Goal: Task Accomplishment & Management: Use online tool/utility

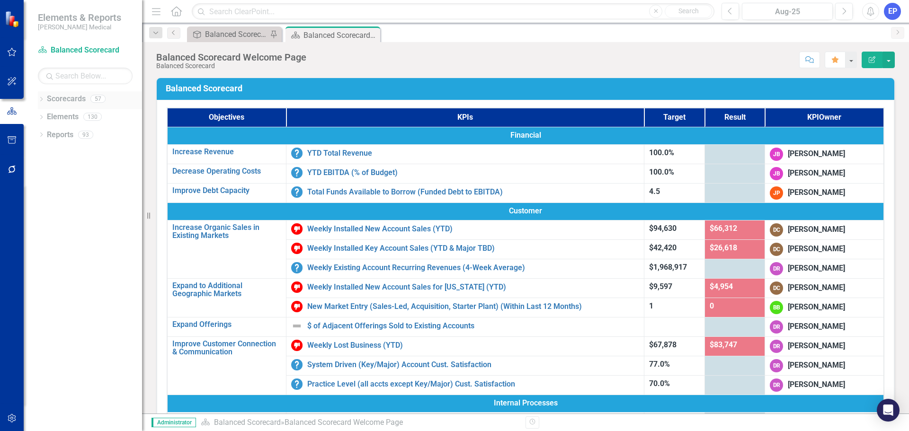
click at [41, 98] on icon "Dropdown" at bounding box center [41, 100] width 7 height 5
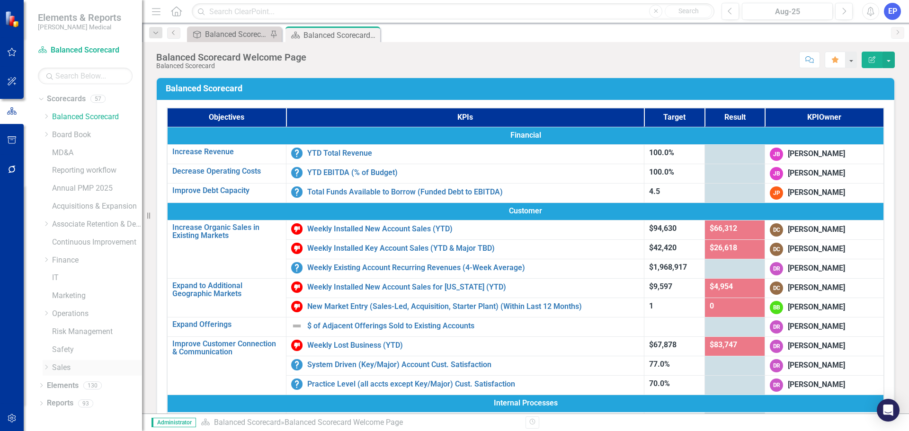
click at [45, 365] on icon "Dropdown" at bounding box center [46, 368] width 7 height 6
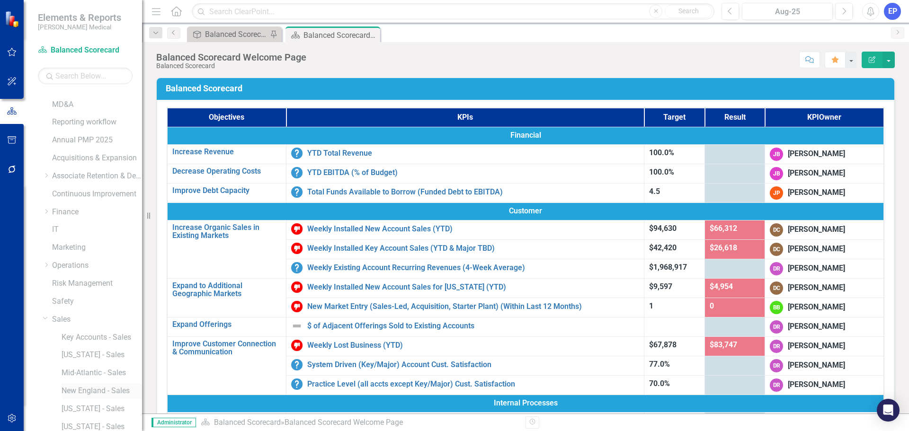
scroll to position [90, 0]
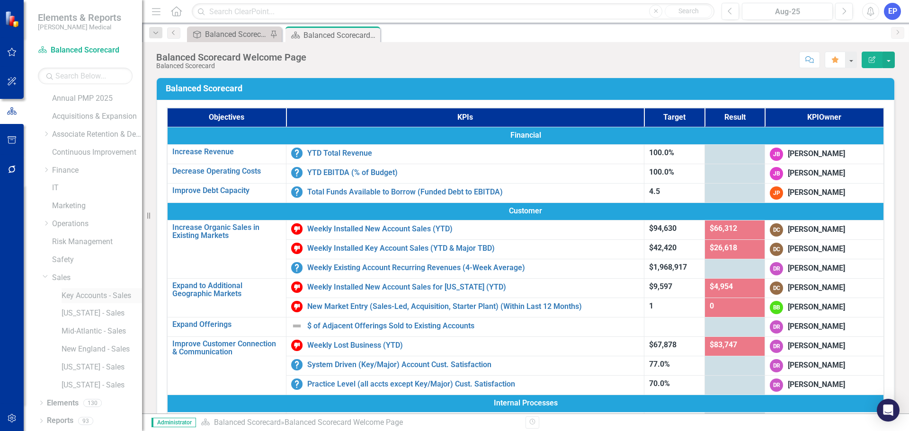
click at [83, 293] on link "Key Accounts - Sales" at bounding box center [102, 296] width 81 height 11
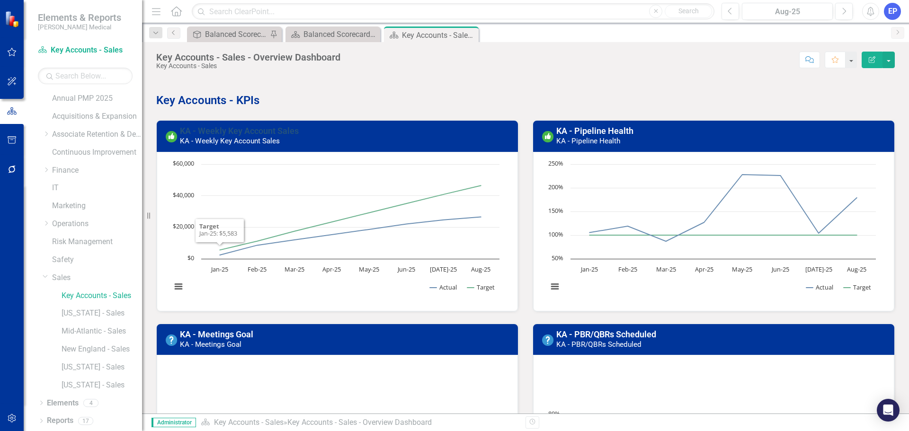
click at [252, 133] on link "KA - Weekly Key Account Sales" at bounding box center [239, 131] width 119 height 10
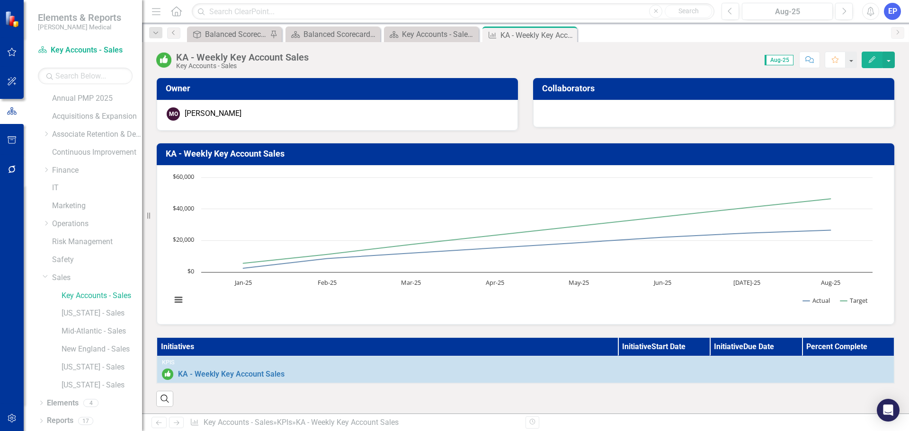
click at [877, 60] on button "Edit" at bounding box center [872, 60] width 21 height 17
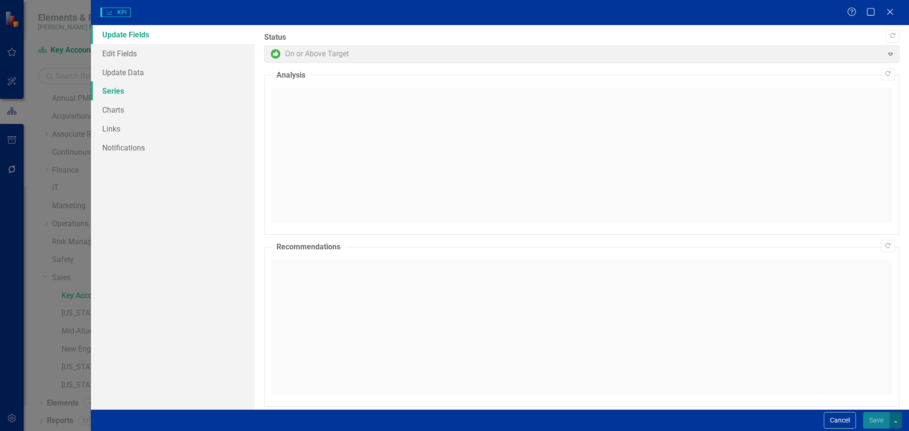
click at [127, 90] on link "Series" at bounding box center [173, 90] width 164 height 19
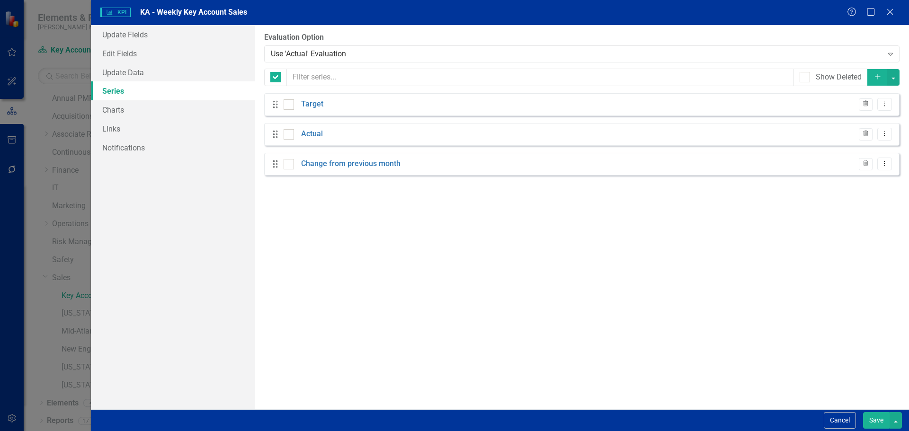
checkbox input "false"
click at [883, 132] on icon "Dropdown Menu" at bounding box center [885, 134] width 8 height 6
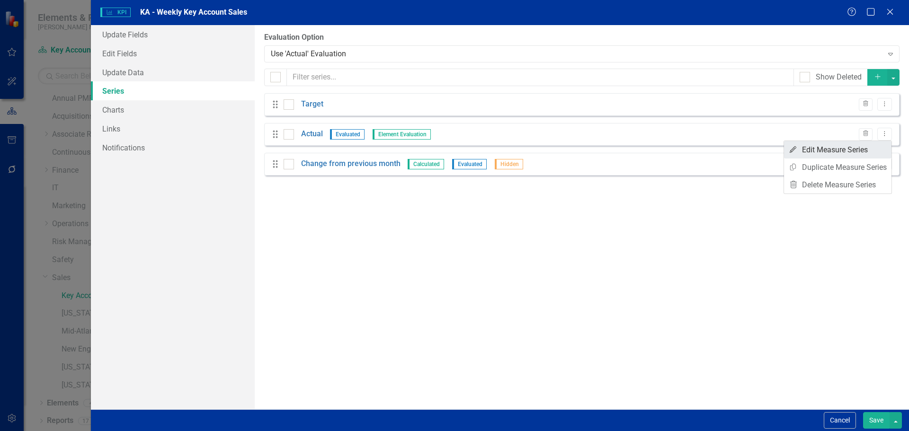
click at [817, 150] on link "Edit Edit Measure Series" at bounding box center [838, 150] width 108 height 18
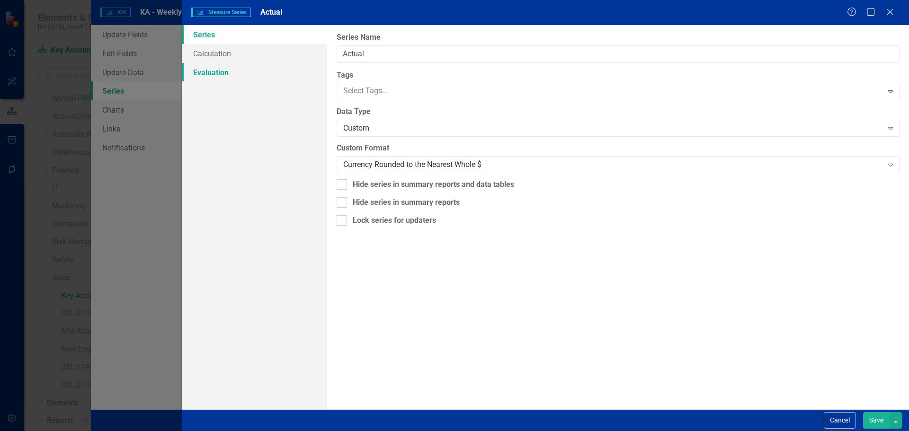
click at [206, 72] on link "Evaluation" at bounding box center [254, 72] width 145 height 19
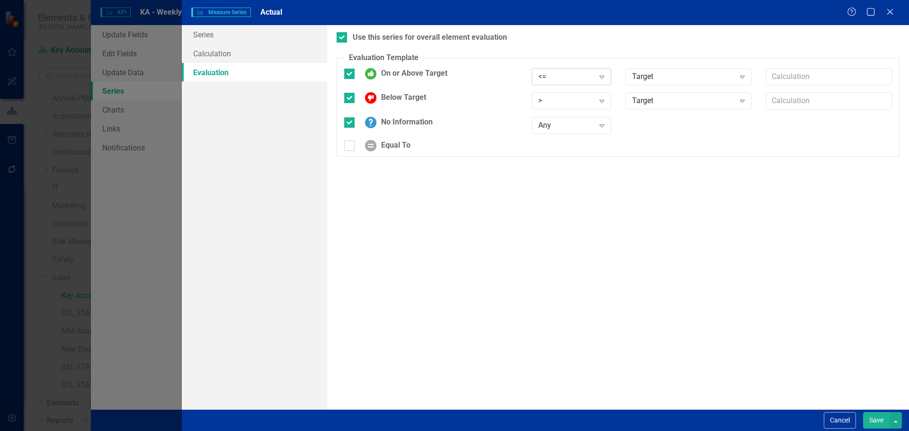
click at [541, 79] on div "<=" at bounding box center [567, 76] width 56 height 11
click at [544, 103] on div ">=" at bounding box center [572, 109] width 80 height 16
click at [545, 100] on div ">" at bounding box center [567, 101] width 56 height 11
click at [551, 164] on div "<=" at bounding box center [573, 164] width 64 height 11
click at [546, 100] on div "<=" at bounding box center [567, 101] width 56 height 11
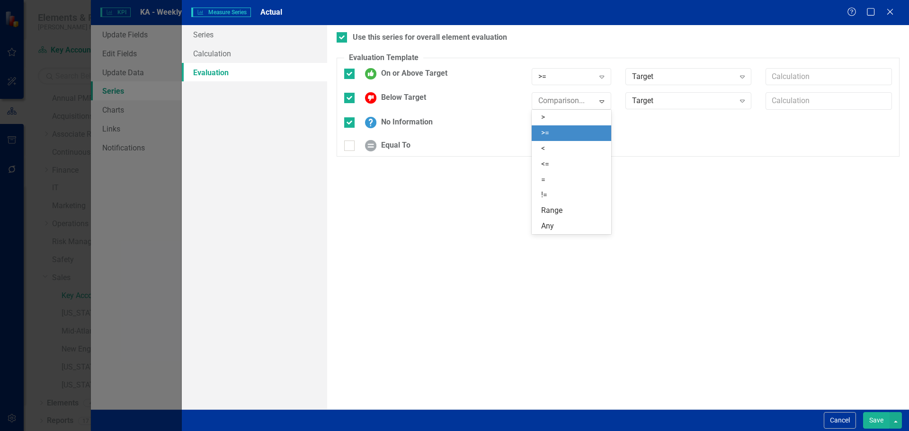
click at [548, 146] on div "<" at bounding box center [573, 149] width 64 height 11
click at [879, 420] on button "Save" at bounding box center [876, 421] width 27 height 17
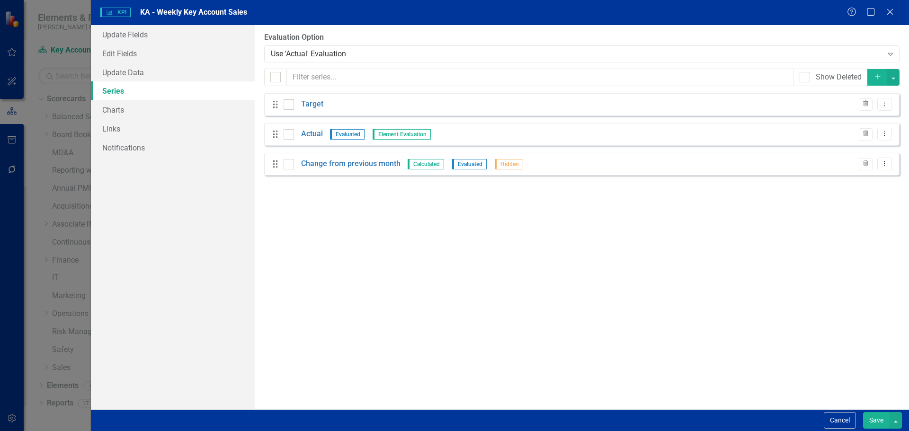
click at [869, 418] on button "Save" at bounding box center [876, 421] width 27 height 17
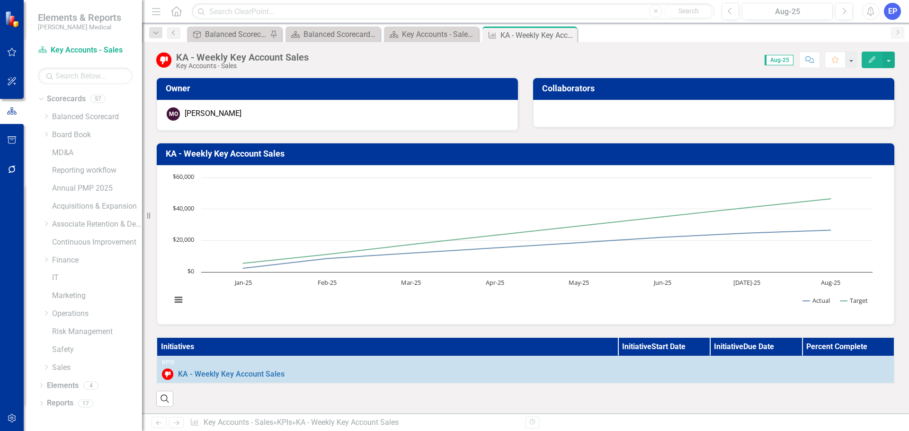
click at [0, 0] on icon "Close" at bounding box center [0, 0] width 0 height 0
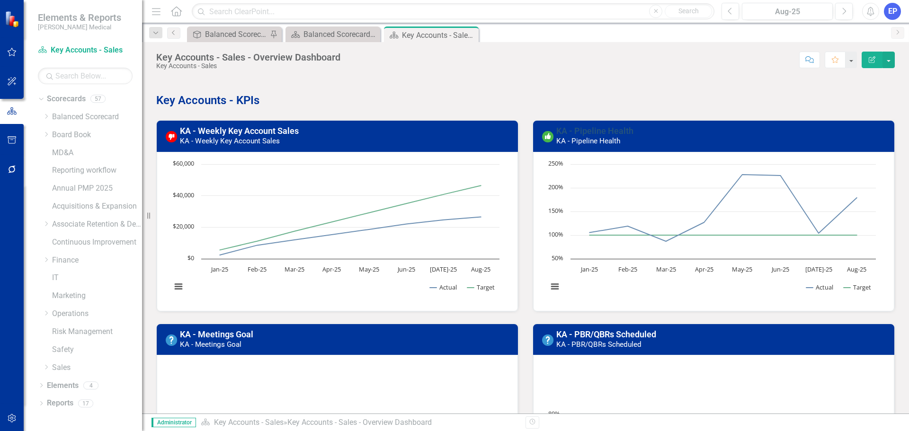
click at [582, 131] on link "KA - Pipeline Health" at bounding box center [595, 131] width 77 height 10
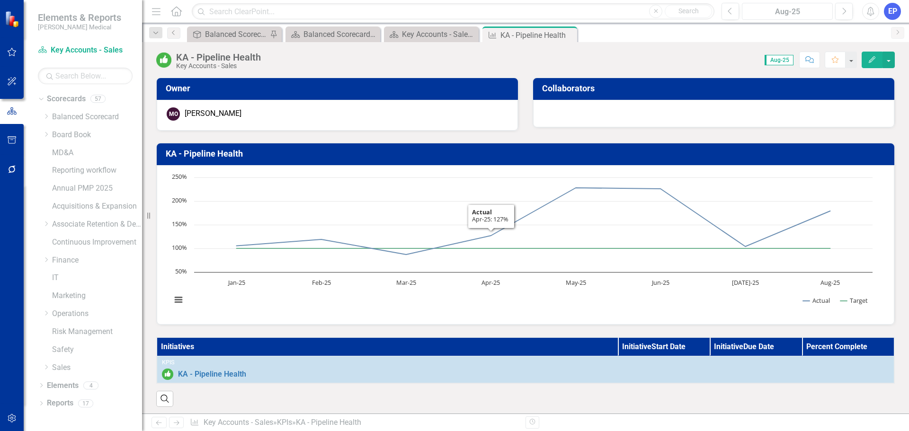
click at [758, 15] on div "Aug-25" at bounding box center [788, 11] width 84 height 11
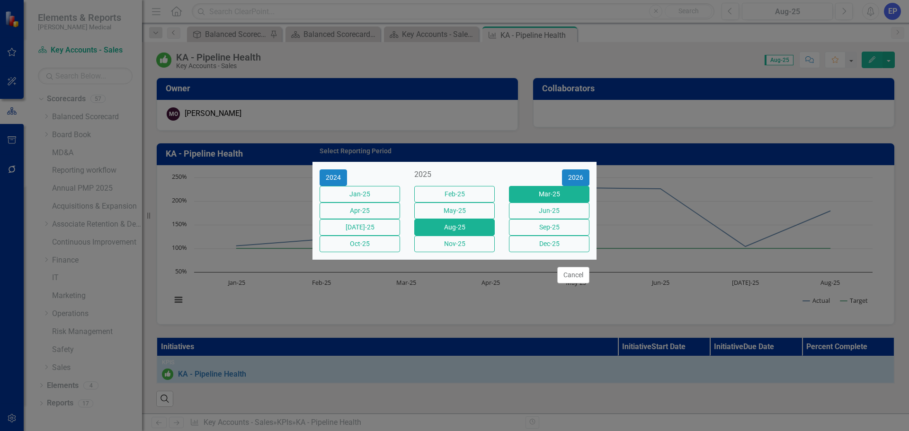
click at [546, 186] on button "Mar-25" at bounding box center [549, 194] width 81 height 17
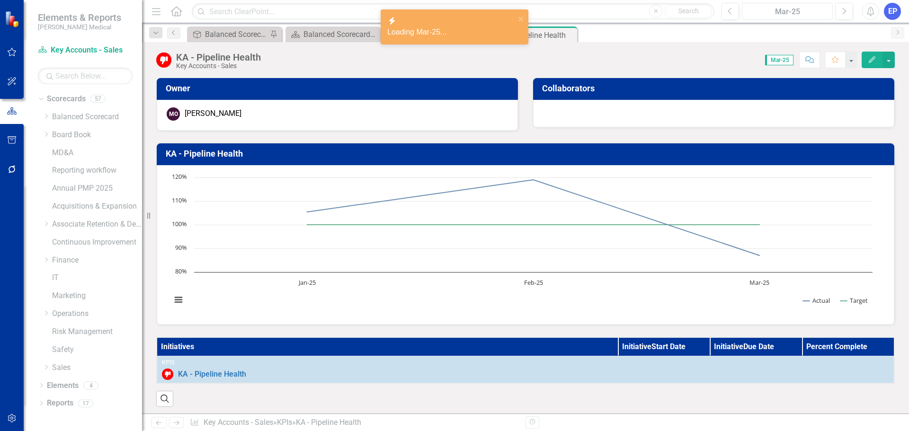
click at [763, 8] on div "Mar-25" at bounding box center [788, 11] width 84 height 11
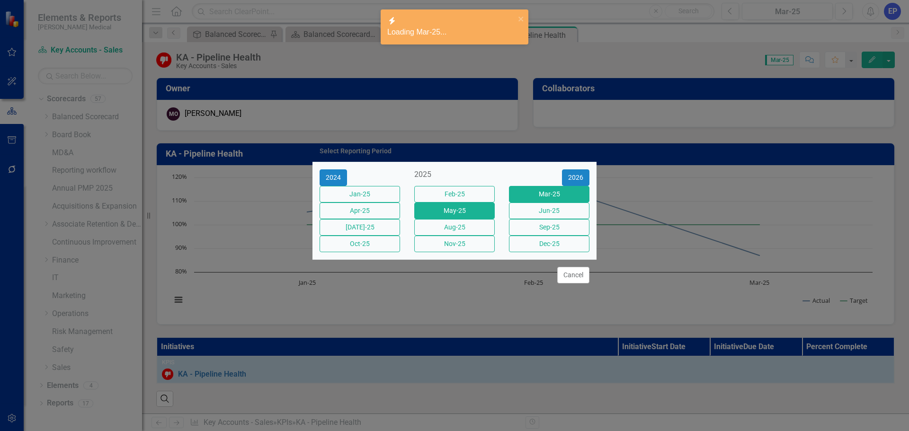
click at [464, 212] on button "May-25" at bounding box center [454, 211] width 81 height 17
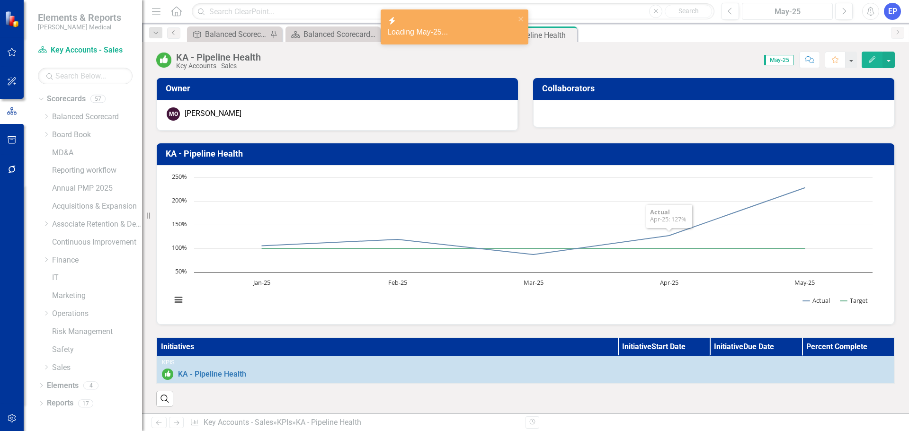
click at [806, 12] on div "May-25" at bounding box center [788, 11] width 84 height 11
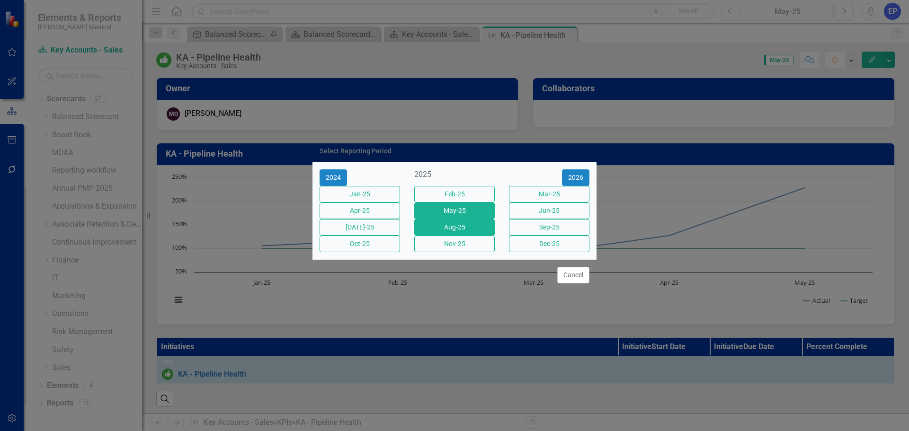
click at [472, 234] on button "Aug-25" at bounding box center [454, 227] width 81 height 17
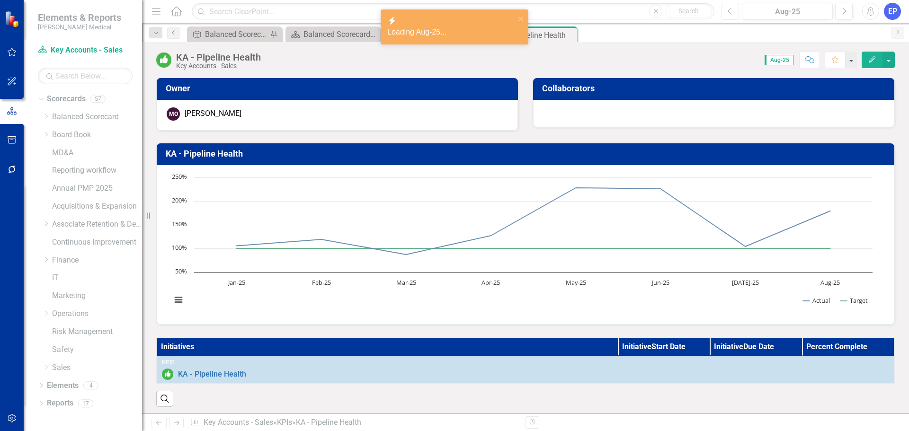
click at [731, 15] on icon "Previous" at bounding box center [730, 11] width 5 height 9
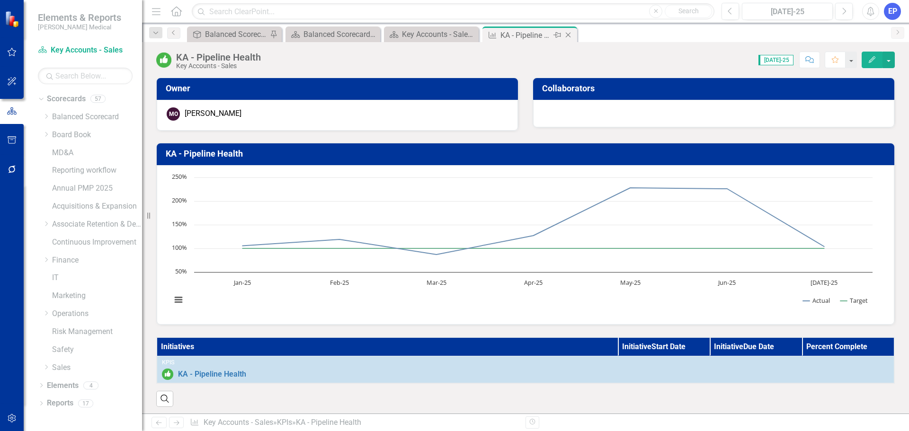
click at [567, 35] on icon "Close" at bounding box center [568, 35] width 9 height 8
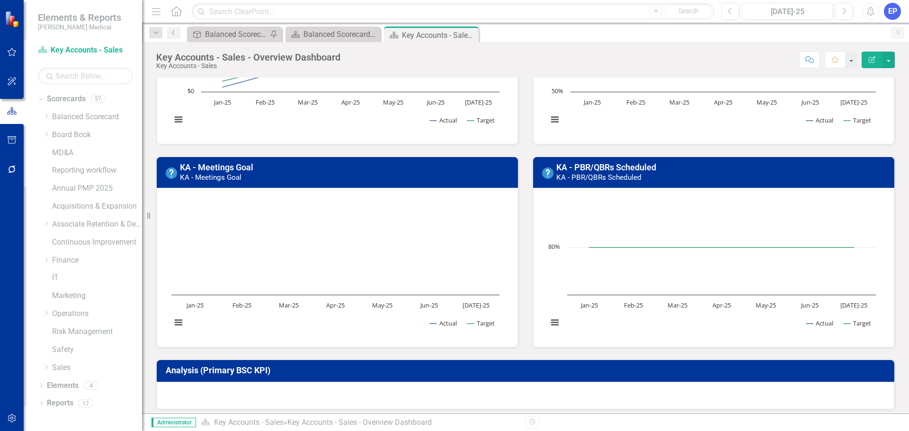
scroll to position [189, 0]
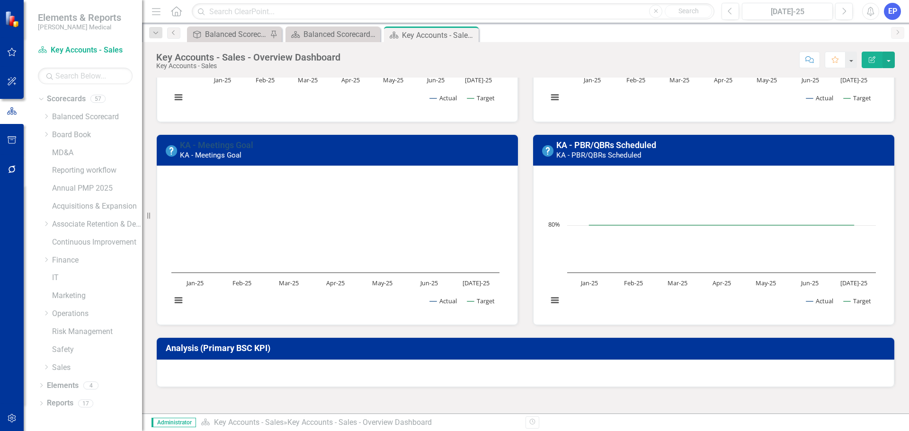
click at [231, 144] on link "KA - Meetings Goal" at bounding box center [216, 145] width 73 height 10
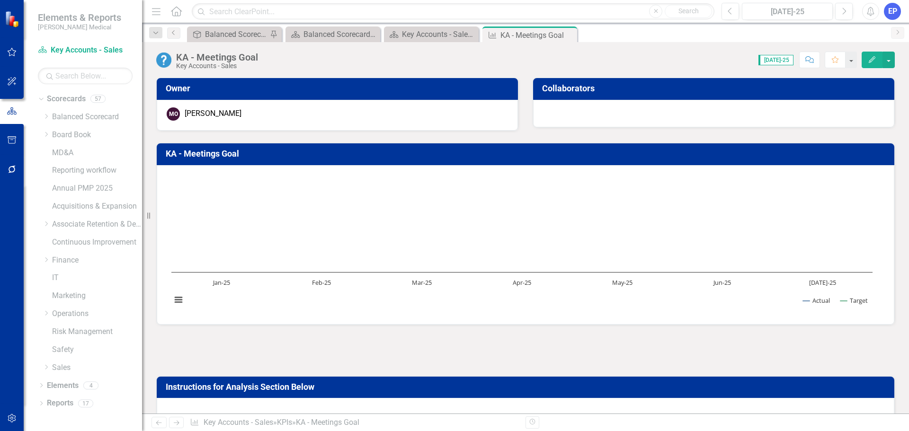
click at [871, 61] on icon "Edit" at bounding box center [872, 59] width 9 height 7
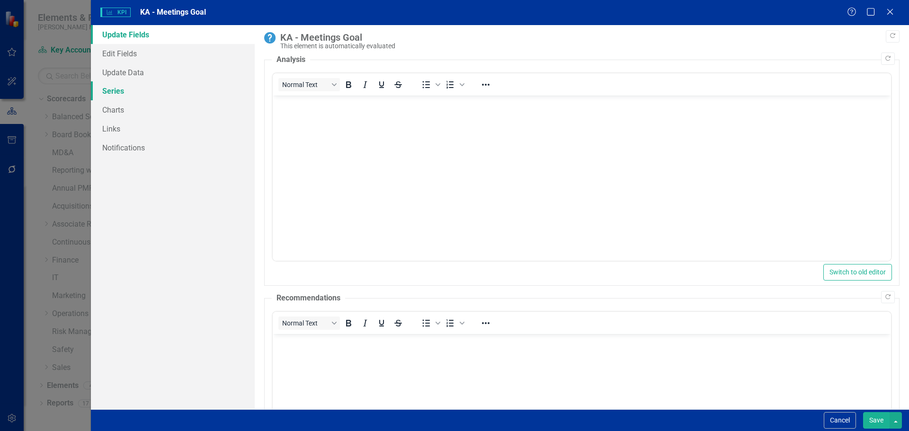
click at [105, 90] on link "Series" at bounding box center [173, 90] width 164 height 19
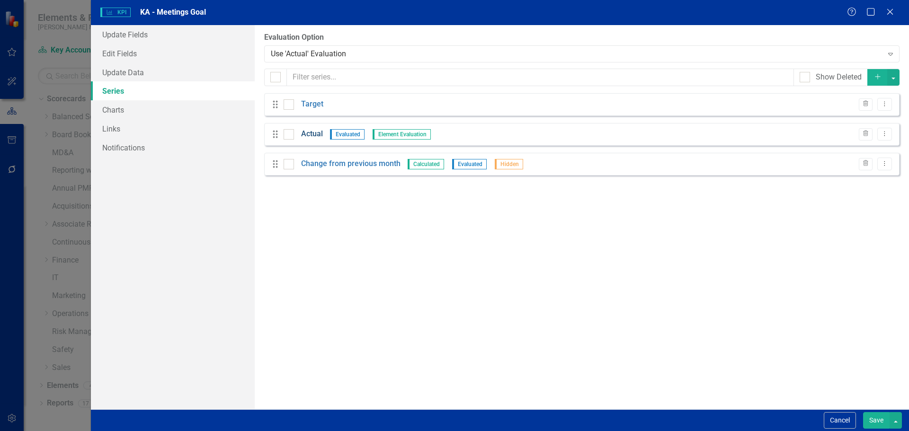
click at [314, 135] on link "Actual" at bounding box center [312, 134] width 22 height 11
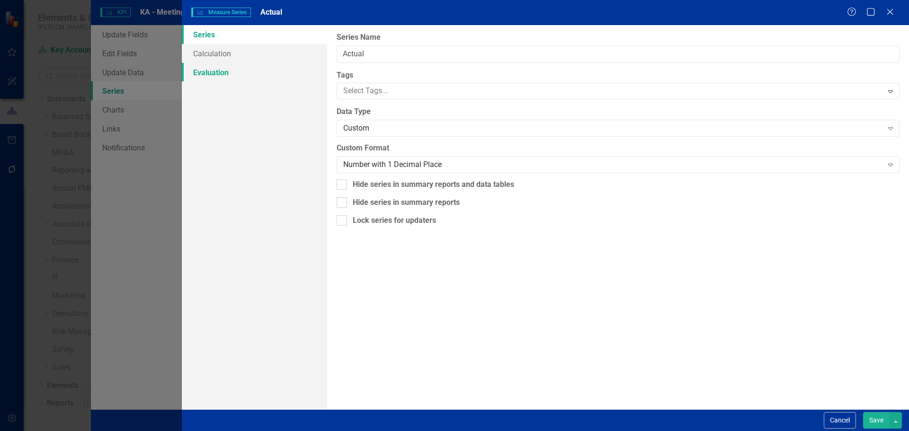
click at [225, 67] on link "Evaluation" at bounding box center [254, 72] width 145 height 19
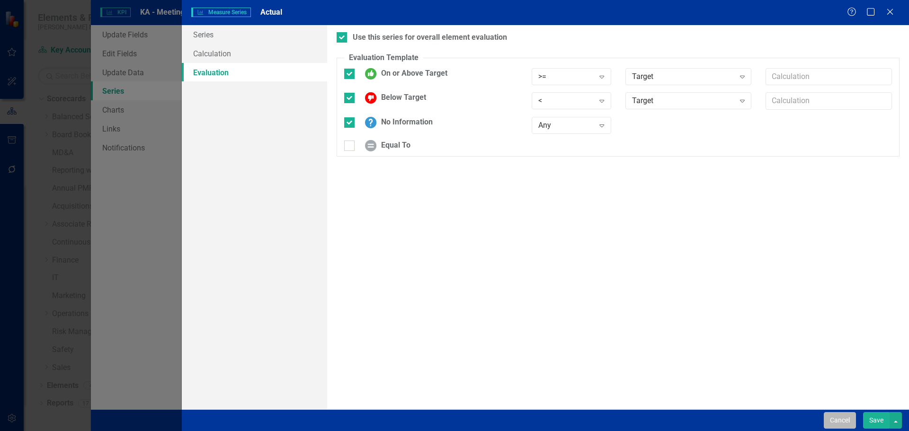
click at [841, 419] on button "Cancel" at bounding box center [840, 421] width 32 height 17
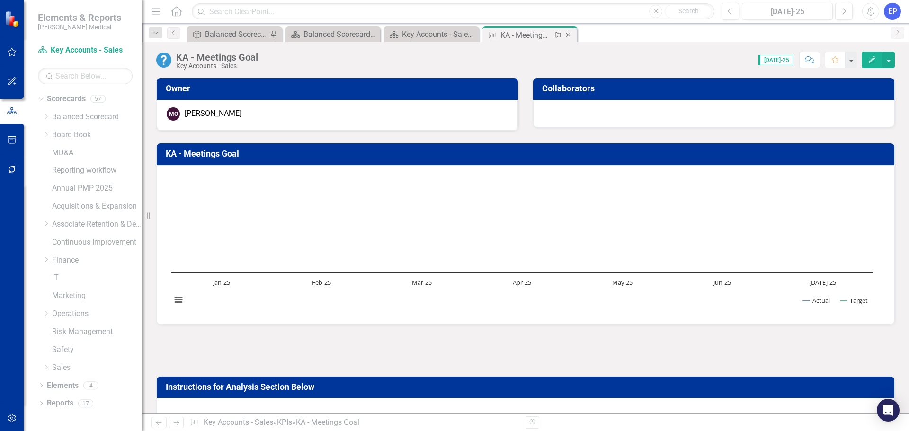
click at [568, 34] on icon "Close" at bounding box center [568, 35] width 9 height 8
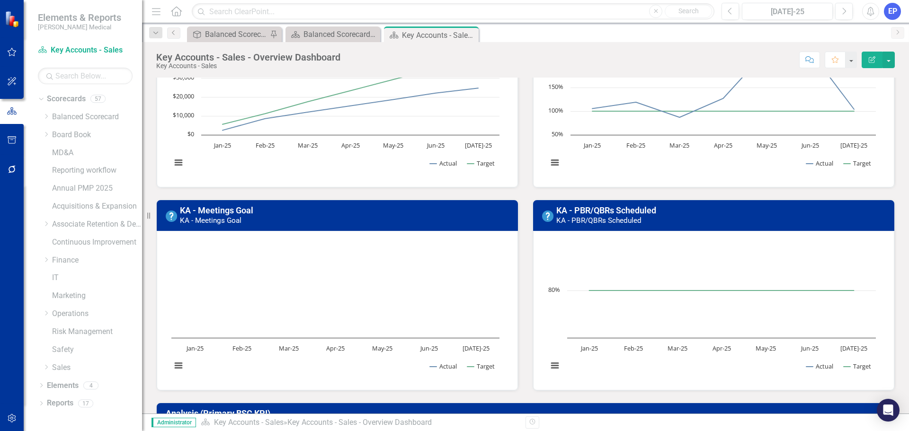
scroll to position [142, 0]
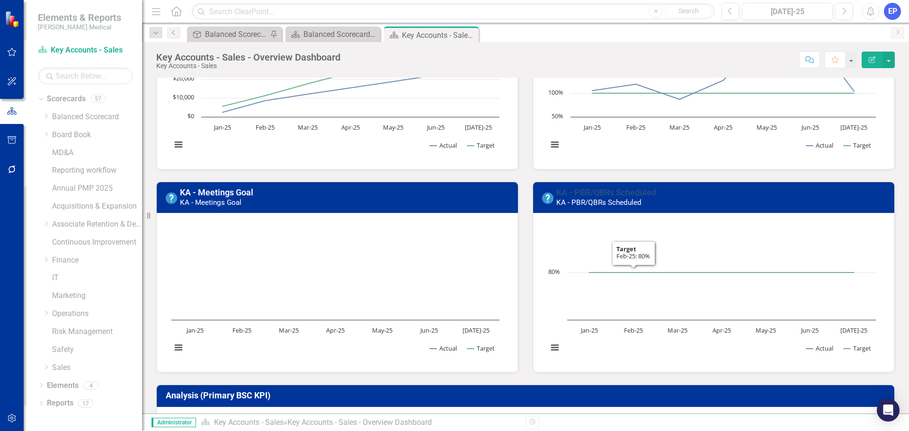
click at [608, 190] on link "KA - PBR/QBRs Scheduled" at bounding box center [607, 193] width 100 height 10
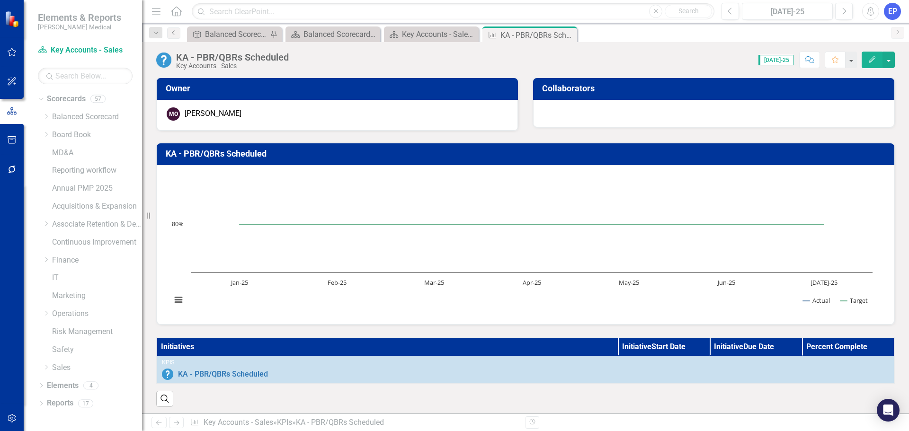
click at [872, 56] on icon "Edit" at bounding box center [872, 59] width 9 height 7
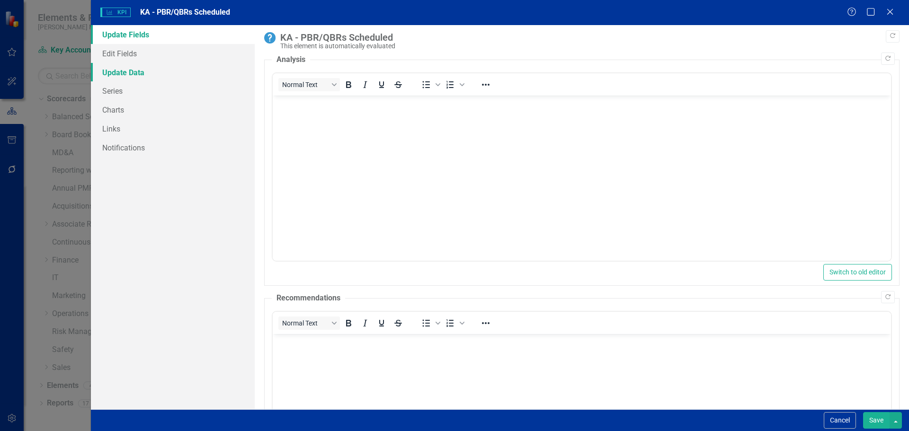
click at [113, 72] on link "Update Data" at bounding box center [173, 72] width 164 height 19
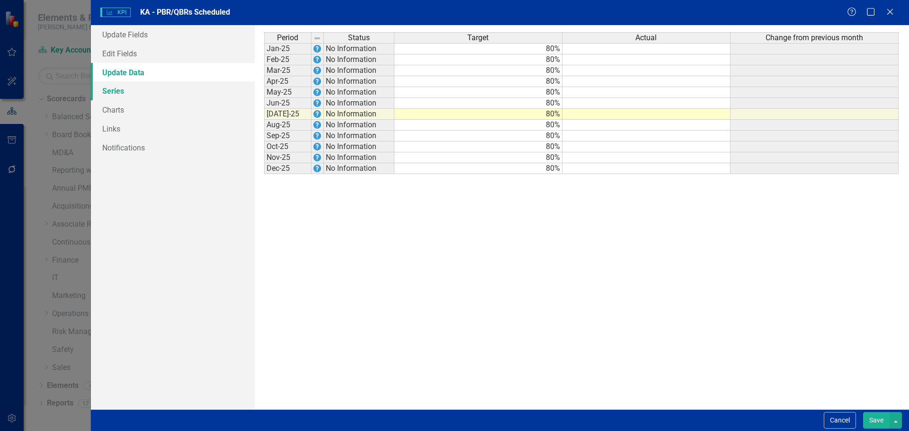
click at [113, 95] on link "Series" at bounding box center [173, 90] width 164 height 19
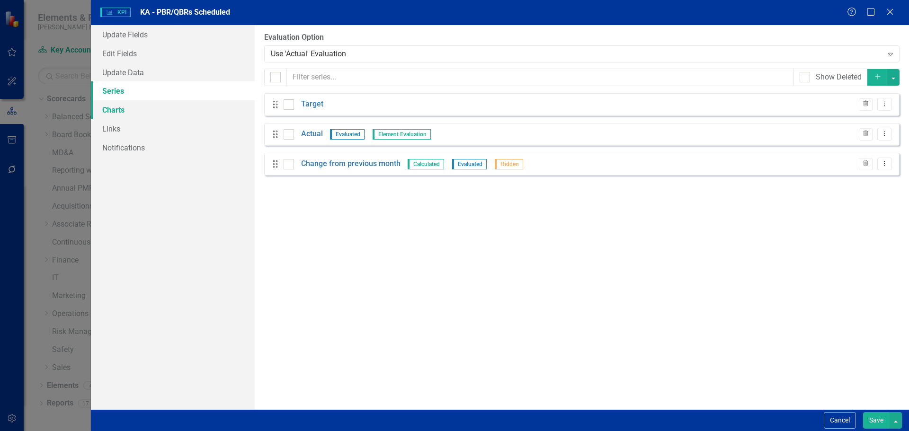
click at [116, 114] on link "Charts" at bounding box center [173, 109] width 164 height 19
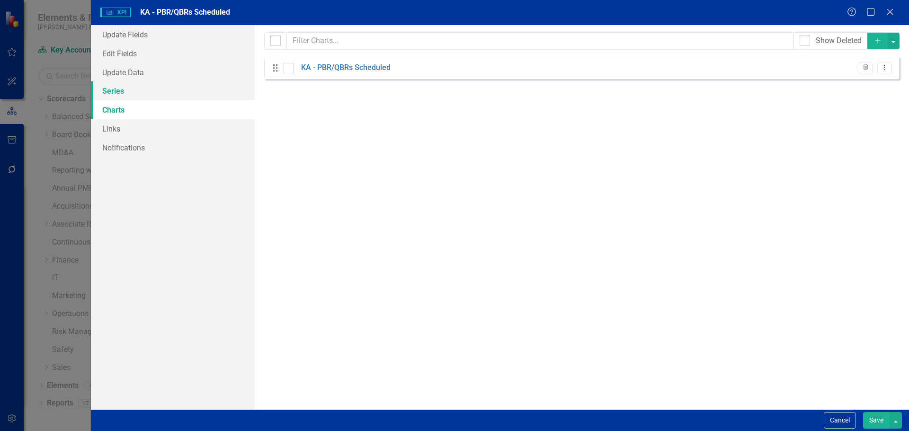
click at [116, 96] on link "Series" at bounding box center [173, 90] width 164 height 19
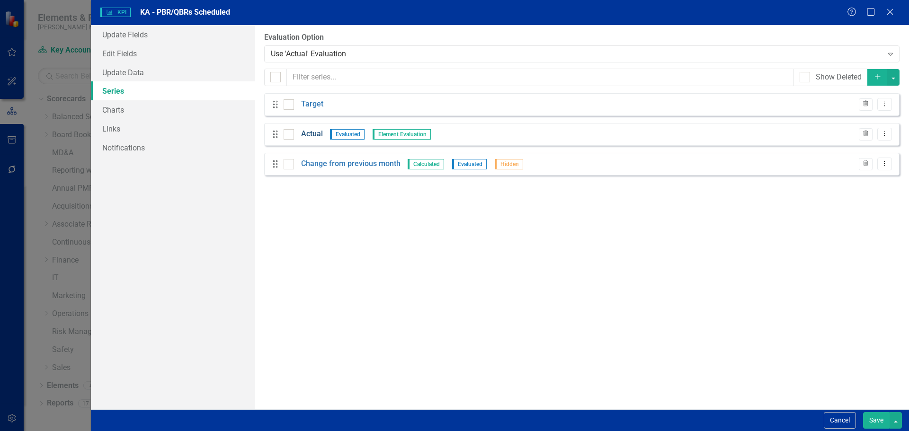
click at [310, 132] on link "Actual" at bounding box center [312, 134] width 22 height 11
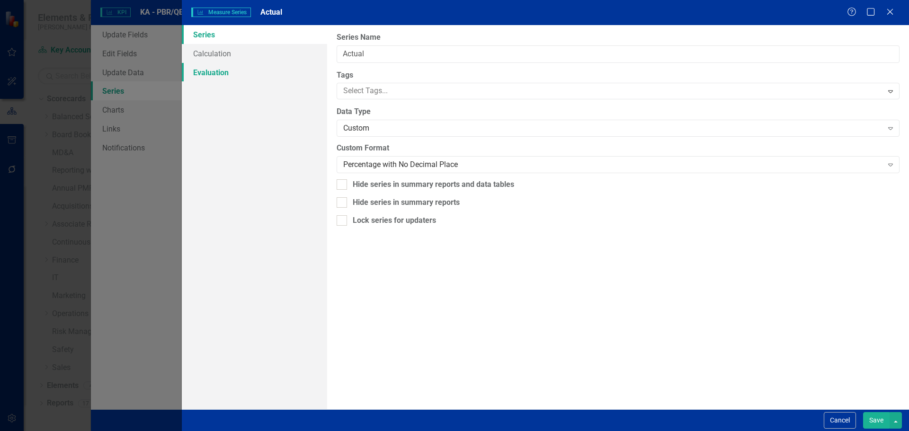
click at [229, 72] on link "Evaluation" at bounding box center [254, 72] width 145 height 19
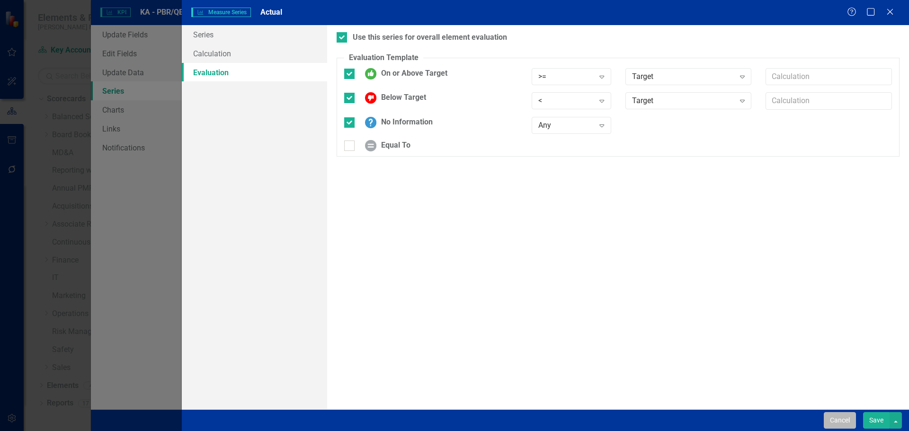
click at [836, 423] on button "Cancel" at bounding box center [840, 421] width 32 height 17
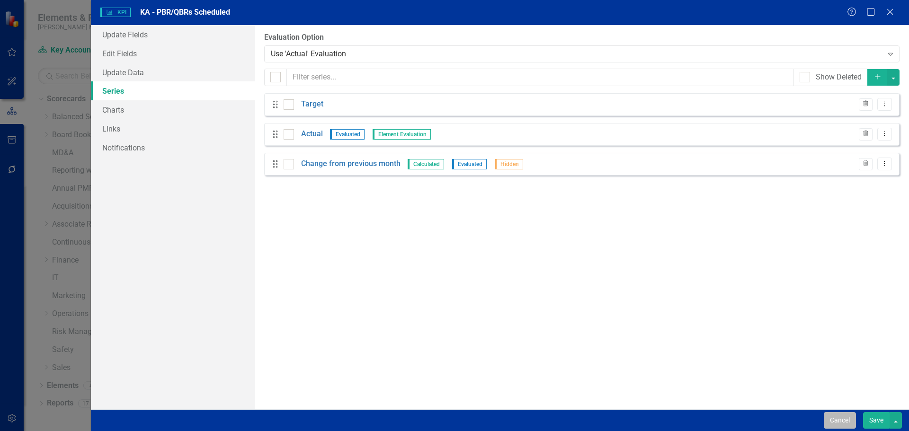
click at [837, 418] on button "Cancel" at bounding box center [840, 421] width 32 height 17
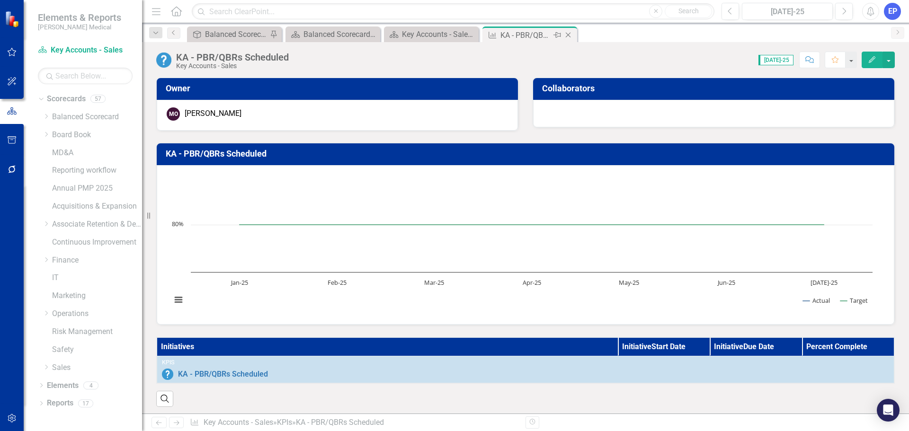
click at [568, 35] on icon at bounding box center [568, 35] width 5 height 5
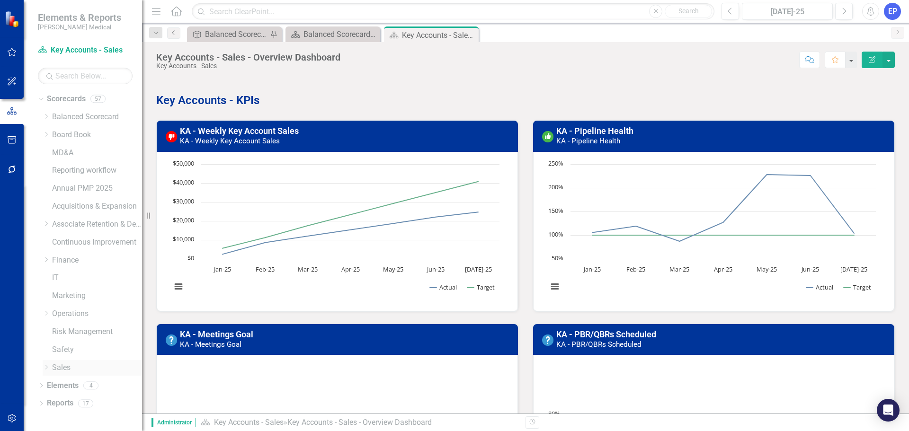
click at [45, 369] on icon "Dropdown" at bounding box center [46, 368] width 7 height 6
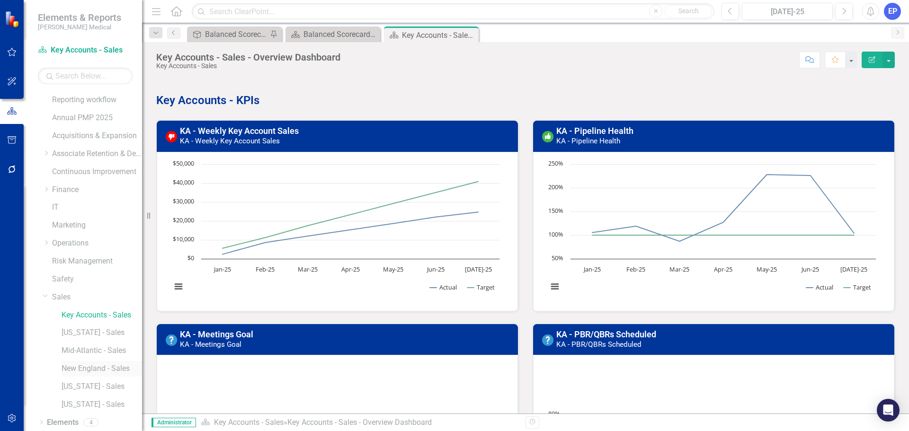
scroll to position [90, 0]
click at [83, 312] on link "[US_STATE] - Sales" at bounding box center [102, 313] width 81 height 11
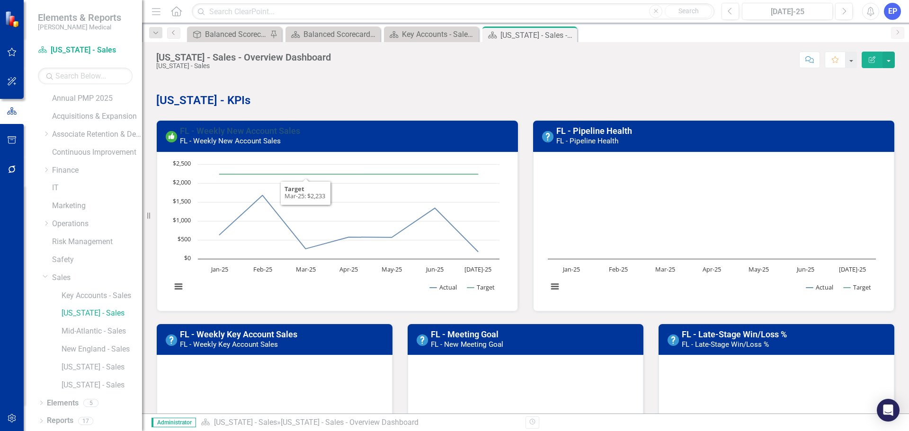
click at [276, 132] on link "FL - Weekly New Account Sales" at bounding box center [240, 131] width 120 height 10
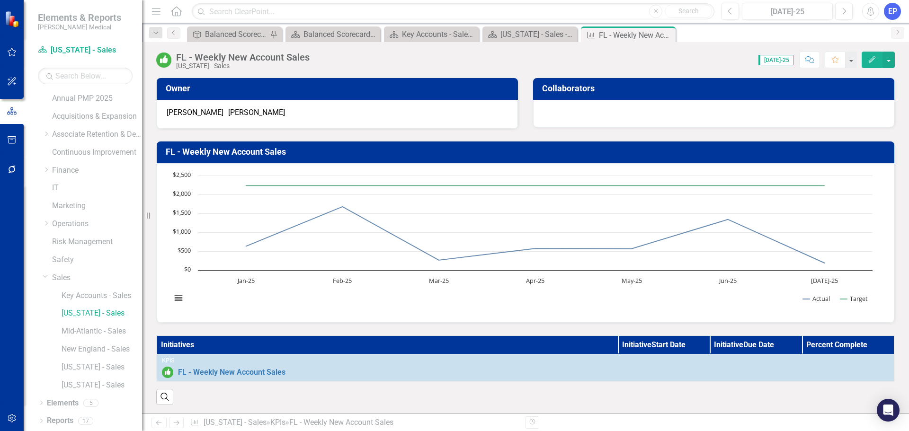
click at [875, 54] on button "Edit" at bounding box center [872, 60] width 21 height 17
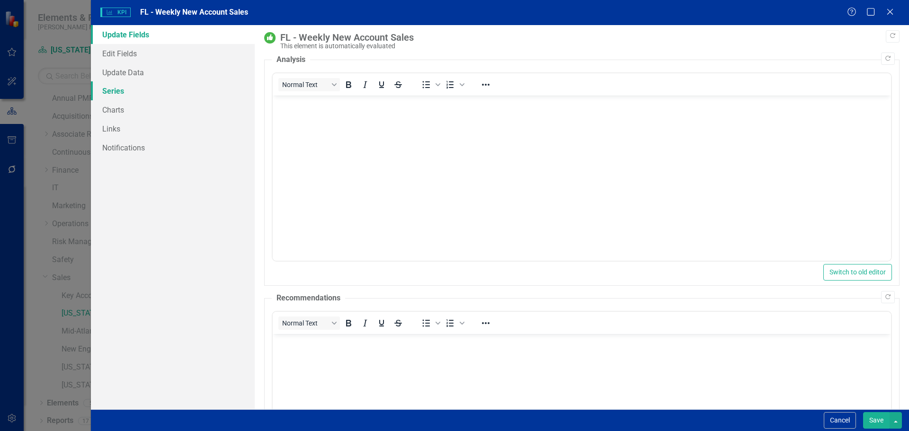
click at [125, 90] on link "Series" at bounding box center [173, 90] width 164 height 19
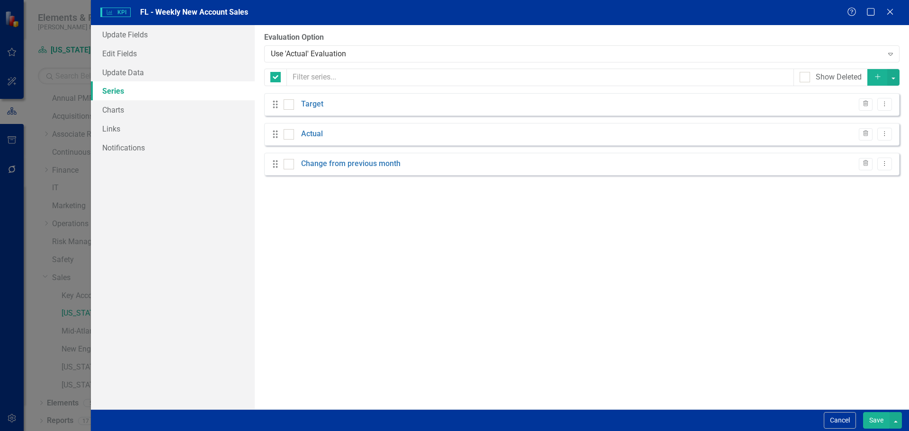
checkbox input "false"
click at [881, 138] on button "Dropdown Menu" at bounding box center [885, 134] width 15 height 13
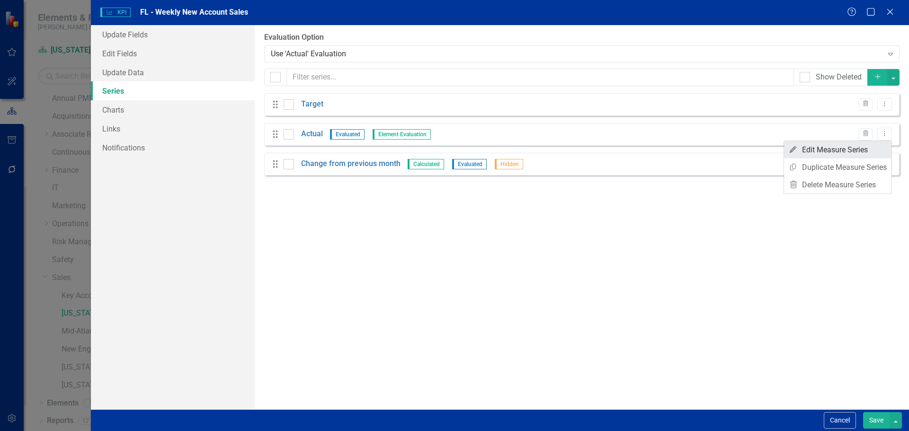
click at [822, 152] on link "Edit Edit Measure Series" at bounding box center [838, 150] width 108 height 18
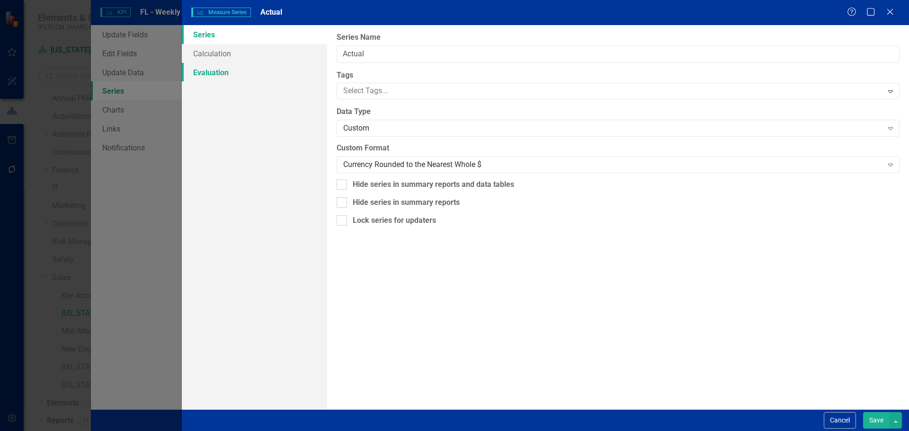
click at [203, 75] on link "Evaluation" at bounding box center [254, 72] width 145 height 19
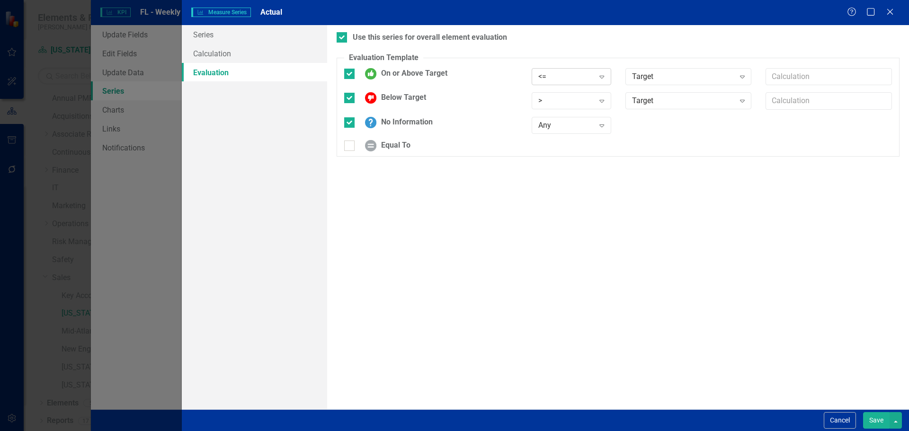
click at [559, 78] on div "<=" at bounding box center [567, 76] width 56 height 11
click at [559, 107] on div ">=" at bounding box center [573, 108] width 64 height 11
click at [559, 105] on div ">" at bounding box center [567, 101] width 56 height 11
click at [557, 150] on div "<" at bounding box center [573, 149] width 64 height 11
click at [871, 419] on button "Save" at bounding box center [876, 421] width 27 height 17
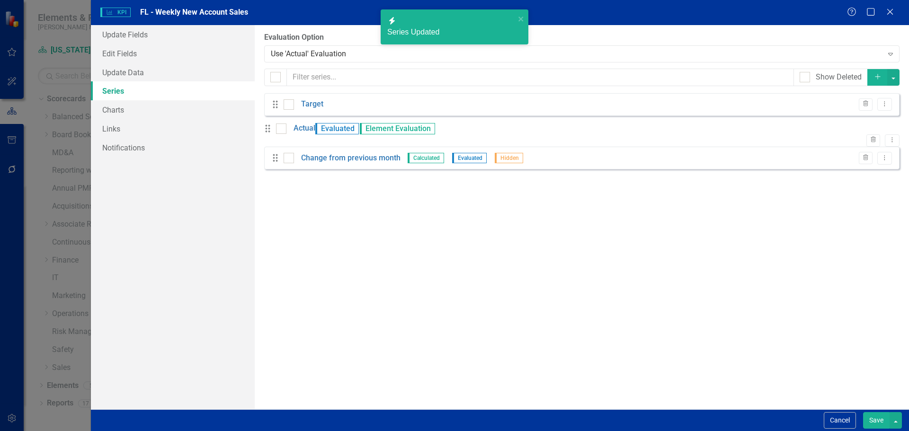
click at [875, 421] on button "Save" at bounding box center [876, 421] width 27 height 17
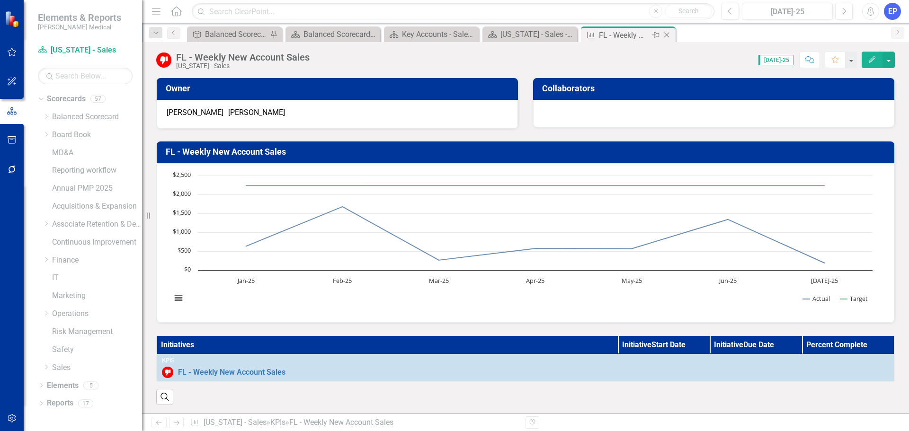
click at [668, 36] on icon "Close" at bounding box center [666, 35] width 9 height 8
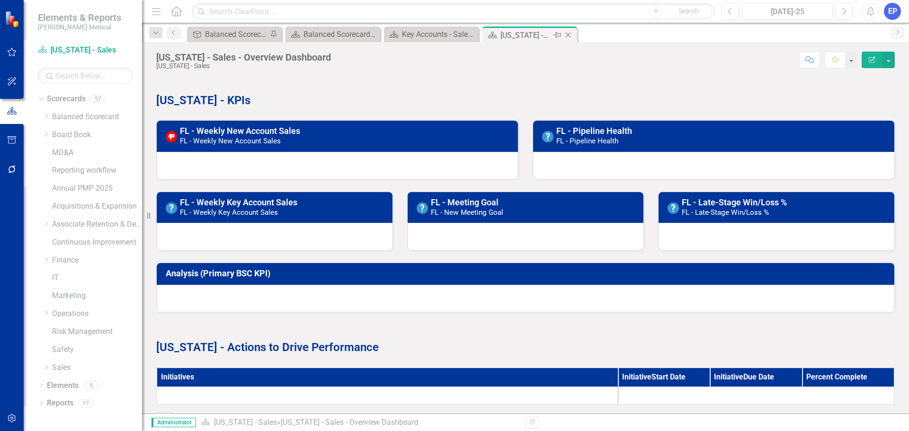
click at [572, 33] on icon "Close" at bounding box center [568, 35] width 9 height 8
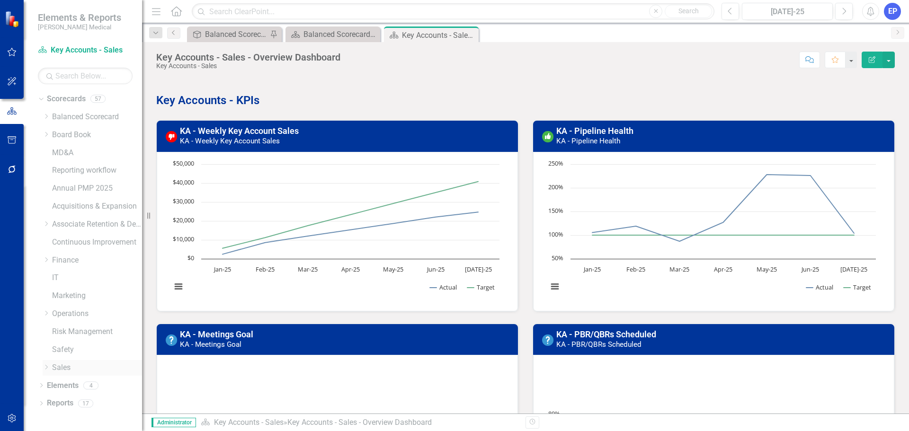
click at [45, 372] on div "Dropdown" at bounding box center [46, 368] width 7 height 8
click at [70, 333] on link "Mid-Atlantic - Sales" at bounding box center [102, 331] width 81 height 11
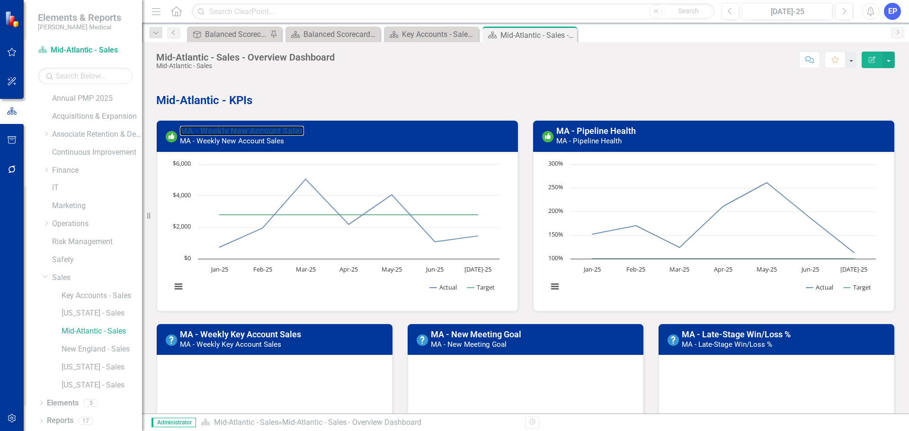
click at [240, 130] on link "MA - Weekly New Account Sales" at bounding box center [242, 131] width 124 height 10
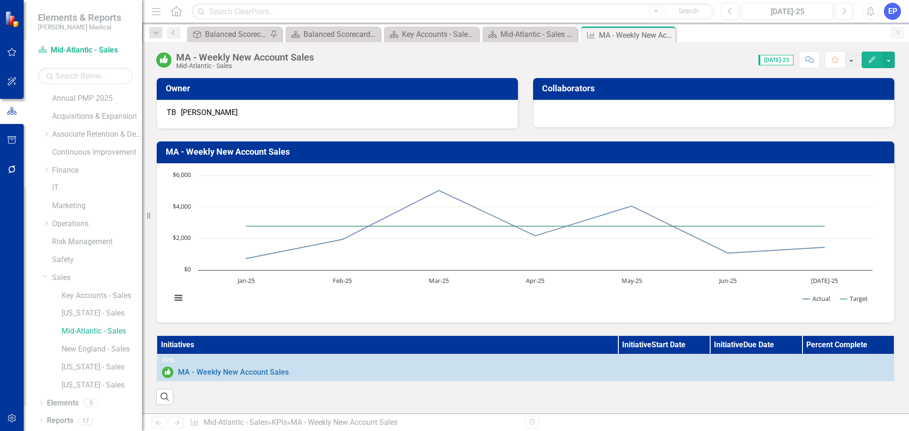
click at [867, 63] on button "Edit" at bounding box center [872, 60] width 21 height 17
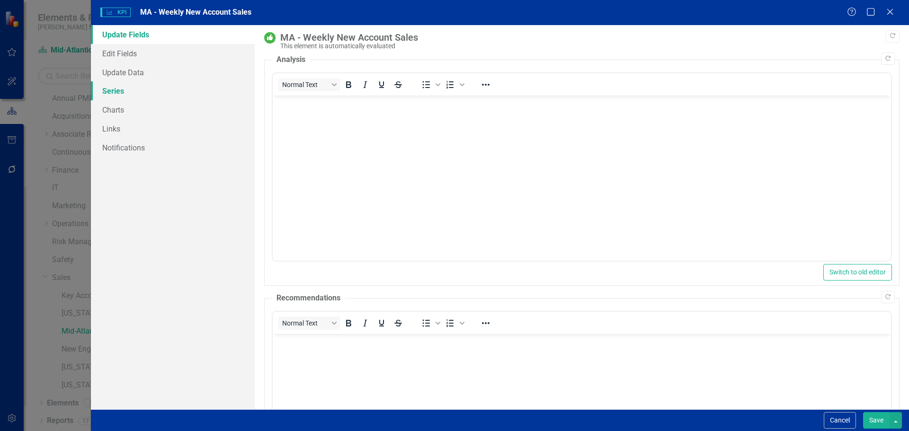
click at [108, 92] on link "Series" at bounding box center [173, 90] width 164 height 19
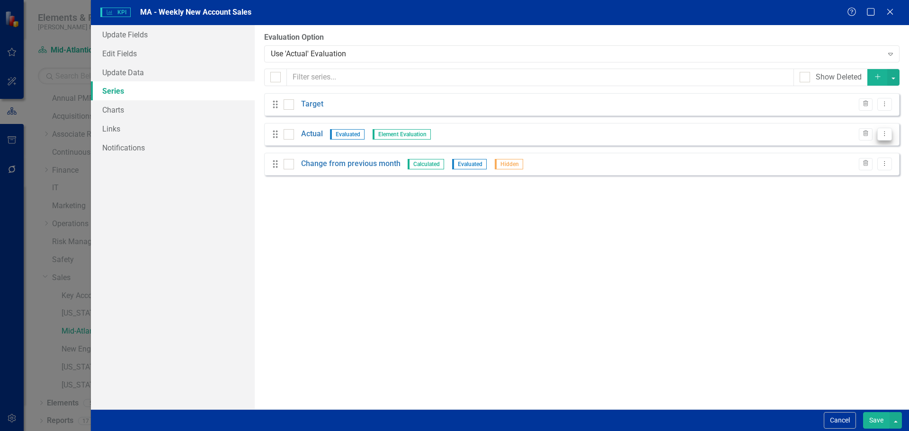
click at [881, 134] on icon "Dropdown Menu" at bounding box center [885, 134] width 8 height 6
click at [832, 148] on link "Edit Edit Measure Series" at bounding box center [838, 150] width 108 height 18
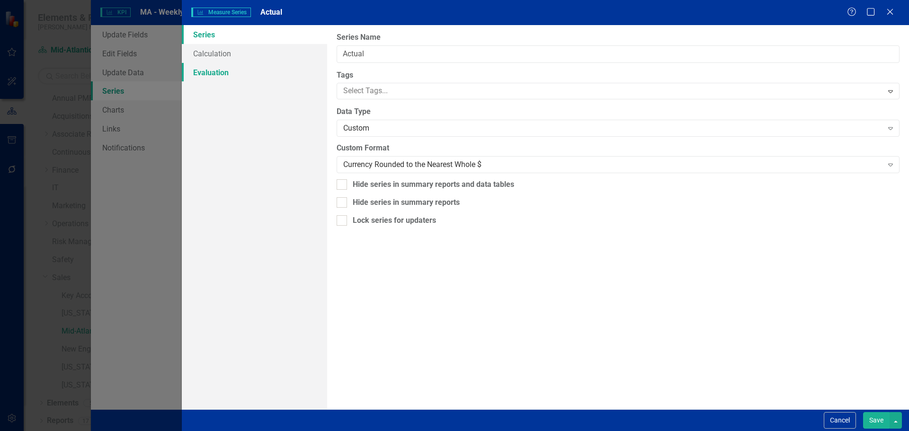
click at [236, 72] on link "Evaluation" at bounding box center [254, 72] width 145 height 19
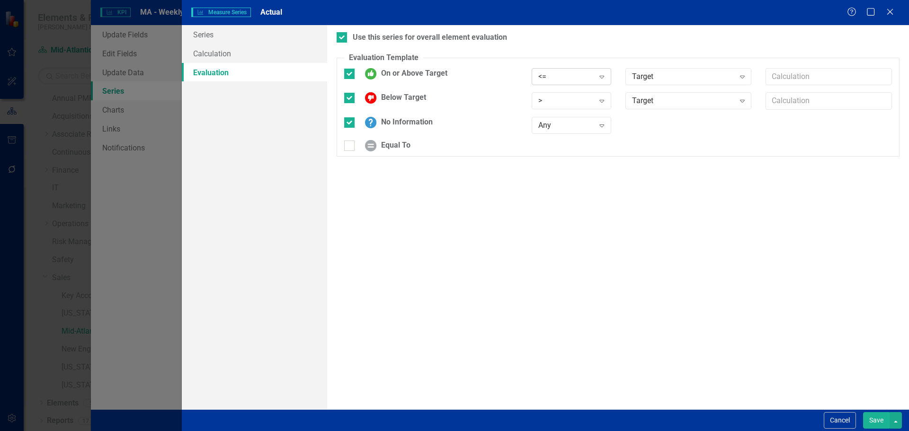
click at [552, 77] on div "<=" at bounding box center [567, 76] width 56 height 11
click at [556, 106] on div ">=" at bounding box center [573, 108] width 64 height 11
click at [555, 101] on div ">" at bounding box center [567, 101] width 56 height 11
click at [554, 145] on div "<" at bounding box center [573, 149] width 64 height 11
click at [879, 423] on button "Save" at bounding box center [876, 421] width 27 height 17
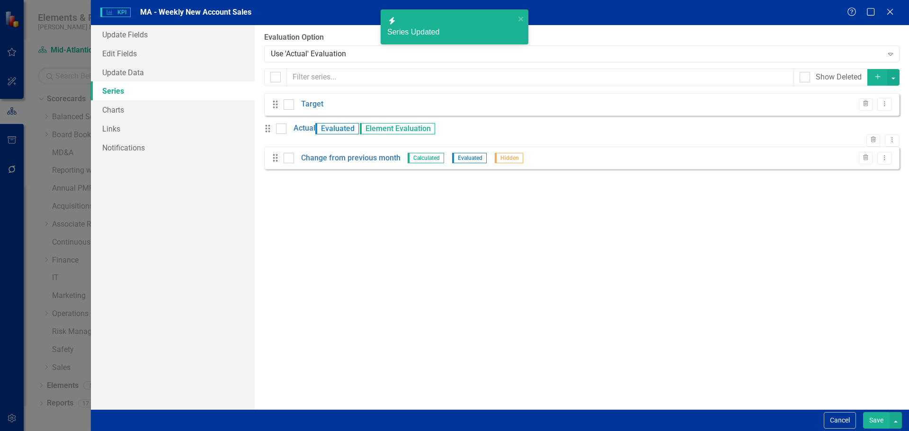
click at [871, 419] on button "Save" at bounding box center [876, 421] width 27 height 17
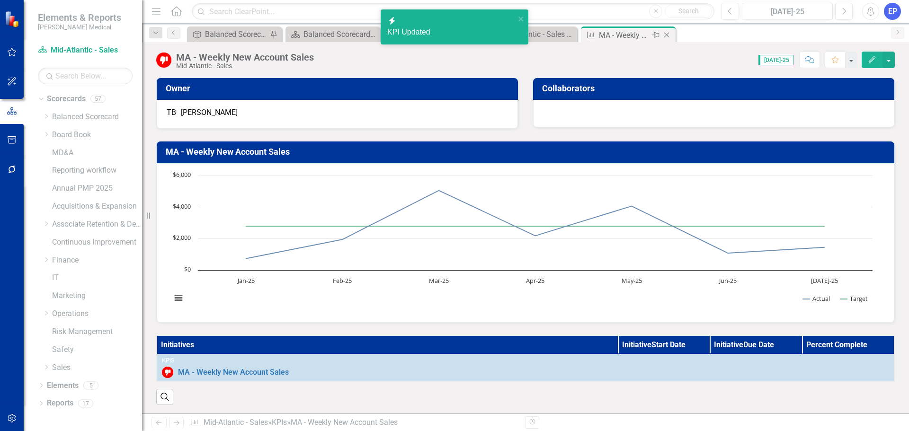
click at [667, 35] on icon "Close" at bounding box center [666, 35] width 9 height 8
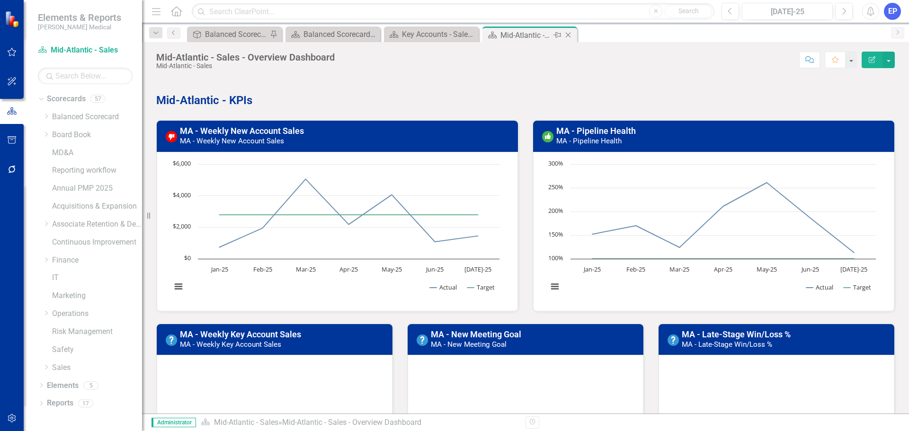
click at [566, 33] on icon "Close" at bounding box center [568, 35] width 9 height 8
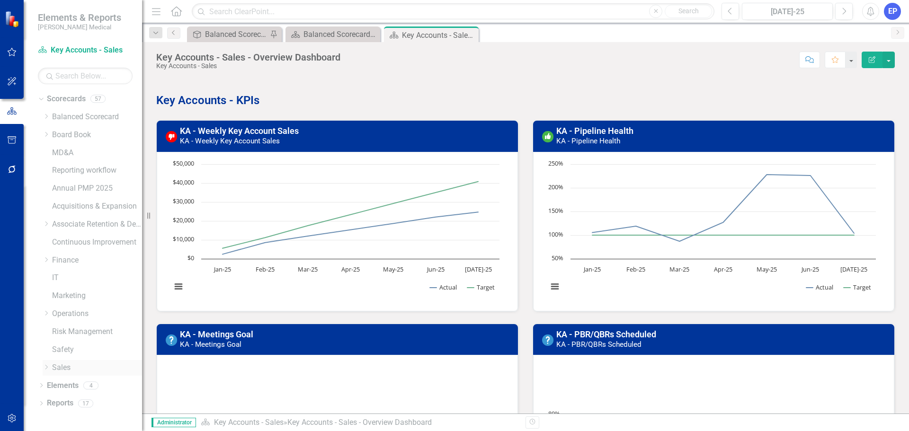
click at [51, 369] on div "Dropdown" at bounding box center [47, 368] width 9 height 8
click at [90, 350] on link "New England - Sales" at bounding box center [102, 349] width 81 height 11
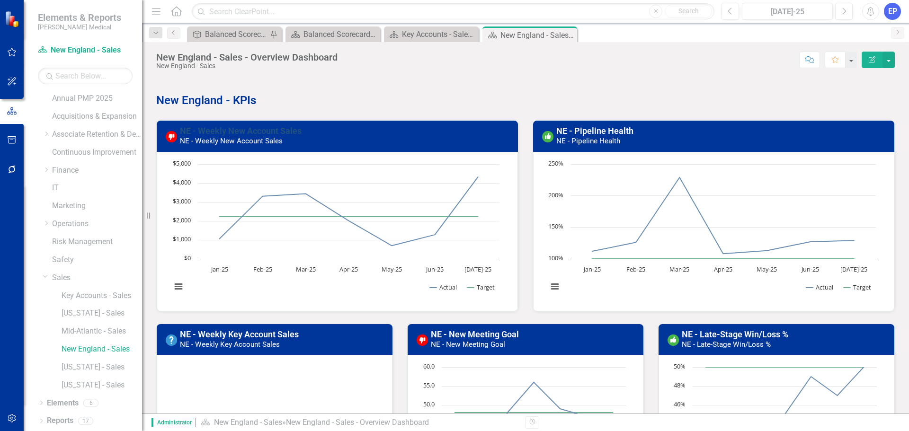
click at [261, 130] on link "NE - Weekly New Account Sales" at bounding box center [241, 131] width 122 height 10
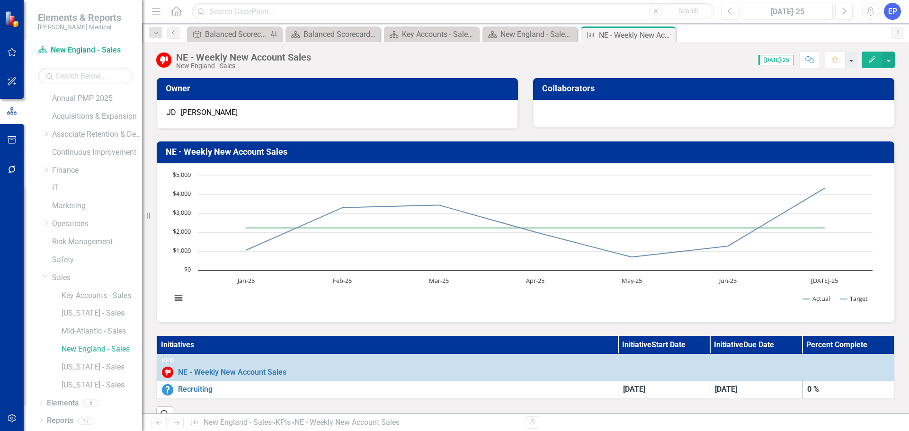
click at [876, 56] on icon "Edit" at bounding box center [872, 59] width 9 height 7
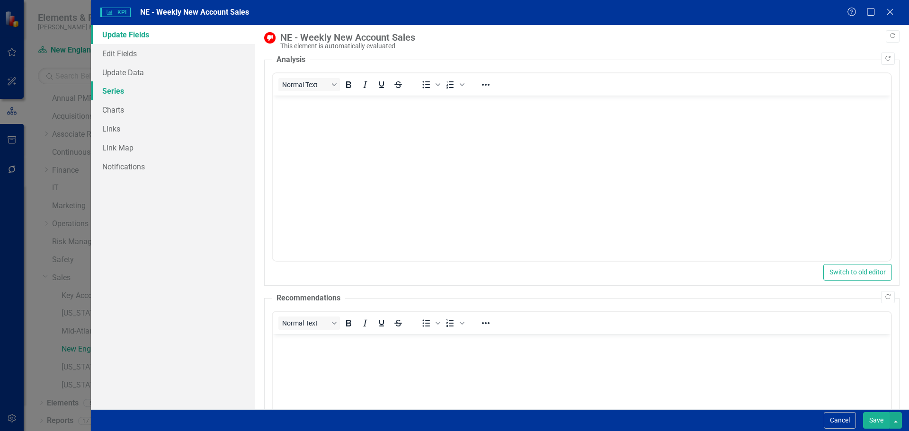
click at [108, 90] on link "Series" at bounding box center [173, 90] width 164 height 19
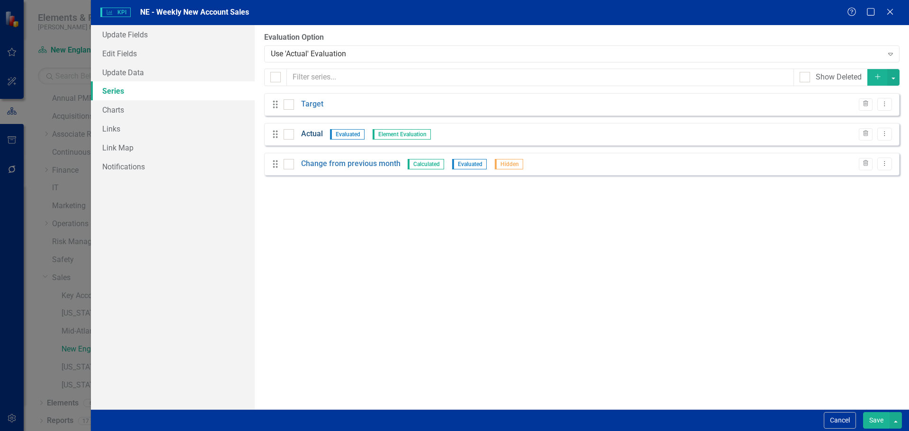
click at [320, 129] on link "Actual" at bounding box center [312, 134] width 22 height 11
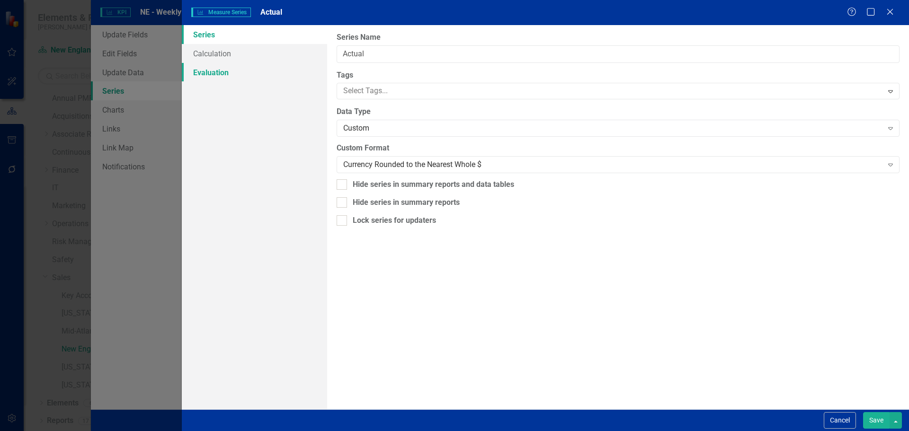
click at [241, 73] on link "Evaluation" at bounding box center [254, 72] width 145 height 19
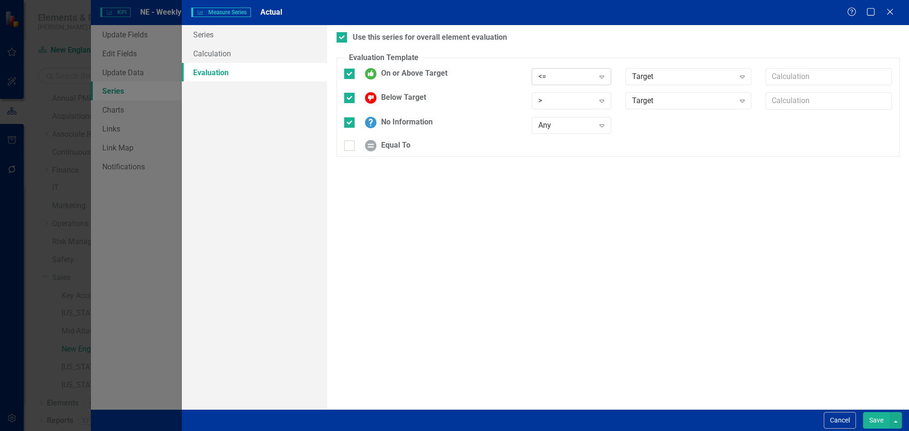
click at [550, 78] on div "<=" at bounding box center [567, 76] width 56 height 11
click at [557, 115] on div ">=" at bounding box center [572, 109] width 80 height 16
click at [557, 115] on div "> Expand" at bounding box center [572, 103] width 94 height 23
click at [557, 104] on div ">" at bounding box center [567, 101] width 56 height 11
click at [559, 146] on div "<" at bounding box center [573, 149] width 64 height 11
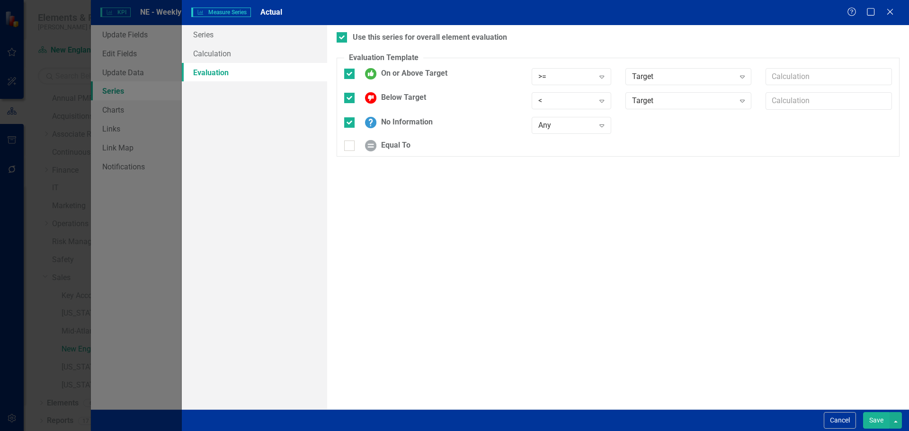
click at [873, 421] on button "Save" at bounding box center [876, 421] width 27 height 17
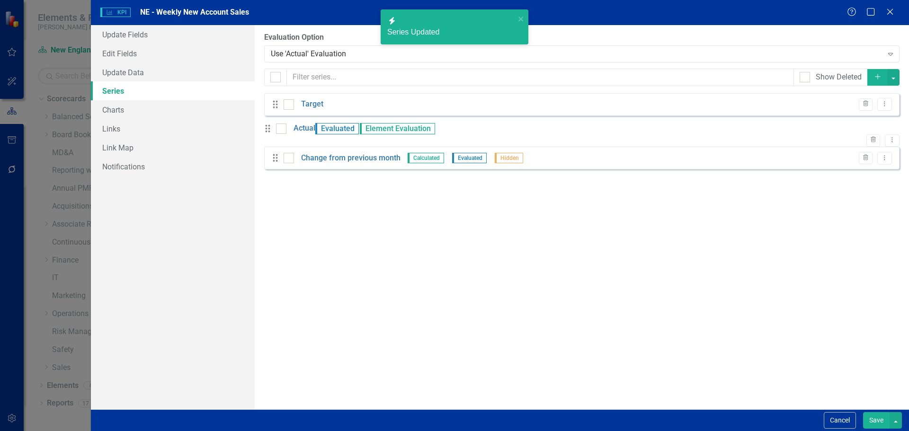
click at [875, 422] on button "Save" at bounding box center [876, 421] width 27 height 17
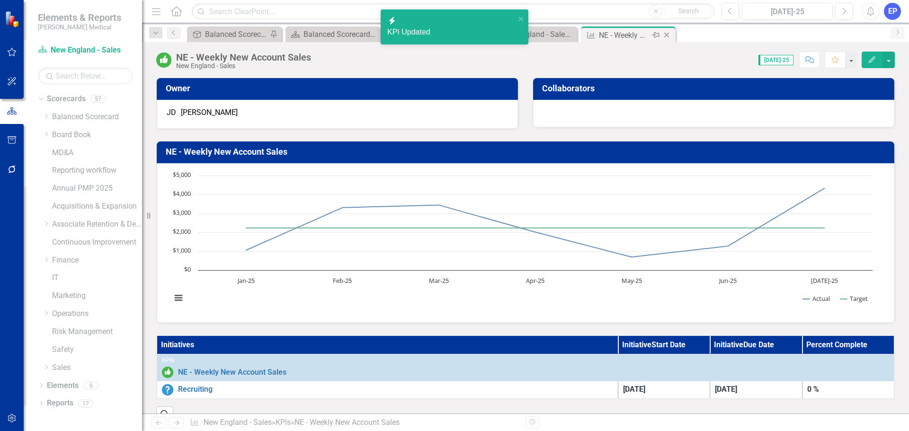
click at [664, 33] on icon "Close" at bounding box center [666, 35] width 9 height 8
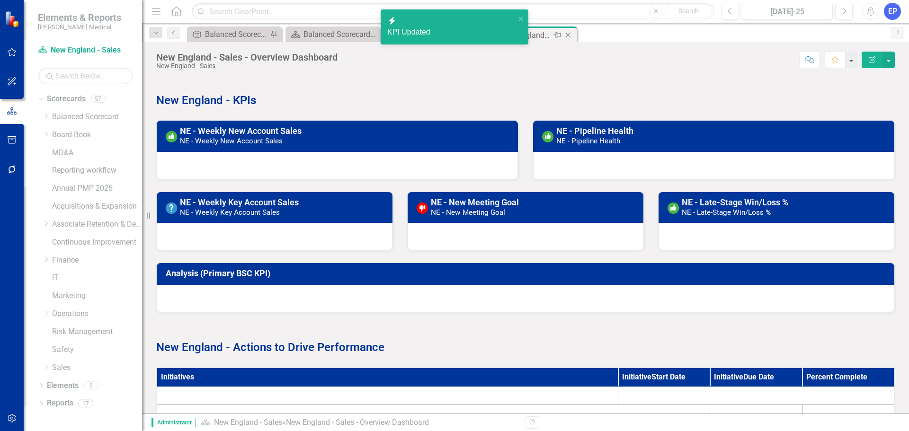
click at [572, 32] on icon "Close" at bounding box center [568, 35] width 9 height 8
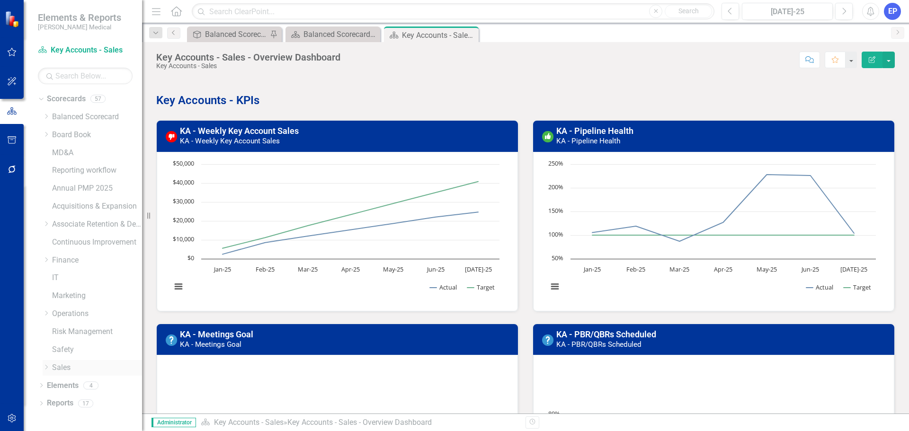
click at [44, 368] on icon "Dropdown" at bounding box center [46, 368] width 7 height 6
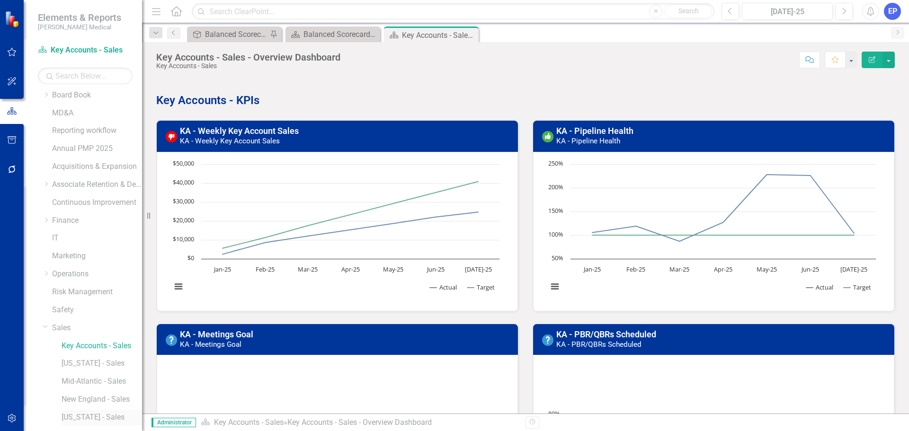
scroll to position [90, 0]
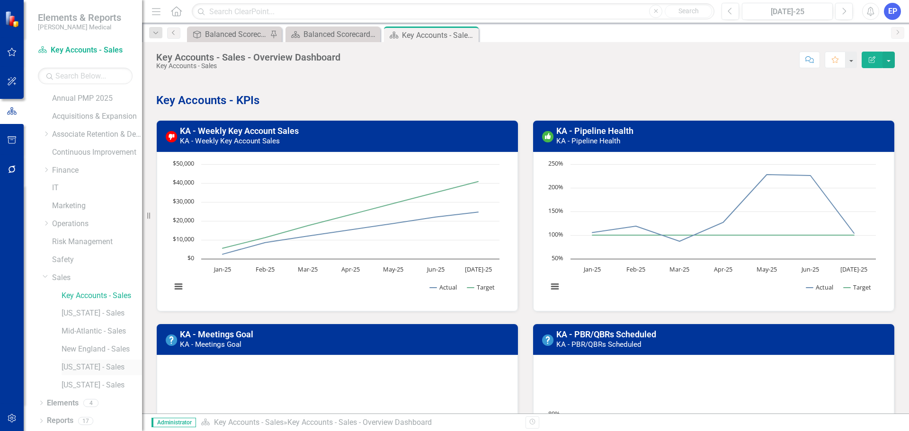
click at [89, 367] on link "[US_STATE] - Sales" at bounding box center [102, 367] width 81 height 11
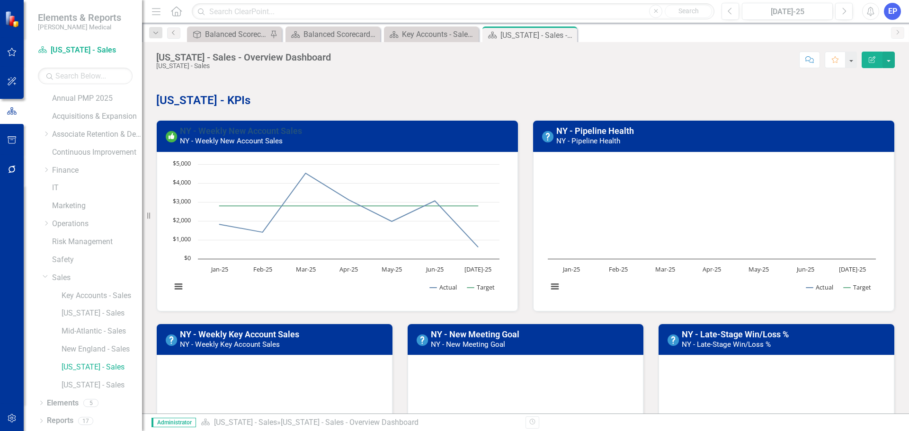
click at [252, 131] on link "NY - Weekly New Account Sales" at bounding box center [241, 131] width 122 height 10
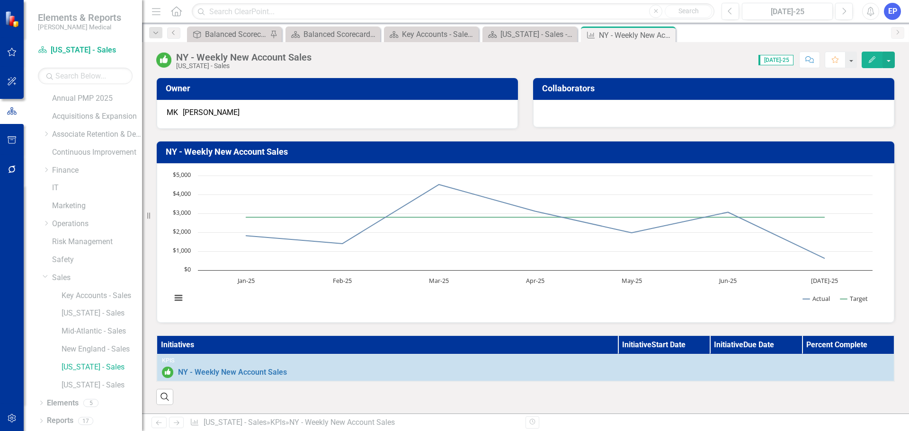
click at [873, 61] on icon "Edit" at bounding box center [872, 59] width 9 height 7
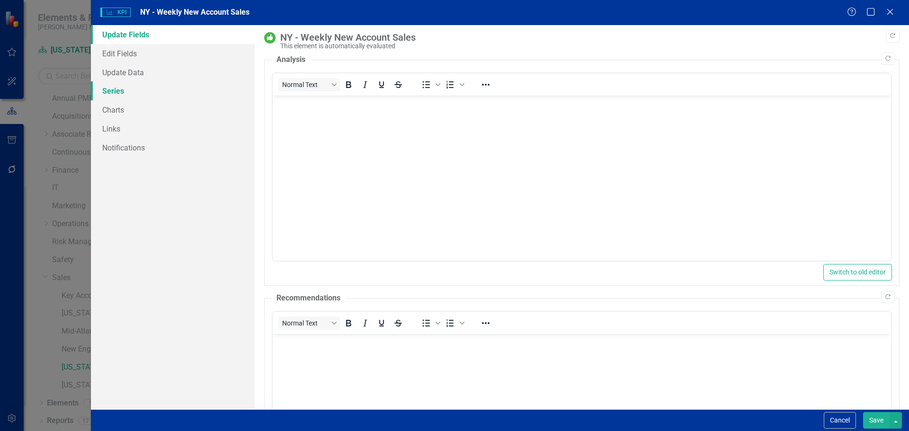
click at [109, 90] on link "Series" at bounding box center [173, 90] width 164 height 19
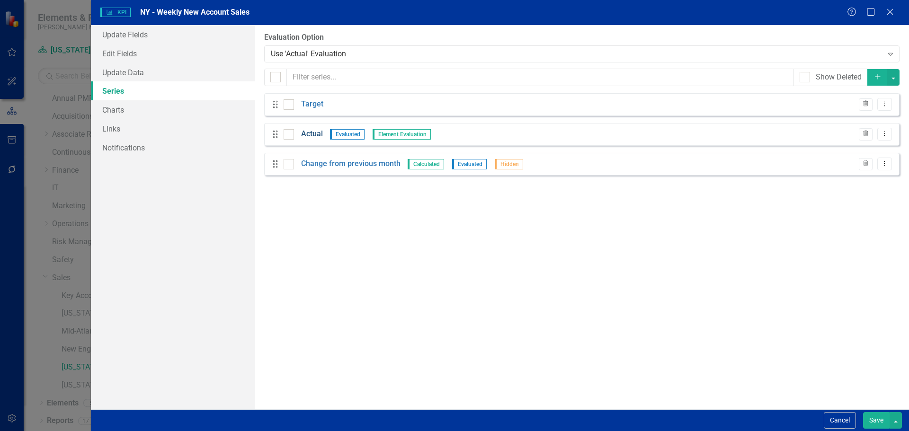
click at [322, 133] on link "Actual" at bounding box center [312, 134] width 22 height 11
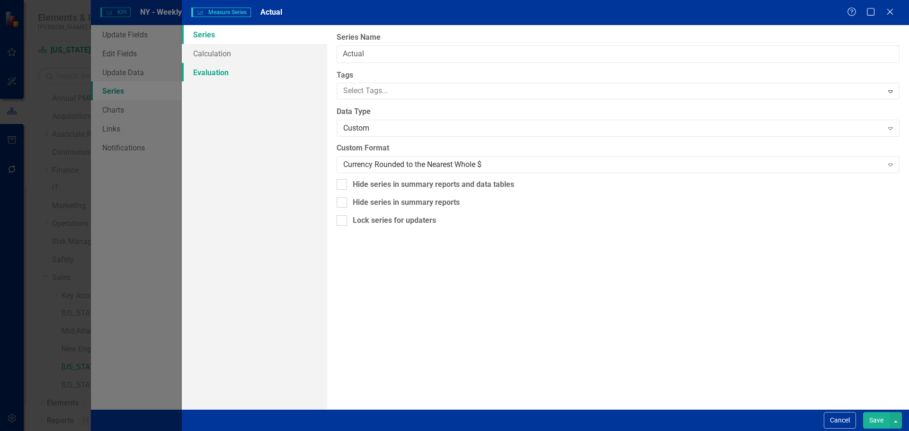
click at [233, 72] on link "Evaluation" at bounding box center [254, 72] width 145 height 19
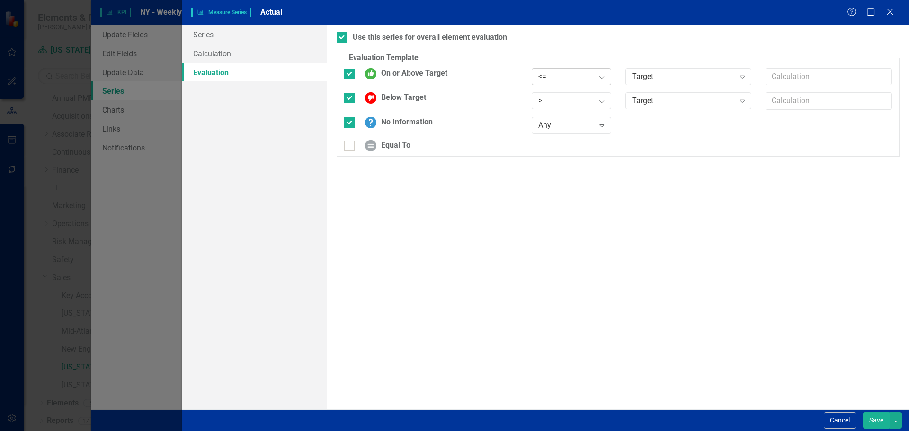
click at [553, 73] on div "<=" at bounding box center [567, 76] width 56 height 11
click at [553, 112] on div ">=" at bounding box center [573, 108] width 64 height 11
click at [553, 98] on div ">" at bounding box center [567, 101] width 56 height 11
click at [555, 144] on div "<" at bounding box center [573, 149] width 64 height 11
click at [875, 423] on button "Save" at bounding box center [876, 421] width 27 height 17
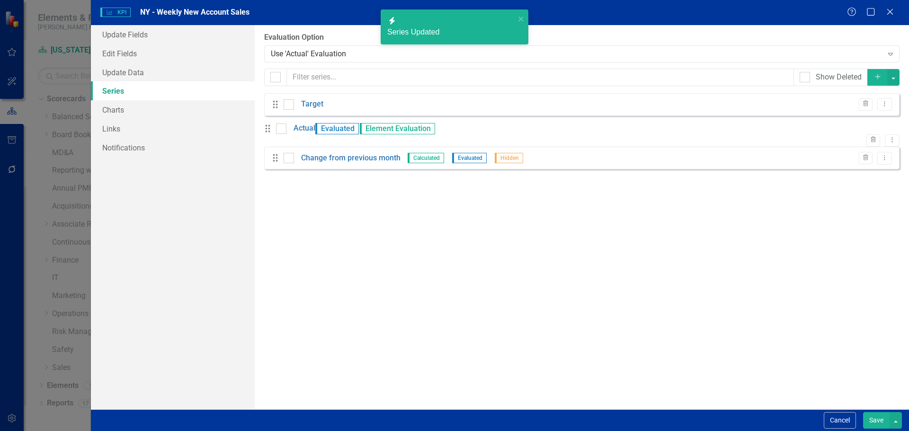
click at [876, 419] on button "Save" at bounding box center [876, 421] width 27 height 17
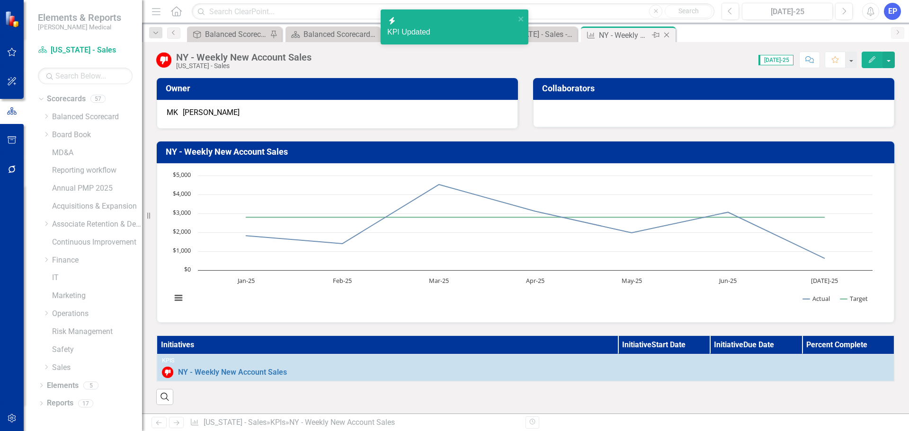
click at [668, 35] on icon "Close" at bounding box center [666, 35] width 9 height 8
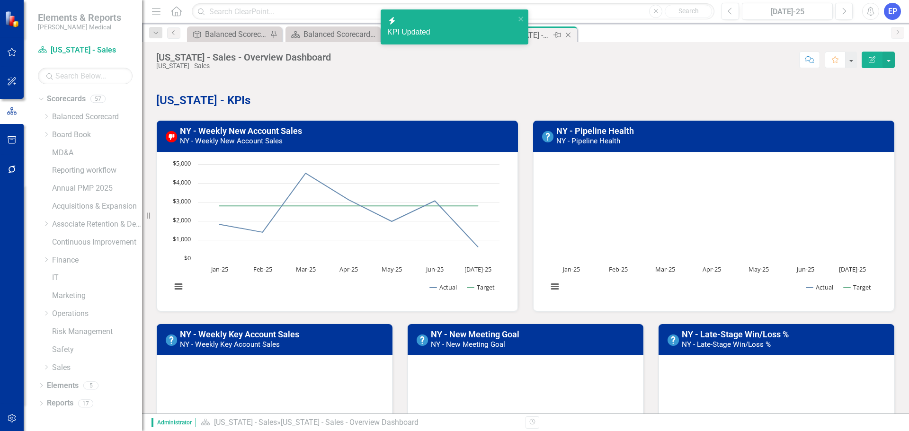
click at [566, 35] on icon "Close" at bounding box center [568, 35] width 9 height 8
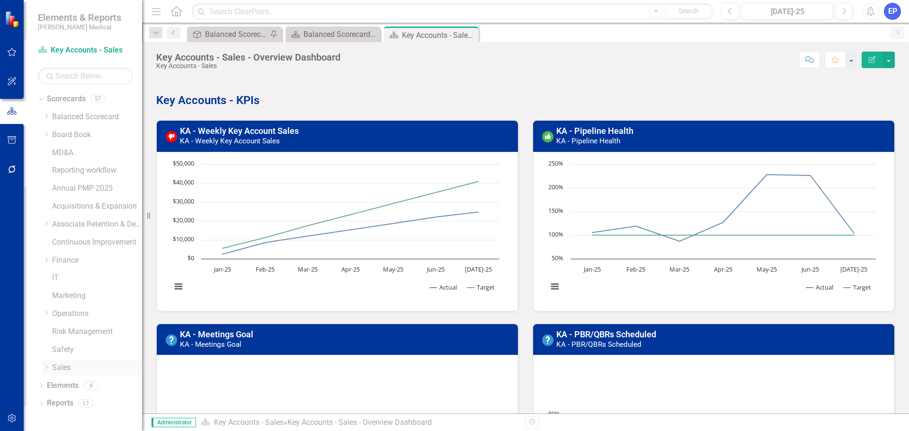
click at [49, 366] on icon "Dropdown" at bounding box center [46, 368] width 7 height 6
click at [83, 384] on link "[US_STATE] - Sales" at bounding box center [102, 385] width 81 height 11
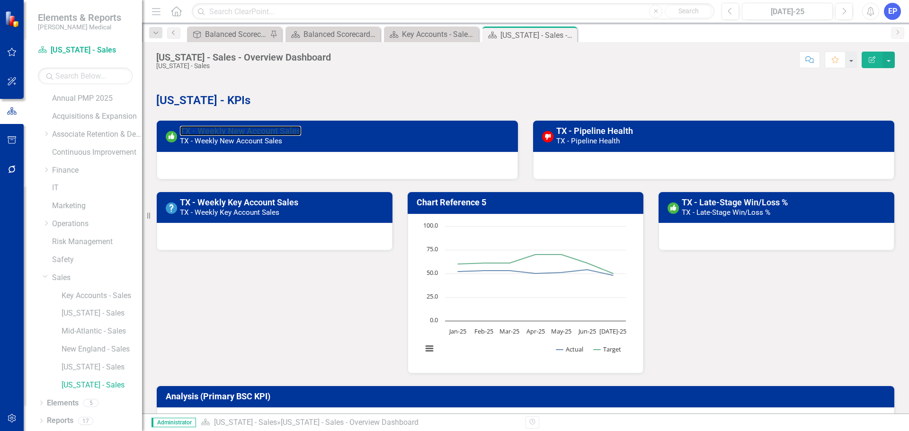
click at [242, 129] on link "TX - Weekly New Account Sales" at bounding box center [240, 131] width 121 height 10
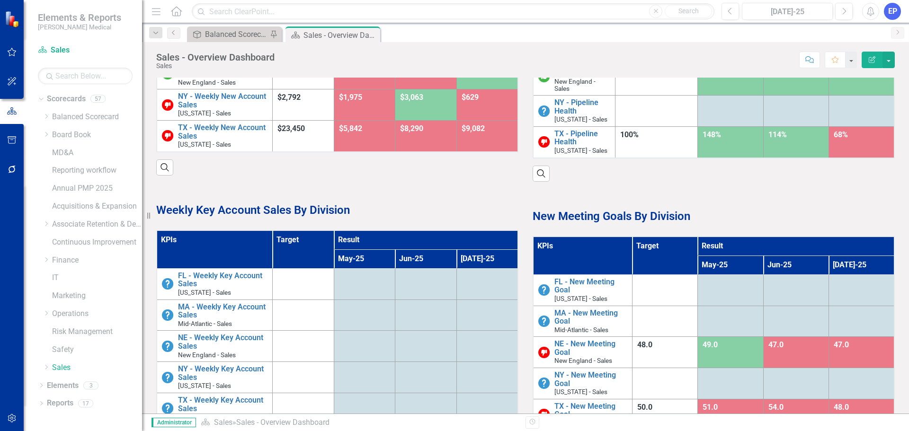
scroll to position [189, 0]
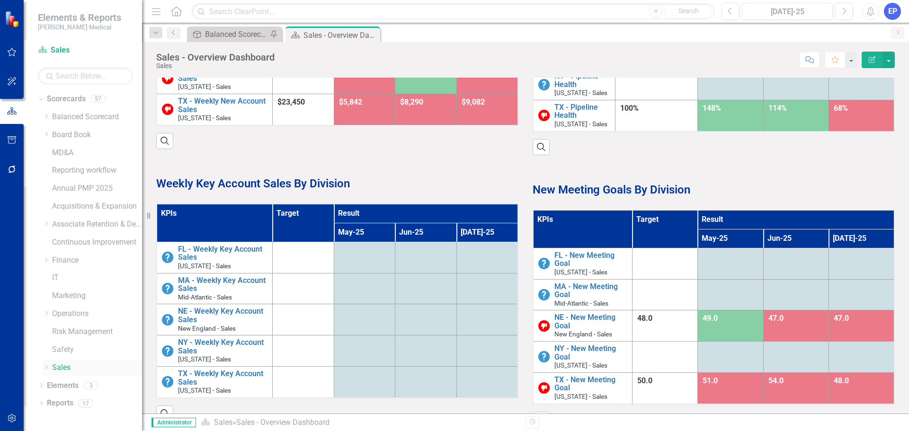
click at [46, 368] on icon "Dropdown" at bounding box center [46, 368] width 7 height 6
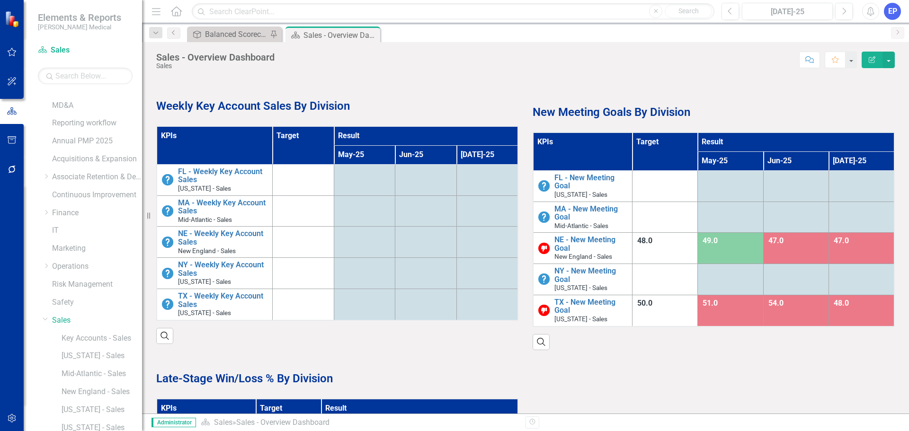
scroll to position [196, 0]
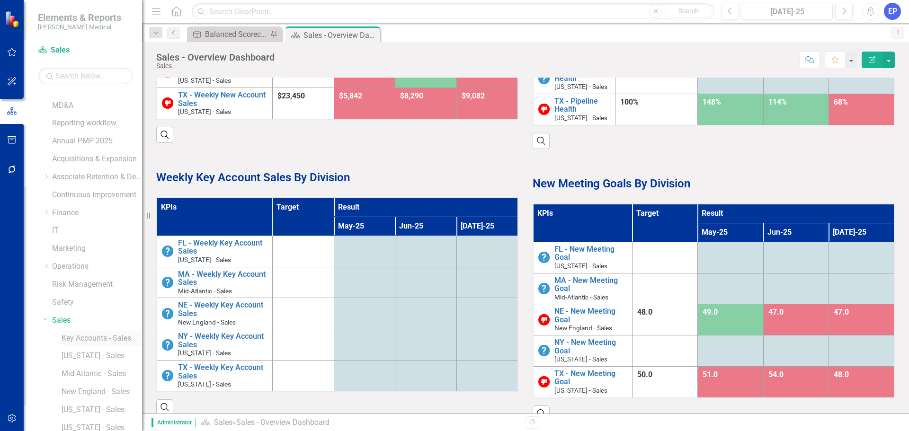
click at [120, 339] on link "Key Accounts - Sales" at bounding box center [102, 338] width 81 height 11
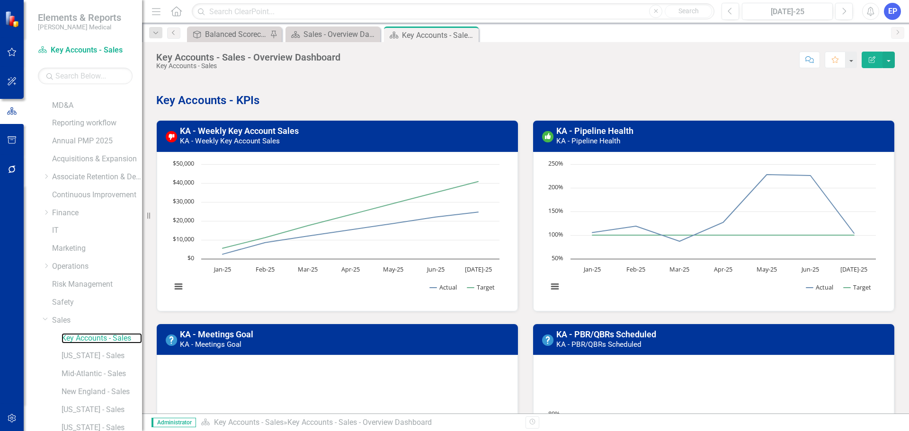
scroll to position [47, 0]
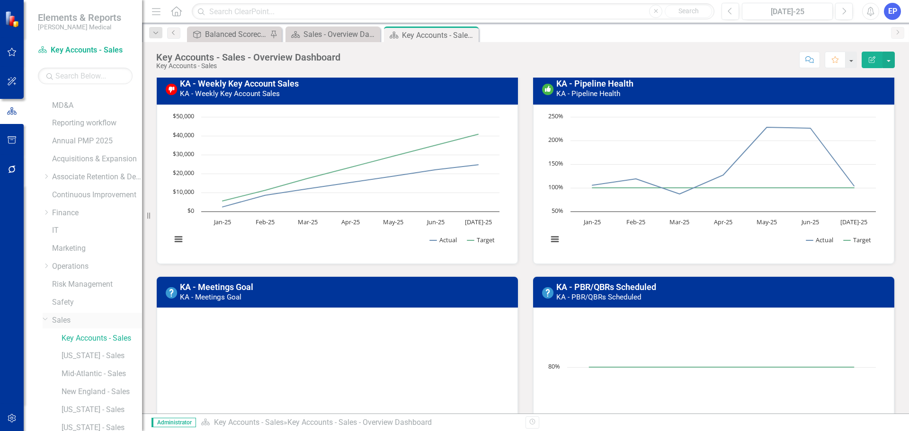
click at [71, 319] on link "Sales" at bounding box center [97, 320] width 90 height 11
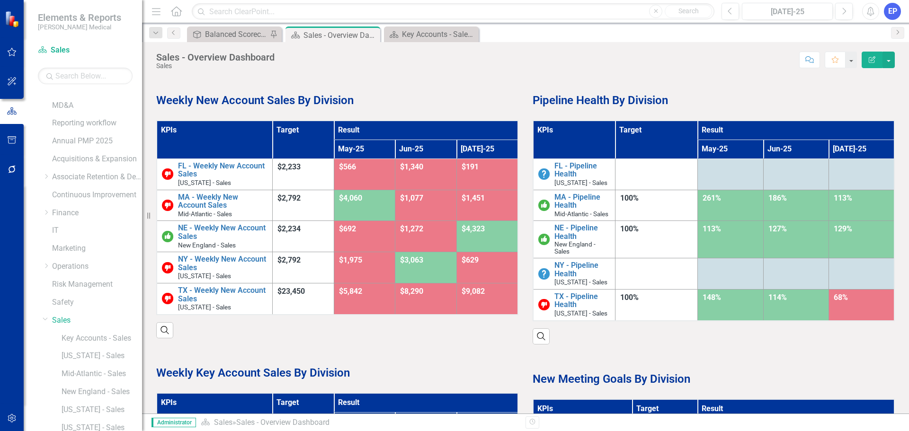
click at [242, 143] on th "KPIs" at bounding box center [215, 140] width 116 height 38
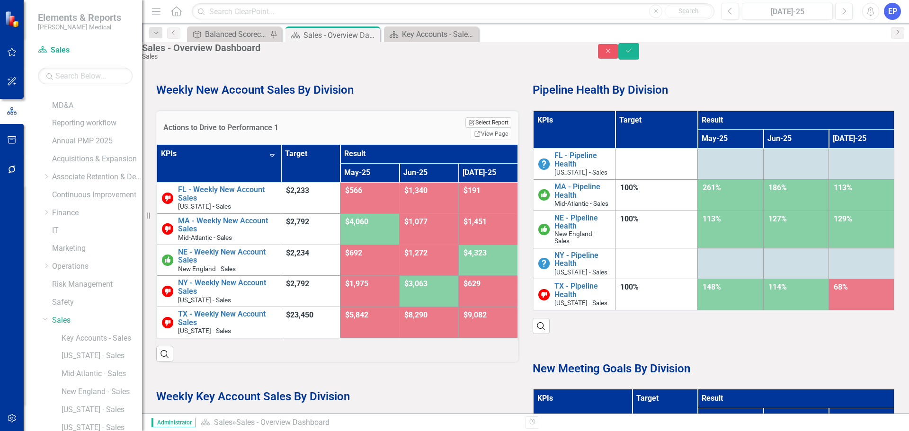
click at [466, 128] on button "Edit Report Select Report" at bounding box center [489, 122] width 46 height 10
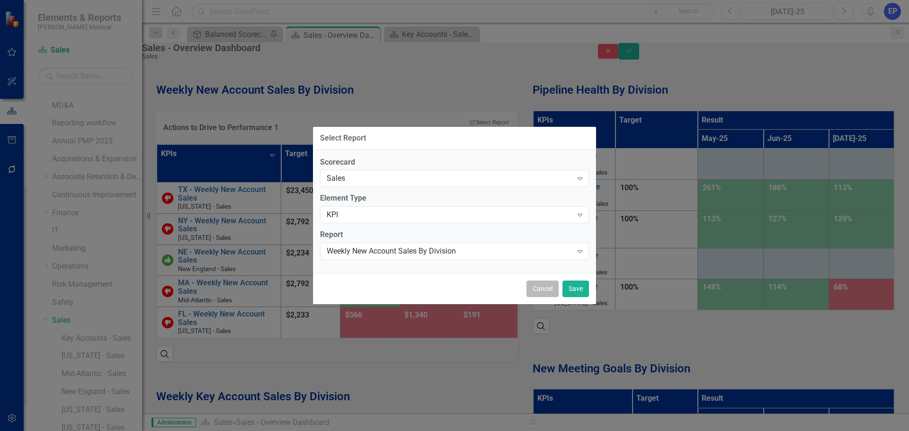
click at [532, 292] on button "Cancel" at bounding box center [543, 289] width 32 height 17
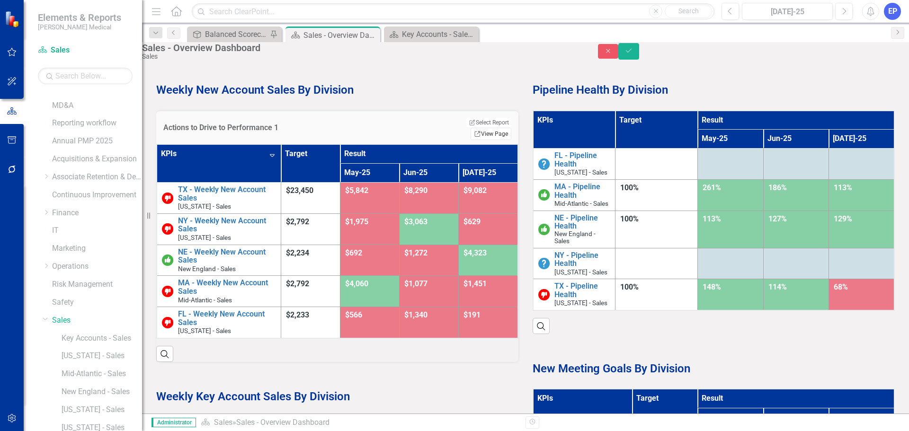
click at [473, 138] on link "Link View Page" at bounding box center [491, 134] width 41 height 12
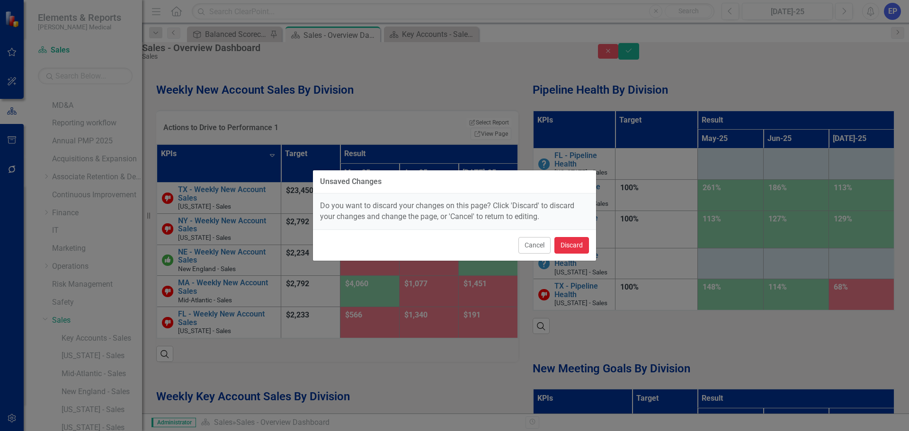
click at [566, 245] on button "Discard" at bounding box center [572, 245] width 35 height 17
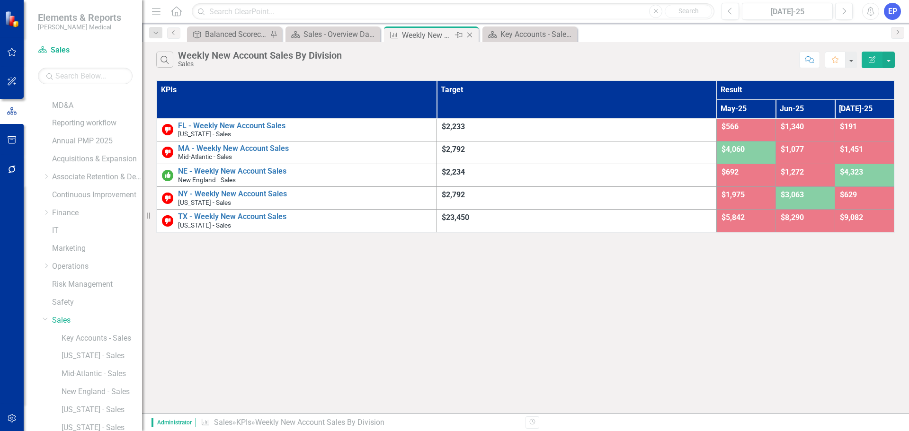
click at [470, 35] on icon "Close" at bounding box center [469, 35] width 9 height 8
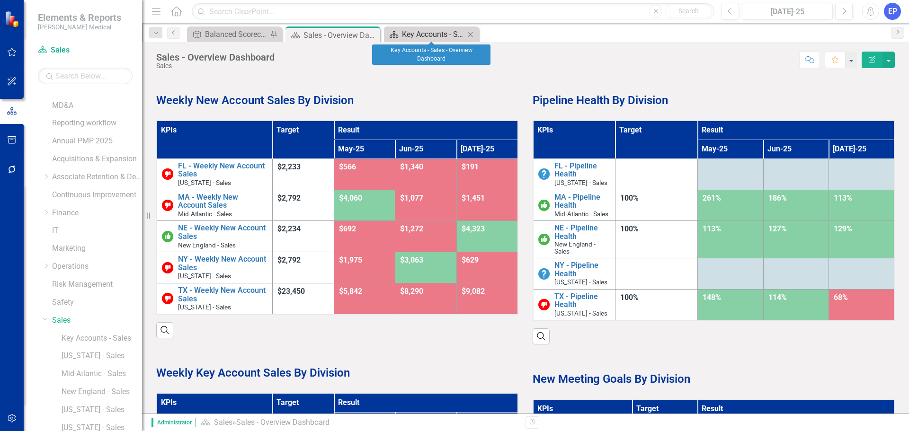
click at [444, 34] on div "Key Accounts - Sales - Overview Dashboard" at bounding box center [433, 34] width 63 height 12
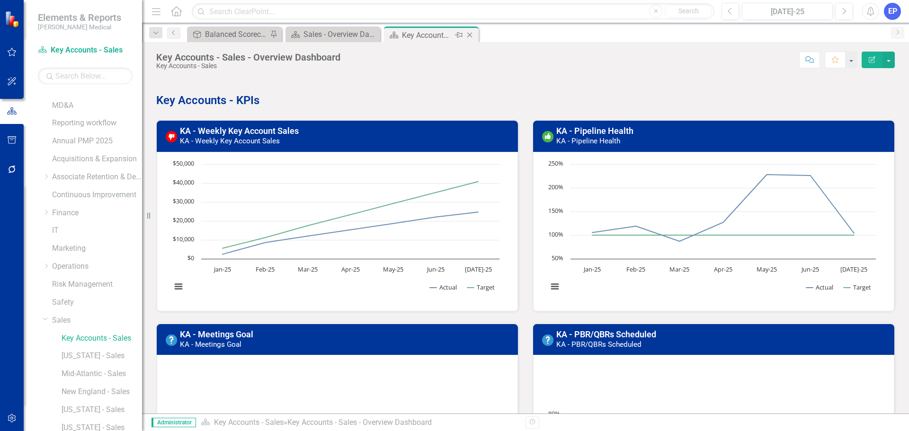
click at [471, 32] on icon "Close" at bounding box center [469, 35] width 9 height 8
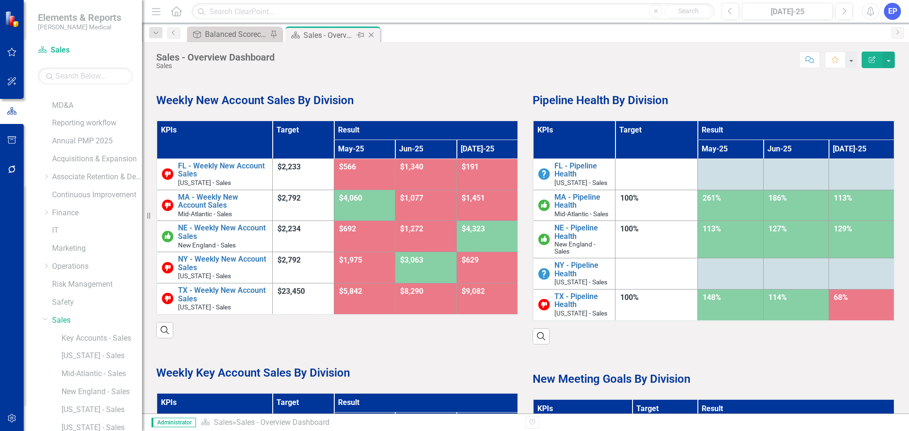
click at [336, 33] on div "Sales - Overview Dashboard" at bounding box center [329, 35] width 51 height 12
click at [97, 338] on link "Key Accounts - Sales" at bounding box center [102, 338] width 81 height 11
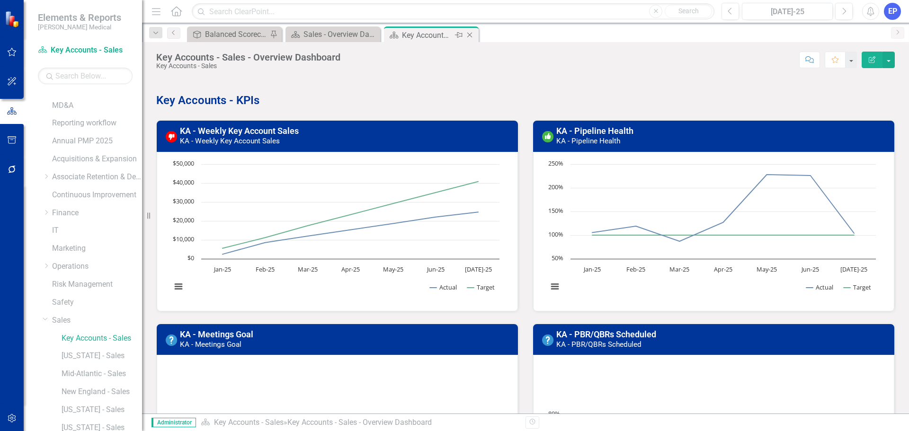
click at [472, 36] on icon "Close" at bounding box center [469, 35] width 9 height 8
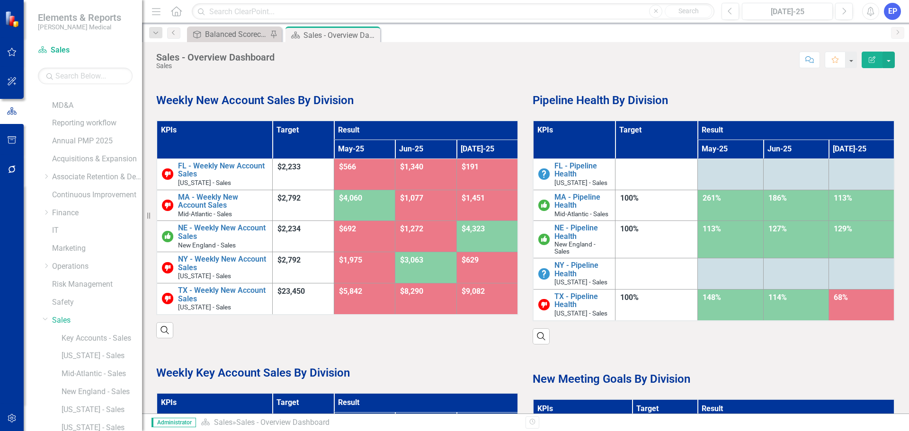
click at [592, 126] on th "KPIs" at bounding box center [574, 140] width 82 height 38
click at [592, 126] on th "KPIs Sort Ascending" at bounding box center [574, 140] width 82 height 38
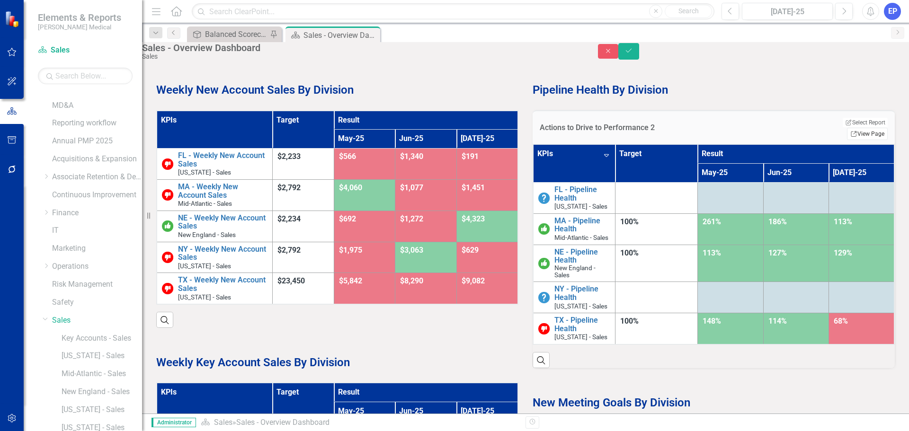
click at [859, 131] on link "Link View Page" at bounding box center [867, 134] width 41 height 12
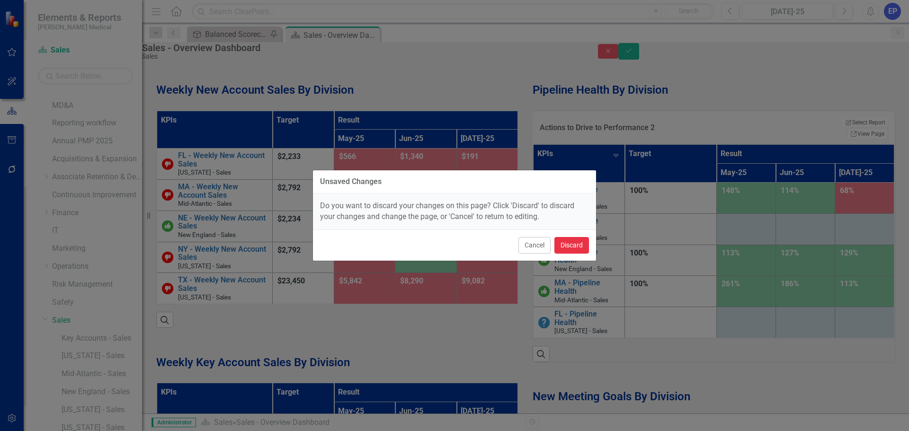
click at [576, 243] on button "Discard" at bounding box center [572, 245] width 35 height 17
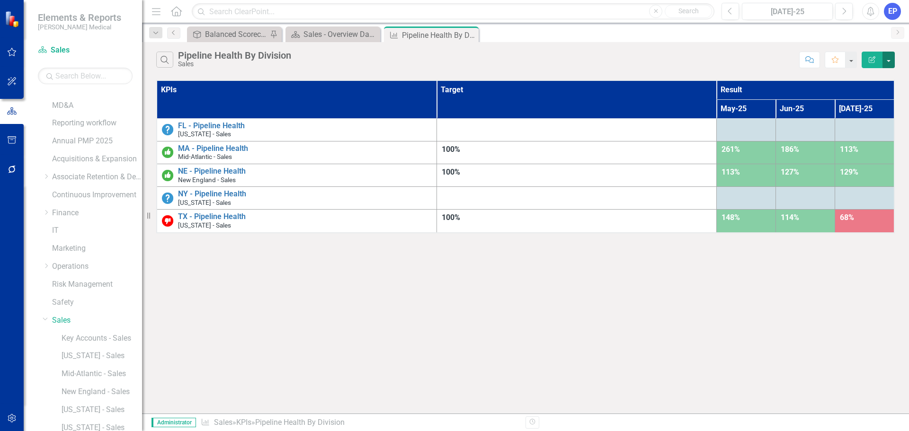
click at [888, 64] on button "button" at bounding box center [889, 60] width 12 height 17
click at [873, 58] on icon "button" at bounding box center [872, 59] width 7 height 7
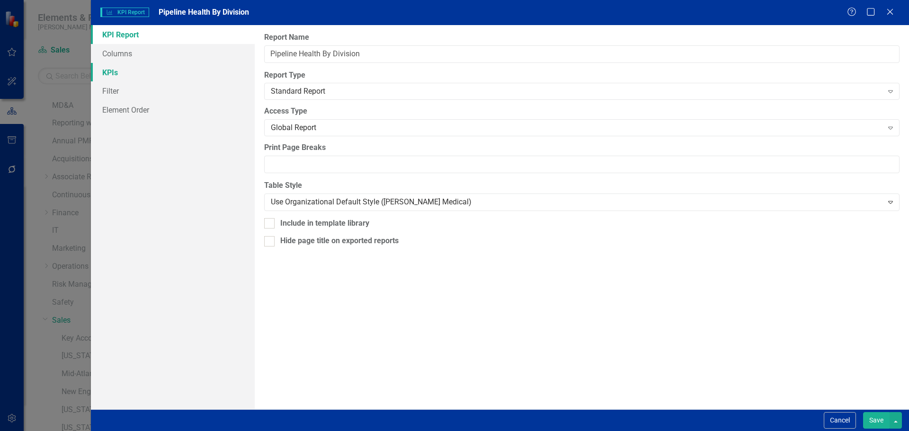
click at [145, 68] on link "KPIs" at bounding box center [173, 72] width 164 height 19
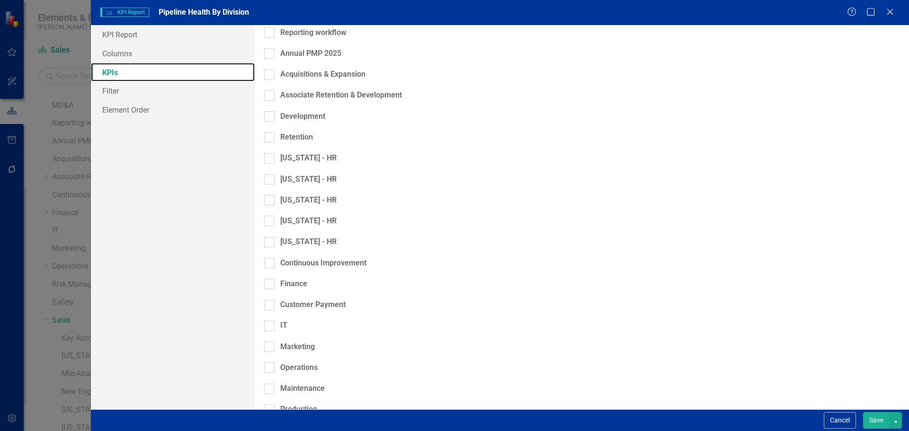
scroll to position [586, 0]
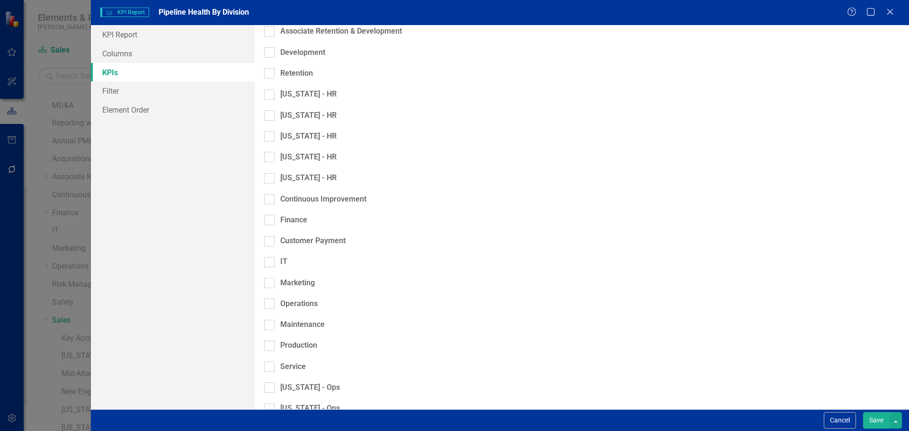
checkbox input "true"
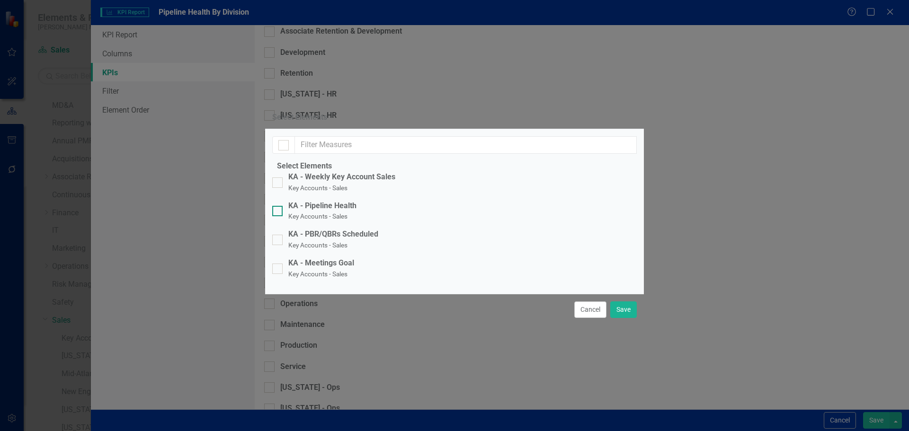
click at [340, 201] on div "KA - Pipeline Health" at bounding box center [322, 206] width 68 height 11
click at [278, 206] on input "KA - Pipeline Health Key Accounts - Sales" at bounding box center [275, 209] width 6 height 6
checkbox input "true"
click at [619, 318] on button "Save" at bounding box center [624, 310] width 27 height 17
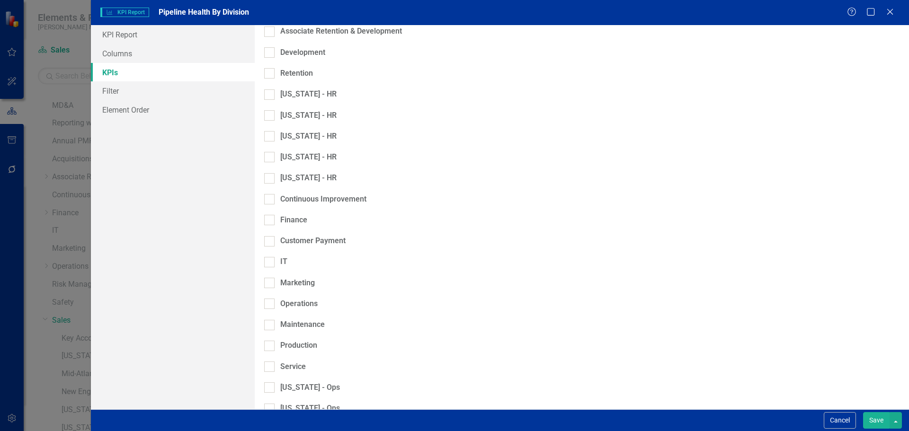
click at [868, 421] on button "Save" at bounding box center [876, 421] width 27 height 17
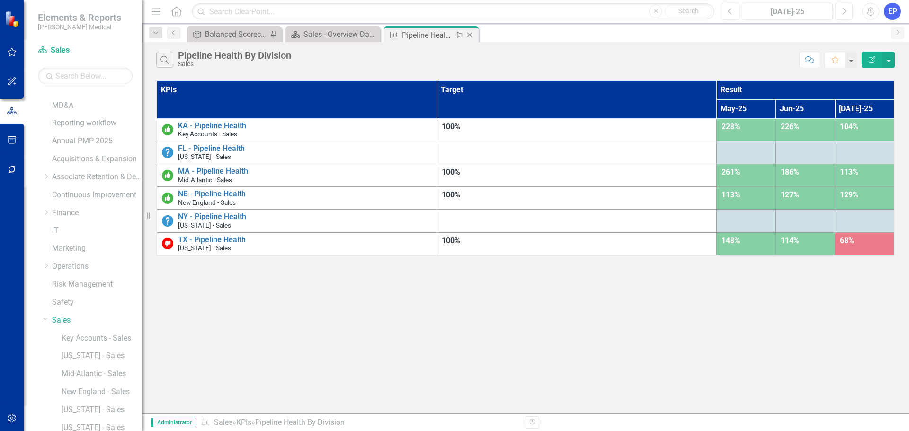
click at [471, 33] on icon "Close" at bounding box center [469, 35] width 9 height 8
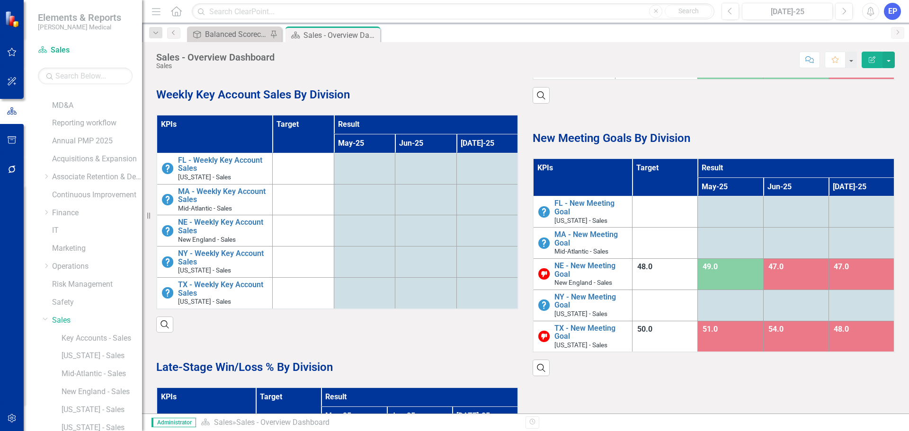
scroll to position [284, 0]
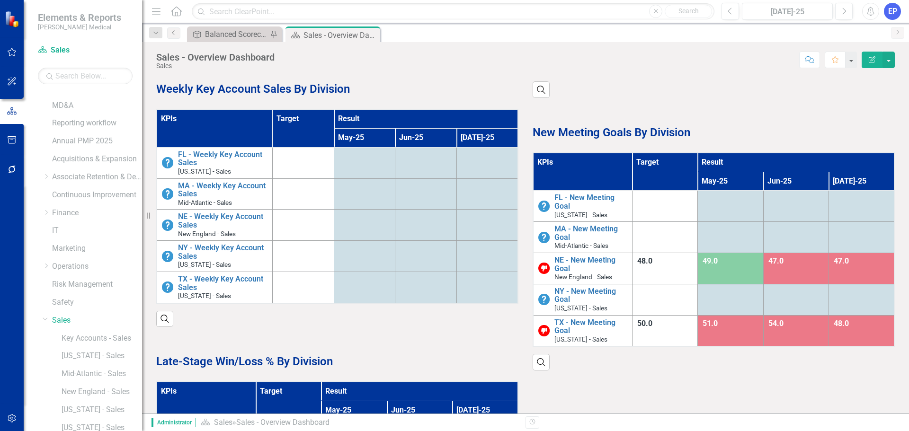
click at [254, 124] on th "KPIs" at bounding box center [215, 128] width 116 height 38
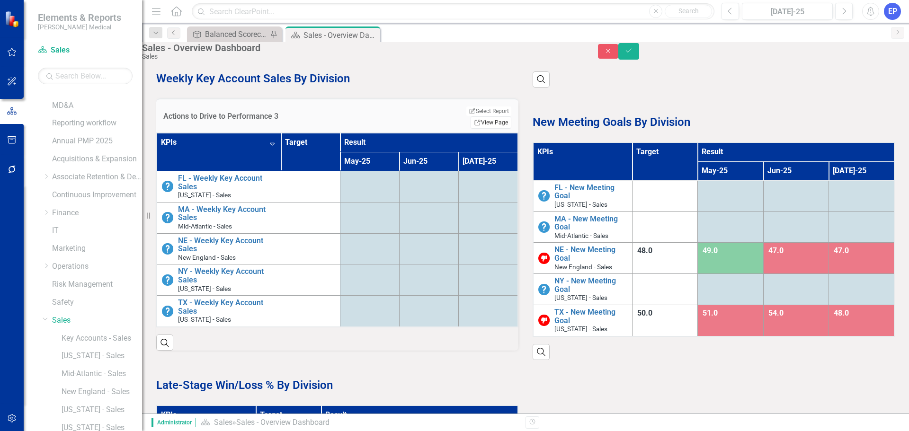
click at [483, 126] on link "Link View Page" at bounding box center [491, 123] width 41 height 12
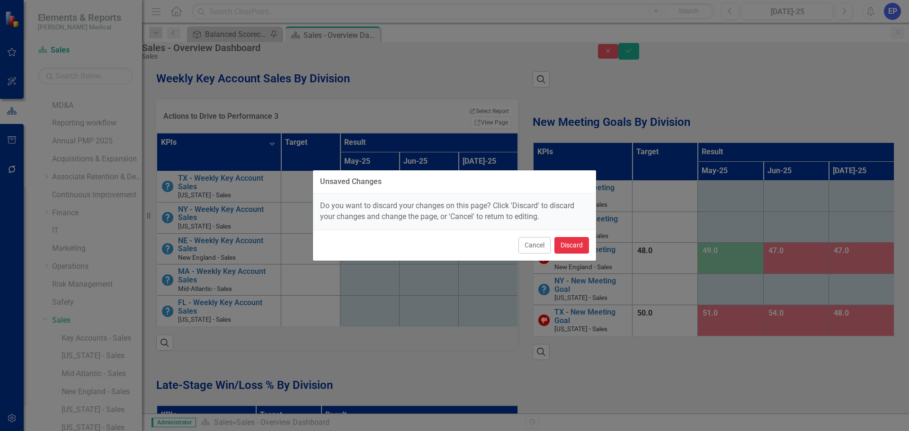
click at [575, 245] on button "Discard" at bounding box center [572, 245] width 35 height 17
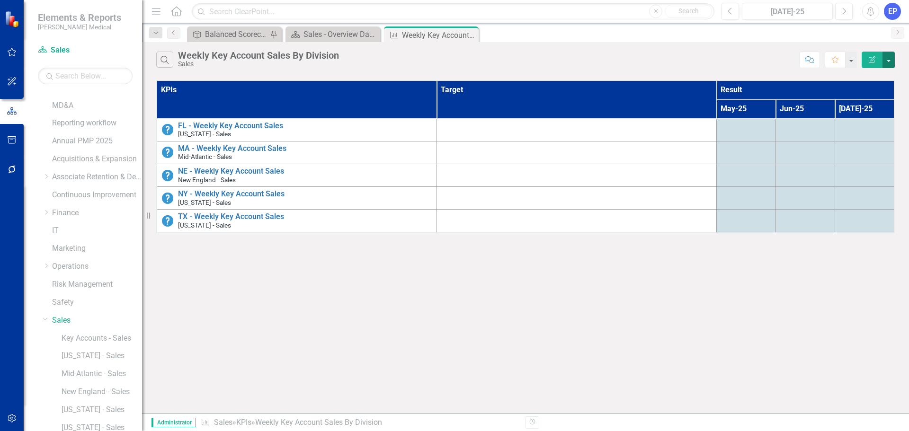
click at [893, 56] on button "button" at bounding box center [889, 60] width 12 height 17
click at [869, 59] on icon "Edit Report" at bounding box center [872, 59] width 9 height 7
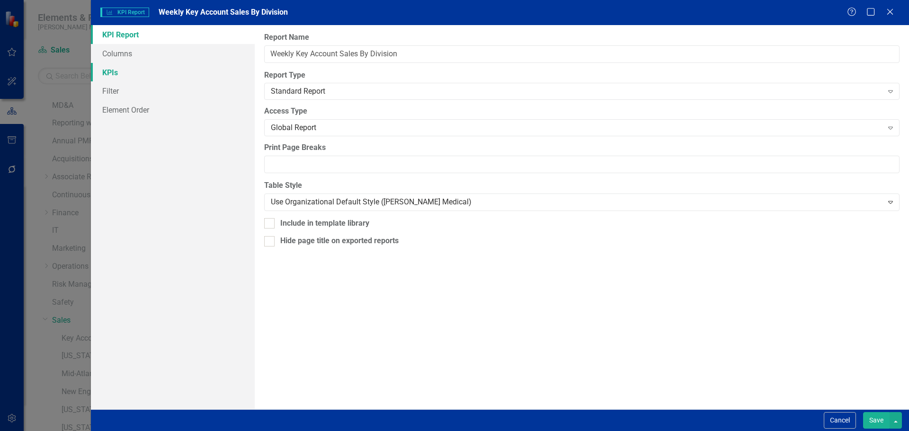
click at [141, 72] on link "KPIs" at bounding box center [173, 72] width 164 height 19
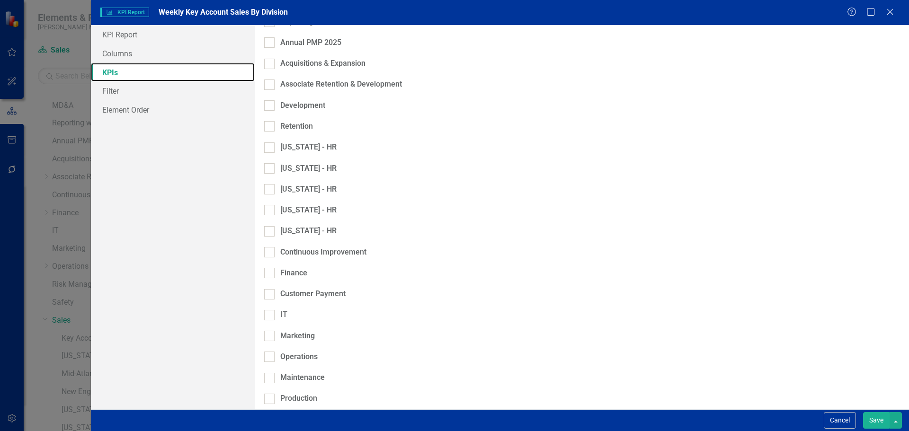
scroll to position [586, 0]
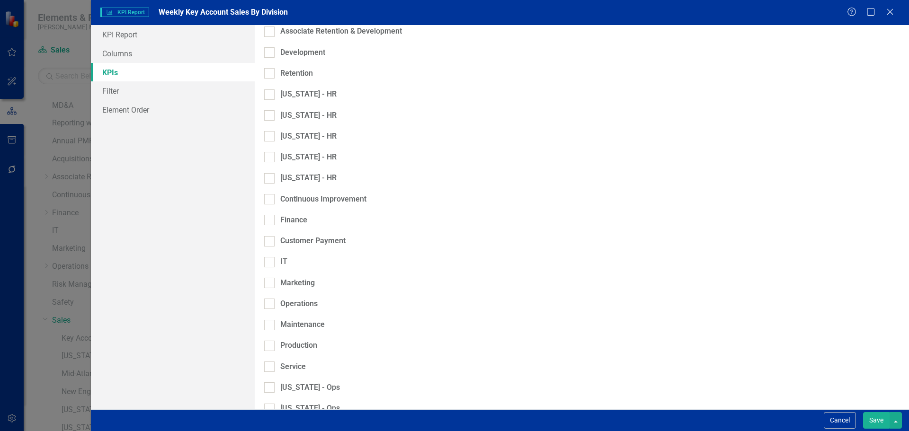
checkbox input "true"
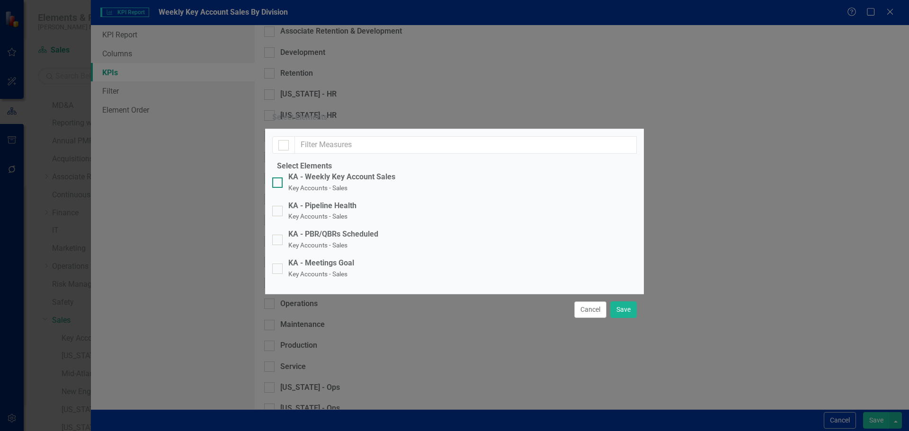
click at [344, 172] on div "KA - Weekly Key Account Sales" at bounding box center [341, 177] width 107 height 11
click at [278, 178] on input "KA - Weekly Key Account Sales Key Accounts - Sales" at bounding box center [275, 181] width 6 height 6
checkbox input "true"
click at [620, 318] on button "Save" at bounding box center [624, 310] width 27 height 17
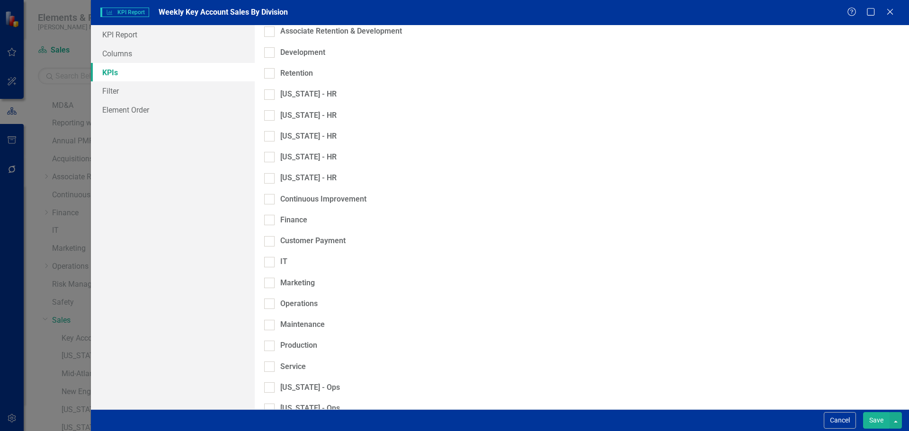
click at [863, 419] on button "Save" at bounding box center [876, 421] width 27 height 17
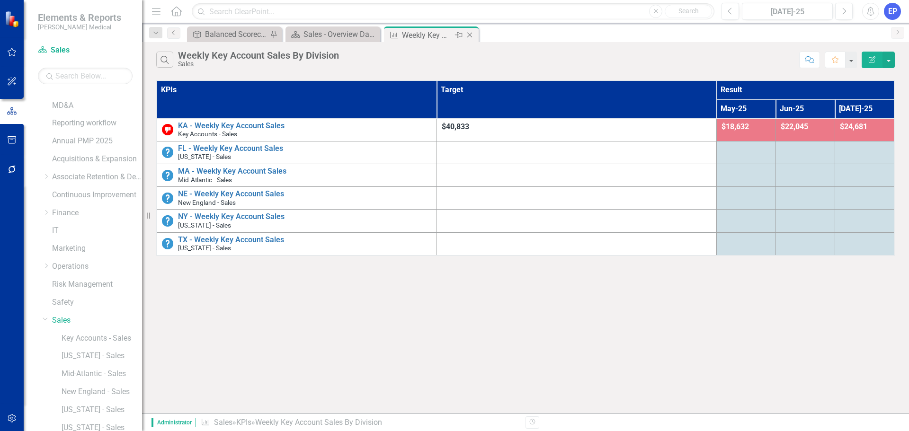
click at [472, 34] on icon "Close" at bounding box center [469, 35] width 9 height 8
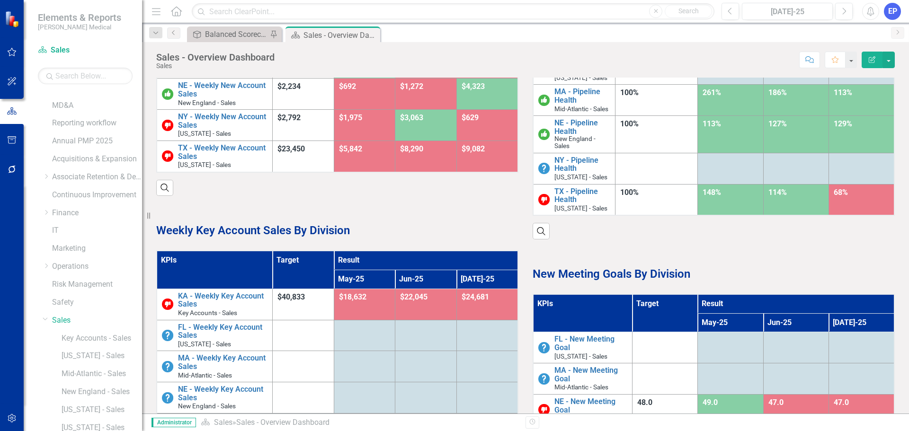
scroll to position [142, 0]
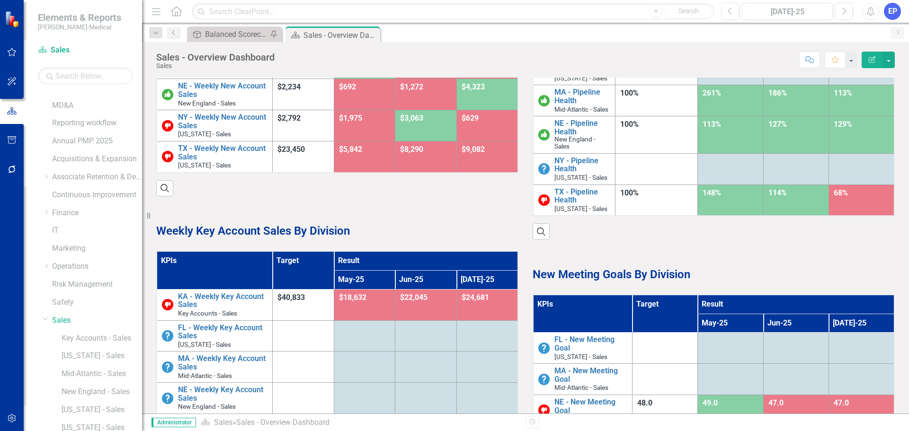
click at [596, 312] on th "KPIs" at bounding box center [582, 314] width 99 height 38
click at [596, 312] on th "KPIs Sort Ascending" at bounding box center [582, 314] width 99 height 38
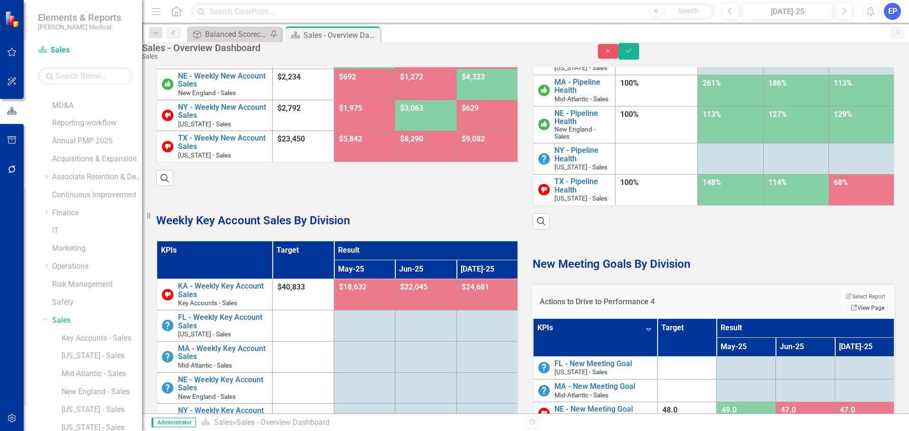
click at [850, 307] on link "Link View Page" at bounding box center [867, 308] width 41 height 12
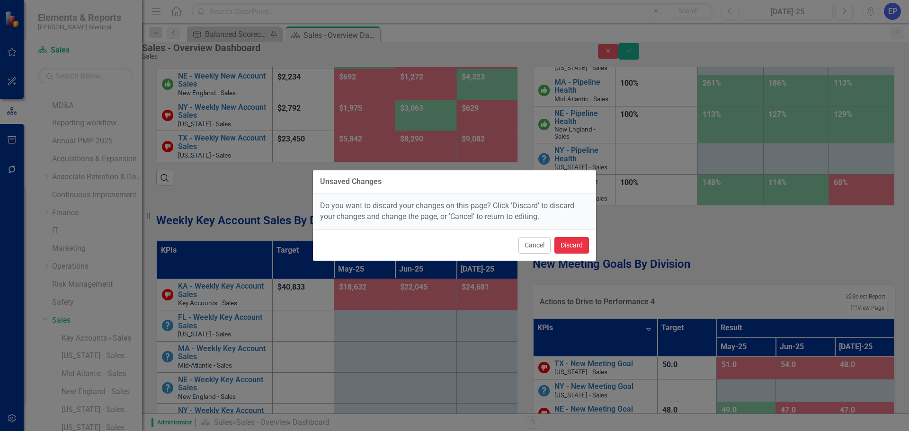
click at [582, 252] on button "Discard" at bounding box center [572, 245] width 35 height 17
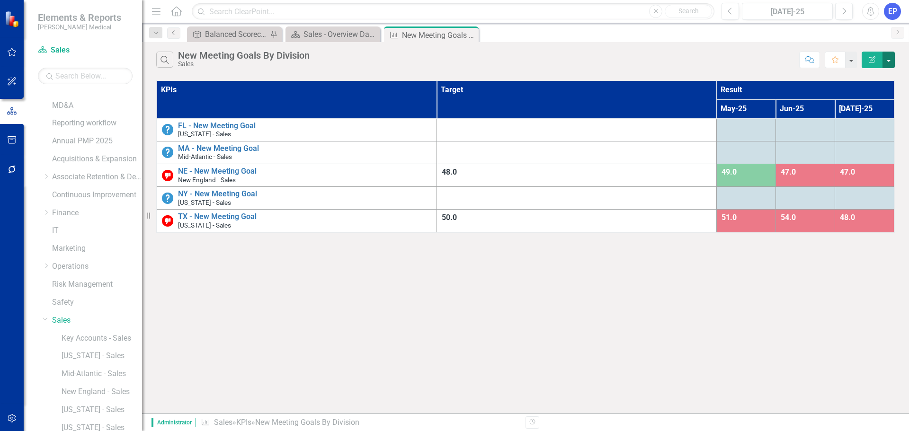
click at [890, 60] on button "button" at bounding box center [889, 60] width 12 height 17
click at [867, 58] on button "Edit Report" at bounding box center [872, 60] width 21 height 17
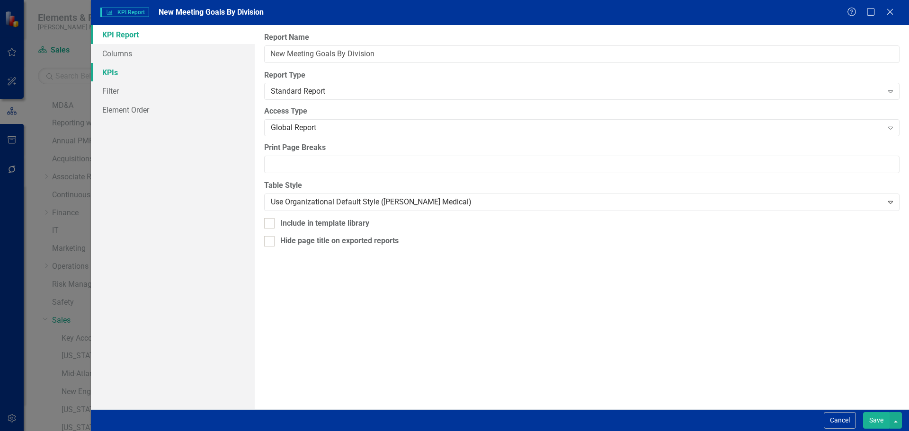
click at [137, 73] on link "KPIs" at bounding box center [173, 72] width 164 height 19
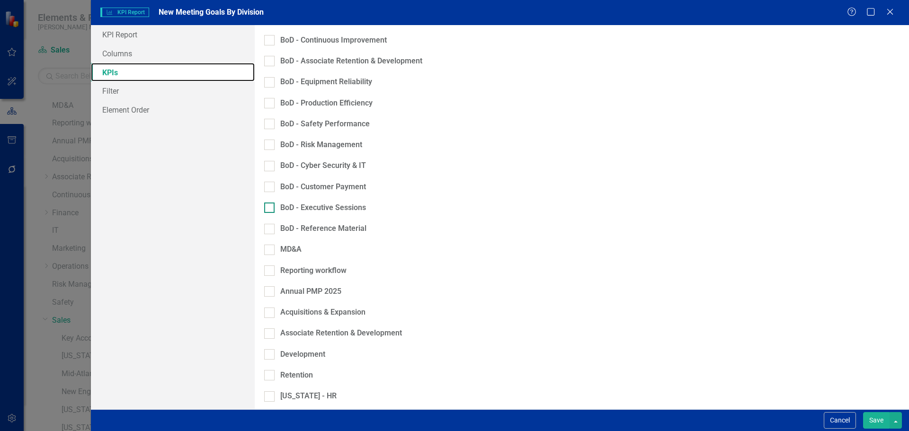
scroll to position [568, 0]
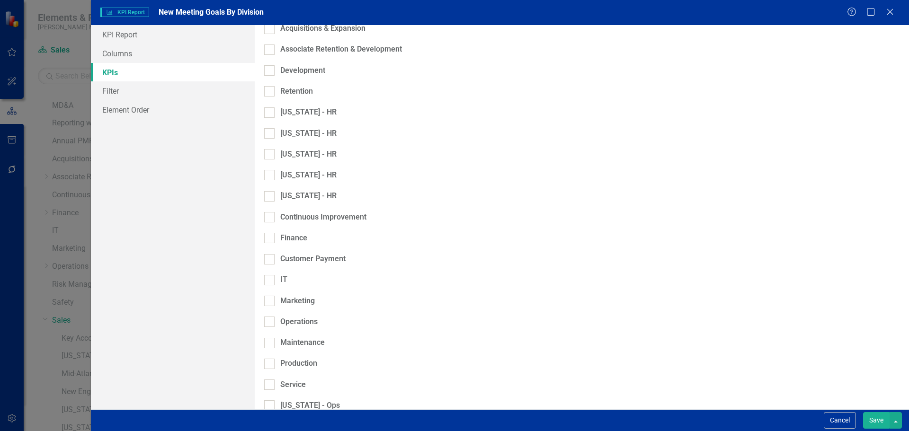
checkbox input "true"
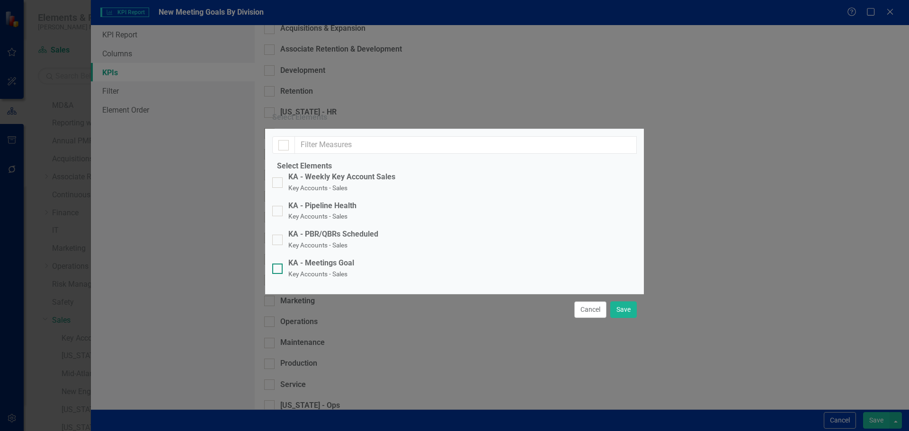
click at [332, 258] on div "KA - Meetings Goal" at bounding box center [321, 263] width 66 height 11
click at [278, 264] on input "KA - Meetings Goal Key Accounts - Sales" at bounding box center [275, 267] width 6 height 6
checkbox input "true"
click at [620, 318] on button "Save" at bounding box center [624, 310] width 27 height 17
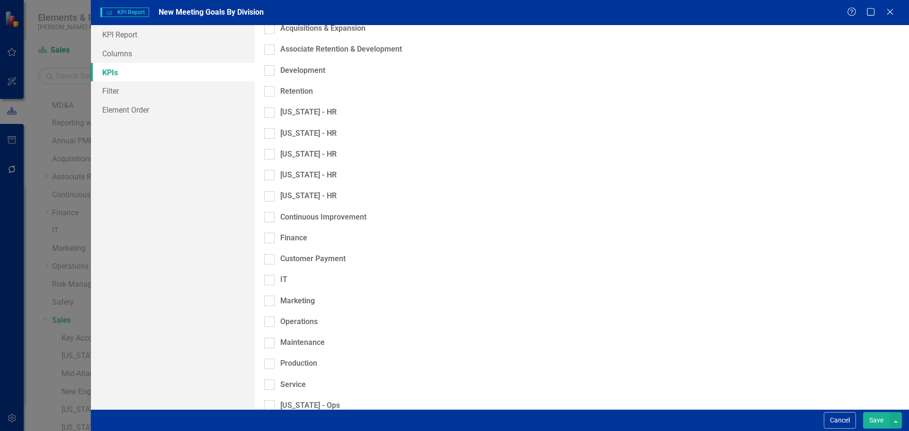
click at [870, 421] on button "Save" at bounding box center [876, 421] width 27 height 17
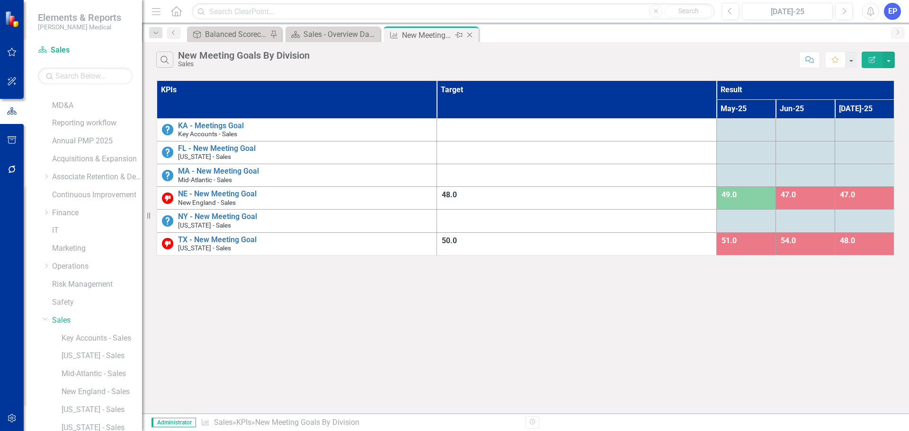
click at [470, 33] on icon "Close" at bounding box center [469, 35] width 9 height 8
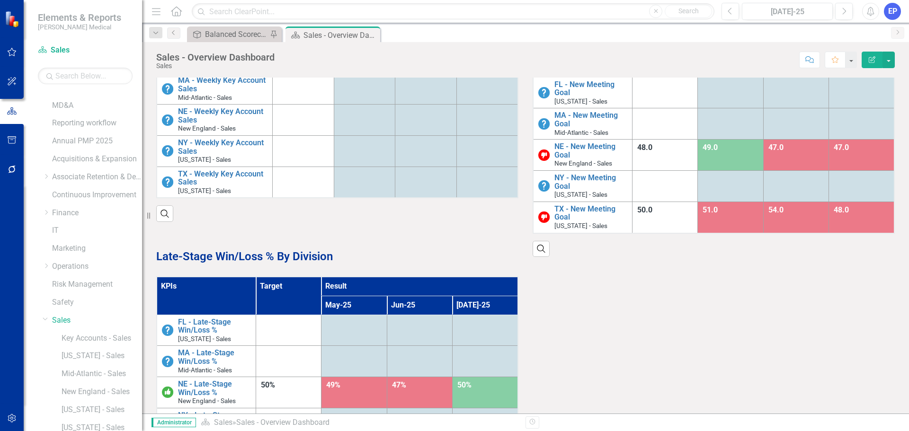
scroll to position [474, 0]
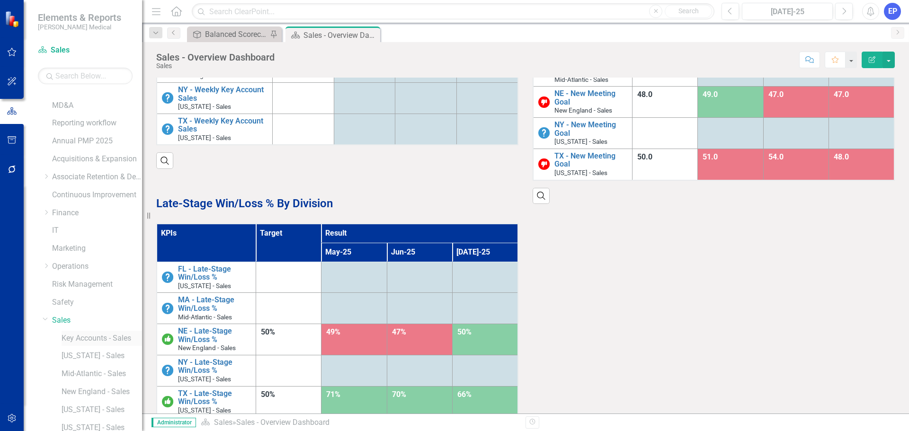
click at [119, 340] on link "Key Accounts - Sales" at bounding box center [102, 338] width 81 height 11
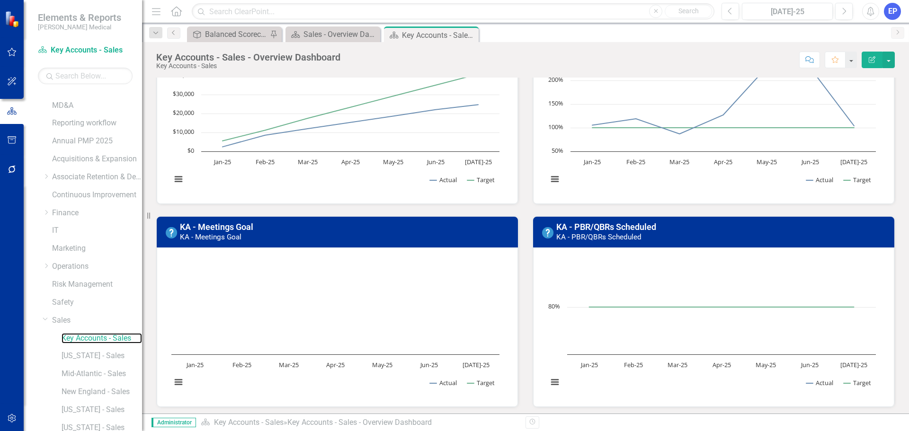
scroll to position [142, 0]
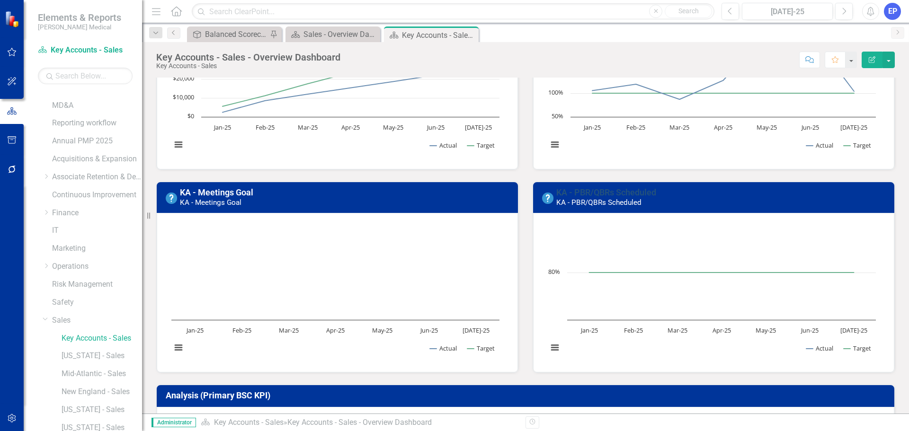
drag, startPoint x: 675, startPoint y: 192, endPoint x: 555, endPoint y: 196, distance: 120.4
click at [557, 196] on h3 "KA - PBR/QBRs Scheduled KA - PBR/QBRs Scheduled" at bounding box center [723, 197] width 332 height 19
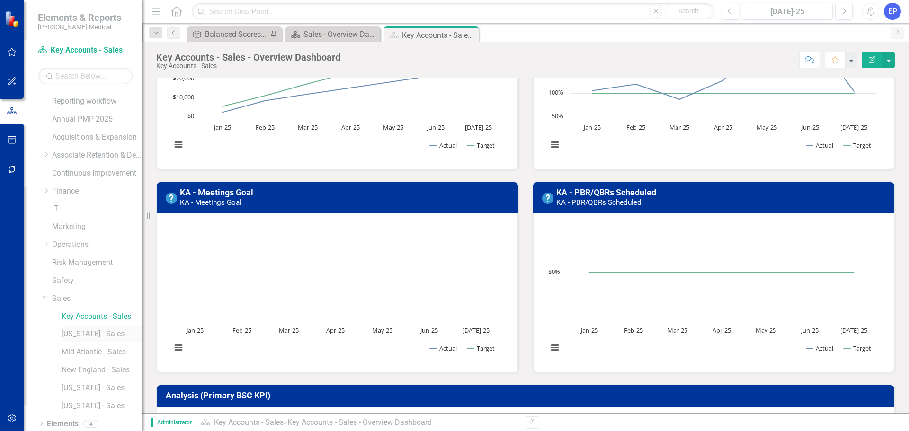
scroll to position [90, 0]
click at [40, 419] on div "Dropdown" at bounding box center [41, 423] width 7 height 8
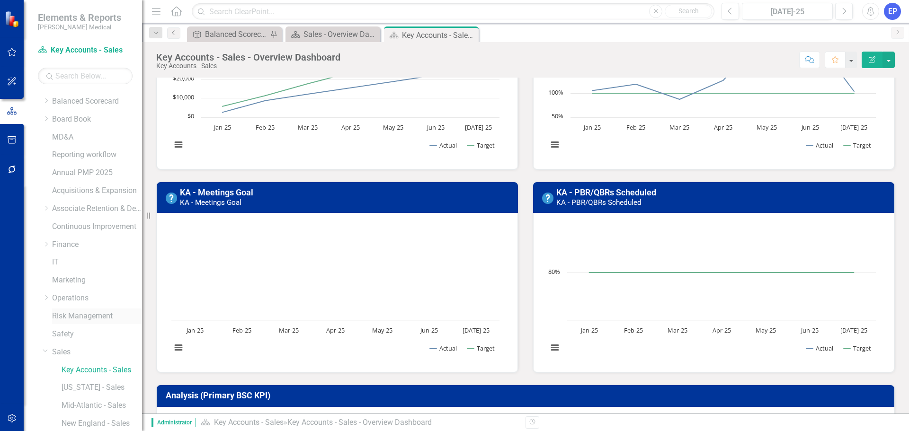
scroll to position [0, 0]
click at [62, 365] on link "Sales" at bounding box center [97, 368] width 90 height 11
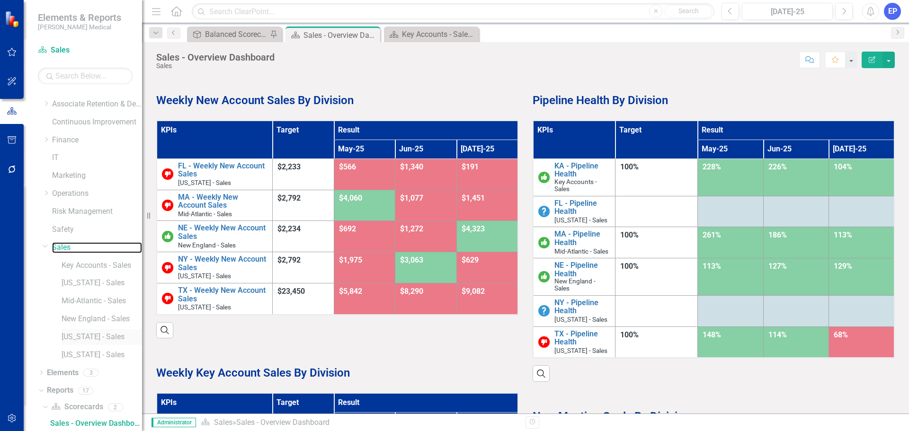
scroll to position [347, 0]
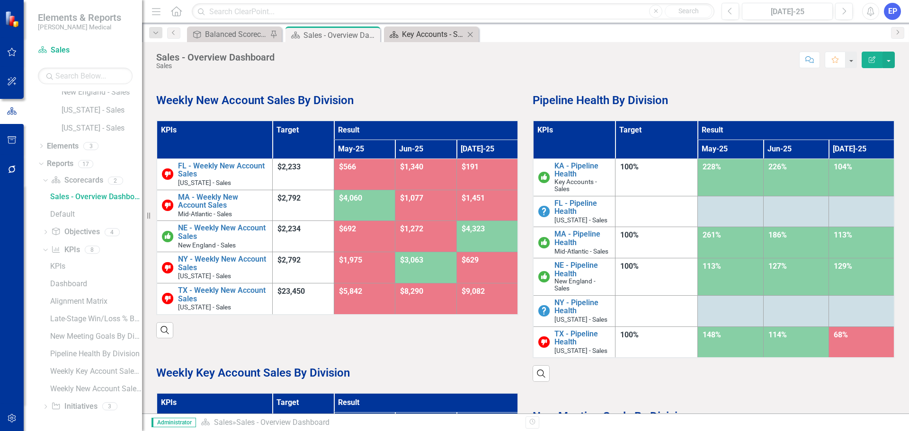
click at [429, 30] on div "Key Accounts - Sales - Overview Dashboard" at bounding box center [433, 34] width 63 height 12
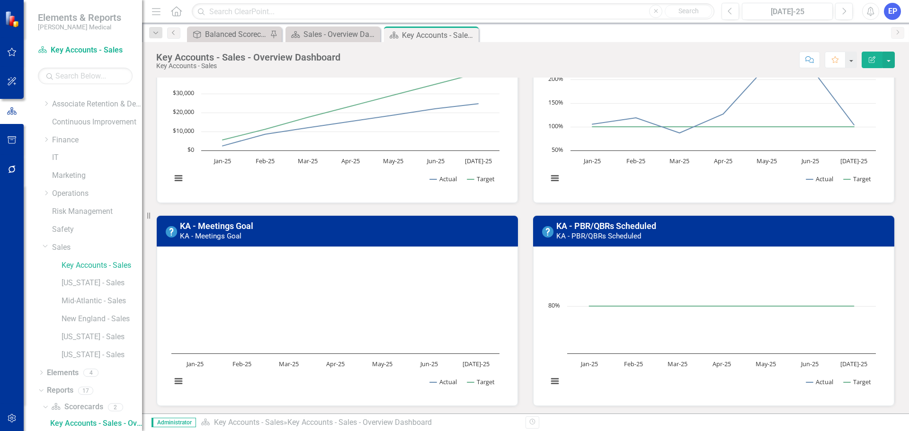
scroll to position [237, 0]
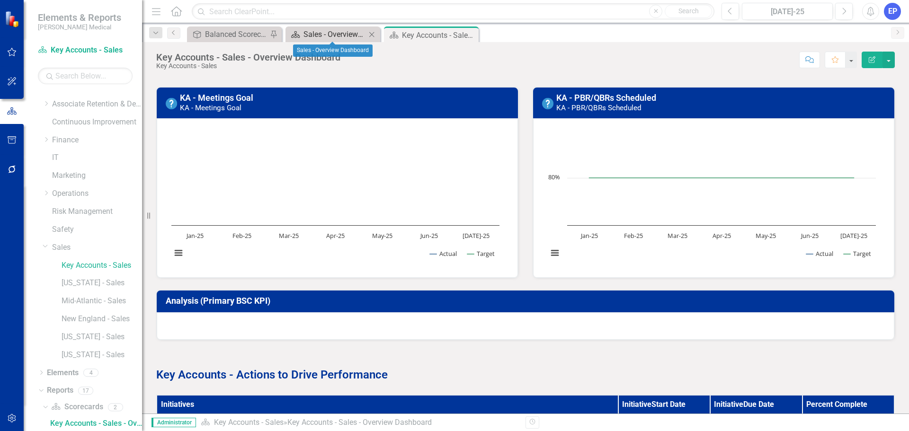
click at [346, 36] on div "Sales - Overview Dashboard" at bounding box center [335, 34] width 63 height 12
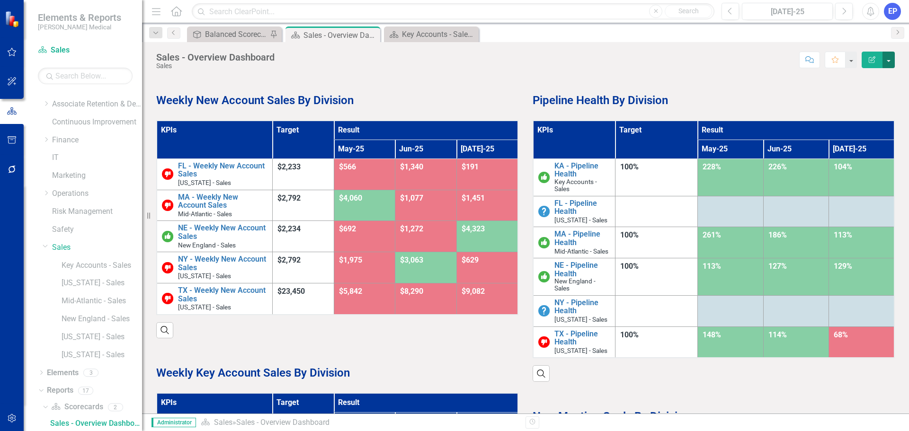
click at [890, 58] on button "button" at bounding box center [889, 60] width 12 height 17
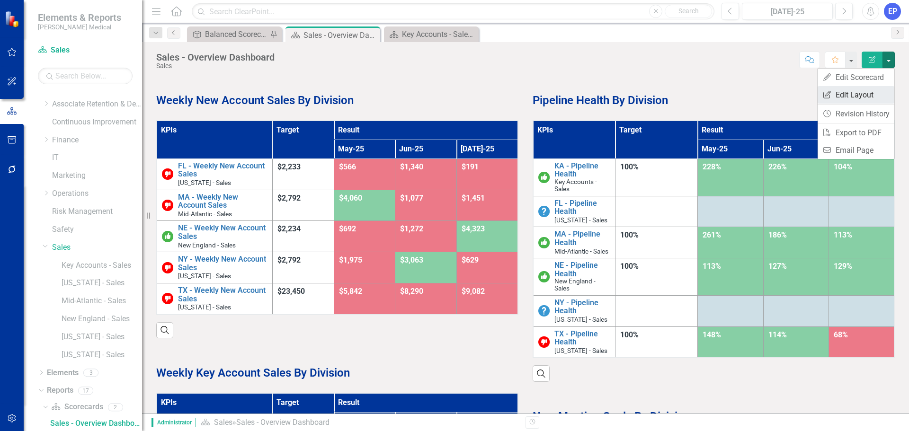
click at [878, 94] on link "Edit Report Edit Layout" at bounding box center [856, 95] width 77 height 18
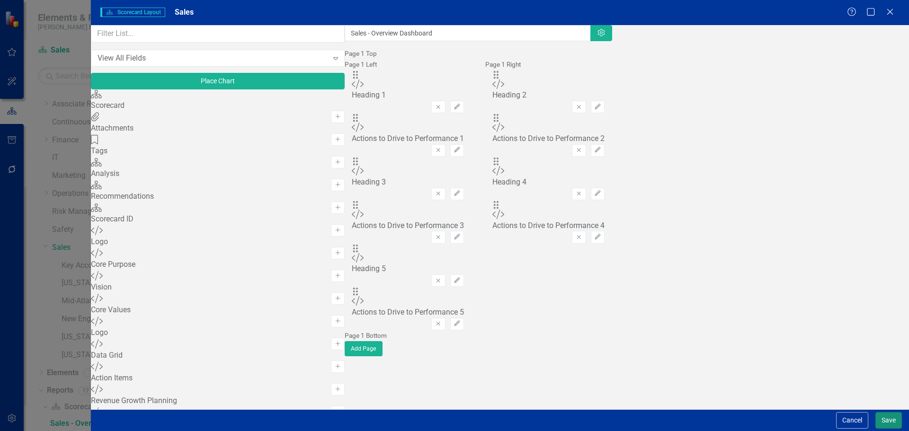
click at [885, 420] on button "Save" at bounding box center [889, 421] width 27 height 17
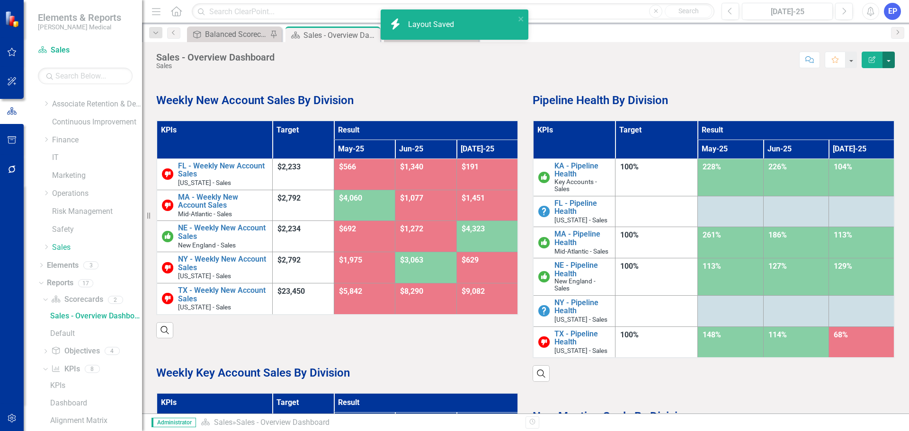
click at [889, 62] on button "button" at bounding box center [889, 60] width 12 height 17
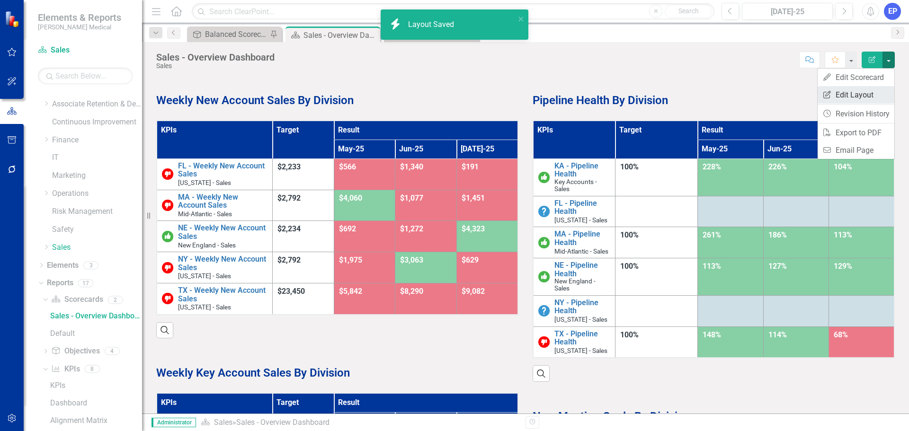
click at [873, 89] on link "Edit Report Edit Layout" at bounding box center [856, 95] width 77 height 18
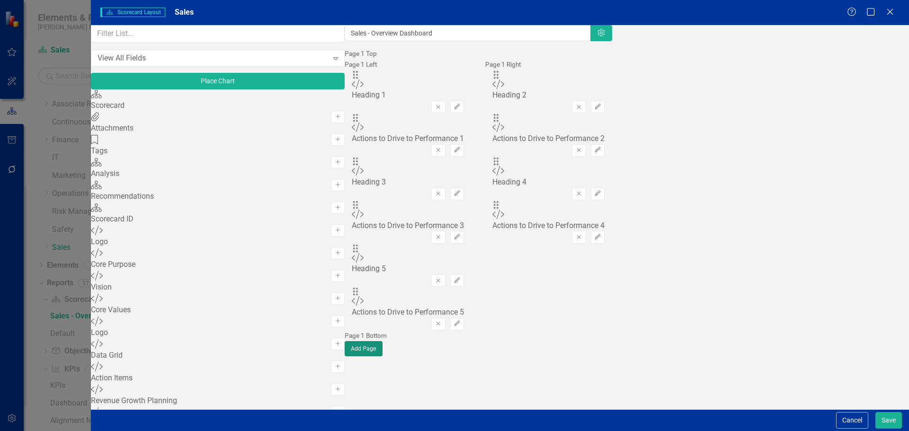
click at [383, 357] on button "Add Page" at bounding box center [364, 348] width 38 height 15
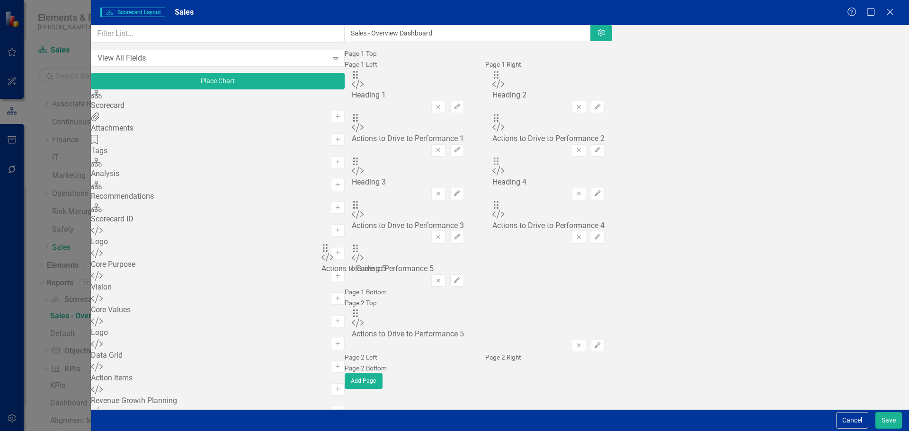
scroll to position [131, 0]
drag, startPoint x: 326, startPoint y: 158, endPoint x: 340, endPoint y: 265, distance: 108.0
drag, startPoint x: 328, startPoint y: 135, endPoint x: 335, endPoint y: 239, distance: 104.5
click at [881, 420] on button "Save" at bounding box center [889, 421] width 27 height 17
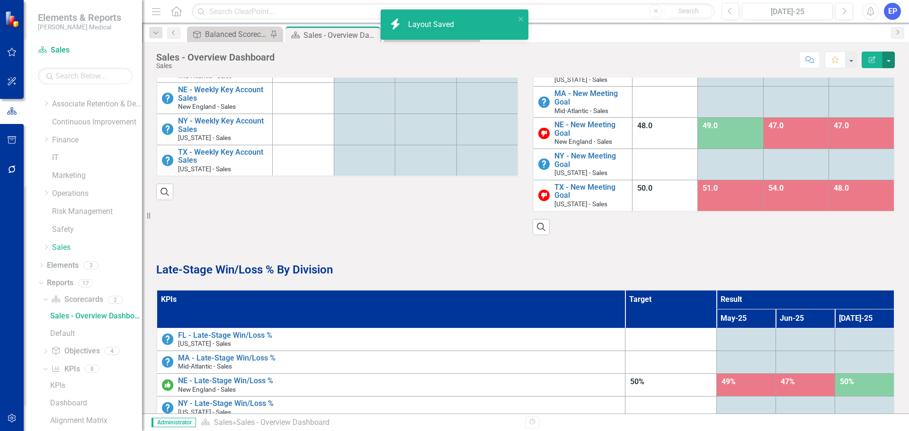
scroll to position [504, 0]
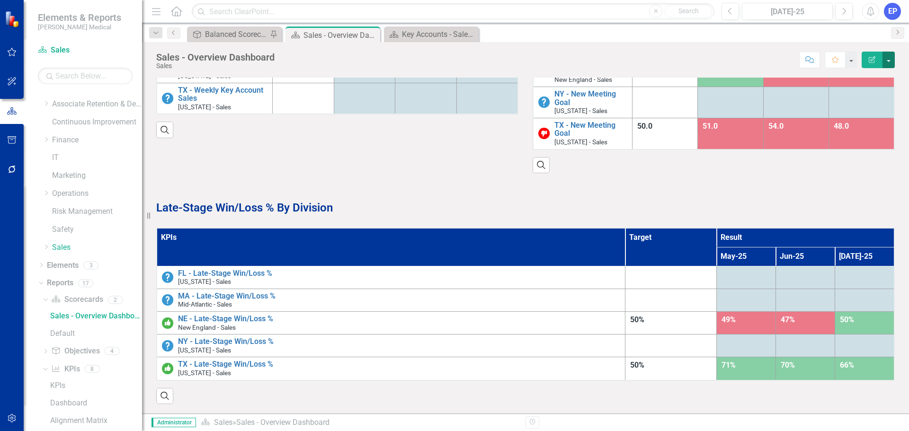
click at [892, 63] on button "button" at bounding box center [889, 60] width 12 height 17
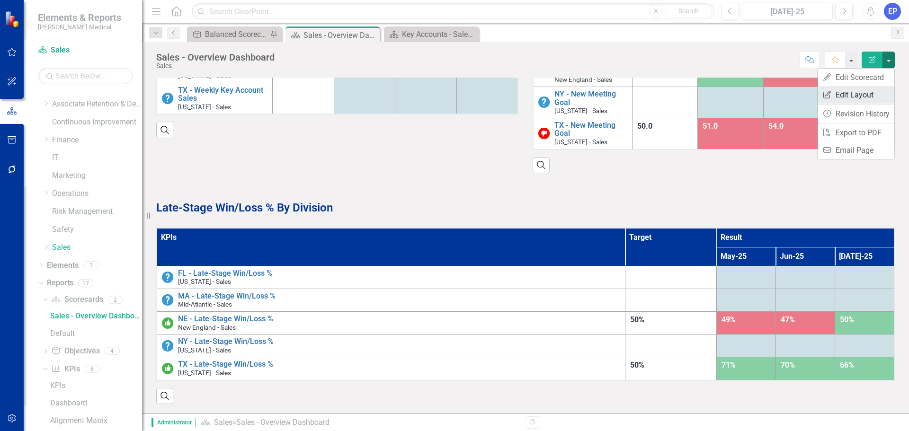
click at [868, 96] on link "Edit Report Edit Layout" at bounding box center [856, 95] width 77 height 18
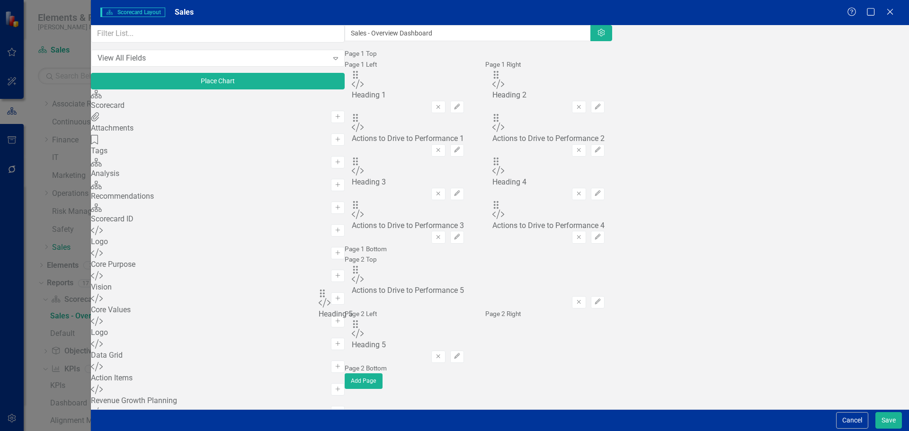
scroll to position [103, 0]
drag, startPoint x: 324, startPoint y: 222, endPoint x: 336, endPoint y: 302, distance: 80.8
drag, startPoint x: 325, startPoint y: 252, endPoint x: 332, endPoint y: 314, distance: 62.9
click at [383, 389] on button "Add Page" at bounding box center [364, 381] width 38 height 15
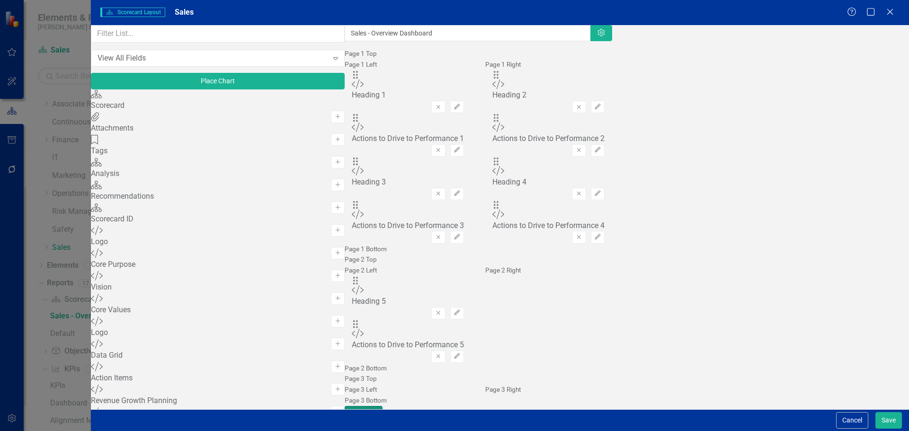
scroll to position [300, 0]
click at [383, 406] on button "Add Page" at bounding box center [364, 413] width 38 height 15
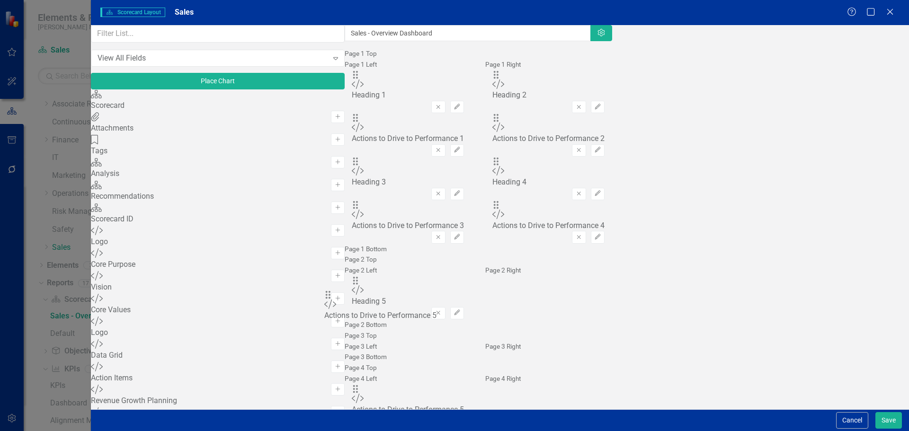
drag, startPoint x: 329, startPoint y: 60, endPoint x: 346, endPoint y: 304, distance: 244.0
drag, startPoint x: 327, startPoint y: 157, endPoint x: 363, endPoint y: 293, distance: 140.5
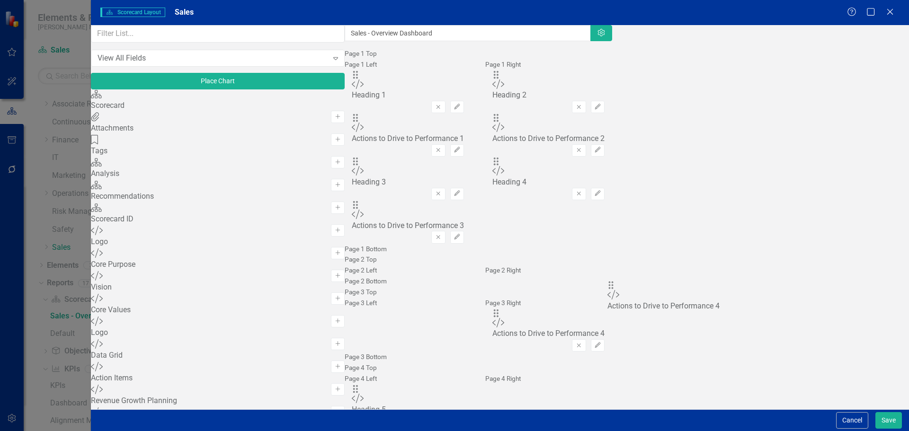
drag, startPoint x: 628, startPoint y: 177, endPoint x: 629, endPoint y: 293, distance: 116.1
drag, startPoint x: 624, startPoint y: 162, endPoint x: 641, endPoint y: 247, distance: 87.0
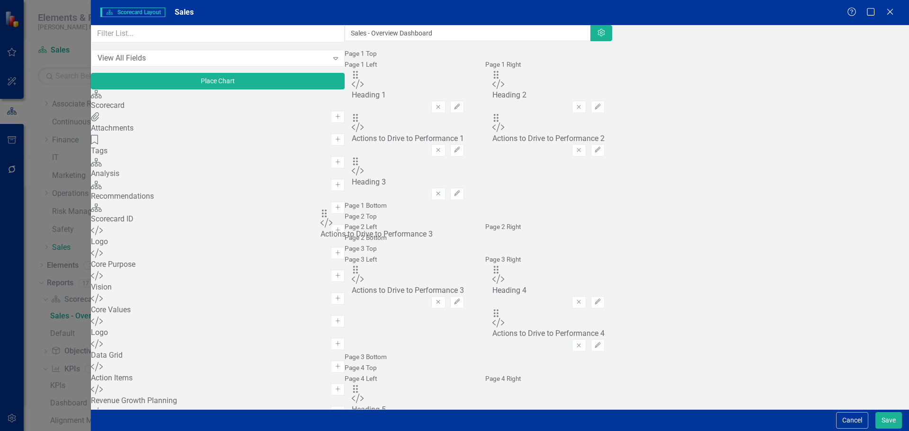
drag, startPoint x: 325, startPoint y: 153, endPoint x: 339, endPoint y: 220, distance: 68.1
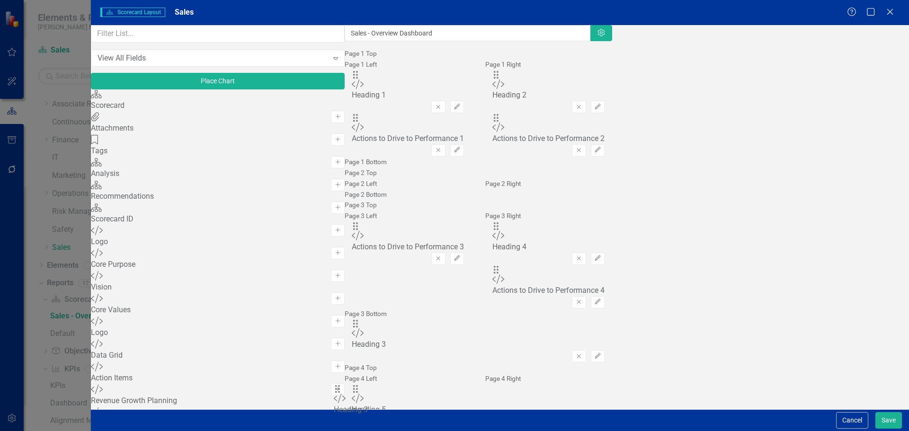
scroll to position [262, 0]
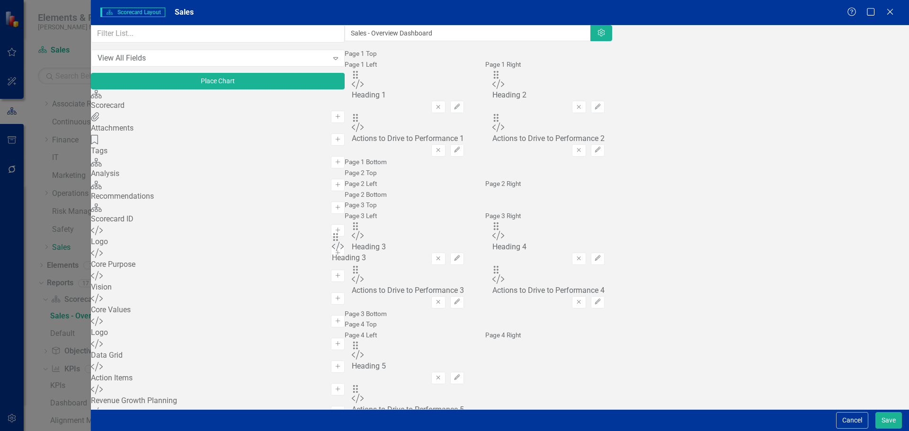
drag, startPoint x: 330, startPoint y: 114, endPoint x: 354, endPoint y: 247, distance: 135.4
click at [882, 416] on button "Save" at bounding box center [889, 421] width 27 height 17
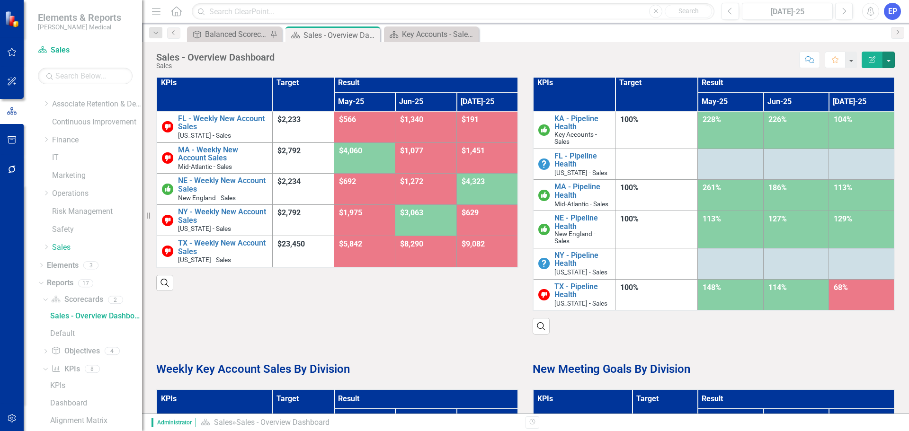
scroll to position [0, 0]
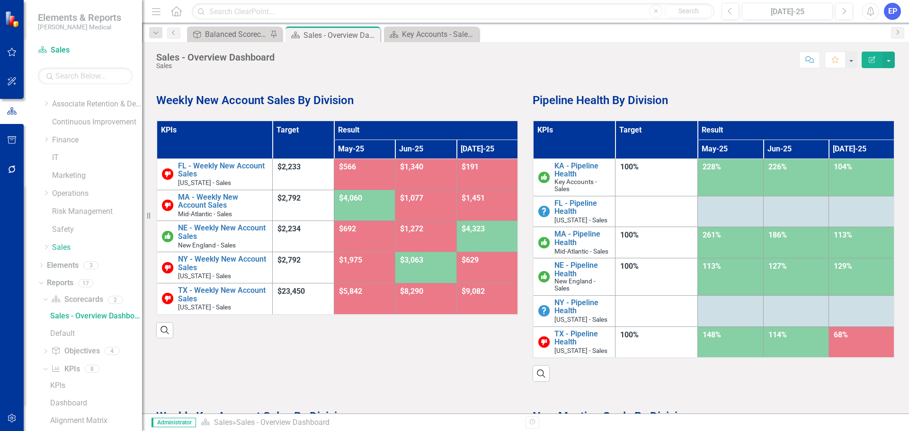
click at [241, 134] on th "KPIs" at bounding box center [215, 140] width 116 height 38
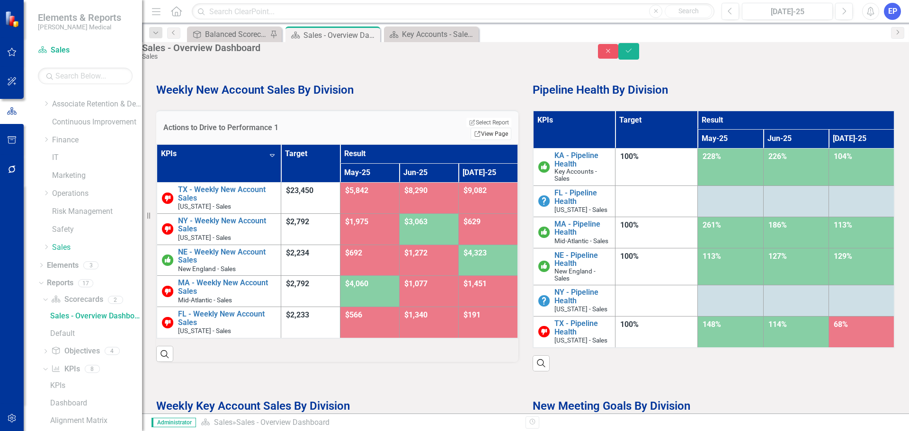
click at [488, 130] on link "Link View Page" at bounding box center [491, 134] width 41 height 12
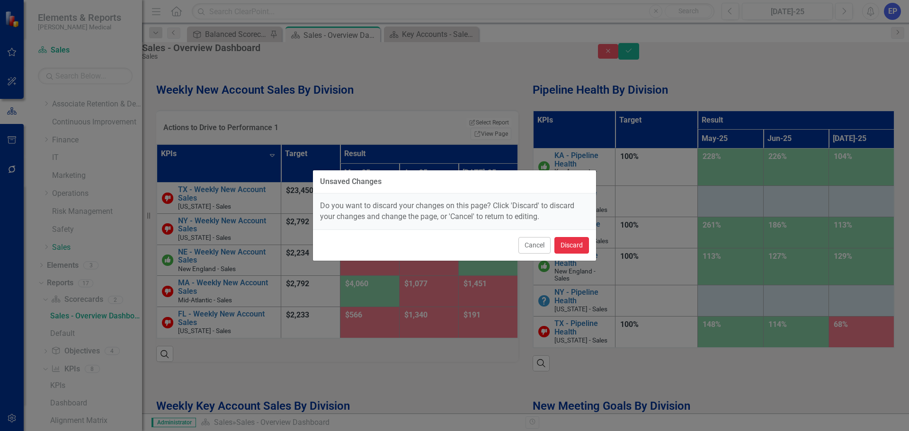
click at [570, 251] on button "Discard" at bounding box center [572, 245] width 35 height 17
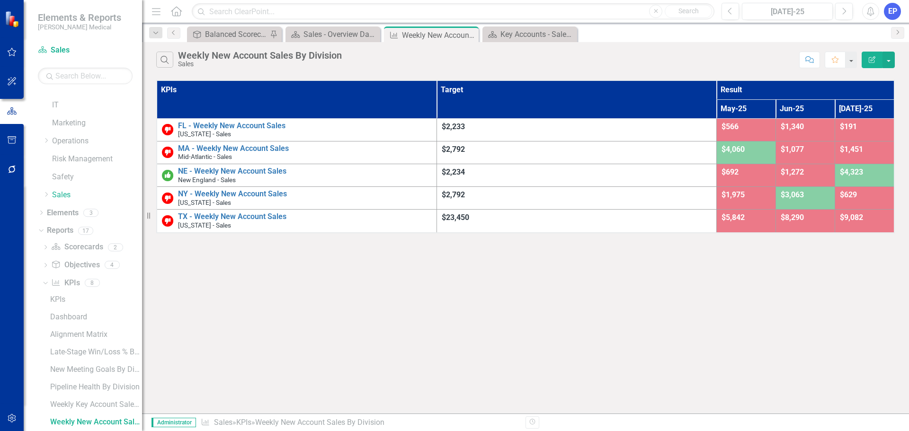
scroll to position [171, 0]
click at [871, 61] on icon "button" at bounding box center [872, 59] width 7 height 7
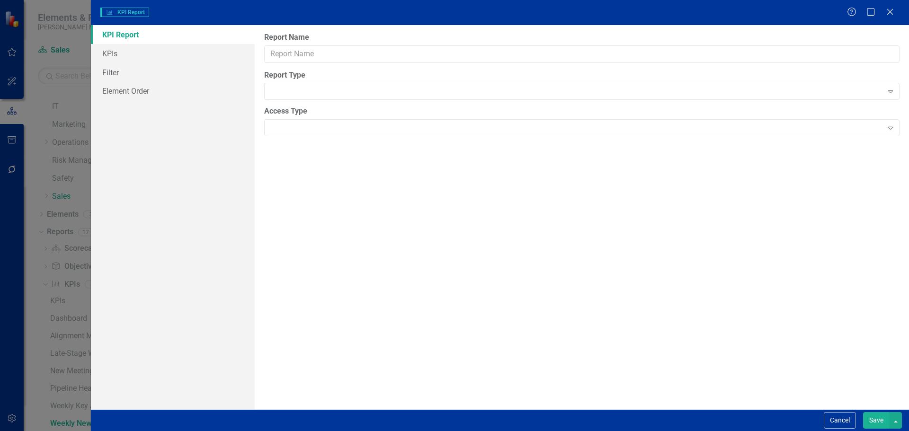
type input "Weekly New Account Sales By Division"
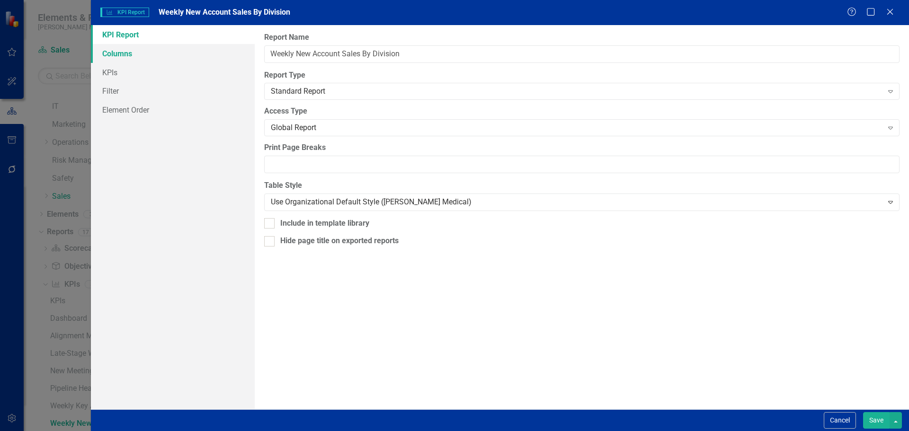
click at [163, 56] on link "Columns" at bounding box center [173, 53] width 164 height 19
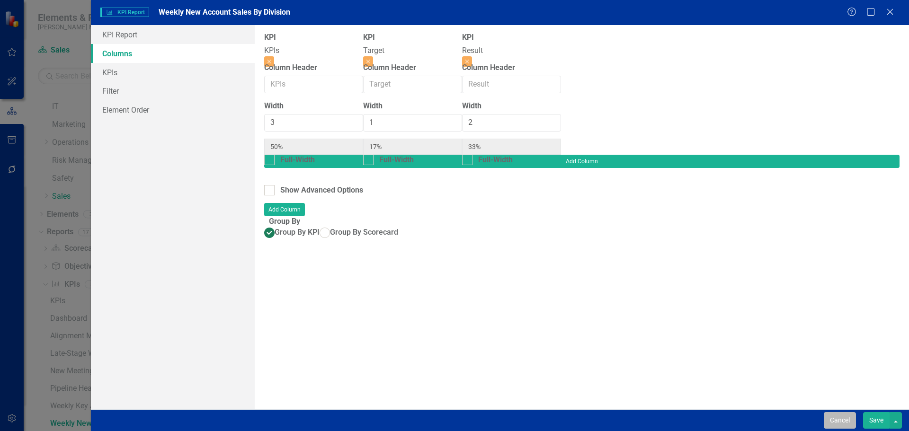
click at [829, 425] on button "Cancel" at bounding box center [840, 421] width 32 height 17
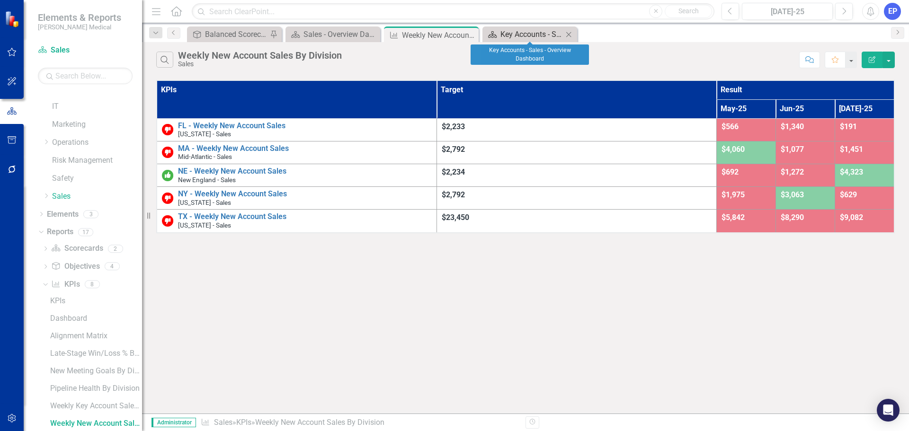
click at [527, 31] on div "Key Accounts - Sales - Overview Dashboard" at bounding box center [532, 34] width 63 height 12
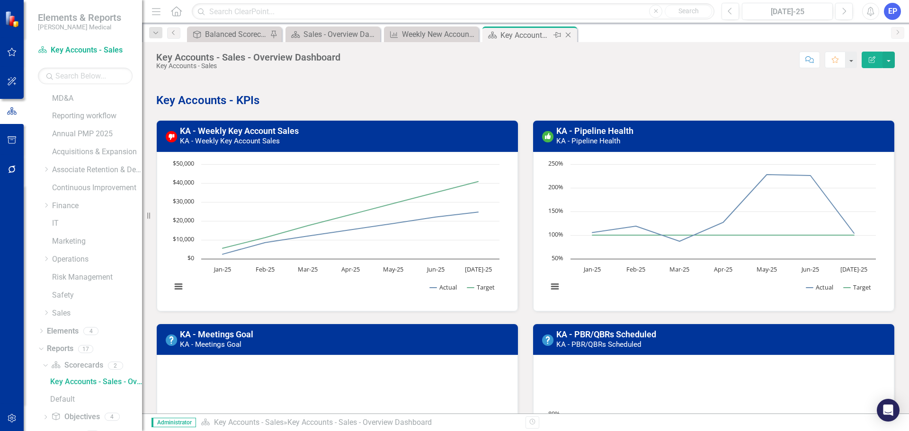
scroll to position [13, 0]
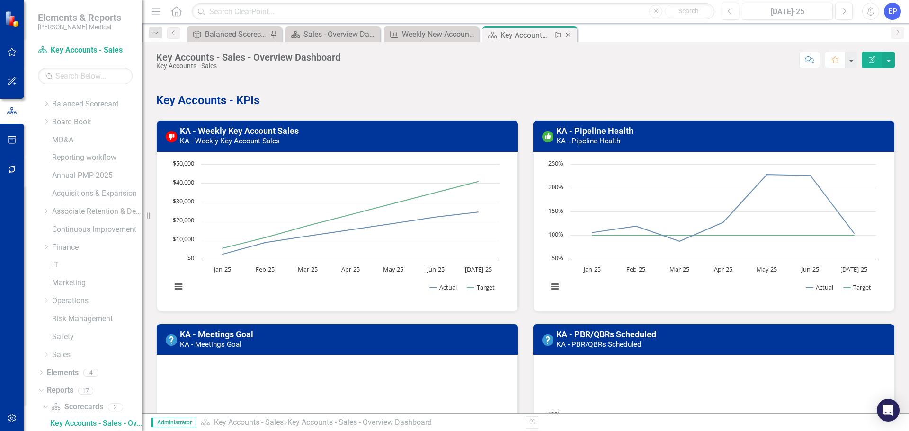
click at [569, 36] on icon at bounding box center [568, 35] width 5 height 5
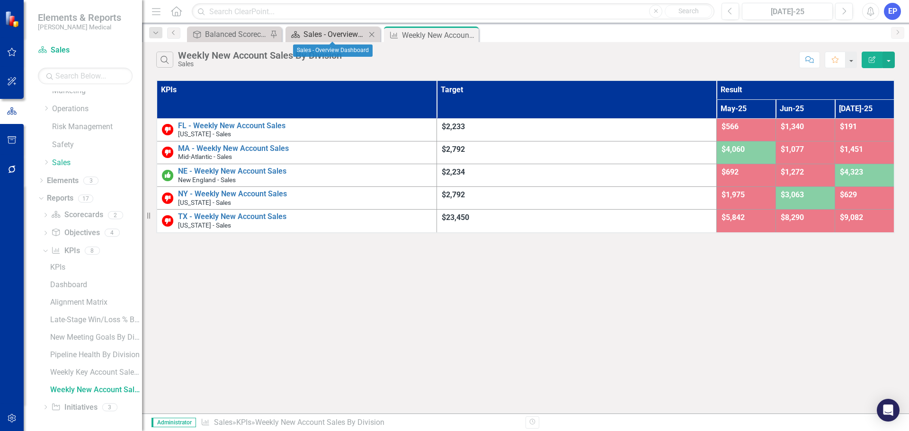
click at [337, 33] on div "Sales - Overview Dashboard" at bounding box center [335, 34] width 63 height 12
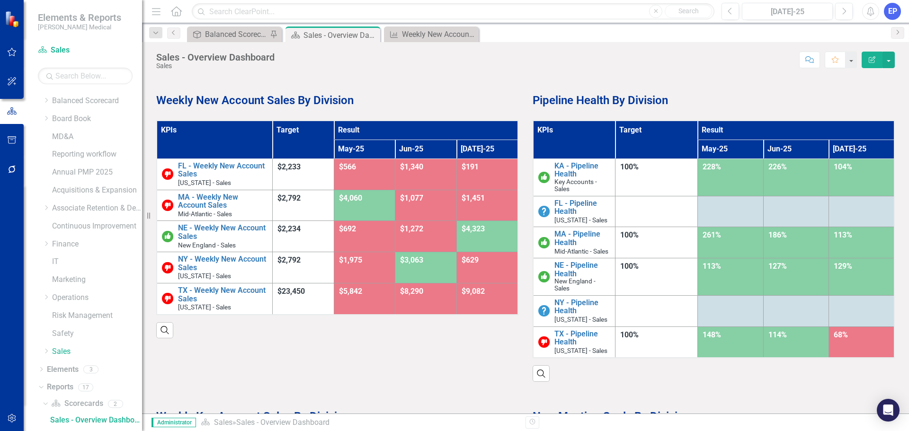
scroll to position [13, 0]
click at [582, 141] on th "KPIs" at bounding box center [574, 140] width 82 height 38
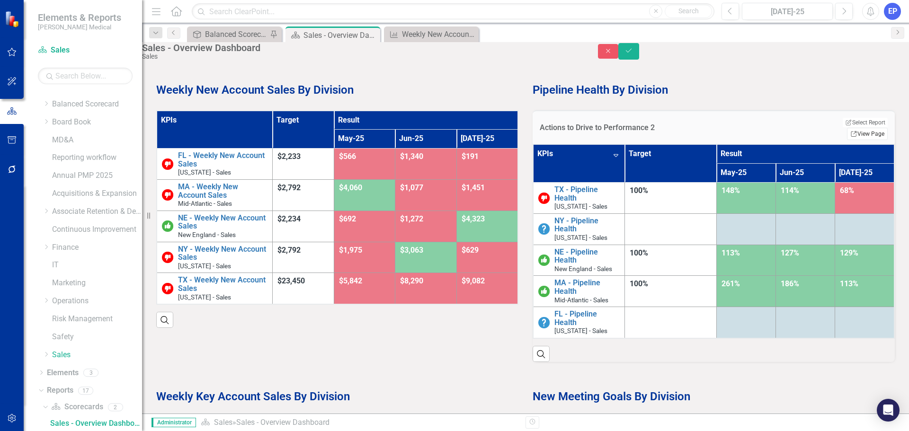
click at [859, 135] on link "Link View Page" at bounding box center [867, 134] width 41 height 12
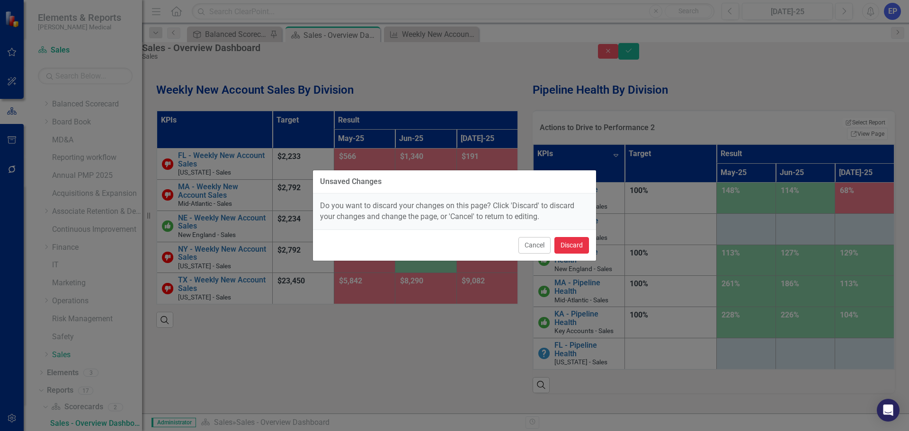
click at [560, 247] on button "Discard" at bounding box center [572, 245] width 35 height 17
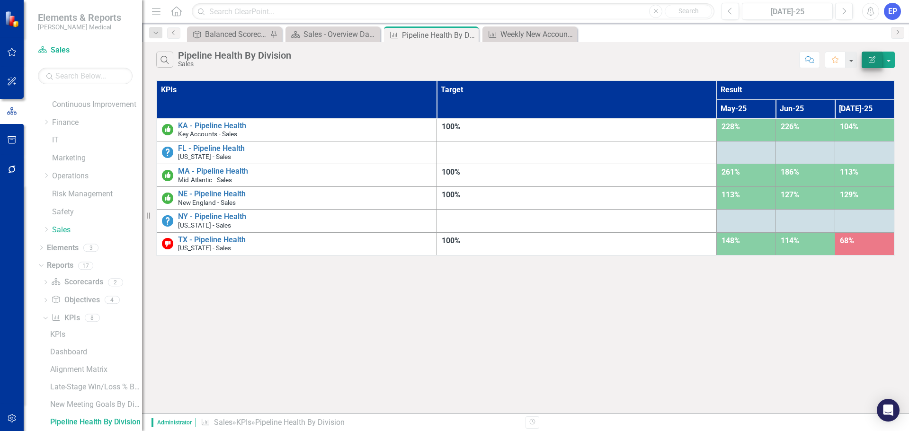
scroll to position [136, 0]
click at [870, 56] on icon "Edit Report" at bounding box center [872, 59] width 9 height 7
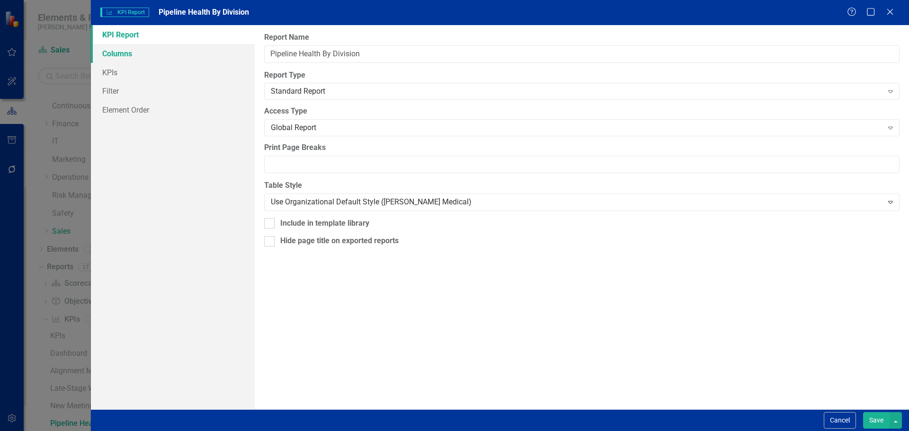
click at [191, 52] on link "Columns" at bounding box center [173, 53] width 164 height 19
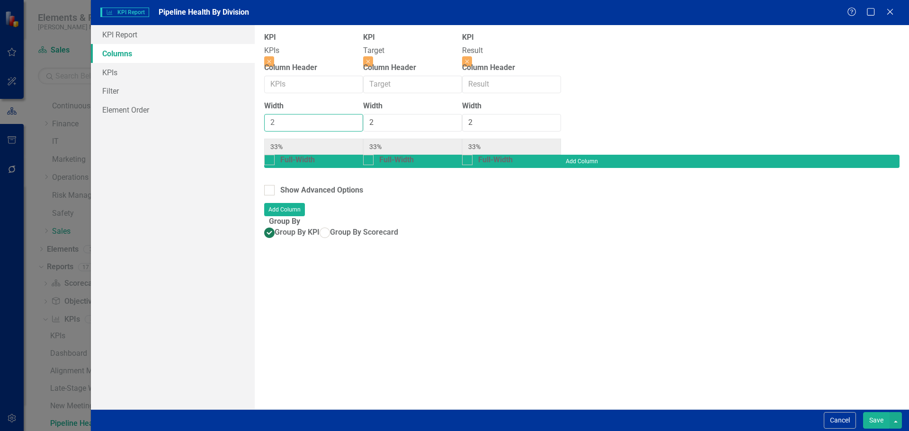
type input "3"
type input "43%"
type input "29%"
type input "3"
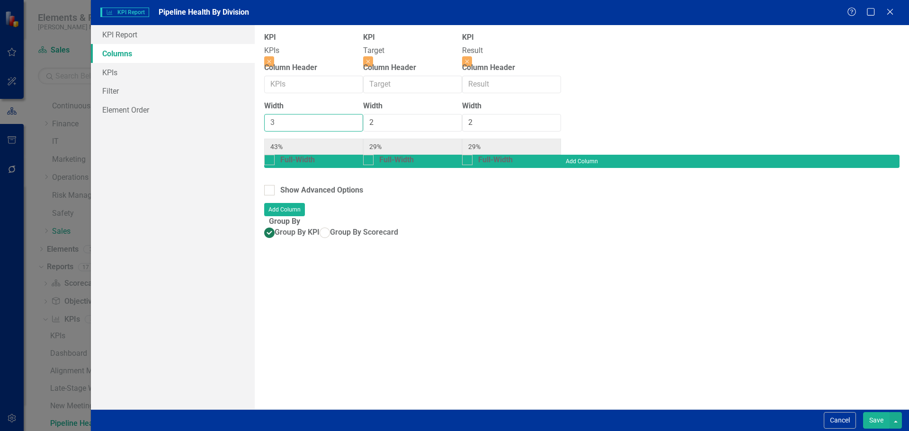
click at [347, 124] on input "3" at bounding box center [313, 123] width 99 height 18
type input "1"
type input "50%"
type input "17%"
type input "33%"
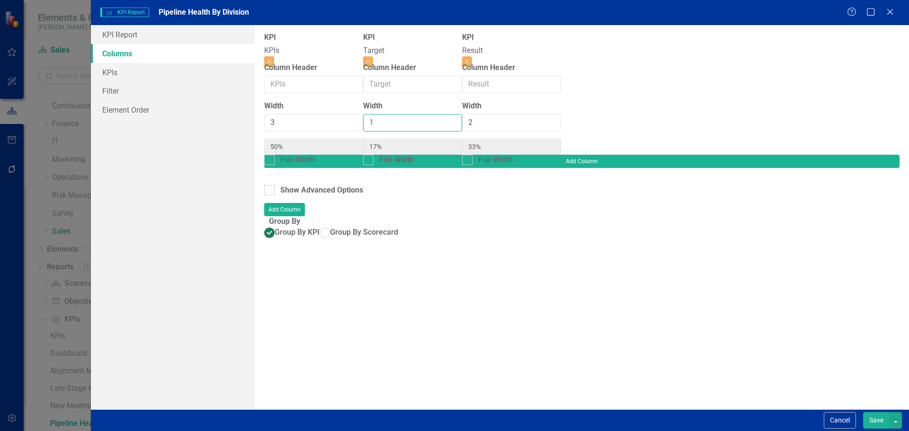
type input "1"
click at [462, 129] on input "1" at bounding box center [412, 123] width 99 height 18
click at [873, 422] on button "Save" at bounding box center [876, 421] width 27 height 17
radio input "true"
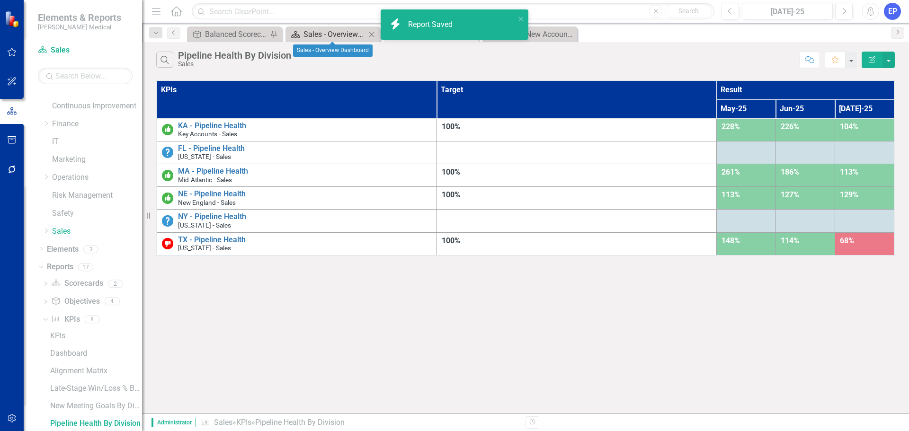
click at [326, 33] on div "Sales - Overview Dashboard" at bounding box center [335, 34] width 63 height 12
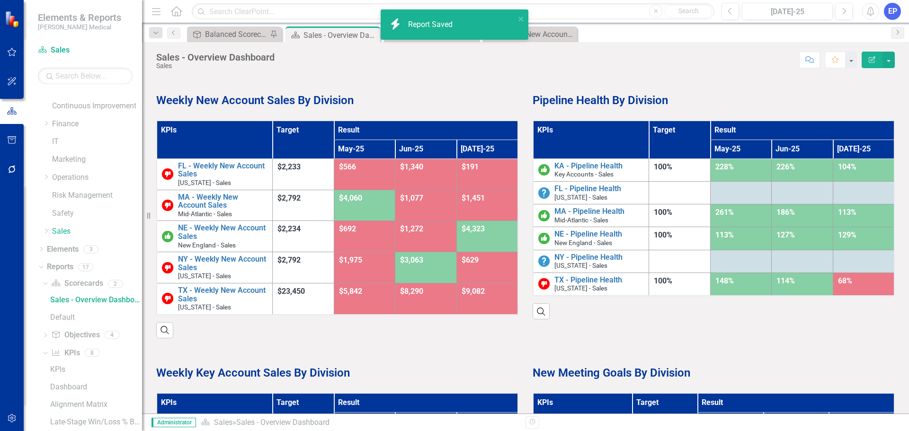
scroll to position [13, 0]
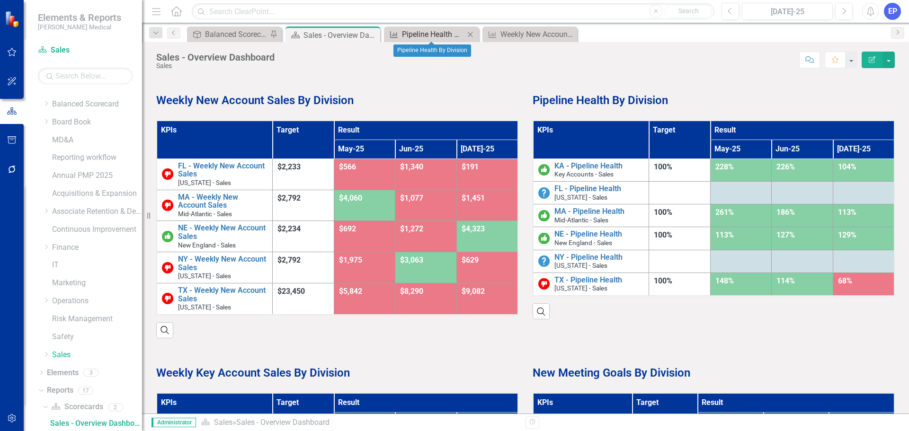
click at [427, 34] on div "Pipeline Health By Division" at bounding box center [433, 34] width 63 height 12
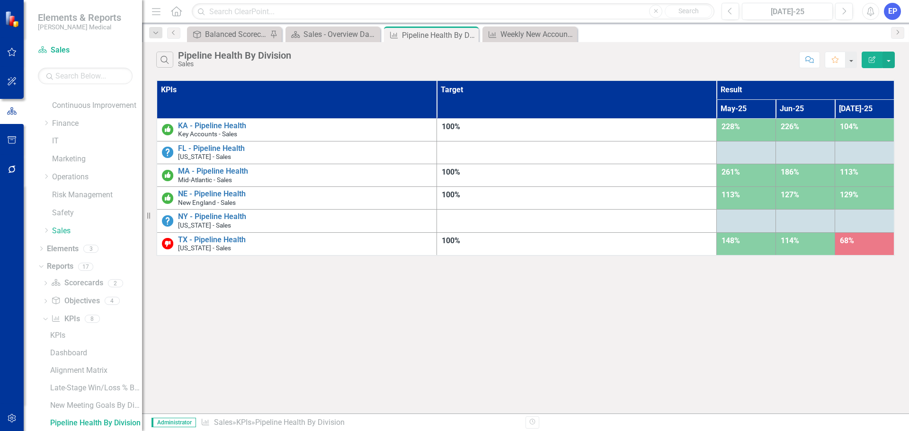
scroll to position [136, 0]
click at [874, 62] on icon "Edit Report" at bounding box center [872, 59] width 9 height 7
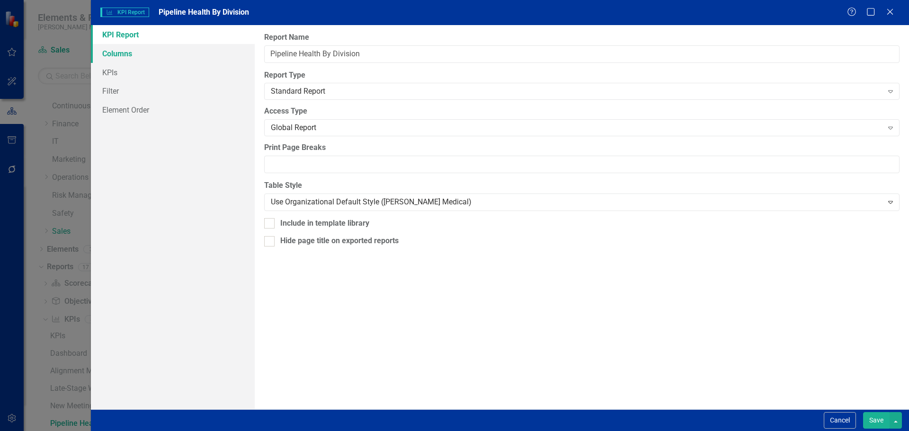
click at [159, 55] on link "Columns" at bounding box center [173, 53] width 164 height 19
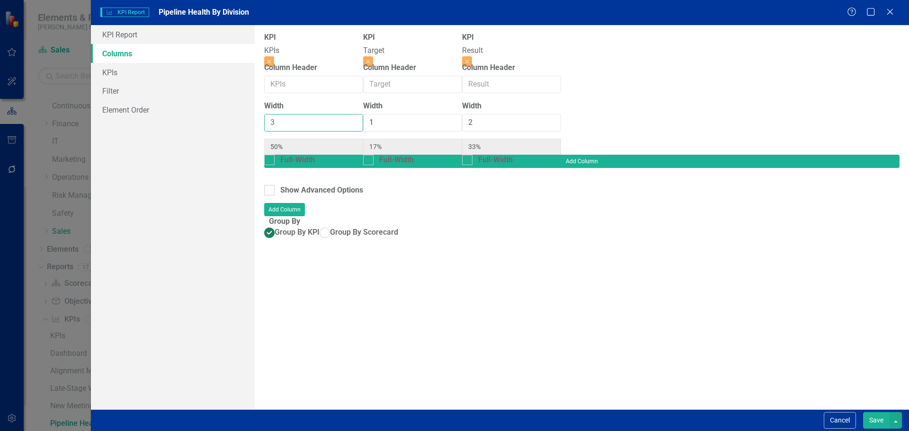
type input "2"
type input "40%"
type input "20%"
type input "40%"
type input "2"
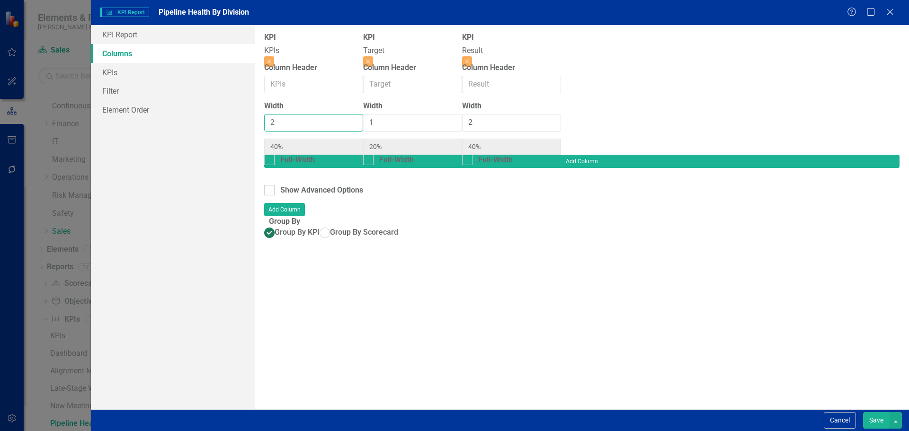
click at [345, 129] on input "2" at bounding box center [313, 123] width 99 height 18
type input "2"
type input "33%"
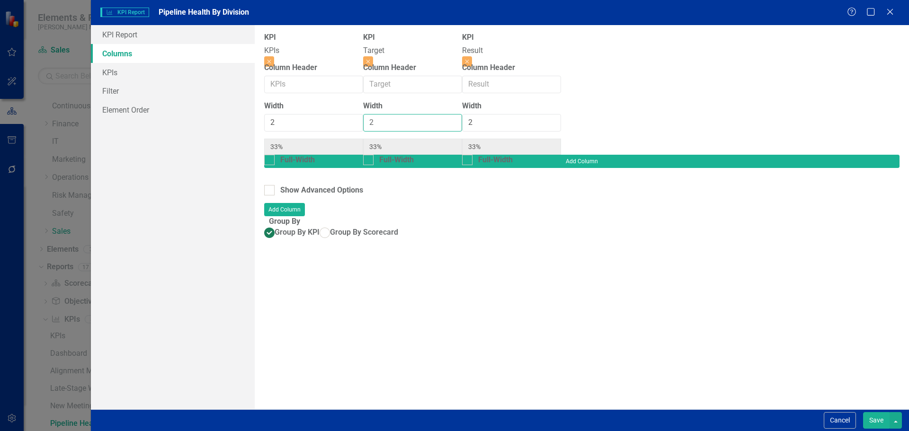
type input "2"
click at [462, 123] on input "2" at bounding box center [412, 123] width 99 height 18
click at [878, 422] on button "Save" at bounding box center [876, 421] width 27 height 17
radio input "true"
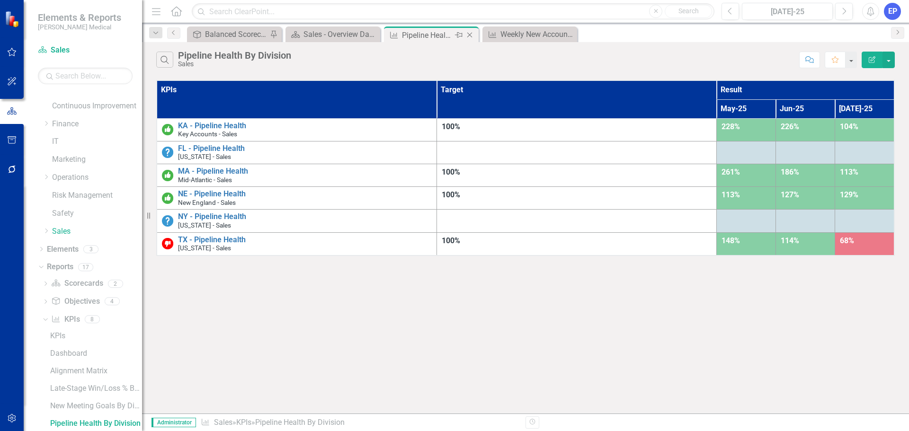
click at [470, 35] on icon "Close" at bounding box center [469, 35] width 9 height 8
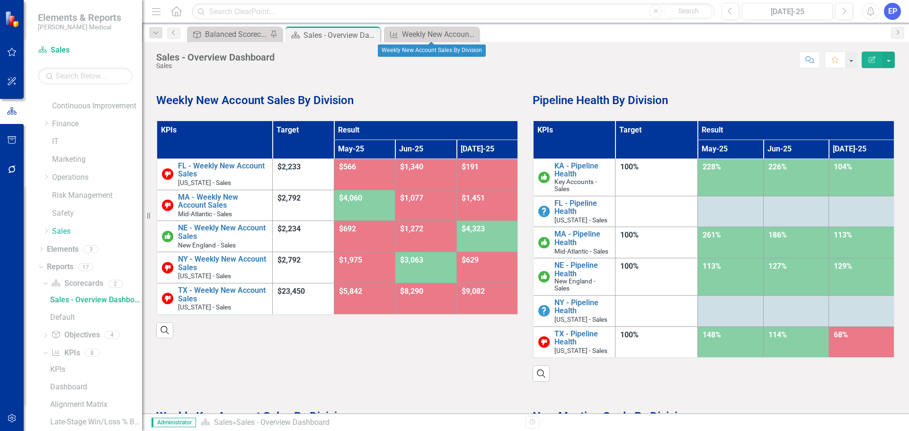
scroll to position [13, 0]
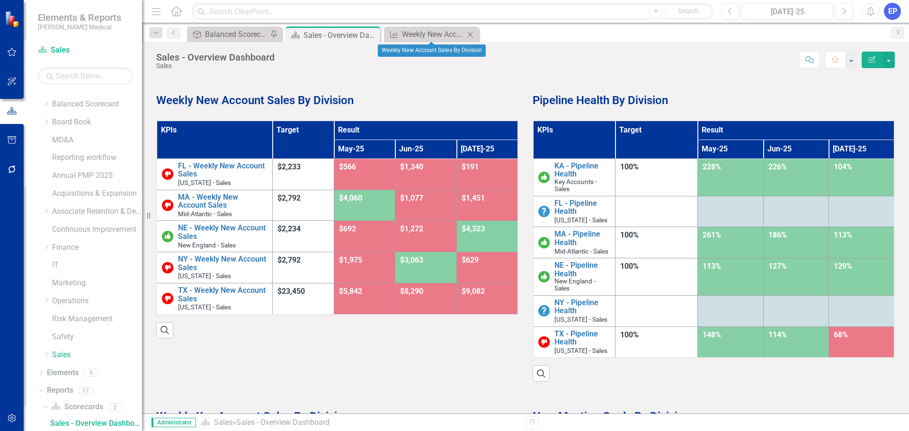
click at [471, 33] on icon "Close" at bounding box center [470, 35] width 9 height 8
click at [566, 135] on th "KPIs" at bounding box center [574, 140] width 82 height 38
click at [566, 135] on th "KPIs Sort Ascending" at bounding box center [574, 140] width 82 height 38
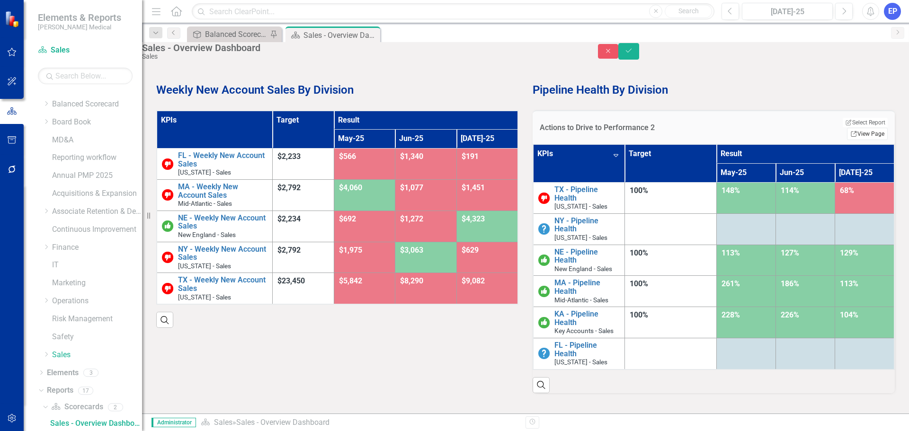
click at [859, 133] on link "Link View Page" at bounding box center [867, 134] width 41 height 12
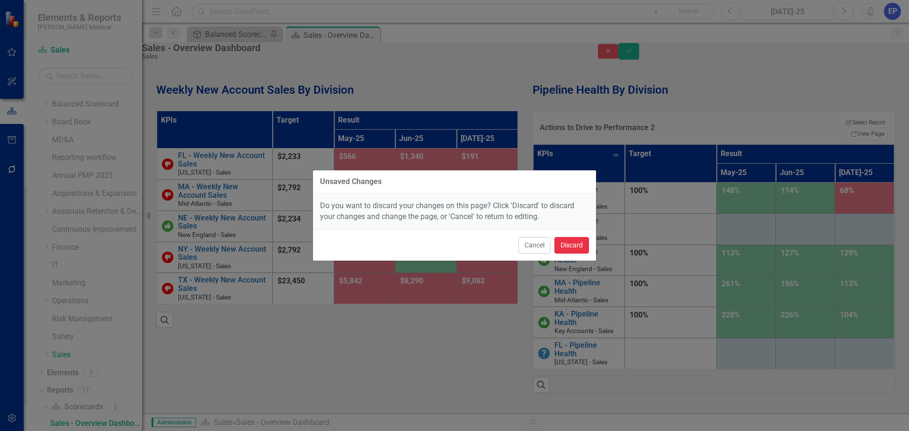
click at [579, 243] on button "Discard" at bounding box center [572, 245] width 35 height 17
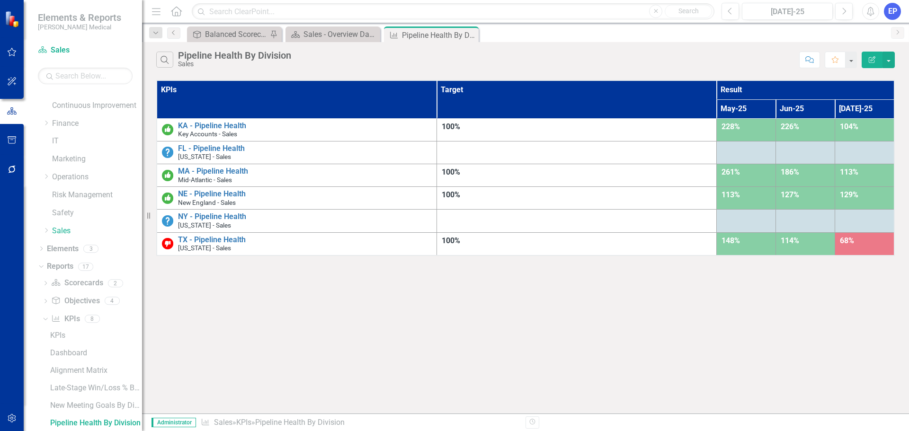
scroll to position [136, 0]
click at [870, 63] on button "Edit Report" at bounding box center [872, 60] width 21 height 17
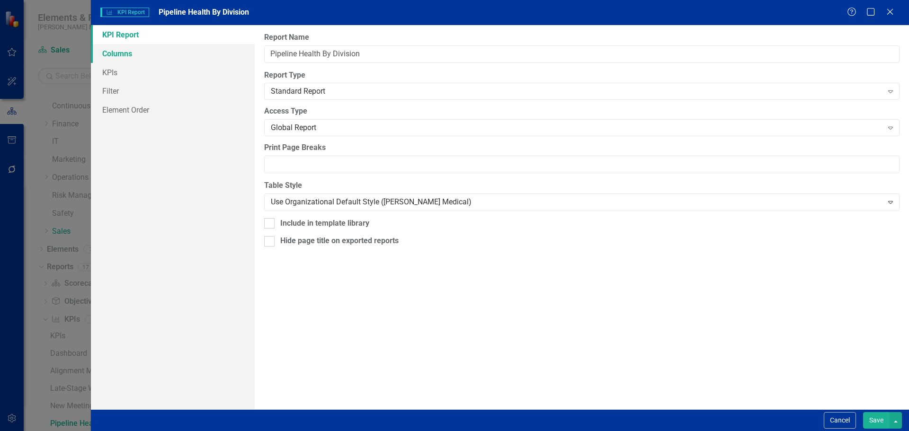
click at [140, 57] on link "Columns" at bounding box center [173, 53] width 164 height 19
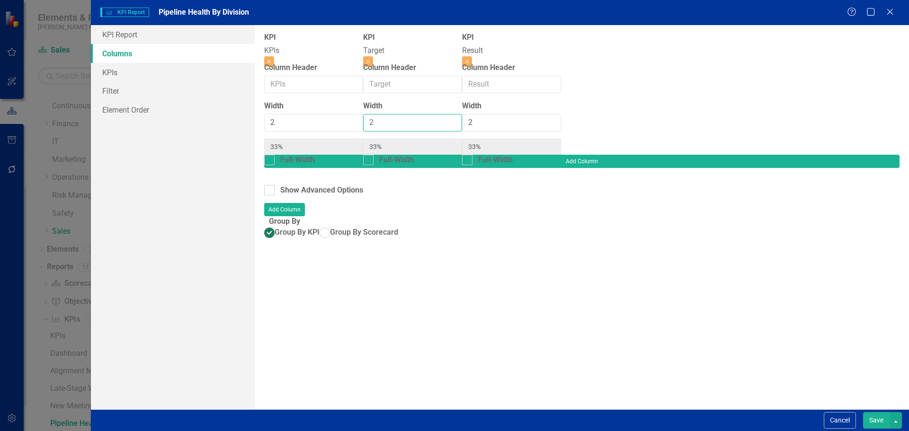
type input "1"
type input "40%"
type input "20%"
type input "40%"
type input "1"
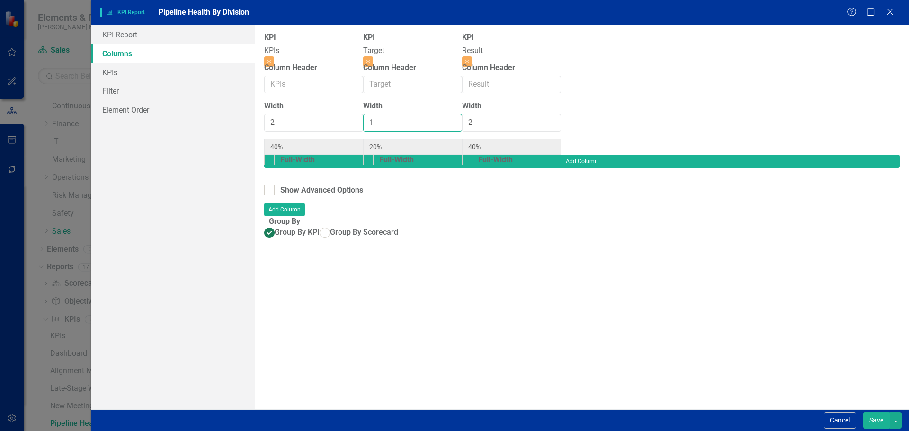
click at [462, 127] on input "1" at bounding box center [412, 123] width 99 height 18
type input "3"
type input "50%"
type input "17%"
type input "33%"
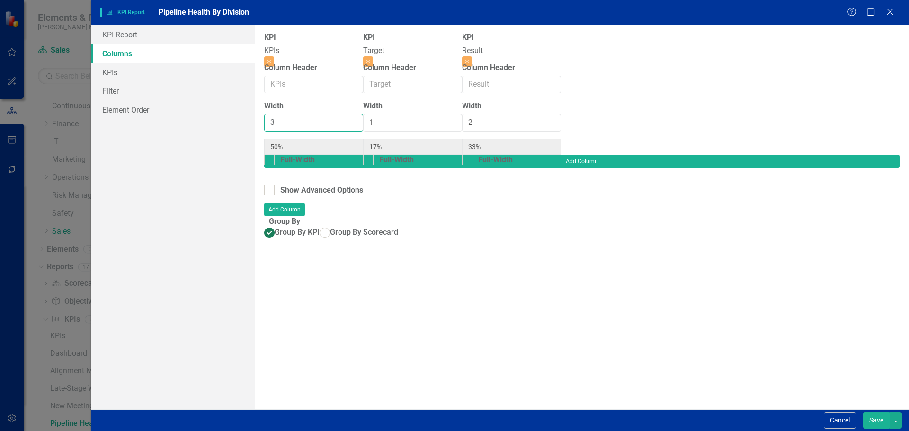
type input "3"
click at [346, 124] on input "3" at bounding box center [313, 123] width 99 height 18
type input "3"
type input "43%"
type input "14%"
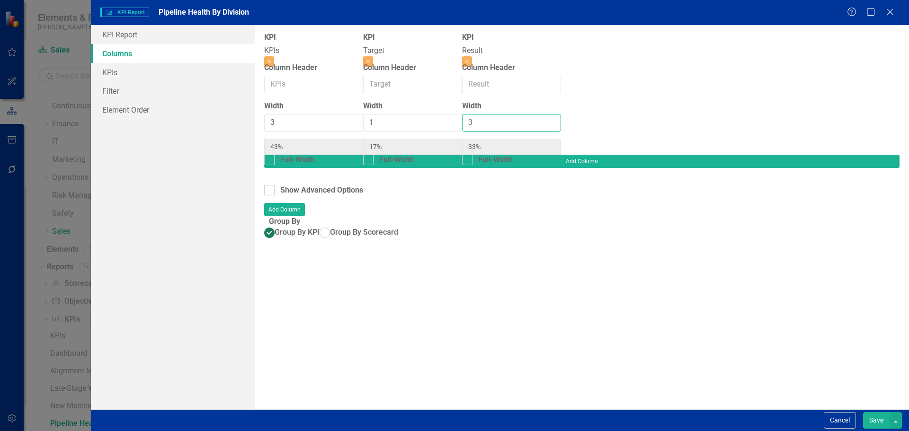
type input "43%"
type input "3"
click at [561, 123] on input "3" at bounding box center [511, 123] width 99 height 18
click at [865, 418] on button "Save" at bounding box center [876, 421] width 27 height 17
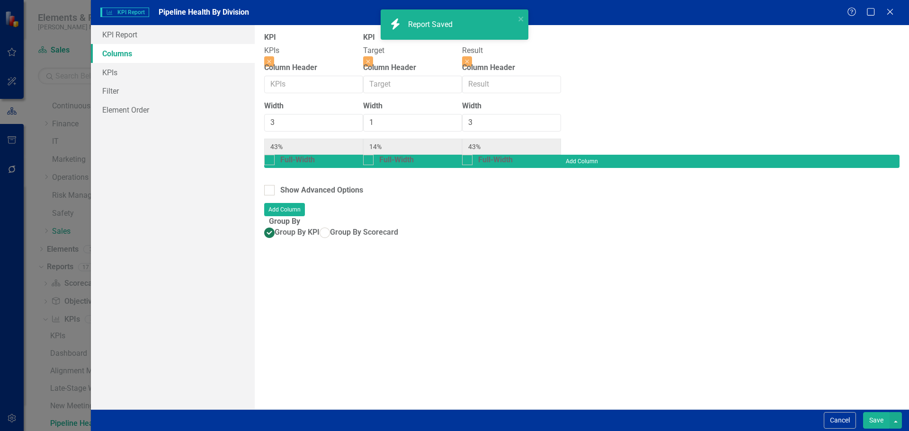
radio input "true"
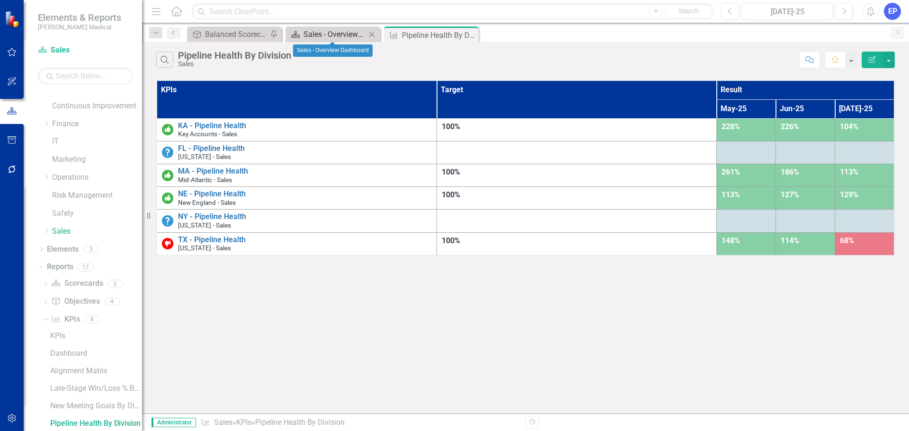
click at [344, 35] on div "Sales - Overview Dashboard" at bounding box center [335, 34] width 63 height 12
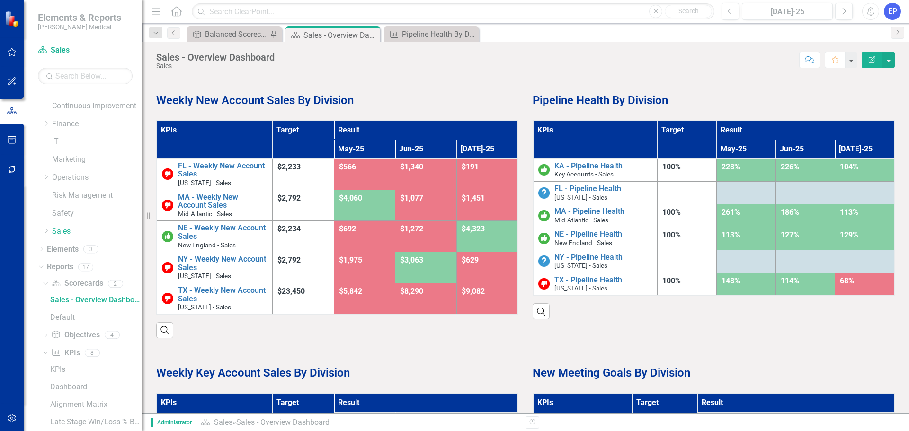
scroll to position [13, 0]
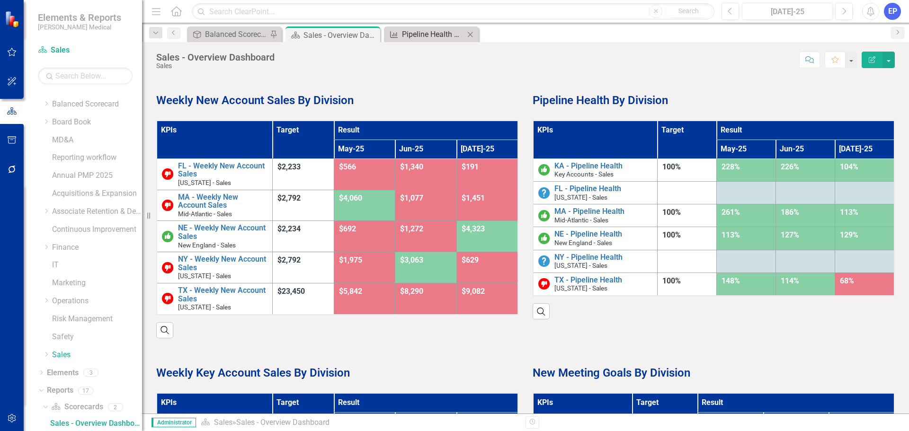
click at [408, 34] on div "Pipeline Health By Division" at bounding box center [433, 34] width 63 height 12
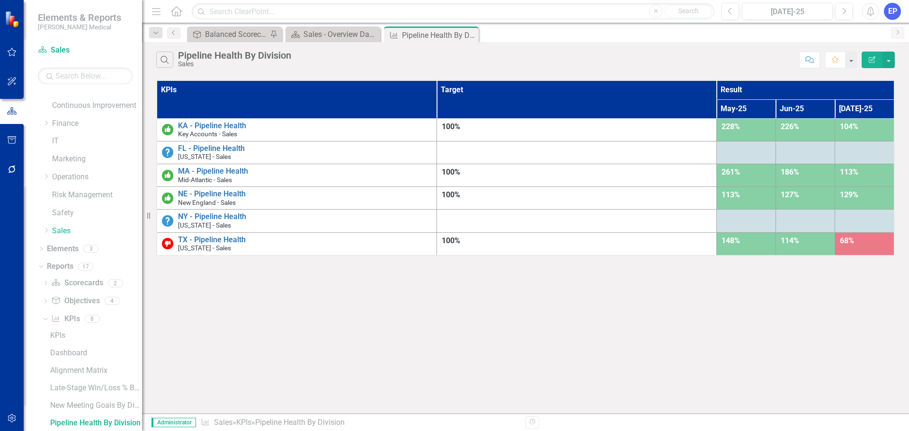
scroll to position [136, 0]
click at [871, 61] on icon "Edit Report" at bounding box center [872, 59] width 9 height 7
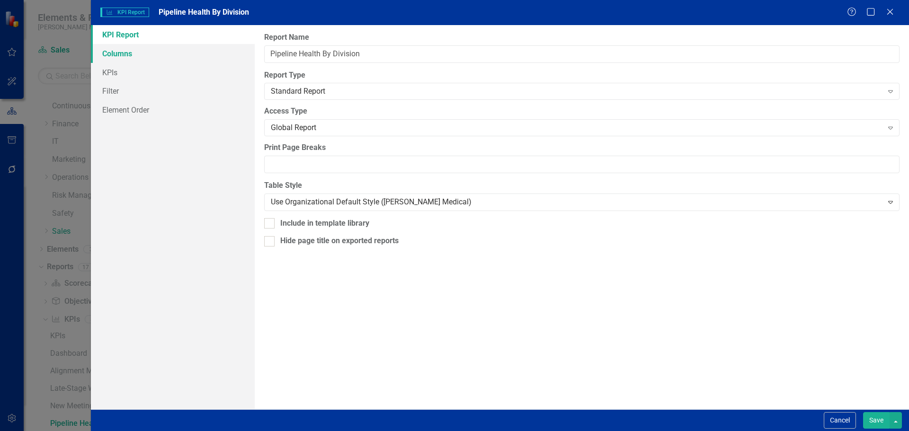
click at [160, 52] on link "Columns" at bounding box center [173, 53] width 164 height 19
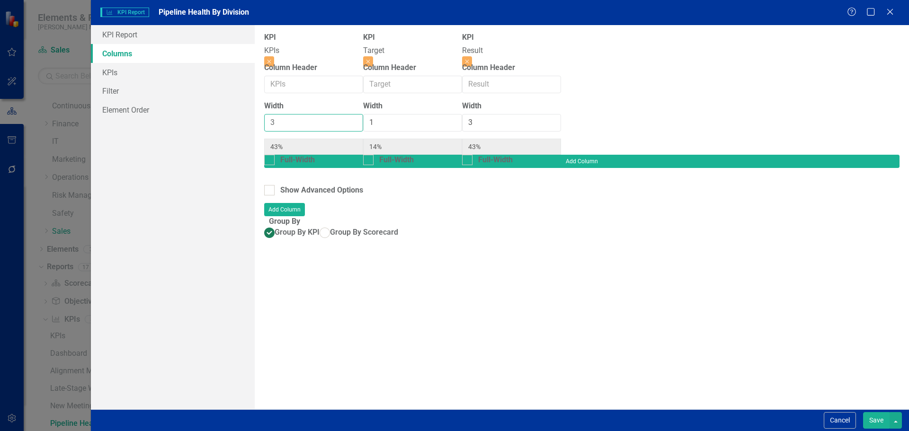
type input "2"
type input "33%"
type input "17%"
type input "50%"
type input "2"
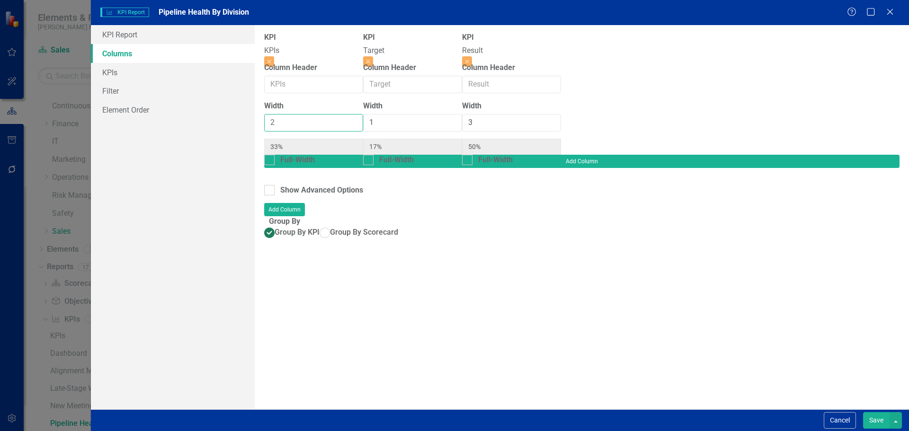
click at [344, 130] on input "2" at bounding box center [313, 123] width 99 height 18
click at [867, 422] on button "Save" at bounding box center [876, 421] width 27 height 17
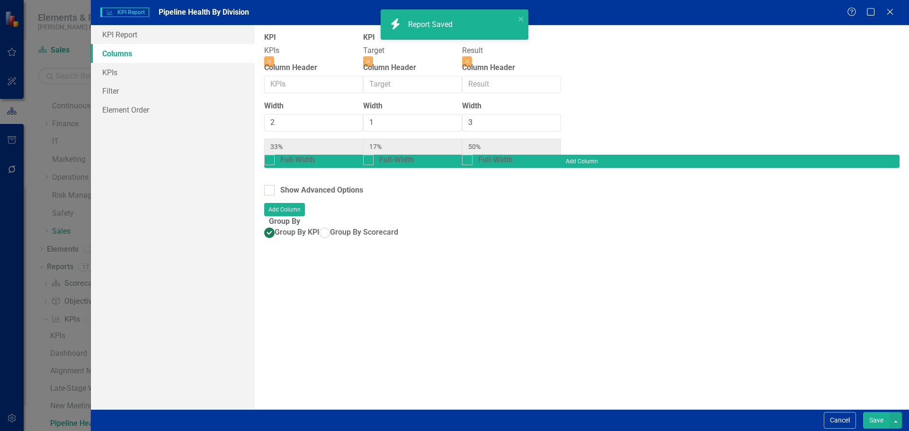
radio input "true"
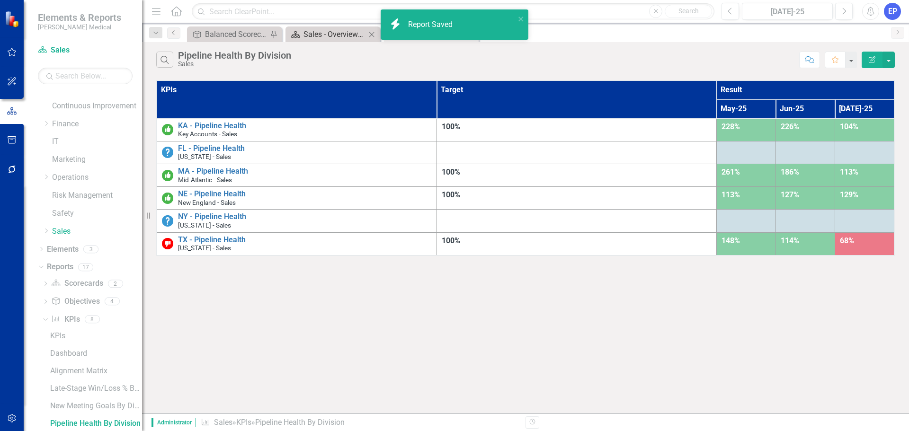
click at [332, 34] on div "Sales - Overview Dashboard" at bounding box center [335, 34] width 63 height 12
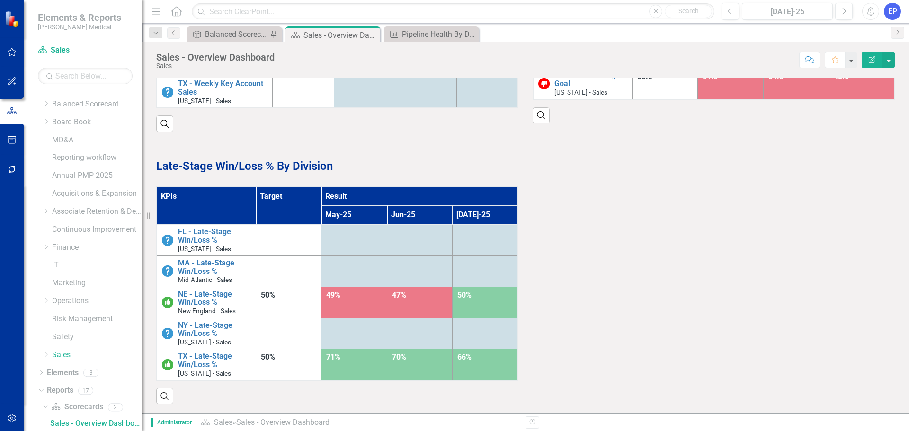
scroll to position [548, 0]
click at [887, 60] on button "button" at bounding box center [889, 60] width 12 height 17
click at [843, 91] on link "Edit Report Edit Layout" at bounding box center [856, 95] width 77 height 18
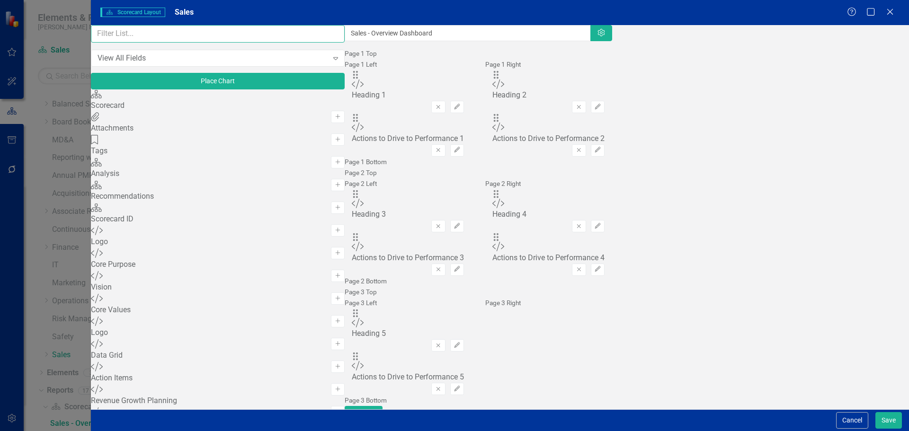
click at [149, 43] on input "text" at bounding box center [218, 34] width 254 height 18
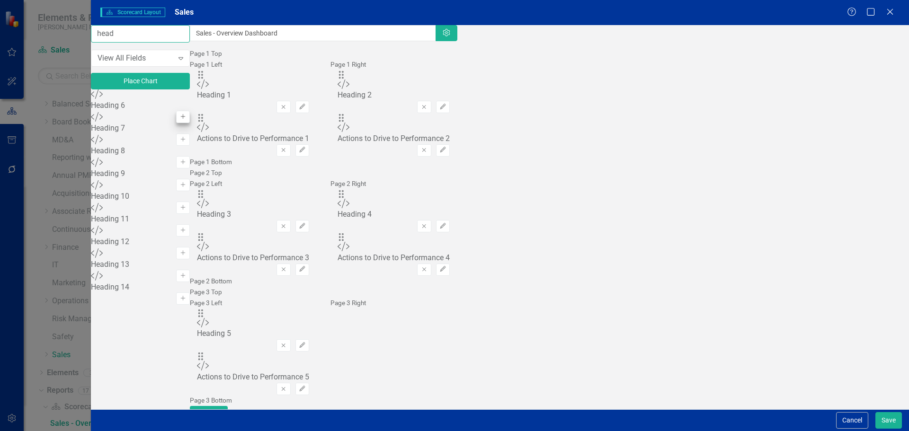
type input "head"
click at [190, 113] on button "Add" at bounding box center [183, 117] width 14 height 12
drag, startPoint x: 324, startPoint y: 96, endPoint x: 660, endPoint y: 285, distance: 385.2
click at [447, 343] on icon "Edit" at bounding box center [443, 346] width 7 height 6
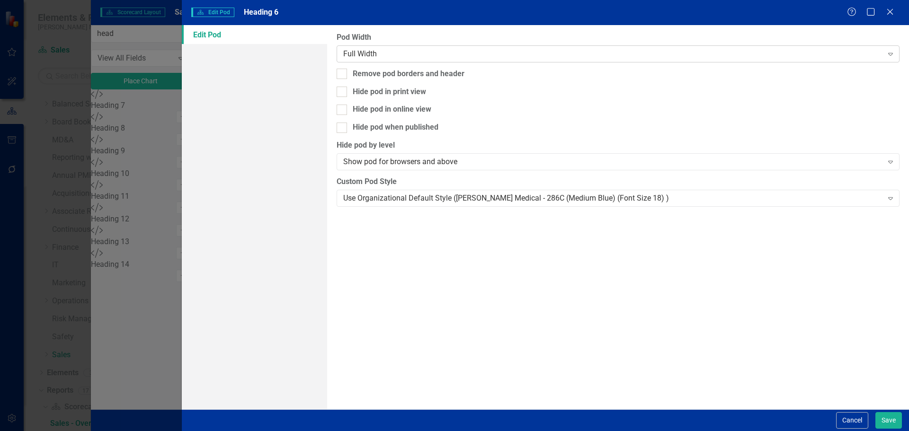
click at [411, 53] on div "Full Width" at bounding box center [612, 53] width 539 height 11
click at [409, 67] on div "Pod Width Full Width Expand Remove pod borders and header Hide pod in print vie…" at bounding box center [618, 217] width 582 height 385
click at [409, 74] on div "Remove pod borders and header" at bounding box center [409, 74] width 112 height 11
click at [343, 74] on input "Remove pod borders and header" at bounding box center [340, 72] width 6 height 6
checkbox input "true"
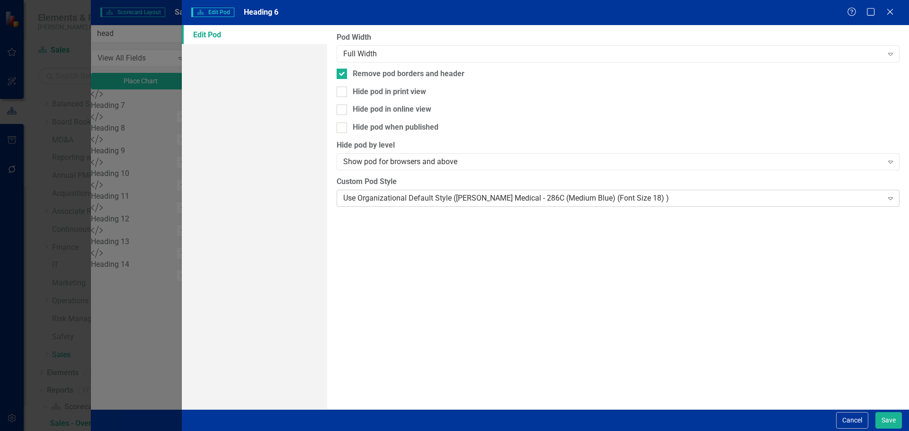
click at [415, 193] on div "Use Organizational Default Style (Nixon Medical - 286C (Medium Blue) (Font Size…" at bounding box center [612, 198] width 539 height 11
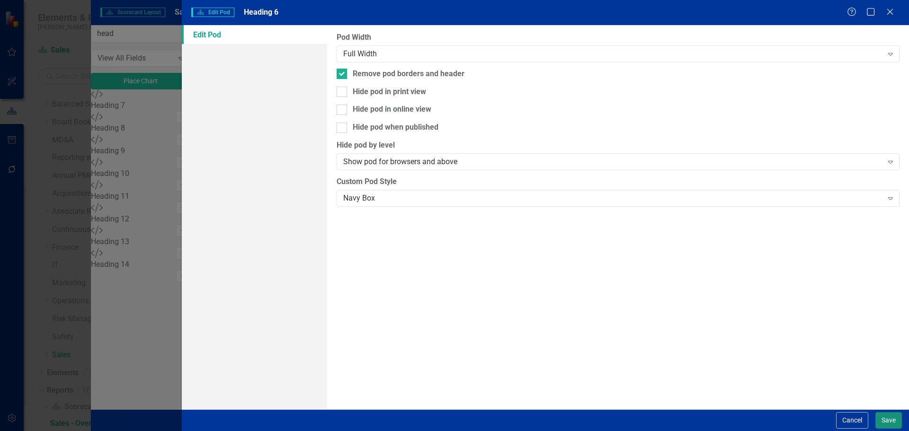
click at [882, 421] on button "Save" at bounding box center [889, 421] width 27 height 17
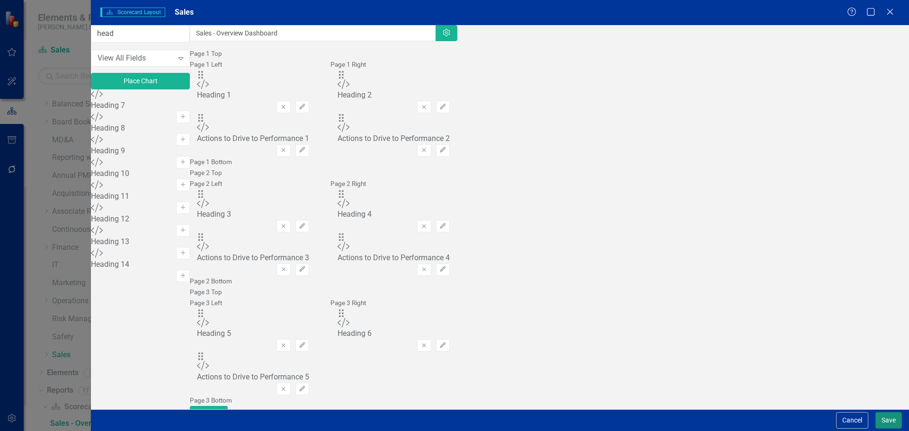
click at [883, 422] on button "Save" at bounding box center [889, 421] width 27 height 17
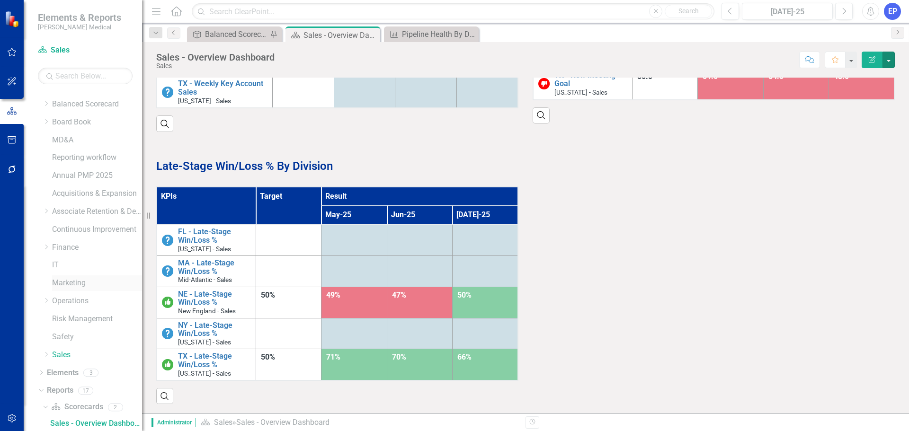
scroll to position [240, 0]
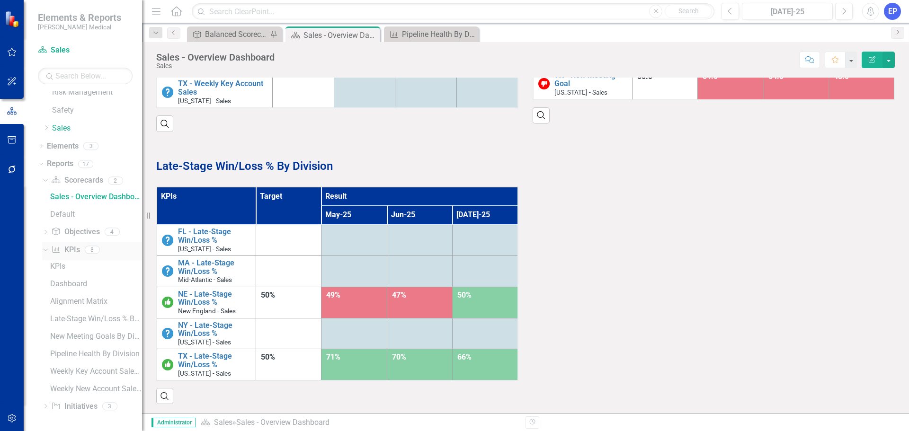
click at [64, 250] on link "KPI KPIs" at bounding box center [65, 250] width 28 height 11
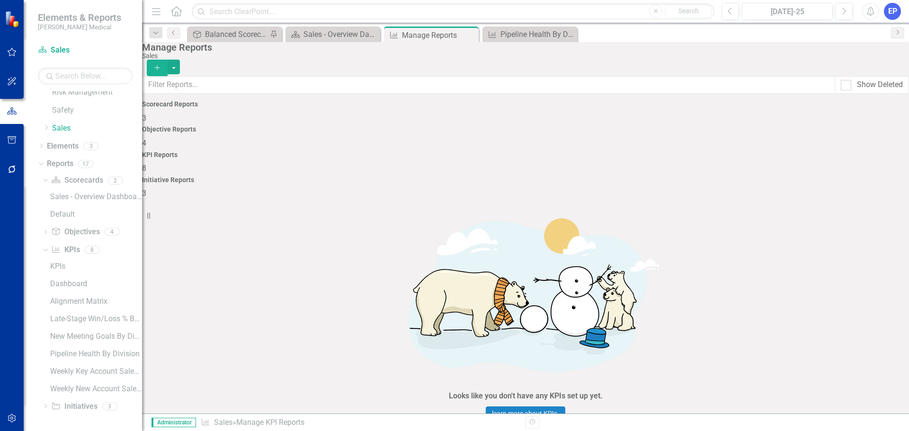
click at [861, 361] on link "Copy Duplicate Report" at bounding box center [848, 359] width 78 height 18
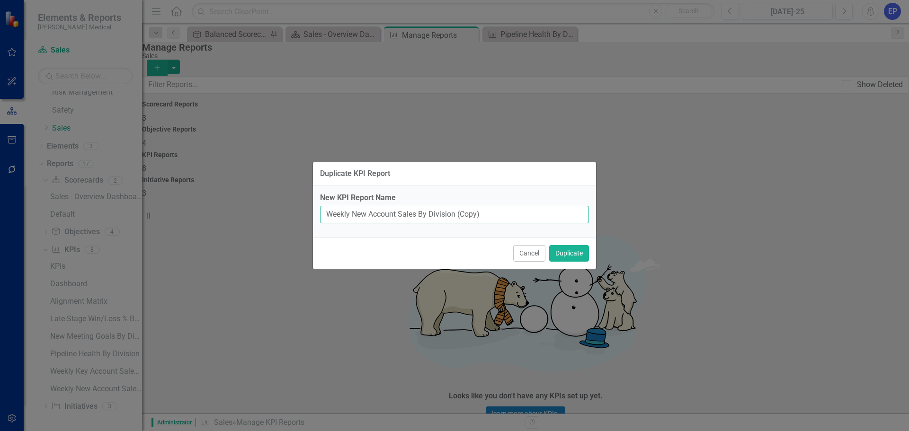
drag, startPoint x: 327, startPoint y: 210, endPoint x: 525, endPoint y: 210, distance: 198.0
click at [525, 210] on input "Weekly New Account Sales By Division (Copy)" at bounding box center [454, 215] width 269 height 18
click at [353, 214] on input "Key Accounts - PBR/QBRs Scheduled" at bounding box center [454, 215] width 269 height 18
type input "Key Accts - PBR/QBRs Scheduled"
click at [561, 254] on button "Duplicate" at bounding box center [569, 253] width 40 height 17
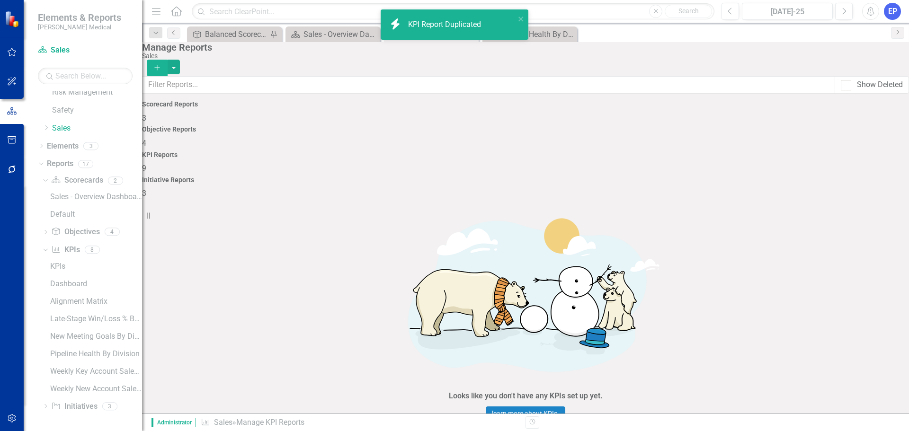
scroll to position [26, 0]
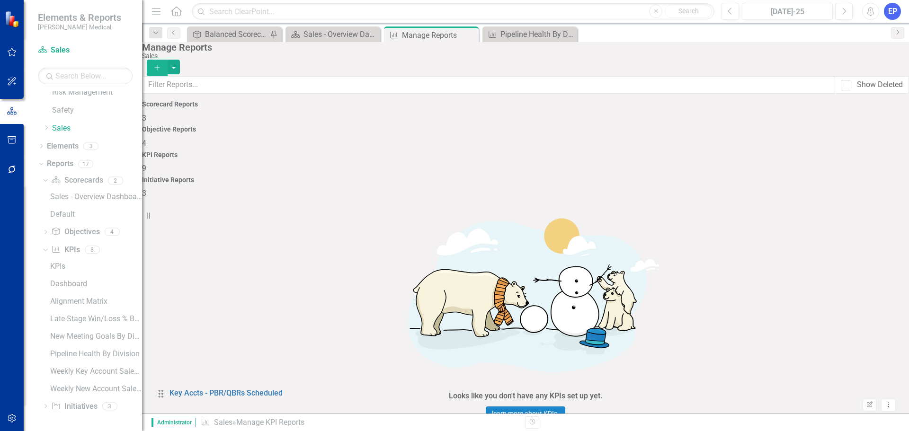
drag, startPoint x: 168, startPoint y: 367, endPoint x: 169, endPoint y: 402, distance: 34.6
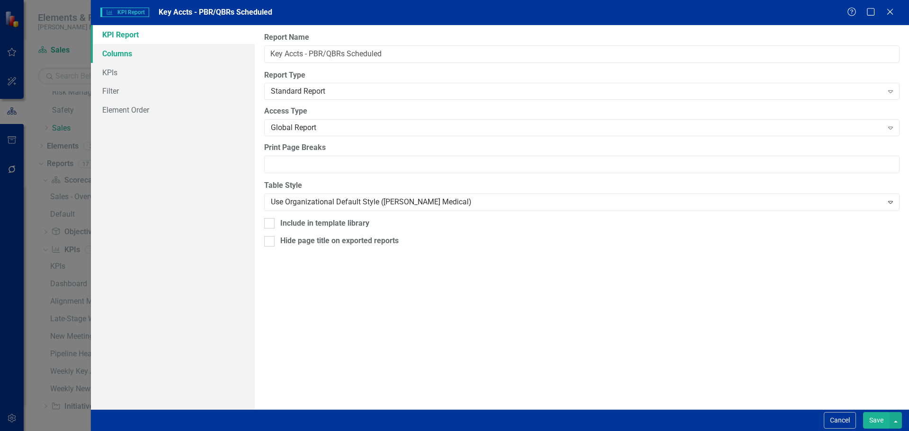
click at [129, 56] on link "Columns" at bounding box center [173, 53] width 164 height 19
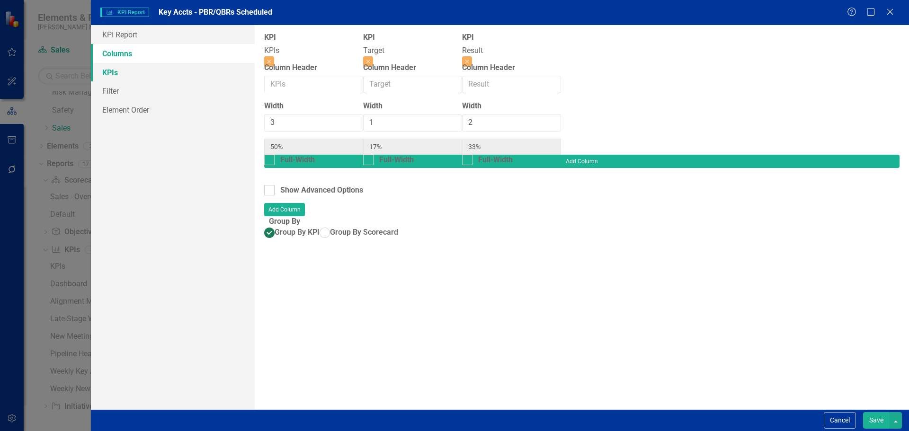
click at [129, 72] on link "KPIs" at bounding box center [173, 72] width 164 height 19
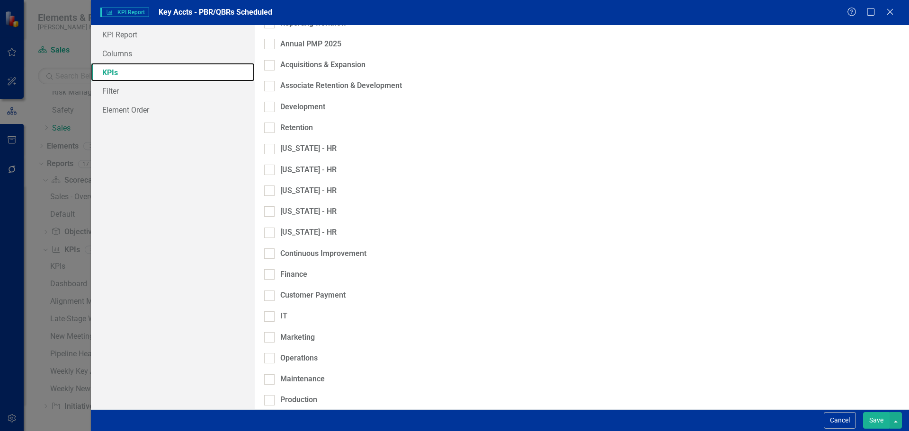
scroll to position [586, 0]
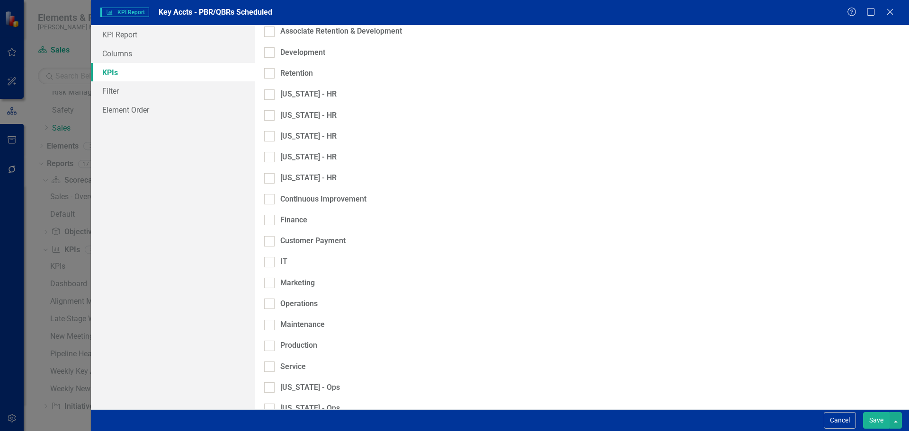
checkbox input "false"
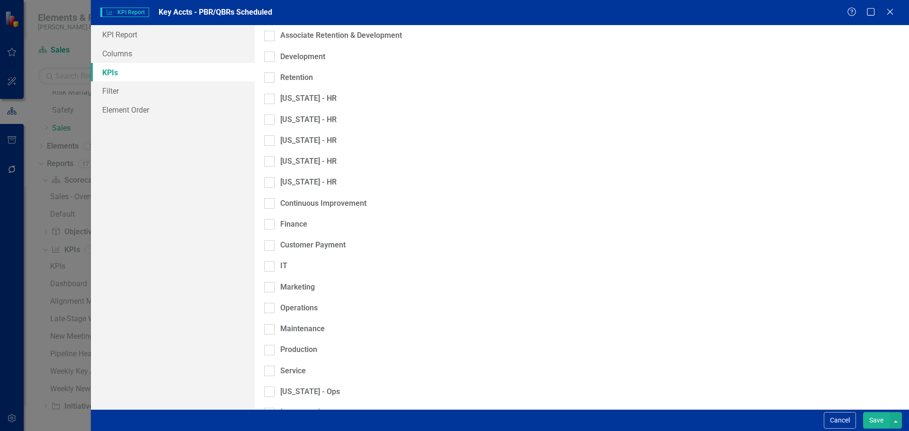
checkbox input "false"
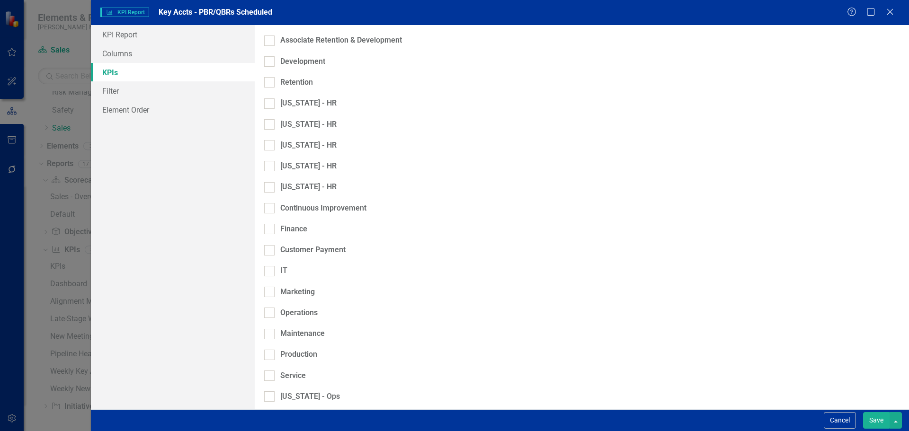
checkbox input "false"
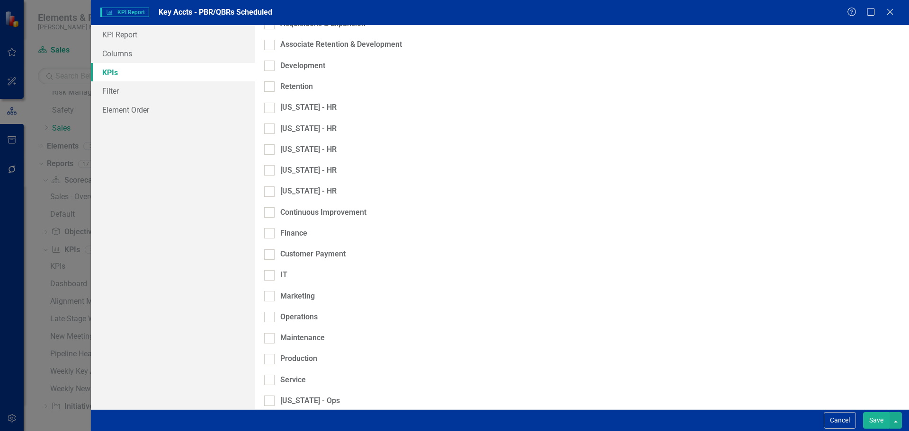
checkbox input "false"
checkbox input "true"
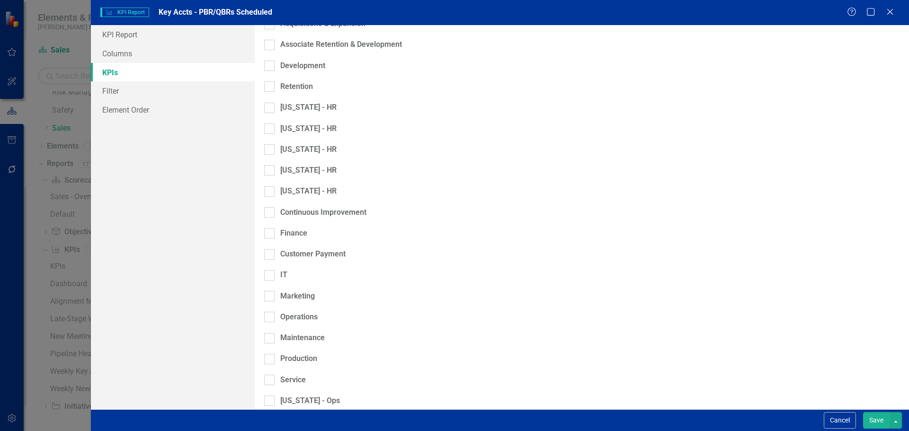
checkbox input "false"
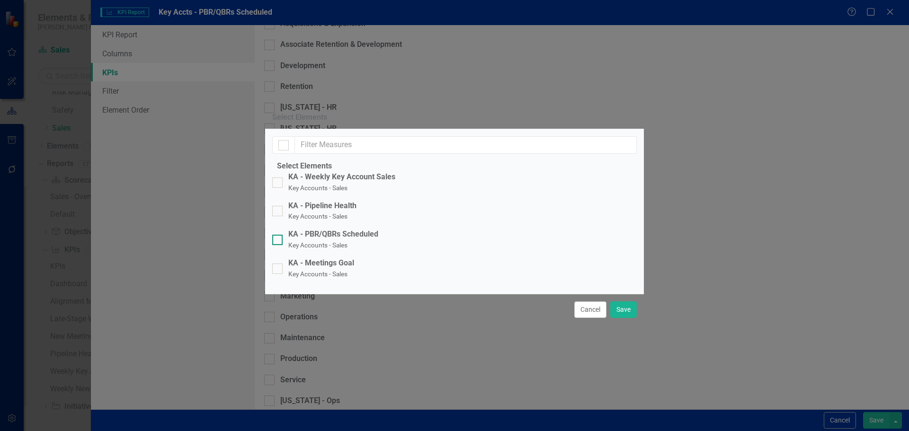
click at [336, 229] on div "KA - PBR/QBRs Scheduled" at bounding box center [333, 234] width 90 height 11
click at [278, 235] on input "KA - PBR/QBRs Scheduled Key Accounts - Sales" at bounding box center [275, 238] width 6 height 6
checkbox input "true"
click at [623, 318] on button "Save" at bounding box center [624, 310] width 27 height 17
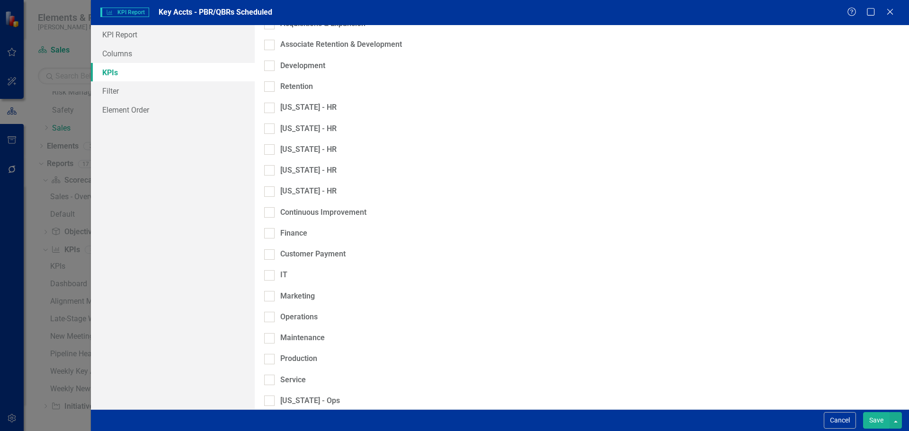
checkbox input "true"
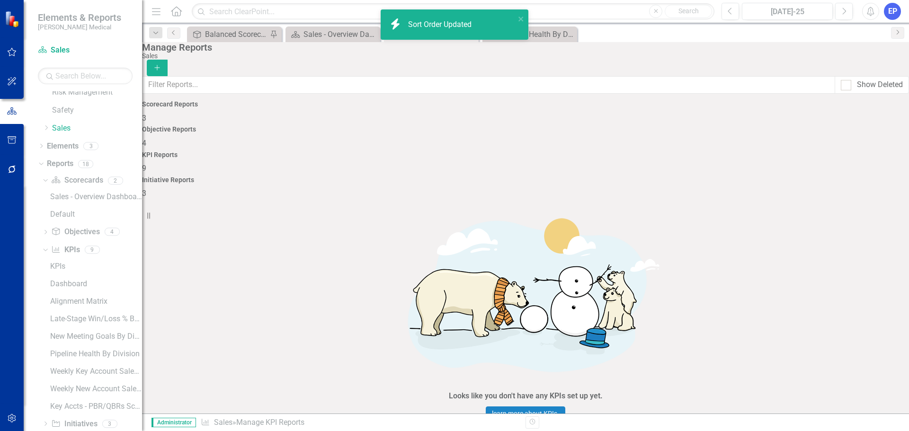
scroll to position [26, 0]
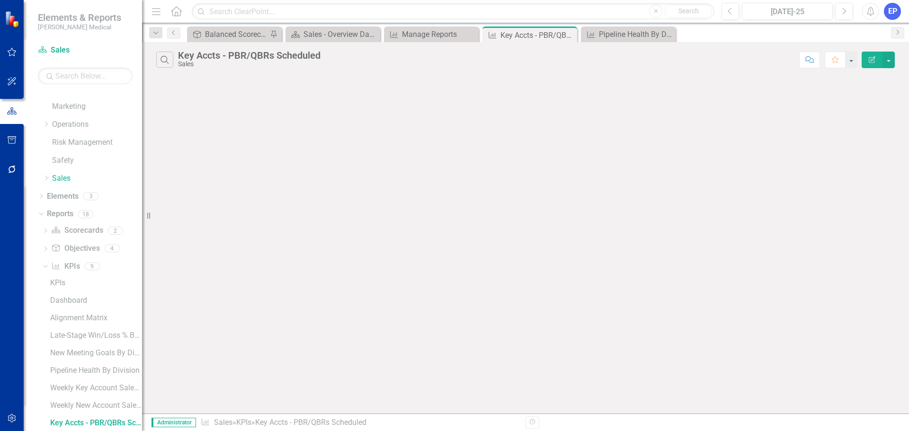
scroll to position [189, 0]
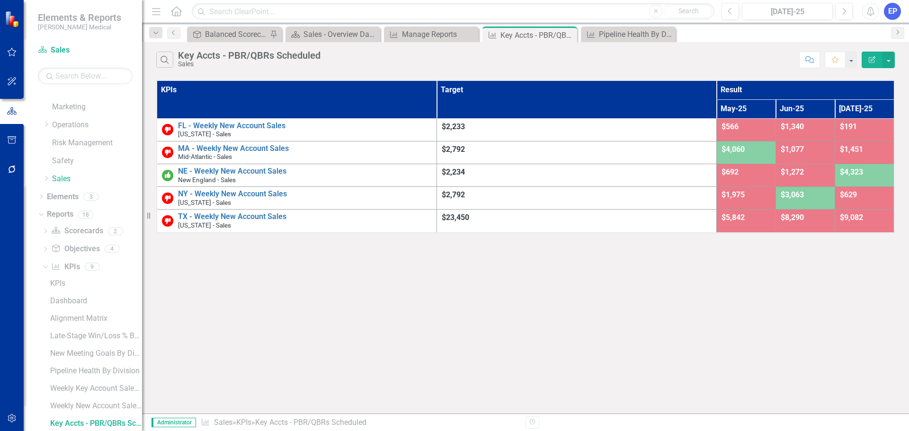
click at [869, 62] on icon "Edit Report" at bounding box center [872, 59] width 9 height 7
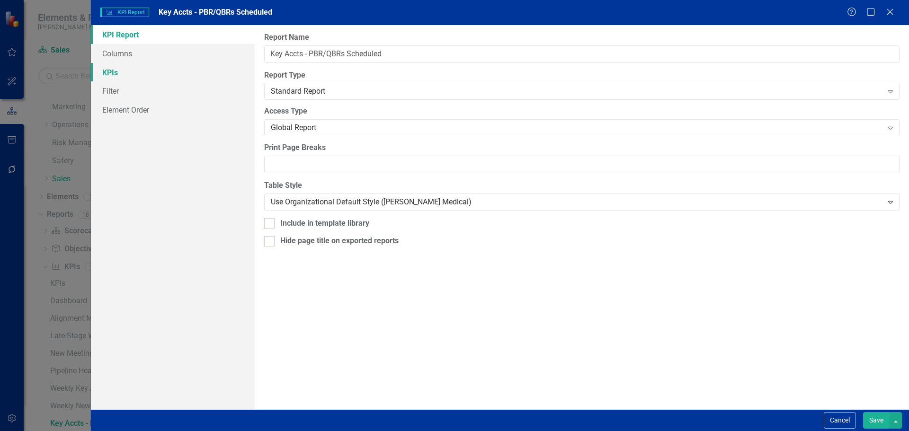
click at [111, 77] on link "KPIs" at bounding box center [173, 72] width 164 height 19
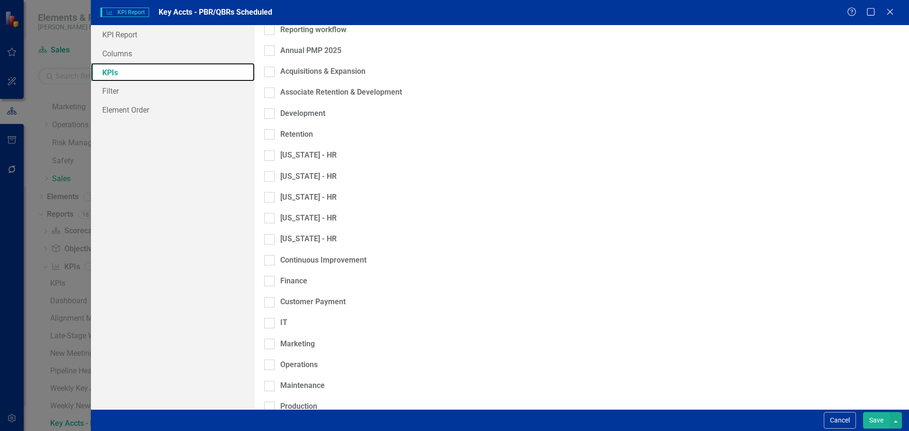
scroll to position [586, 0]
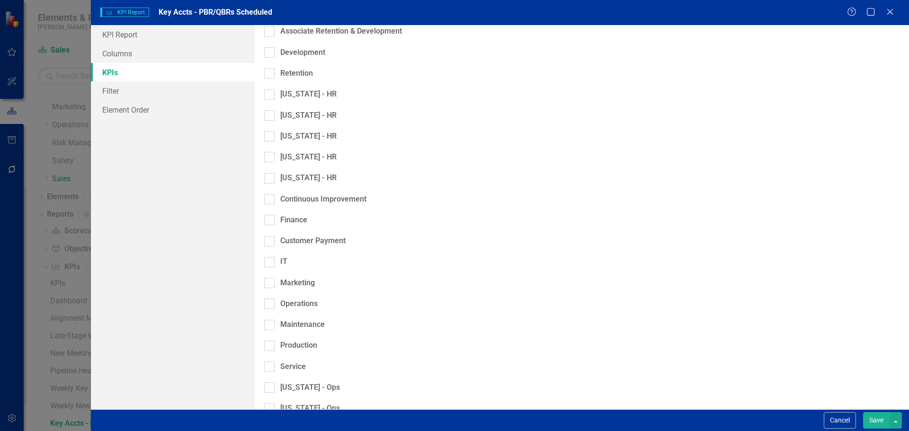
checkbox input "true"
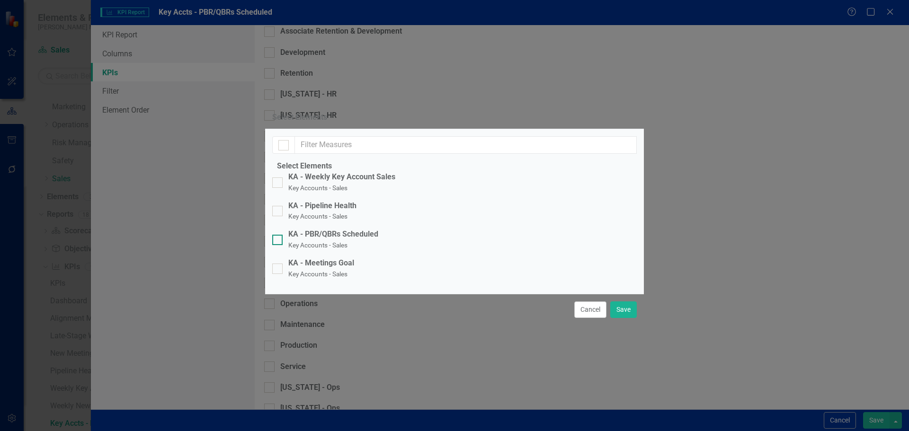
click at [323, 229] on div "KA - PBR/QBRs Scheduled" at bounding box center [333, 234] width 90 height 11
click at [278, 235] on input "KA - PBR/QBRs Scheduled Key Accounts - Sales" at bounding box center [275, 238] width 6 height 6
checkbox input "true"
click at [623, 318] on button "Save" at bounding box center [624, 310] width 27 height 17
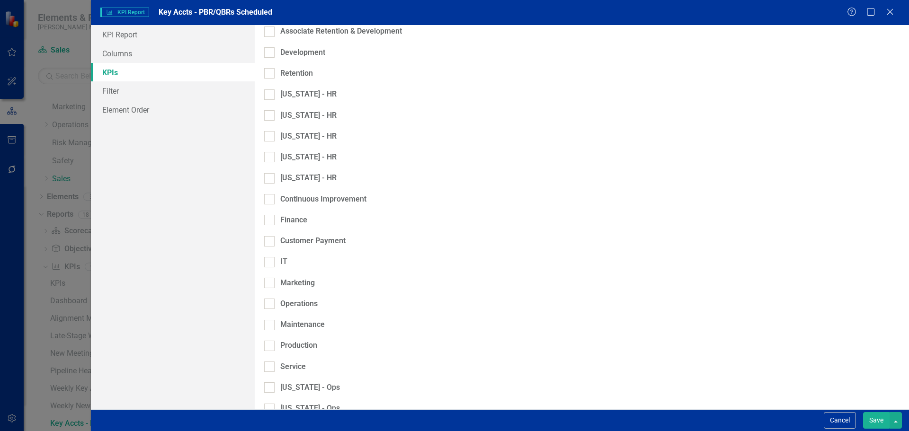
checkbox input "false"
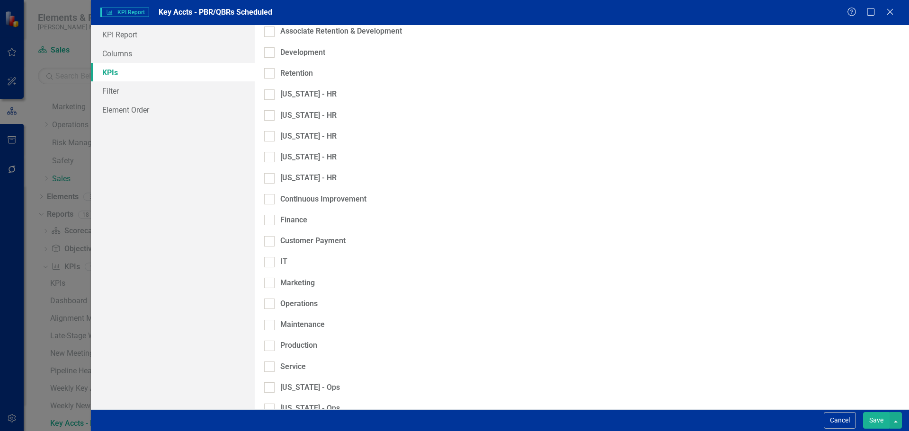
checkbox input "false"
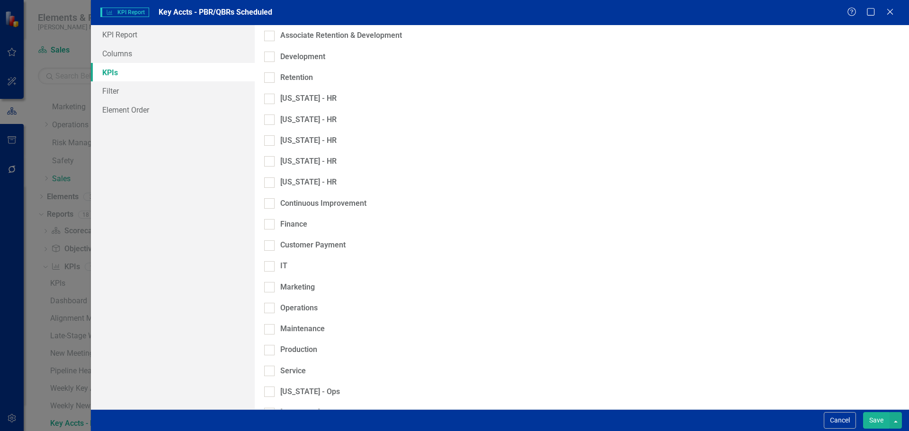
checkbox input "false"
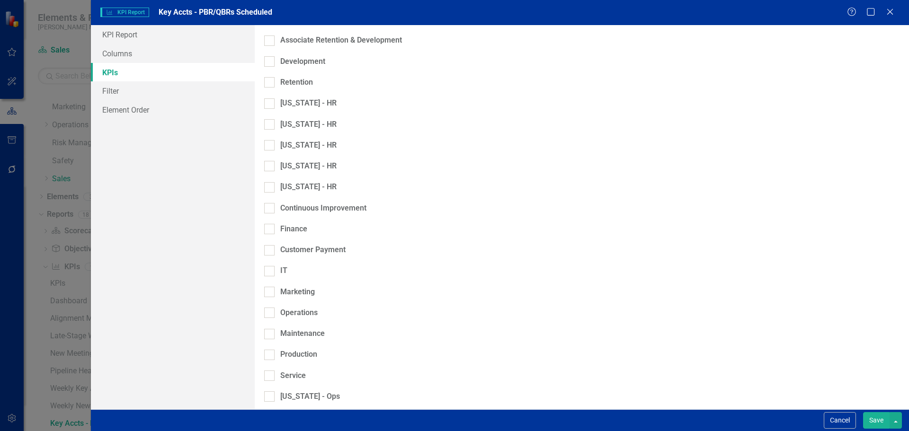
checkbox input "false"
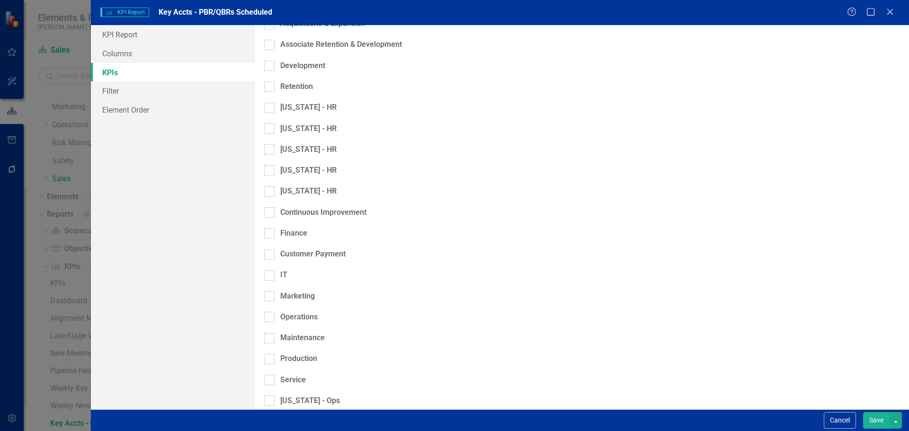
checkbox input "false"
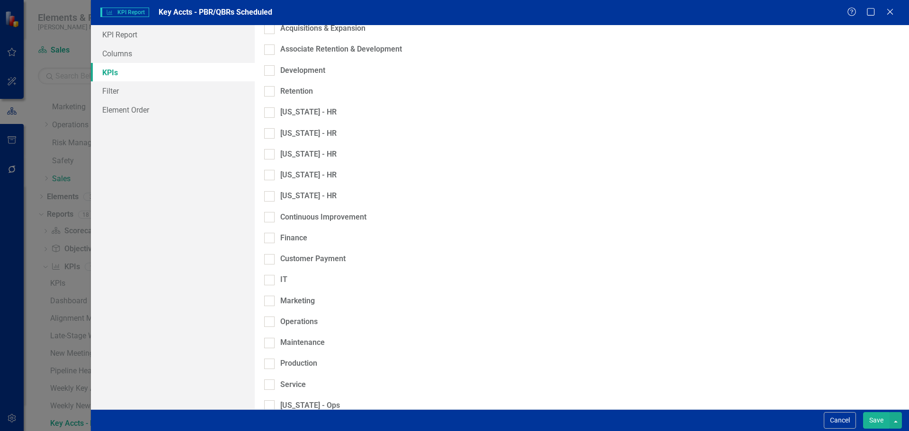
click at [881, 419] on button "Save" at bounding box center [876, 421] width 27 height 17
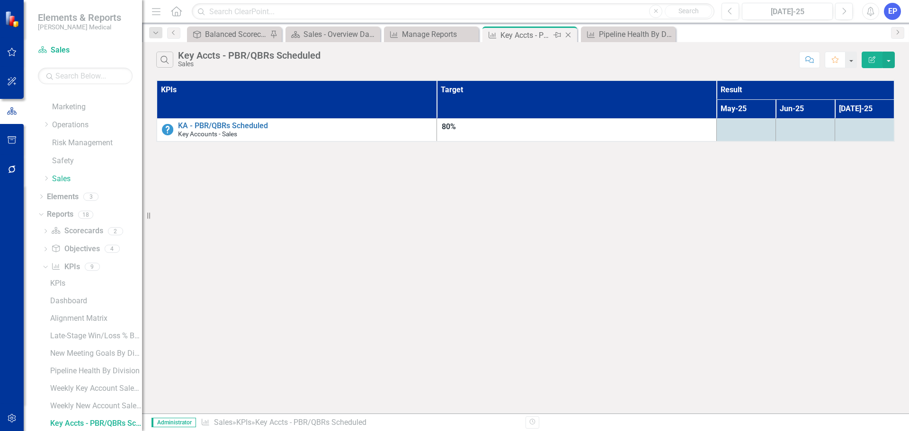
click at [569, 36] on icon "Close" at bounding box center [568, 35] width 9 height 8
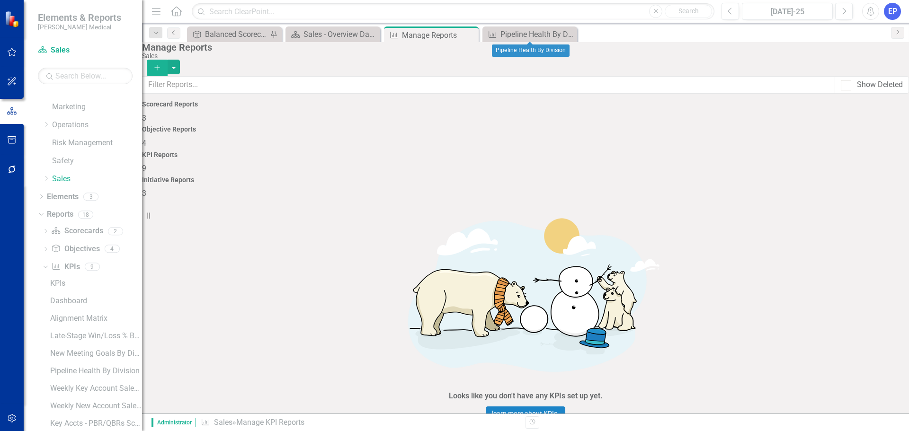
click at [0, 0] on icon "Close" at bounding box center [0, 0] width 0 height 0
click at [473, 34] on icon "Close" at bounding box center [469, 35] width 9 height 8
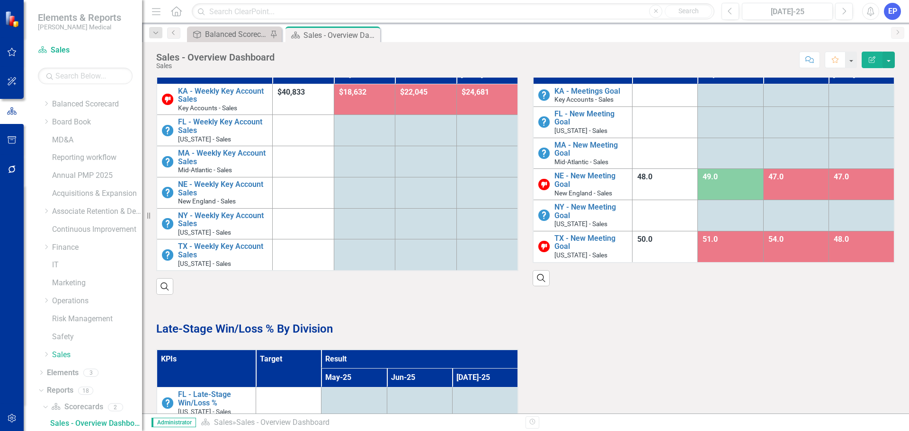
scroll to position [548, 0]
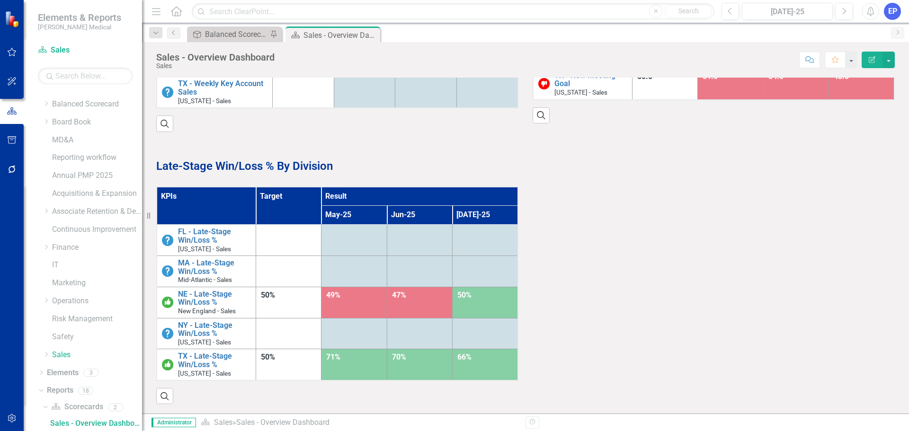
click at [579, 171] on div at bounding box center [714, 157] width 362 height 27
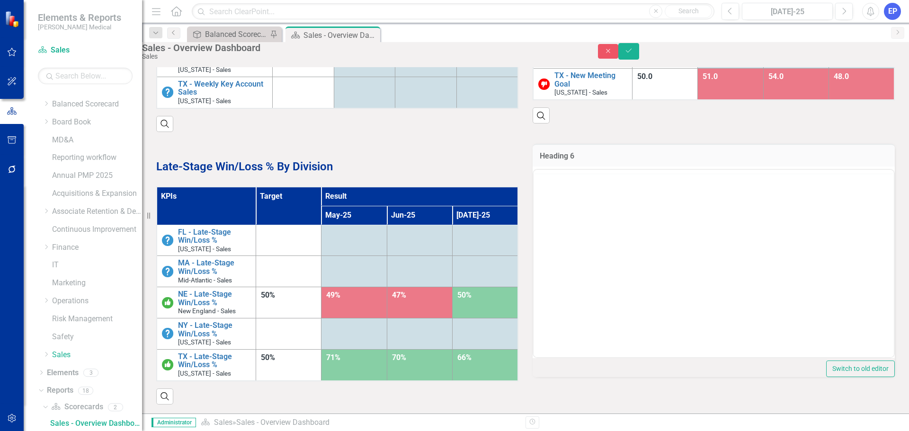
scroll to position [0, 0]
click at [576, 221] on p "Rich Text Area. Press ALT-0 for help." at bounding box center [714, 219] width 356 height 11
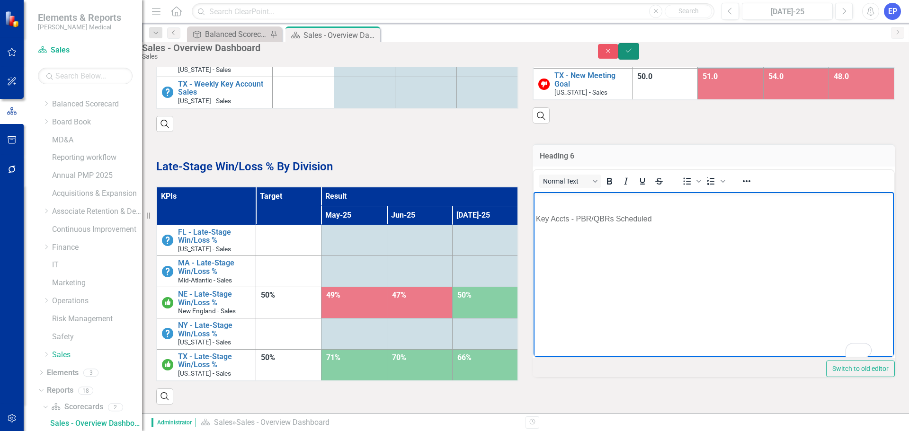
click at [633, 54] on icon "Save" at bounding box center [629, 50] width 9 height 7
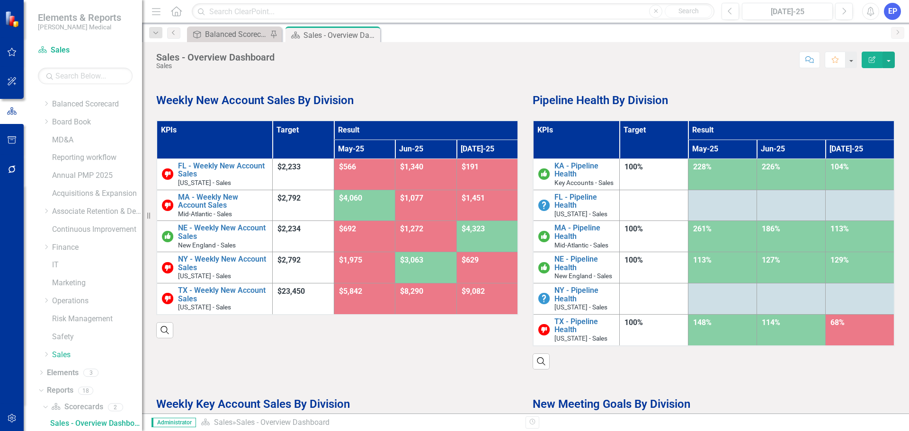
scroll to position [379, 0]
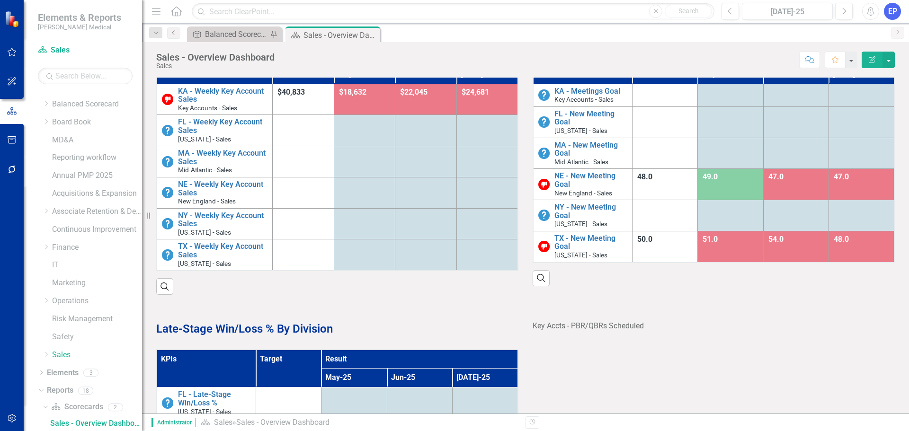
click at [597, 331] on p "Key Accts - PBR/QBRs Scheduled" at bounding box center [714, 325] width 362 height 13
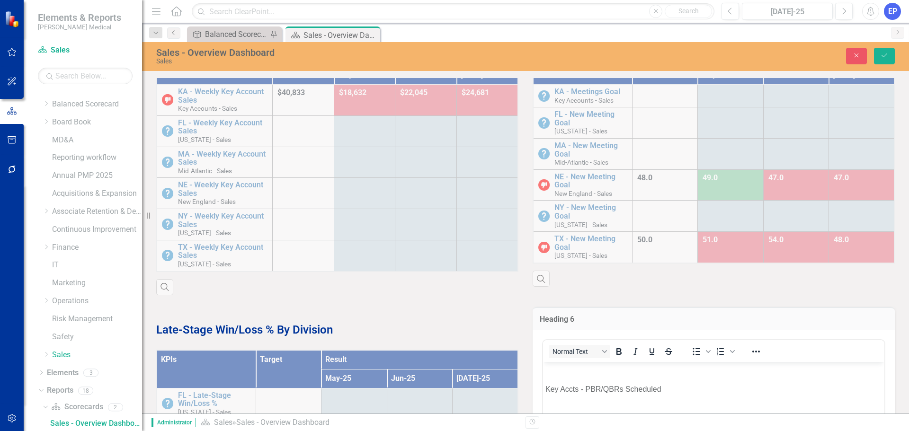
scroll to position [521, 0]
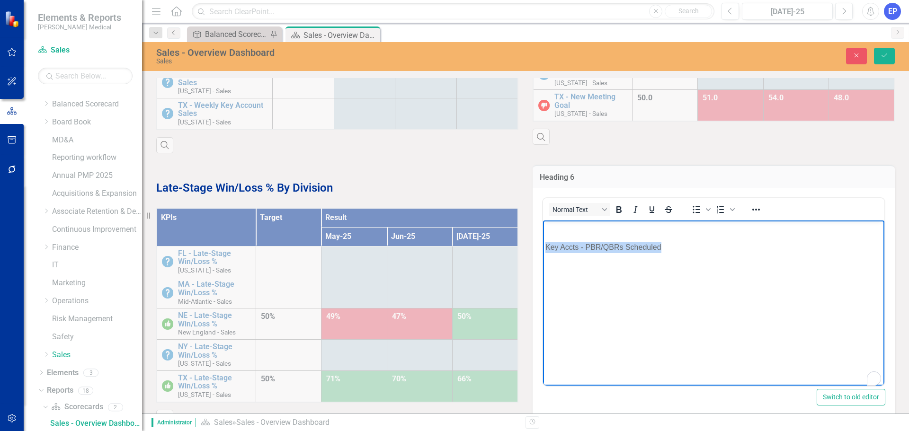
drag, startPoint x: 671, startPoint y: 243, endPoint x: 1041, endPoint y: 469, distance: 433.6
click at [543, 245] on html "Key Accts - PBR/QBRs Scheduled" at bounding box center [713, 292] width 341 height 142
click at [621, 216] on button "Bold" at bounding box center [619, 209] width 16 height 13
click at [751, 214] on icon "Reveal or hide additional toolbar items" at bounding box center [756, 209] width 11 height 11
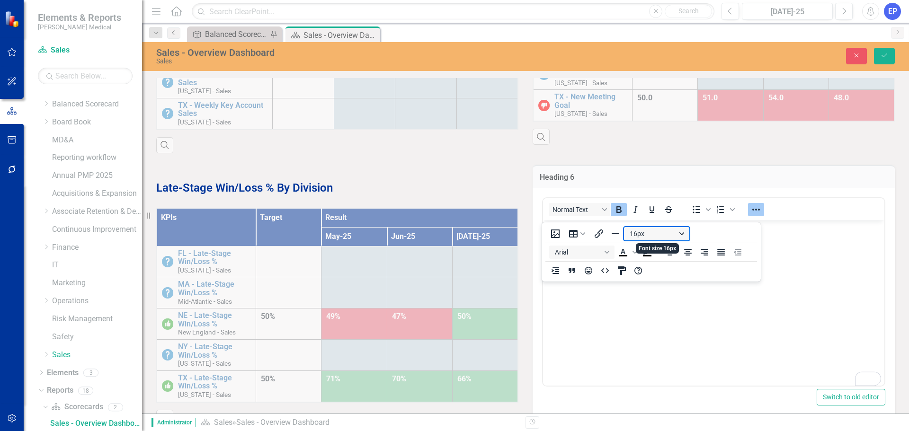
click at [647, 234] on button "16px" at bounding box center [656, 233] width 65 height 13
click at [643, 331] on div "24px" at bounding box center [652, 326] width 41 height 11
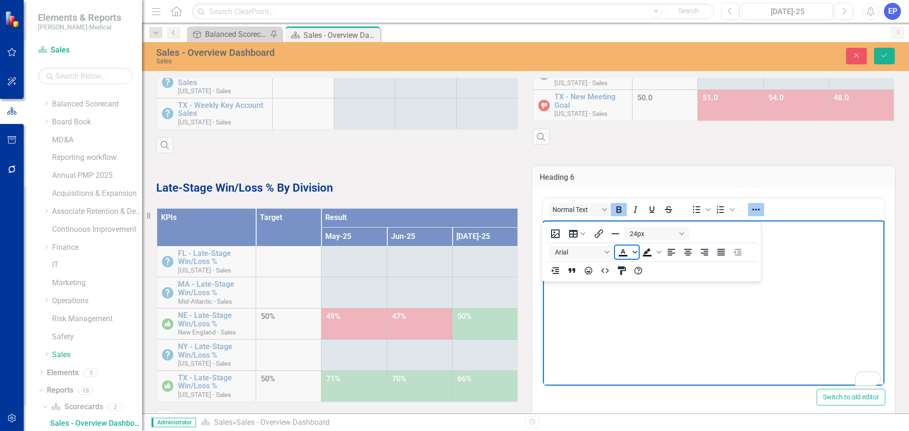
click at [632, 251] on span "Text color Black" at bounding box center [635, 252] width 8 height 13
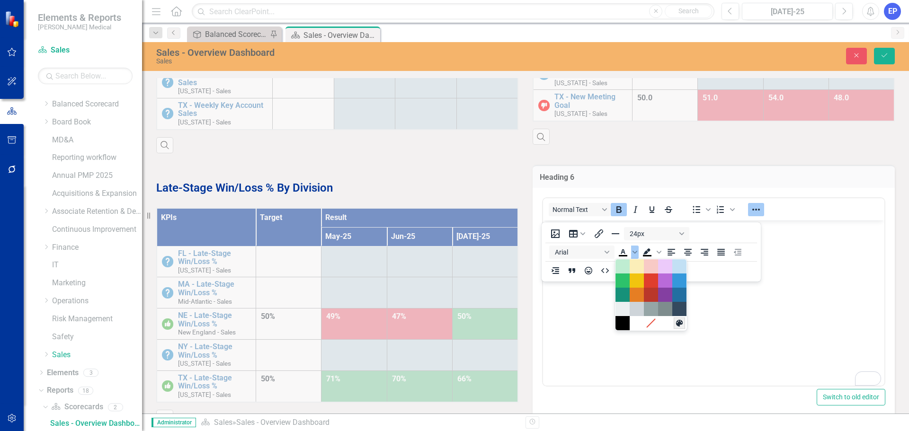
click at [677, 326] on icon "Custom color" at bounding box center [679, 323] width 9 height 9
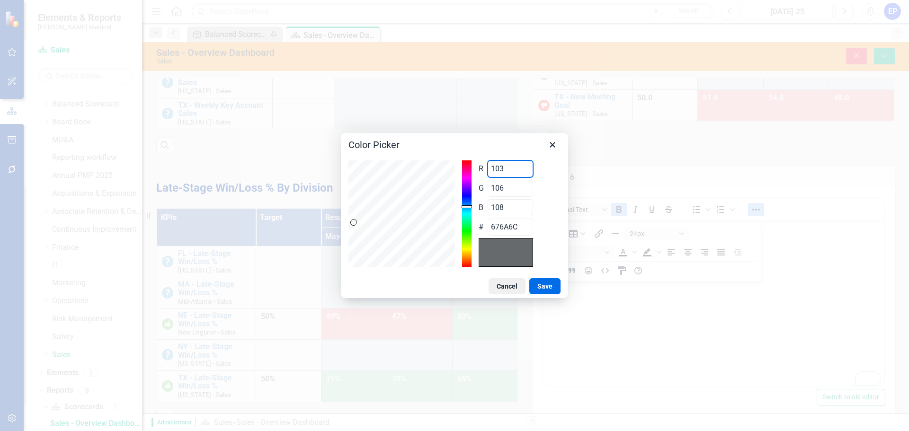
click at [384, 172] on div "R 103 Range 0 to 255 G 106 Range 0 to 255 B 108 Range 0 to 255 # 676A6C" at bounding box center [455, 214] width 212 height 107
type input "0"
type input "006A6C"
type input "0"
type input "5"
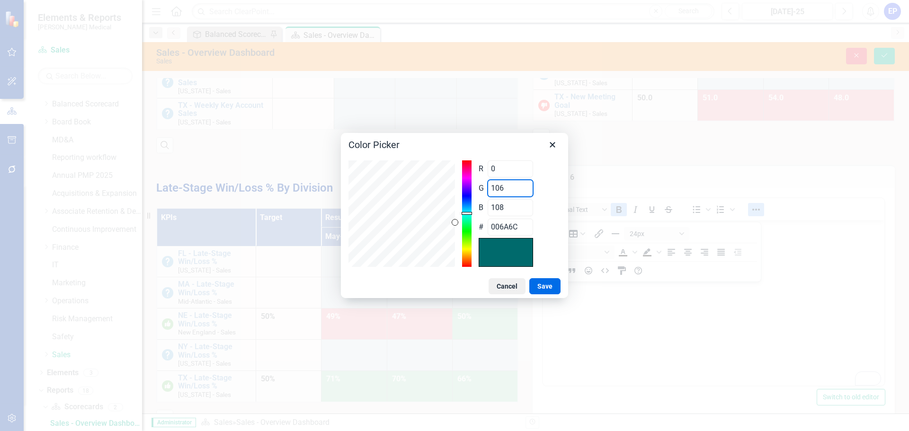
type input "00056C"
type input "54"
type input "00366C"
type input "54"
type input "1"
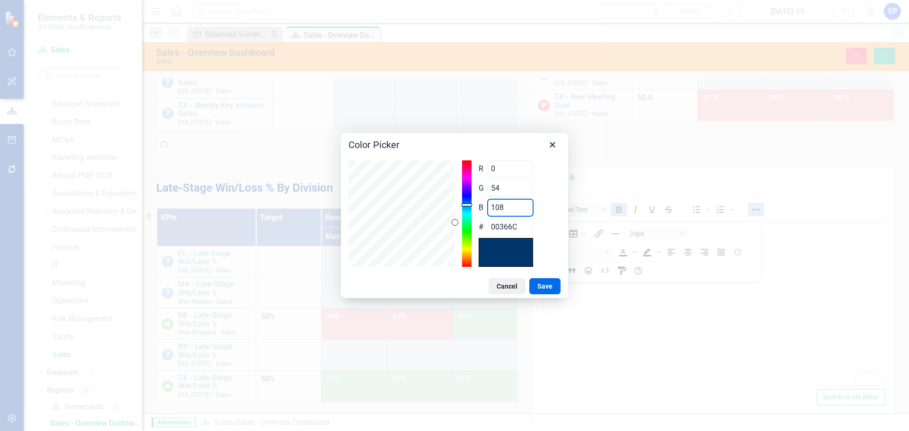
type input "003601"
type input "15"
type input "00360F"
type input "153"
type input "003699"
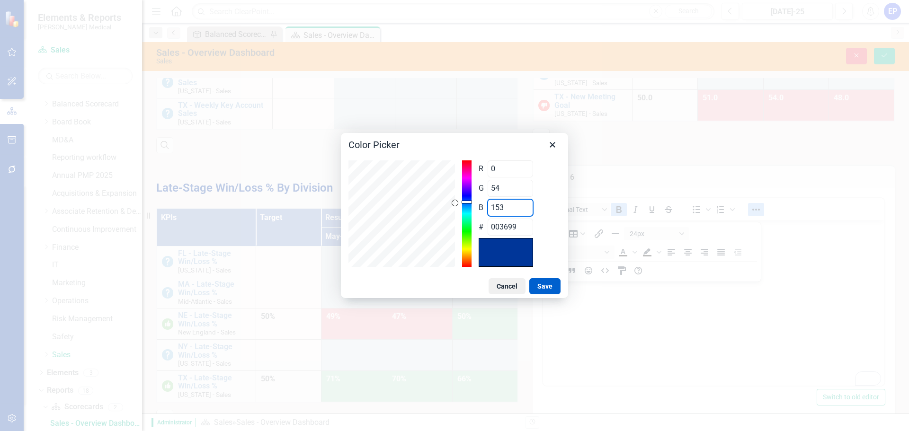
click at [549, 289] on button "Save" at bounding box center [545, 286] width 31 height 16
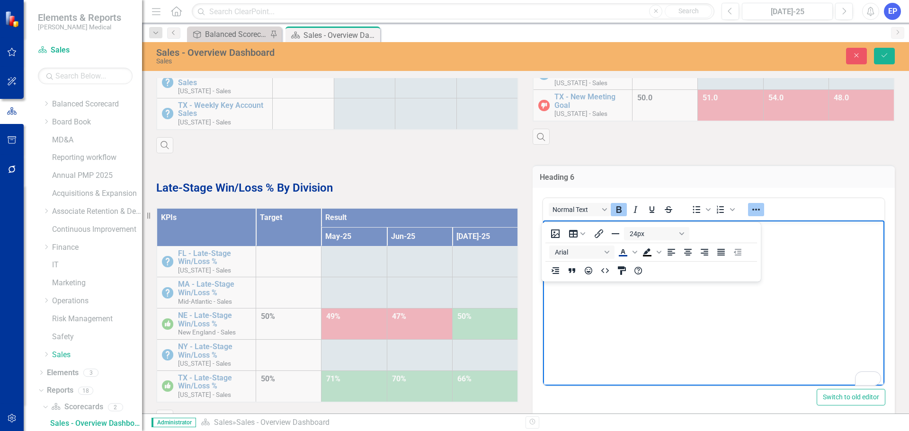
click at [795, 239] on body "Key Accts - PBR/QBRs Scheduled" at bounding box center [713, 292] width 341 height 142
click at [752, 214] on icon "Reveal or hide additional toolbar items" at bounding box center [756, 209] width 11 height 11
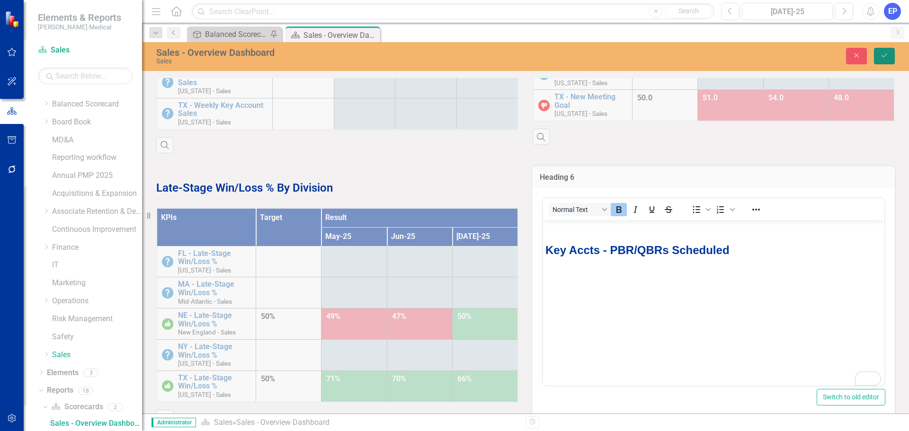
click at [886, 57] on icon "Save" at bounding box center [884, 55] width 9 height 7
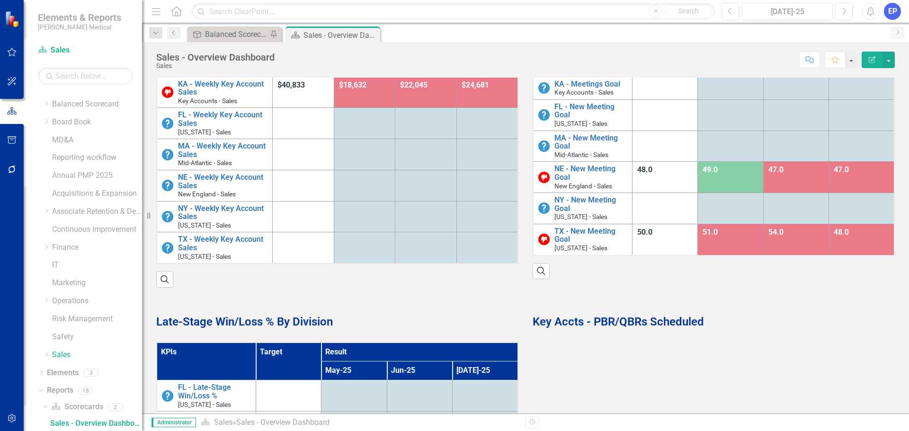
scroll to position [548, 0]
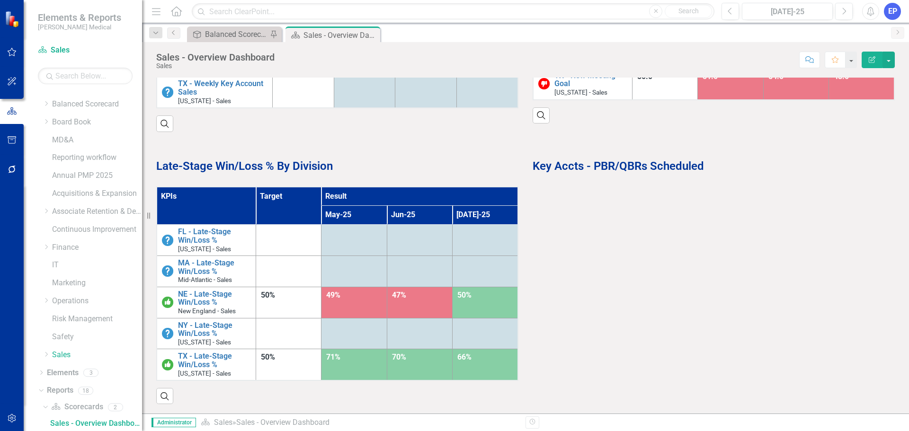
click at [582, 216] on div "Late-Stage Win/Loss % By Division KPIs Target Result May-25 Jun-25 Jul-25 FL - …" at bounding box center [525, 268] width 753 height 273
click at [892, 61] on button "button" at bounding box center [889, 60] width 12 height 17
click at [870, 91] on link "Edit Report Edit Layout" at bounding box center [856, 95] width 77 height 18
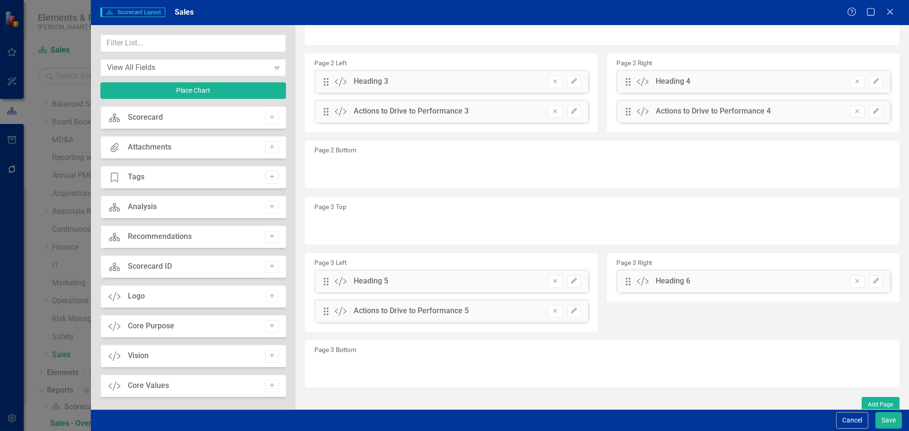
scroll to position [271, 0]
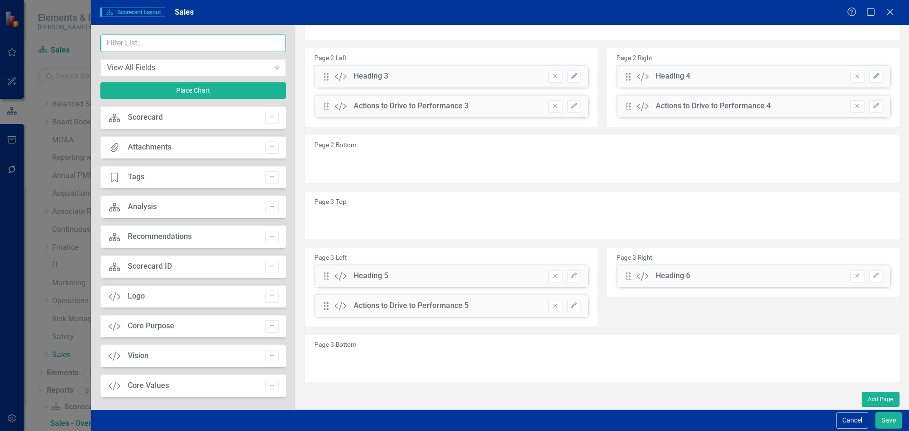
click at [143, 41] on input "text" at bounding box center [193, 44] width 186 height 18
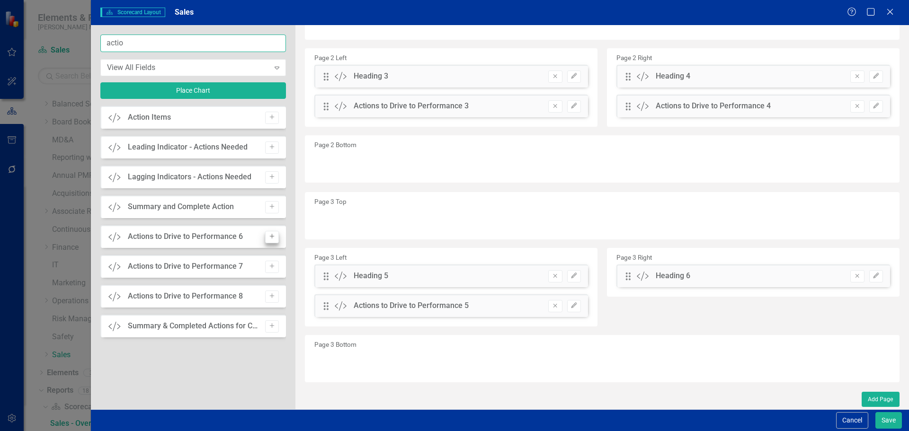
type input "actio"
click at [273, 238] on icon "Add" at bounding box center [272, 237] width 7 height 6
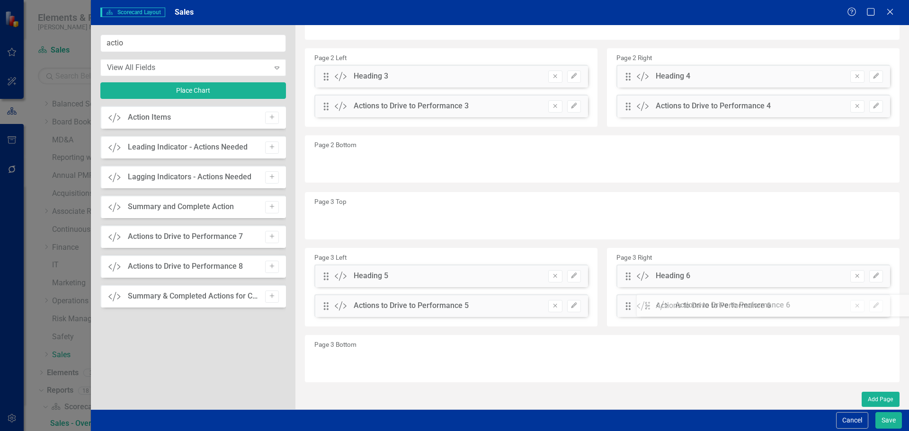
drag, startPoint x: 326, startPoint y: 91, endPoint x: 656, endPoint y: 304, distance: 392.0
click at [895, 421] on button "Save" at bounding box center [889, 421] width 27 height 17
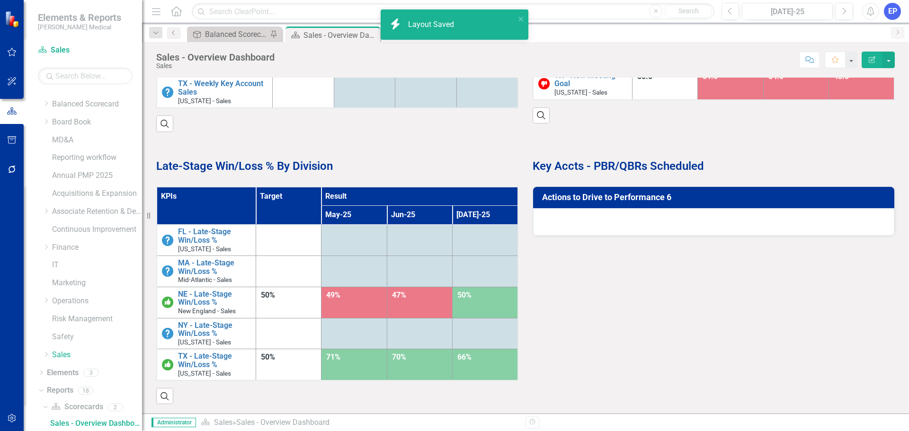
click at [645, 222] on div at bounding box center [713, 221] width 361 height 27
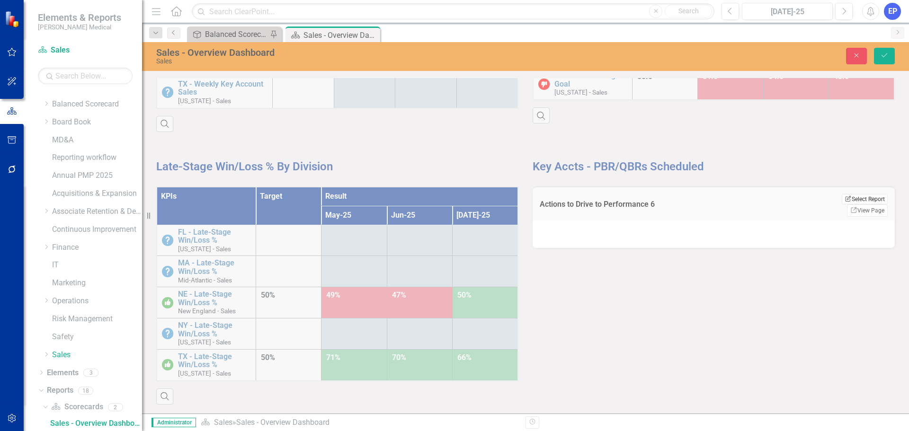
click at [844, 202] on button "Edit Report Select Report" at bounding box center [865, 199] width 46 height 10
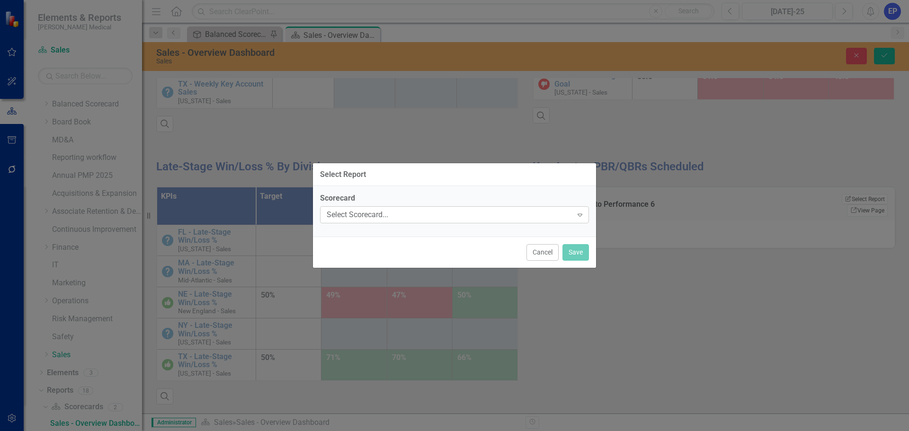
click at [414, 218] on div "Select Scorecard..." at bounding box center [450, 215] width 246 height 11
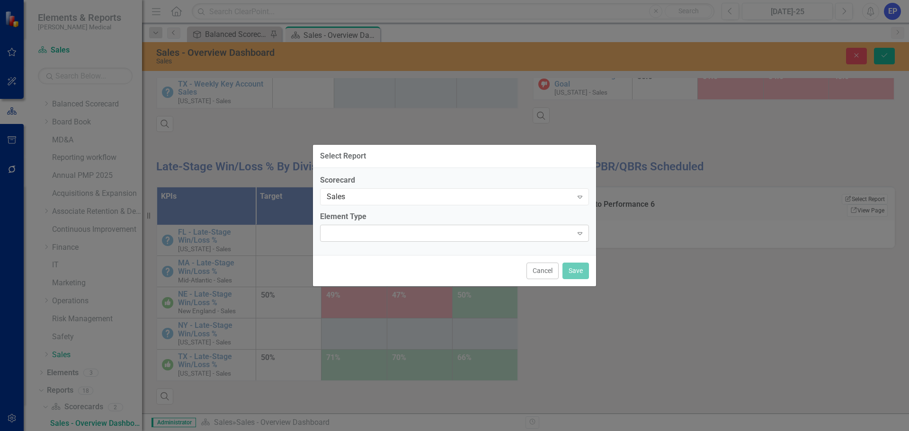
click at [379, 230] on div "Expand" at bounding box center [454, 233] width 269 height 17
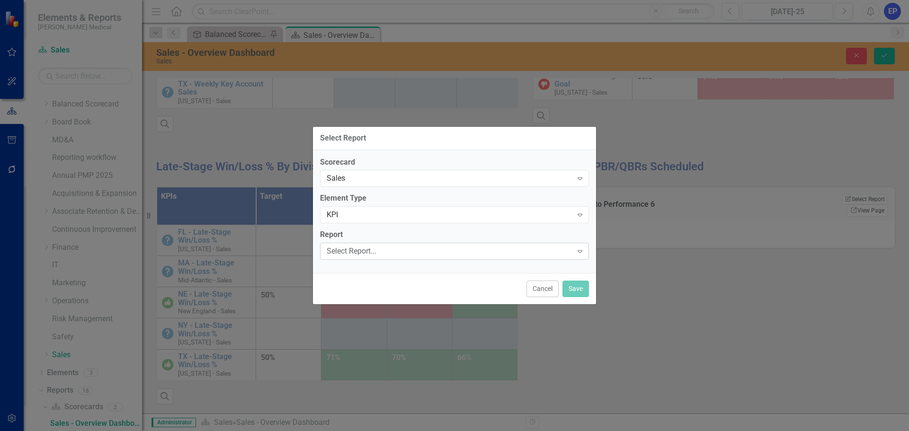
click at [376, 249] on div "Select Report..." at bounding box center [450, 251] width 246 height 11
click at [574, 293] on button "Save" at bounding box center [576, 289] width 27 height 17
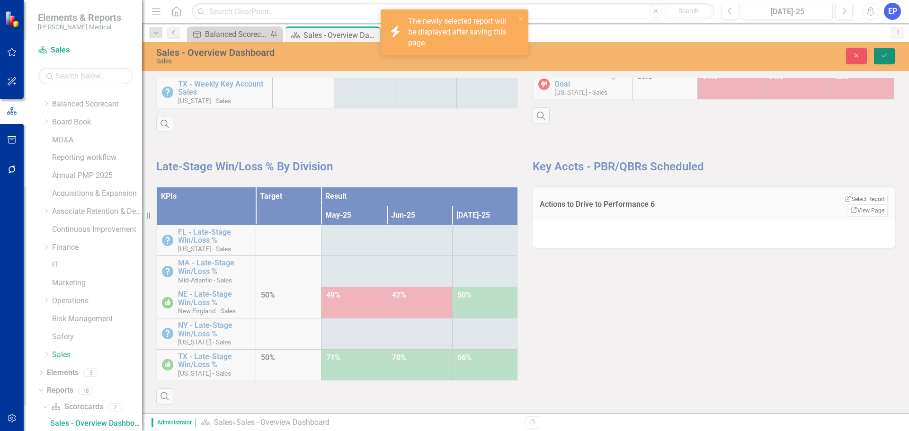
click at [889, 53] on button "Save" at bounding box center [884, 56] width 21 height 17
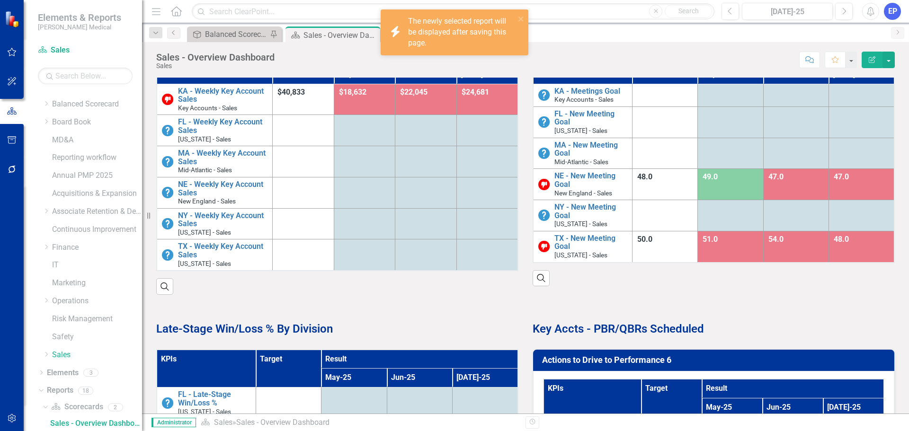
scroll to position [548, 0]
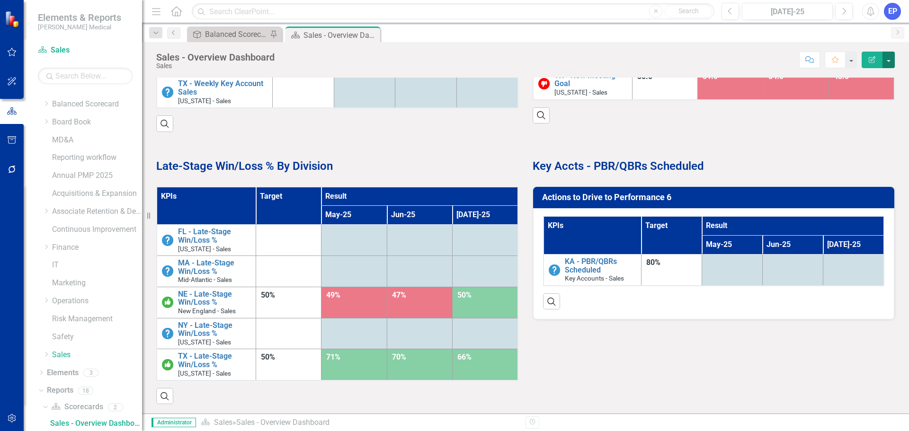
click at [891, 61] on button "button" at bounding box center [889, 60] width 12 height 17
click at [873, 96] on link "Edit Report Edit Layout" at bounding box center [856, 95] width 77 height 18
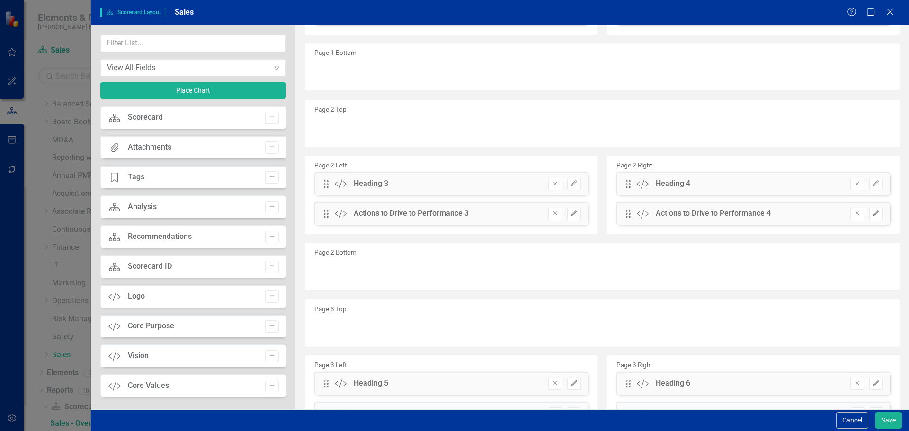
scroll to position [271, 0]
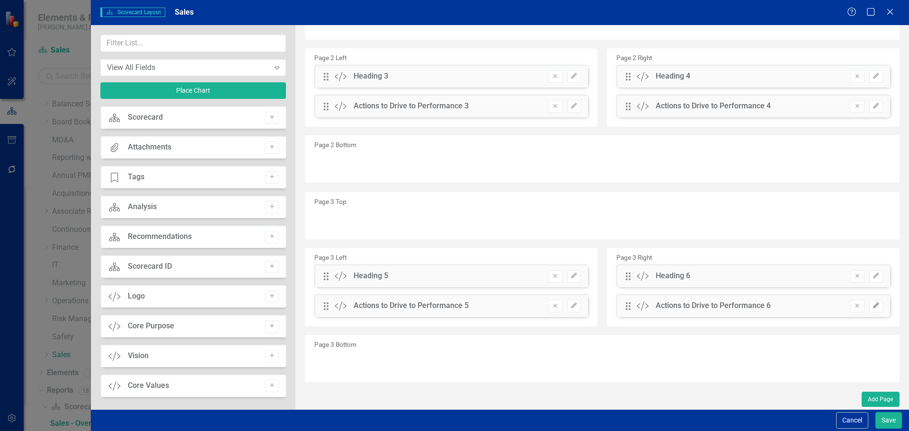
click at [873, 304] on icon "Edit" at bounding box center [876, 306] width 7 height 6
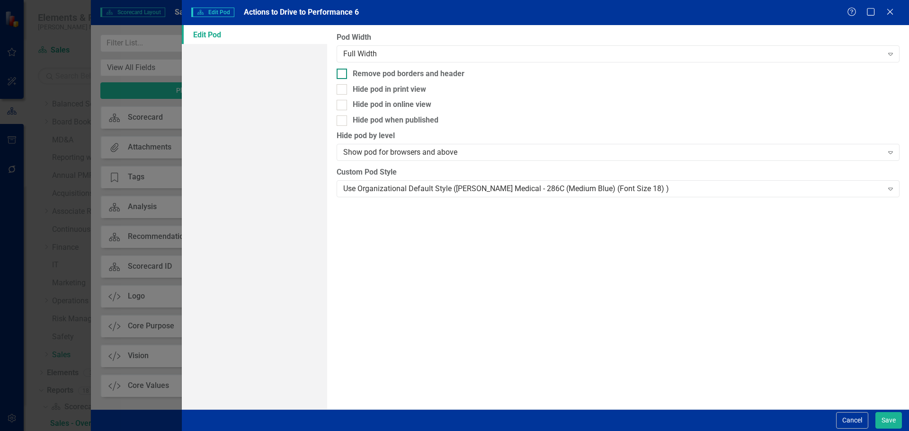
click at [414, 74] on div "Remove pod borders and header" at bounding box center [409, 74] width 112 height 11
click at [343, 74] on input "Remove pod borders and header" at bounding box center [340, 72] width 6 height 6
checkbox input "true"
click at [418, 187] on div "Use Organizational Default Style ([PERSON_NAME] Medical - 286C (Medium Blue) (F…" at bounding box center [612, 188] width 539 height 11
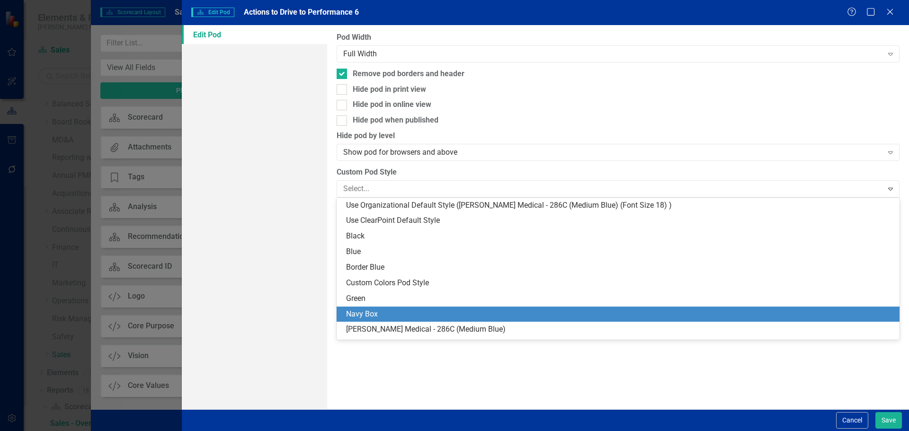
click at [407, 310] on div "Navy Box" at bounding box center [620, 314] width 548 height 11
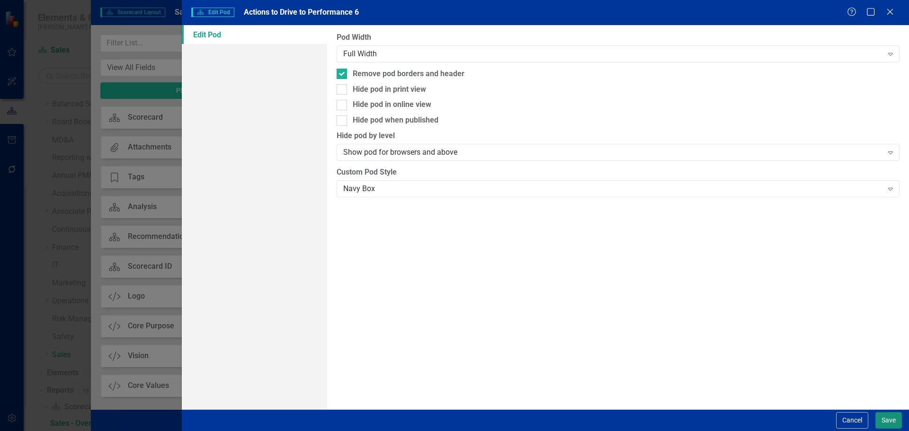
click at [886, 421] on button "Save" at bounding box center [889, 421] width 27 height 17
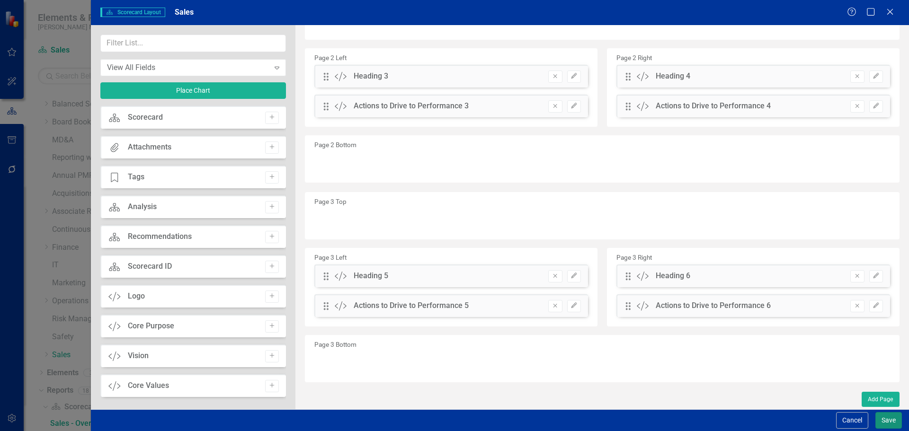
click at [886, 421] on button "Save" at bounding box center [889, 421] width 27 height 17
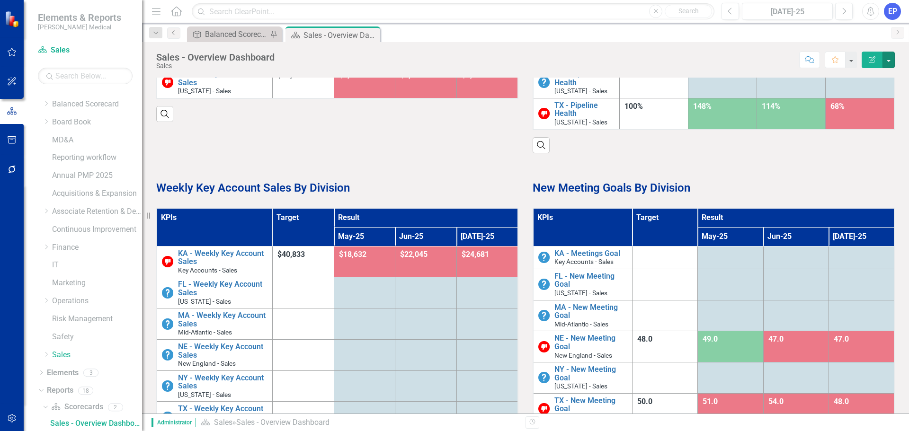
scroll to position [0, 0]
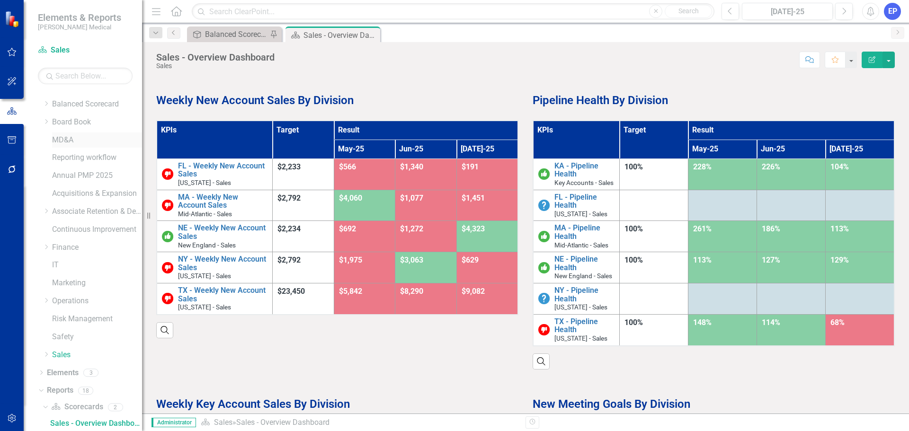
click at [70, 141] on link "MD&A" at bounding box center [97, 140] width 90 height 11
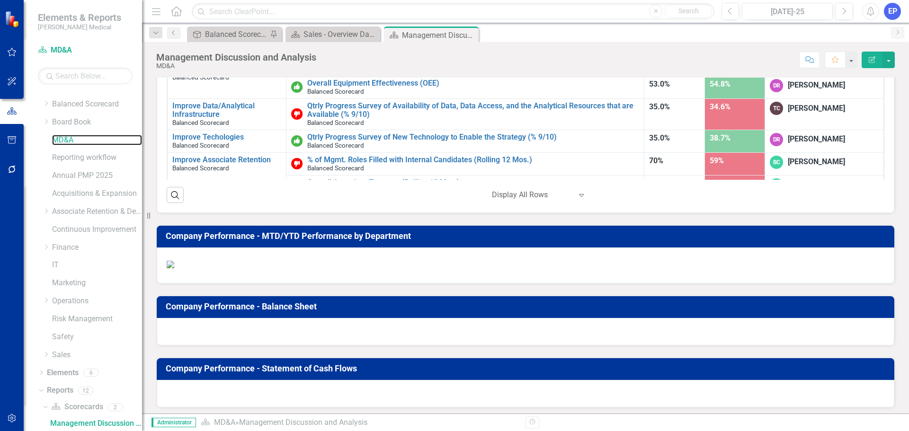
scroll to position [332, 0]
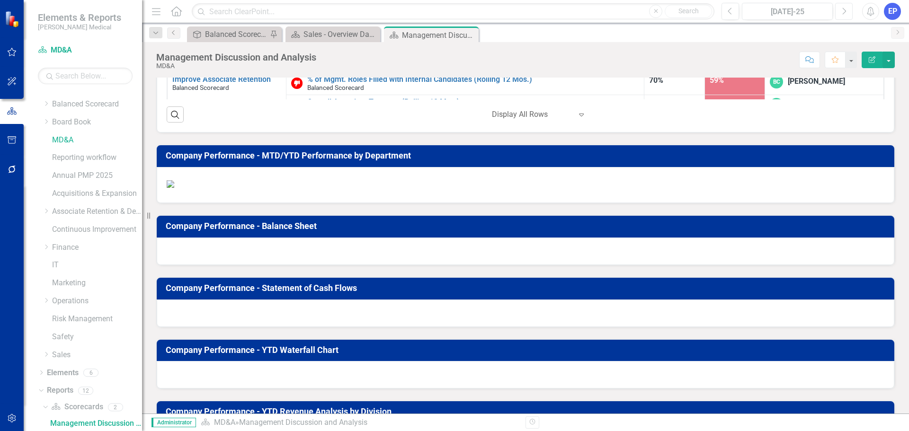
click at [841, 11] on button "Next" at bounding box center [844, 11] width 18 height 17
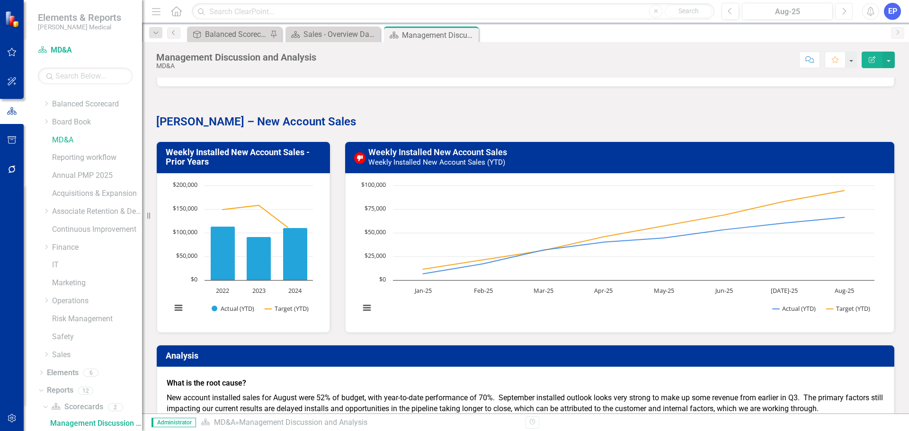
scroll to position [1563, 0]
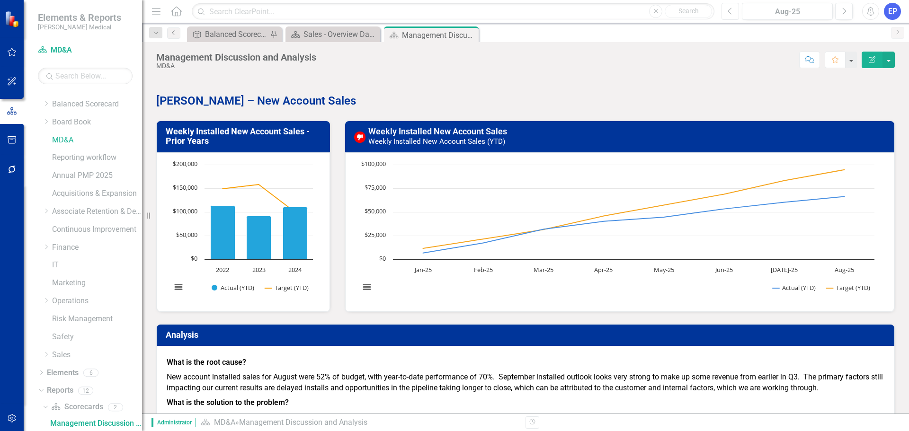
click at [727, 10] on button "Previous" at bounding box center [731, 11] width 18 height 17
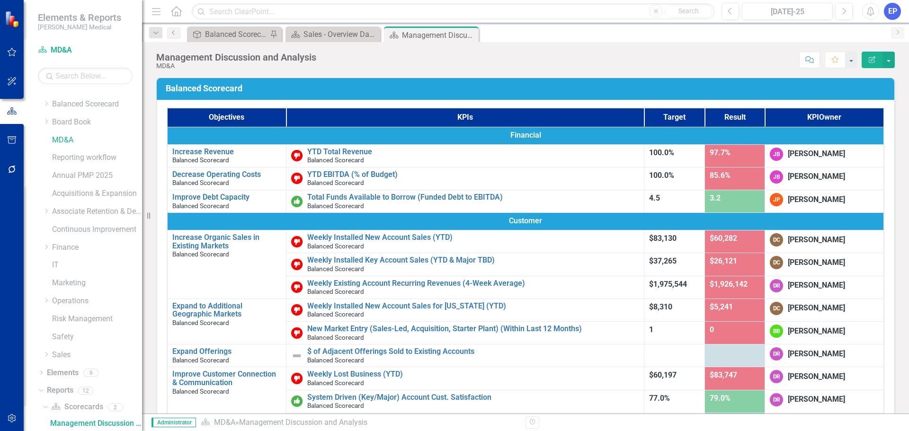
drag, startPoint x: 45, startPoint y: 211, endPoint x: 56, endPoint y: 243, distance: 33.9
click at [45, 211] on icon "Dropdown" at bounding box center [46, 211] width 7 height 6
click at [56, 246] on icon "Dropdown" at bounding box center [55, 247] width 7 height 6
click at [79, 250] on link "Retention" at bounding box center [102, 248] width 81 height 11
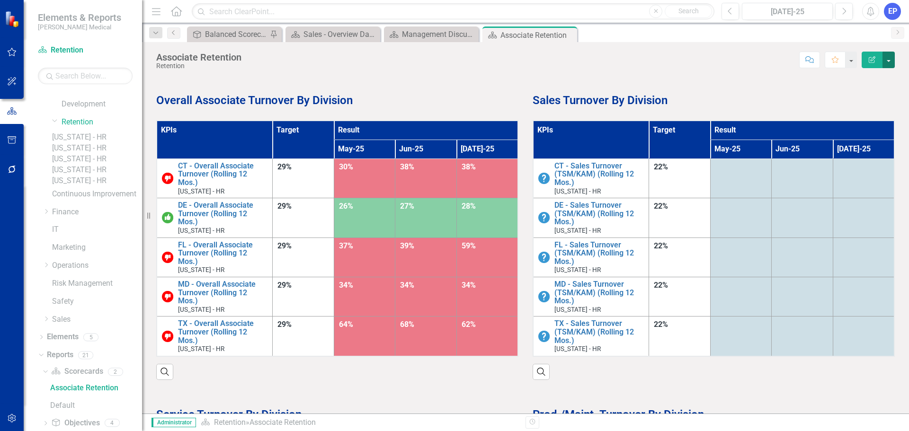
click at [887, 61] on button "button" at bounding box center [889, 60] width 12 height 17
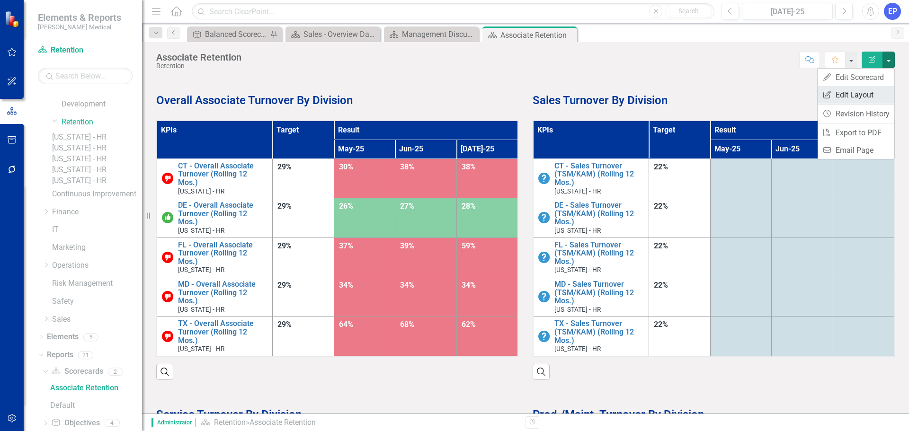
click at [872, 88] on link "Edit Report Edit Layout" at bounding box center [856, 95] width 77 height 18
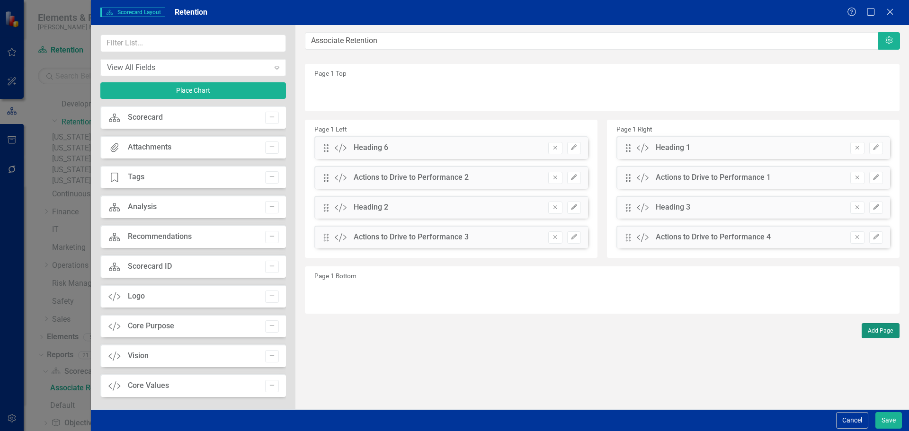
click at [878, 334] on button "Add Page" at bounding box center [881, 330] width 38 height 15
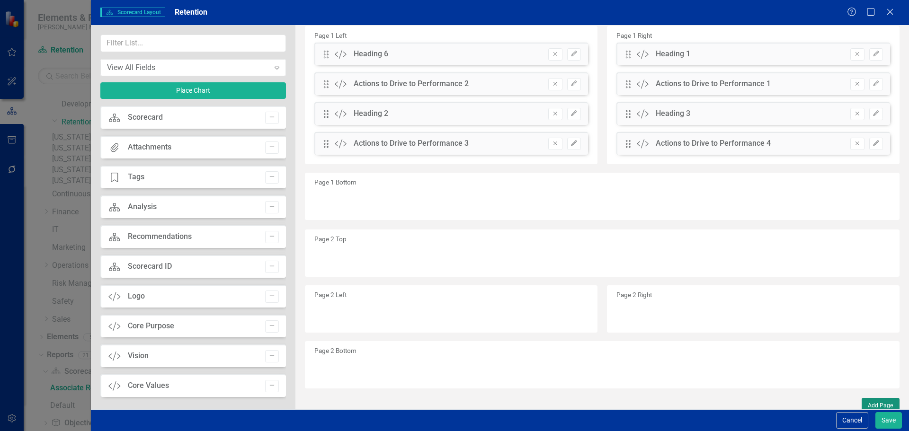
scroll to position [95, 0]
drag, startPoint x: 328, startPoint y: 144, endPoint x: 338, endPoint y: 308, distance: 164.2
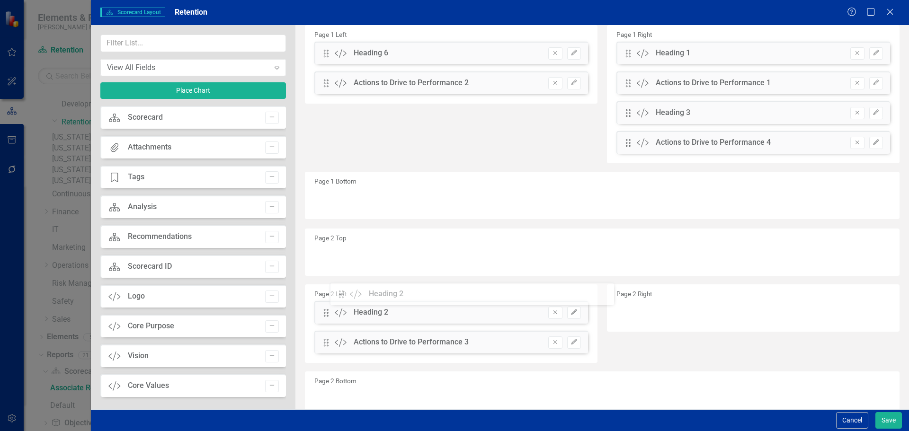
drag, startPoint x: 329, startPoint y: 115, endPoint x: 351, endPoint y: 296, distance: 182.8
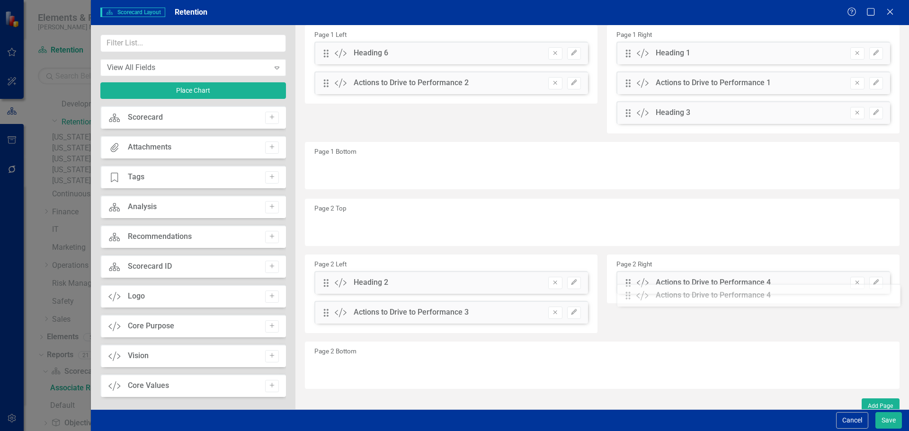
drag, startPoint x: 628, startPoint y: 143, endPoint x: 638, endPoint y: 296, distance: 153.3
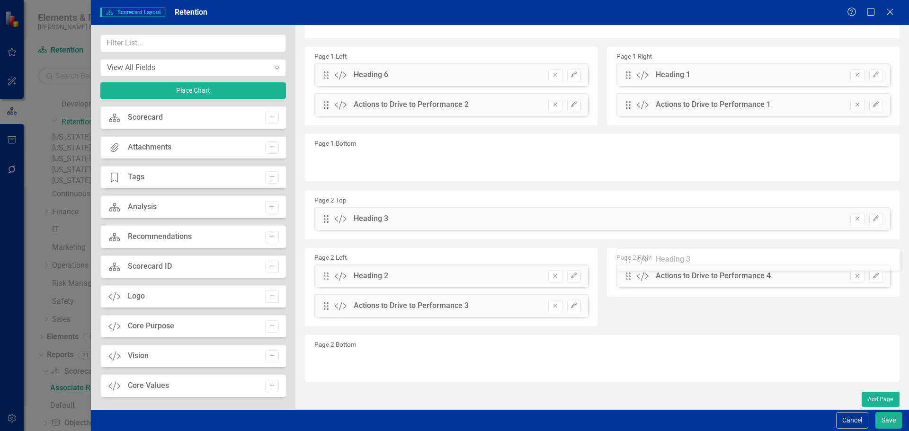
scroll to position [72, 0]
drag, startPoint x: 628, startPoint y: 112, endPoint x: 640, endPoint y: 274, distance: 163.0
click at [888, 426] on button "Save" at bounding box center [889, 421] width 27 height 17
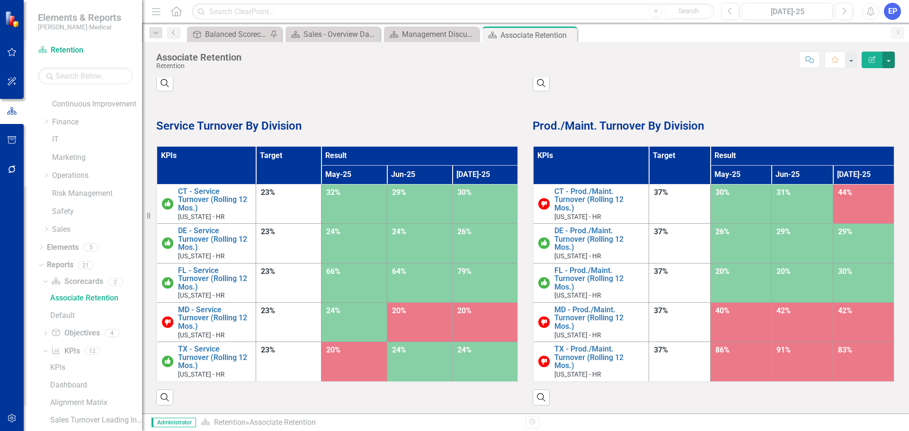
scroll to position [290, 0]
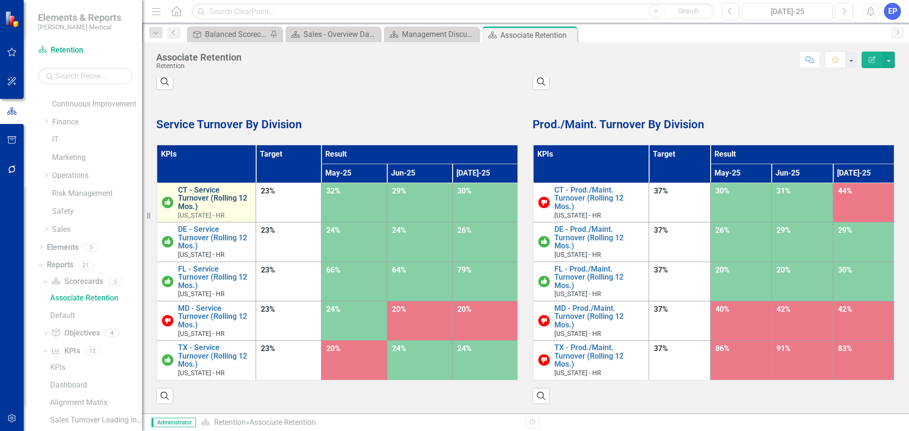
click at [196, 196] on link "CT - Service Turnover (Rolling 12 Mos.)" at bounding box center [214, 198] width 73 height 25
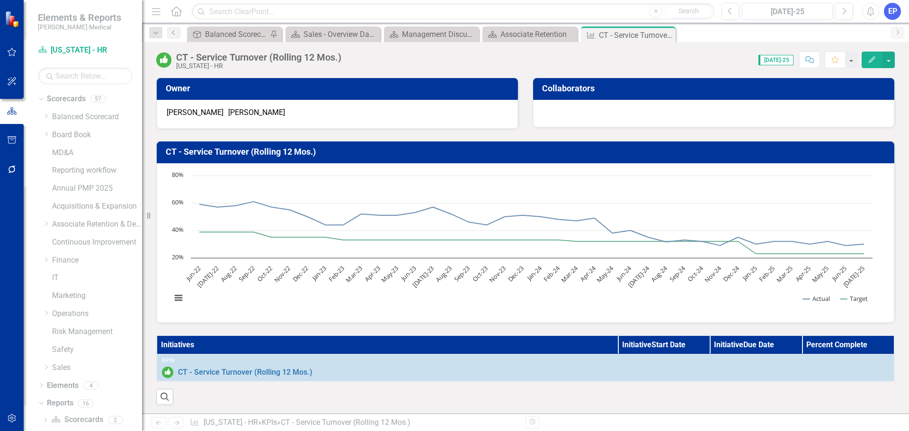
click at [875, 59] on icon "Edit" at bounding box center [872, 59] width 9 height 7
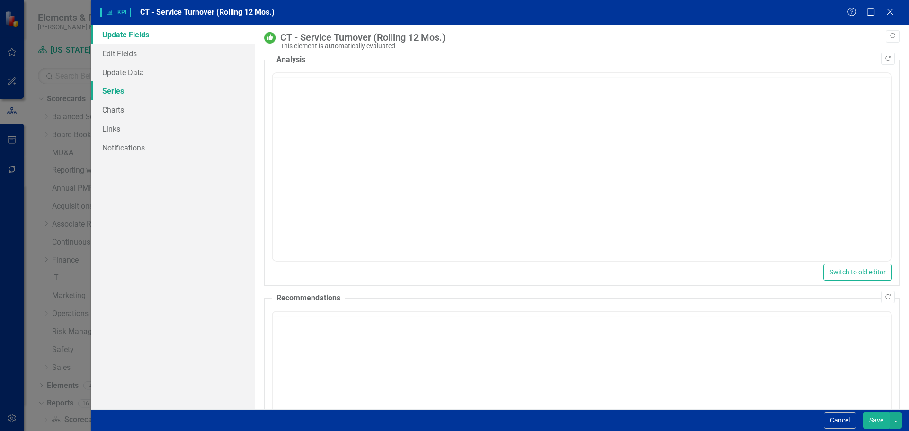
click at [126, 90] on link "Series" at bounding box center [173, 90] width 164 height 19
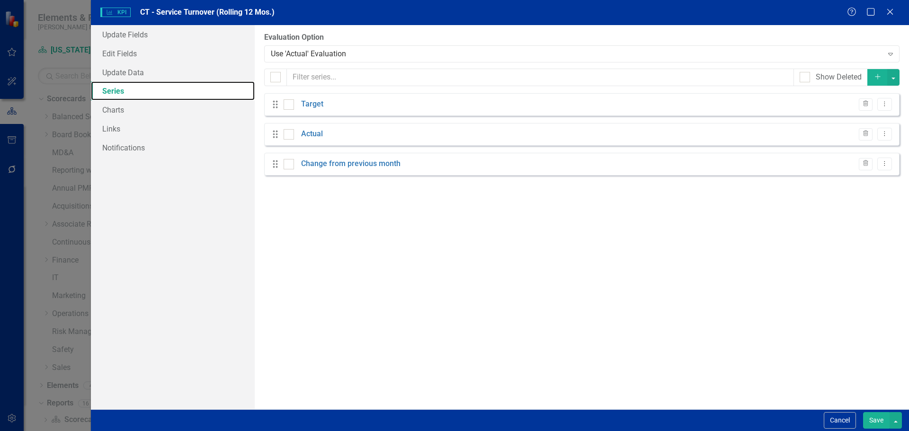
checkbox input "false"
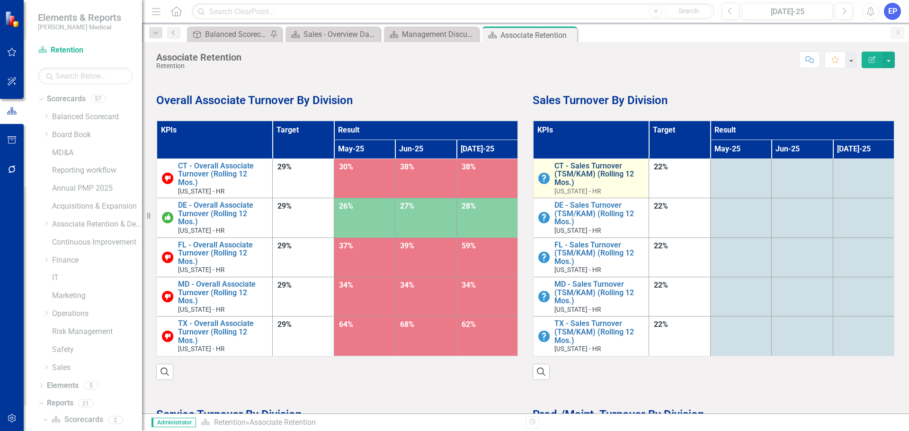
scroll to position [13, 0]
click at [571, 170] on link "CT - Sales Turnover (TSM/KAM) (Rolling 12 Mos.)" at bounding box center [600, 174] width 90 height 25
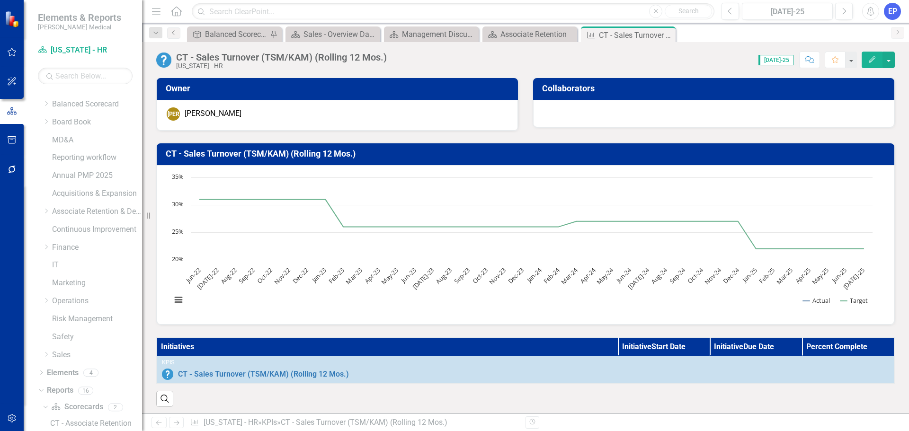
click at [867, 64] on button "Edit" at bounding box center [872, 60] width 21 height 17
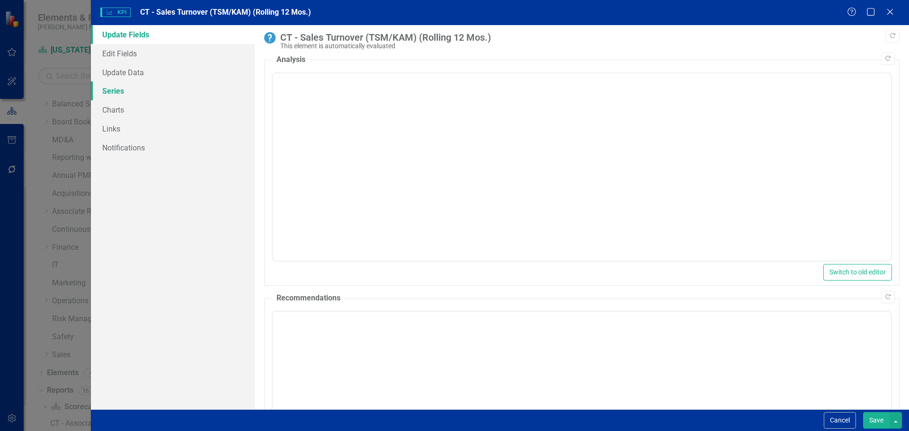
click at [124, 95] on link "Series" at bounding box center [173, 90] width 164 height 19
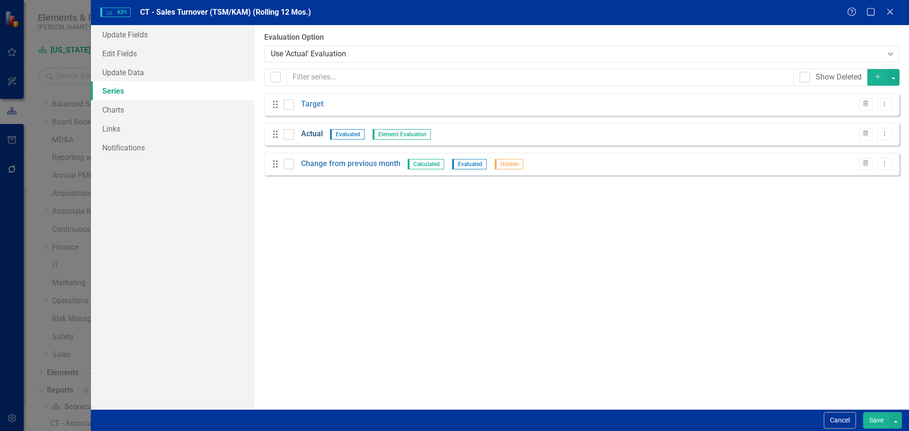
click at [305, 132] on link "Actual" at bounding box center [312, 134] width 22 height 11
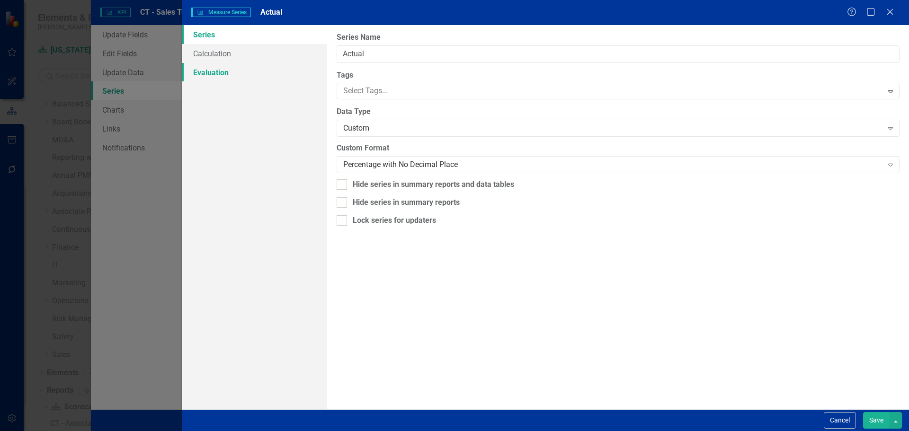
click at [216, 70] on link "Evaluation" at bounding box center [254, 72] width 145 height 19
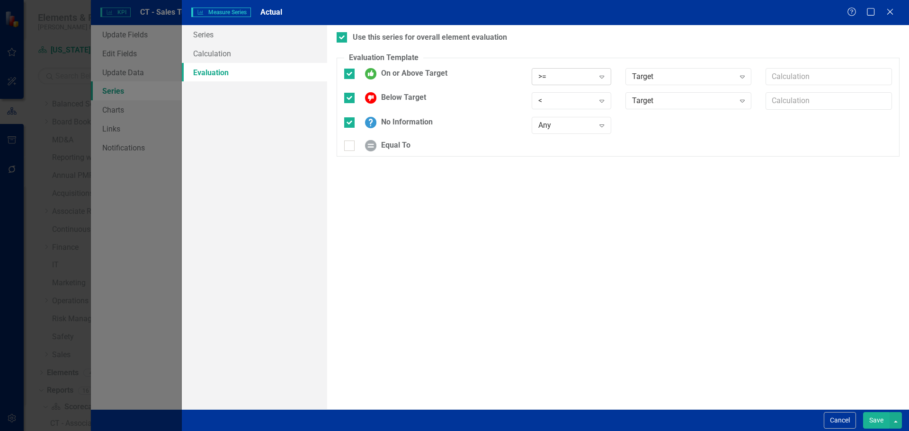
click at [555, 79] on div ">=" at bounding box center [567, 76] width 56 height 11
click at [554, 133] on div "<=" at bounding box center [572, 140] width 80 height 16
click at [548, 97] on div "<" at bounding box center [567, 101] width 56 height 11
click at [552, 118] on div ">" at bounding box center [573, 117] width 64 height 11
click at [871, 417] on button "Save" at bounding box center [876, 421] width 27 height 17
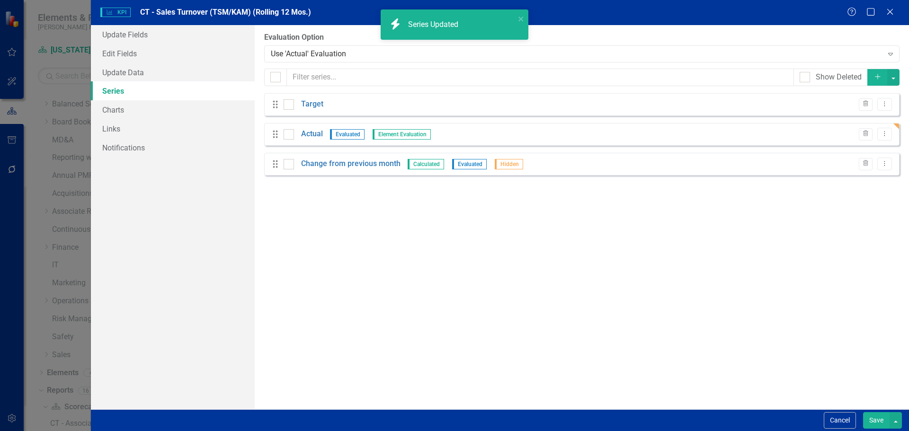
click at [871, 419] on button "Save" at bounding box center [876, 421] width 27 height 17
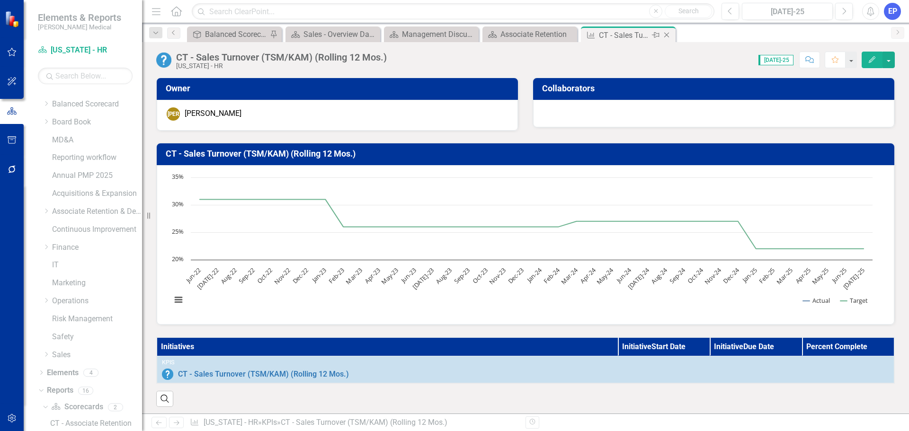
click at [667, 36] on icon at bounding box center [667, 35] width 5 height 5
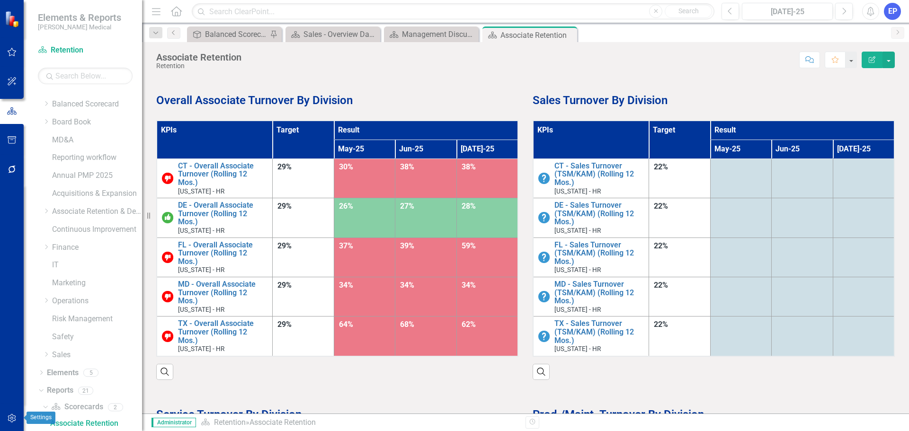
click at [11, 416] on icon "button" at bounding box center [12, 419] width 10 height 8
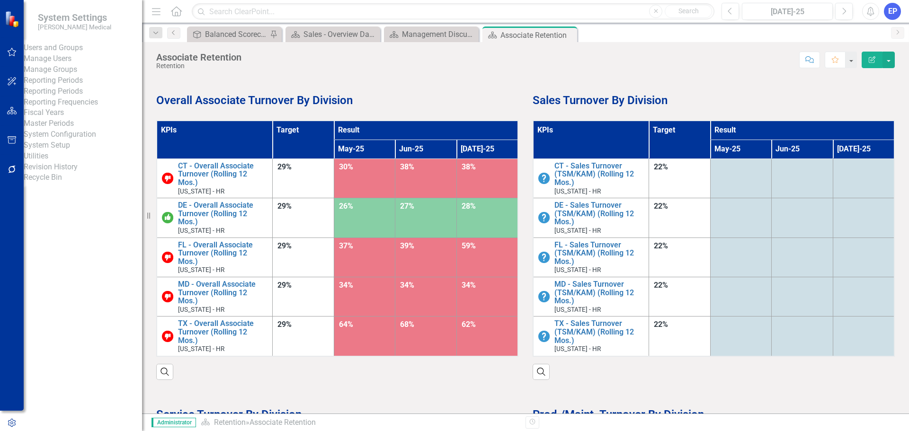
click at [57, 60] on div "Manage Users" at bounding box center [83, 59] width 118 height 11
click at [83, 64] on link "Manage Users" at bounding box center [83, 59] width 118 height 11
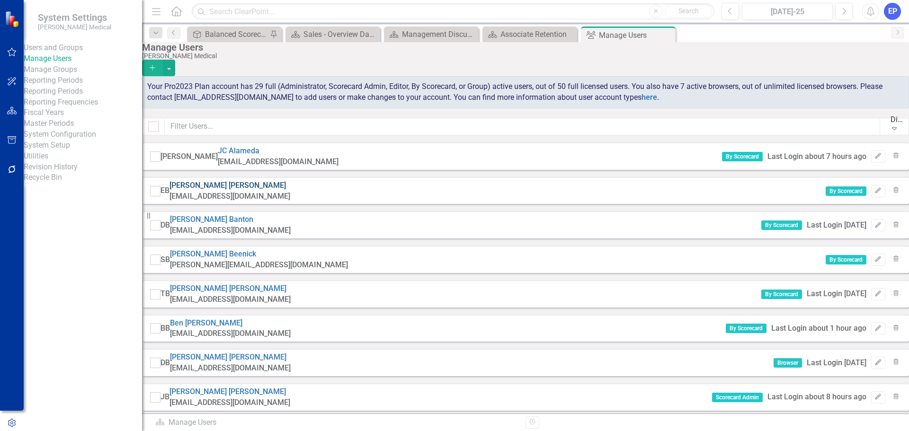
click at [237, 188] on link "Evena Badio" at bounding box center [228, 185] width 117 height 9
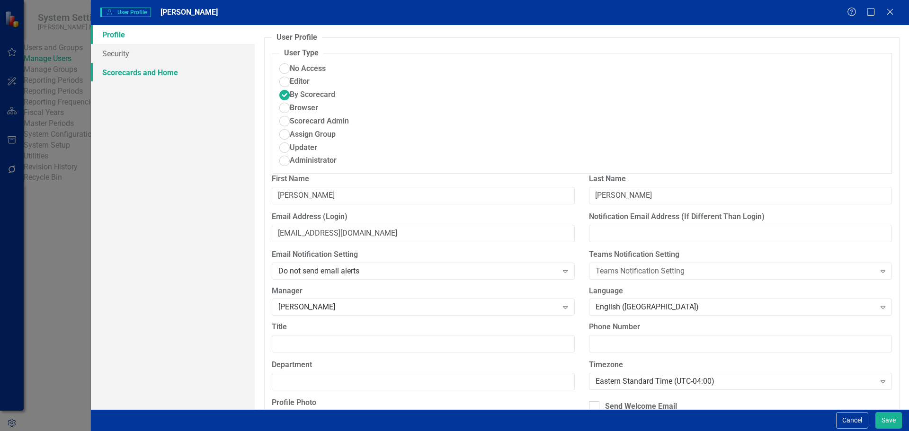
click at [152, 77] on link "Scorecards and Home" at bounding box center [173, 72] width 164 height 19
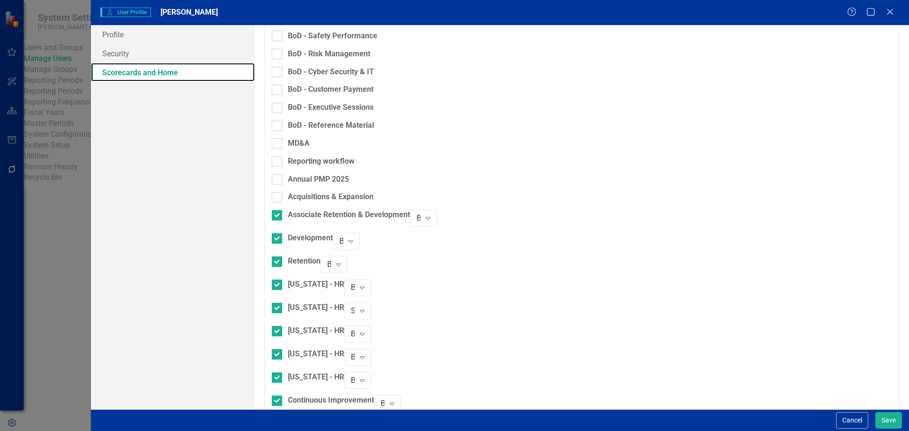
scroll to position [37, 0]
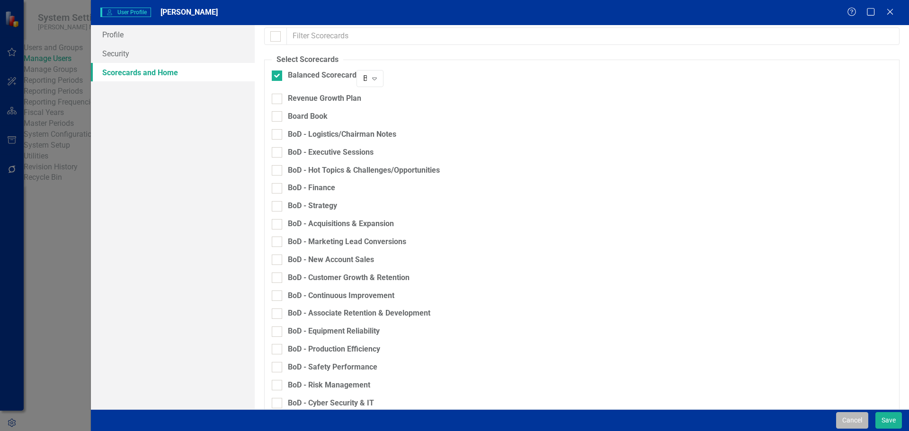
click at [854, 425] on button "Cancel" at bounding box center [852, 421] width 32 height 17
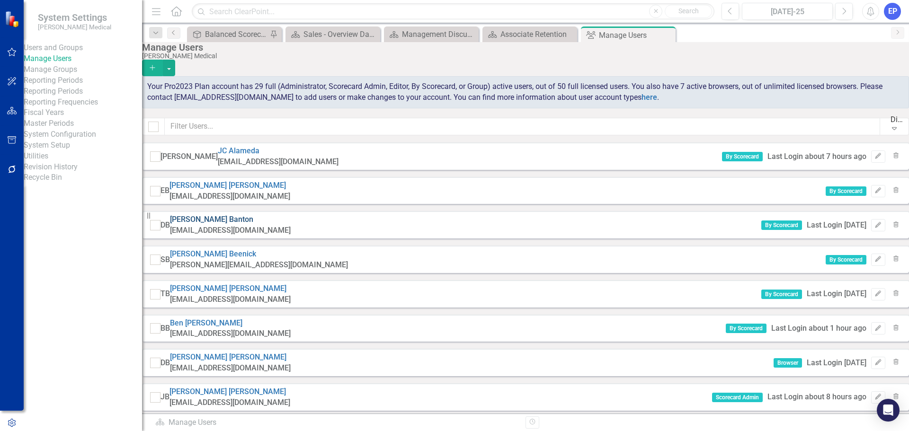
drag, startPoint x: 257, startPoint y: 130, endPoint x: 218, endPoint y: 218, distance: 96.1
click at [218, 218] on link "Deanne Banton" at bounding box center [211, 219] width 83 height 9
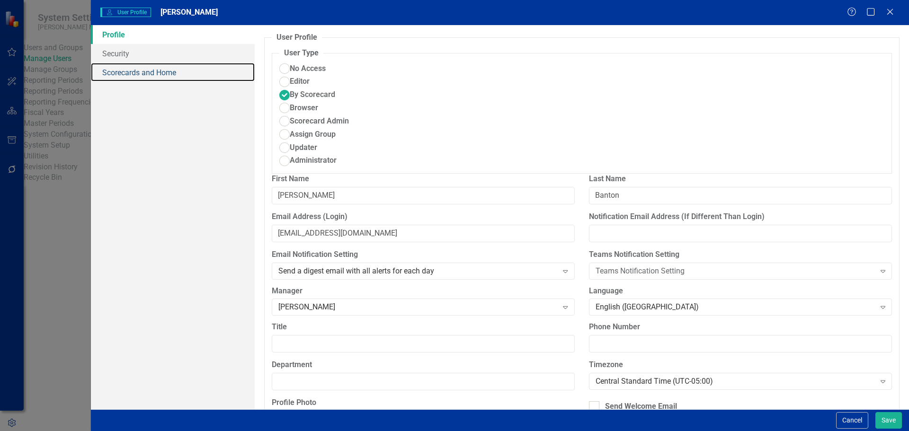
drag, startPoint x: 145, startPoint y: 74, endPoint x: 180, endPoint y: 105, distance: 46.6
click at [145, 74] on link "Scorecards and Home" at bounding box center [173, 72] width 164 height 19
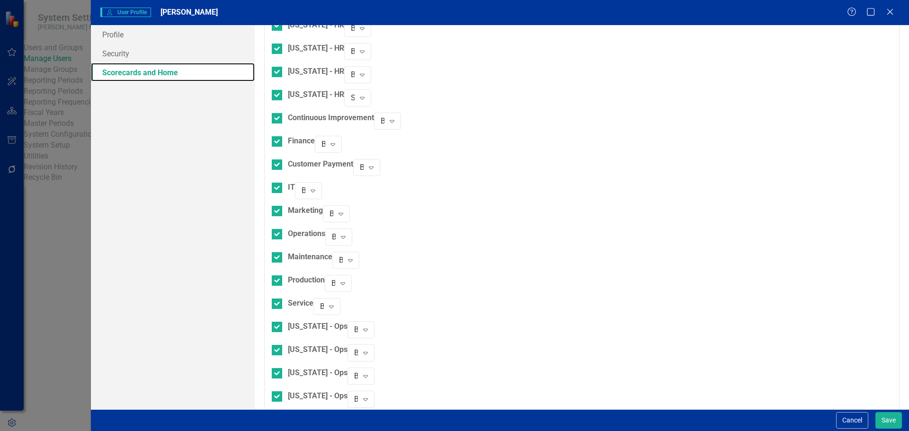
scroll to position [747, 0]
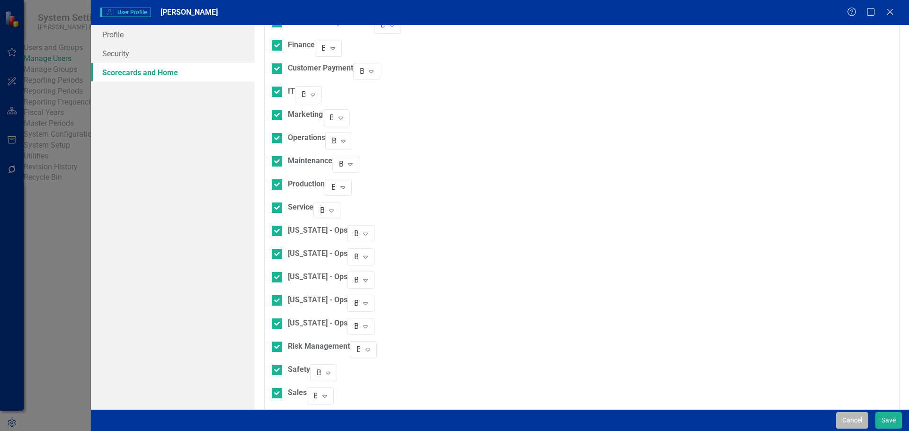
click at [847, 424] on button "Cancel" at bounding box center [852, 421] width 32 height 17
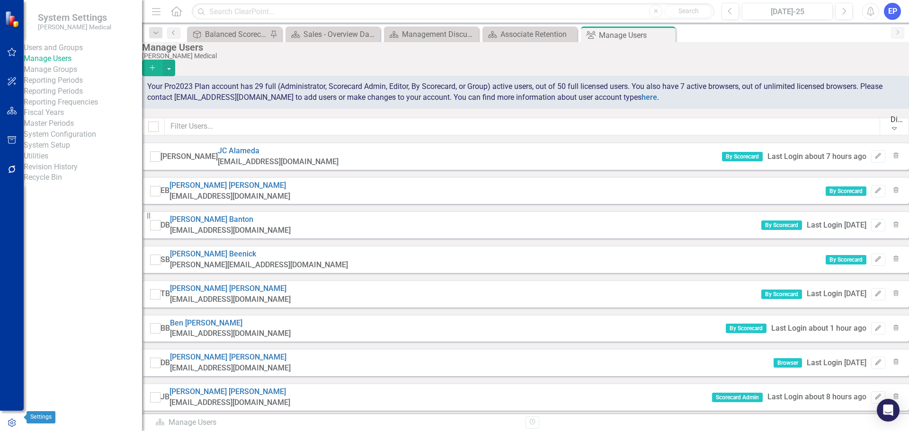
click at [12, 419] on icon "button" at bounding box center [12, 423] width 8 height 9
click at [664, 35] on icon "Close" at bounding box center [666, 35] width 9 height 8
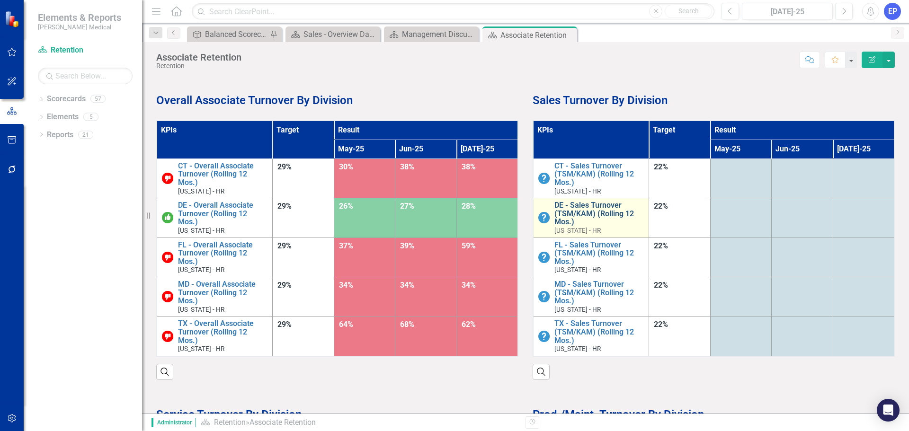
click at [595, 216] on link "DE - Sales Turnover (TSM/KAM) (Rolling 12 Mos.)" at bounding box center [600, 213] width 90 height 25
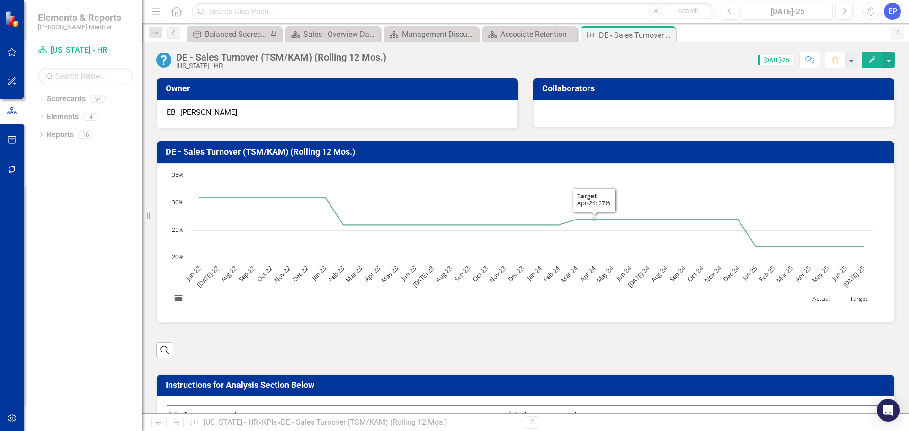
click at [880, 58] on button "Edit" at bounding box center [872, 60] width 21 height 17
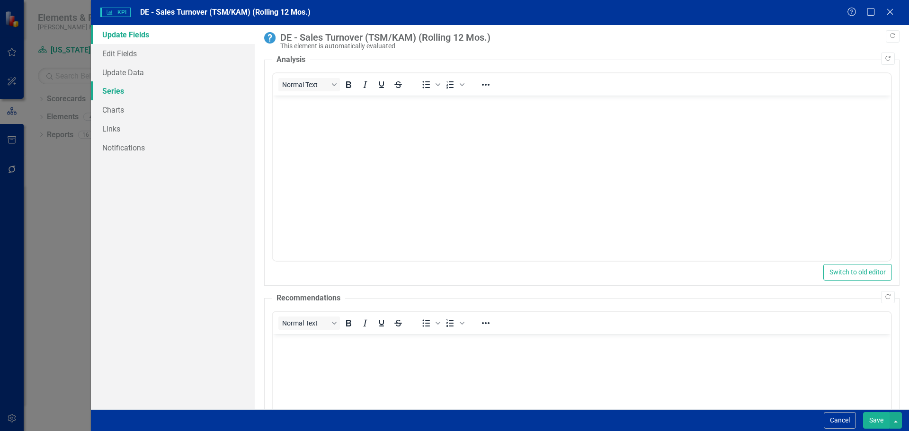
click at [128, 90] on link "Series" at bounding box center [173, 90] width 164 height 19
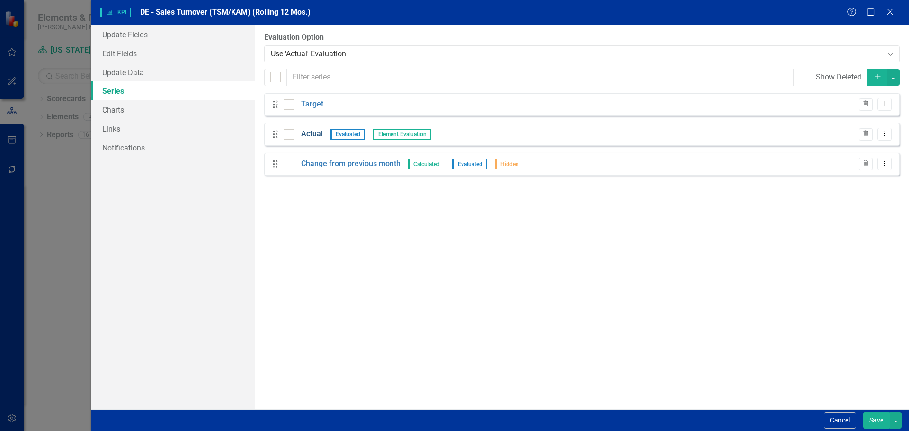
click at [321, 133] on link "Actual" at bounding box center [312, 134] width 22 height 11
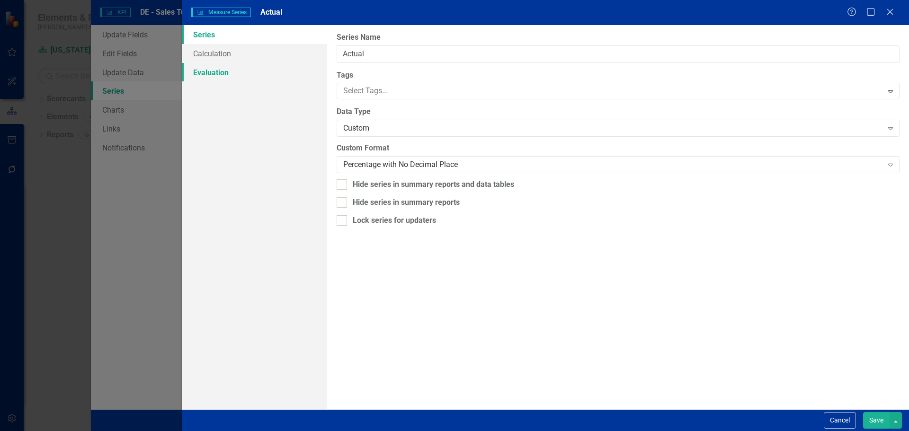
click at [225, 76] on link "Evaluation" at bounding box center [254, 72] width 145 height 19
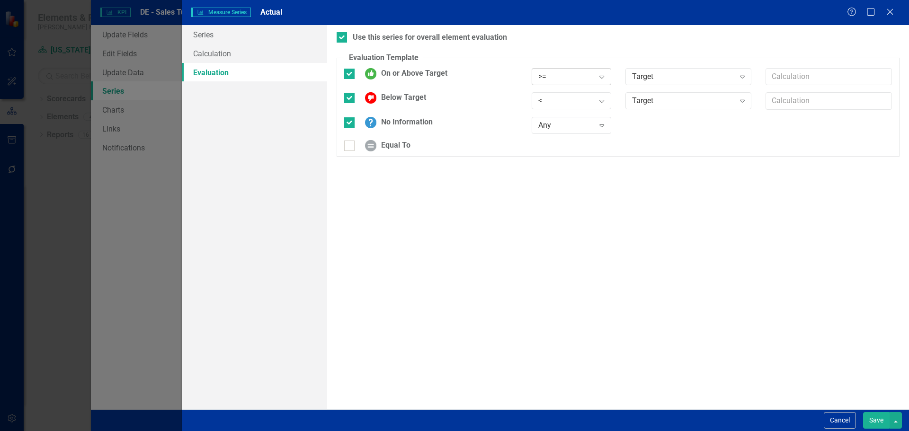
click at [553, 78] on div ">=" at bounding box center [567, 76] width 56 height 11
click at [554, 138] on div "<=" at bounding box center [573, 140] width 64 height 11
click at [550, 98] on div "<" at bounding box center [567, 101] width 56 height 11
click at [551, 122] on div ">" at bounding box center [573, 117] width 64 height 11
click at [869, 416] on button "Save" at bounding box center [876, 421] width 27 height 17
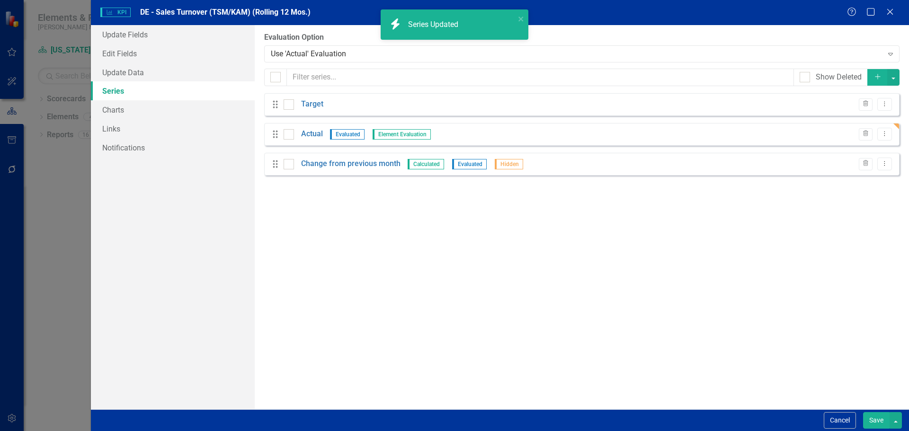
click at [870, 419] on button "Save" at bounding box center [876, 421] width 27 height 17
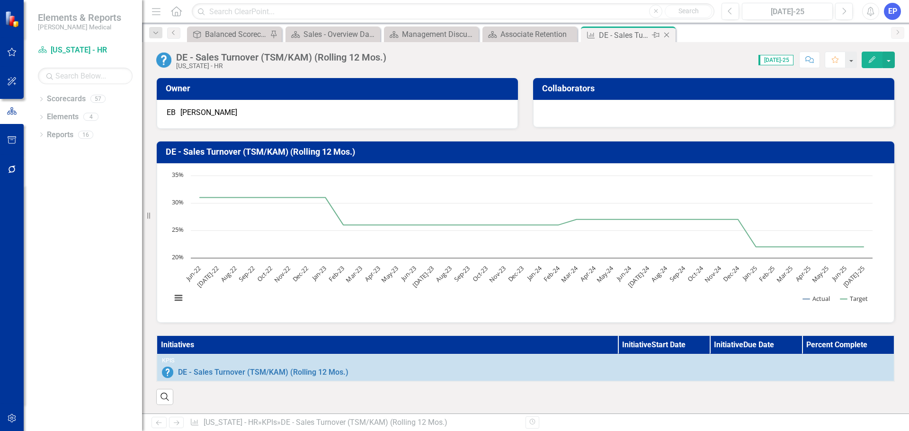
click at [669, 35] on icon "Close" at bounding box center [666, 35] width 9 height 8
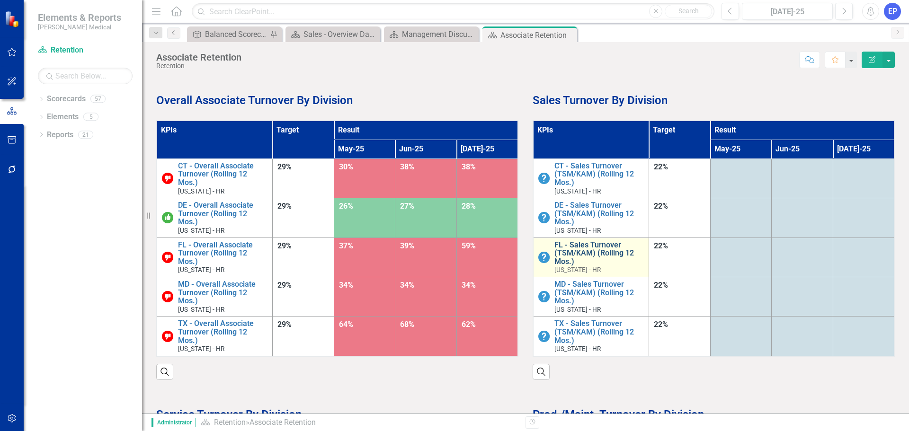
click at [578, 248] on link "FL - Sales Turnover (TSM/KAM) (Rolling 12 Mos.)" at bounding box center [600, 253] width 90 height 25
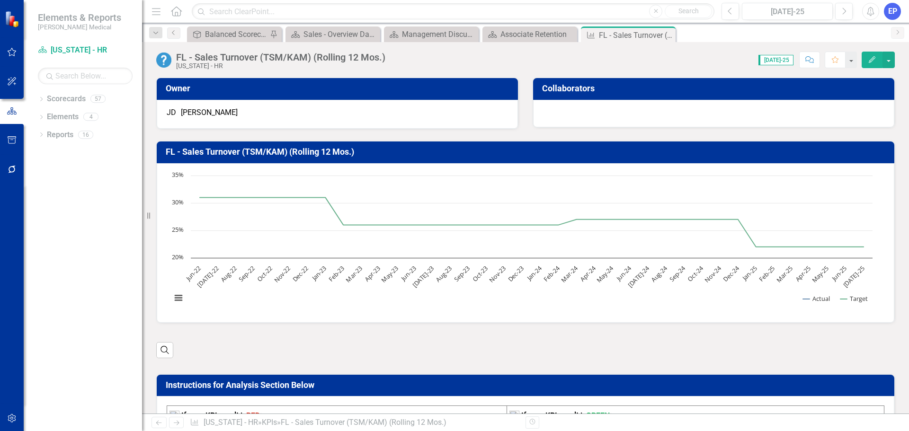
click at [871, 56] on icon "Edit" at bounding box center [872, 59] width 9 height 7
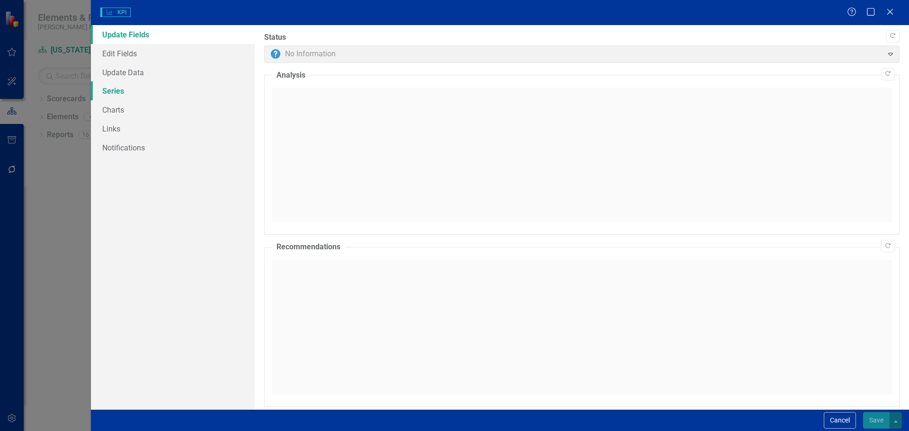
click at [134, 87] on link "Series" at bounding box center [173, 90] width 164 height 19
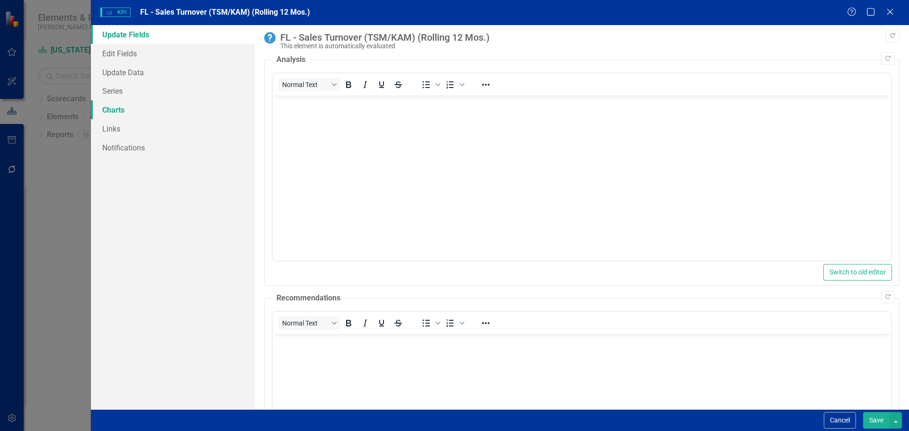
click at [115, 106] on link "Charts" at bounding box center [173, 109] width 164 height 19
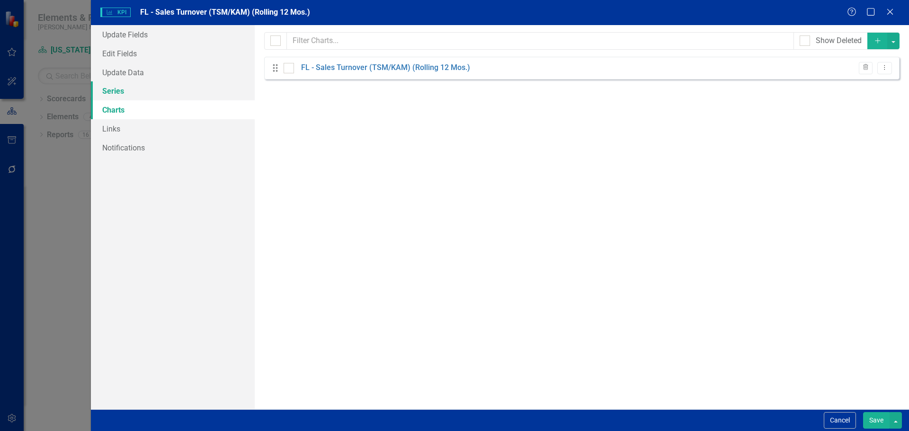
click at [113, 96] on link "Series" at bounding box center [173, 90] width 164 height 19
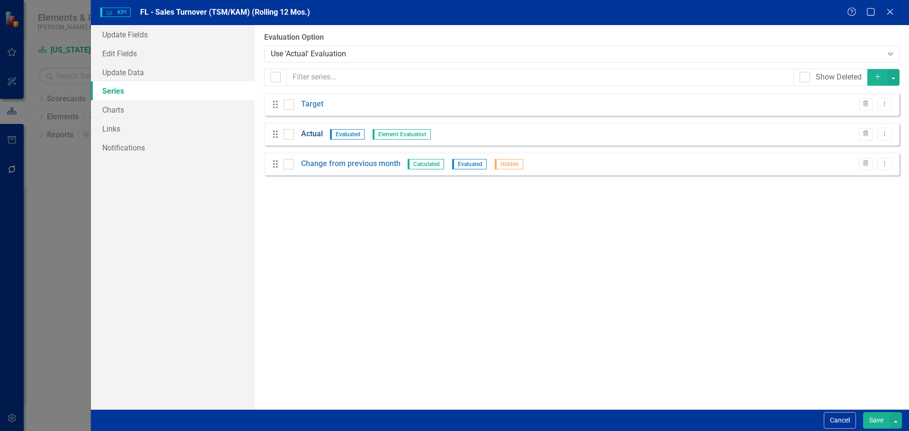
click at [323, 131] on link "Actual" at bounding box center [312, 134] width 22 height 11
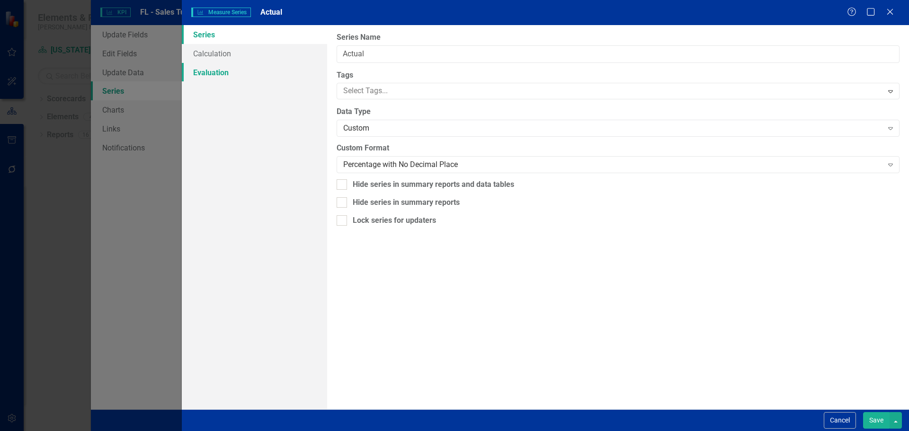
click at [242, 71] on link "Evaluation" at bounding box center [254, 72] width 145 height 19
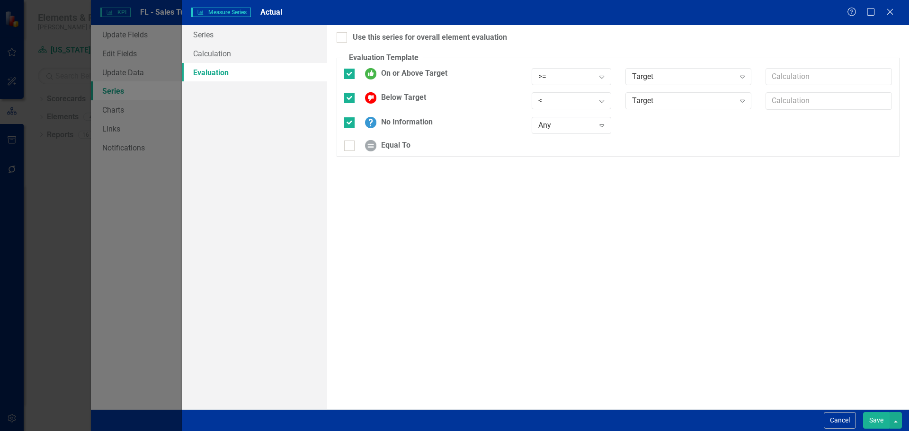
checkbox input "true"
click at [551, 72] on div ">=" at bounding box center [567, 76] width 56 height 11
click at [553, 132] on div "<=" at bounding box center [572, 140] width 80 height 16
click at [553, 102] on div "<" at bounding box center [567, 101] width 56 height 11
click at [554, 121] on div ">" at bounding box center [573, 117] width 64 height 11
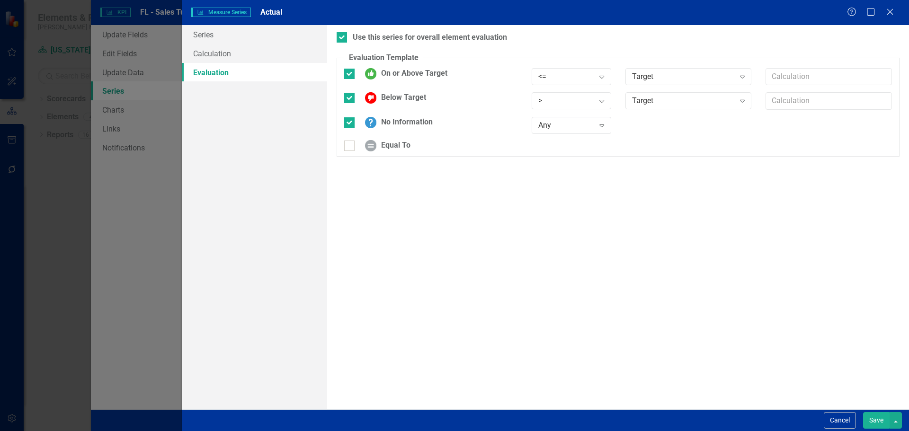
click at [873, 419] on button "Save" at bounding box center [876, 421] width 27 height 17
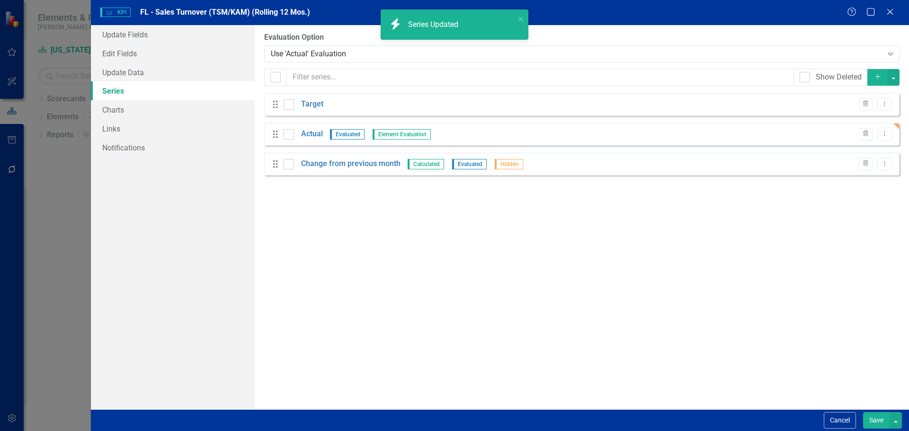
click at [876, 417] on button "Save" at bounding box center [876, 421] width 27 height 17
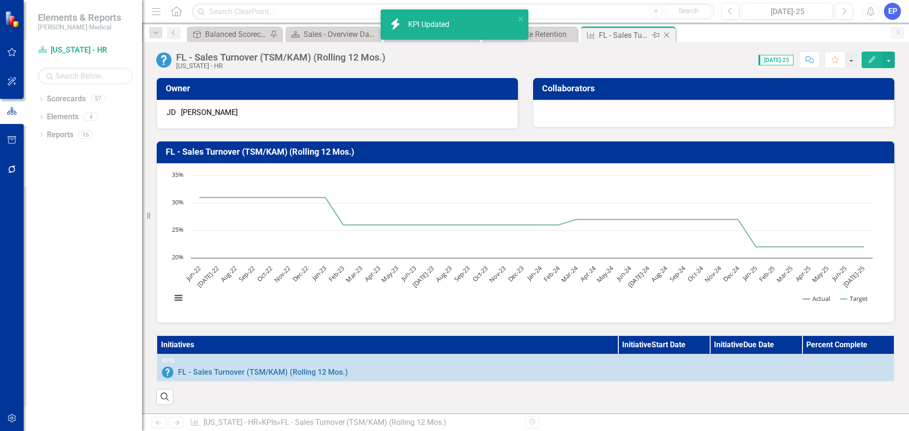
click at [669, 34] on icon "Close" at bounding box center [666, 35] width 9 height 8
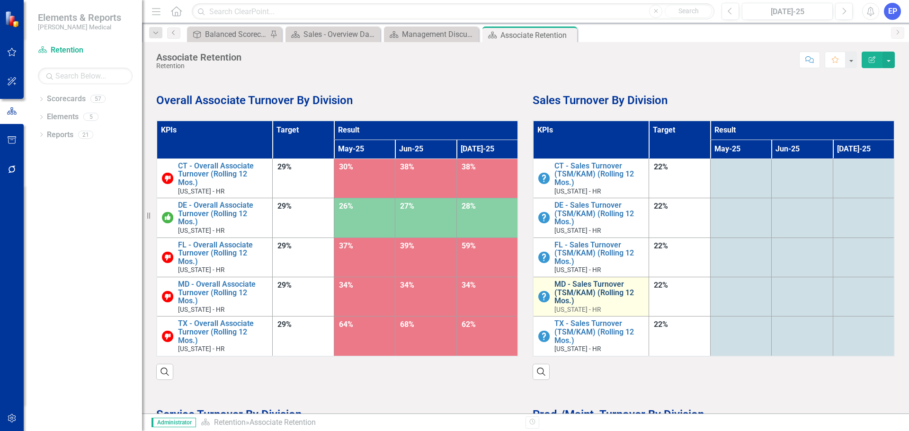
click at [580, 283] on link "MD - Sales Turnover (TSM/KAM) (Rolling 12 Mos.)" at bounding box center [600, 292] width 90 height 25
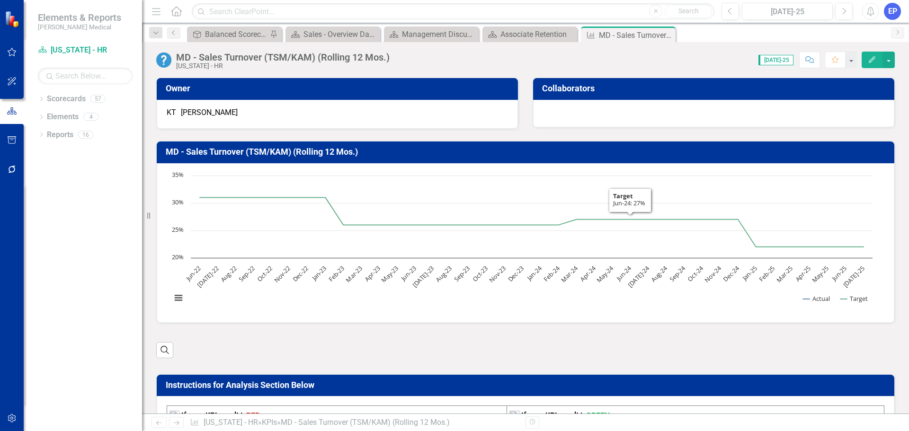
click at [871, 67] on button "Edit" at bounding box center [872, 60] width 21 height 17
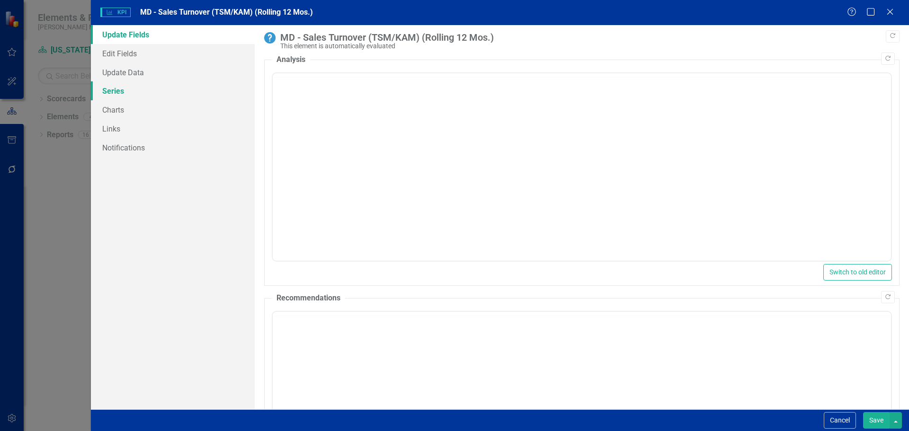
click at [117, 90] on link "Series" at bounding box center [173, 90] width 164 height 19
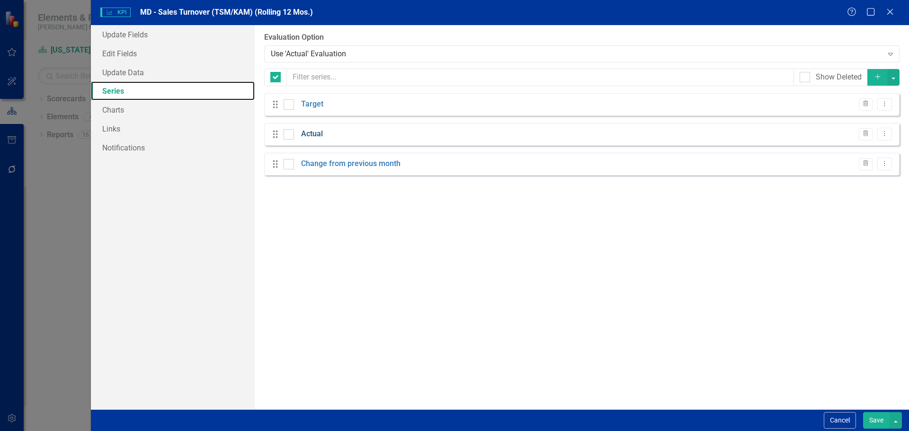
checkbox input "false"
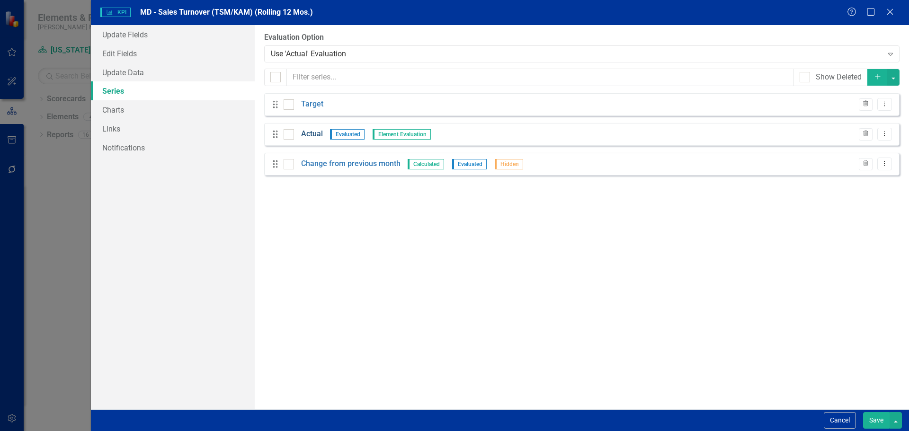
click at [313, 136] on link "Actual" at bounding box center [312, 134] width 22 height 11
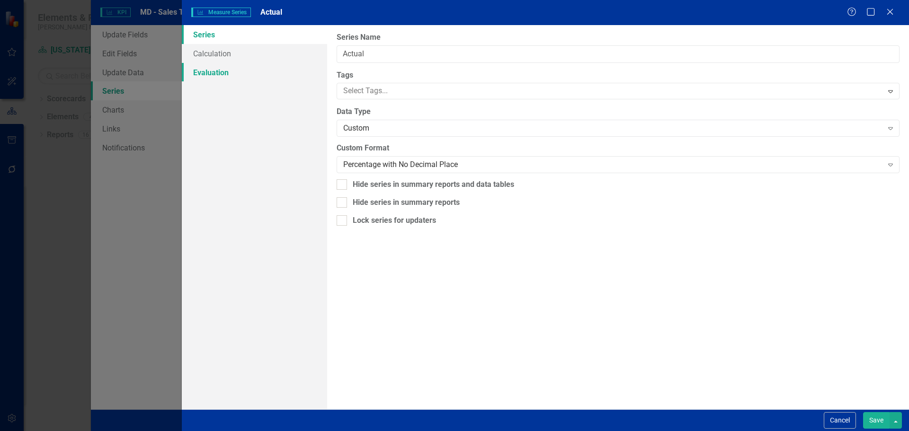
click at [240, 71] on link "Evaluation" at bounding box center [254, 72] width 145 height 19
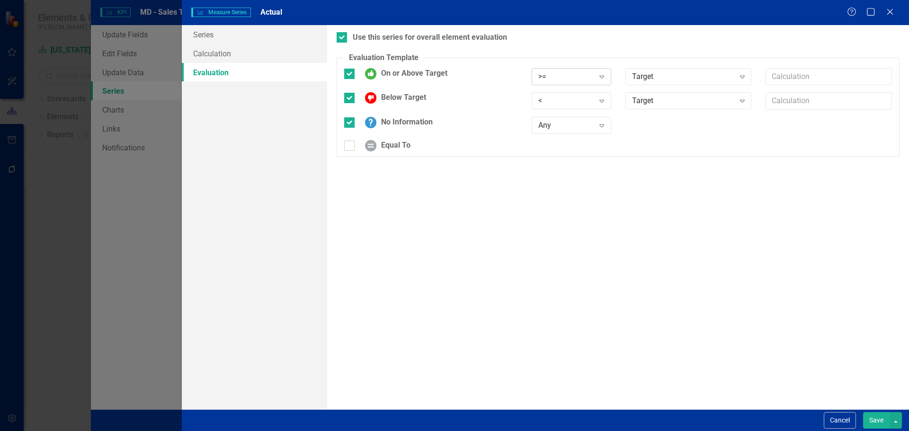
click at [537, 75] on div ">= Expand" at bounding box center [572, 76] width 80 height 17
click at [551, 140] on div "<=" at bounding box center [573, 140] width 64 height 11
click at [553, 102] on div "<" at bounding box center [567, 101] width 56 height 11
click at [553, 118] on div ">" at bounding box center [573, 117] width 64 height 11
click at [875, 419] on button "Save" at bounding box center [876, 421] width 27 height 17
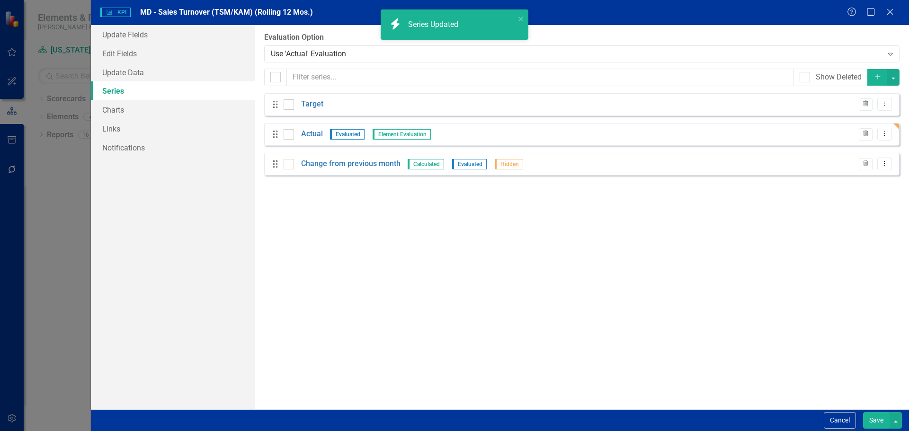
click at [874, 418] on button "Save" at bounding box center [876, 421] width 27 height 17
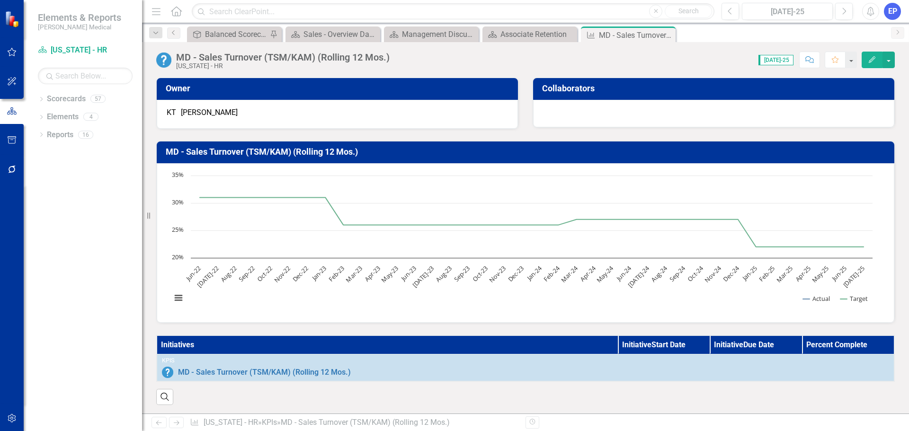
click at [873, 58] on icon "Edit" at bounding box center [872, 59] width 9 height 7
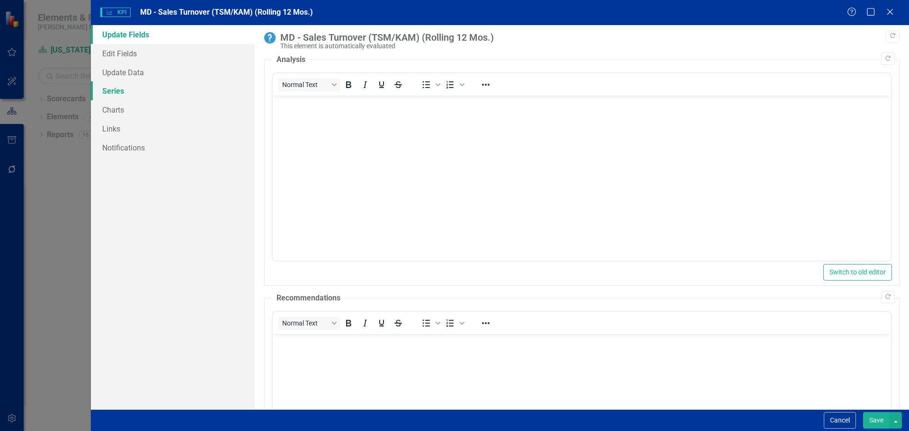
click at [108, 86] on link "Series" at bounding box center [173, 90] width 164 height 19
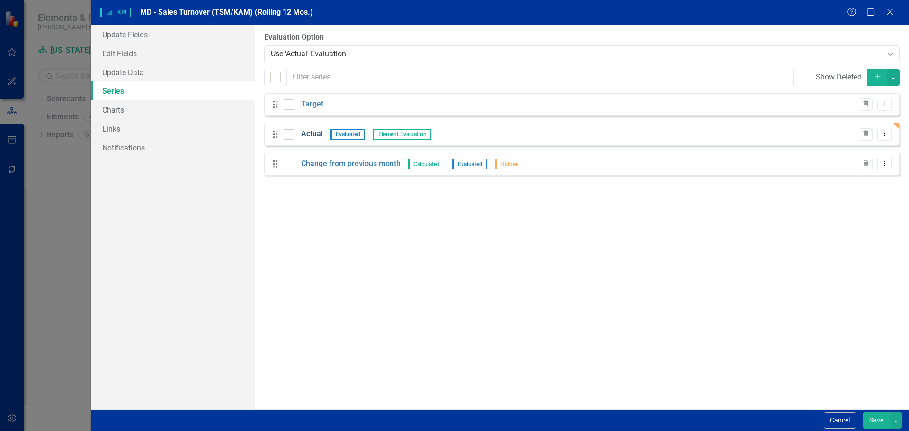
click at [308, 136] on link "Actual" at bounding box center [312, 134] width 22 height 11
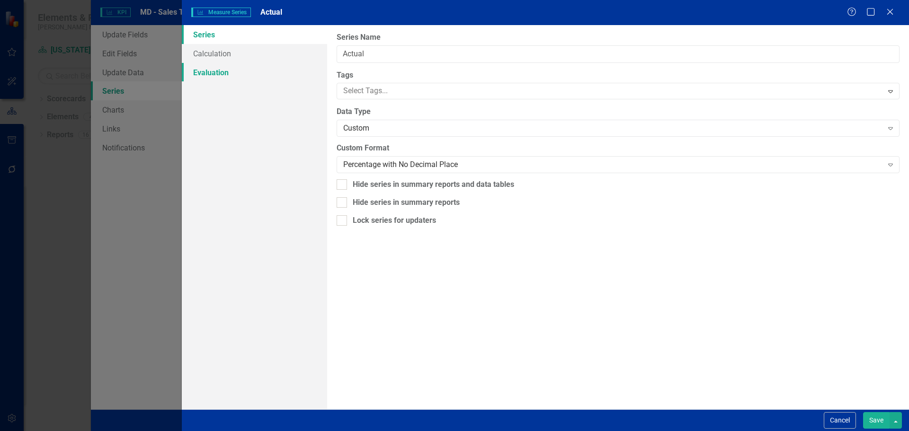
click at [253, 77] on link "Evaluation" at bounding box center [254, 72] width 145 height 19
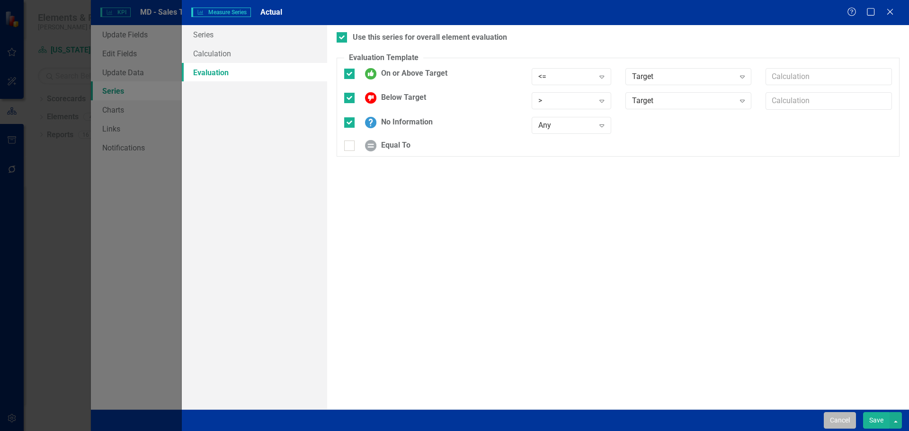
click at [832, 421] on button "Cancel" at bounding box center [840, 421] width 32 height 17
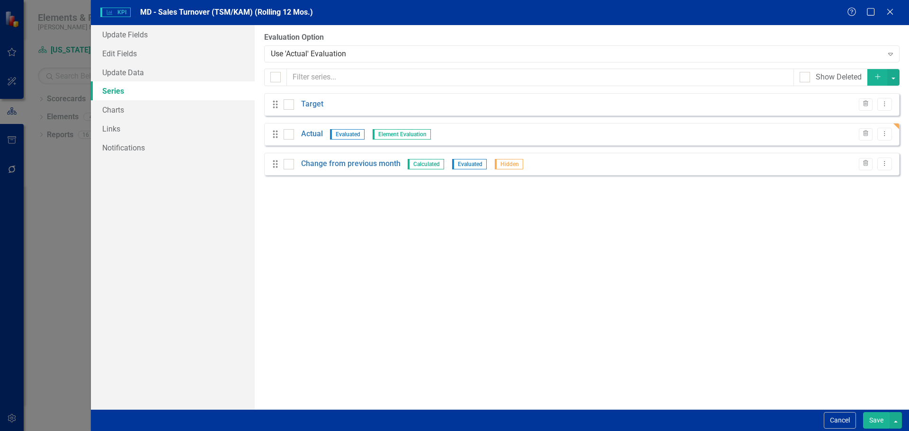
click at [832, 422] on button "Cancel" at bounding box center [840, 421] width 32 height 17
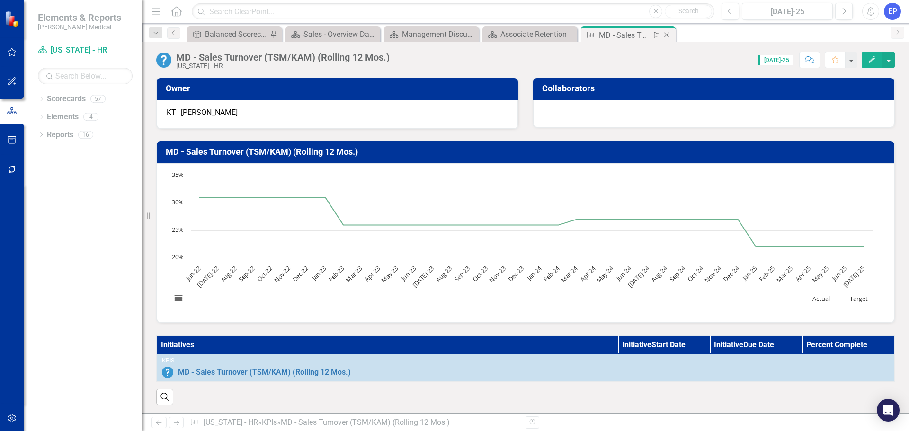
click at [667, 33] on icon "Close" at bounding box center [666, 35] width 9 height 8
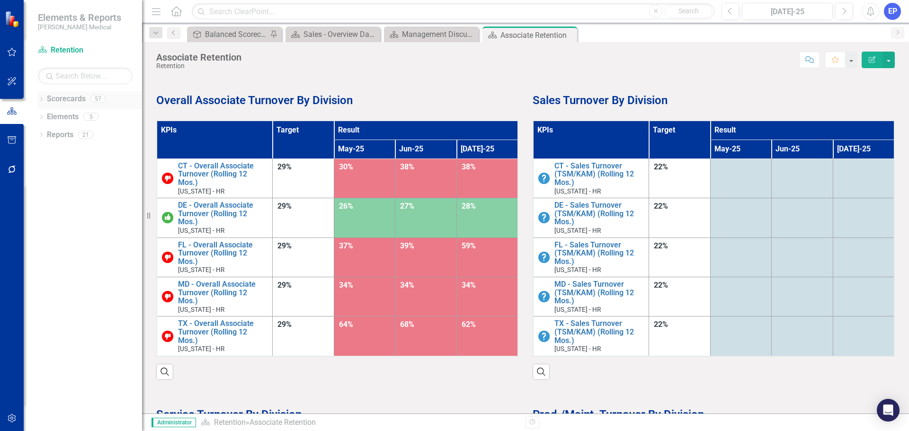
click at [42, 98] on icon "Dropdown" at bounding box center [41, 100] width 7 height 5
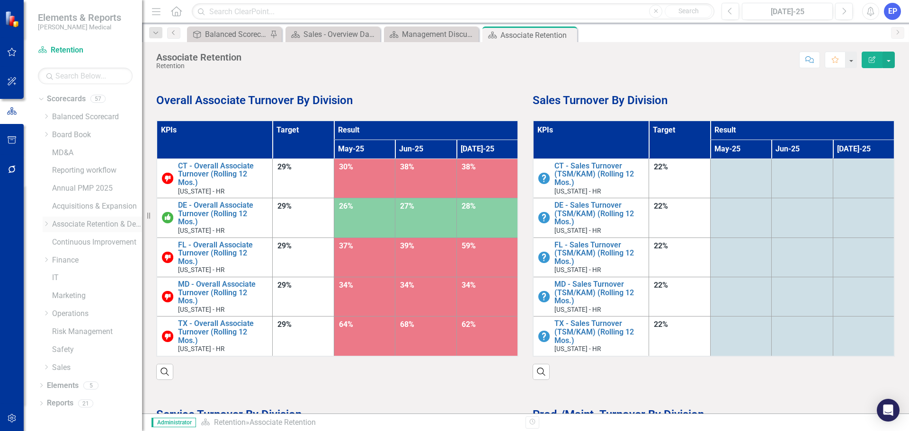
click at [46, 223] on icon "Dropdown" at bounding box center [46, 224] width 7 height 6
click at [54, 261] on icon "Dropdown" at bounding box center [55, 260] width 7 height 6
click at [90, 345] on link "[US_STATE] - HR" at bounding box center [106, 350] width 71 height 11
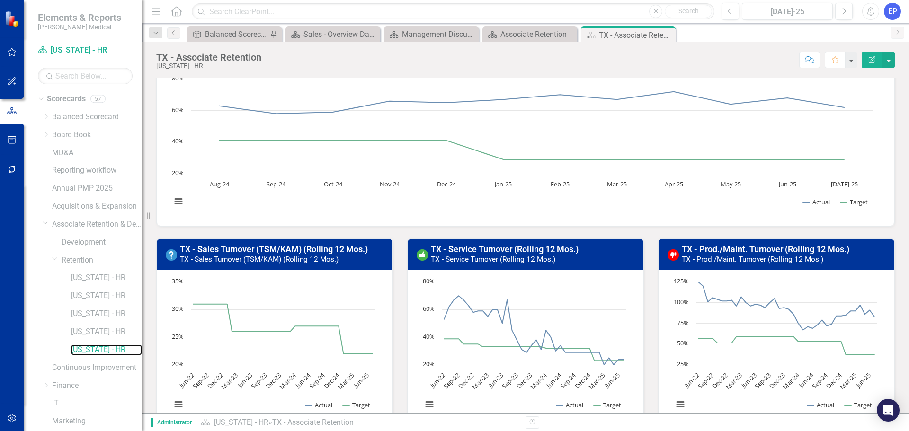
scroll to position [133, 0]
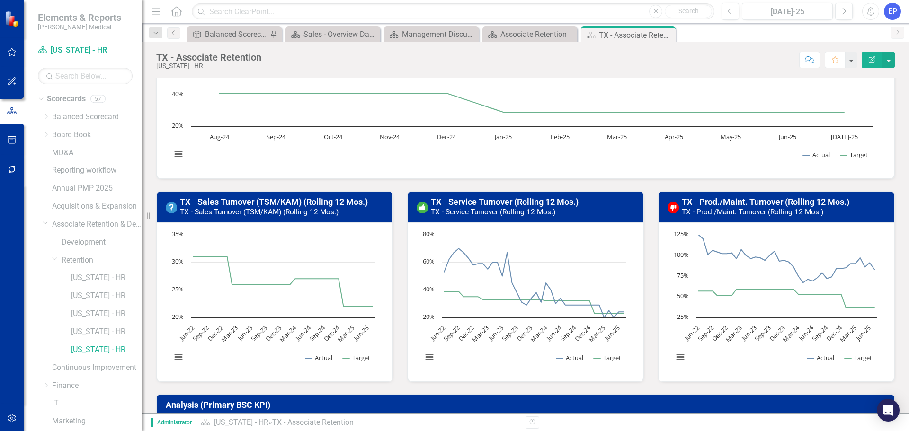
scroll to position [322, 0]
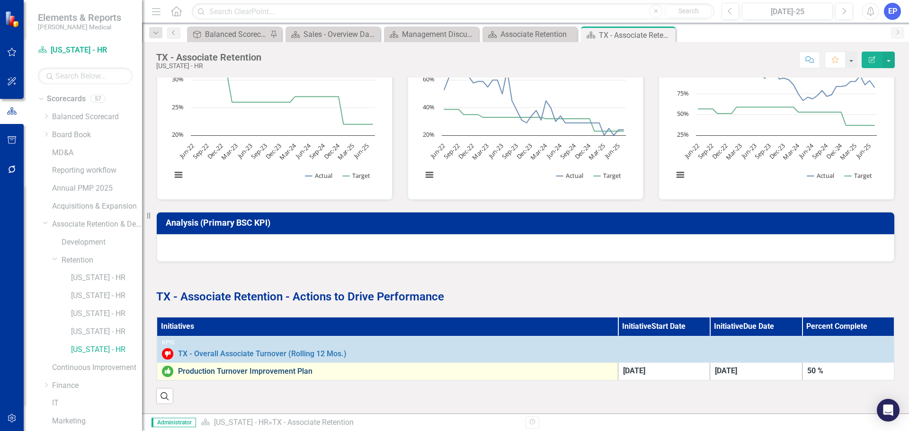
click at [250, 368] on link "Production Turnover Improvement Plan" at bounding box center [395, 372] width 435 height 9
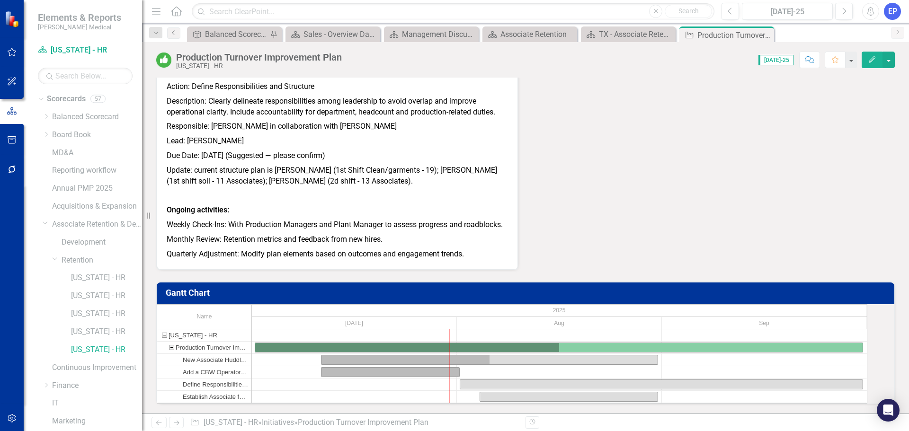
scroll to position [749, 0]
click at [99, 350] on link "[US_STATE] - HR" at bounding box center [106, 350] width 71 height 11
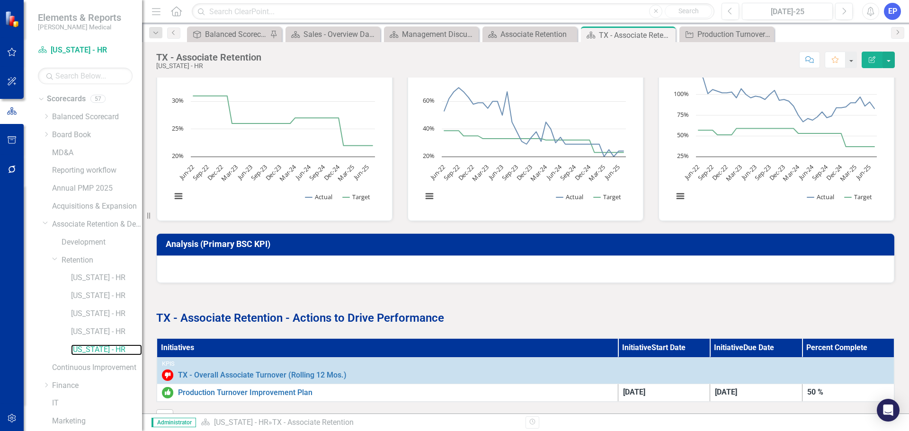
scroll to position [322, 0]
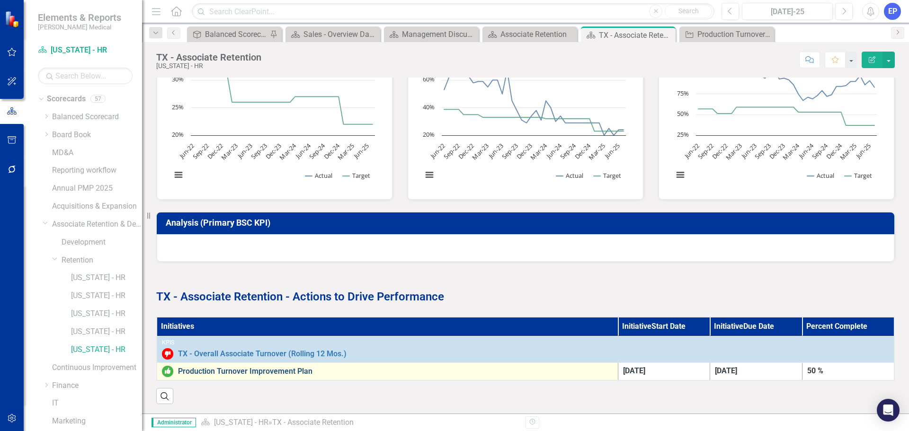
click at [252, 368] on link "Production Turnover Improvement Plan" at bounding box center [395, 372] width 435 height 9
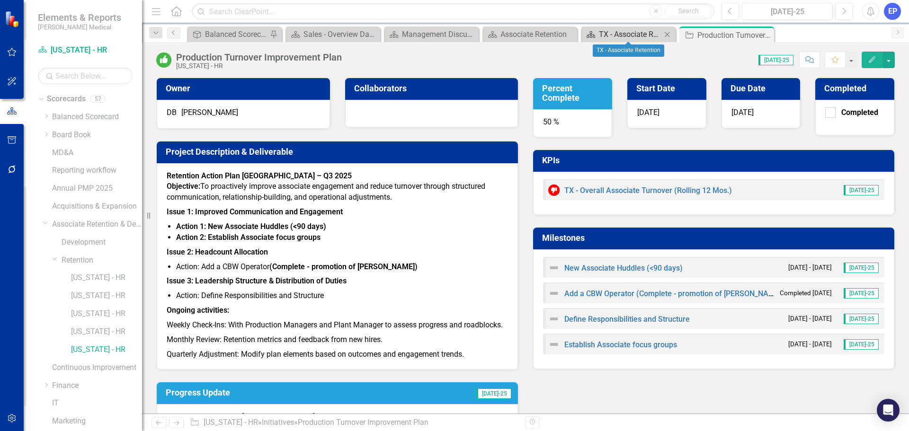
click at [612, 29] on div "TX - Associate Retention" at bounding box center [630, 34] width 63 height 12
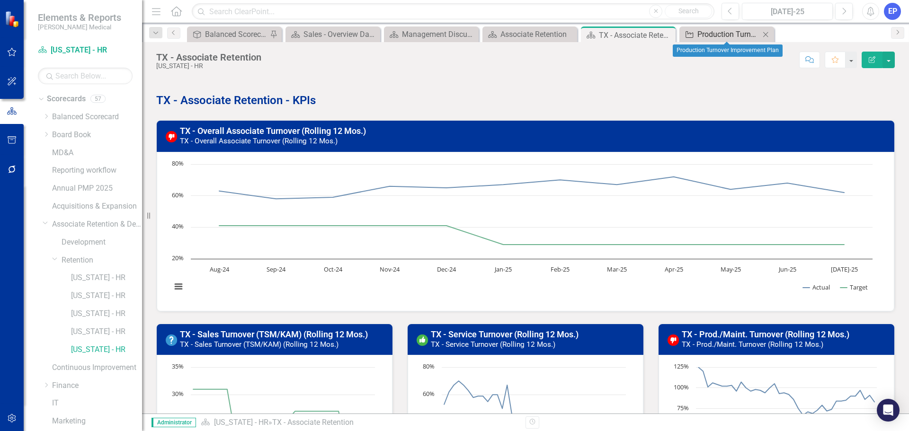
click at [724, 36] on div "Production Turnover Improvement Plan" at bounding box center [729, 34] width 63 height 12
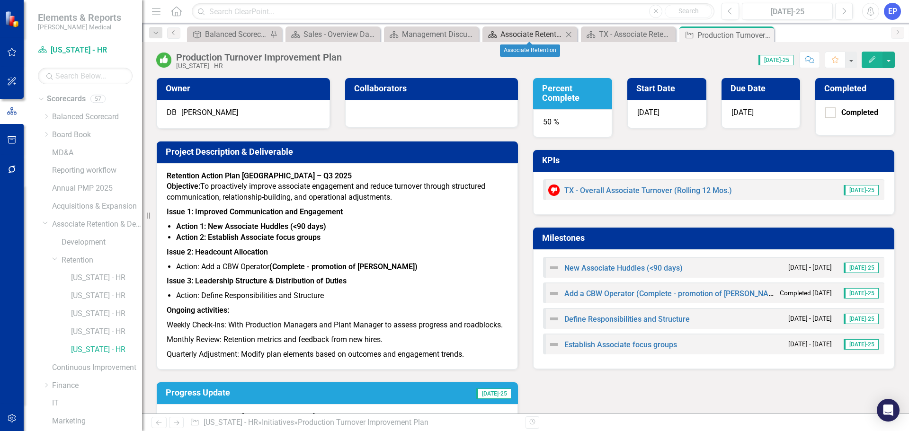
click at [546, 35] on div "Associate Retention" at bounding box center [532, 34] width 63 height 12
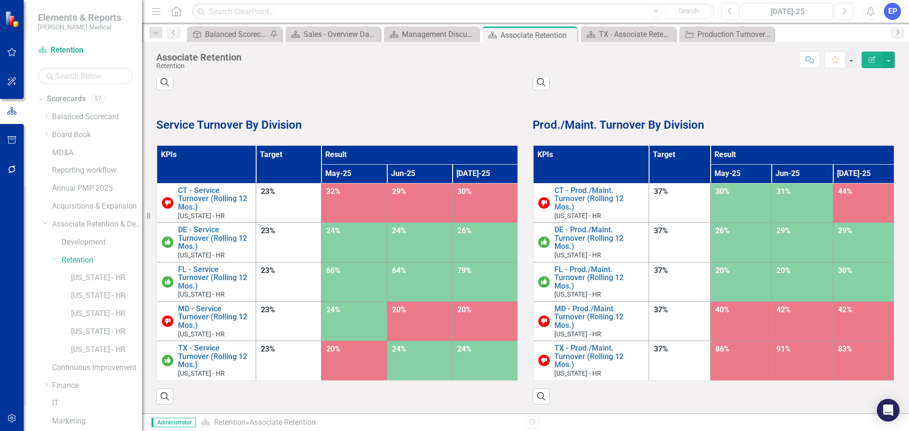
scroll to position [290, 0]
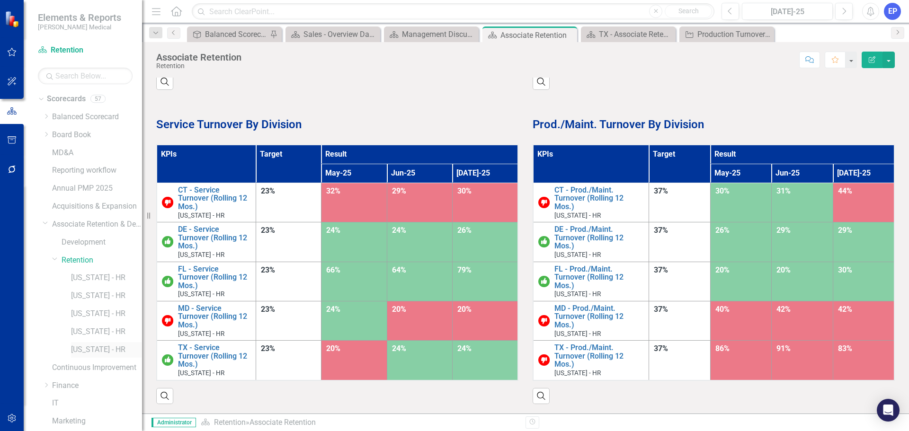
click at [88, 345] on link "[US_STATE] - HR" at bounding box center [106, 350] width 71 height 11
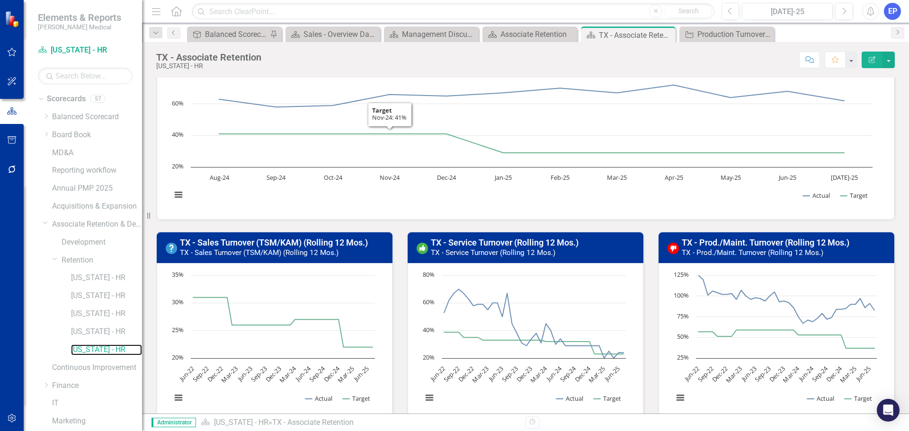
scroll to position [95, 0]
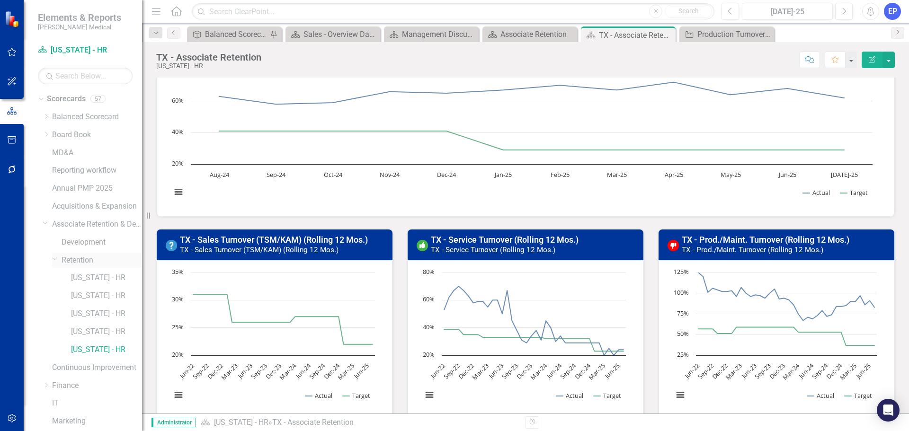
click at [85, 261] on link "Retention" at bounding box center [102, 260] width 81 height 11
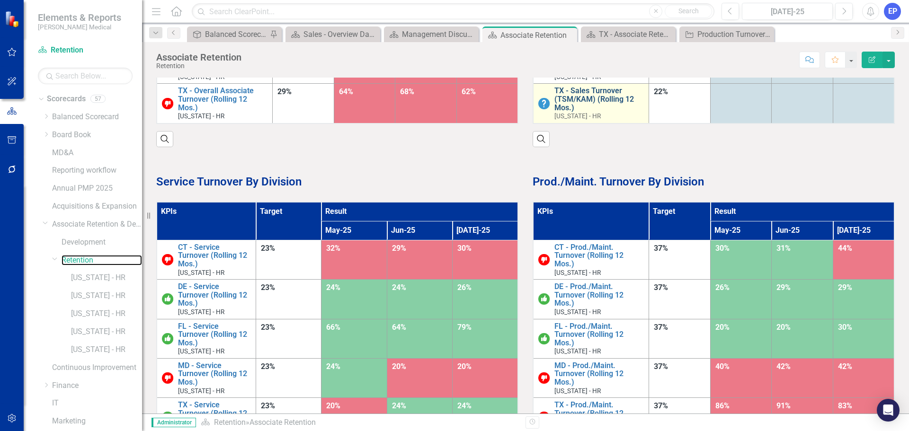
scroll to position [284, 0]
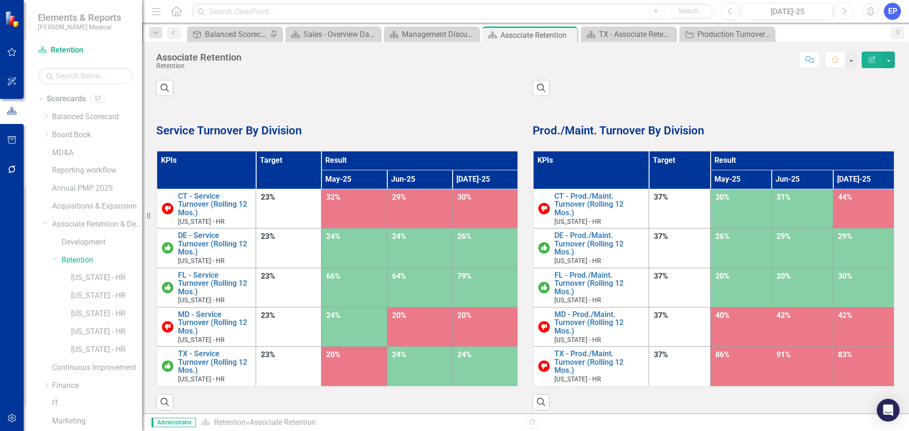
click at [848, 11] on button "Next" at bounding box center [844, 11] width 18 height 17
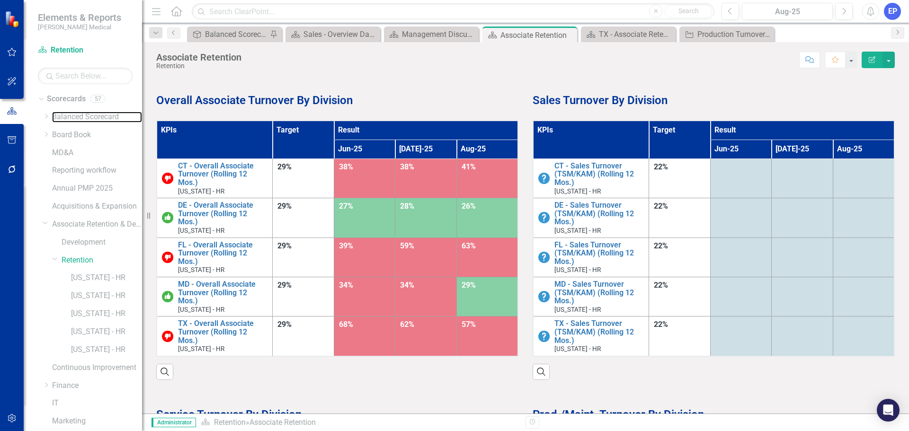
drag, startPoint x: 82, startPoint y: 116, endPoint x: 174, endPoint y: 142, distance: 95.4
click at [82, 116] on link "Balanced Scorecard" at bounding box center [97, 117] width 90 height 11
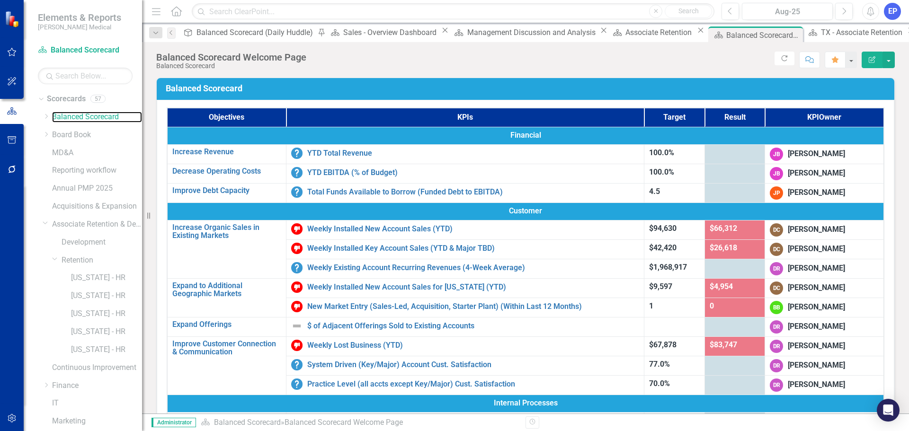
scroll to position [434, 0]
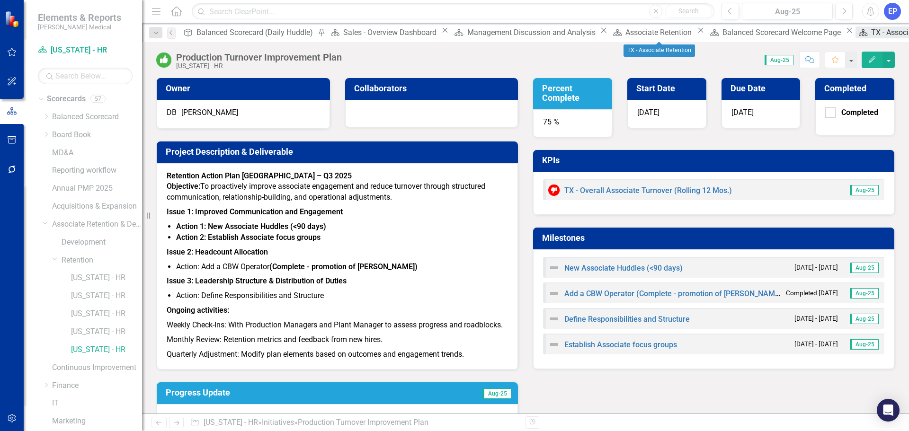
click at [871, 35] on div "TX - Associate Retention" at bounding box center [913, 33] width 84 height 12
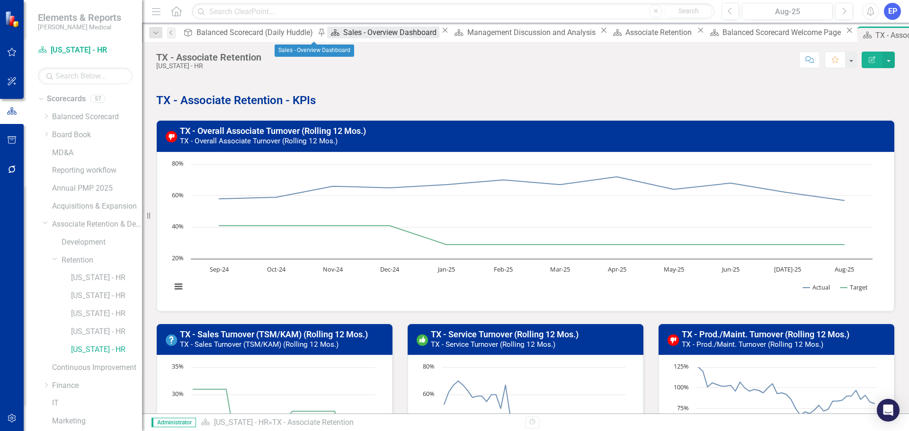
click at [343, 35] on div "Sales - Overview Dashboard" at bounding box center [391, 33] width 96 height 12
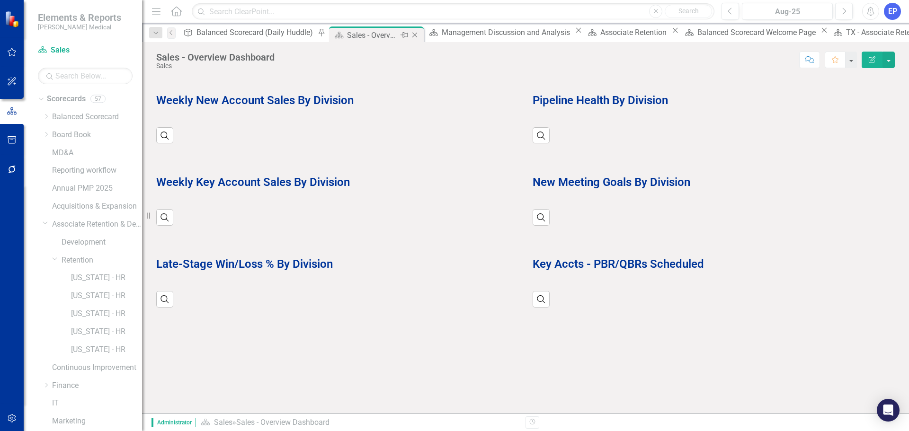
click at [410, 35] on icon "Close" at bounding box center [414, 35] width 9 height 8
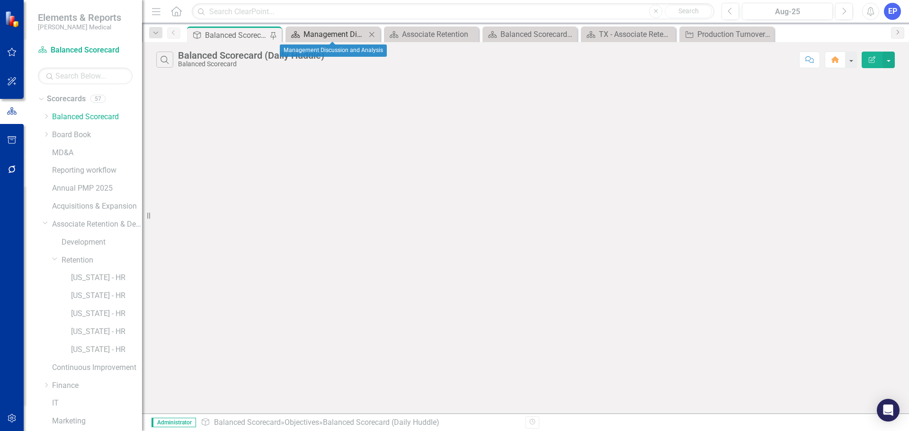
click at [336, 31] on div "Management Discussion and Analysis" at bounding box center [335, 34] width 63 height 12
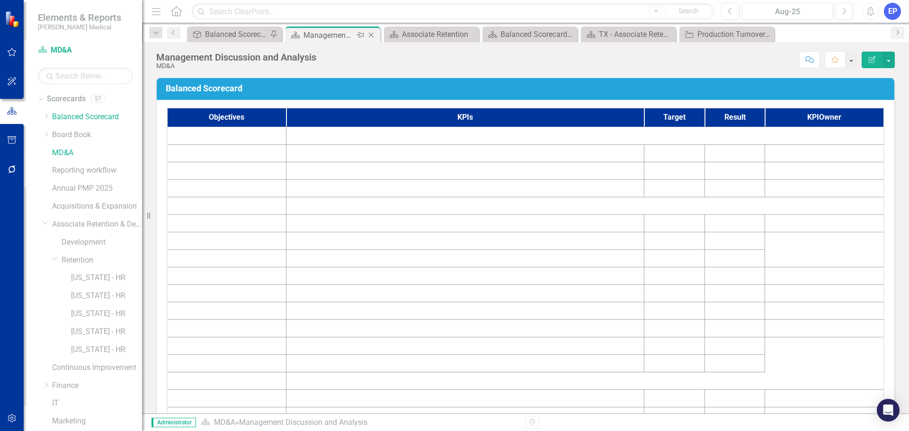
click at [372, 36] on icon at bounding box center [371, 35] width 5 height 5
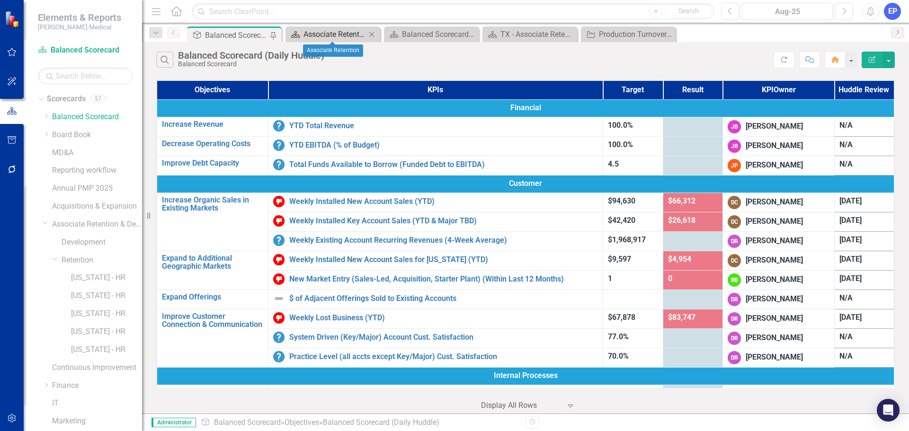
click at [350, 35] on div "Associate Retention" at bounding box center [335, 34] width 63 height 12
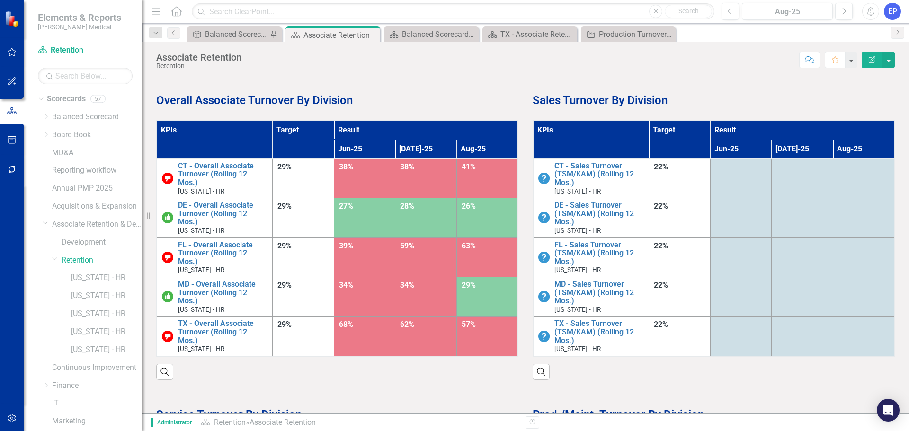
click at [848, 179] on td at bounding box center [864, 178] width 62 height 39
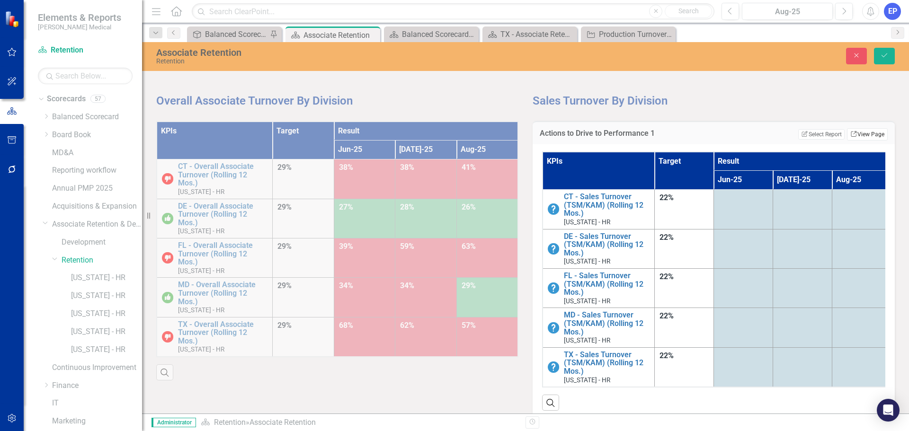
click at [854, 132] on link "Link View Page" at bounding box center [867, 134] width 41 height 12
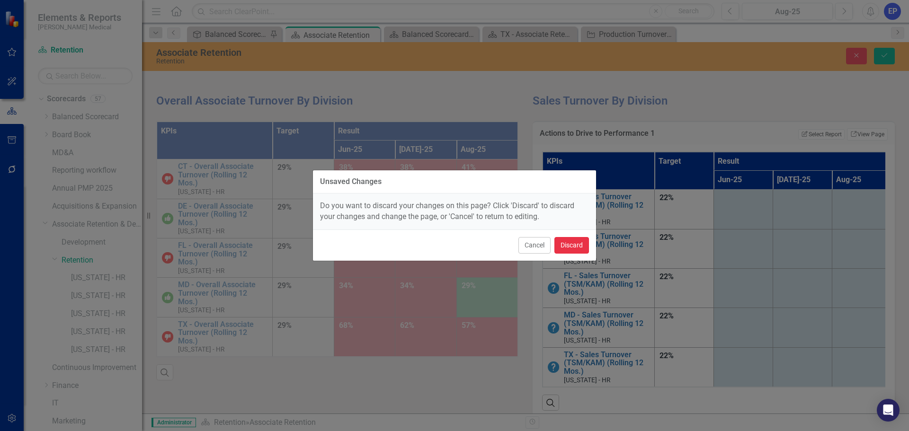
click at [588, 242] on button "Discard" at bounding box center [572, 245] width 35 height 17
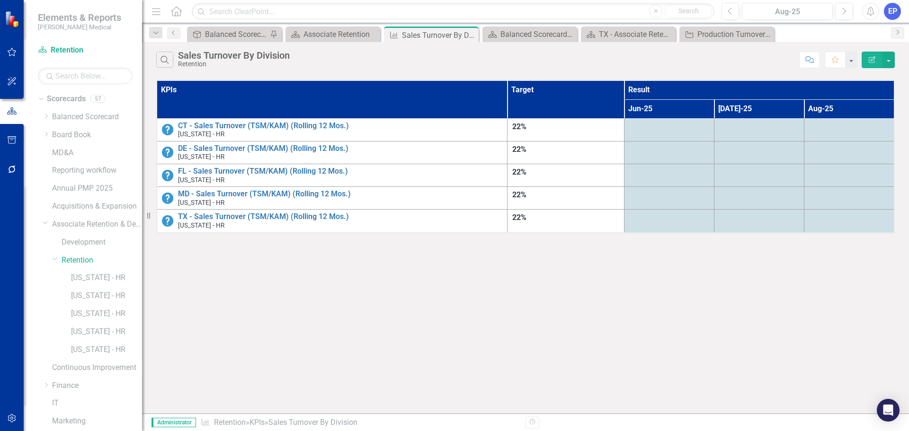
click at [809, 127] on td at bounding box center [850, 129] width 90 height 23
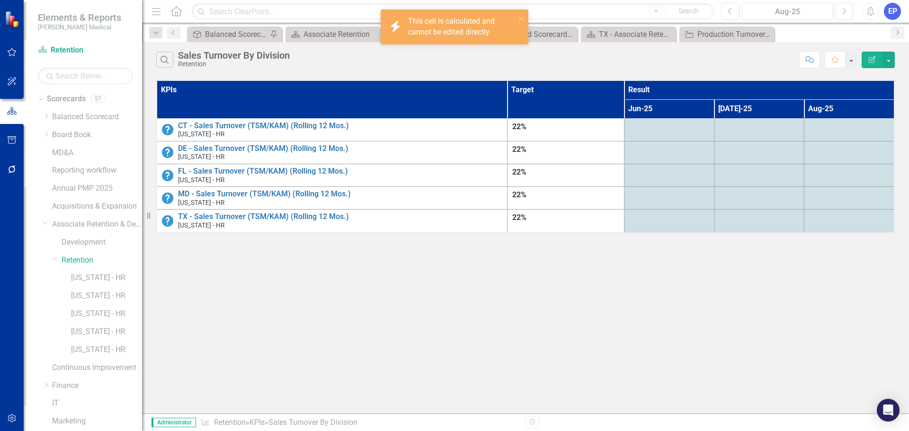
click at [548, 135] on td "22%" at bounding box center [566, 129] width 117 height 23
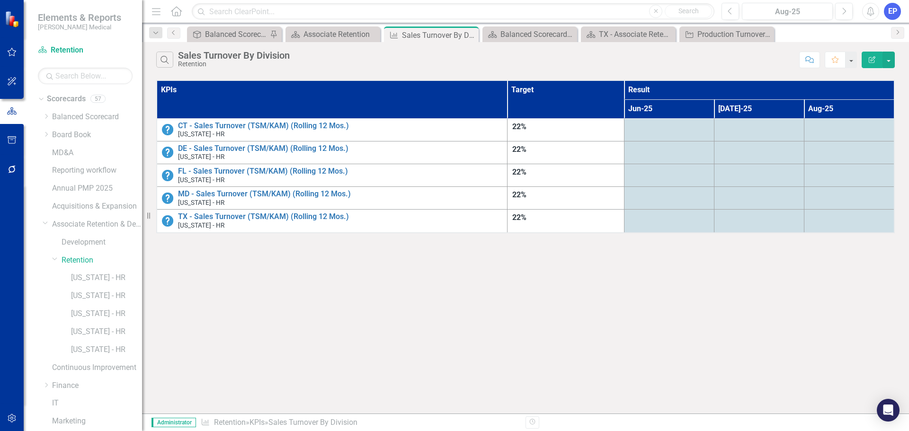
click at [653, 127] on div at bounding box center [669, 127] width 80 height 11
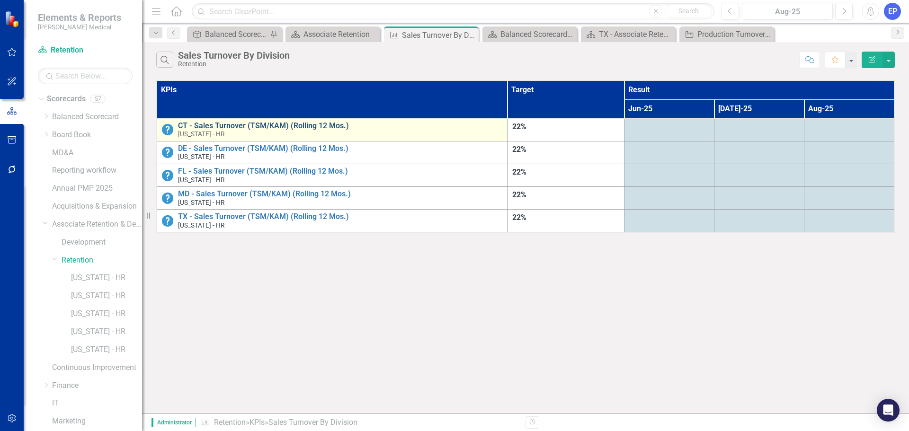
click at [271, 123] on link "CT - Sales Turnover (TSM/KAM) (Rolling 12 Mos.)" at bounding box center [340, 126] width 324 height 9
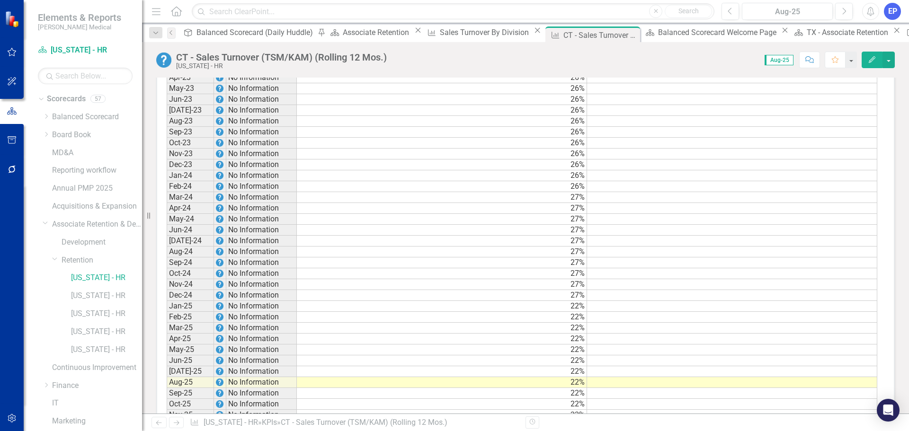
scroll to position [853, 0]
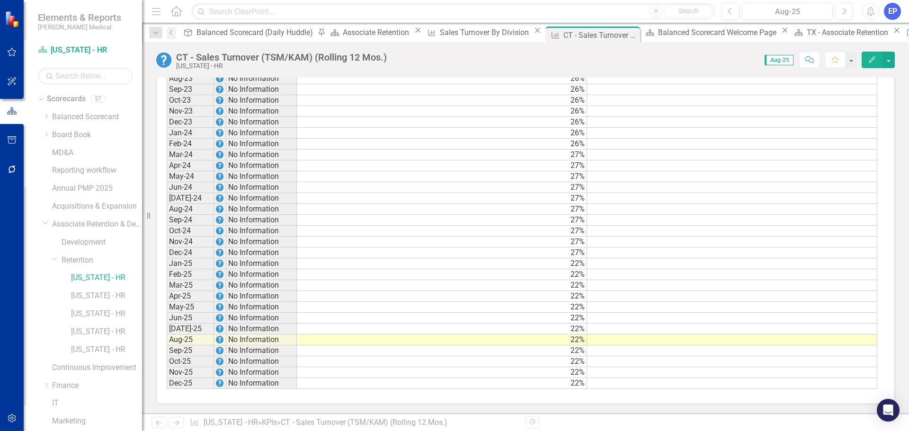
click at [821, 354] on td at bounding box center [732, 351] width 290 height 11
type textarea "25"
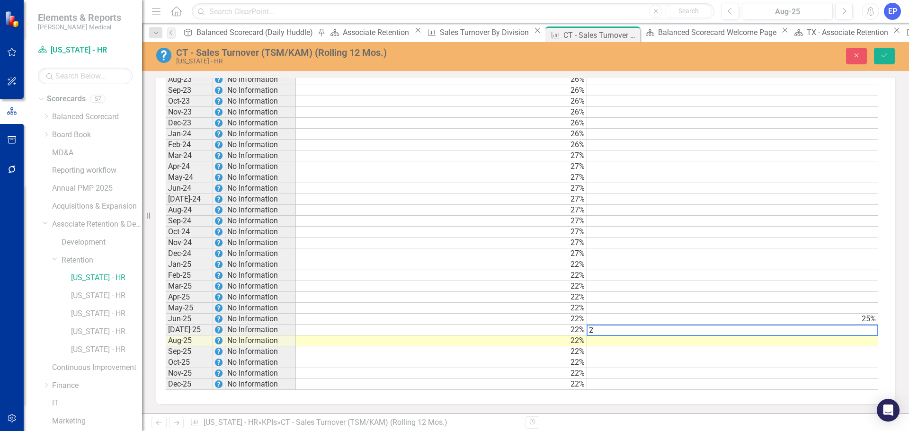
type textarea "25"
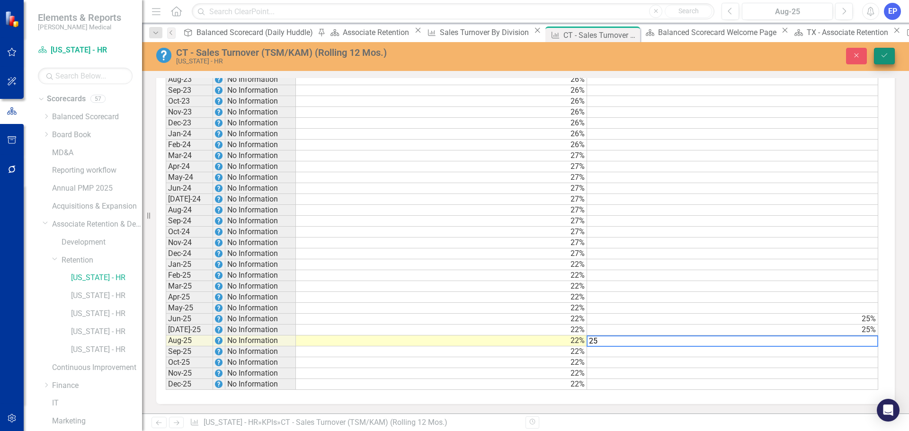
type textarea "25"
click at [881, 50] on button "Save" at bounding box center [884, 56] width 21 height 17
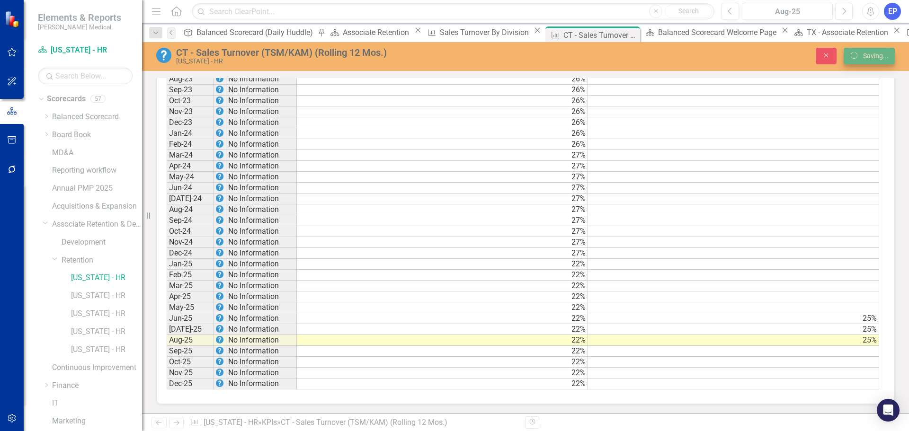
scroll to position [853, 0]
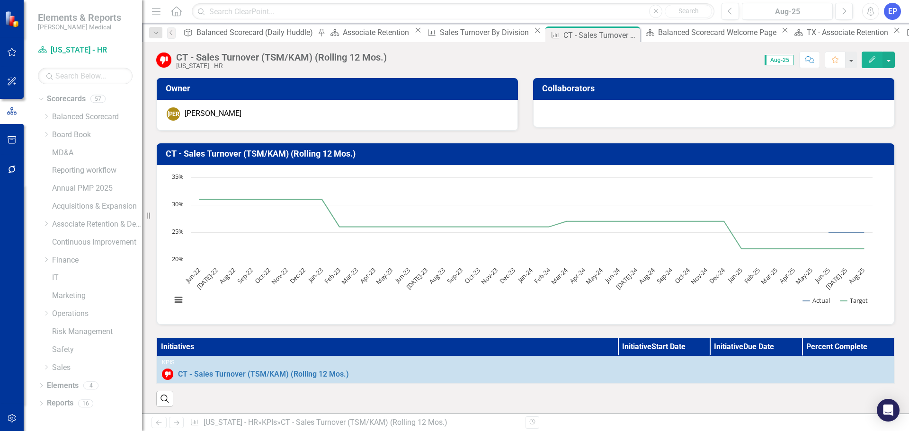
click at [870, 61] on icon "Edit" at bounding box center [872, 59] width 9 height 7
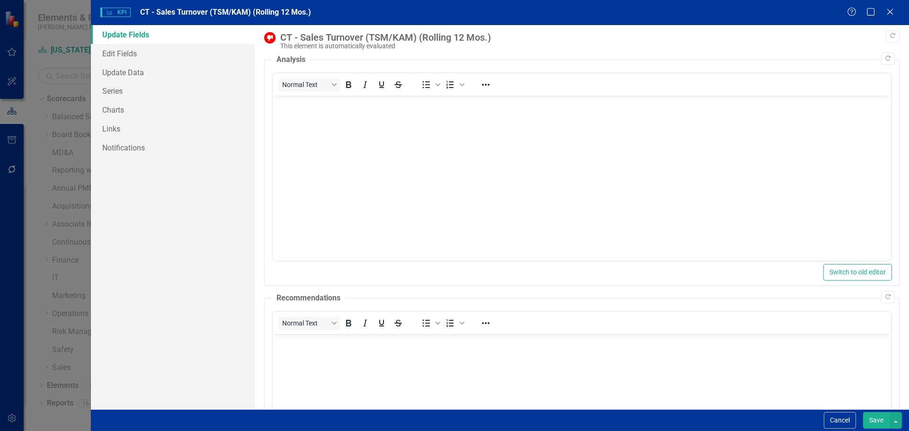
scroll to position [0, 0]
click at [828, 424] on button "Cancel" at bounding box center [840, 421] width 32 height 17
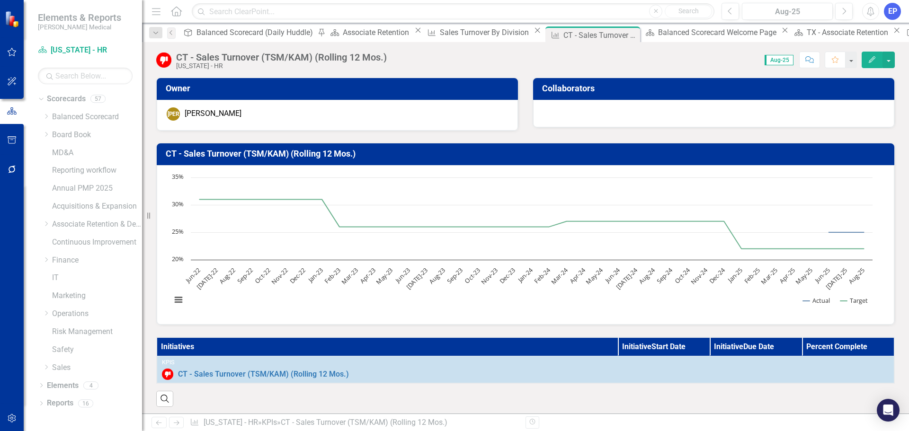
click at [13, 425] on button "button" at bounding box center [11, 419] width 21 height 20
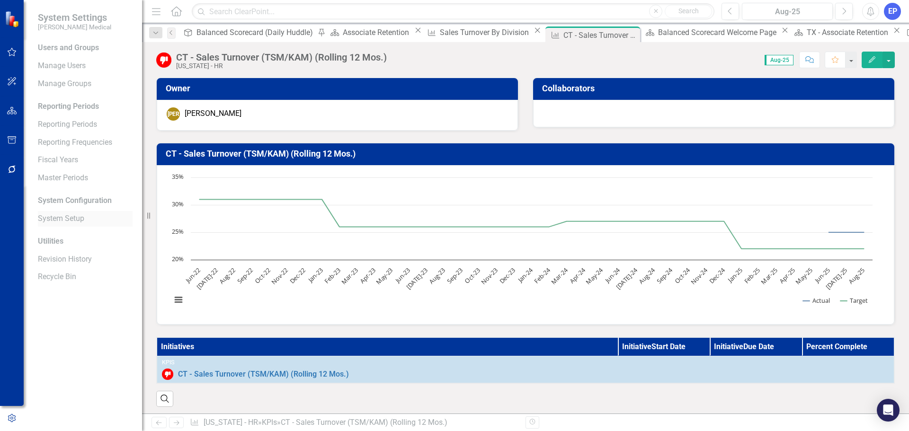
click at [42, 214] on link "System Setup" at bounding box center [85, 219] width 95 height 11
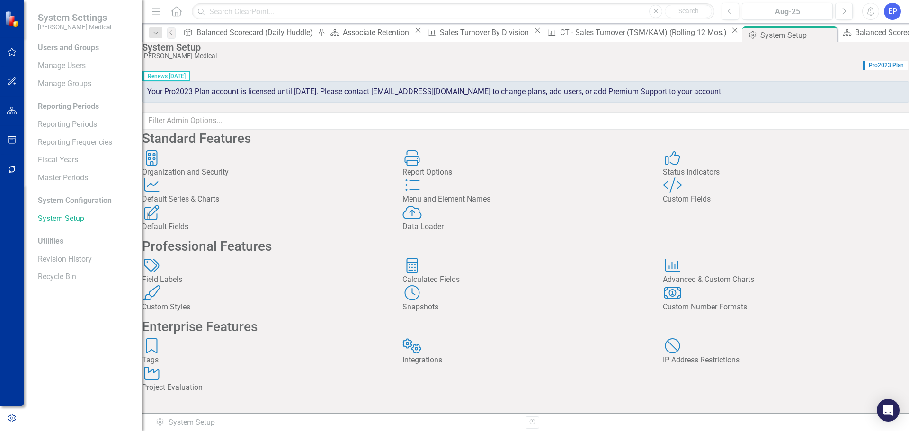
click at [672, 193] on icon "Custom Style" at bounding box center [672, 185] width 19 height 15
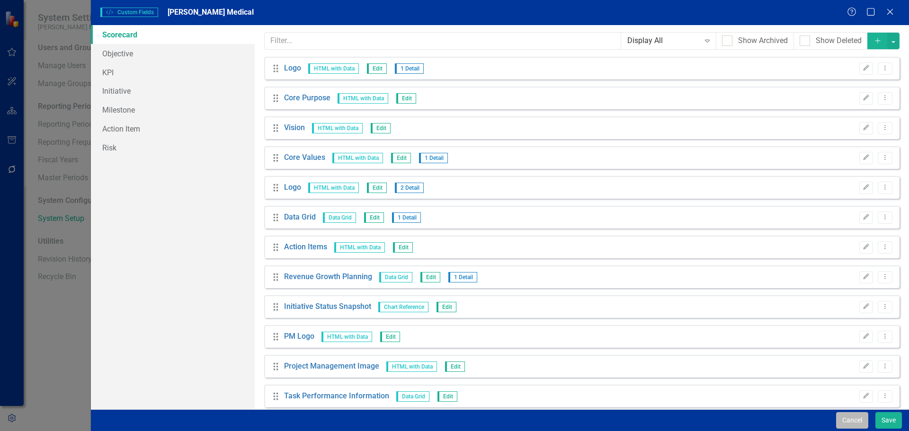
click at [864, 422] on button "Cancel" at bounding box center [852, 421] width 32 height 17
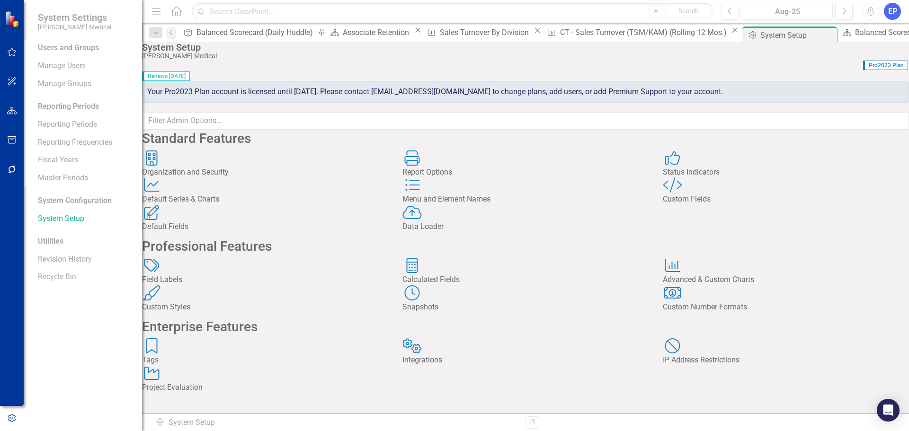
click at [265, 205] on div "Default Series & Charts" at bounding box center [265, 199] width 246 height 11
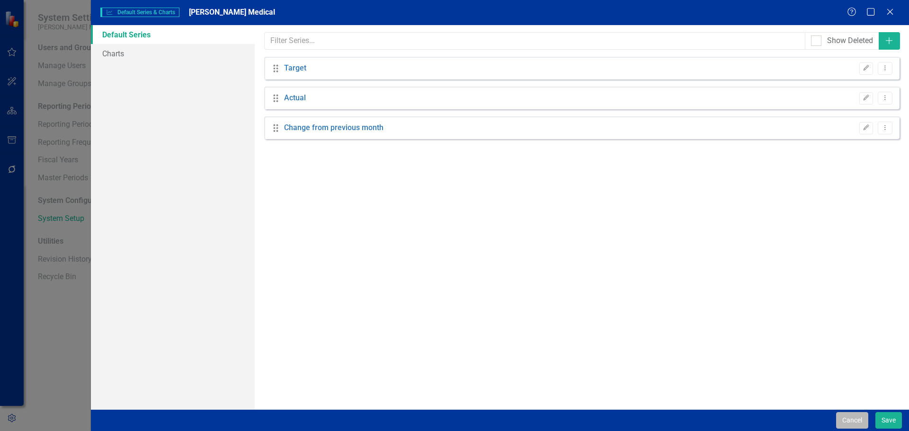
click at [844, 425] on button "Cancel" at bounding box center [852, 421] width 32 height 17
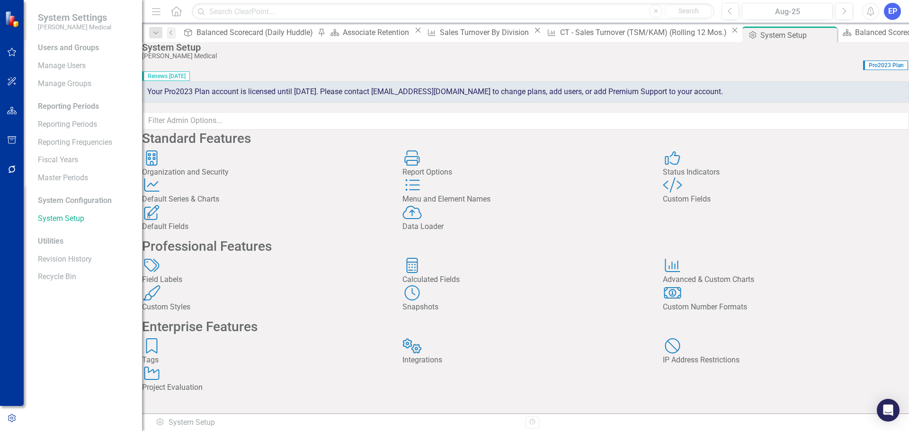
click at [473, 178] on div "Report Options" at bounding box center [526, 172] width 246 height 11
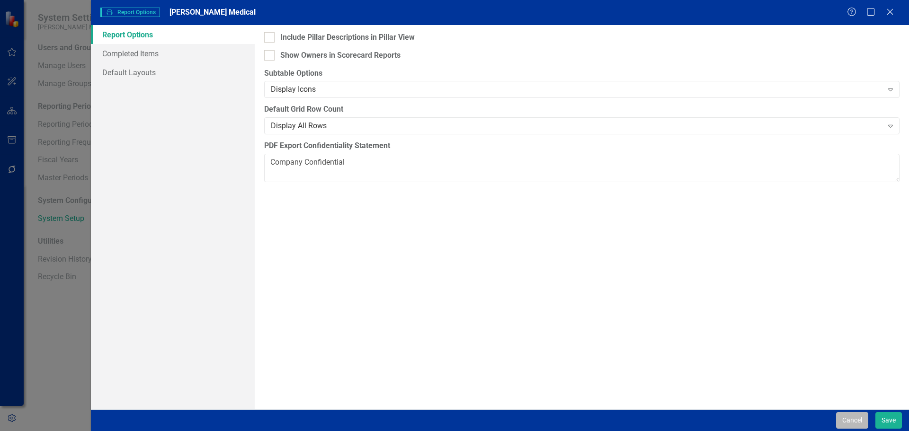
click at [841, 419] on button "Cancel" at bounding box center [852, 421] width 32 height 17
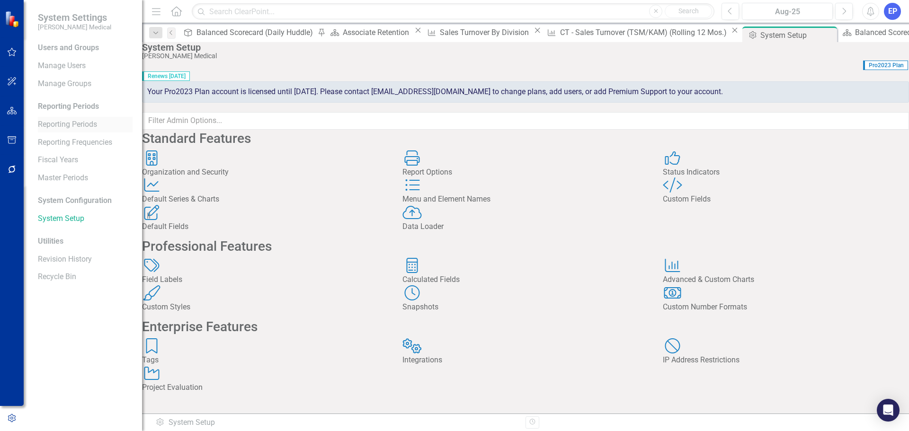
click at [74, 125] on link "Reporting Periods" at bounding box center [85, 124] width 95 height 11
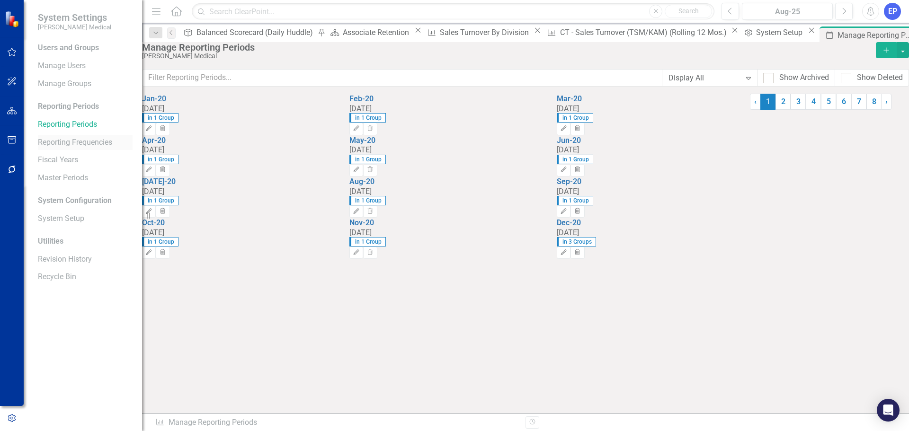
click at [63, 148] on link "Reporting Frequencies" at bounding box center [85, 142] width 95 height 11
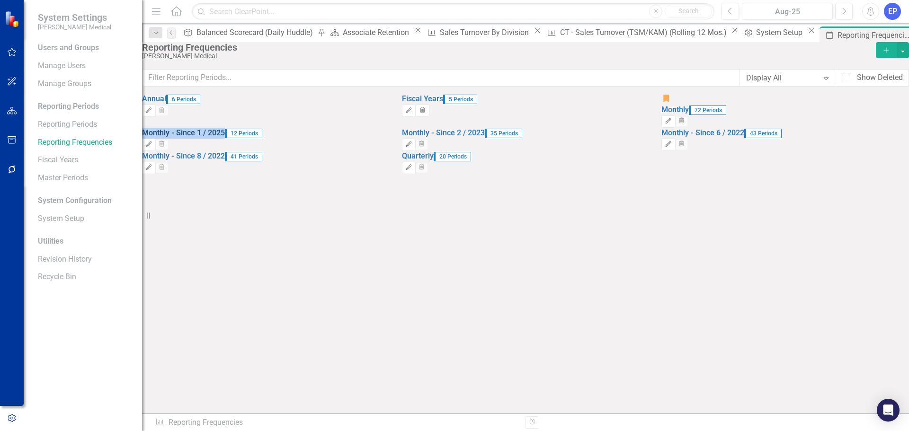
drag, startPoint x: 291, startPoint y: 170, endPoint x: 163, endPoint y: 171, distance: 127.4
click at [163, 137] on link "Monthly - Since 1 / 2025" at bounding box center [183, 132] width 83 height 9
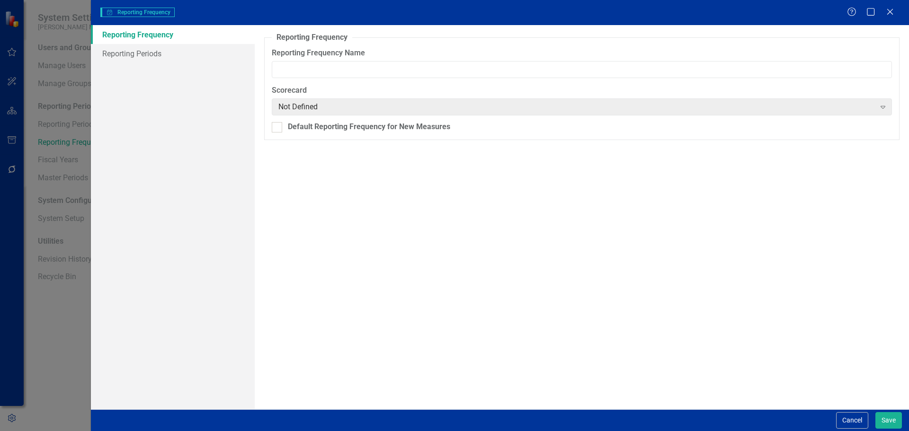
type input "Monthly - Since 1 / 2025"
copy link "Monthly - Since 1 / 2025"
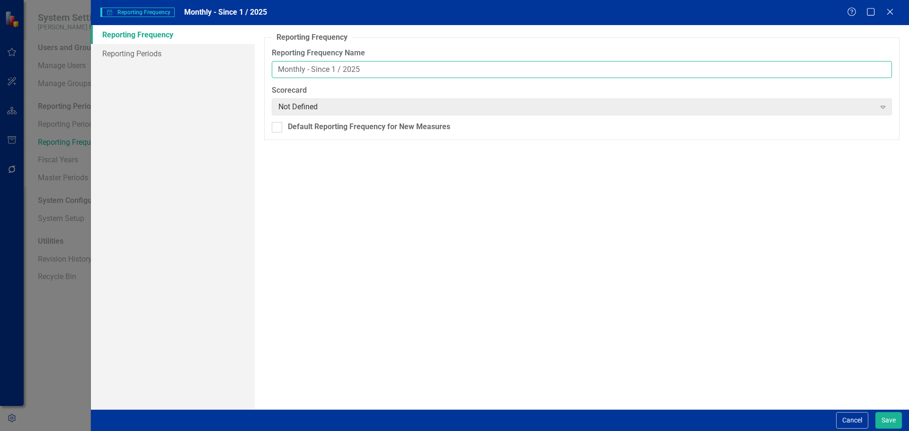
drag, startPoint x: 374, startPoint y: 73, endPoint x: 214, endPoint y: 72, distance: 159.6
click at [214, 72] on div "Reporting Frequency Reporting Periods Reporting Frequency Reporting Frequency N…" at bounding box center [500, 217] width 818 height 385
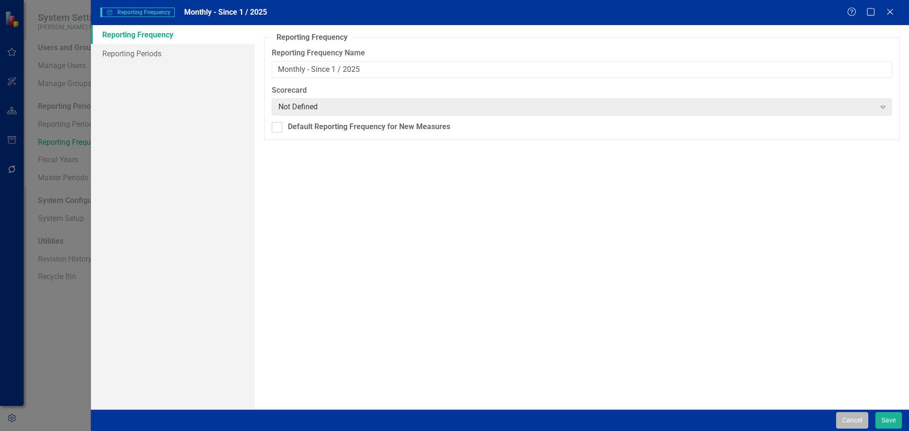
click at [853, 414] on button "Cancel" at bounding box center [852, 421] width 32 height 17
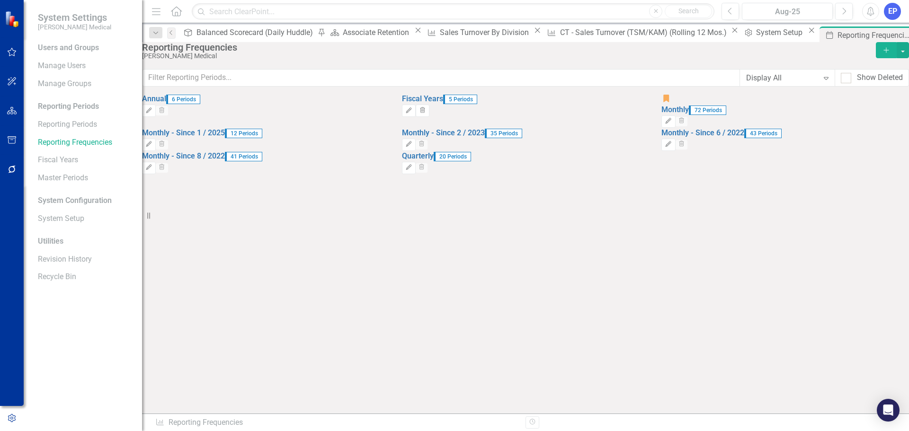
click at [882, 54] on icon "Add" at bounding box center [886, 50] width 9 height 7
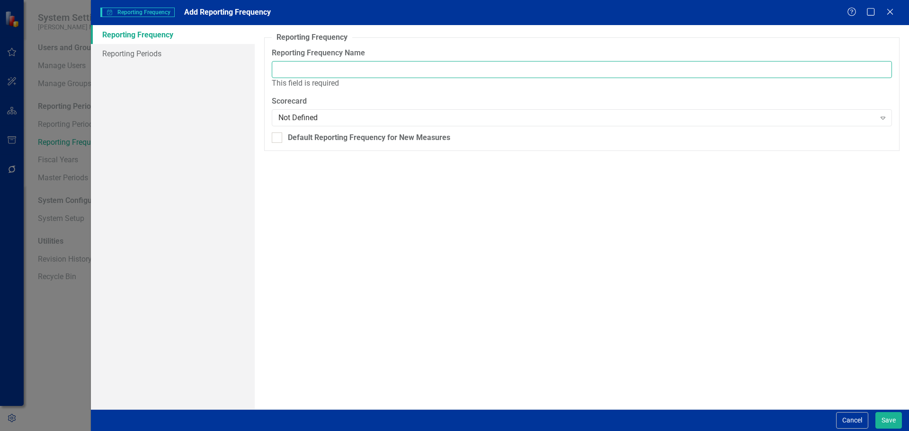
click at [428, 73] on input "Reporting Frequency Name" at bounding box center [582, 70] width 620 height 18
paste input "Monthly - Since 1 / 2025"
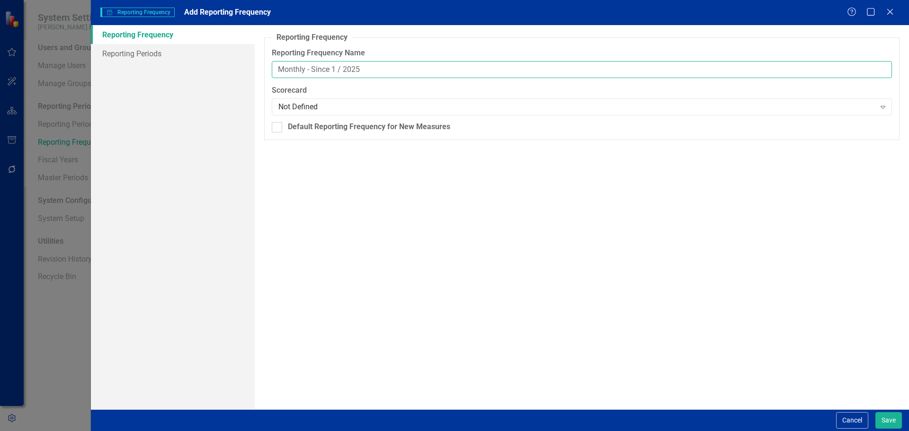
click at [337, 68] on input "Monthly - Since 1 / 2025" at bounding box center [582, 70] width 620 height 18
type input "Monthly - Since 6 / 2025"
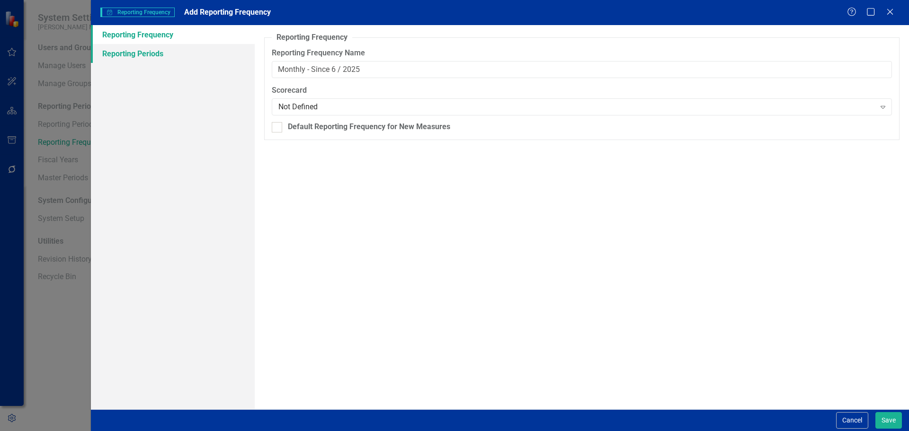
click at [189, 49] on link "Reporting Periods" at bounding box center [173, 53] width 164 height 19
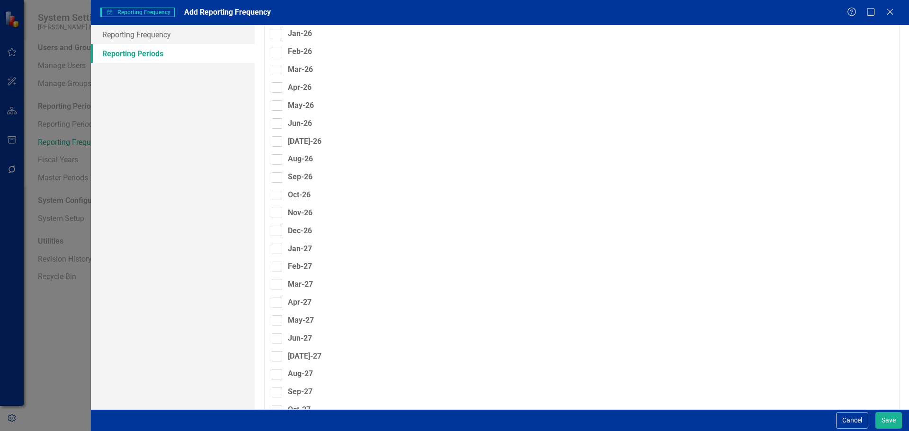
scroll to position [1339, 0]
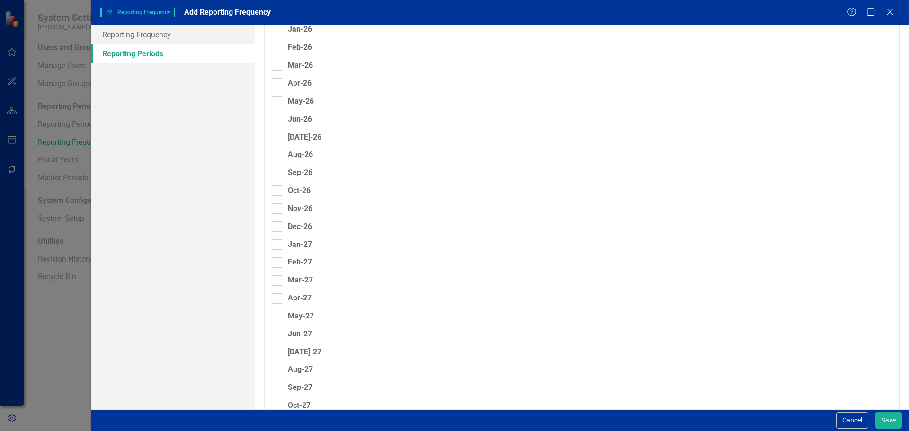
checkbox input "true"
click at [275, 419] on div at bounding box center [277, 424] width 10 height 10
click at [275, 419] on input "Nov-27" at bounding box center [275, 422] width 6 height 6
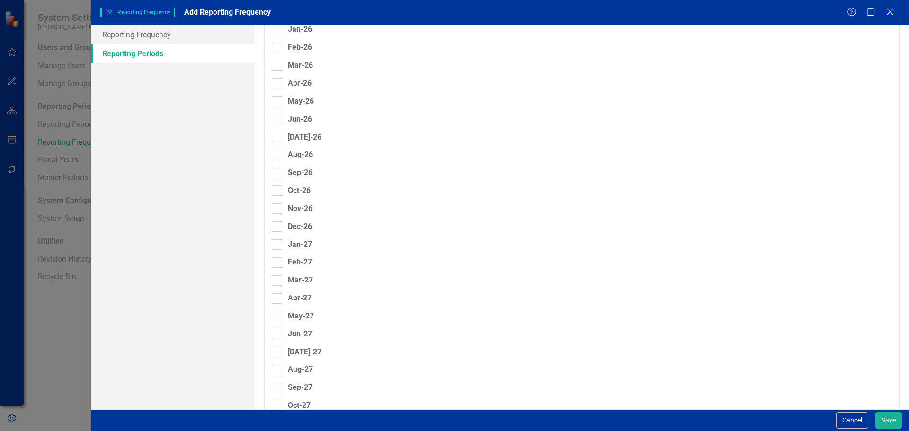
checkbox input "true"
click at [276, 401] on input "Oct-27" at bounding box center [275, 404] width 6 height 6
checkbox input "true"
click at [278, 383] on div at bounding box center [277, 388] width 10 height 10
click at [278, 383] on input "Sep-27" at bounding box center [275, 386] width 6 height 6
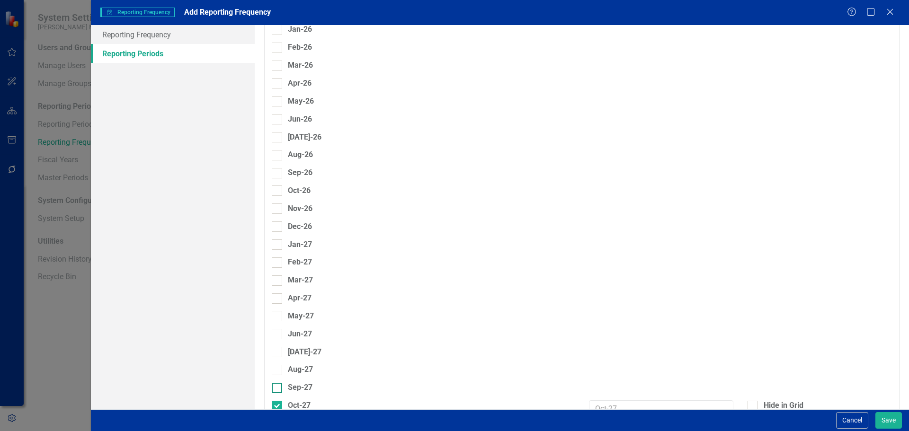
checkbox input "true"
click at [278, 365] on div "Aug-27" at bounding box center [423, 370] width 303 height 11
click at [278, 365] on input "Aug-27" at bounding box center [275, 368] width 6 height 6
checkbox input "true"
click at [278, 329] on div "Jun-27" at bounding box center [423, 334] width 303 height 11
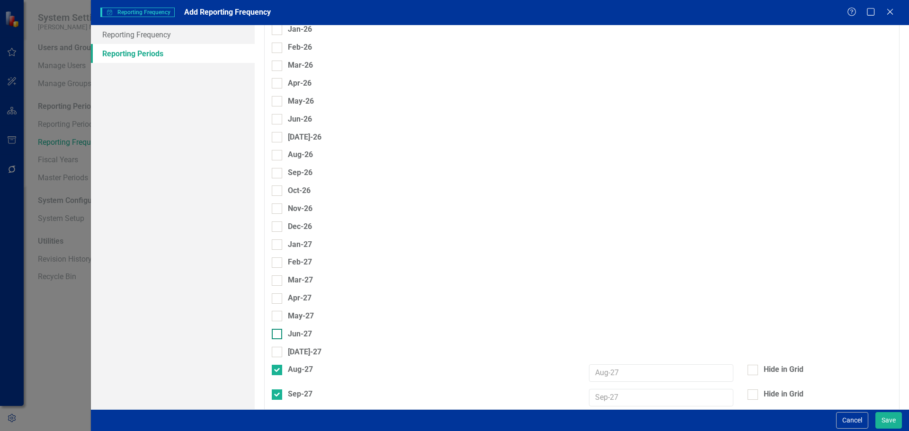
click at [278, 329] on div at bounding box center [277, 334] width 10 height 10
click at [278, 329] on input "Jun-27" at bounding box center [275, 332] width 6 height 6
checkbox input "true"
click at [279, 354] on div at bounding box center [277, 359] width 10 height 10
click at [278, 354] on input "[DATE]-27" at bounding box center [275, 357] width 6 height 6
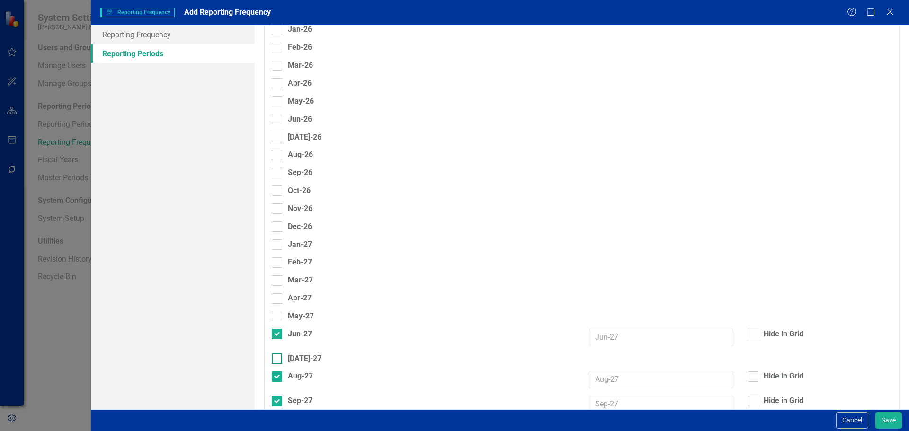
checkbox input "true"
click at [279, 311] on div at bounding box center [277, 316] width 10 height 10
click at [278, 311] on input "May-27" at bounding box center [275, 314] width 6 height 6
checkbox input "true"
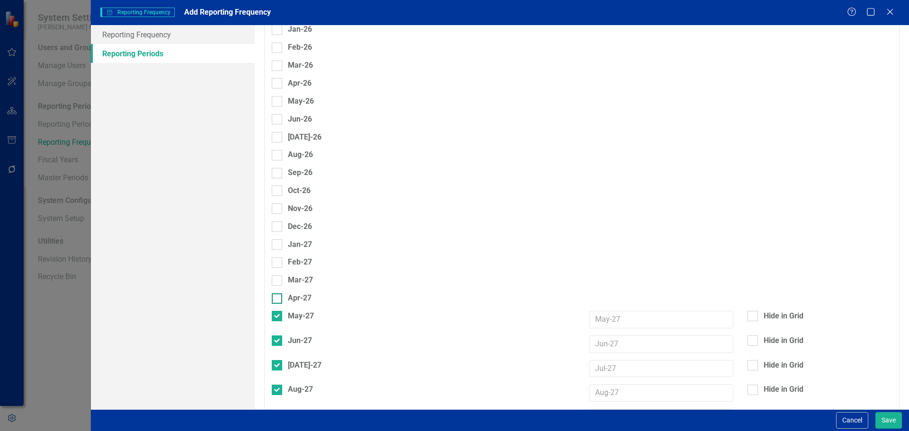
click at [278, 294] on div at bounding box center [277, 299] width 10 height 10
click at [278, 294] on input "Apr-27" at bounding box center [275, 297] width 6 height 6
checkbox input "true"
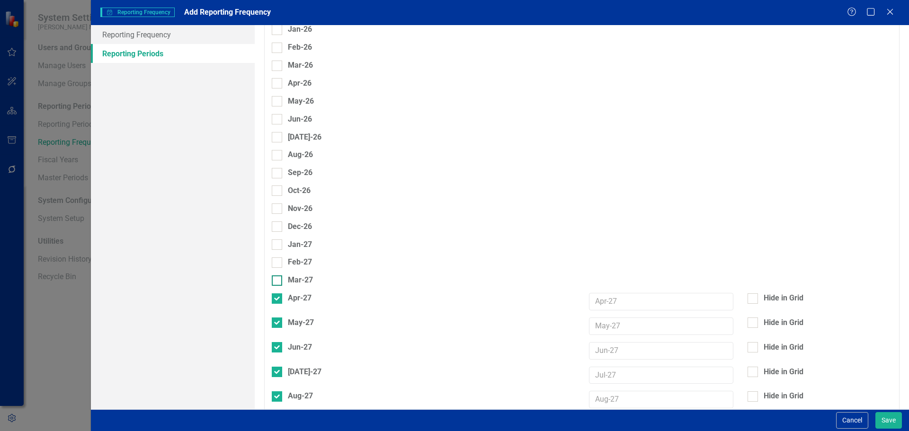
click at [281, 276] on div at bounding box center [277, 281] width 10 height 10
click at [278, 276] on input "Mar-27" at bounding box center [275, 279] width 6 height 6
checkbox input "true"
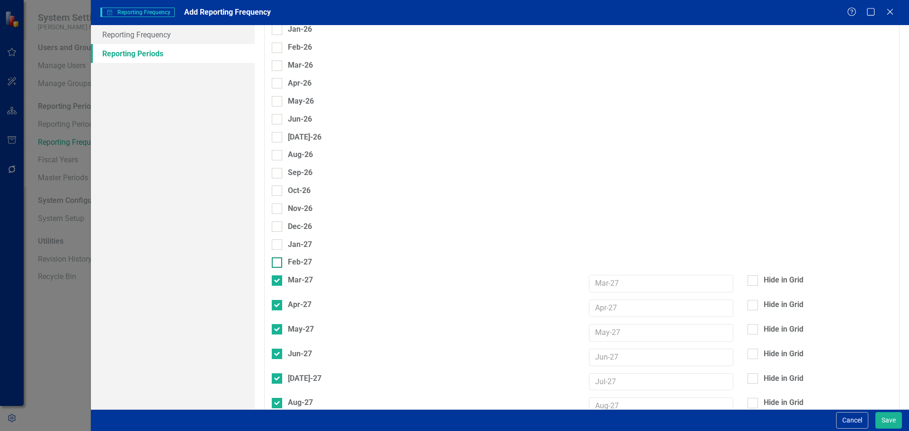
click at [280, 258] on div at bounding box center [277, 263] width 10 height 10
click at [278, 258] on input "Feb-27" at bounding box center [275, 261] width 6 height 6
checkbox input "true"
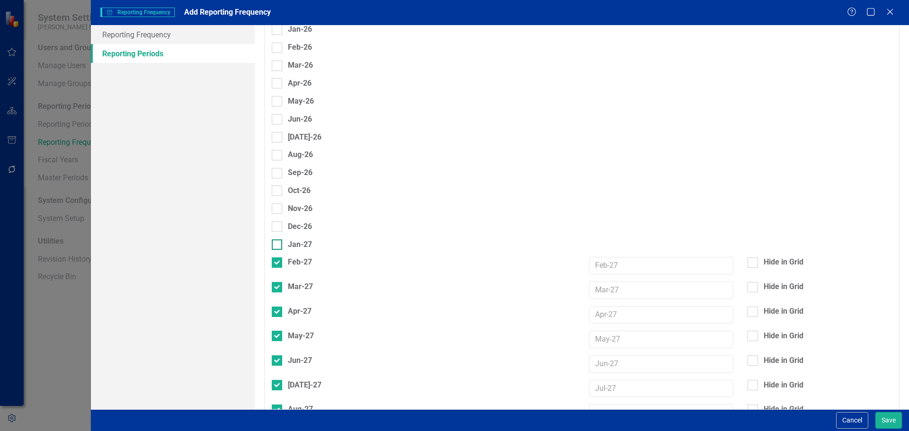
click at [280, 240] on div "Jan-27" at bounding box center [423, 245] width 303 height 11
click at [278, 240] on input "Jan-27" at bounding box center [275, 243] width 6 height 6
checkbox input "true"
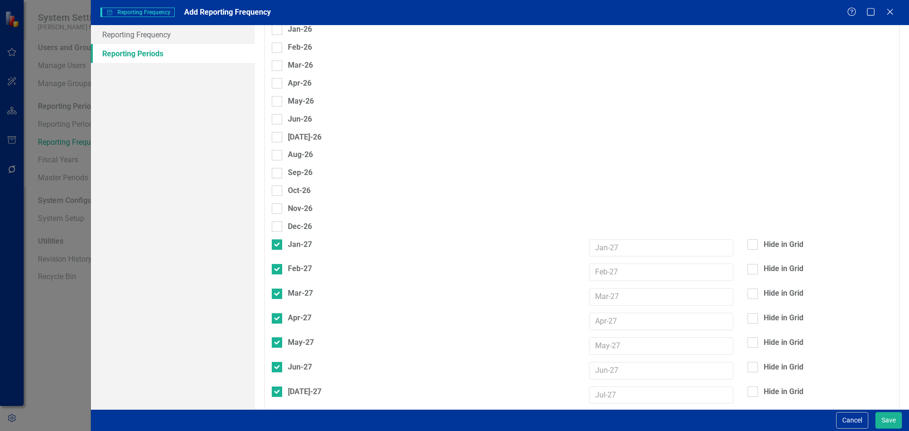
click at [278, 222] on div "Dec-26" at bounding box center [423, 227] width 303 height 11
click at [282, 222] on div "Dec-26" at bounding box center [423, 227] width 303 height 11
click at [278, 222] on input "Dec-26" at bounding box center [275, 225] width 6 height 6
checkbox input "true"
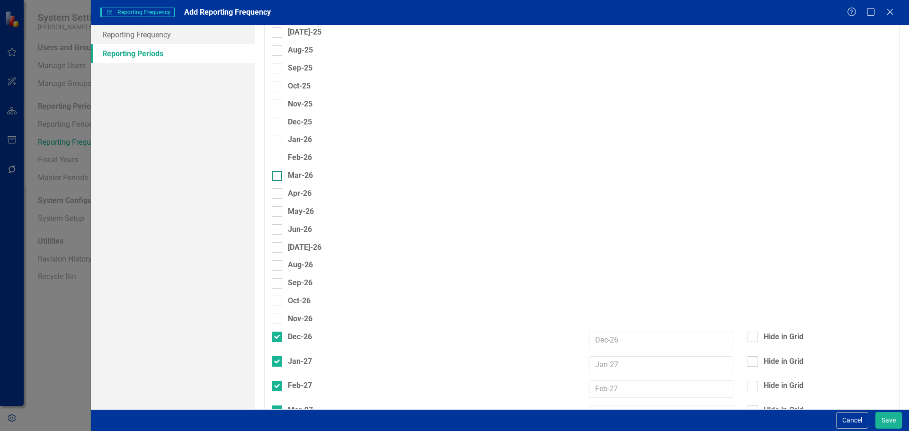
scroll to position [1196, 0]
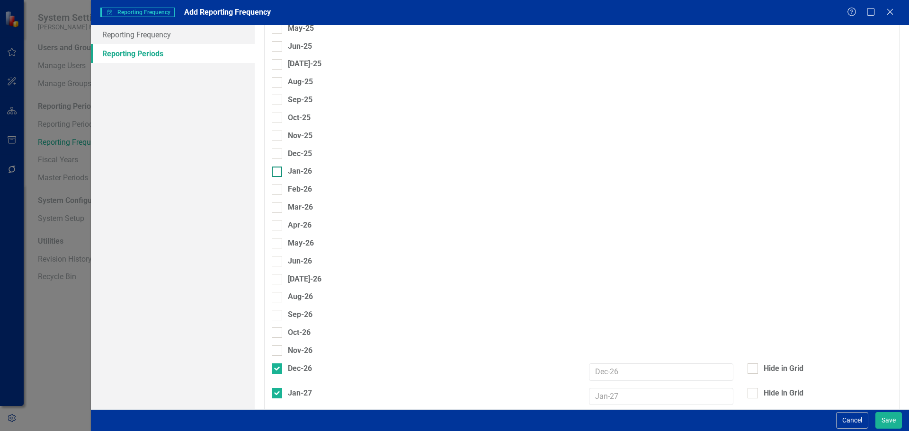
click at [276, 167] on div at bounding box center [277, 172] width 10 height 10
click at [276, 167] on input "Jan-26" at bounding box center [275, 170] width 6 height 6
checkbox input "true"
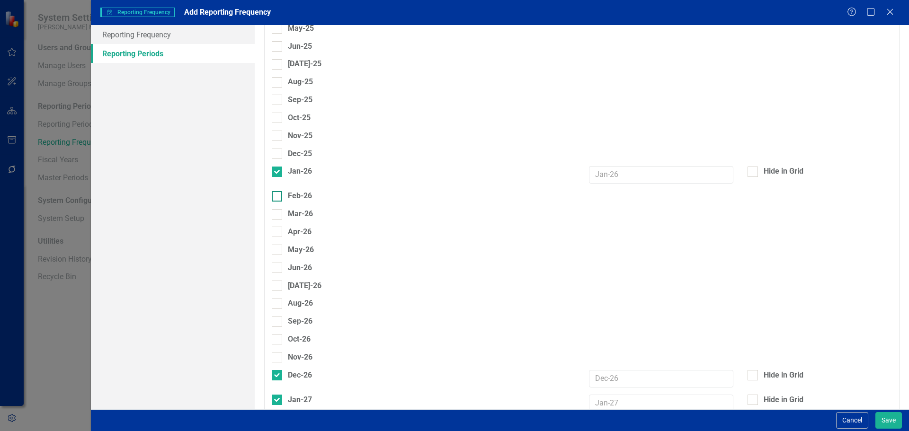
click at [276, 191] on input "Feb-26" at bounding box center [275, 194] width 6 height 6
checkbox input "true"
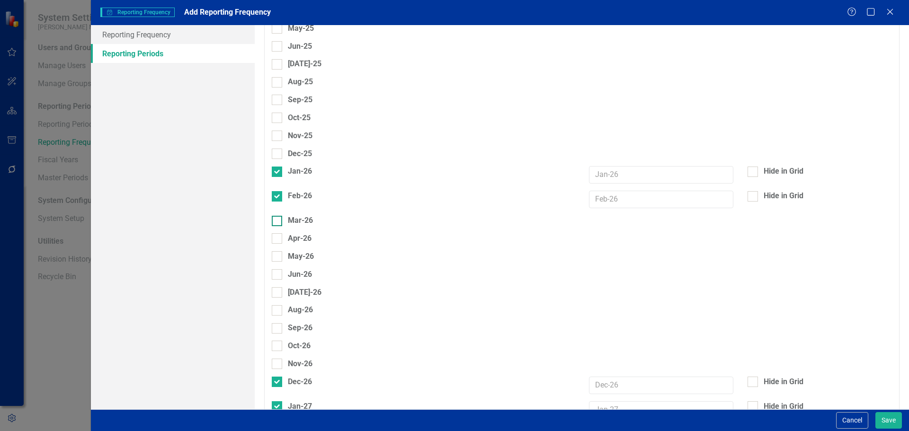
click at [277, 216] on input "Mar-26" at bounding box center [275, 219] width 6 height 6
checkbox input "true"
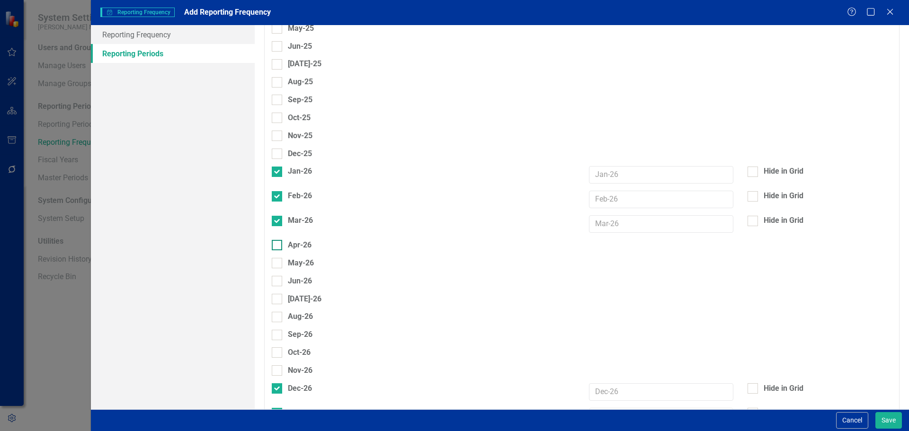
click at [277, 240] on input "Apr-26" at bounding box center [275, 243] width 6 height 6
checkbox input "true"
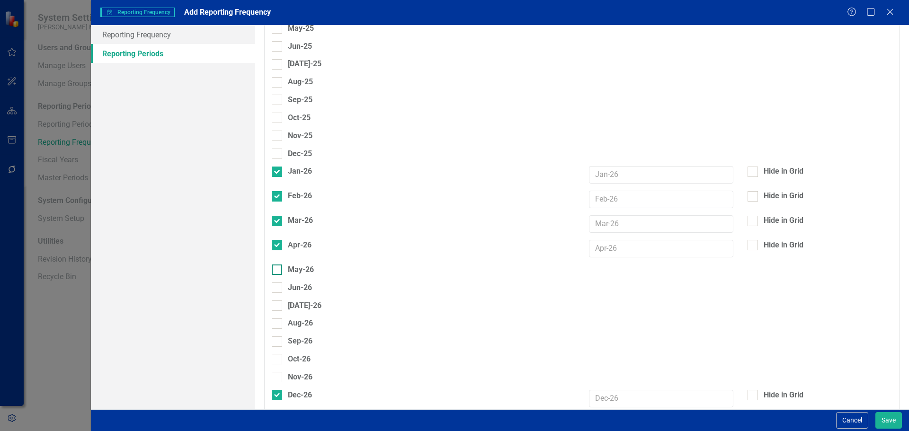
click at [274, 265] on input "May-26" at bounding box center [275, 268] width 6 height 6
checkbox input "true"
click at [276, 289] on div at bounding box center [277, 294] width 10 height 10
click at [276, 289] on input "Jun-26" at bounding box center [275, 292] width 6 height 6
checkbox input "true"
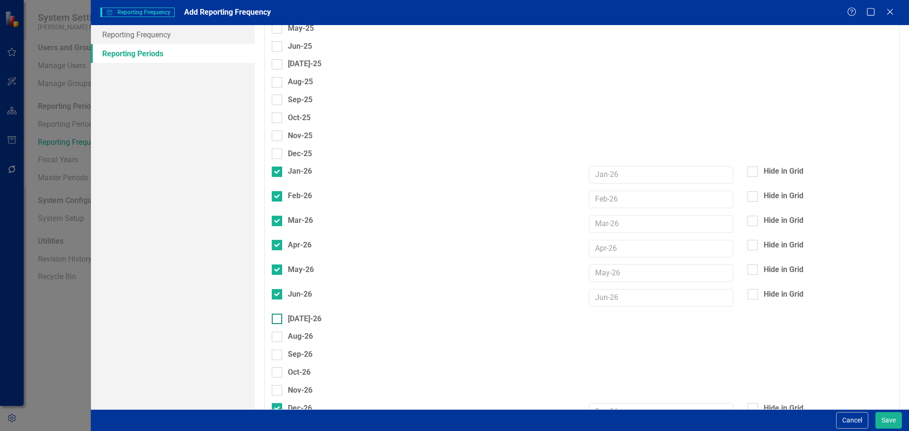
click at [276, 314] on div at bounding box center [277, 319] width 10 height 10
click at [276, 314] on input "[DATE]-26" at bounding box center [275, 317] width 6 height 6
checkbox input "true"
click at [275, 339] on div at bounding box center [277, 344] width 10 height 10
click at [275, 339] on input "Aug-26" at bounding box center [275, 342] width 6 height 6
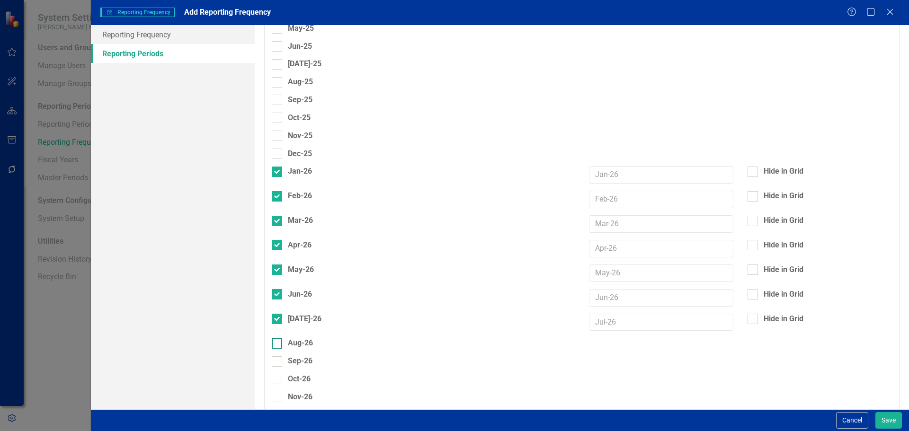
checkbox input "true"
drag, startPoint x: 275, startPoint y: 274, endPoint x: 276, endPoint y: 281, distance: 7.1
click at [275, 363] on div at bounding box center [277, 368] width 10 height 10
click at [275, 363] on input "Sep-26" at bounding box center [275, 366] width 6 height 6
checkbox input "true"
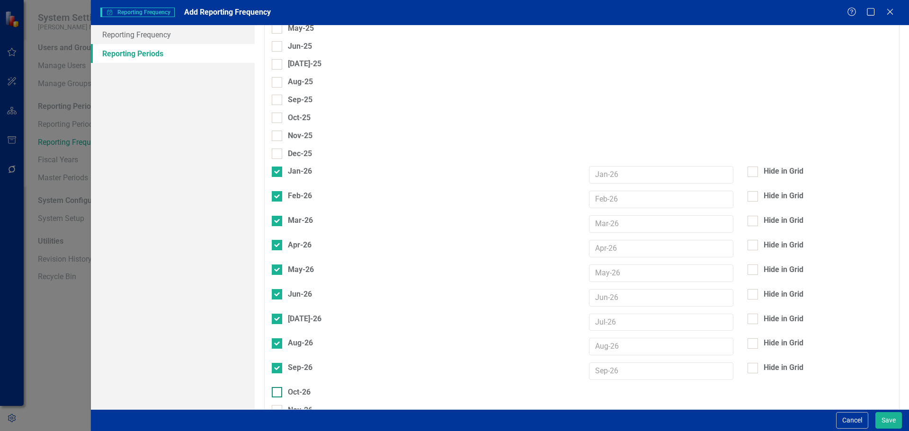
click at [278, 387] on input "Oct-26" at bounding box center [275, 390] width 6 height 6
checkbox input "true"
click at [277, 412] on input "Nov-26" at bounding box center [275, 415] width 6 height 6
checkbox input "true"
click at [272, 95] on input "Sep-25" at bounding box center [275, 98] width 6 height 6
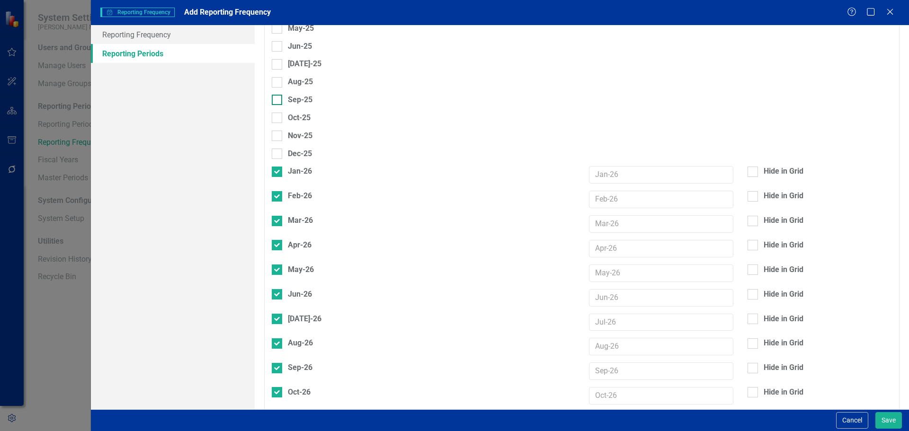
checkbox input "true"
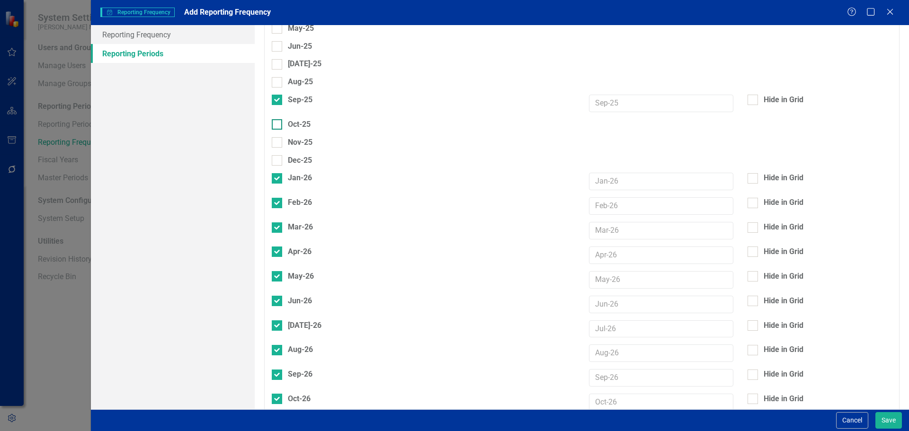
click at [277, 119] on div at bounding box center [277, 124] width 10 height 10
click at [277, 119] on input "Oct-25" at bounding box center [275, 122] width 6 height 6
checkbox input "true"
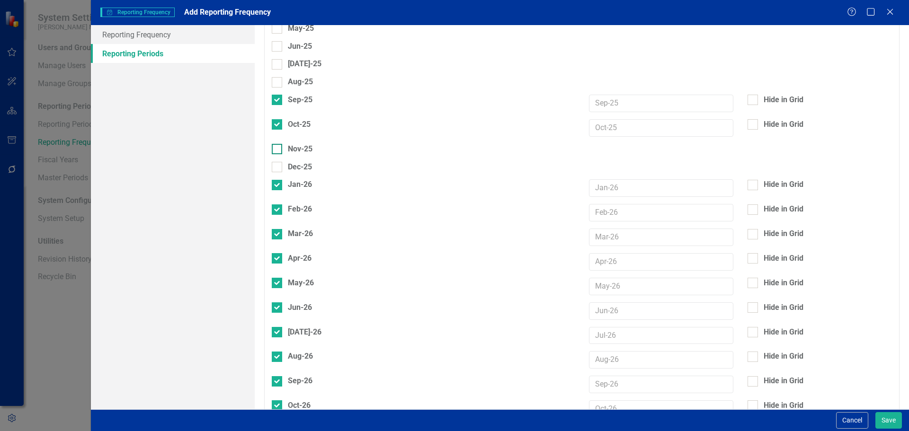
click at [277, 144] on div at bounding box center [277, 149] width 10 height 10
click at [277, 144] on input "Nov-25" at bounding box center [275, 147] width 6 height 6
checkbox input "true"
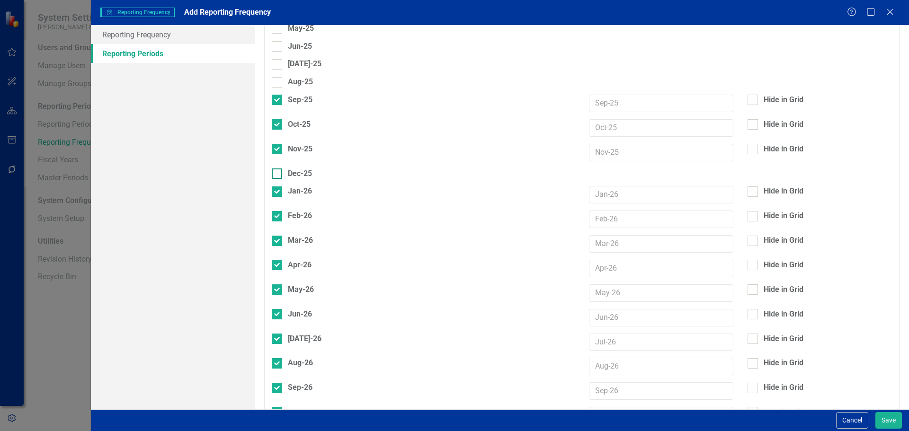
click at [275, 169] on div at bounding box center [277, 174] width 10 height 10
click at [275, 169] on input "Dec-25" at bounding box center [275, 172] width 6 height 6
checkbox input "true"
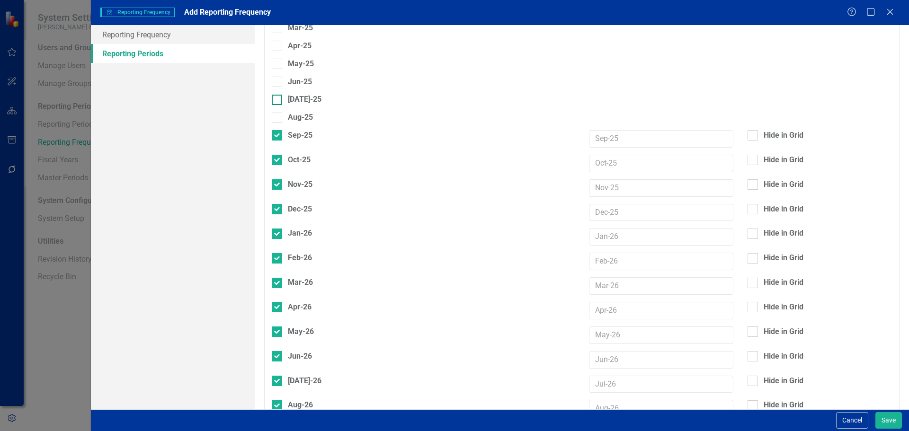
scroll to position [1102, 0]
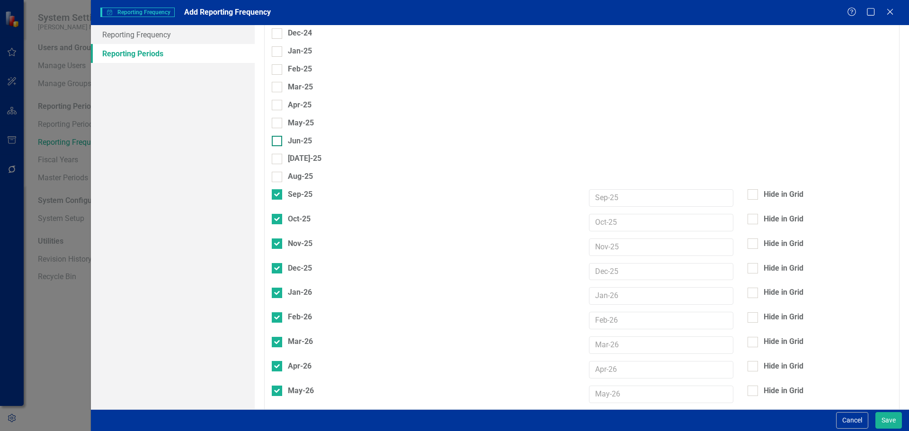
click at [277, 136] on input "Jun-25" at bounding box center [275, 139] width 6 height 6
checkbox input "true"
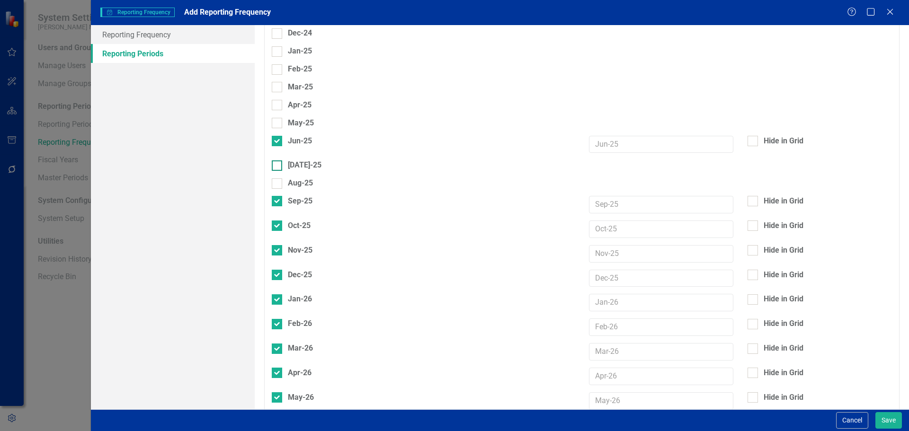
click at [276, 161] on input "[DATE]-25" at bounding box center [275, 164] width 6 height 6
checkbox input "true"
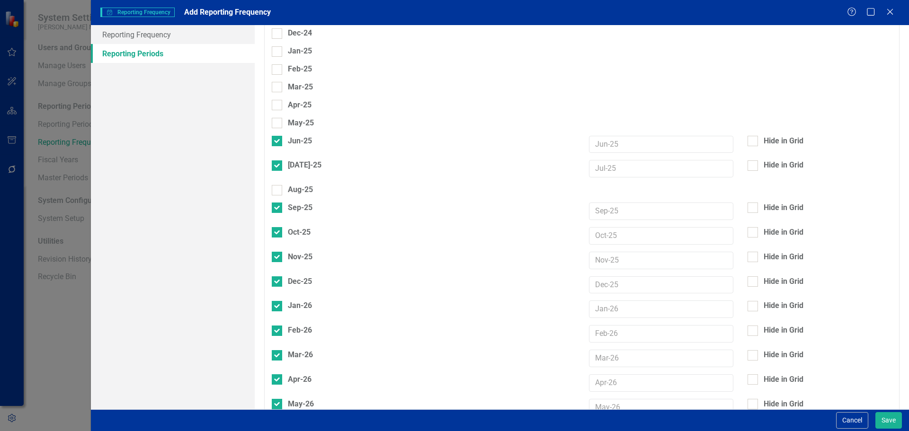
click at [276, 185] on div "Aug-25" at bounding box center [423, 190] width 303 height 11
click at [273, 185] on input "Aug-25" at bounding box center [275, 188] width 6 height 6
checkbox input "true"
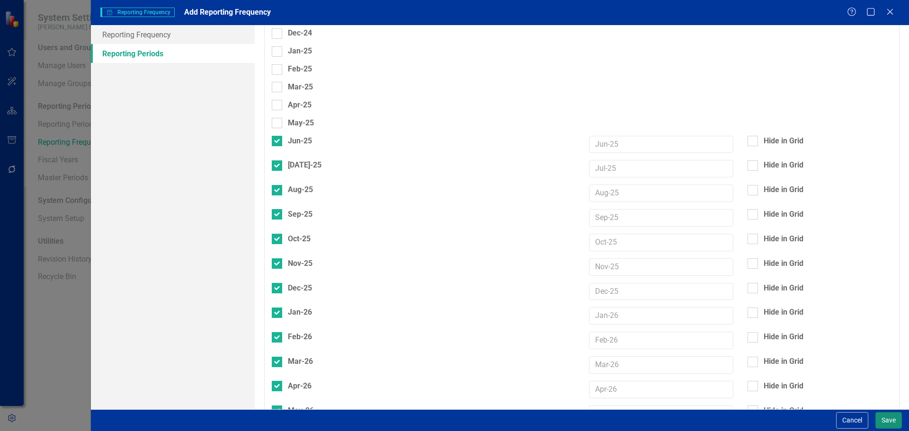
click at [889, 422] on button "Save" at bounding box center [889, 421] width 27 height 17
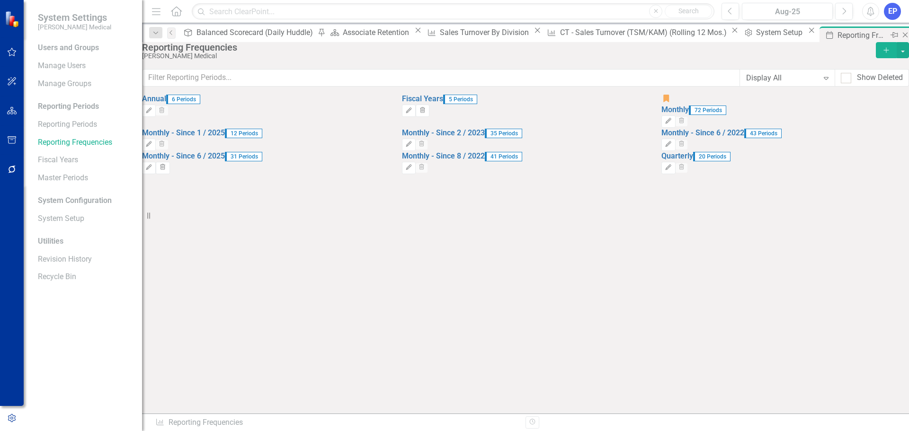
click at [903, 36] on icon at bounding box center [905, 35] width 5 height 5
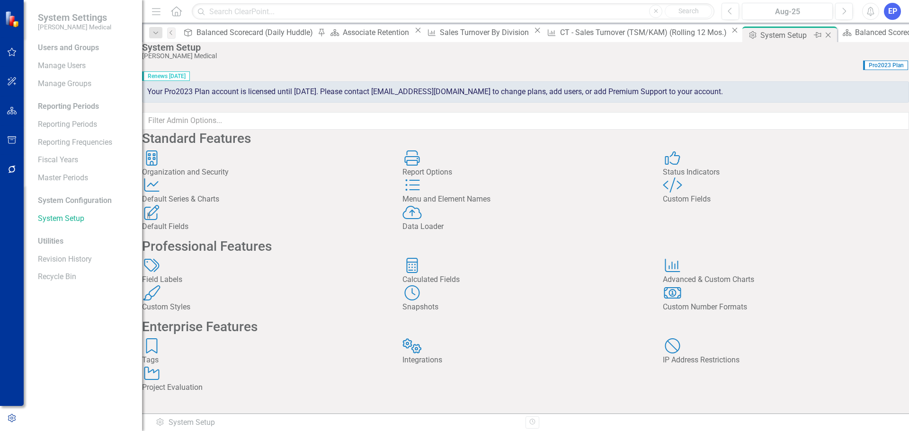
click at [824, 35] on icon "Close" at bounding box center [828, 35] width 9 height 8
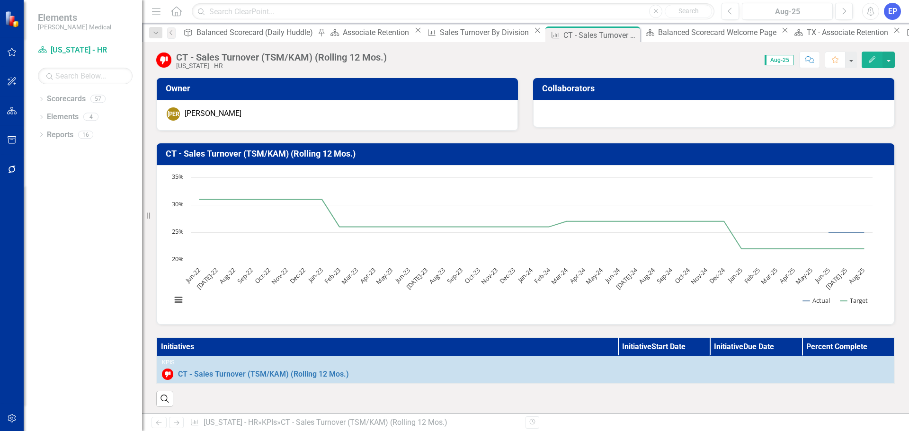
click at [871, 56] on icon "Edit" at bounding box center [872, 59] width 9 height 7
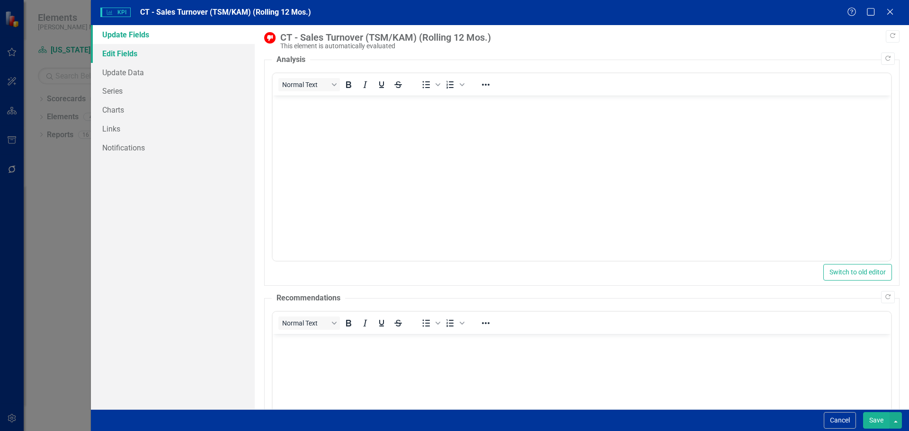
click at [122, 55] on link "Edit Fields" at bounding box center [173, 53] width 164 height 19
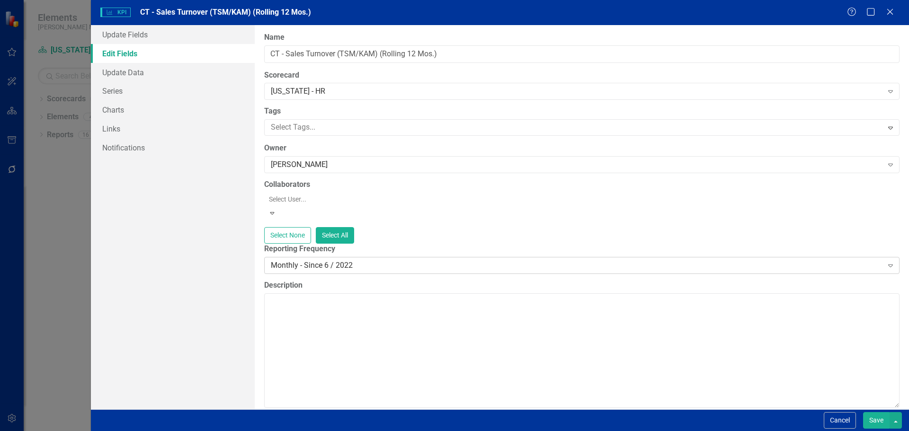
click at [318, 263] on div "Monthly - Since 6 / 2022" at bounding box center [577, 265] width 612 height 11
click at [869, 419] on button "Save" at bounding box center [876, 421] width 27 height 17
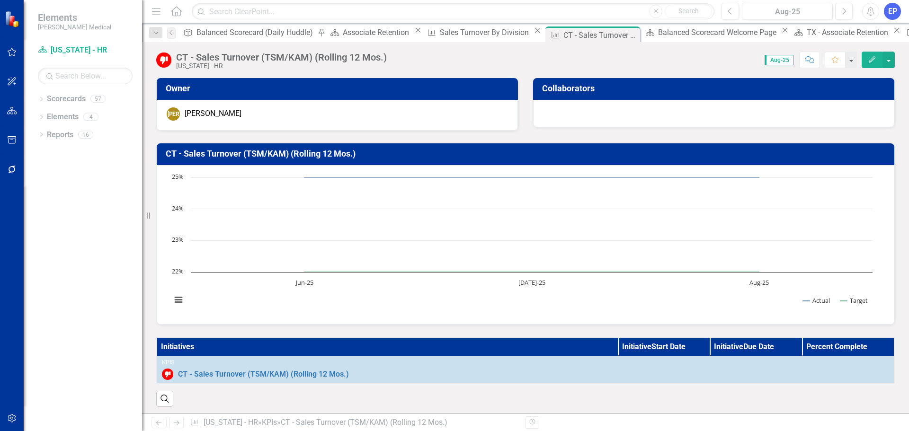
click at [407, 301] on rect "Interactive chart" at bounding box center [522, 244] width 711 height 142
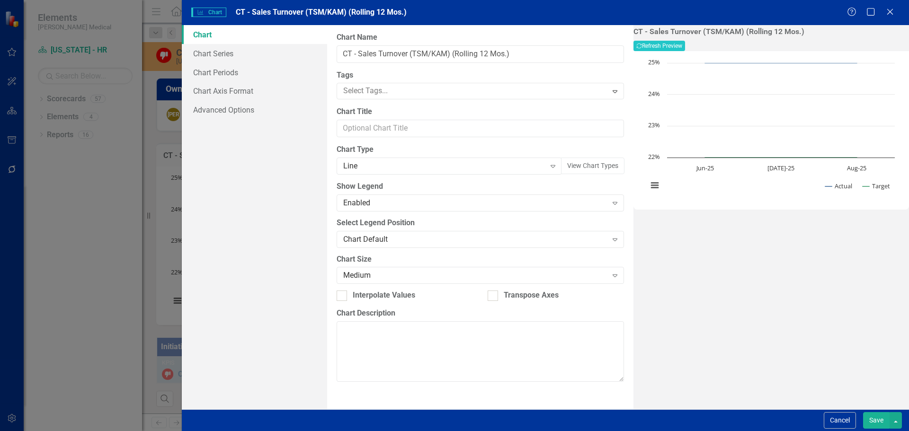
click at [877, 426] on button "Save" at bounding box center [876, 421] width 27 height 17
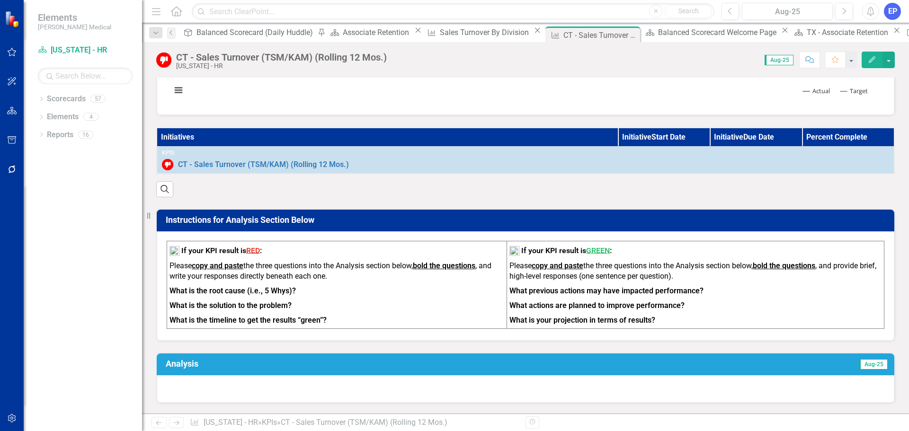
scroll to position [60, 0]
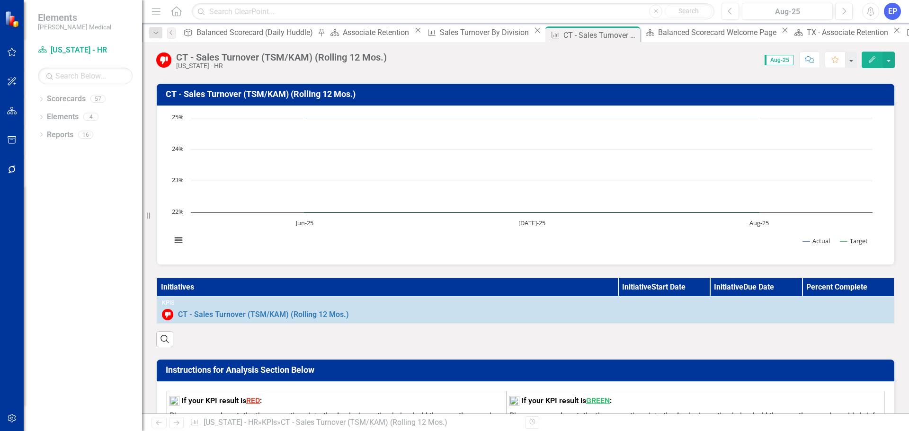
click at [869, 60] on icon "Edit" at bounding box center [872, 59] width 9 height 7
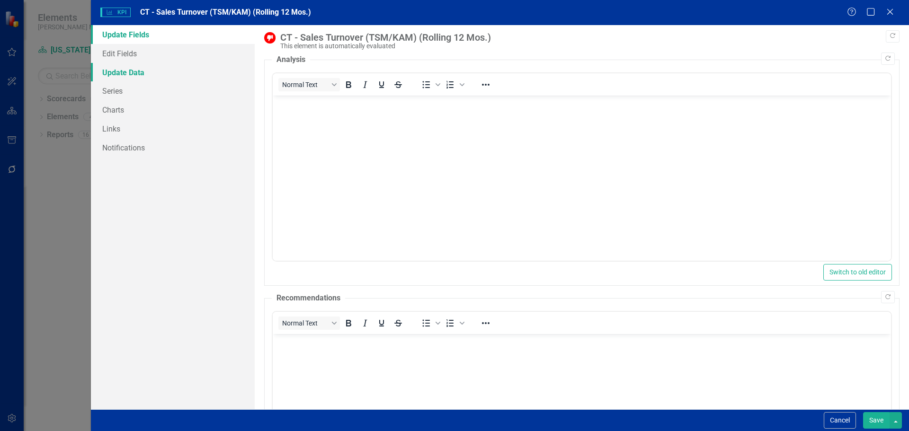
scroll to position [0, 0]
click at [159, 72] on link "Update Data" at bounding box center [173, 72] width 164 height 19
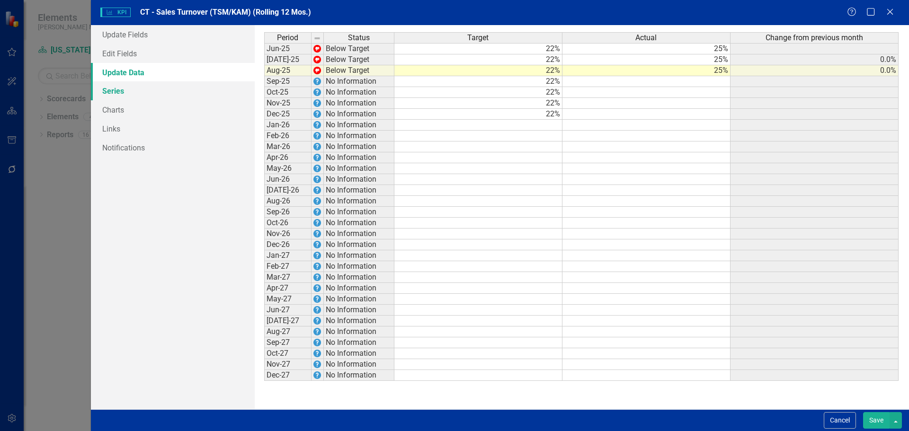
click at [151, 88] on link "Series" at bounding box center [173, 90] width 164 height 19
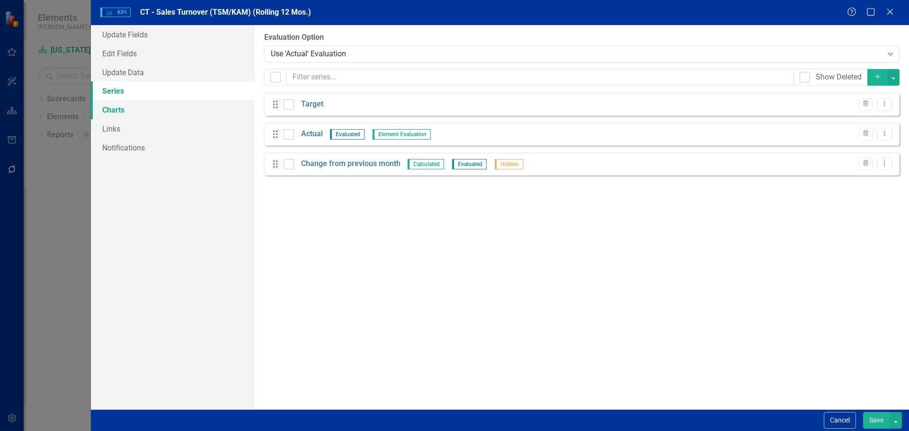
click at [144, 108] on link "Charts" at bounding box center [173, 109] width 164 height 19
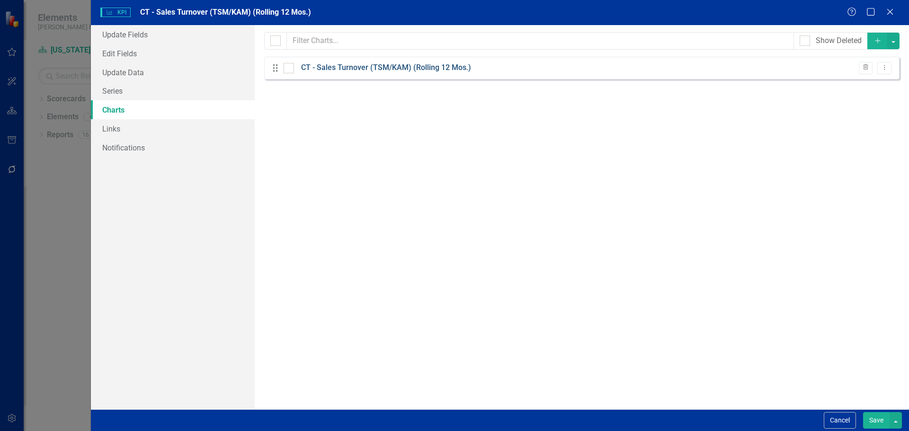
click at [330, 67] on link "CT - Sales Turnover (TSM/KAM) (Rolling 12 Mos.)" at bounding box center [386, 68] width 170 height 11
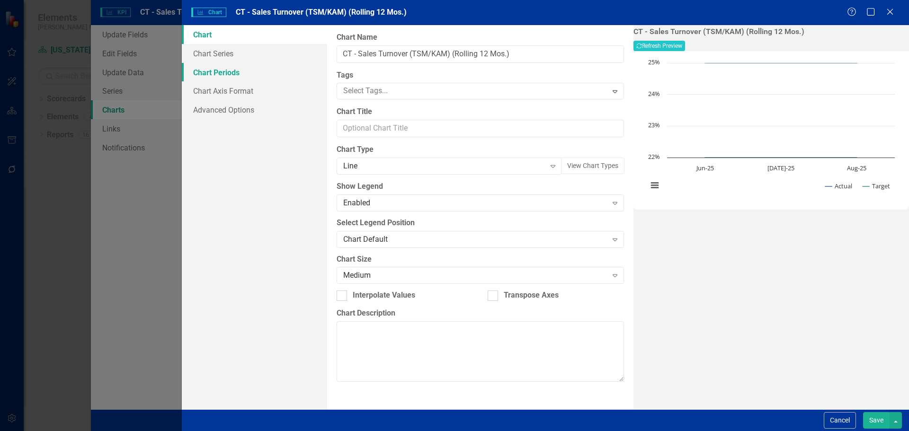
click at [236, 75] on link "Chart Periods" at bounding box center [254, 72] width 145 height 19
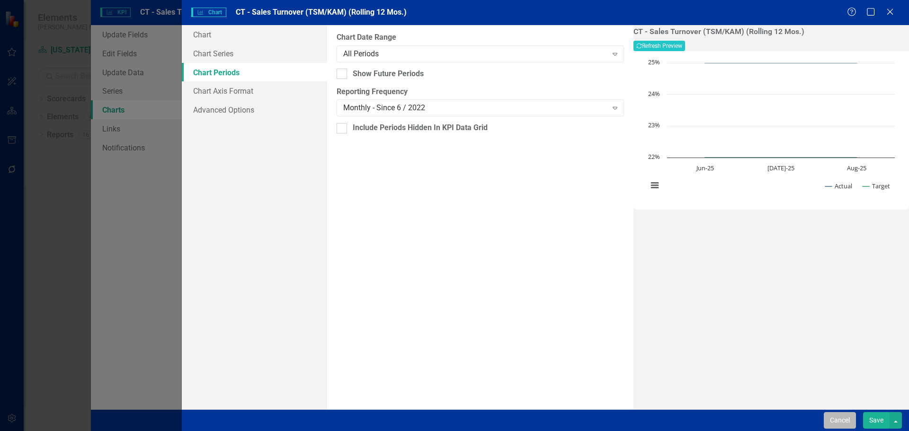
click at [840, 423] on button "Cancel" at bounding box center [840, 421] width 32 height 17
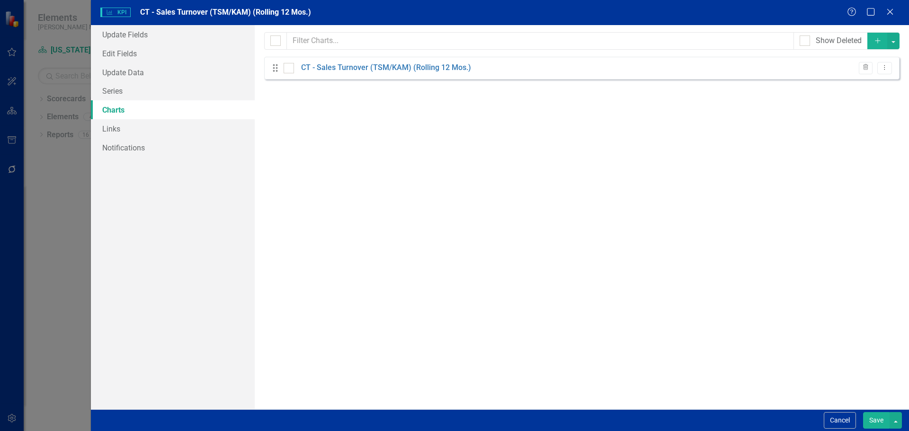
click at [875, 418] on button "Save" at bounding box center [876, 421] width 27 height 17
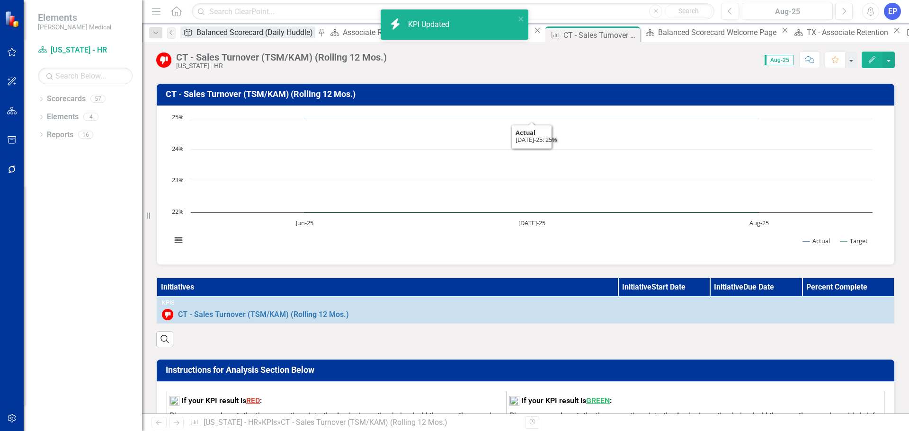
click at [226, 32] on div "Balanced Scorecard (Daily Huddle)" at bounding box center [256, 33] width 119 height 12
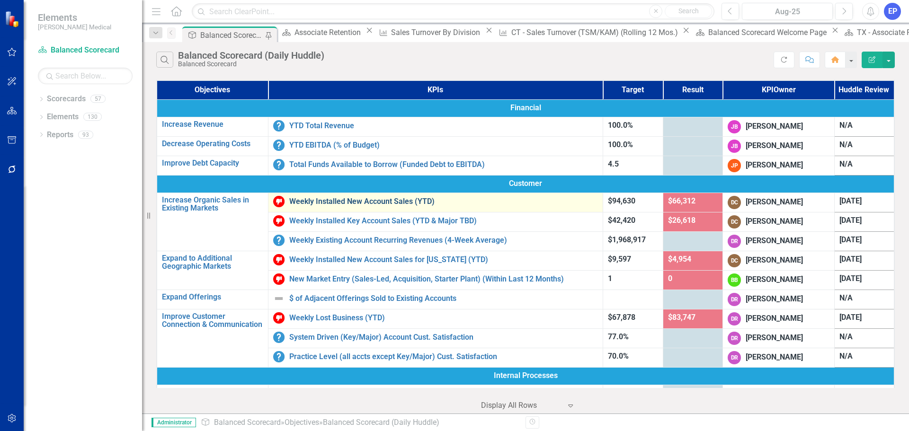
click at [367, 202] on link "Weekly Installed New Account Sales (YTD)" at bounding box center [443, 202] width 309 height 9
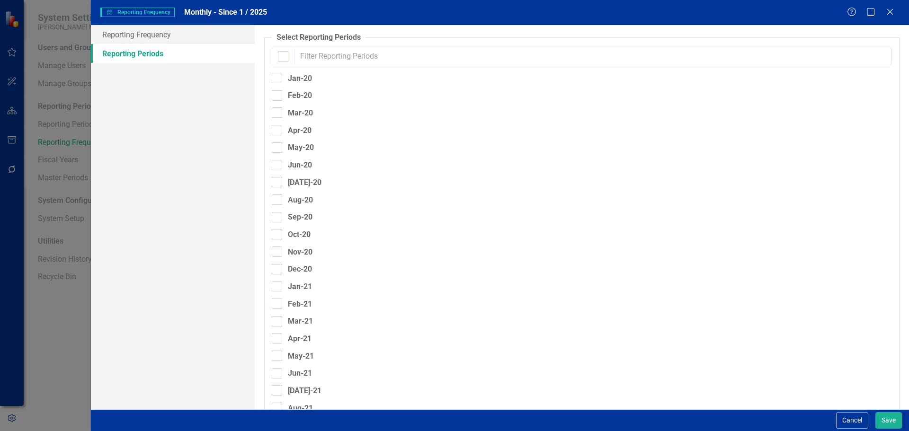
checkbox input "true"
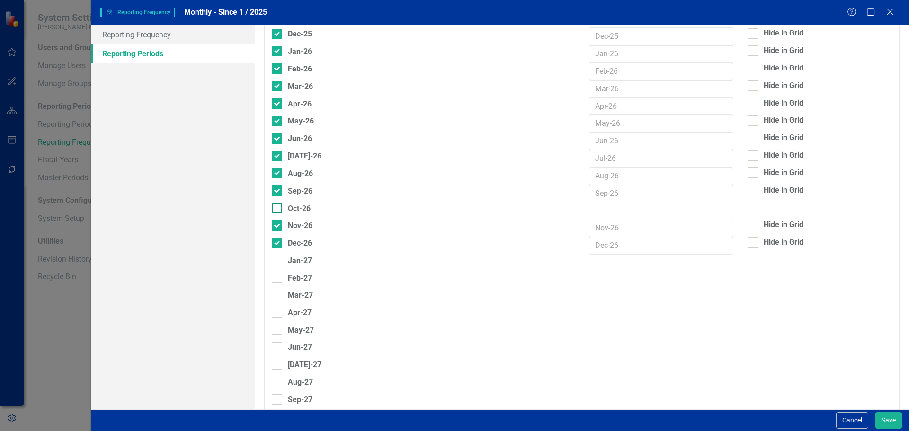
click at [276, 209] on input "Oct-26" at bounding box center [275, 206] width 6 height 6
checkbox input "true"
click at [892, 420] on button "Save" at bounding box center [889, 421] width 27 height 17
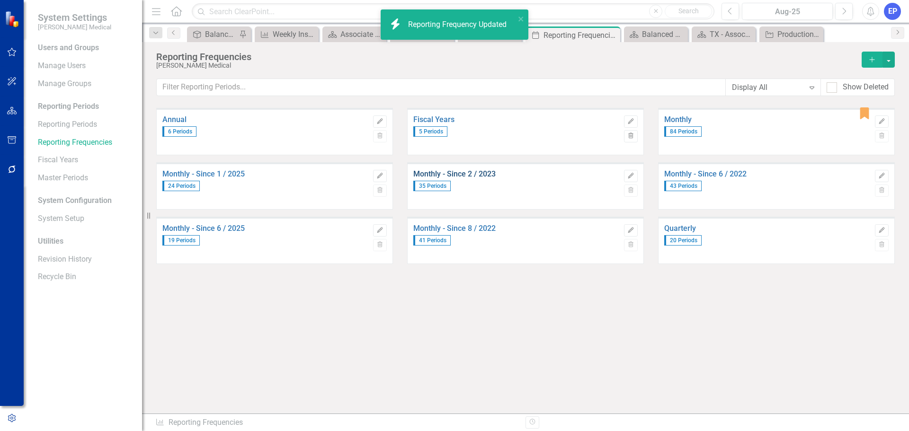
click at [438, 175] on link "Monthly - Since 2 / 2023" at bounding box center [516, 174] width 206 height 9
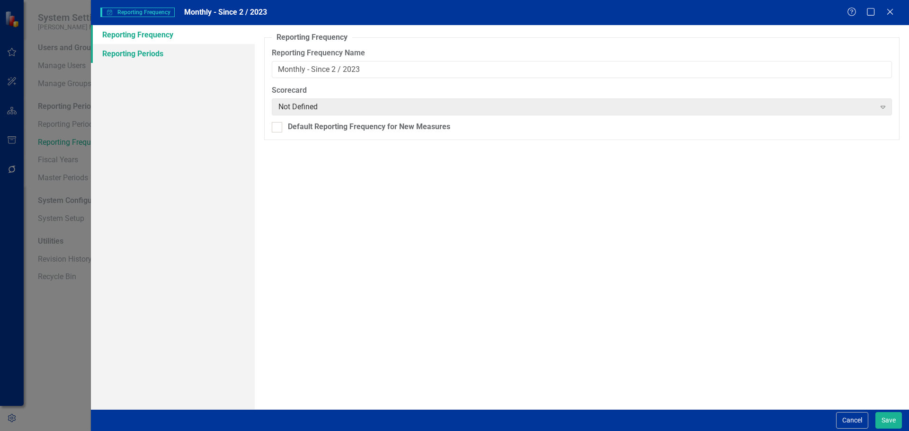
click at [168, 53] on link "Reporting Periods" at bounding box center [173, 53] width 164 height 19
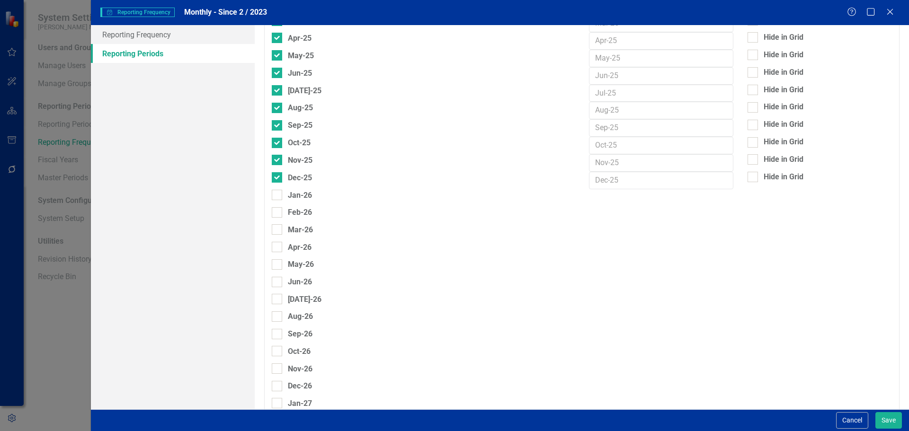
scroll to position [1231, 0]
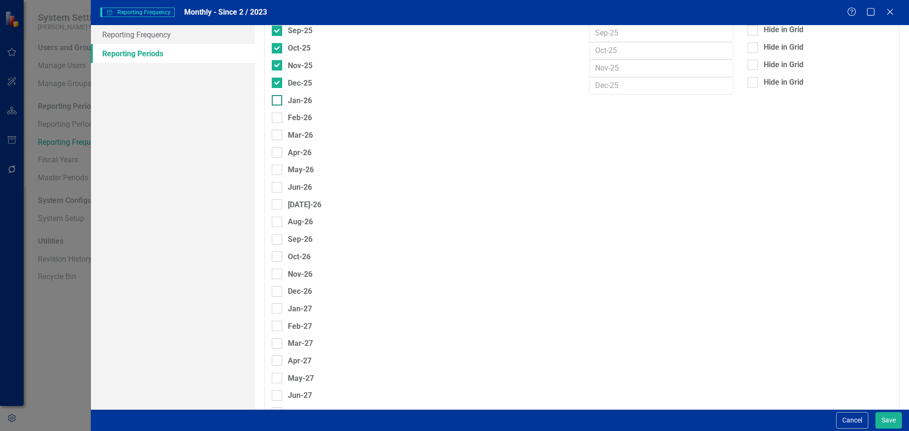
click at [278, 103] on div at bounding box center [277, 100] width 10 height 10
click at [278, 101] on input "Jan-26" at bounding box center [275, 98] width 6 height 6
checkbox input "true"
click at [277, 117] on input "Feb-26" at bounding box center [275, 116] width 6 height 6
checkbox input "true"
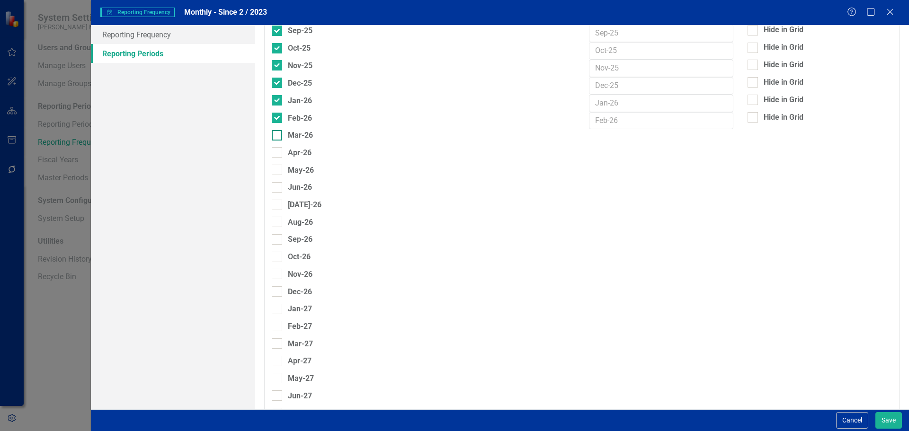
click at [274, 137] on div at bounding box center [277, 135] width 10 height 10
click at [274, 136] on input "Mar-26" at bounding box center [275, 133] width 6 height 6
checkbox input "true"
click at [275, 149] on input "Apr-26" at bounding box center [275, 151] width 6 height 6
checkbox input "true"
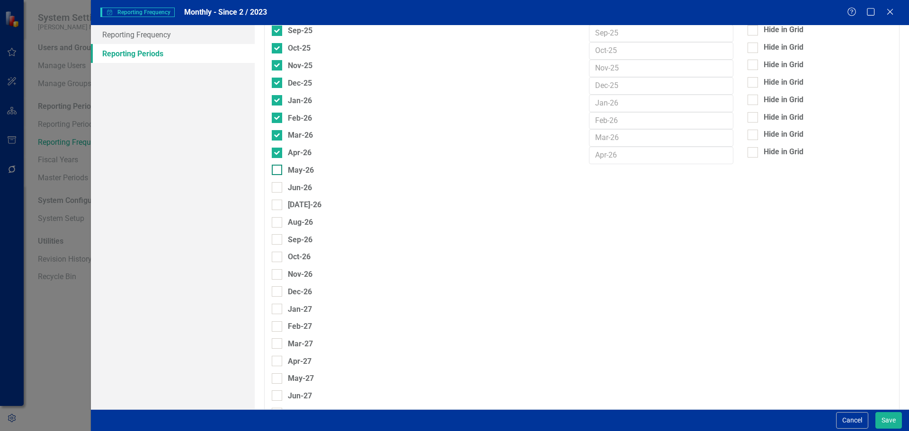
click at [277, 167] on input "May-26" at bounding box center [275, 168] width 6 height 6
checkbox input "true"
click at [279, 189] on div at bounding box center [277, 187] width 10 height 10
click at [278, 189] on input "Jun-26" at bounding box center [275, 185] width 6 height 6
checkbox input "true"
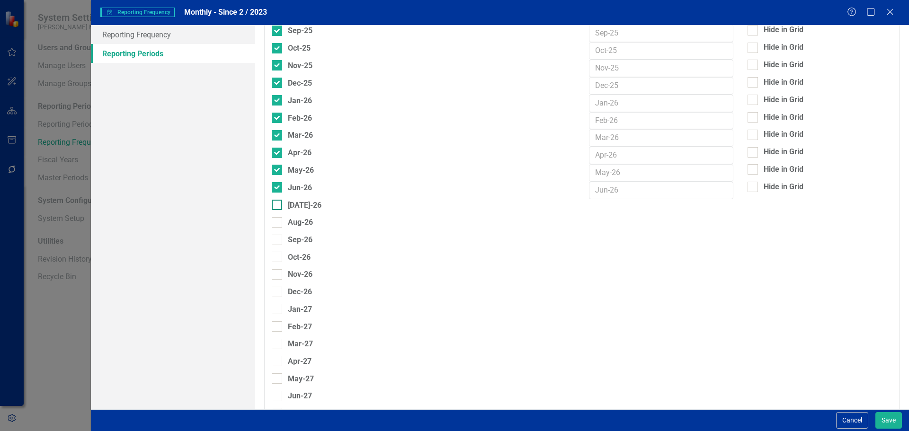
click at [278, 205] on input "[DATE]-26" at bounding box center [275, 203] width 6 height 6
checkbox input "true"
click at [277, 215] on div "[DATE]-26" at bounding box center [423, 208] width 317 height 18
click at [277, 225] on div at bounding box center [277, 222] width 10 height 10
click at [277, 224] on input "Aug-26" at bounding box center [275, 220] width 6 height 6
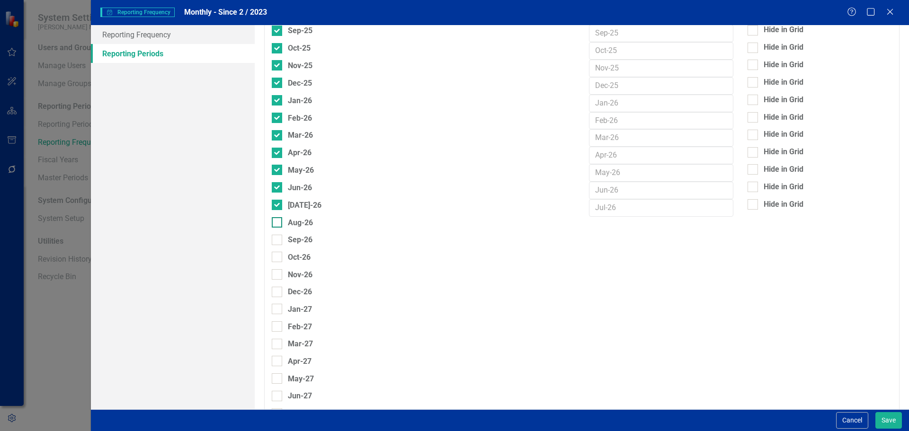
checkbox input "true"
click at [275, 252] on input "Oct-26" at bounding box center [275, 255] width 6 height 6
checkbox input "true"
click at [277, 234] on div "Sep-26" at bounding box center [292, 240] width 41 height 12
click at [277, 235] on input "Sep-26" at bounding box center [275, 238] width 6 height 6
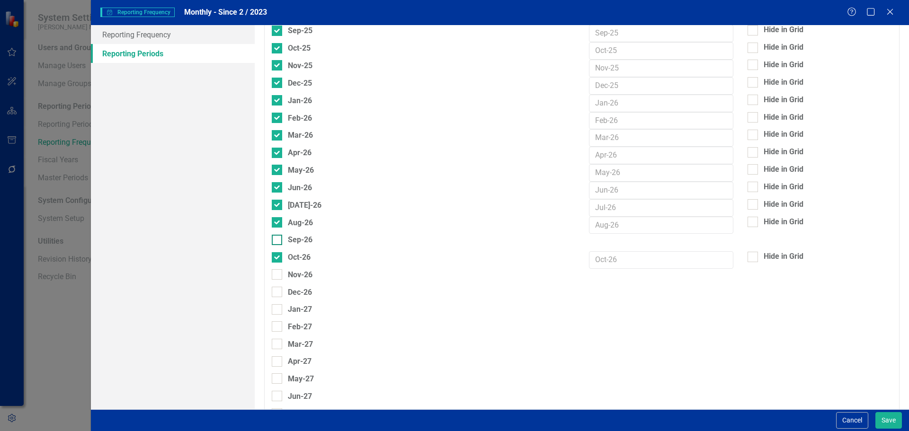
checkbox input "true"
click at [276, 276] on div at bounding box center [277, 275] width 10 height 10
click at [276, 276] on input "Nov-26" at bounding box center [275, 273] width 6 height 6
checkbox input "true"
click at [280, 290] on div at bounding box center [277, 292] width 10 height 10
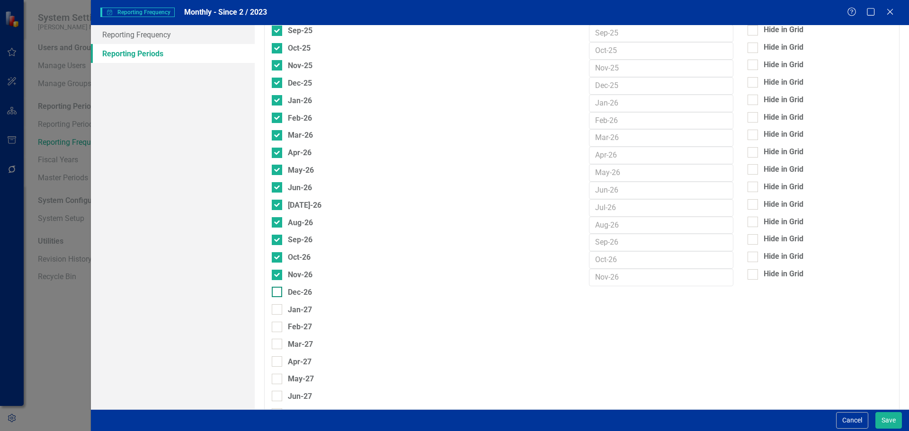
click at [278, 290] on input "Dec-26" at bounding box center [275, 290] width 6 height 6
checkbox input "true"
click at [896, 421] on button "Save" at bounding box center [889, 421] width 27 height 17
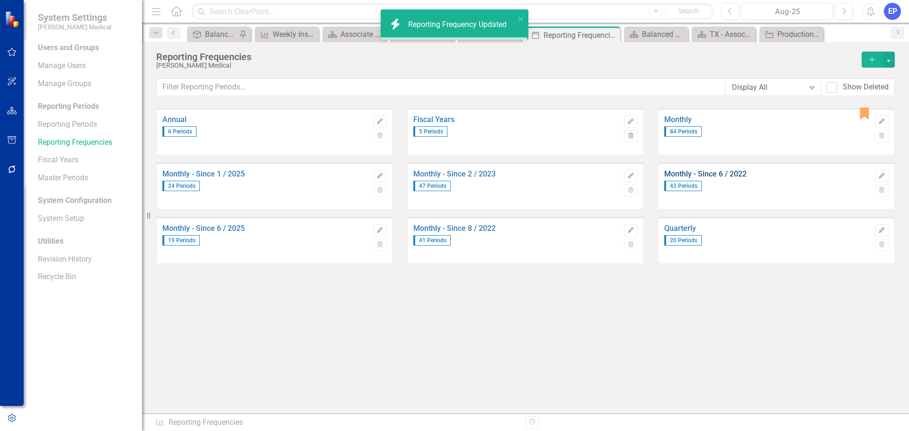
click at [680, 175] on link "Monthly - Since 6 / 2022" at bounding box center [768, 174] width 206 height 9
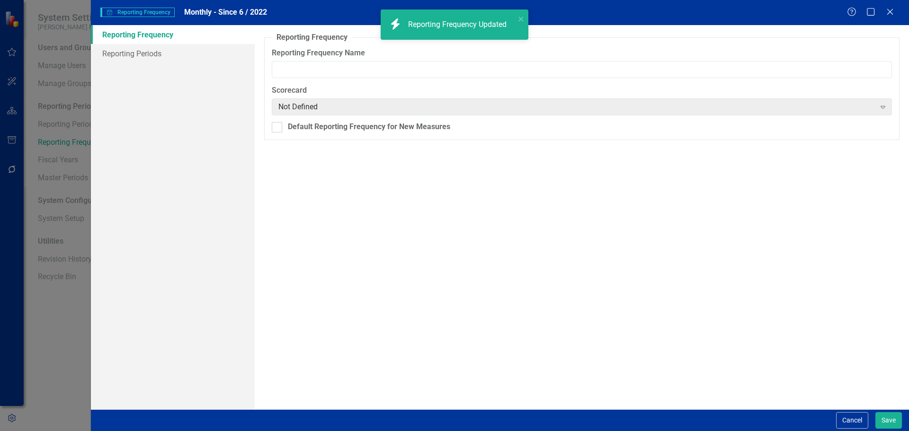
type input "Monthly - Since 6 / 2022"
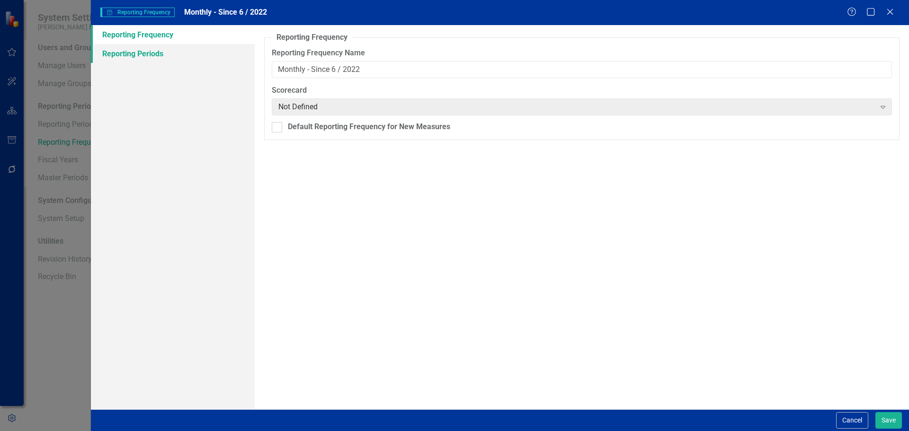
click at [150, 56] on link "Reporting Periods" at bounding box center [173, 53] width 164 height 19
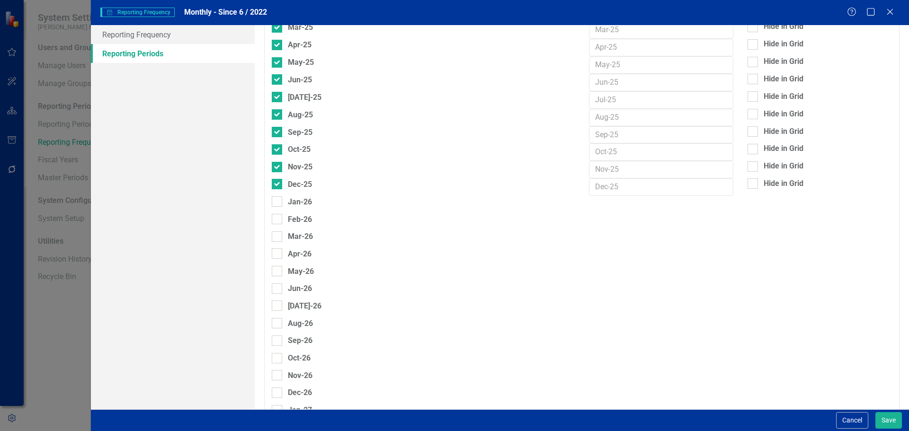
scroll to position [1341, 0]
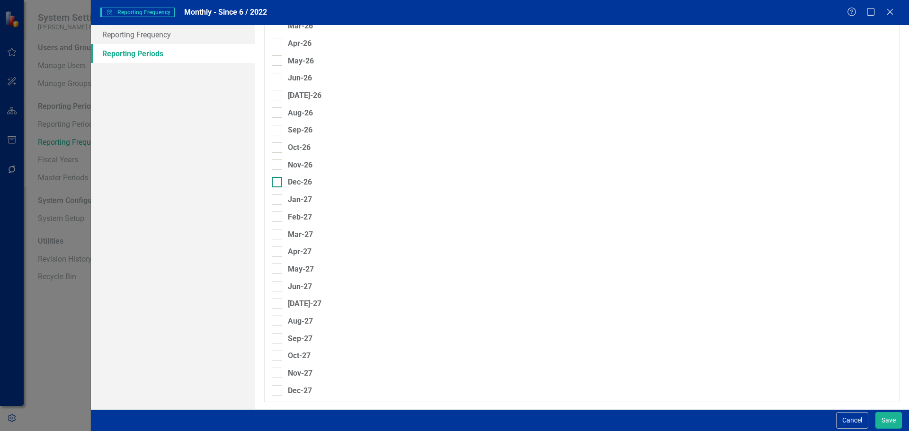
click at [277, 180] on input "Dec-26" at bounding box center [275, 180] width 6 height 6
checkbox input "true"
click at [275, 164] on input "Nov-26" at bounding box center [275, 163] width 6 height 6
checkbox input "true"
click at [275, 148] on input "Oct-26" at bounding box center [275, 146] width 6 height 6
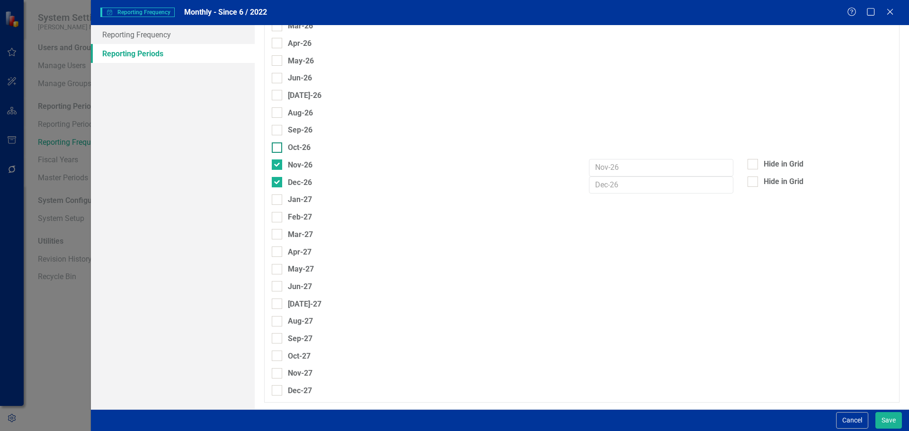
checkbox input "true"
click at [275, 130] on input "Sep-26" at bounding box center [275, 128] width 6 height 6
checkbox input "true"
click at [274, 113] on input "Aug-26" at bounding box center [275, 111] width 6 height 6
checkbox input "true"
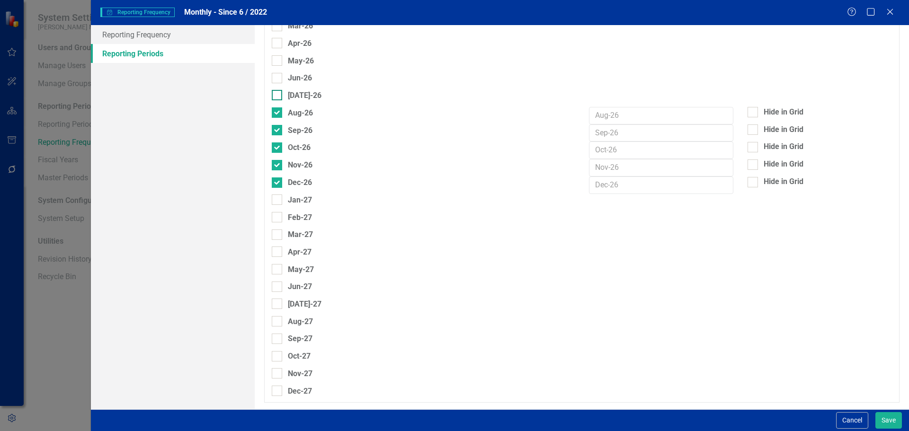
click at [274, 99] on div at bounding box center [277, 95] width 10 height 10
click at [274, 96] on input "[DATE]-26" at bounding box center [275, 93] width 6 height 6
checkbox input "true"
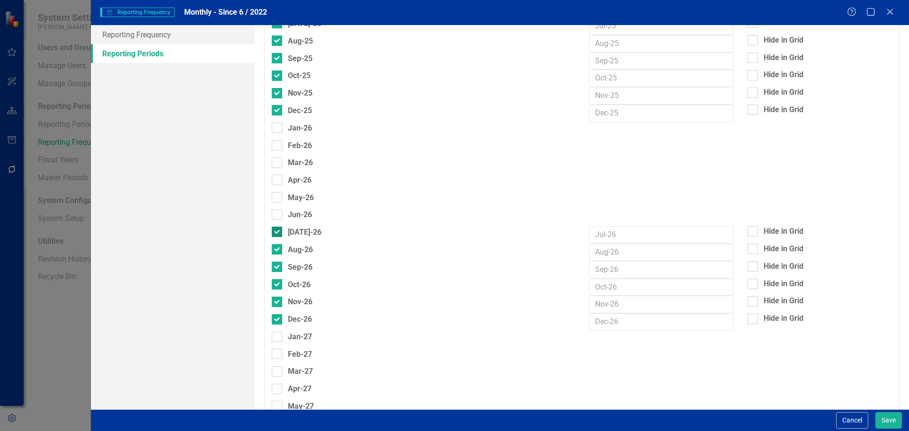
scroll to position [1199, 0]
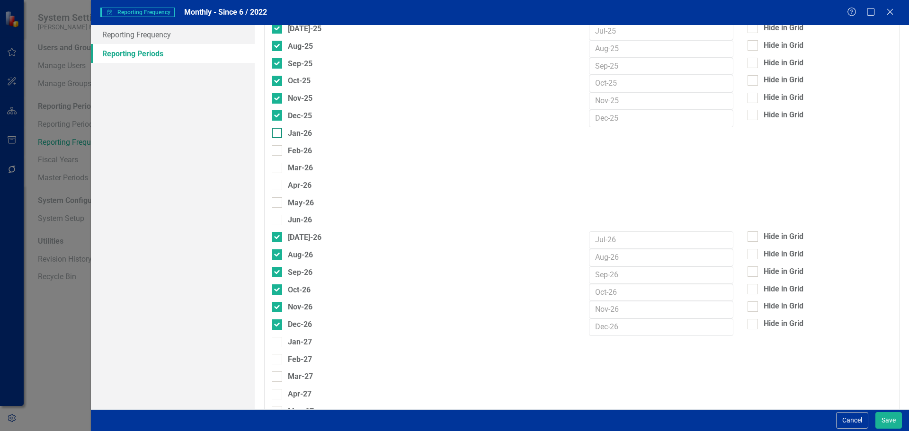
click at [276, 132] on input "Jan-26" at bounding box center [275, 131] width 6 height 6
checkbox input "true"
drag, startPoint x: 277, startPoint y: 147, endPoint x: 278, endPoint y: 154, distance: 7.2
click at [277, 147] on input "Feb-26" at bounding box center [275, 148] width 6 height 6
checkbox input "true"
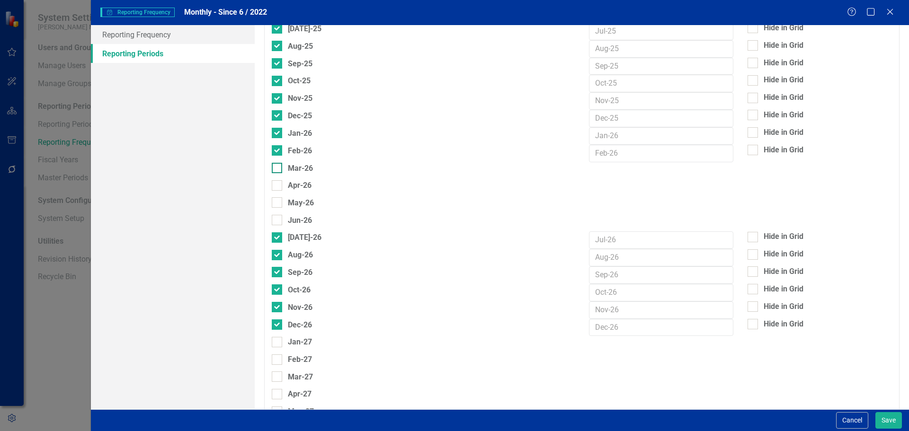
click at [279, 164] on div at bounding box center [277, 168] width 10 height 10
click at [278, 164] on input "Mar-26" at bounding box center [275, 166] width 6 height 6
checkbox input "true"
click at [279, 184] on div at bounding box center [277, 185] width 10 height 10
click at [278, 184] on input "Apr-26" at bounding box center [275, 183] width 6 height 6
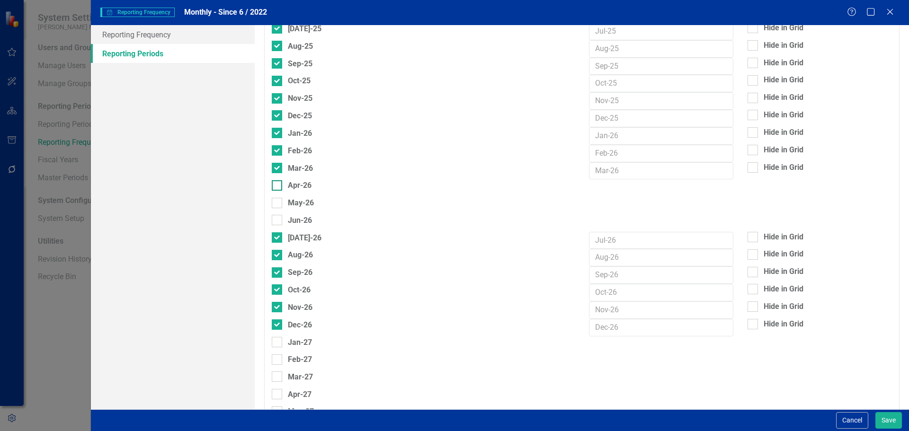
checkbox input "true"
drag, startPoint x: 277, startPoint y: 201, endPoint x: 277, endPoint y: 213, distance: 11.9
click at [277, 201] on input "May-26" at bounding box center [275, 201] width 6 height 6
checkbox input "true"
click at [276, 222] on div at bounding box center [277, 221] width 10 height 10
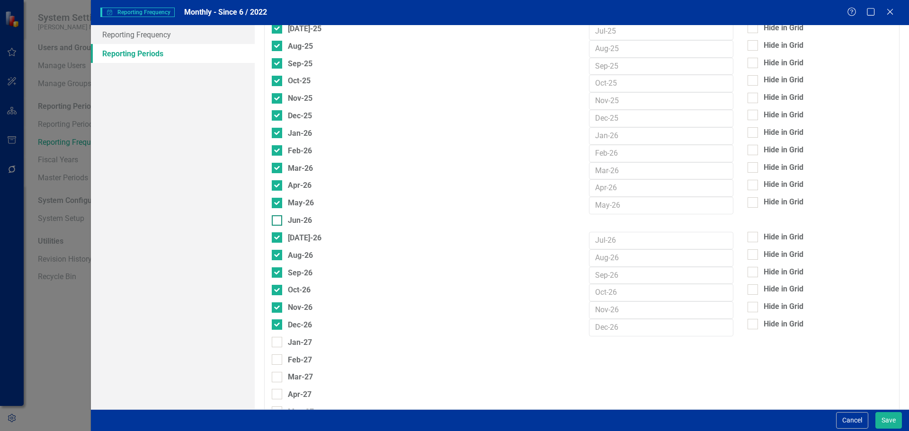
click at [276, 222] on input "Jun-26" at bounding box center [275, 219] width 6 height 6
checkbox input "true"
click at [880, 420] on button "Save" at bounding box center [889, 421] width 27 height 17
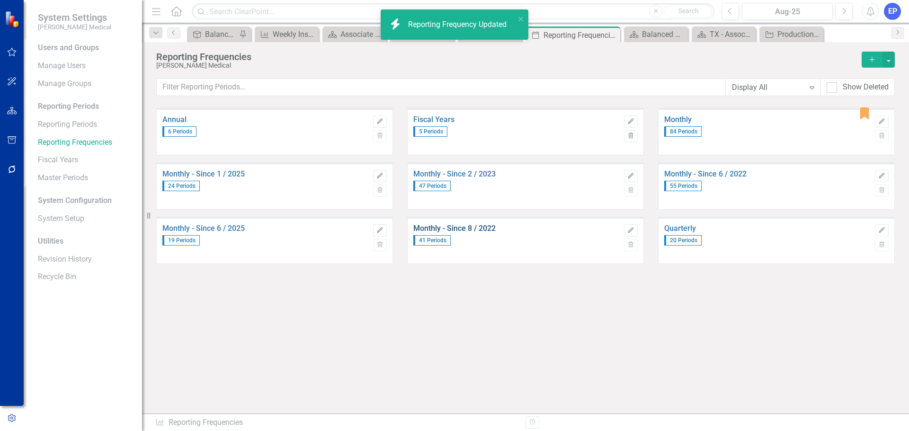
click at [464, 229] on link "Monthly - Since 8 / 2022" at bounding box center [516, 229] width 206 height 9
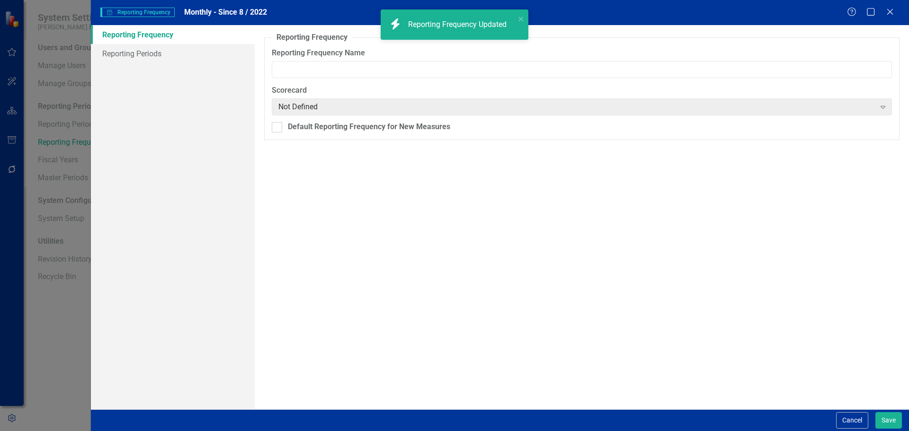
type input "Monthly - Since 8 / 2022"
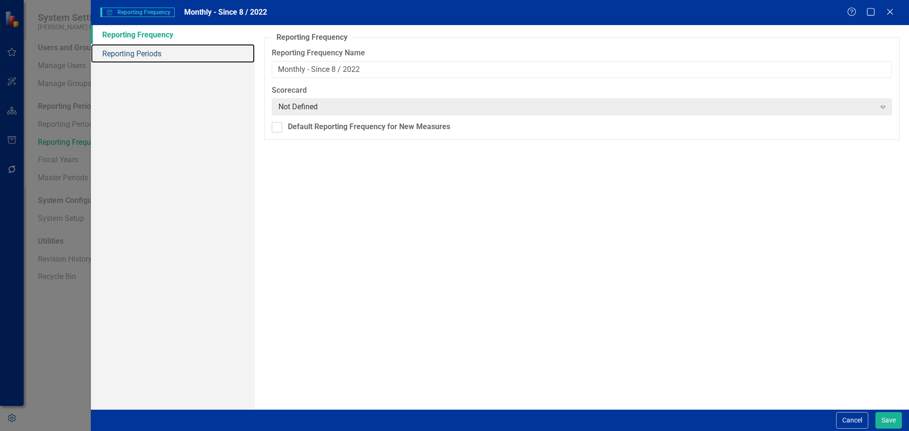
drag, startPoint x: 158, startPoint y: 55, endPoint x: 224, endPoint y: 114, distance: 87.9
click at [158, 55] on link "Reporting Periods" at bounding box center [173, 53] width 164 height 19
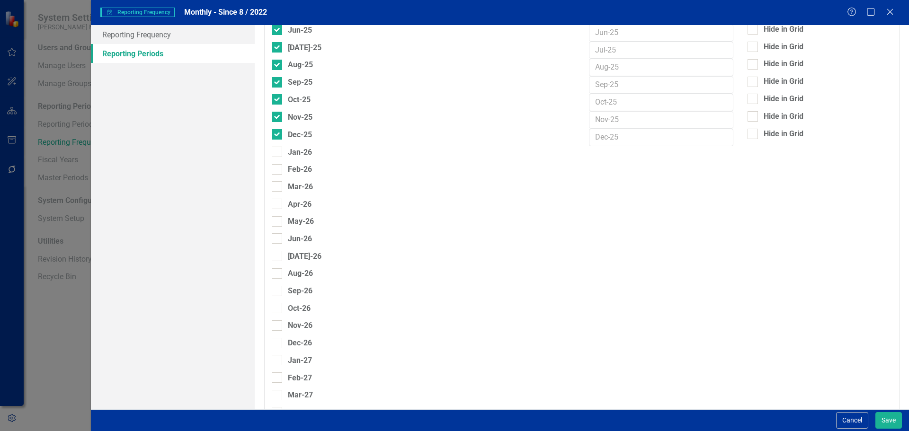
scroll to position [1184, 0]
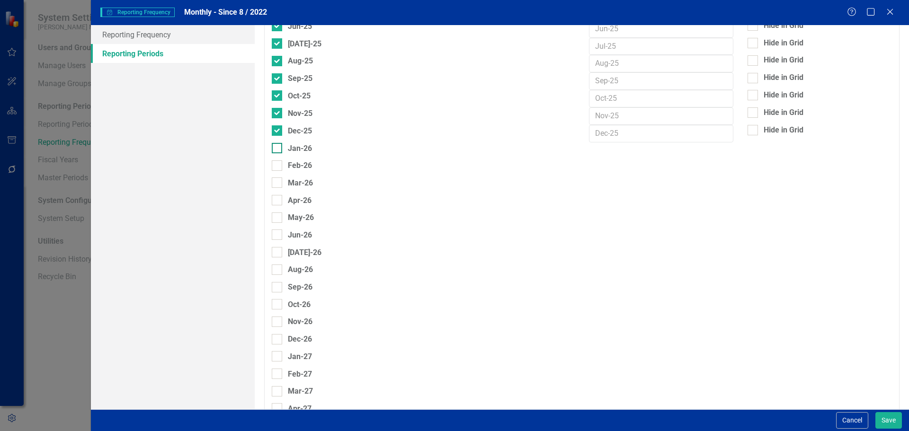
click at [277, 151] on div at bounding box center [277, 148] width 10 height 10
click at [277, 149] on input "Jan-26" at bounding box center [275, 146] width 6 height 6
checkbox input "true"
click at [276, 164] on input "Feb-26" at bounding box center [275, 164] width 6 height 6
checkbox input "true"
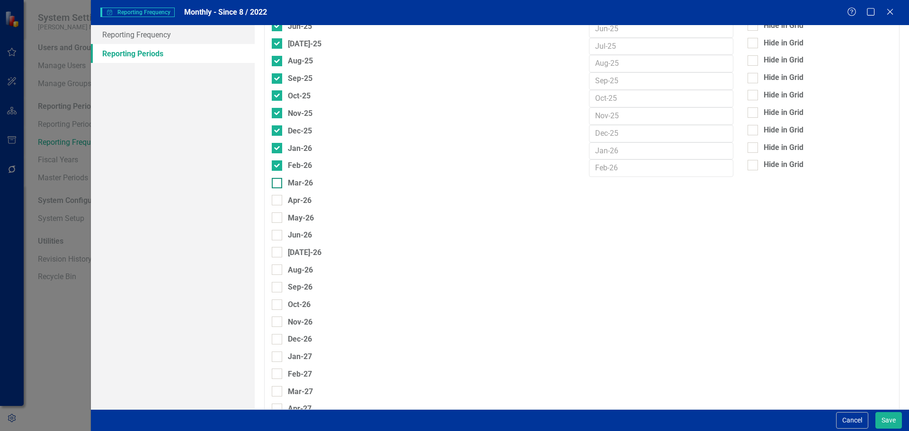
click at [278, 185] on div at bounding box center [277, 183] width 10 height 10
click at [278, 184] on input "Mar-26" at bounding box center [275, 181] width 6 height 6
checkbox input "true"
click at [279, 198] on div at bounding box center [277, 201] width 10 height 10
click at [278, 198] on input "Apr-26" at bounding box center [275, 199] width 6 height 6
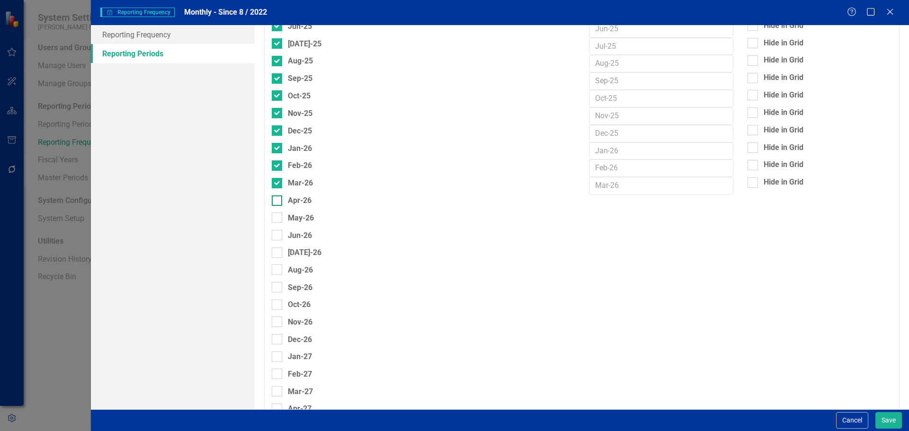
checkbox input "true"
click at [278, 224] on div "May-26" at bounding box center [293, 218] width 42 height 12
click at [278, 219] on input "May-26" at bounding box center [275, 216] width 6 height 6
checkbox input "true"
click at [278, 240] on div at bounding box center [277, 235] width 10 height 10
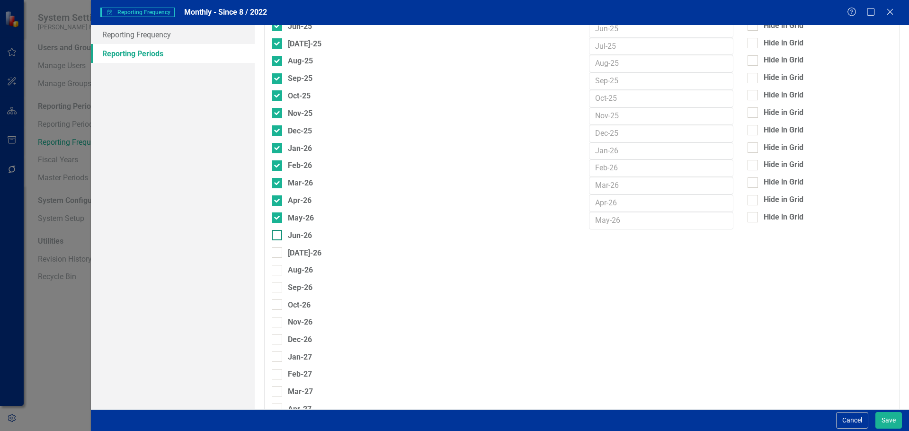
click at [278, 236] on input "Jun-26" at bounding box center [275, 233] width 6 height 6
checkbox input "true"
click at [277, 257] on div at bounding box center [277, 253] width 10 height 10
click at [277, 254] on input "[DATE]-26" at bounding box center [275, 251] width 6 height 6
checkbox input "true"
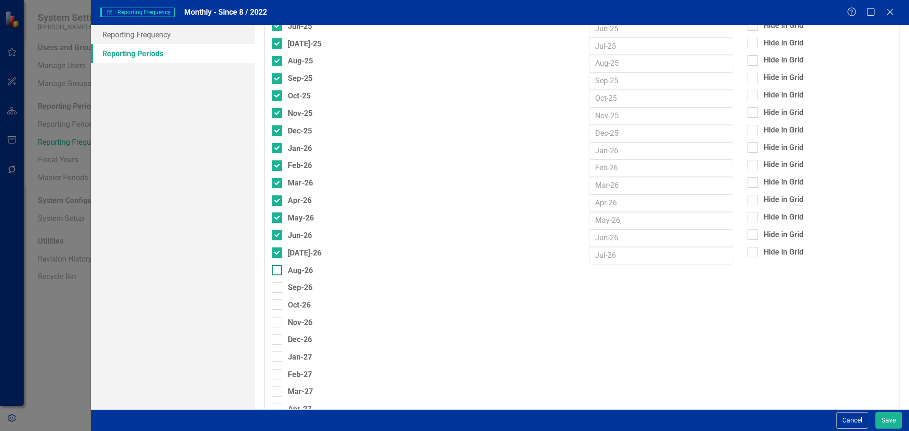
click at [276, 273] on div at bounding box center [277, 270] width 10 height 10
click at [276, 271] on input "Aug-26" at bounding box center [275, 268] width 6 height 6
checkbox input "true"
click at [279, 288] on div at bounding box center [277, 288] width 10 height 10
click at [278, 288] on input "Sep-26" at bounding box center [275, 286] width 6 height 6
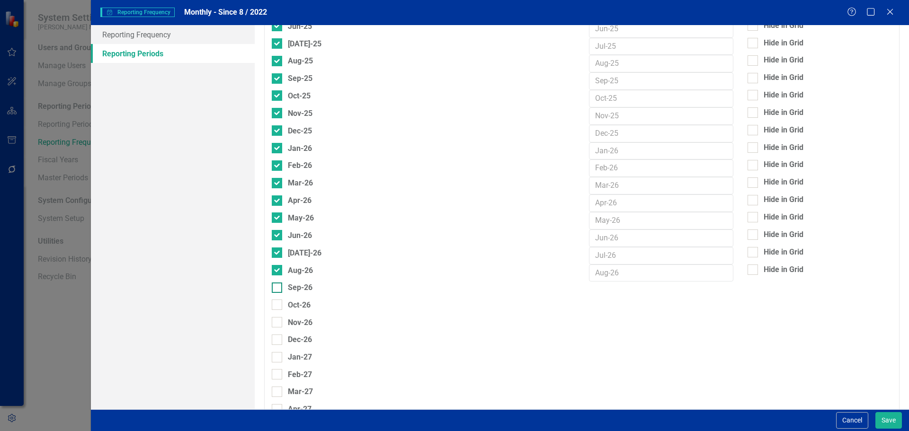
checkbox input "true"
click at [279, 313] on div "Oct-26" at bounding box center [291, 306] width 39 height 14
click at [278, 327] on div at bounding box center [277, 322] width 10 height 10
click at [278, 323] on input "Nov-26" at bounding box center [275, 320] width 6 height 6
checkbox input "true"
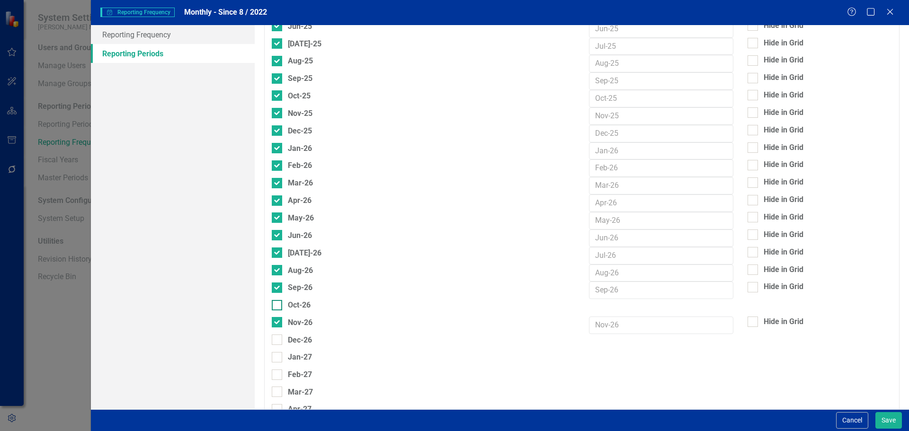
click at [277, 304] on input "Oct-26" at bounding box center [275, 303] width 6 height 6
checkbox input "true"
click at [275, 339] on input "Dec-26" at bounding box center [275, 338] width 6 height 6
checkbox input "true"
click at [882, 419] on button "Save" at bounding box center [889, 421] width 27 height 17
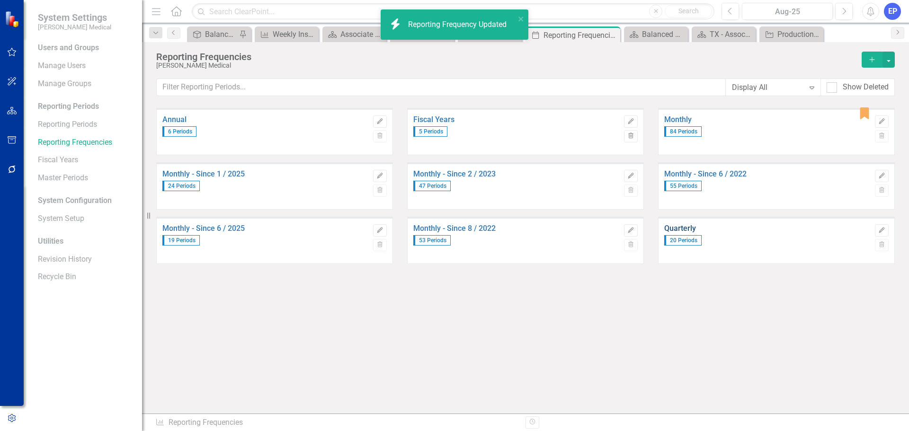
click at [681, 227] on link "Quarterly" at bounding box center [768, 229] width 206 height 9
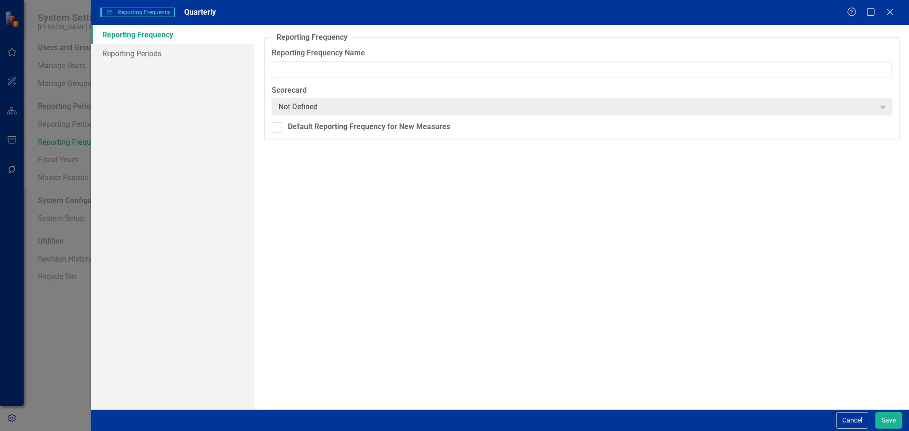
type input "Quarterly"
click at [126, 53] on link "Reporting Periods" at bounding box center [173, 53] width 164 height 19
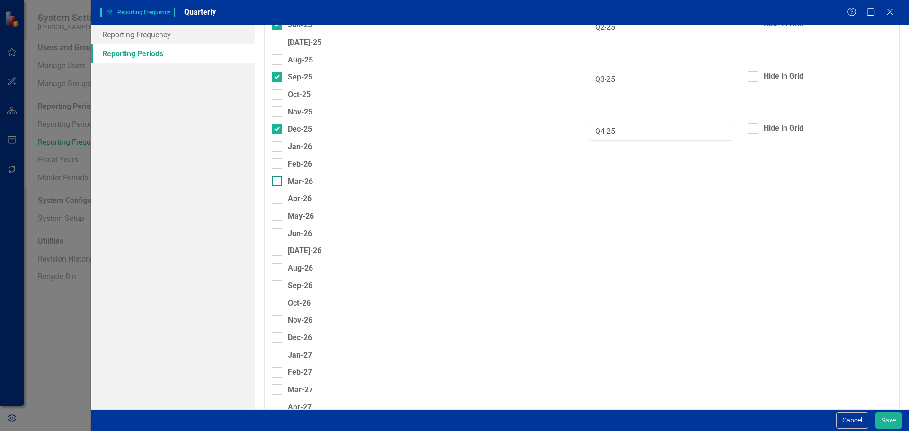
click at [274, 183] on div at bounding box center [277, 181] width 10 height 10
click at [274, 182] on input "Mar-26" at bounding box center [275, 179] width 6 height 6
checkbox input "true"
click at [277, 232] on input "Jun-26" at bounding box center [275, 231] width 6 height 6
checkbox input "true"
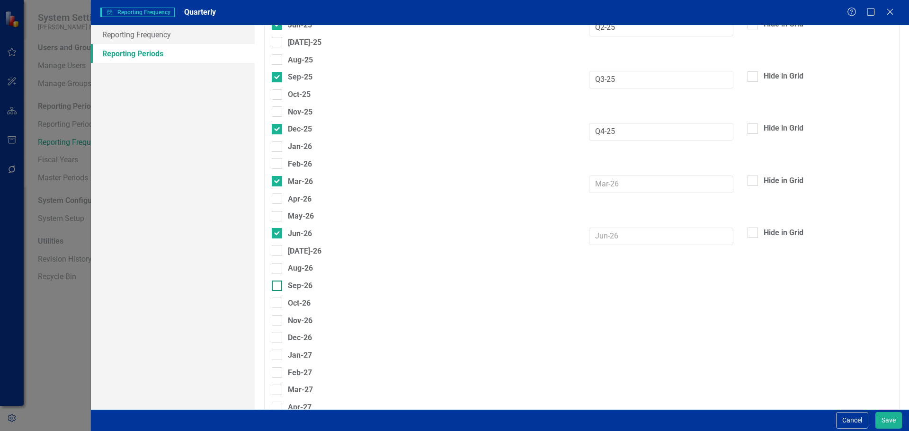
click at [278, 282] on div at bounding box center [277, 286] width 10 height 10
click at [278, 282] on input "Sep-26" at bounding box center [275, 284] width 6 height 6
checkbox input "true"
click at [275, 337] on input "Dec-26" at bounding box center [275, 336] width 6 height 6
checkbox input "true"
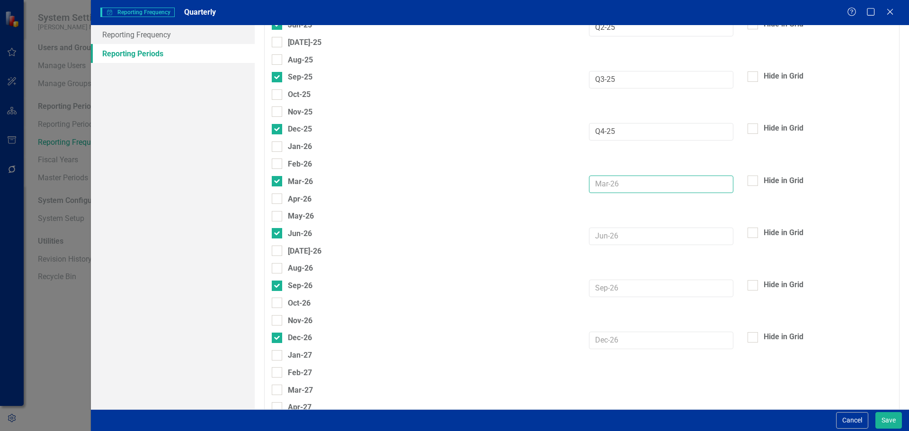
click at [628, 183] on input "text" at bounding box center [661, 185] width 144 height 18
type input "Q1-26"
click at [612, 233] on input "text" at bounding box center [661, 237] width 144 height 18
type input "Q2-26"
click at [606, 292] on input "text" at bounding box center [661, 289] width 144 height 18
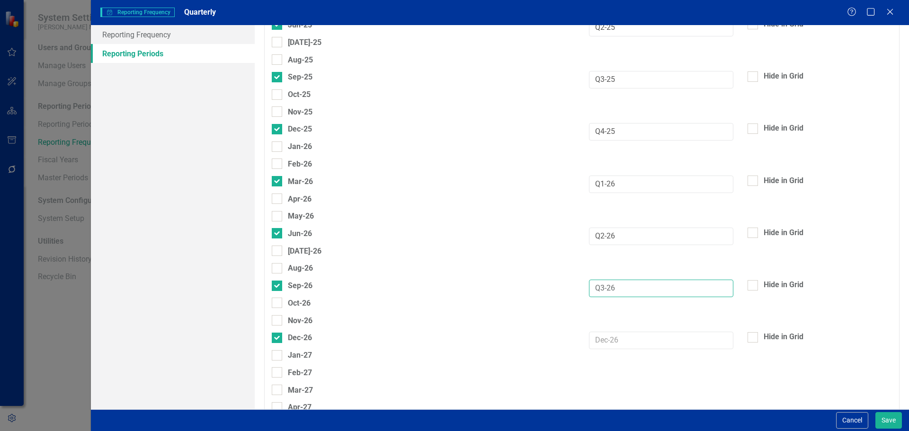
type input "Q3-26"
click at [620, 341] on input "text" at bounding box center [661, 341] width 144 height 18
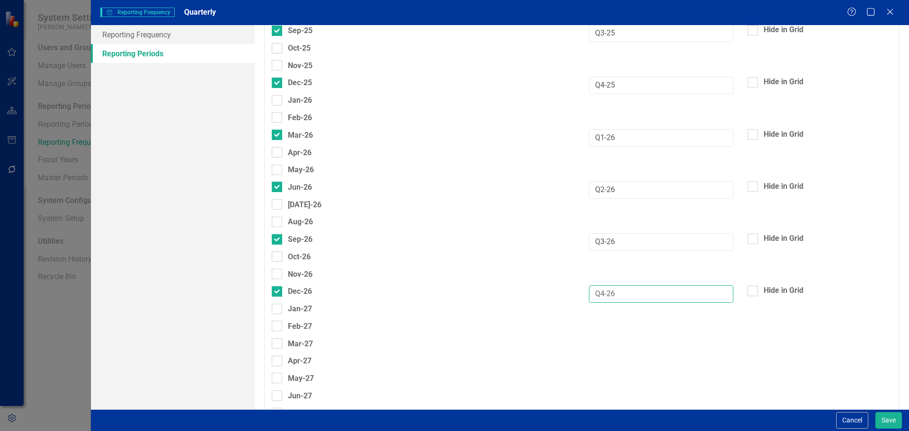
scroll to position [1231, 0]
type input "Q4-26"
click at [886, 419] on button "Save" at bounding box center [889, 421] width 27 height 17
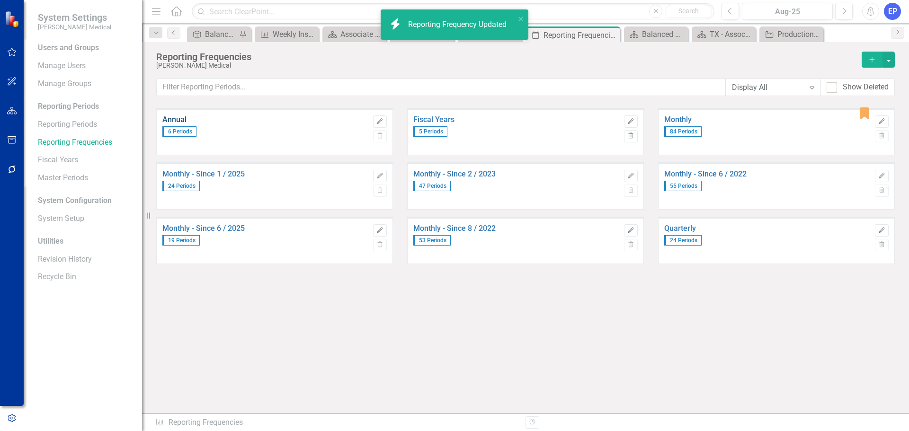
click at [176, 121] on link "Annual" at bounding box center [265, 120] width 206 height 9
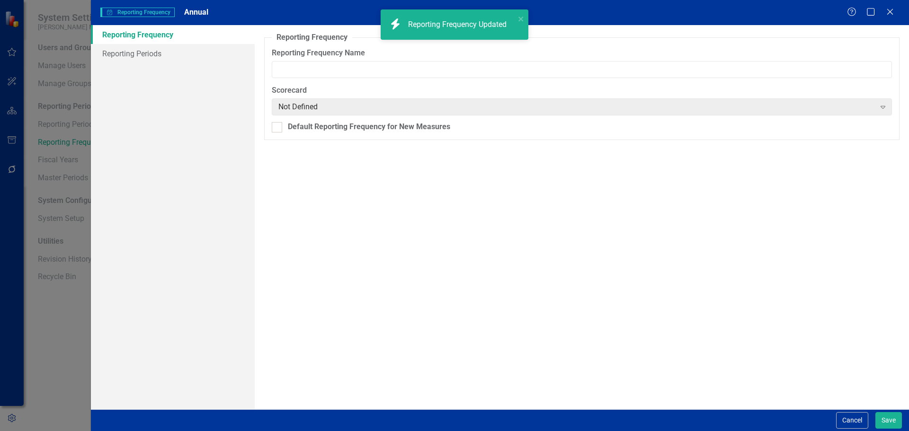
type input "Annual"
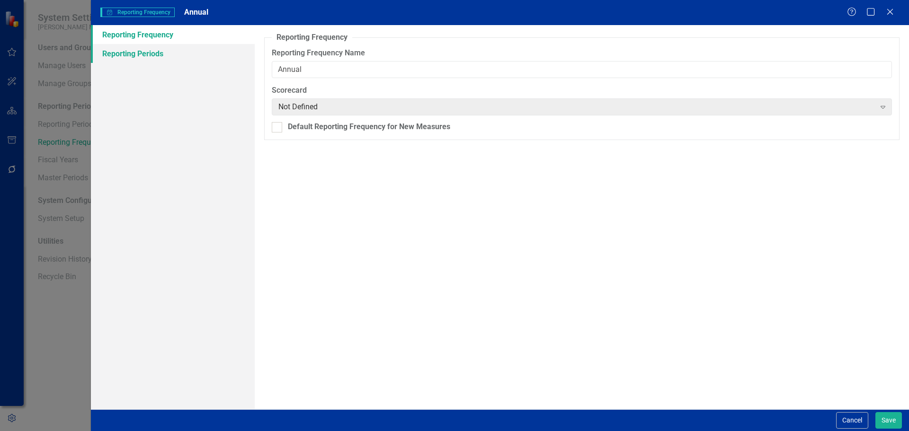
click at [142, 54] on link "Reporting Periods" at bounding box center [173, 53] width 164 height 19
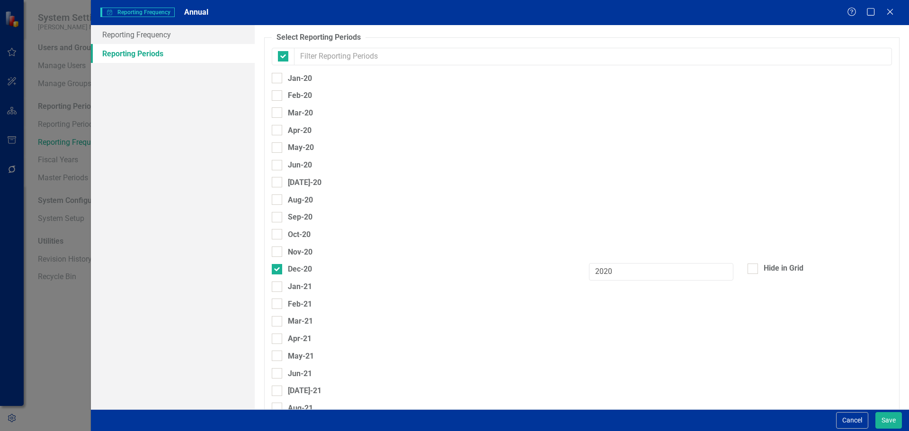
checkbox input "false"
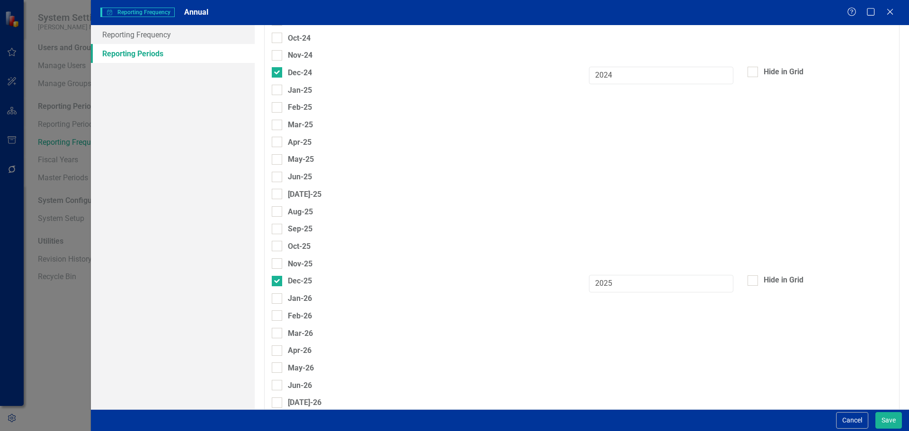
scroll to position [1184, 0]
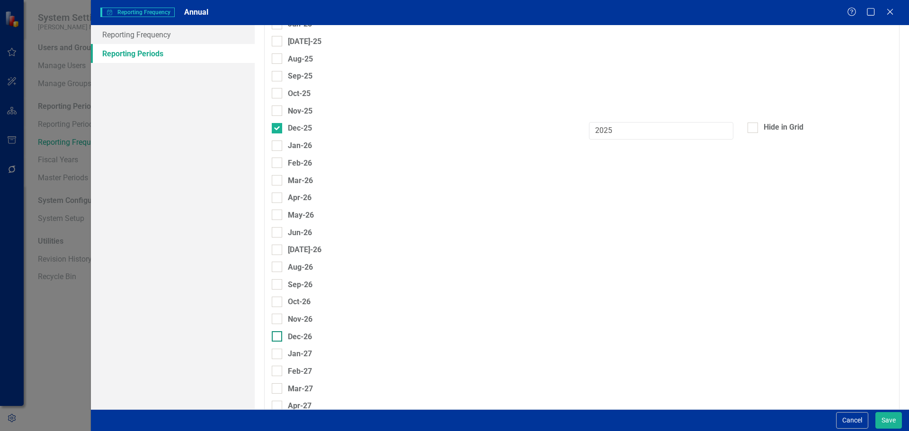
click at [289, 336] on div "Dec-26" at bounding box center [300, 337] width 24 height 12
click at [278, 336] on input "Dec-26" at bounding box center [275, 335] width 6 height 6
checkbox input "true"
click at [619, 341] on input "text" at bounding box center [661, 340] width 144 height 18
type input "2026"
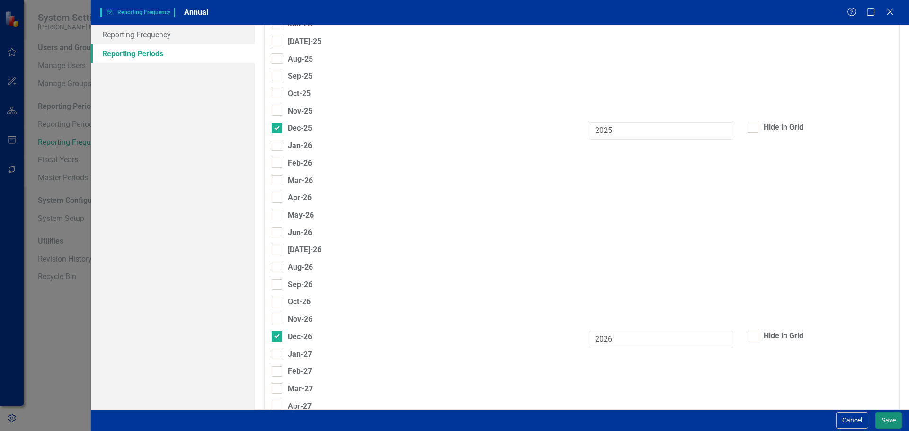
click at [881, 416] on button "Save" at bounding box center [889, 421] width 27 height 17
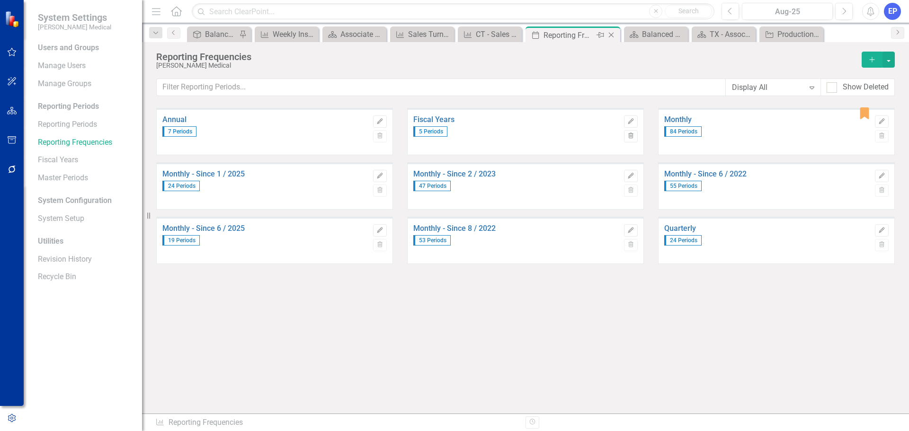
click at [611, 34] on icon "Close" at bounding box center [611, 35] width 9 height 8
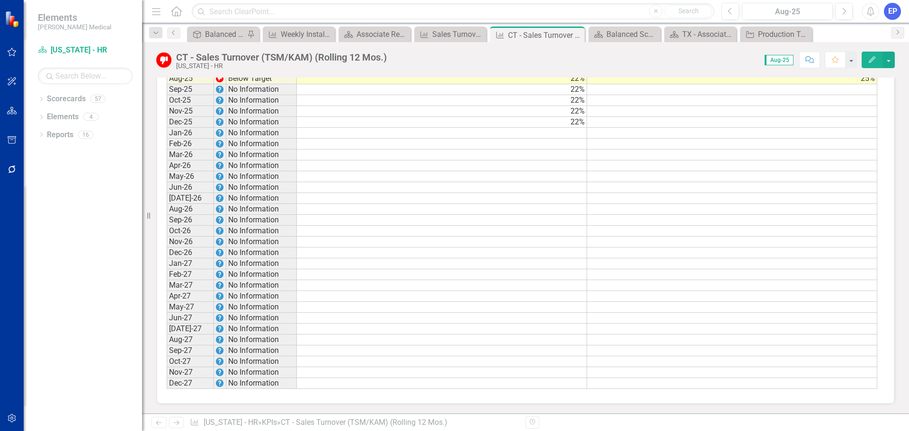
scroll to position [628, 0]
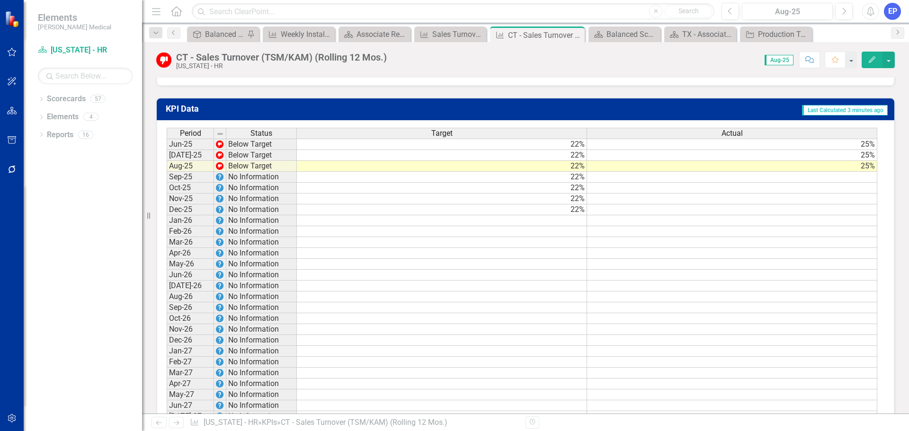
click at [871, 60] on icon "Edit" at bounding box center [872, 59] width 9 height 7
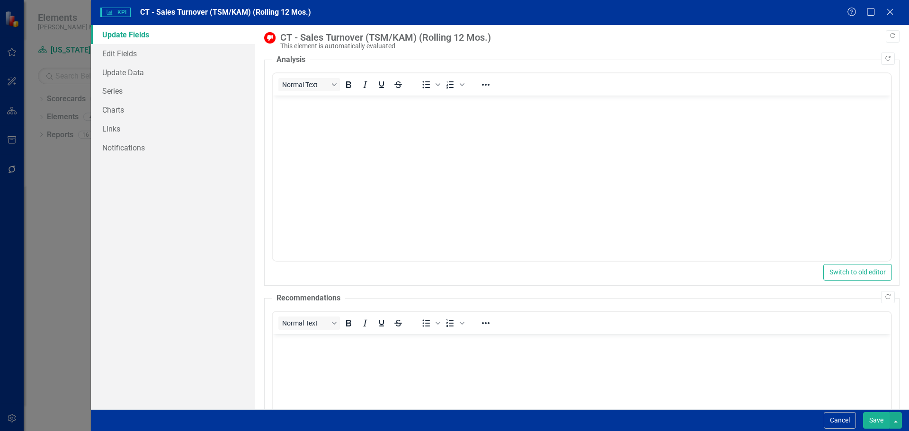
scroll to position [0, 0]
click at [853, 423] on button "Cancel" at bounding box center [840, 421] width 32 height 17
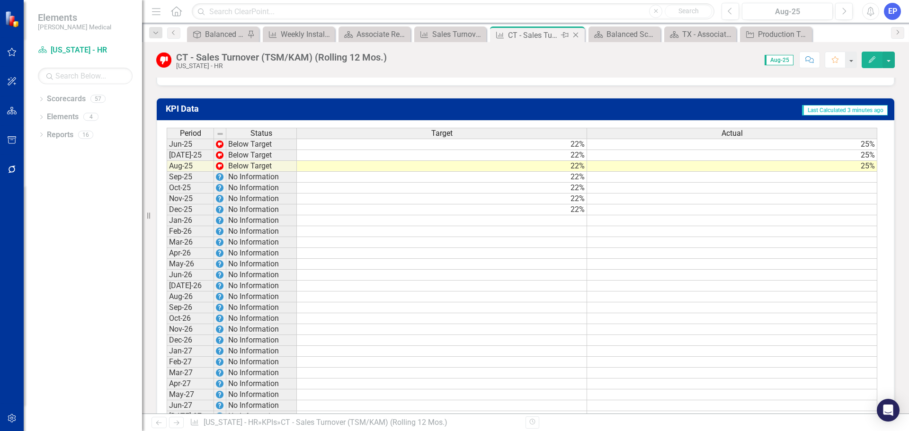
click at [578, 36] on icon "Close" at bounding box center [575, 35] width 9 height 8
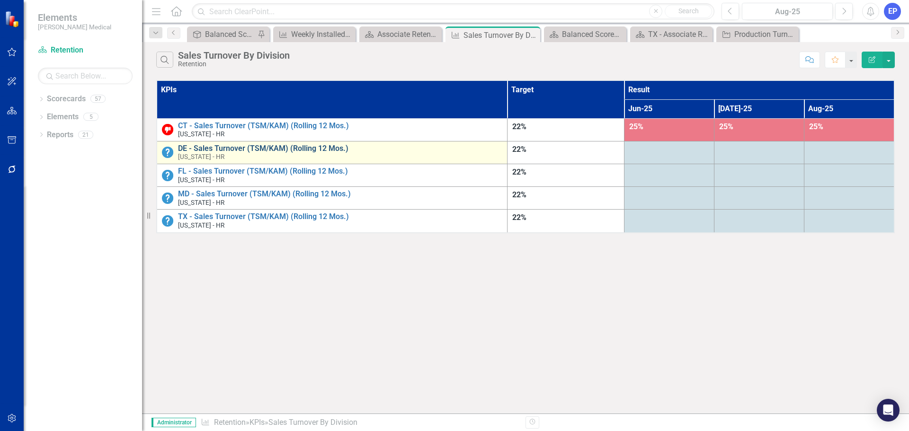
click at [283, 152] on link "DE - Sales Turnover (TSM/KAM) (Rolling 12 Mos.)" at bounding box center [340, 148] width 324 height 9
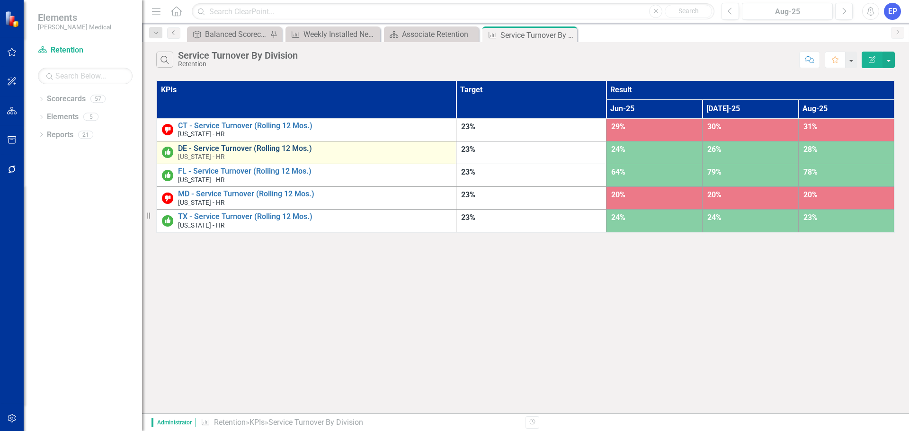
click at [268, 147] on link "DE - Service Turnover (Rolling 12 Mos.)" at bounding box center [314, 148] width 273 height 9
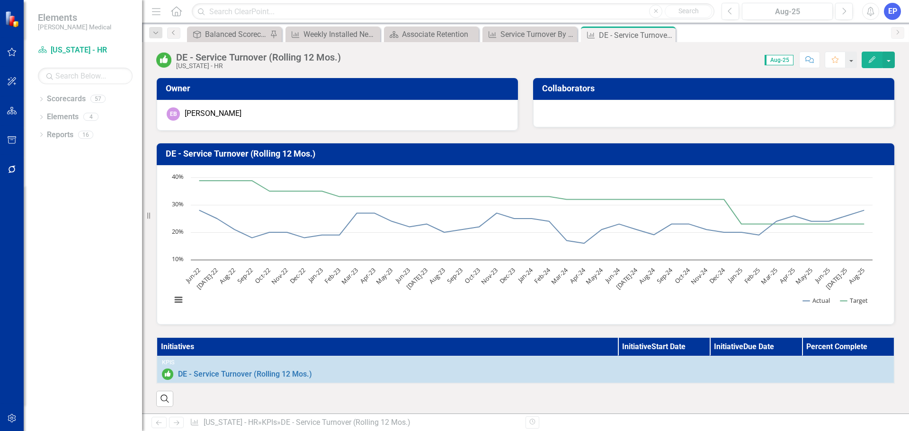
click at [865, 64] on button "Edit" at bounding box center [872, 60] width 21 height 17
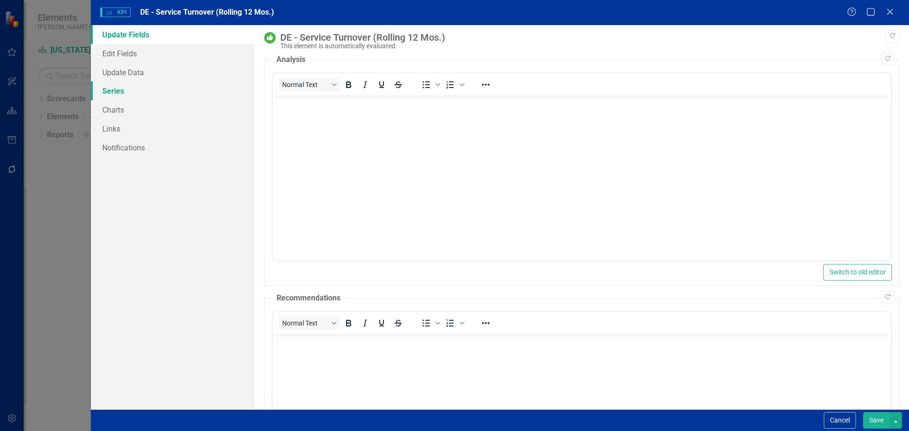
click at [126, 84] on link "Series" at bounding box center [173, 90] width 164 height 19
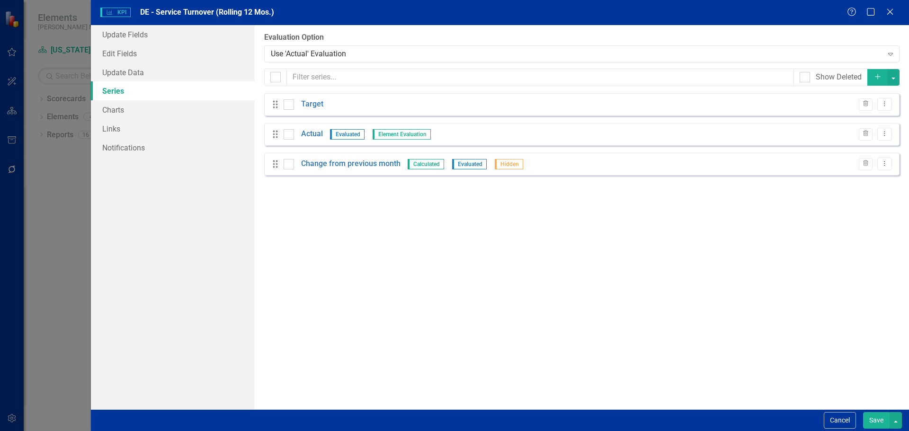
drag, startPoint x: 309, startPoint y: 124, endPoint x: 310, endPoint y: 132, distance: 8.1
click at [309, 126] on div "Drag Actual Evaluated Element Evaluation Trash Dropdown Menu" at bounding box center [582, 134] width 636 height 23
click at [310, 132] on link "Actual" at bounding box center [312, 134] width 22 height 11
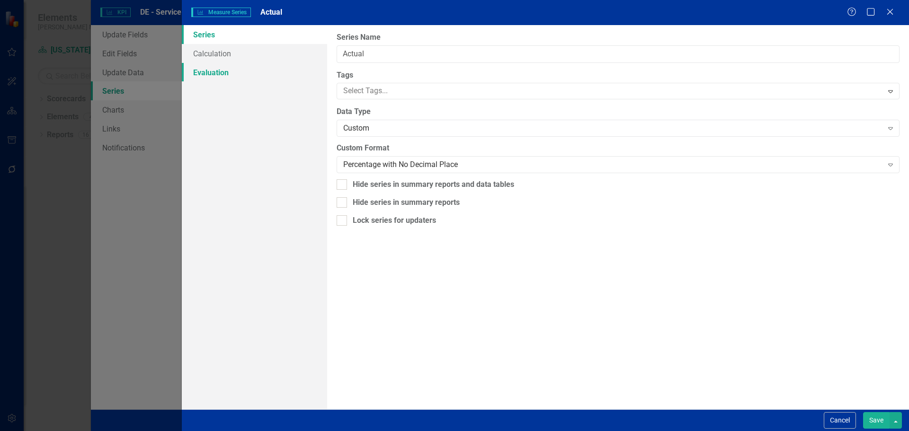
click at [230, 74] on link "Evaluation" at bounding box center [254, 72] width 145 height 19
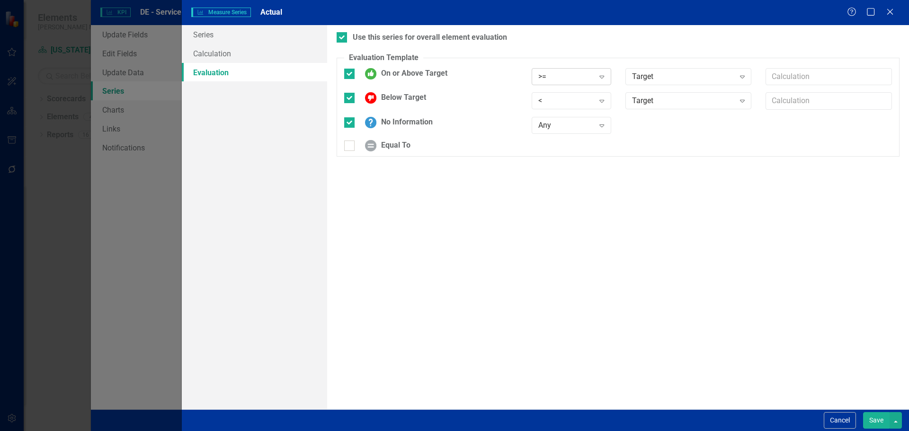
click at [558, 74] on div ">=" at bounding box center [567, 76] width 56 height 11
click at [549, 138] on div "<=" at bounding box center [573, 140] width 64 height 11
click at [551, 104] on div "<" at bounding box center [567, 101] width 56 height 11
click at [550, 121] on div ">" at bounding box center [573, 117] width 64 height 11
click at [880, 419] on button "Save" at bounding box center [876, 421] width 27 height 17
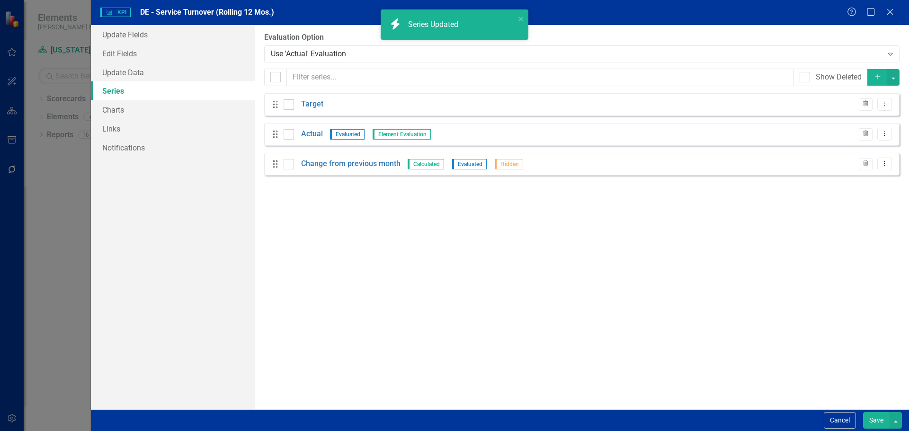
click at [874, 420] on button "Save" at bounding box center [876, 421] width 27 height 17
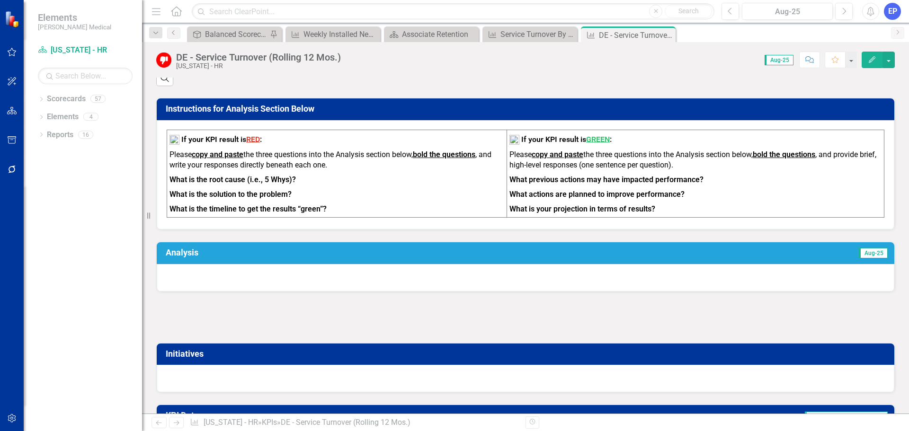
scroll to position [37, 0]
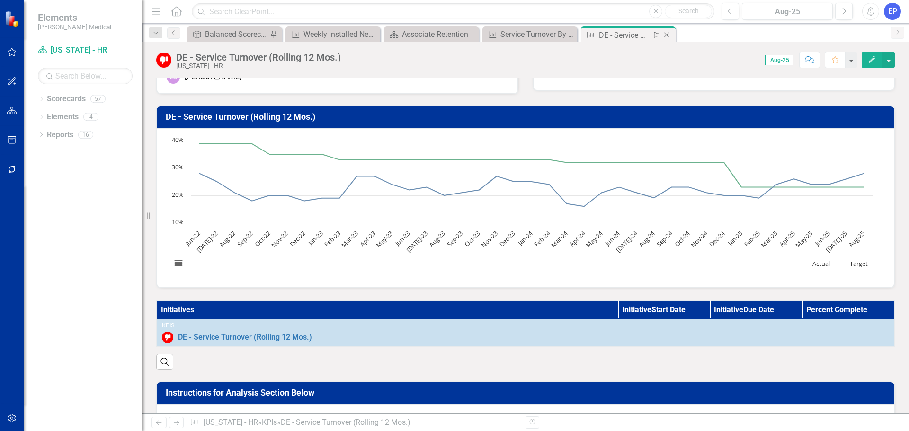
click at [665, 35] on icon "Close" at bounding box center [666, 35] width 9 height 8
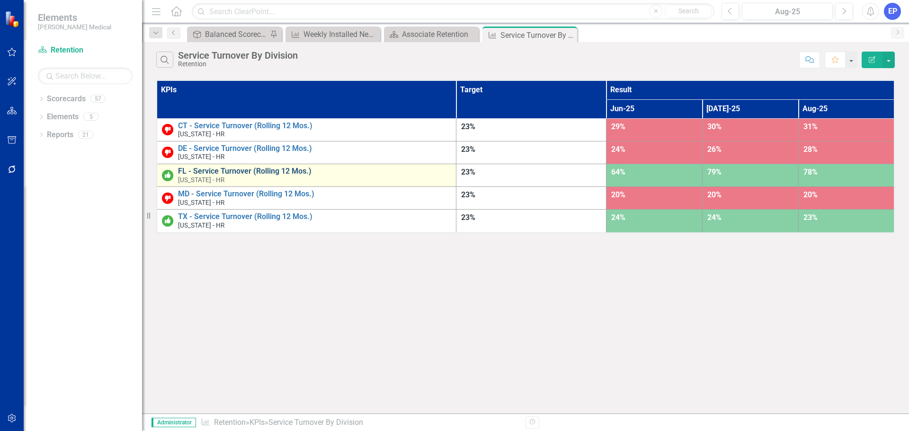
click at [289, 170] on link "FL - Service Turnover (Rolling 12 Mos.)" at bounding box center [314, 171] width 273 height 9
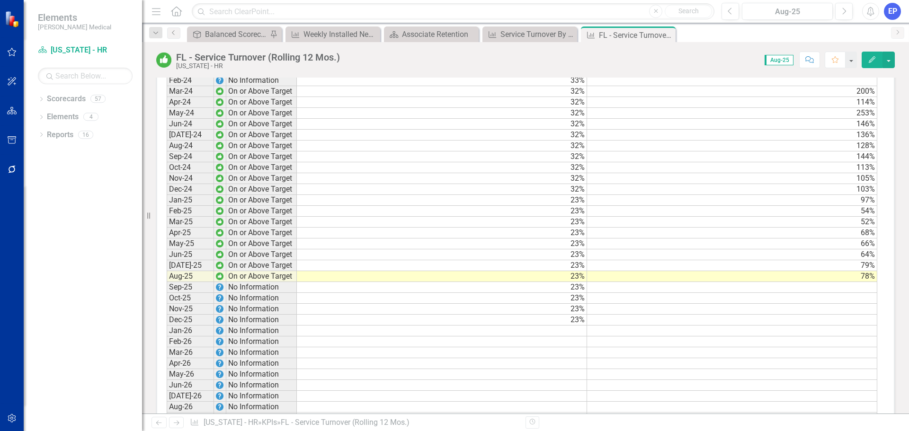
scroll to position [805, 0]
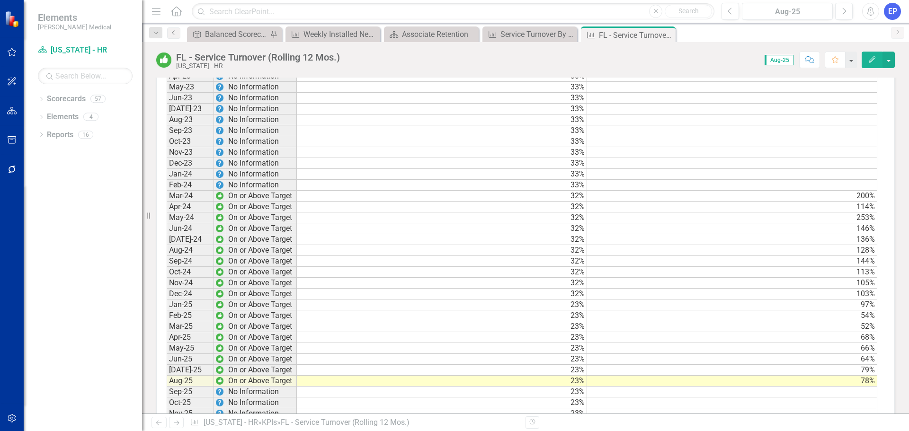
click at [12, 418] on icon "button" at bounding box center [12, 419] width 10 height 8
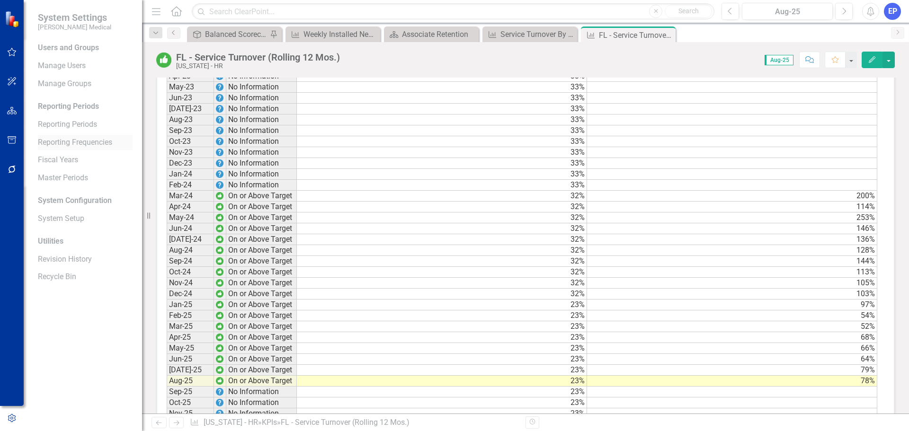
click at [86, 141] on link "Reporting Frequencies" at bounding box center [85, 142] width 95 height 11
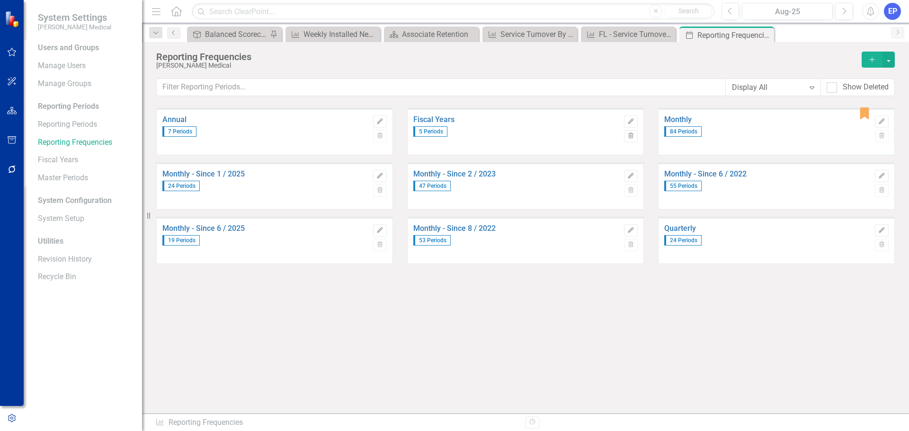
click at [871, 58] on icon "Add" at bounding box center [872, 59] width 9 height 7
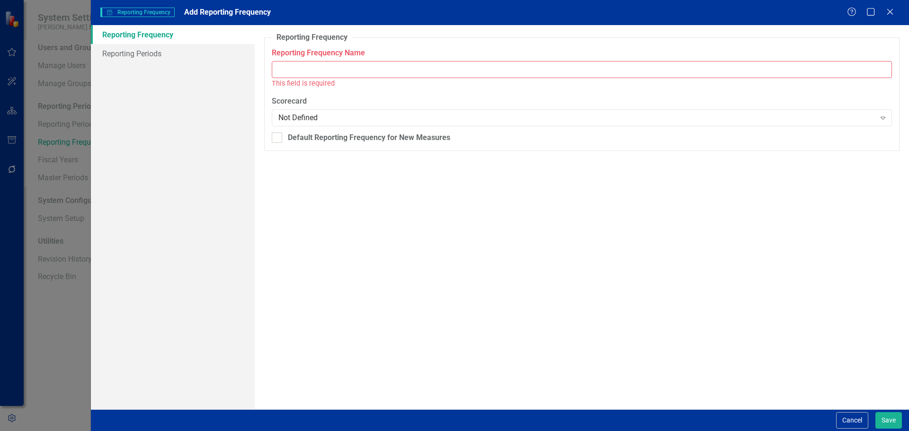
click at [399, 75] on input "Reporting Frequency Name" at bounding box center [582, 70] width 620 height 18
paste input "Monthly - Since 1 / 2025"
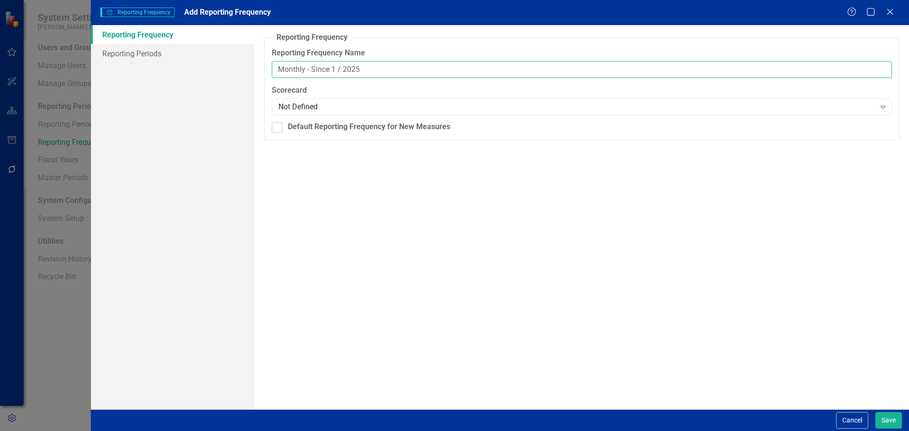
click at [334, 65] on input "Monthly - Since 1 / 2025" at bounding box center [582, 70] width 620 height 18
type input "Monthly - Since 3 / 2024"
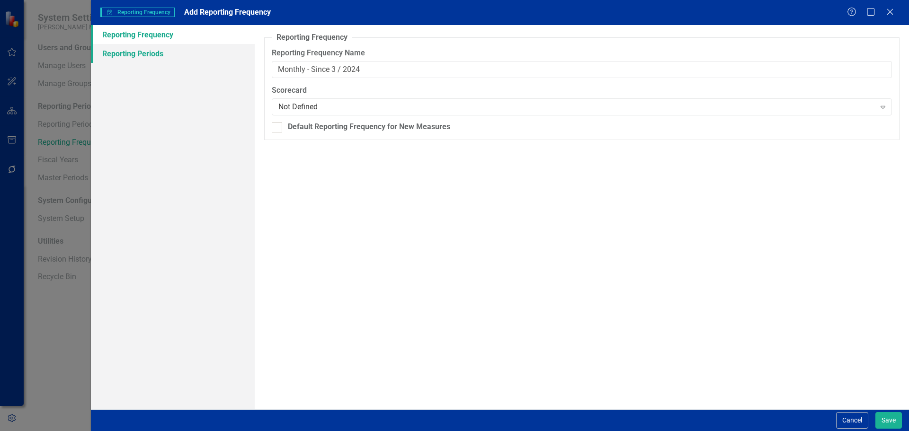
click at [176, 54] on link "Reporting Periods" at bounding box center [173, 53] width 164 height 19
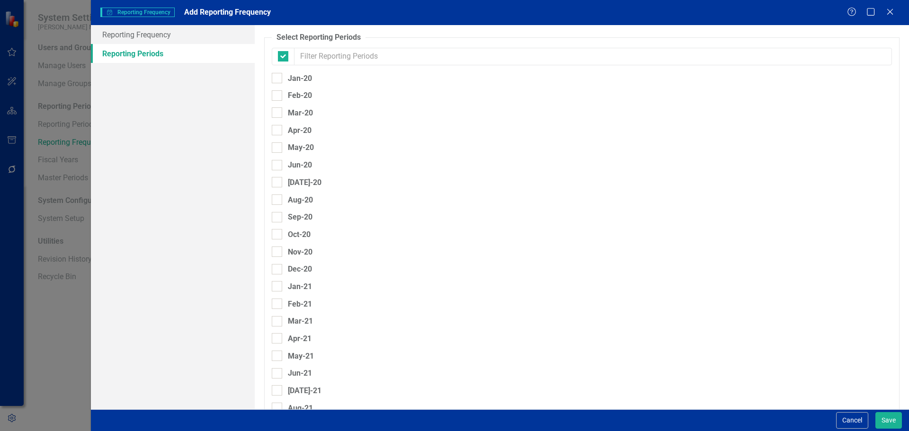
checkbox input "false"
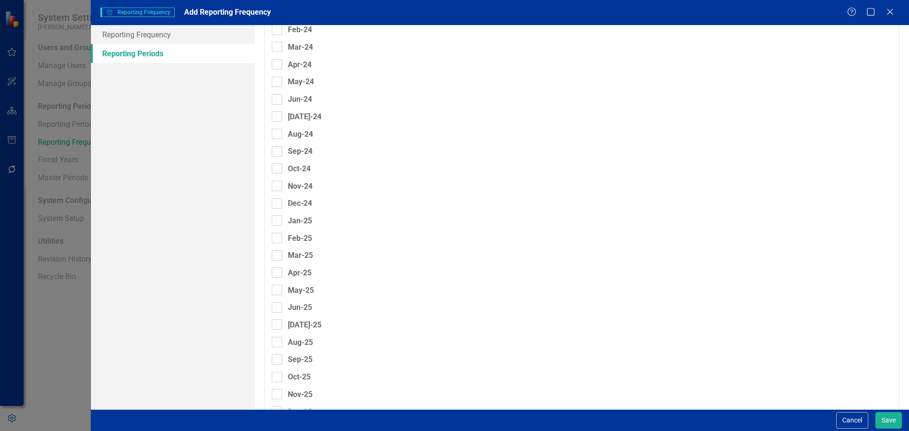
scroll to position [805, 0]
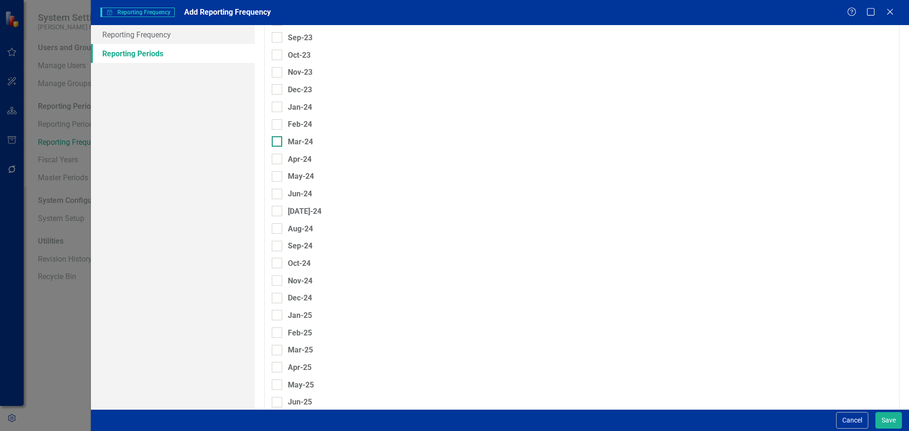
click at [275, 144] on div at bounding box center [277, 141] width 10 height 10
click at [275, 143] on input "Mar-24" at bounding box center [275, 139] width 6 height 6
checkbox input "true"
click at [278, 160] on div at bounding box center [277, 159] width 10 height 10
click at [278, 160] on input "Apr-24" at bounding box center [275, 157] width 6 height 6
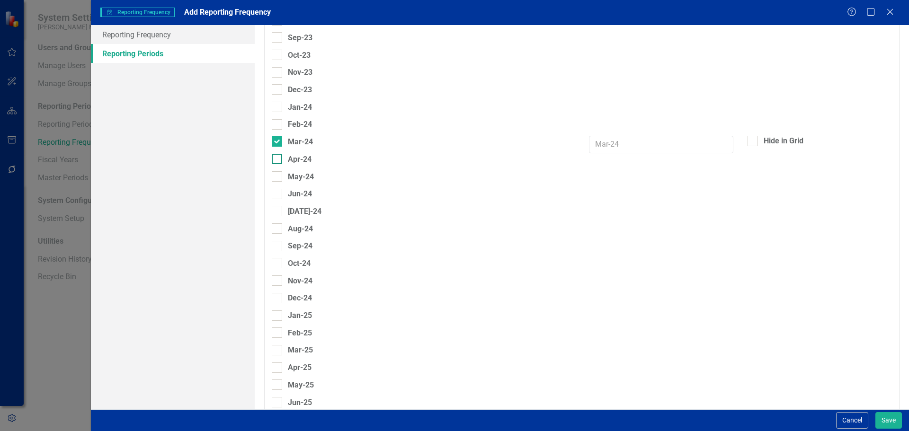
checkbox input "true"
click at [278, 176] on div at bounding box center [277, 176] width 10 height 10
click at [278, 176] on input "May-24" at bounding box center [275, 174] width 6 height 6
checkbox input "true"
click at [278, 193] on div at bounding box center [277, 194] width 10 height 10
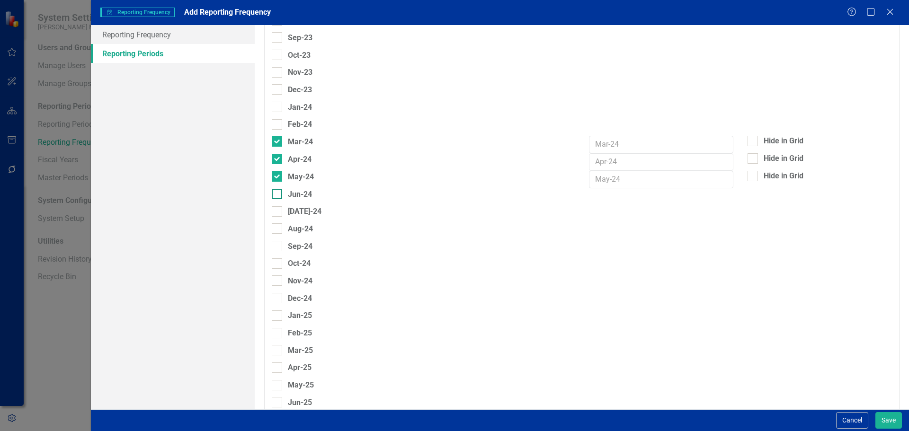
click at [278, 193] on input "Jun-24" at bounding box center [275, 192] width 6 height 6
checkbox input "true"
click at [278, 209] on div at bounding box center [277, 212] width 10 height 10
click at [278, 209] on input "[DATE]-24" at bounding box center [275, 210] width 6 height 6
checkbox input "true"
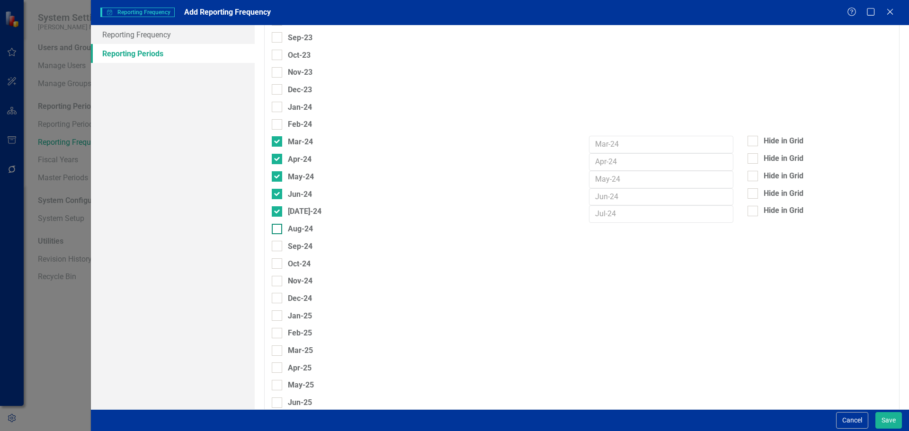
click at [278, 227] on div at bounding box center [277, 229] width 10 height 10
click at [278, 227] on input "Aug-24" at bounding box center [275, 227] width 6 height 6
checkbox input "true"
click at [276, 246] on input "Sep-24" at bounding box center [275, 245] width 6 height 6
checkbox input "true"
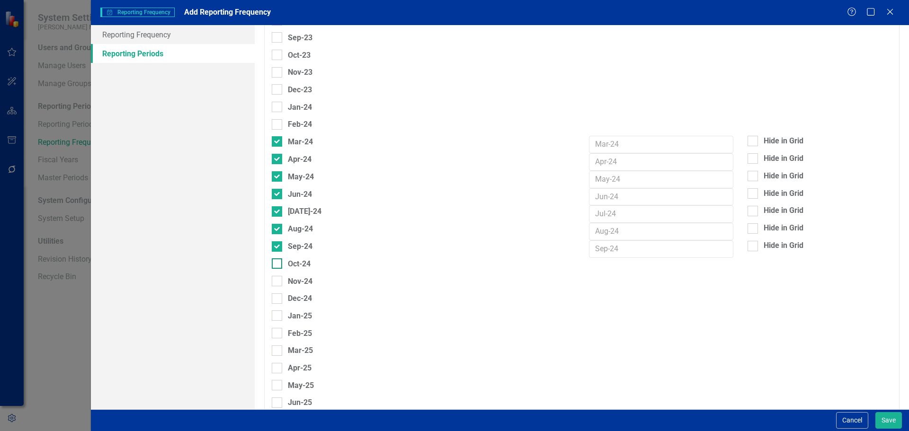
click at [278, 265] on input "Oct-24" at bounding box center [275, 262] width 6 height 6
checkbox input "true"
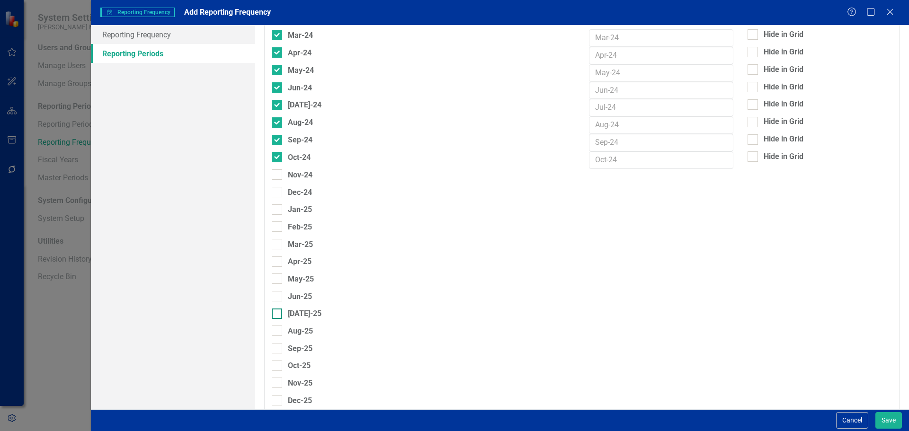
scroll to position [947, 0]
click at [281, 146] on div "Nov-24" at bounding box center [292, 141] width 41 height 14
click at [275, 140] on input "Nov-24" at bounding box center [275, 137] width 6 height 6
checkbox input "true"
click at [277, 160] on div at bounding box center [277, 157] width 10 height 10
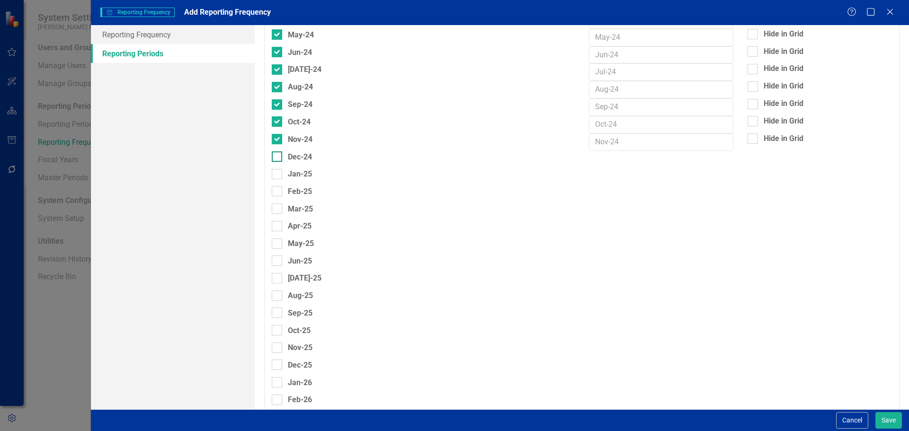
click at [277, 158] on input "Dec-24" at bounding box center [275, 155] width 6 height 6
checkbox input "true"
click at [278, 173] on div at bounding box center [277, 174] width 10 height 10
click at [278, 173] on input "Jan-25" at bounding box center [275, 172] width 6 height 6
checkbox input "true"
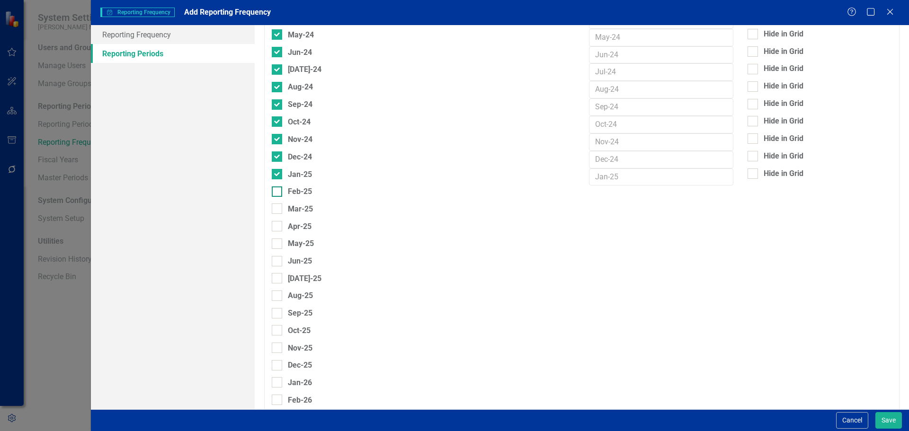
click at [279, 191] on div at bounding box center [277, 192] width 10 height 10
click at [278, 191] on input "Feb-25" at bounding box center [275, 190] width 6 height 6
checkbox input "true"
click at [277, 209] on input "Mar-25" at bounding box center [275, 207] width 6 height 6
checkbox input "true"
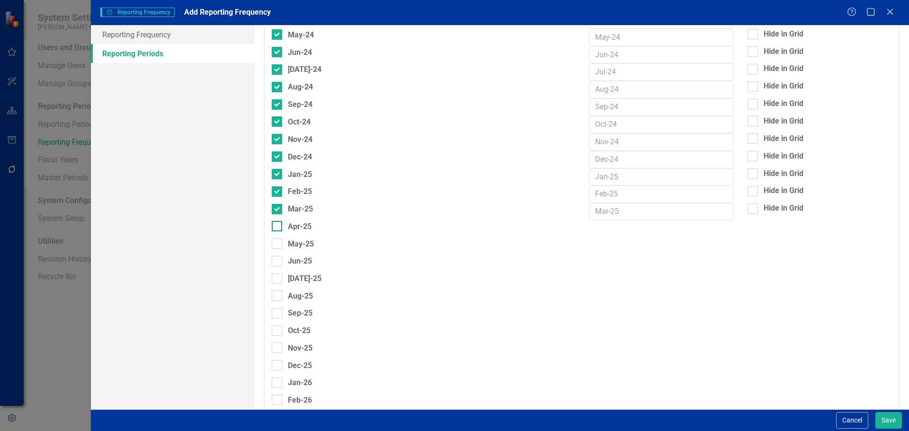
click at [277, 227] on input "Apr-25" at bounding box center [275, 224] width 6 height 6
checkbox input "true"
click at [278, 249] on div at bounding box center [277, 244] width 10 height 10
click at [278, 245] on input "May-25" at bounding box center [275, 242] width 6 height 6
checkbox input "true"
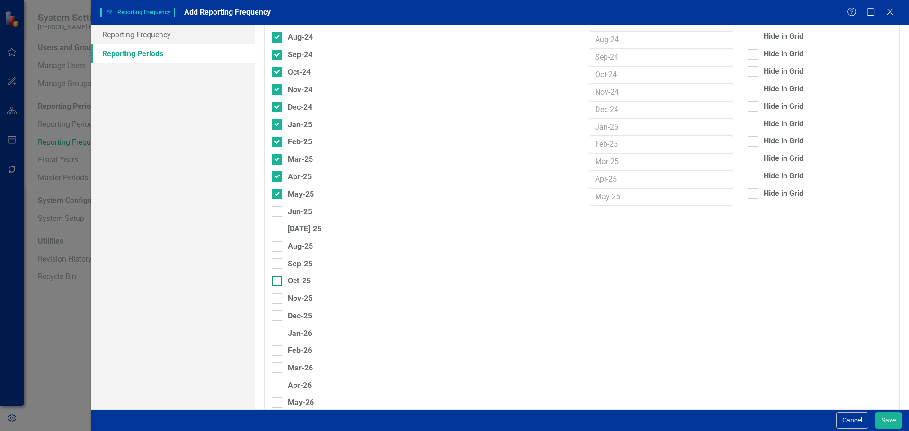
scroll to position [1042, 0]
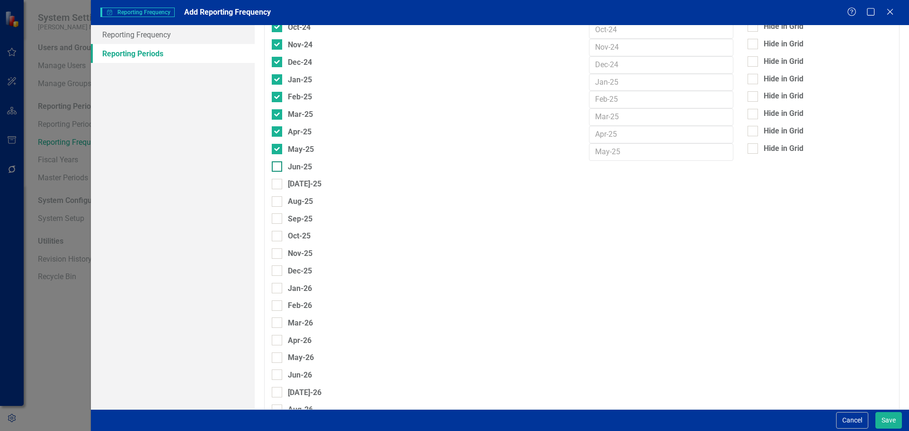
click at [278, 163] on div at bounding box center [277, 167] width 10 height 10
click at [278, 163] on input "Jun-25" at bounding box center [275, 165] width 6 height 6
checkbox input "true"
click at [279, 182] on div at bounding box center [277, 184] width 10 height 10
click at [278, 182] on input "[DATE]-25" at bounding box center [275, 182] width 6 height 6
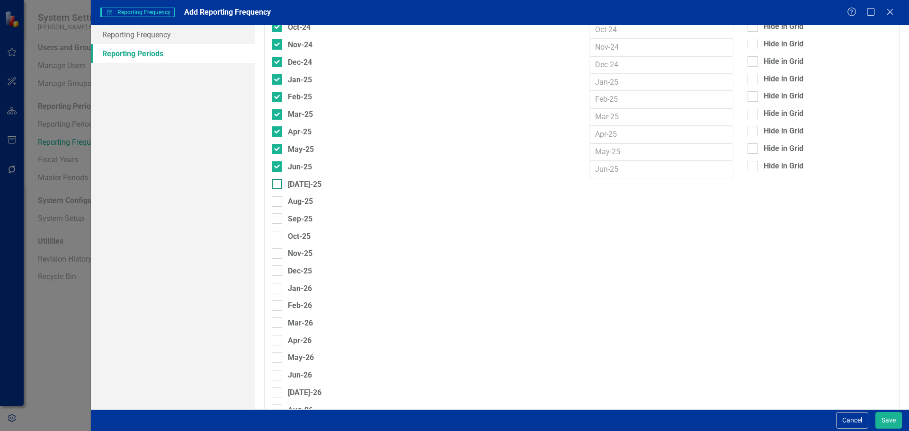
checkbox input "true"
click at [276, 198] on input "Aug-25" at bounding box center [275, 200] width 6 height 6
checkbox input "true"
click at [277, 218] on input "Sep-25" at bounding box center [275, 217] width 6 height 6
checkbox input "true"
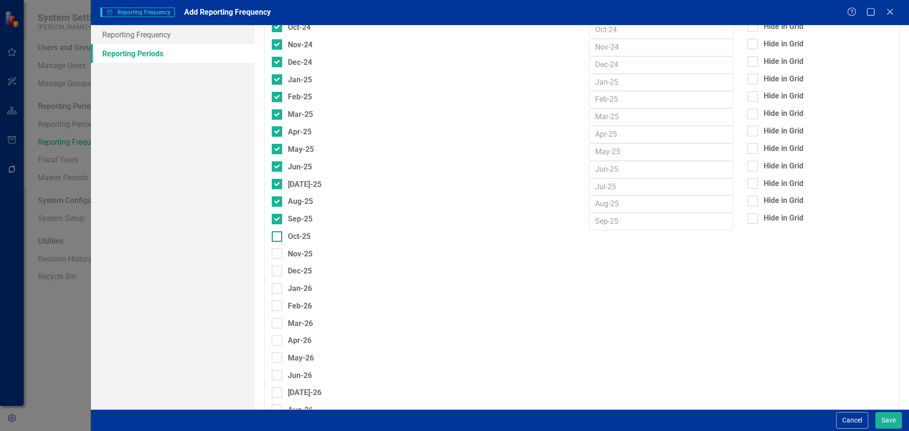
click at [278, 236] on input "Oct-25" at bounding box center [275, 235] width 6 height 6
checkbox input "true"
click at [278, 252] on div at bounding box center [277, 254] width 10 height 10
click at [278, 252] on input "Nov-25" at bounding box center [275, 252] width 6 height 6
checkbox input "true"
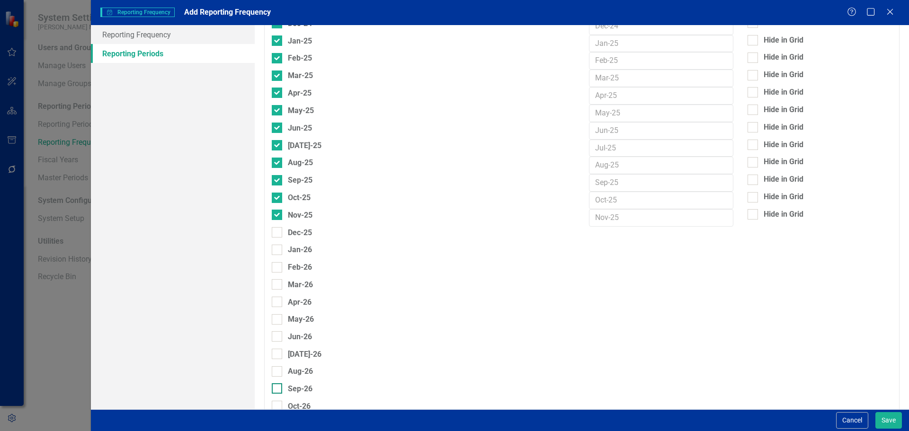
scroll to position [1231, 0]
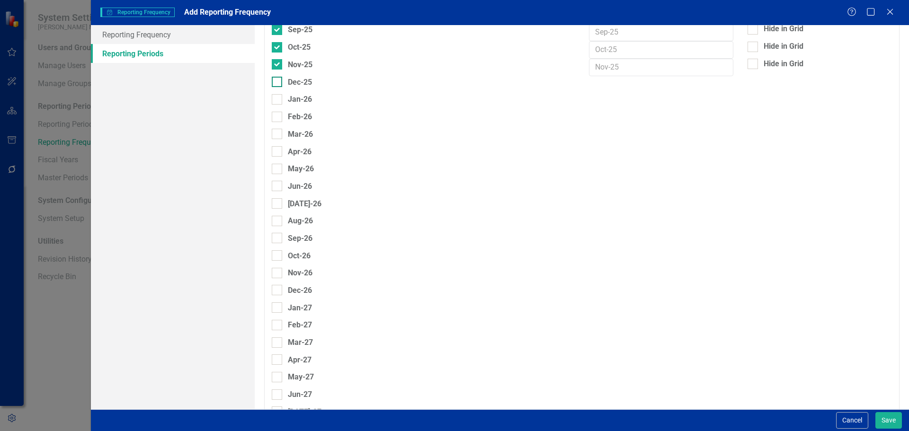
click at [278, 82] on input "Dec-25" at bounding box center [275, 80] width 6 height 6
checkbox input "true"
click at [278, 98] on input "Jan-26" at bounding box center [275, 97] width 6 height 6
checkbox input "true"
click at [278, 111] on div "Feb-26" at bounding box center [292, 117] width 40 height 12
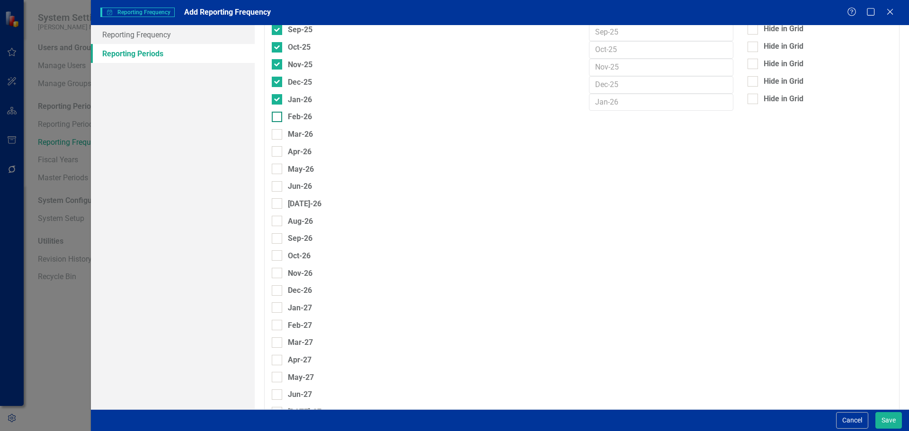
click at [278, 112] on input "Feb-26" at bounding box center [275, 115] width 6 height 6
checkbox input "true"
click at [275, 131] on input "Mar-26" at bounding box center [275, 132] width 6 height 6
checkbox input "true"
click at [276, 150] on input "Apr-26" at bounding box center [275, 150] width 6 height 6
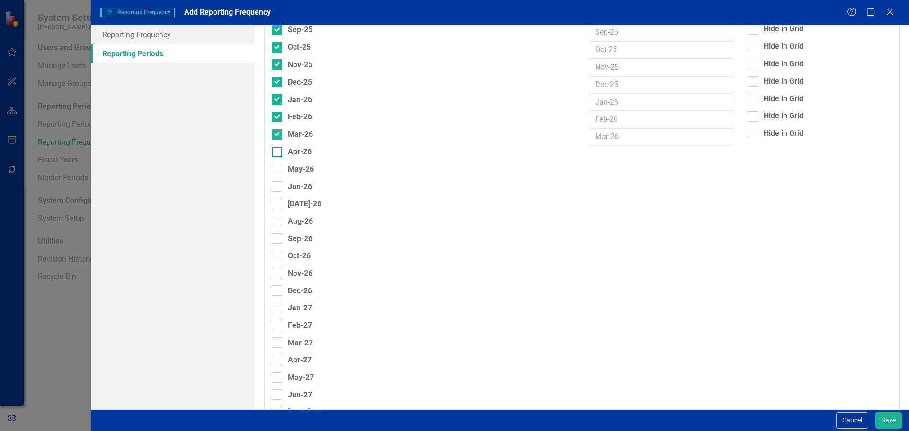
checkbox input "true"
click at [277, 177] on div "May-26" at bounding box center [293, 170] width 42 height 14
click at [277, 170] on input "May-26" at bounding box center [275, 167] width 6 height 6
checkbox input "true"
click at [278, 185] on input "Jun-26" at bounding box center [275, 184] width 6 height 6
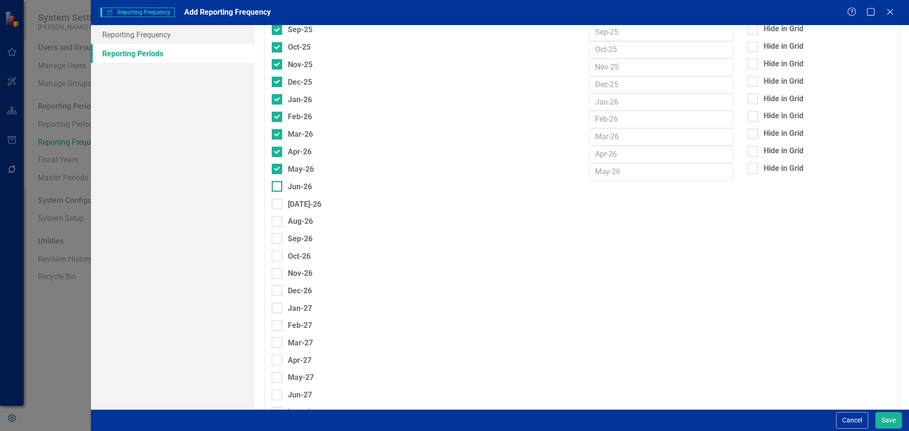
checkbox input "true"
click at [273, 206] on div at bounding box center [277, 204] width 10 height 10
click at [273, 205] on input "Jul-26" at bounding box center [275, 202] width 6 height 6
checkbox input "true"
click at [275, 224] on div at bounding box center [277, 221] width 10 height 10
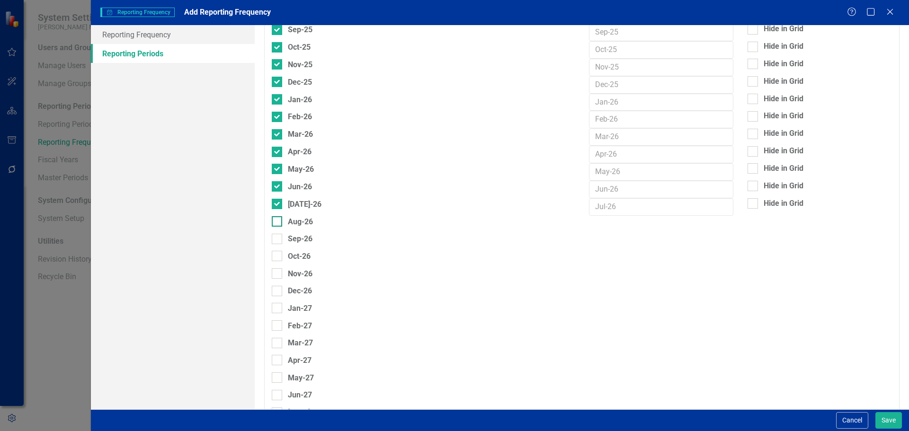
click at [275, 223] on input "Aug-26" at bounding box center [275, 219] width 6 height 6
checkbox input "true"
click at [278, 236] on input "Sep-26" at bounding box center [275, 237] width 6 height 6
checkbox input "true"
click at [278, 255] on input "Oct-26" at bounding box center [275, 255] width 6 height 6
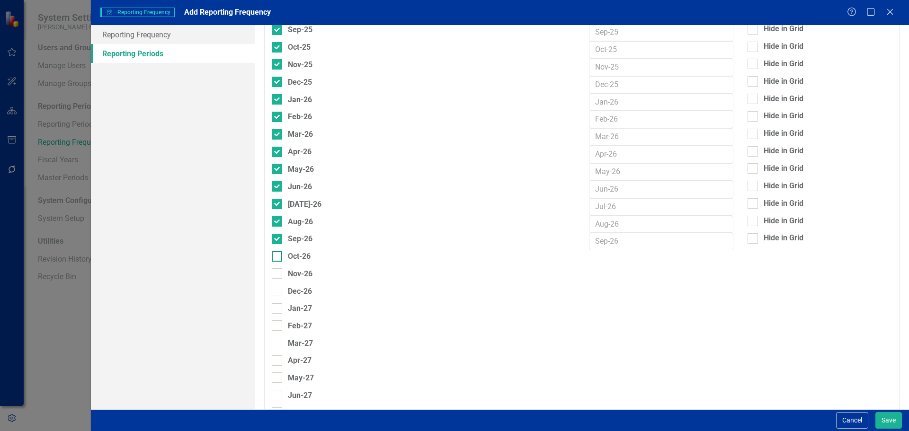
checkbox input "true"
click at [276, 278] on div at bounding box center [277, 274] width 10 height 10
click at [276, 275] on input "Nov-26" at bounding box center [275, 272] width 6 height 6
checkbox input "true"
click at [276, 292] on input "Dec-26" at bounding box center [275, 289] width 6 height 6
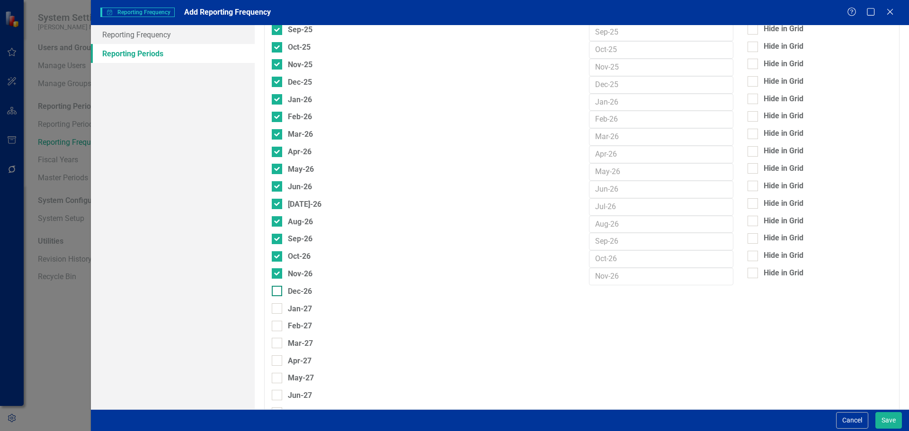
checkbox input "true"
click at [885, 419] on button "Save" at bounding box center [889, 421] width 27 height 17
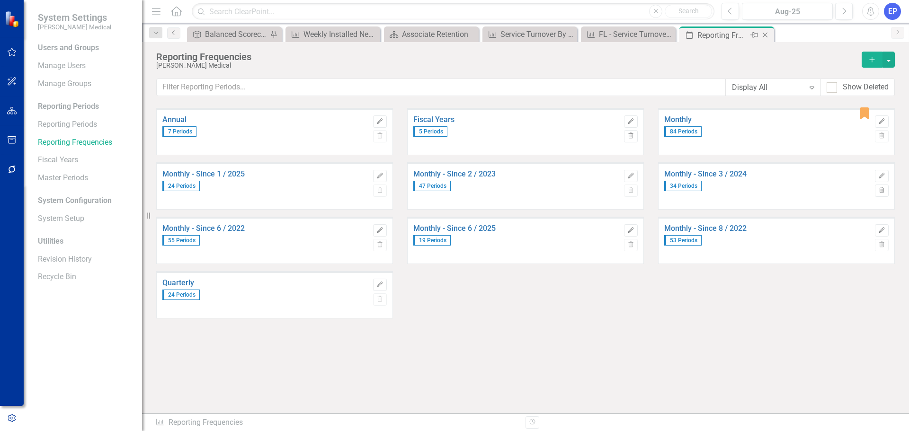
click at [764, 34] on icon at bounding box center [765, 35] width 5 height 5
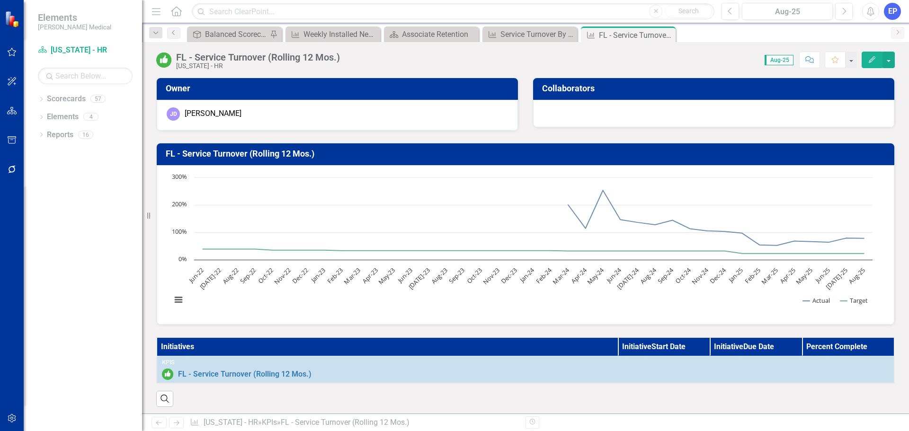
click at [867, 59] on button "Edit" at bounding box center [872, 60] width 21 height 17
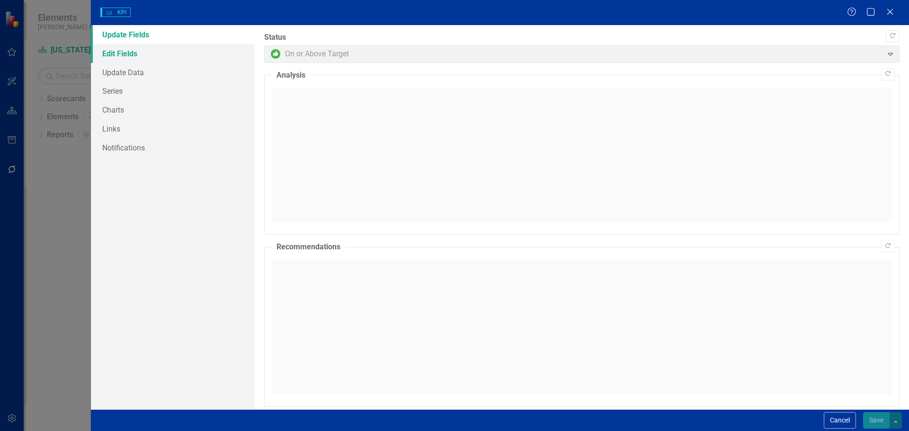
click at [139, 55] on link "Edit Fields" at bounding box center [173, 53] width 164 height 19
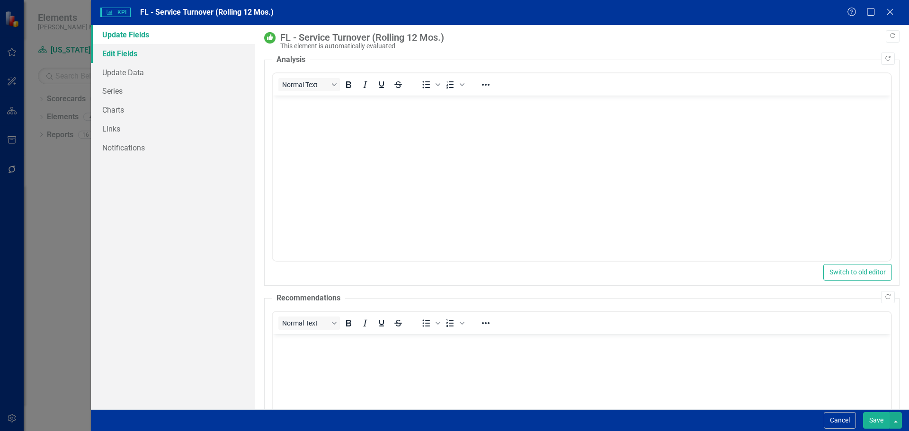
click at [130, 58] on link "Edit Fields" at bounding box center [173, 53] width 164 height 19
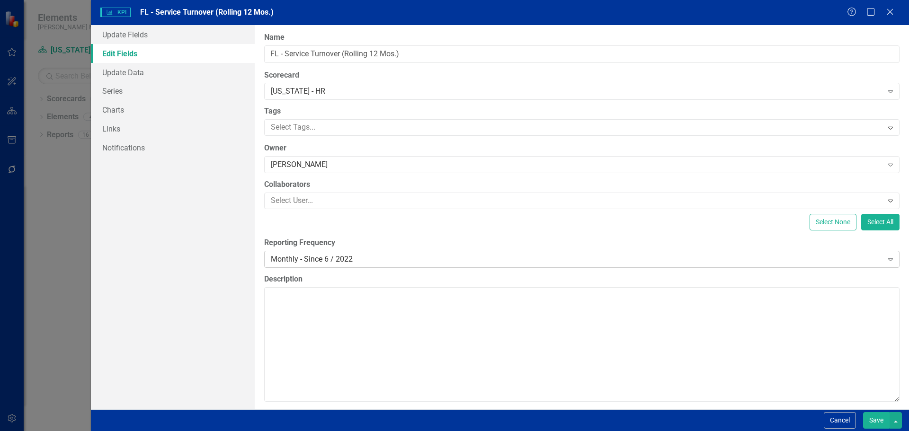
click at [320, 261] on div "Monthly - Since 6 / 2022" at bounding box center [577, 259] width 612 height 11
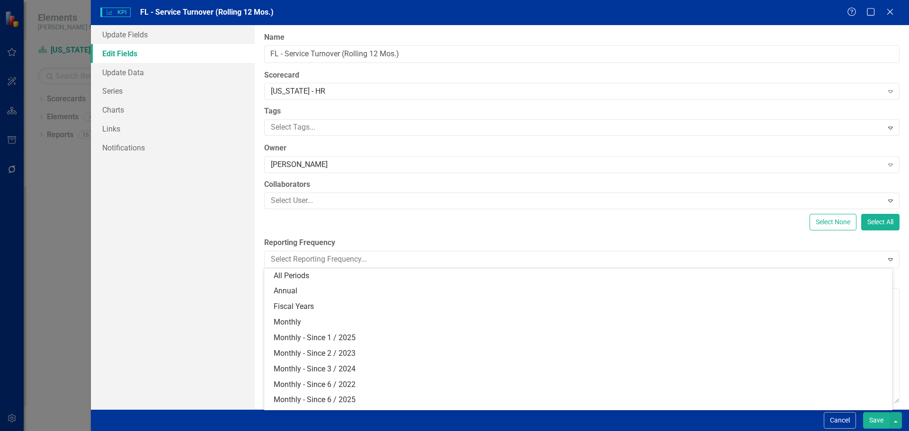
scroll to position [45, 0]
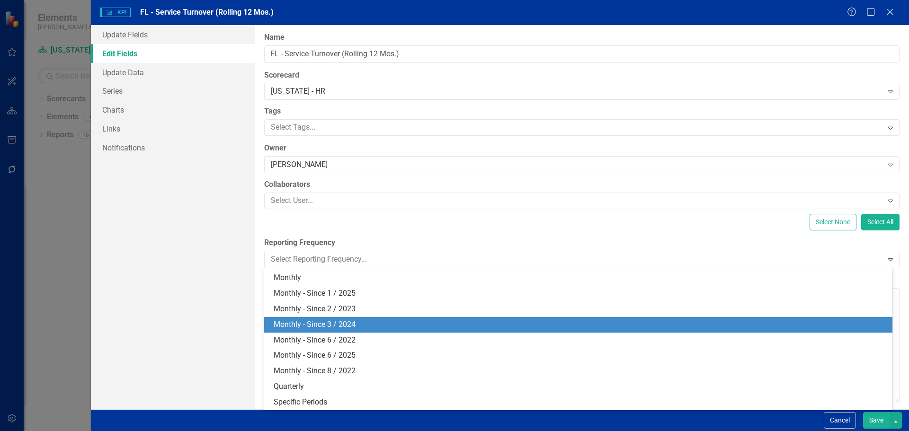
click at [322, 318] on div "Monthly - Since 3 / 2024" at bounding box center [578, 325] width 629 height 16
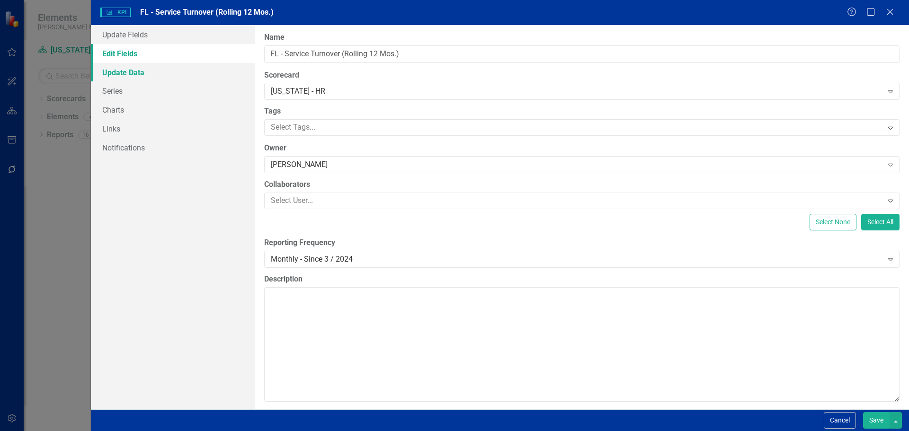
click at [114, 73] on link "Update Data" at bounding box center [173, 72] width 164 height 19
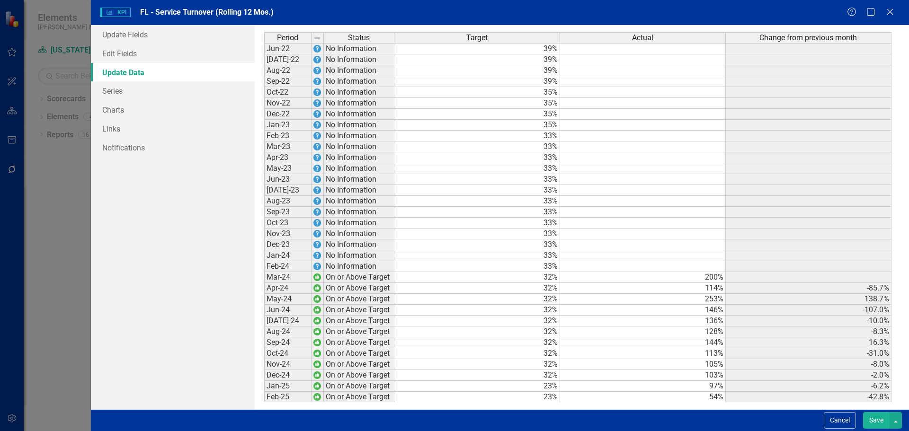
click at [880, 422] on button "Save" at bounding box center [876, 421] width 27 height 17
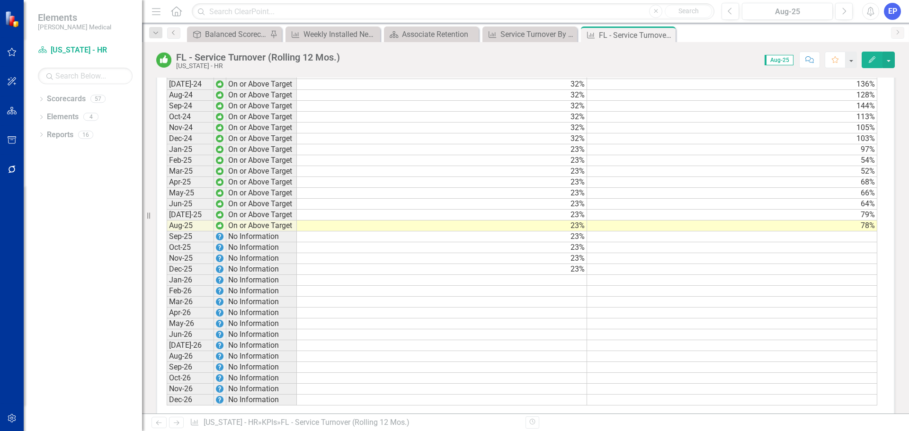
scroll to position [708, 0]
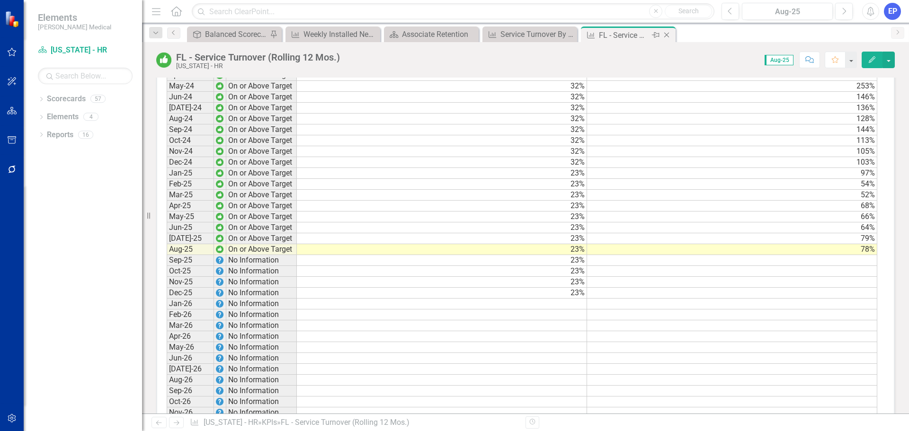
click at [670, 34] on icon "Close" at bounding box center [666, 35] width 9 height 8
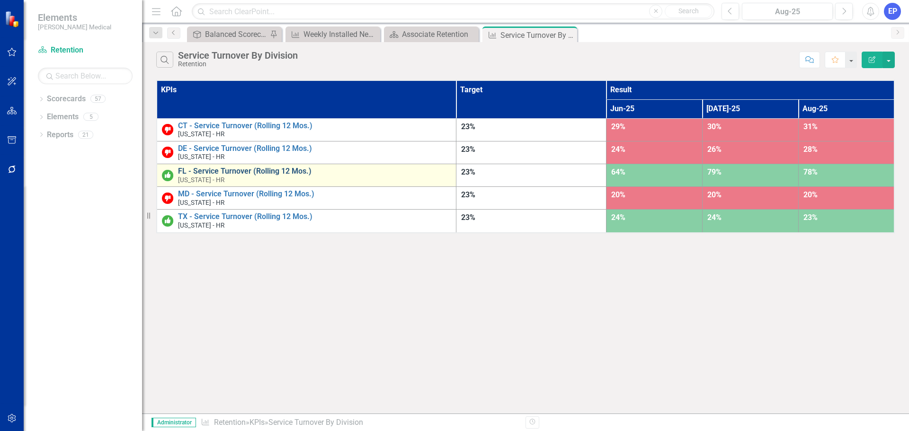
click at [280, 170] on link "FL - Service Turnover (Rolling 12 Mos.)" at bounding box center [314, 171] width 273 height 9
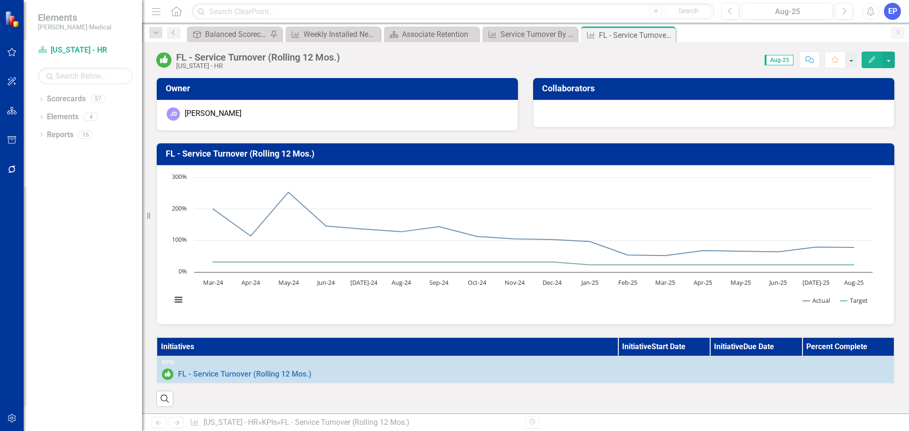
click at [873, 57] on icon "Edit" at bounding box center [872, 59] width 9 height 7
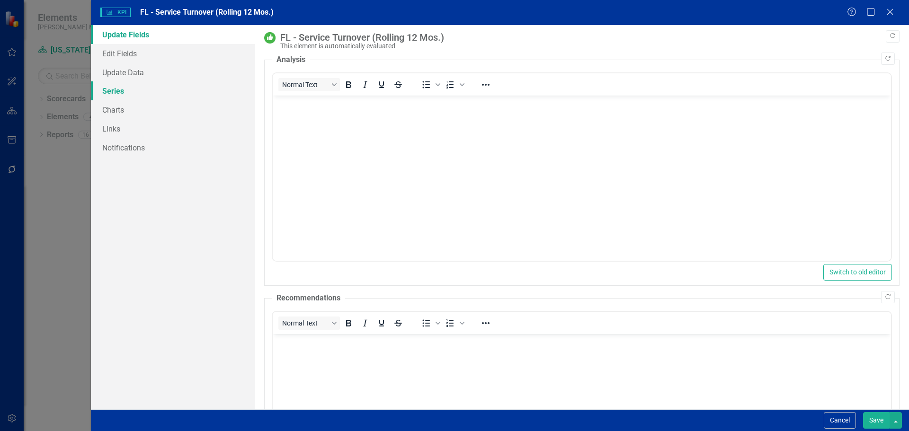
click at [101, 88] on link "Series" at bounding box center [173, 90] width 164 height 19
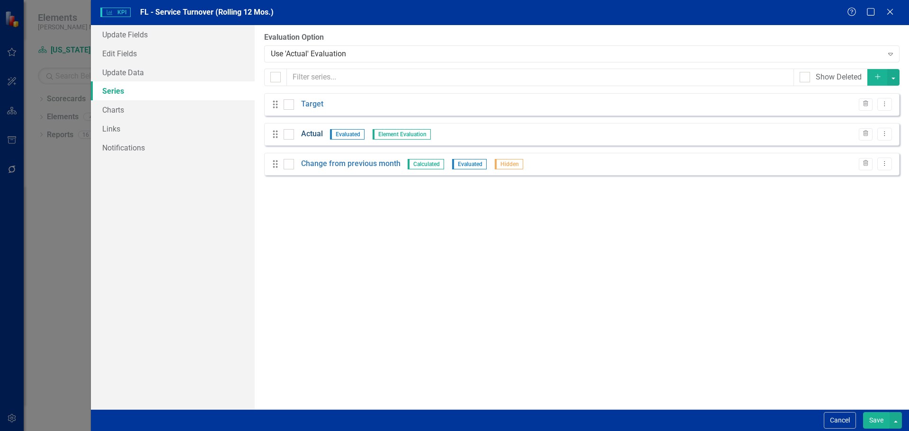
click at [313, 131] on link "Actual" at bounding box center [312, 134] width 22 height 11
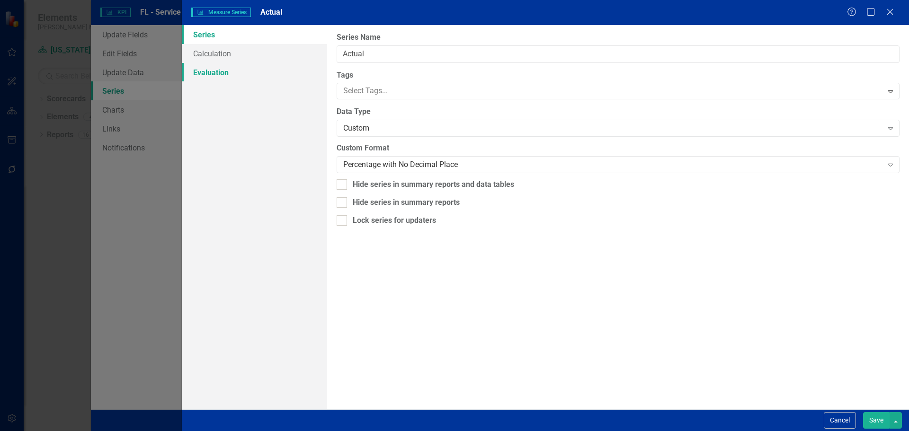
click at [199, 73] on link "Evaluation" at bounding box center [254, 72] width 145 height 19
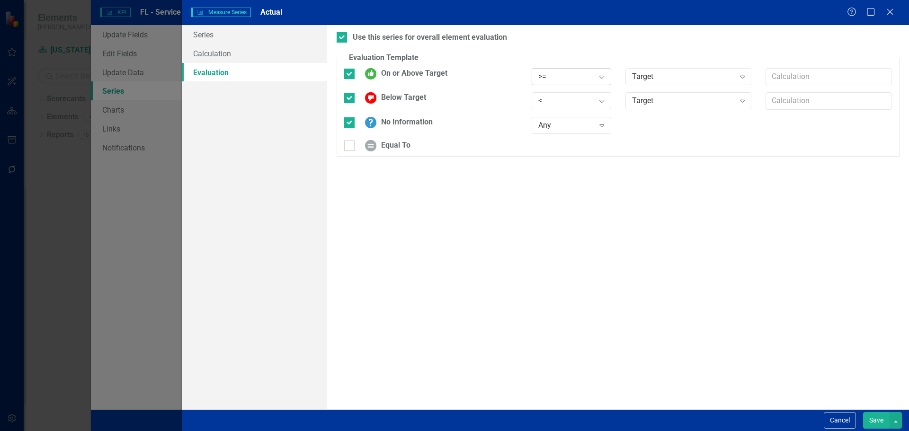
click at [548, 74] on div ">=" at bounding box center [567, 76] width 56 height 11
click at [544, 135] on div "<=" at bounding box center [573, 140] width 64 height 11
click at [551, 100] on div "<" at bounding box center [567, 101] width 56 height 11
click at [551, 119] on div ">" at bounding box center [573, 117] width 64 height 11
click at [874, 420] on button "Save" at bounding box center [876, 421] width 27 height 17
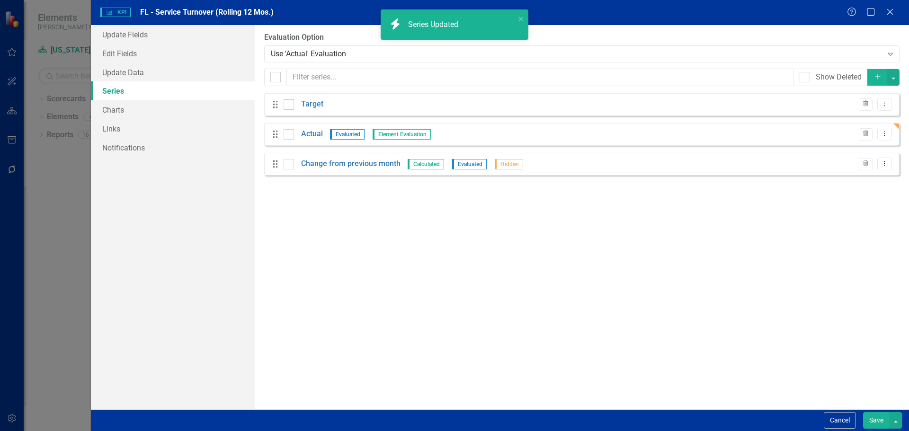
click at [877, 414] on button "Save" at bounding box center [876, 421] width 27 height 17
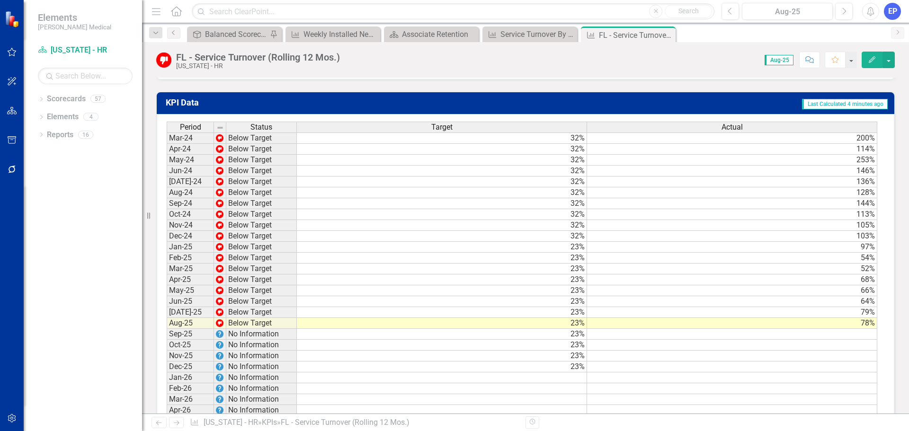
scroll to position [755, 0]
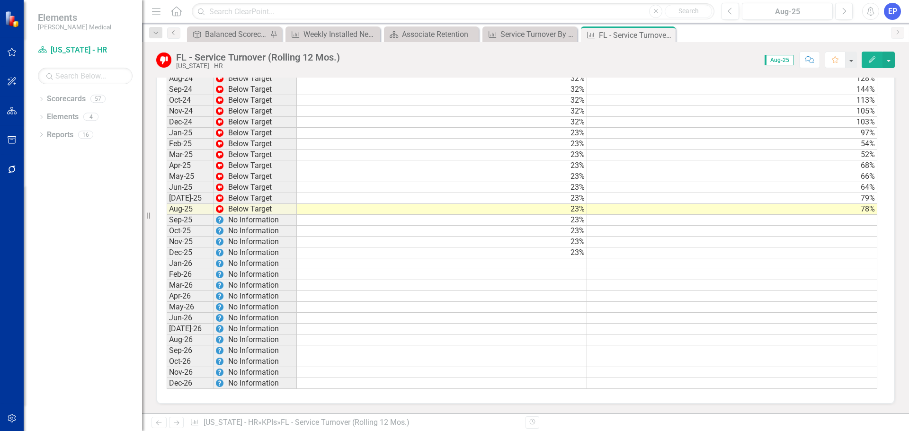
click at [0, 0] on icon "Close" at bounding box center [0, 0] width 0 height 0
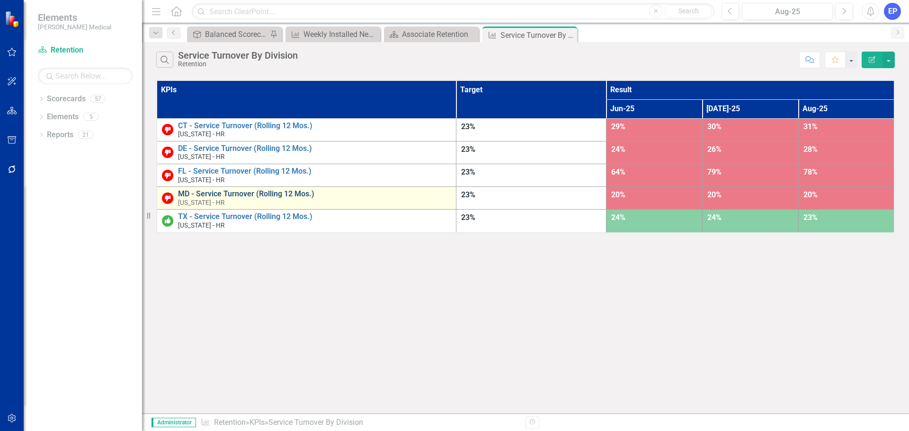
click at [215, 194] on link "MD - Service Turnover (Rolling 12 Mos.)" at bounding box center [314, 194] width 273 height 9
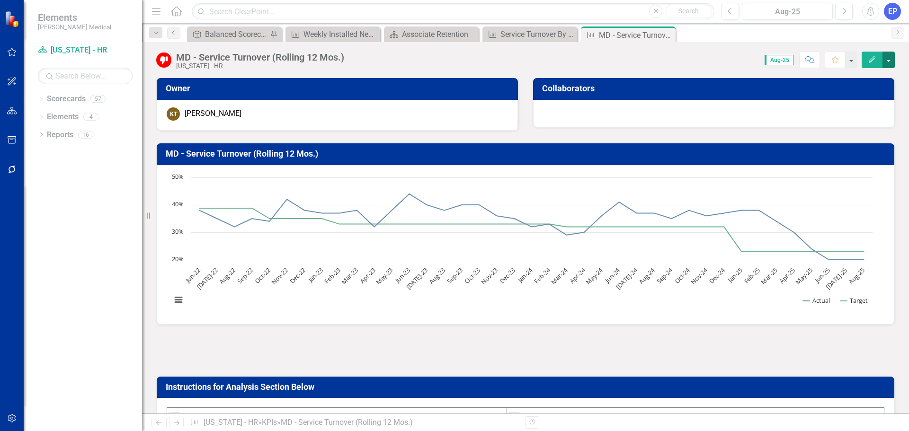
click at [883, 53] on button "button" at bounding box center [889, 60] width 12 height 17
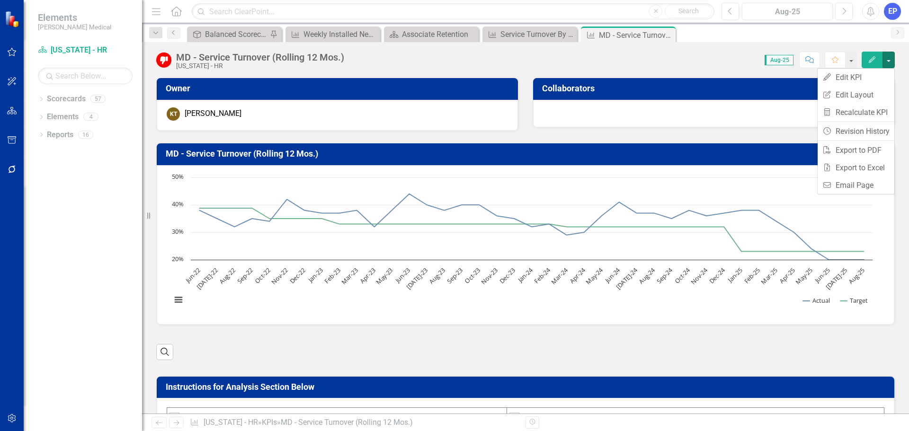
click at [871, 58] on icon "Edit" at bounding box center [872, 59] width 9 height 7
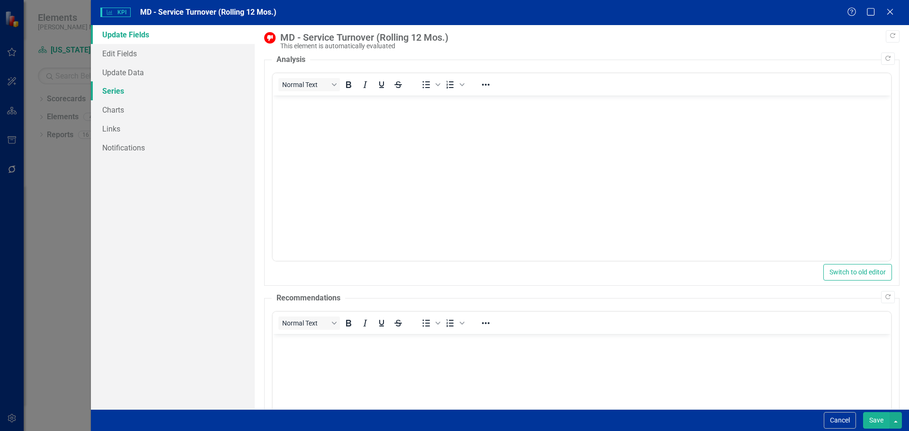
click at [114, 98] on link "Series" at bounding box center [173, 90] width 164 height 19
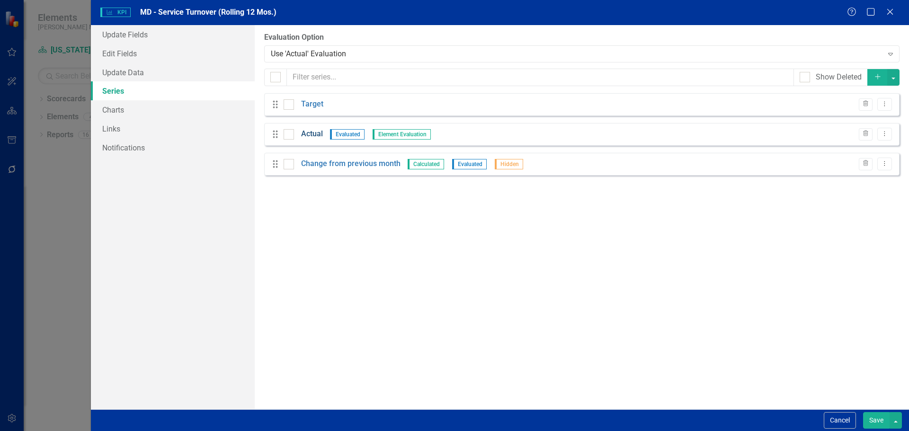
click at [318, 134] on link "Actual" at bounding box center [312, 134] width 22 height 11
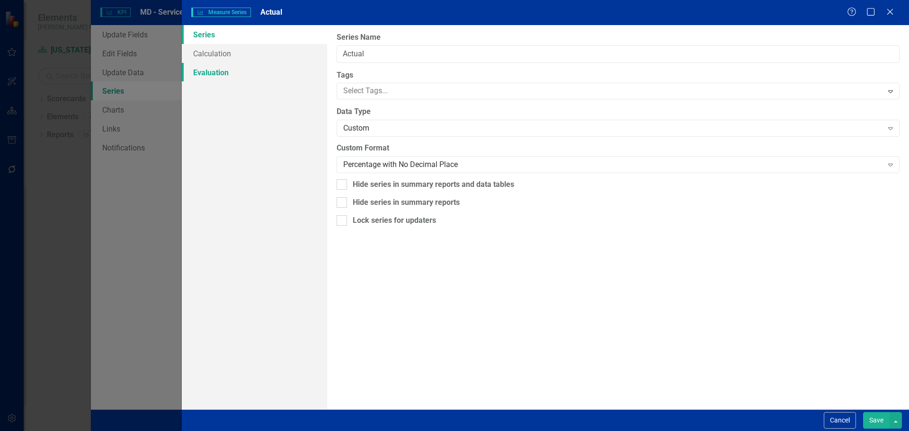
click at [216, 78] on link "Evaluation" at bounding box center [254, 72] width 145 height 19
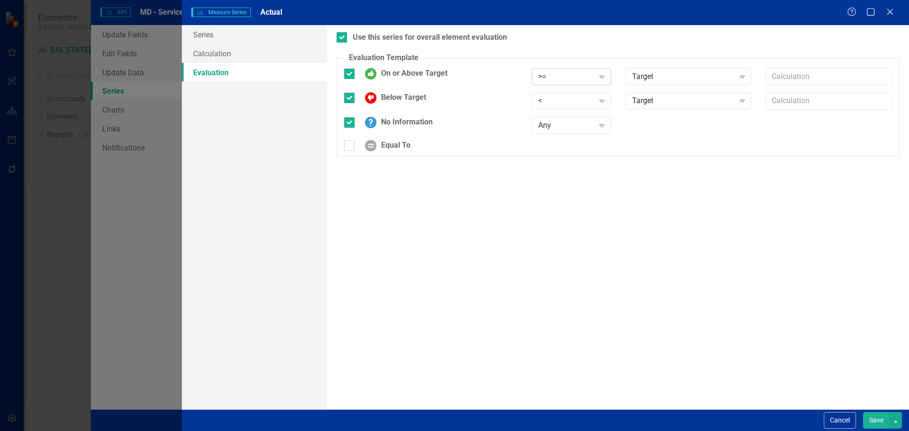
click at [548, 72] on div ">=" at bounding box center [567, 76] width 56 height 11
click at [552, 139] on div "<=" at bounding box center [573, 140] width 64 height 11
click at [548, 98] on div "<" at bounding box center [567, 101] width 56 height 11
click at [550, 117] on div ">" at bounding box center [573, 117] width 64 height 11
click at [872, 420] on button "Save" at bounding box center [876, 421] width 27 height 17
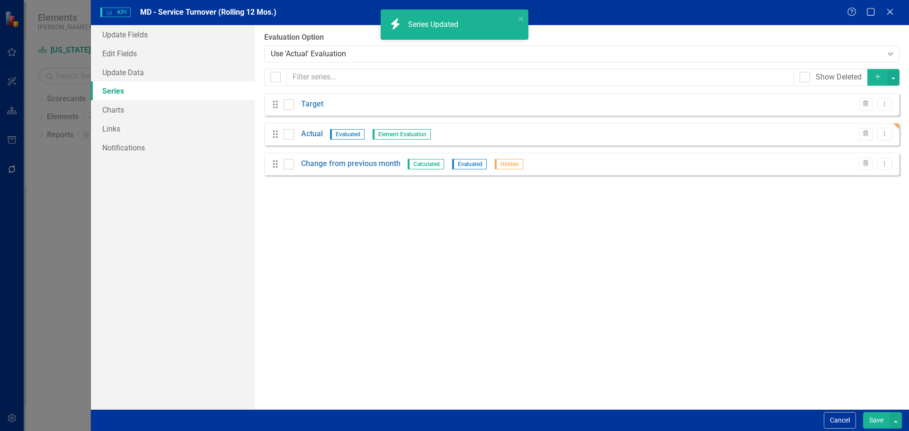
click at [874, 418] on button "Save" at bounding box center [876, 421] width 27 height 17
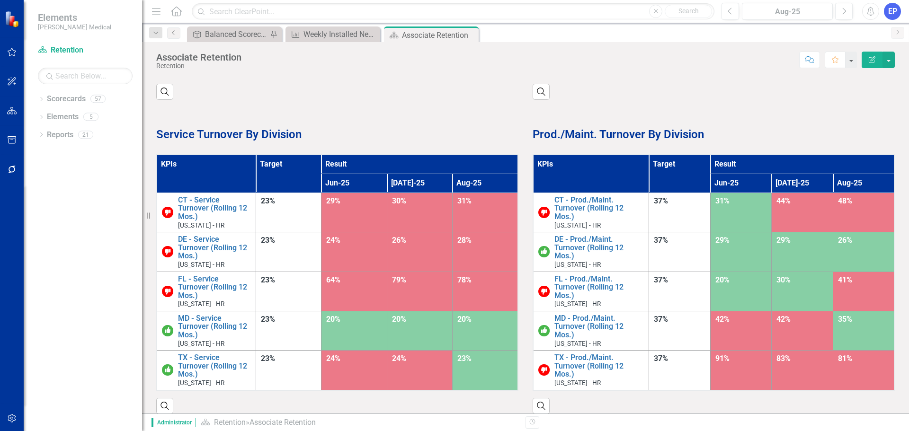
scroll to position [290, 0]
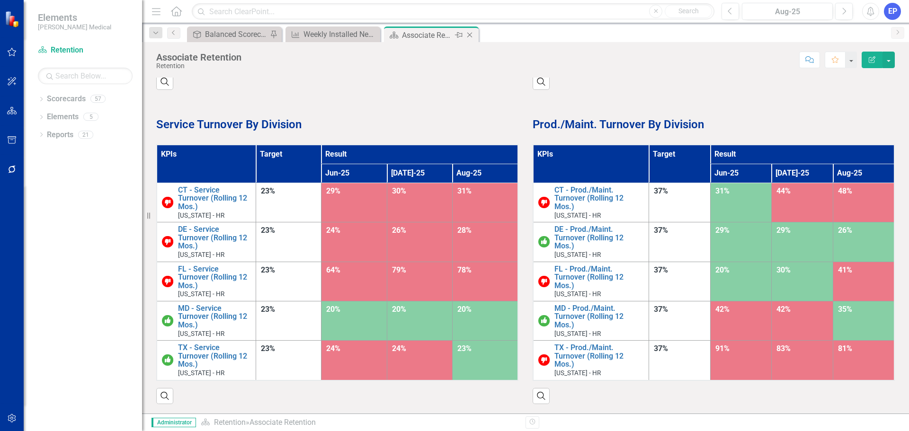
click at [470, 36] on icon "Close" at bounding box center [469, 35] width 9 height 8
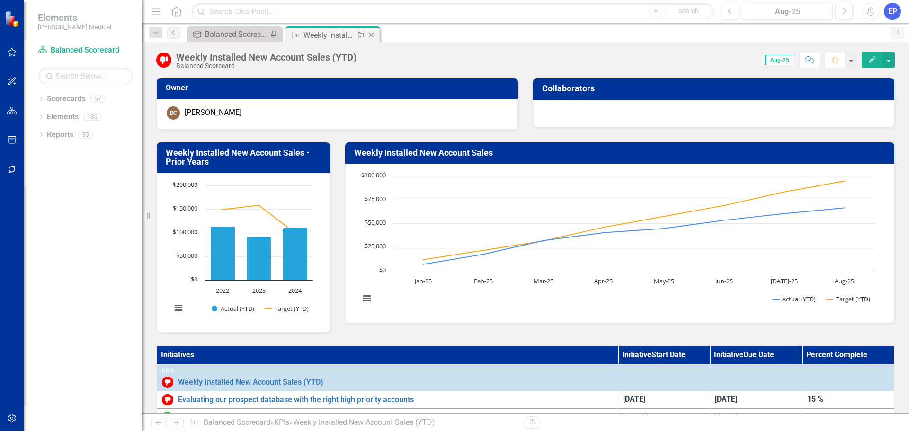
click at [370, 36] on icon "Close" at bounding box center [371, 35] width 9 height 8
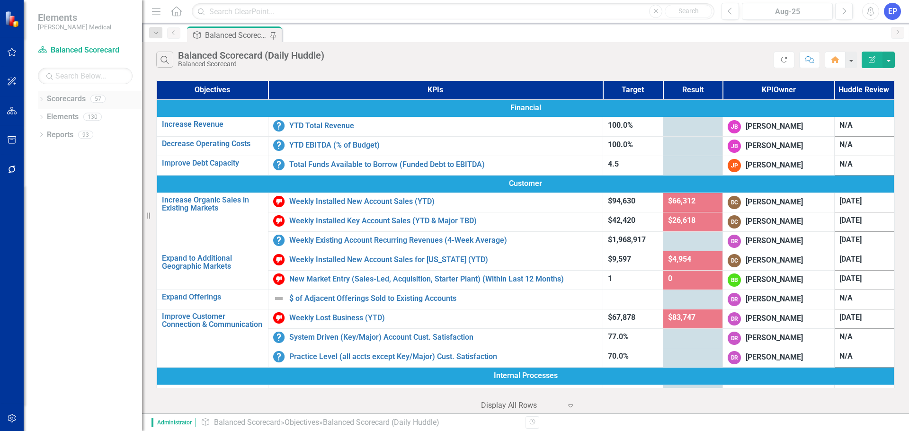
click at [42, 97] on div "Dropdown" at bounding box center [41, 100] width 7 height 8
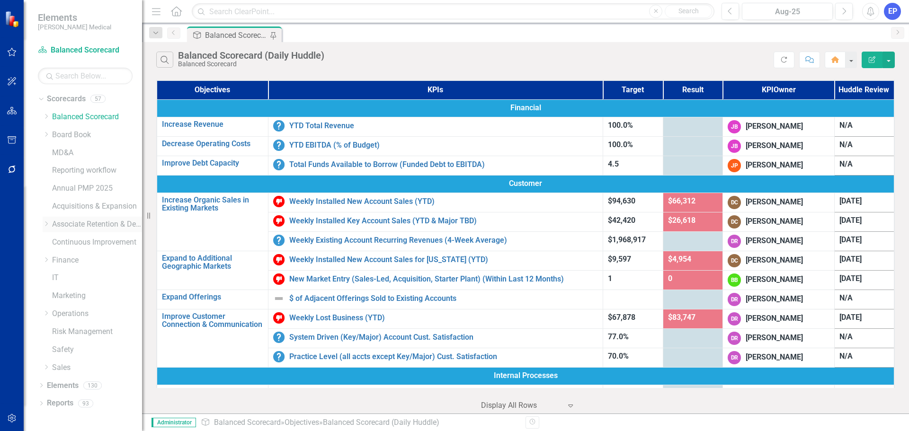
click at [47, 224] on icon at bounding box center [46, 224] width 2 height 5
click at [54, 259] on icon "Dropdown" at bounding box center [55, 260] width 7 height 6
click at [88, 312] on link "[US_STATE] - HR" at bounding box center [106, 314] width 71 height 11
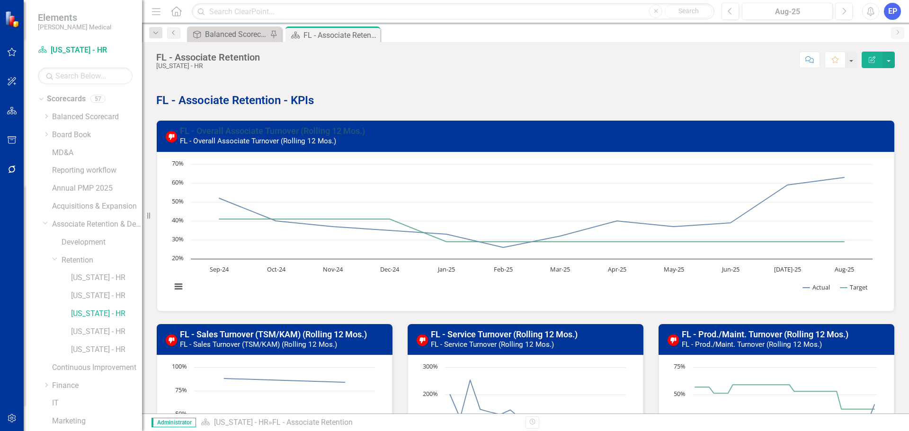
click at [246, 128] on link "FL - Overall Associate Turnover (Rolling 12 Mos.)" at bounding box center [272, 131] width 185 height 10
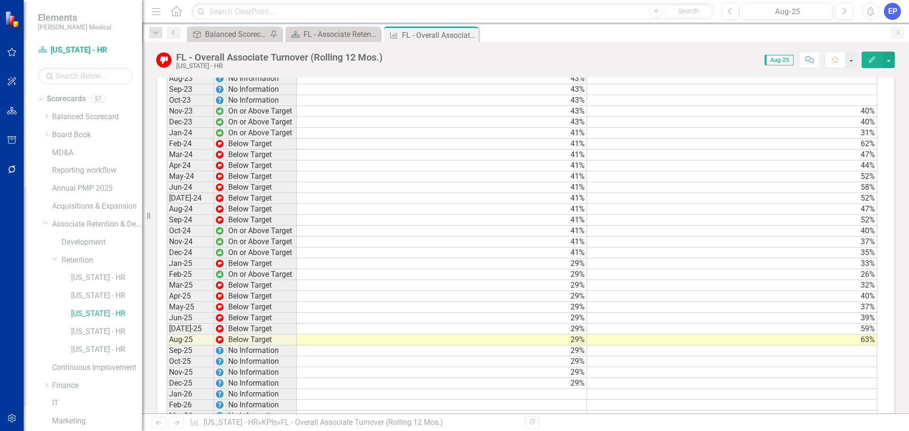
scroll to position [805, 0]
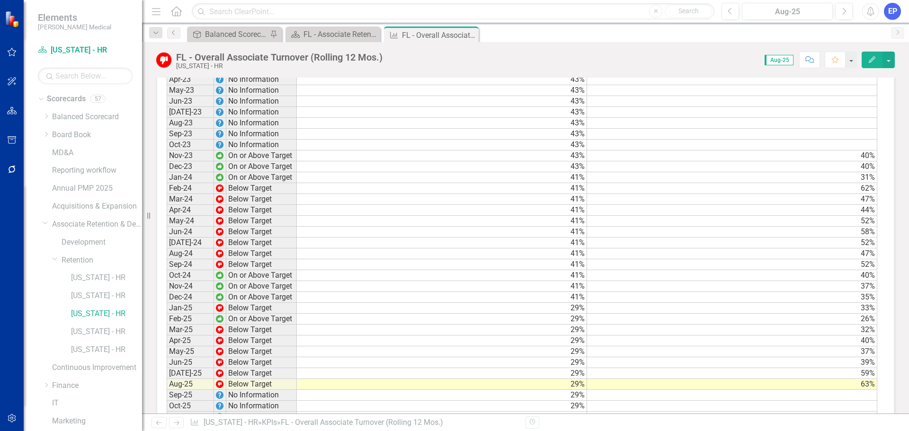
click at [527, 162] on td "43%" at bounding box center [442, 156] width 290 height 11
click at [330, 32] on div "FL - Associate Retention" at bounding box center [335, 34] width 63 height 12
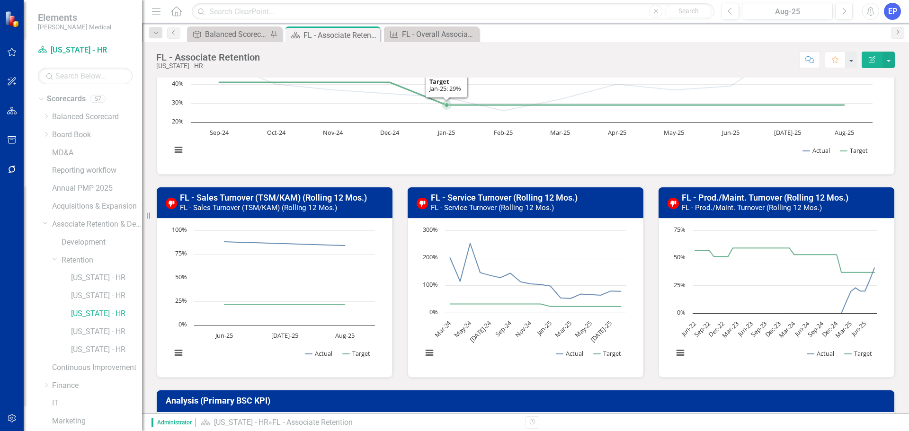
scroll to position [142, 0]
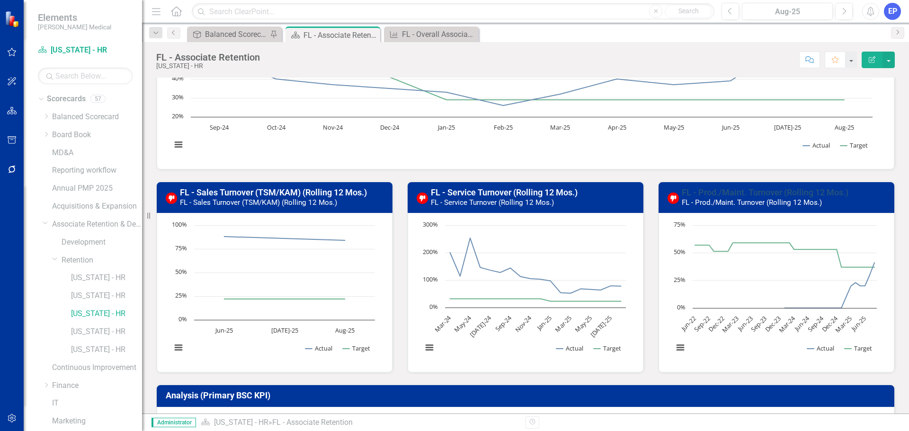
click at [719, 196] on link "FL - Prod./Maint. Turnover (Rolling 12 Mos.)" at bounding box center [765, 193] width 167 height 10
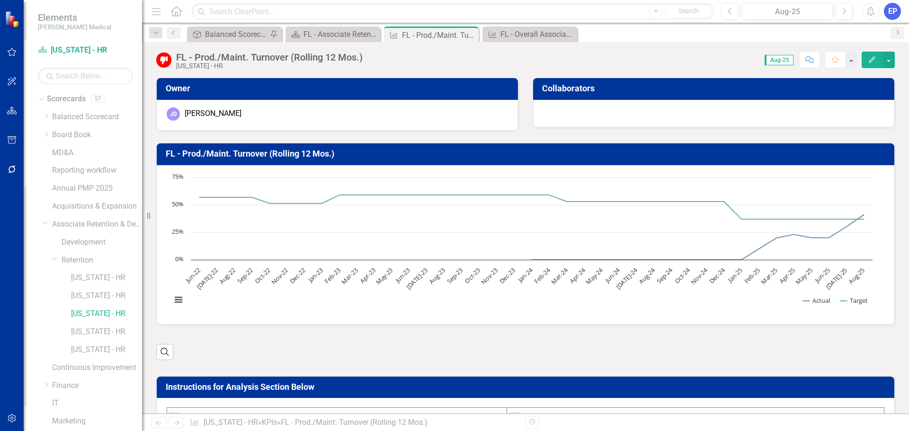
click at [868, 57] on icon "Edit" at bounding box center [872, 59] width 9 height 7
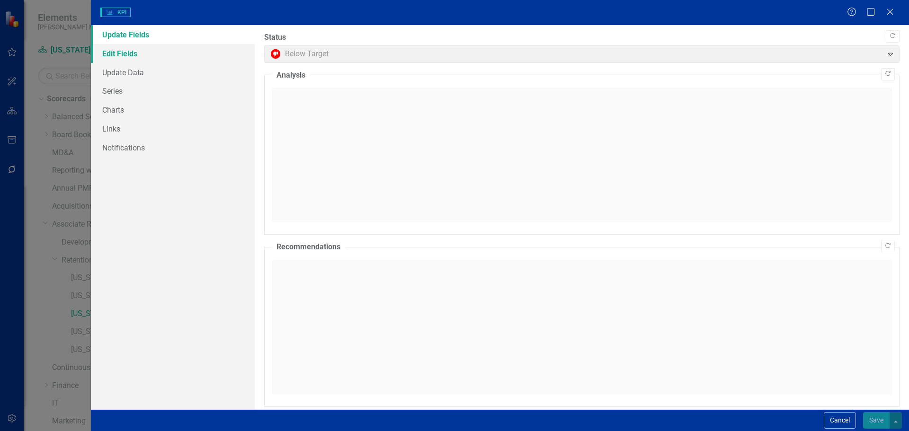
click at [128, 53] on link "Edit Fields" at bounding box center [173, 53] width 164 height 19
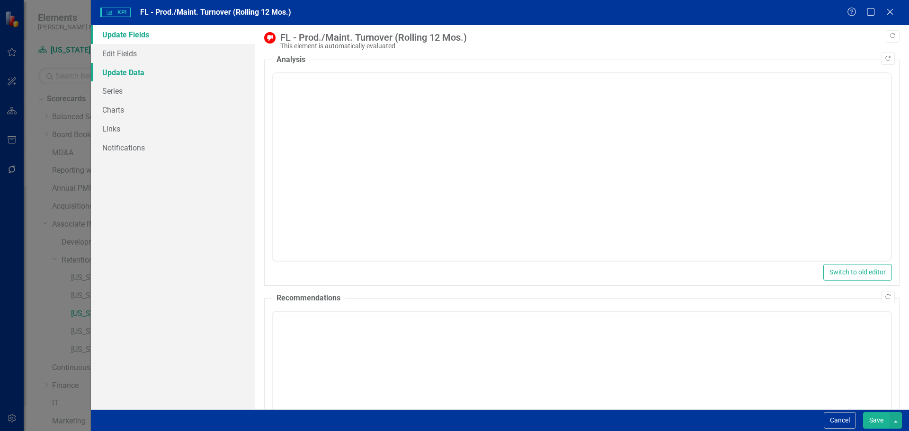
click at [122, 81] on link "Update Data" at bounding box center [173, 72] width 164 height 19
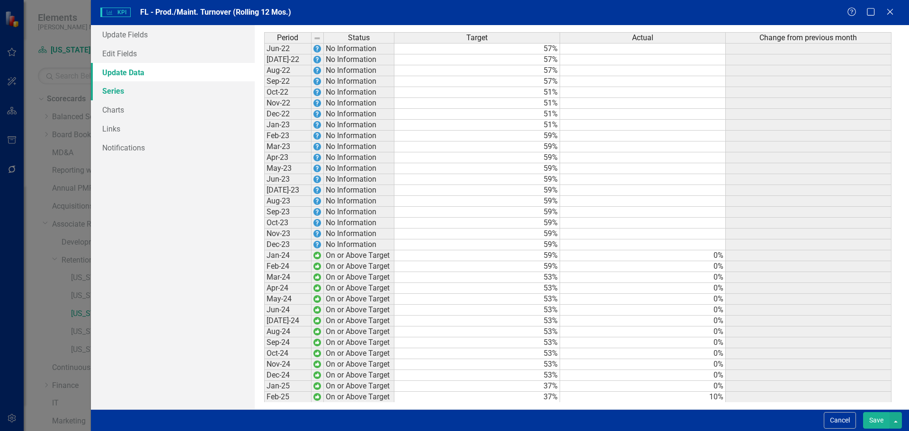
click at [120, 89] on link "Series" at bounding box center [173, 90] width 164 height 19
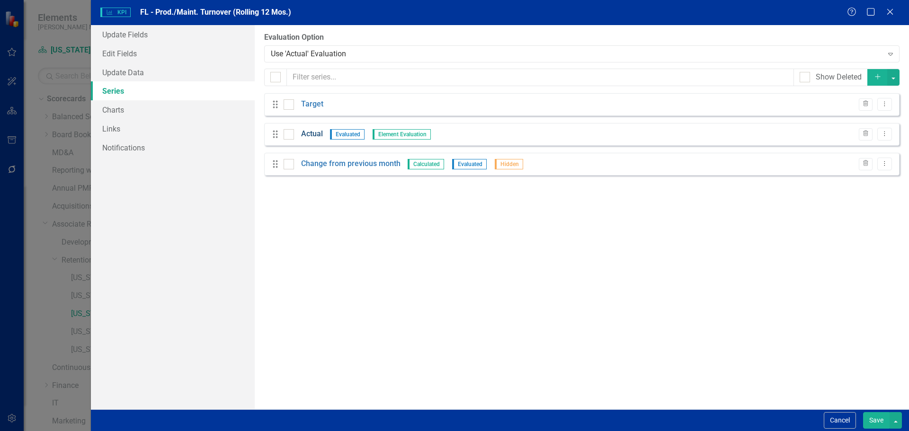
click at [317, 135] on link "Actual" at bounding box center [312, 134] width 22 height 11
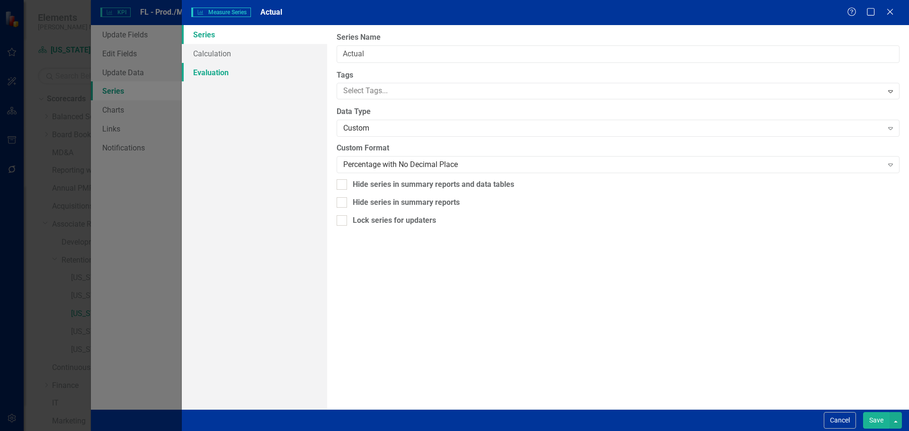
click at [223, 72] on link "Evaluation" at bounding box center [254, 72] width 145 height 19
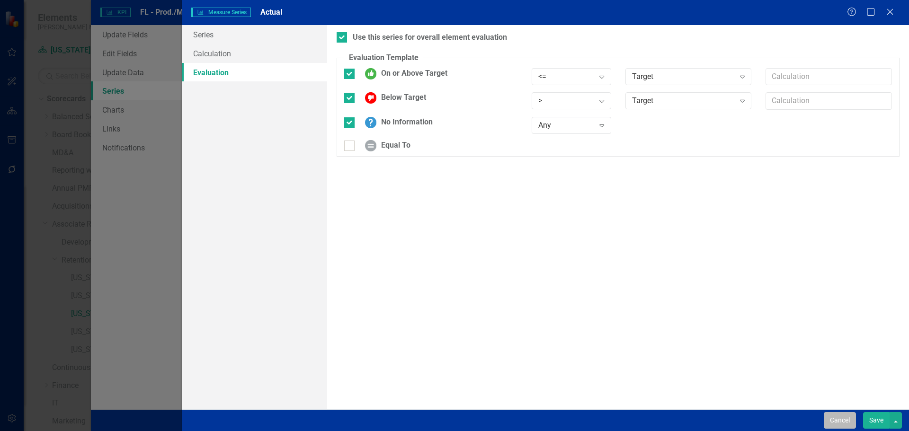
click at [837, 419] on button "Cancel" at bounding box center [840, 421] width 32 height 17
click at [135, 55] on link "Edit Fields" at bounding box center [173, 53] width 164 height 19
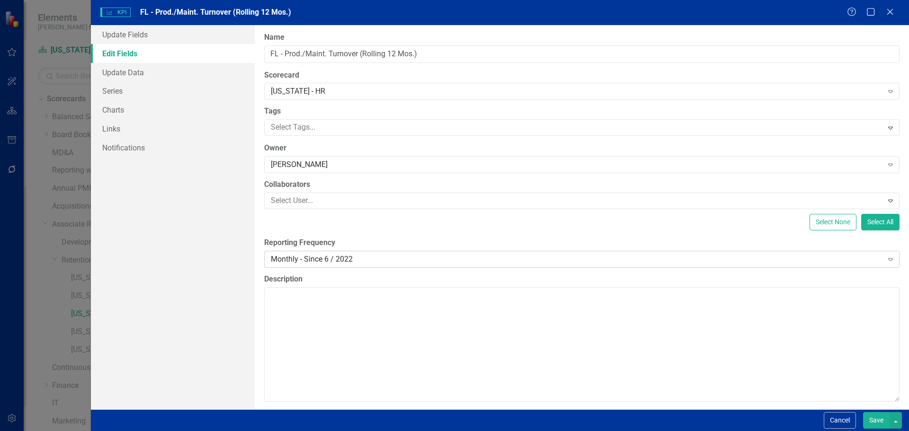
click at [306, 257] on div "Monthly - Since 6 / 2022" at bounding box center [577, 259] width 612 height 11
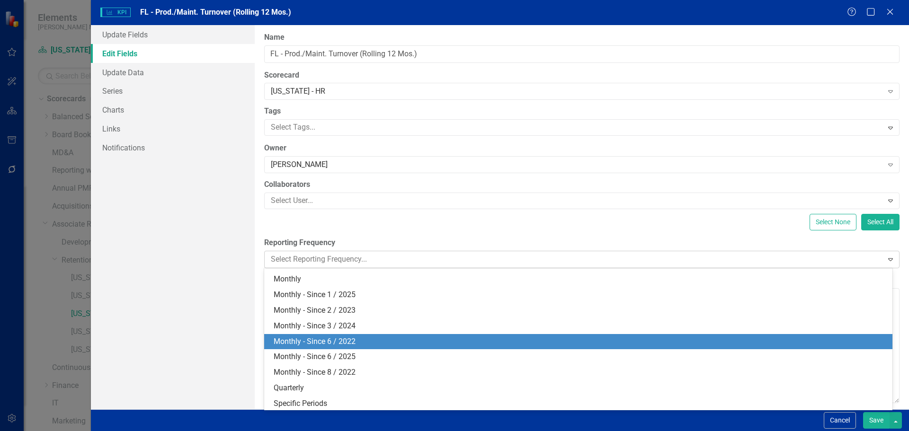
scroll to position [45, 0]
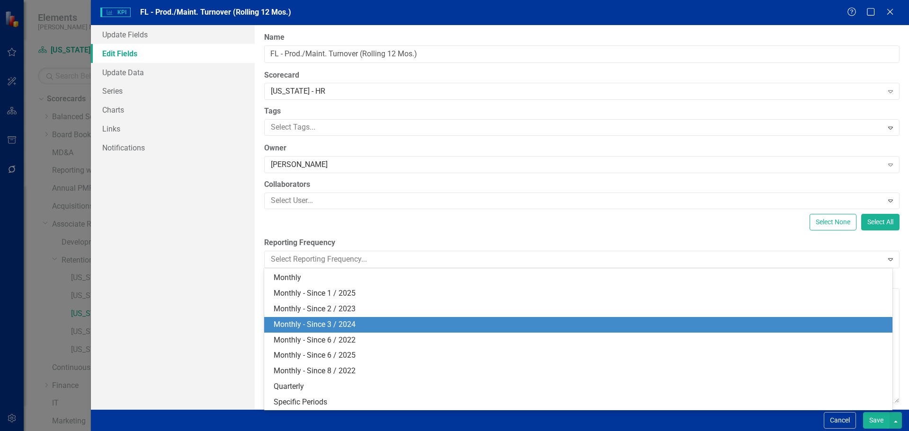
click at [322, 326] on div "Monthly - Since 3 / 2024" at bounding box center [580, 325] width 613 height 11
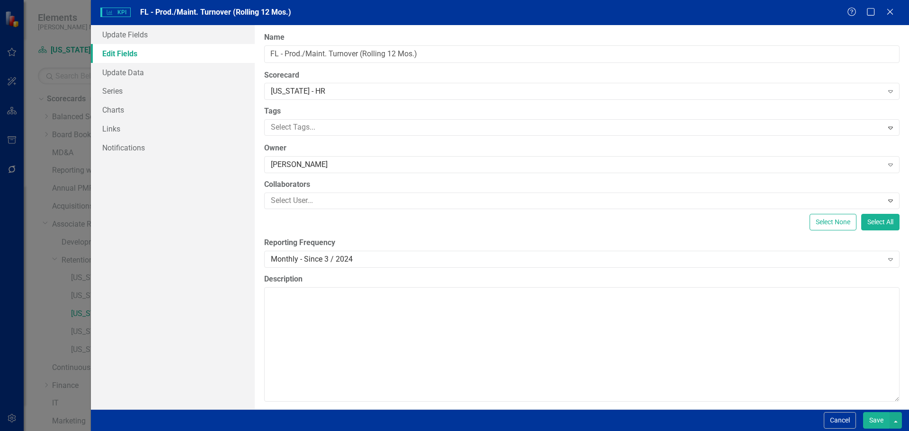
click at [878, 416] on button "Save" at bounding box center [876, 421] width 27 height 17
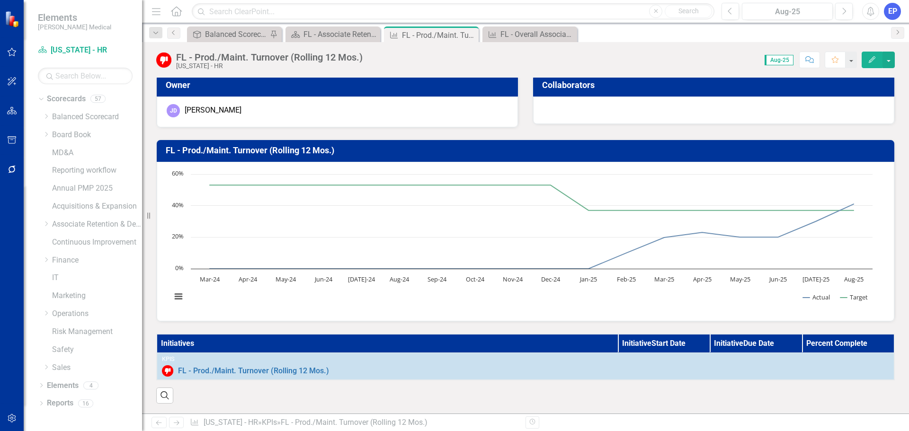
scroll to position [0, 0]
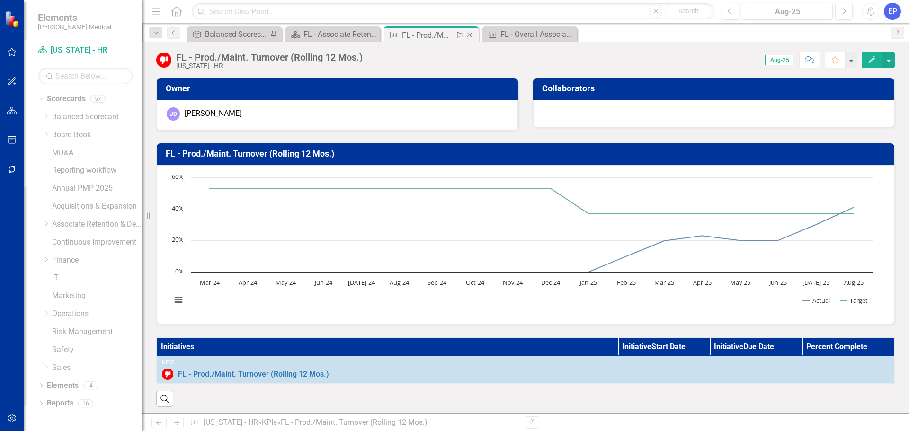
click at [471, 34] on icon at bounding box center [469, 35] width 5 height 5
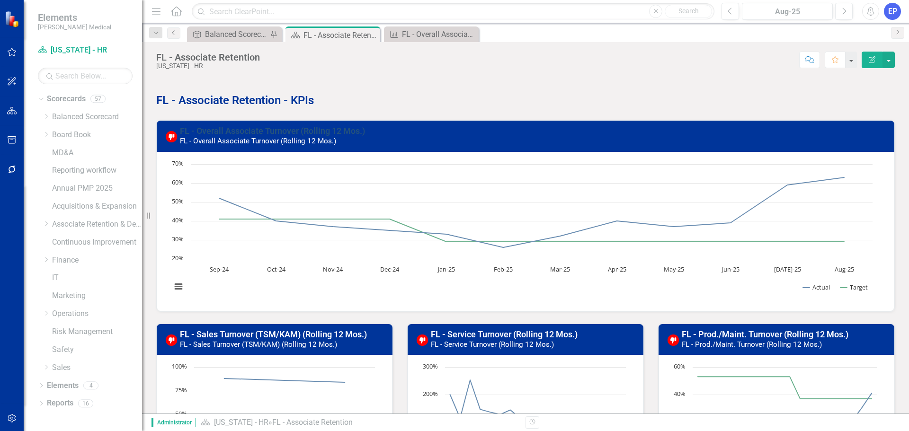
click at [314, 135] on link "FL - Overall Associate Turnover (Rolling 12 Mos.)" at bounding box center [272, 131] width 185 height 10
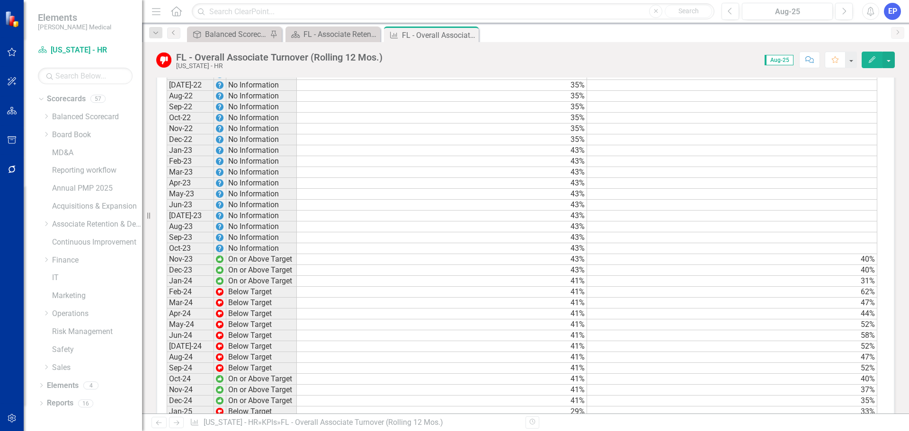
scroll to position [710, 0]
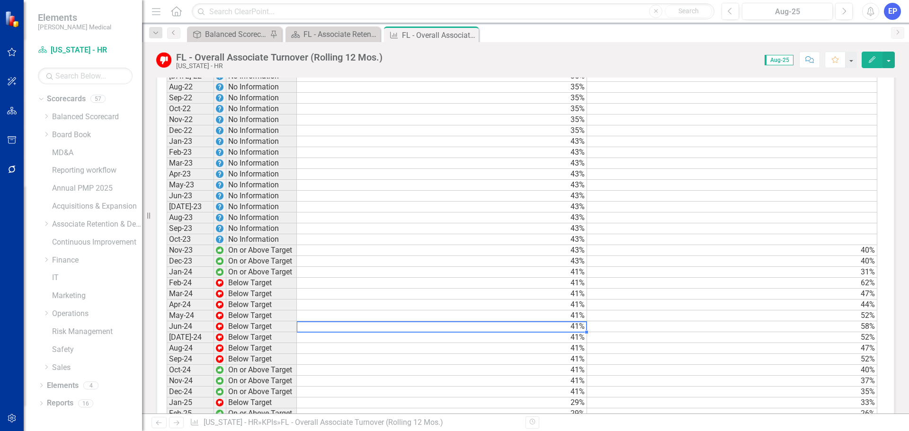
click at [442, 332] on td "41%" at bounding box center [442, 327] width 290 height 11
click at [441, 322] on td "41%" at bounding box center [442, 316] width 290 height 11
click at [436, 256] on td "43%" at bounding box center [442, 250] width 290 height 11
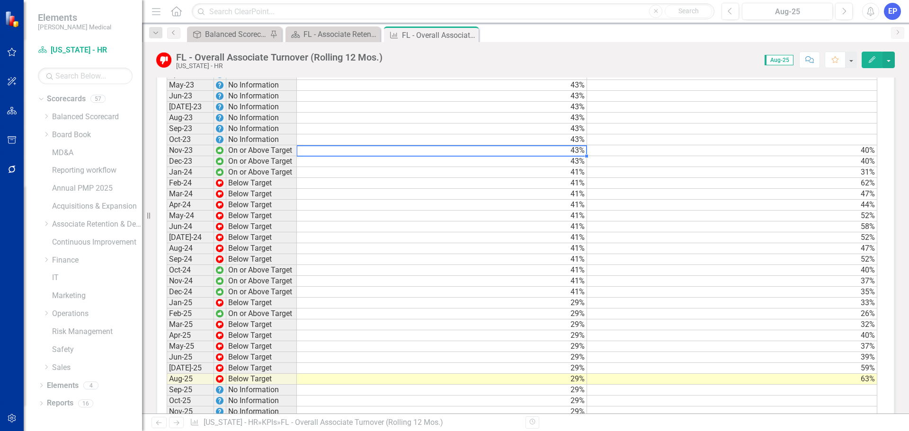
scroll to position [798, 0]
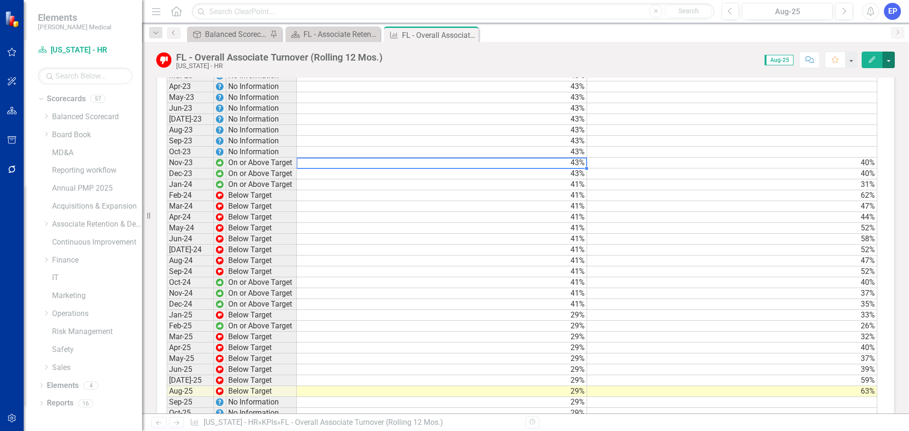
click at [883, 60] on button "button" at bounding box center [889, 60] width 12 height 17
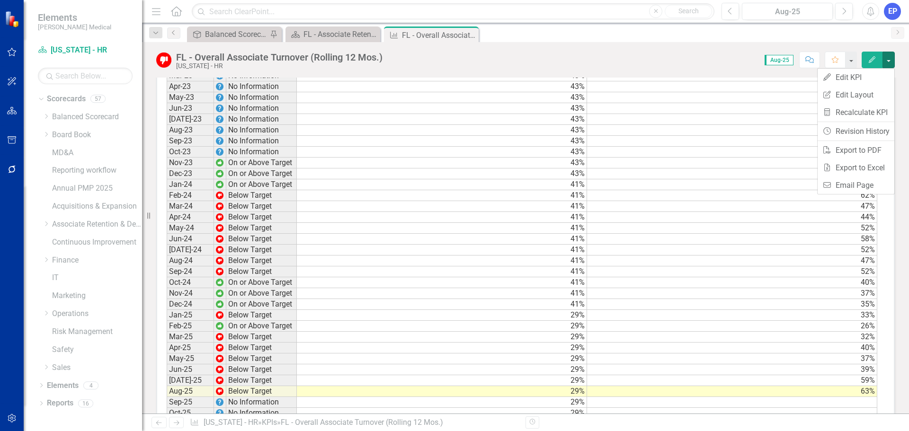
click at [866, 55] on button "Edit" at bounding box center [872, 60] width 21 height 17
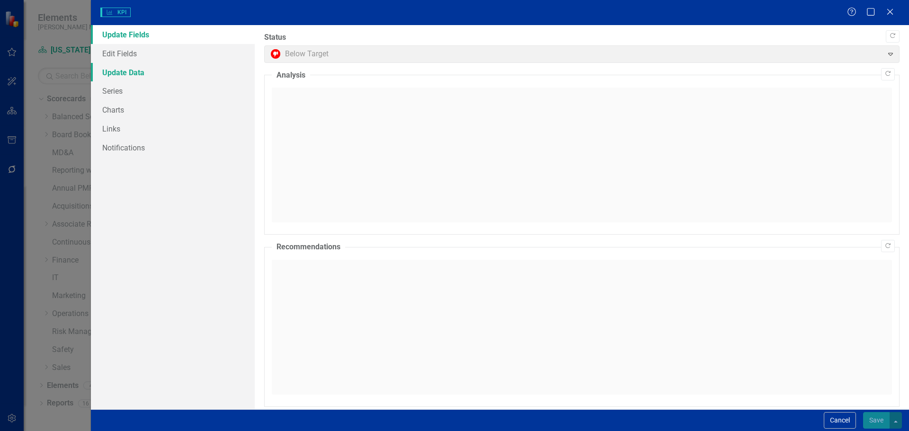
click at [118, 67] on link "Update Data" at bounding box center [173, 72] width 164 height 19
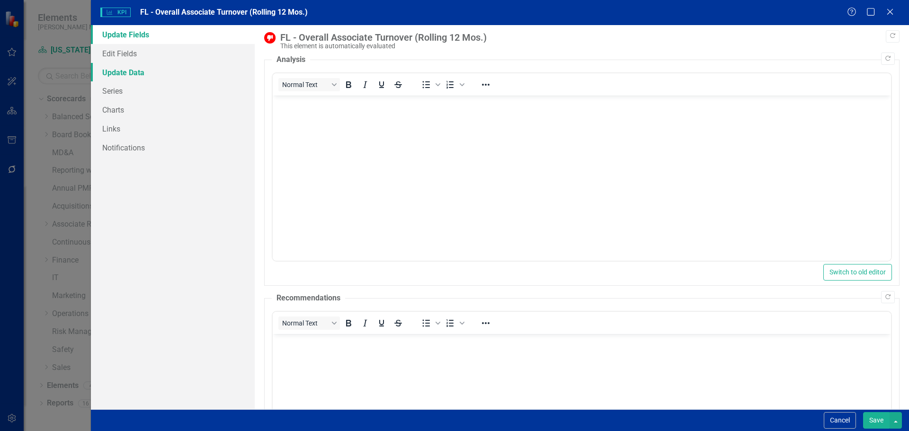
scroll to position [0, 0]
click at [122, 52] on link "Edit Fields" at bounding box center [173, 53] width 164 height 19
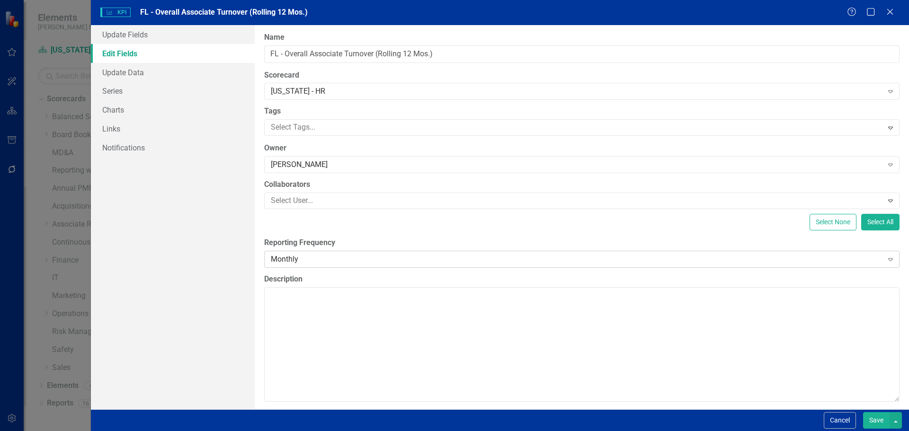
click at [296, 265] on div "Monthly Expand" at bounding box center [582, 259] width 636 height 17
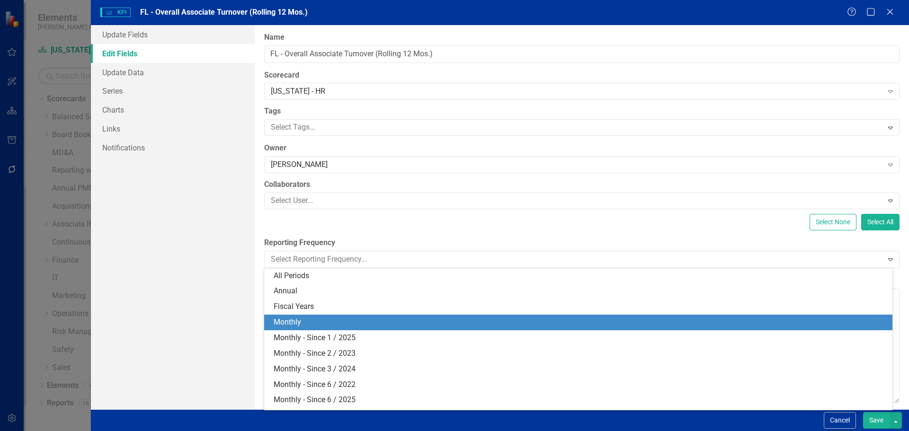
scroll to position [45, 0]
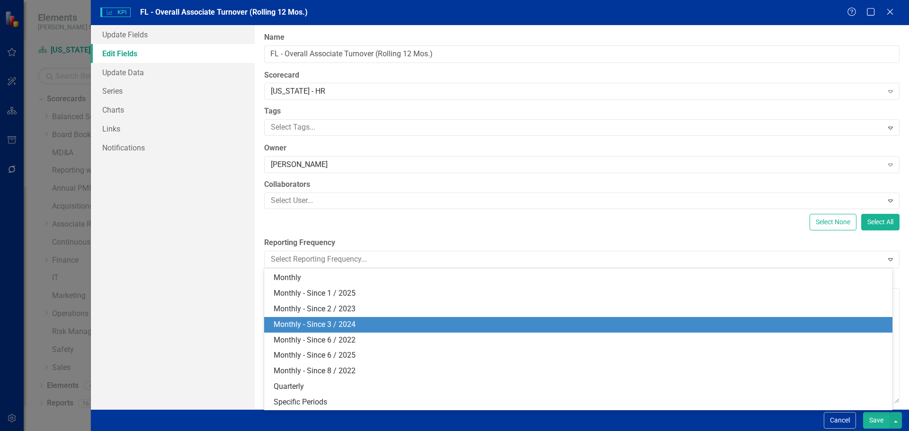
click at [310, 327] on div "Monthly - Since 3 / 2024" at bounding box center [580, 325] width 613 height 11
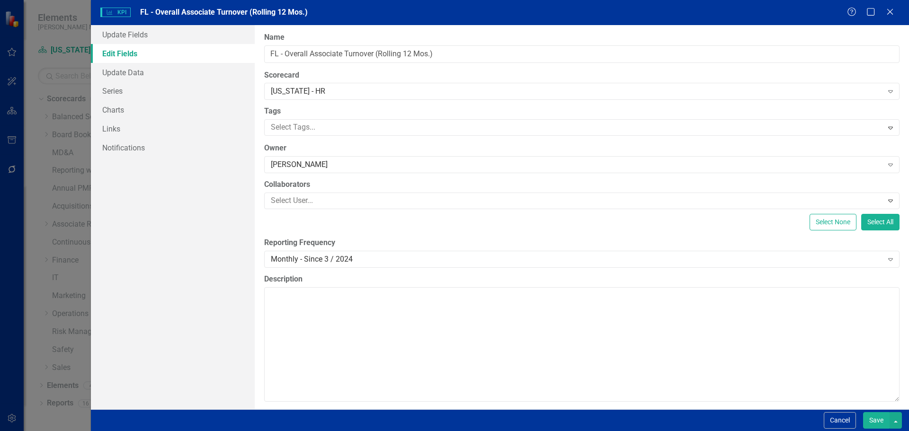
click at [869, 422] on button "Save" at bounding box center [876, 421] width 27 height 17
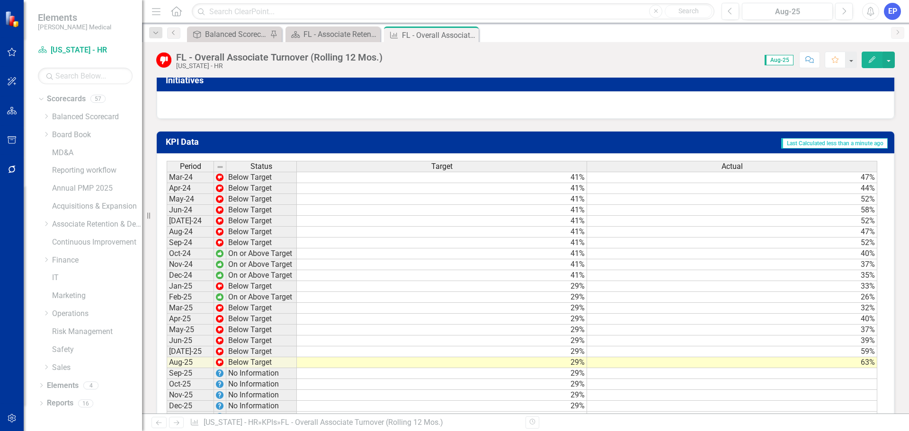
scroll to position [475, 0]
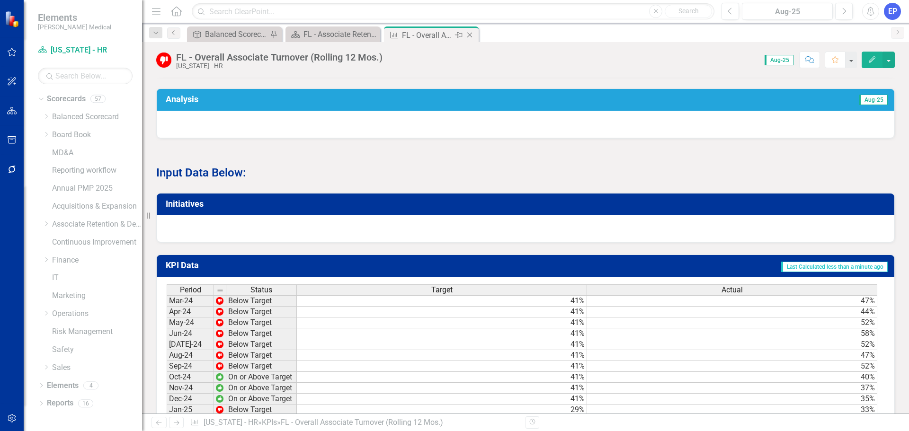
click at [471, 36] on icon "Close" at bounding box center [469, 35] width 9 height 8
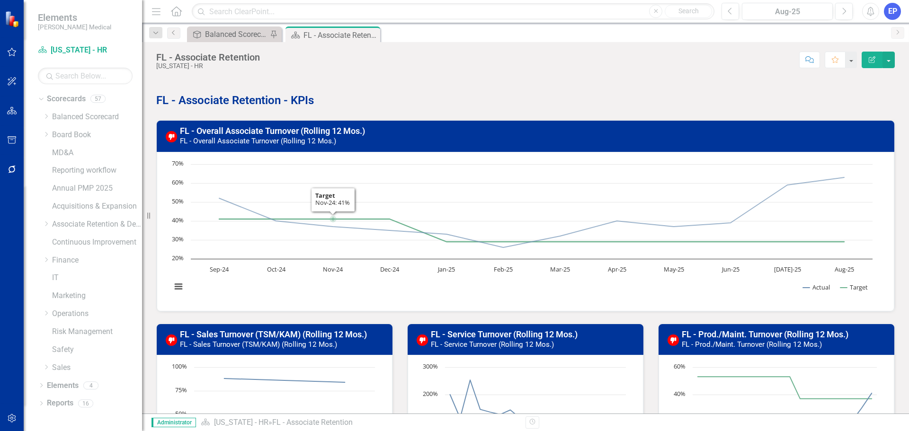
click at [408, 128] on h3 "FL - Overall Associate Turnover (Rolling 12 Mos.) FL - Overall Associate Turnov…" at bounding box center [534, 135] width 709 height 19
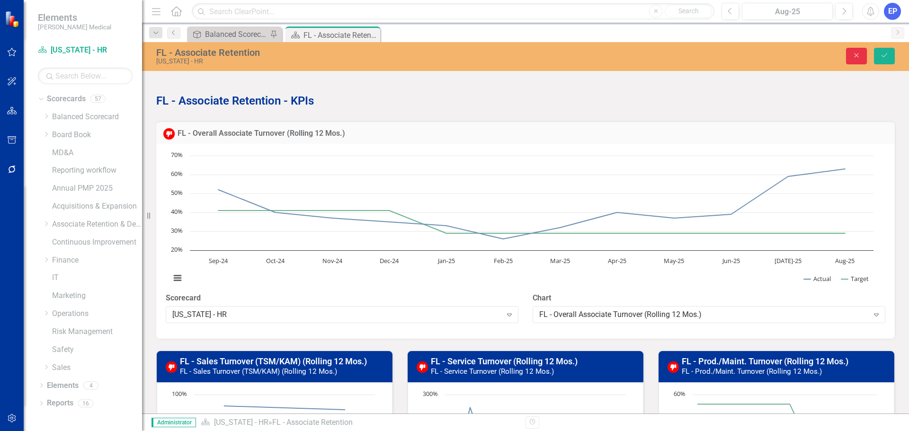
click at [849, 55] on button "Close" at bounding box center [856, 56] width 21 height 17
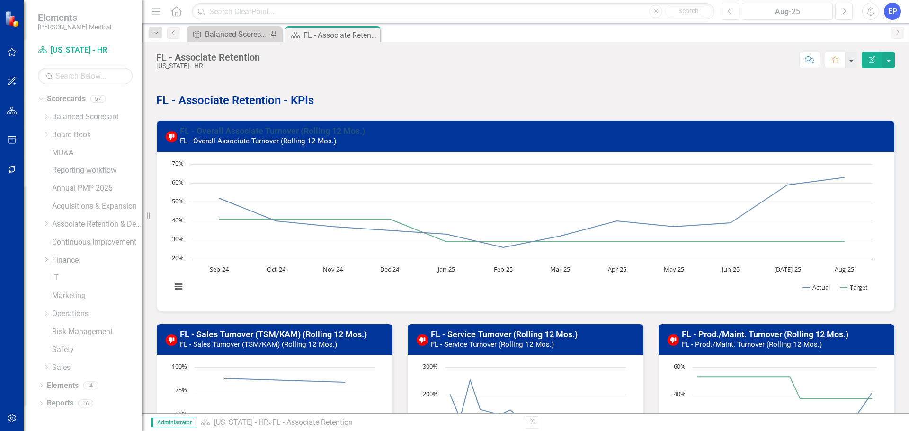
click at [282, 129] on link "FL - Overall Associate Turnover (Rolling 12 Mos.)" at bounding box center [272, 131] width 185 height 10
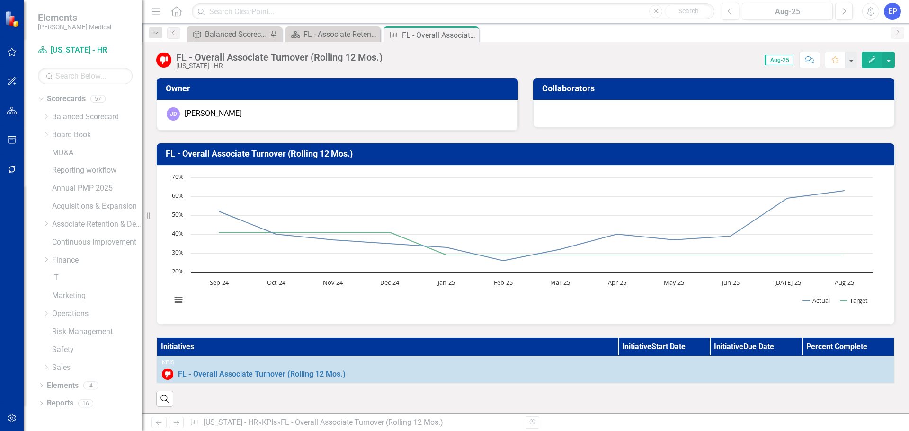
click at [434, 161] on td "FL - Overall Associate Turnover (Rolling 12 Mos.)" at bounding box center [527, 155] width 723 height 17
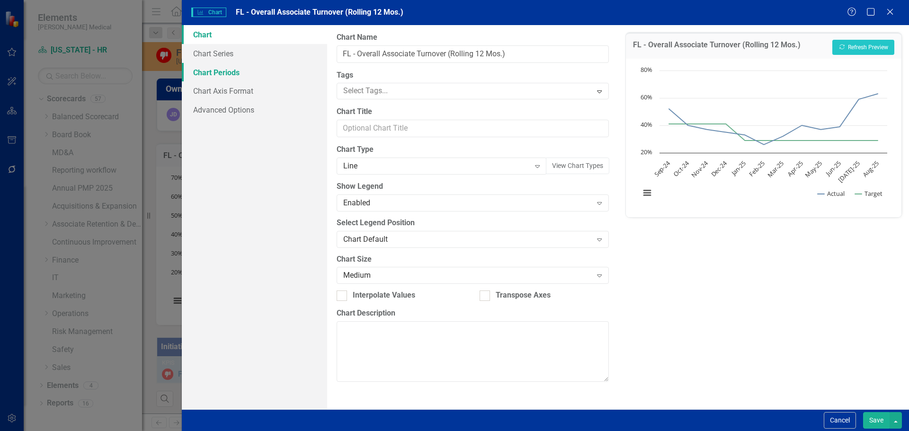
click at [239, 75] on link "Chart Periods" at bounding box center [254, 72] width 145 height 19
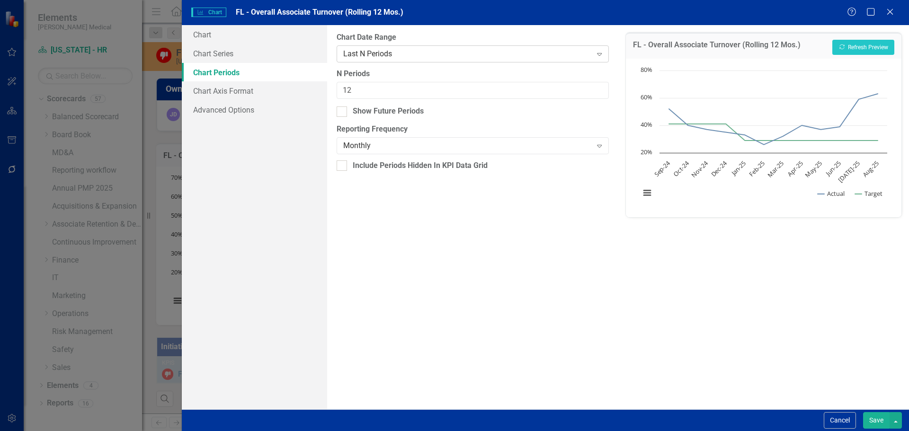
click at [364, 47] on div "Last N Periods Expand" at bounding box center [473, 53] width 272 height 17
click at [369, 431] on div "All Periods" at bounding box center [456, 439] width 894 height 11
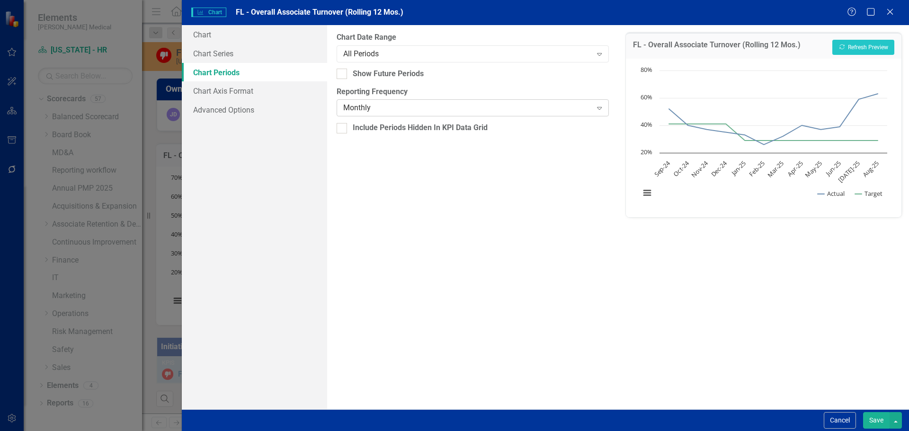
click at [472, 101] on div "Monthly Expand" at bounding box center [473, 107] width 272 height 17
click at [819, 321] on div "FL - Overall Associate Turnover (Rolling 12 Mos.) Recalculate Refresh Preview C…" at bounding box center [764, 217] width 291 height 385
click at [863, 417] on div "Save" at bounding box center [881, 421] width 41 height 17
click at [867, 417] on button "Save" at bounding box center [876, 421] width 27 height 17
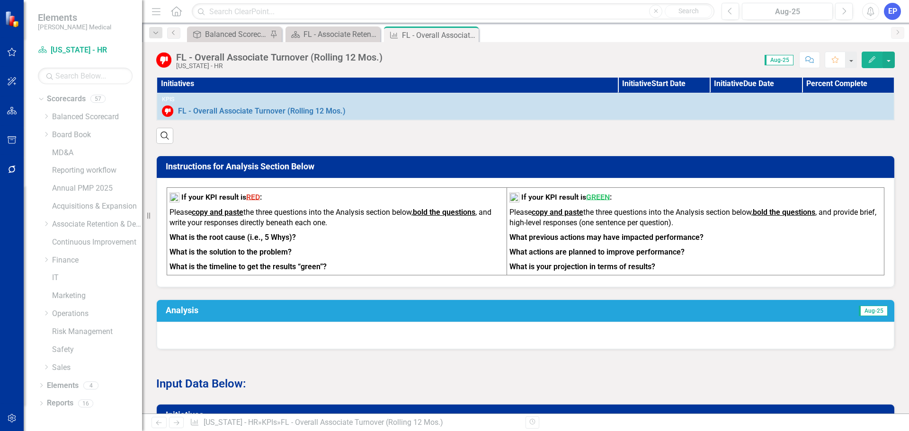
scroll to position [142, 0]
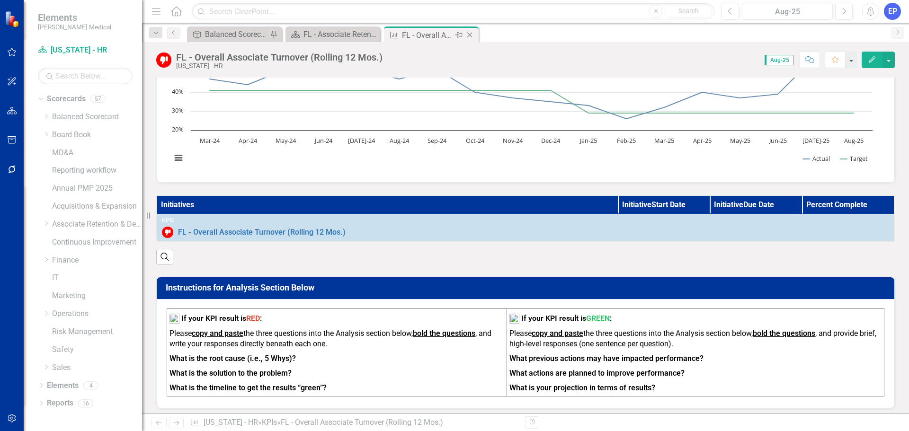
click at [469, 32] on icon "Close" at bounding box center [469, 35] width 9 height 8
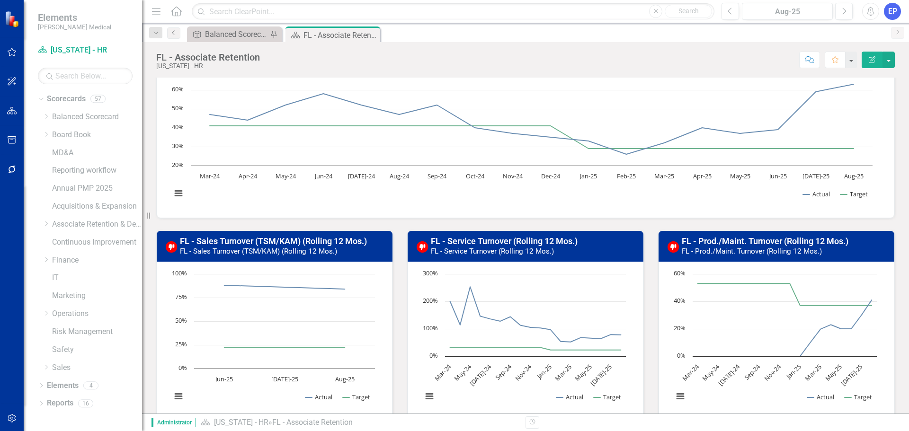
scroll to position [47, 0]
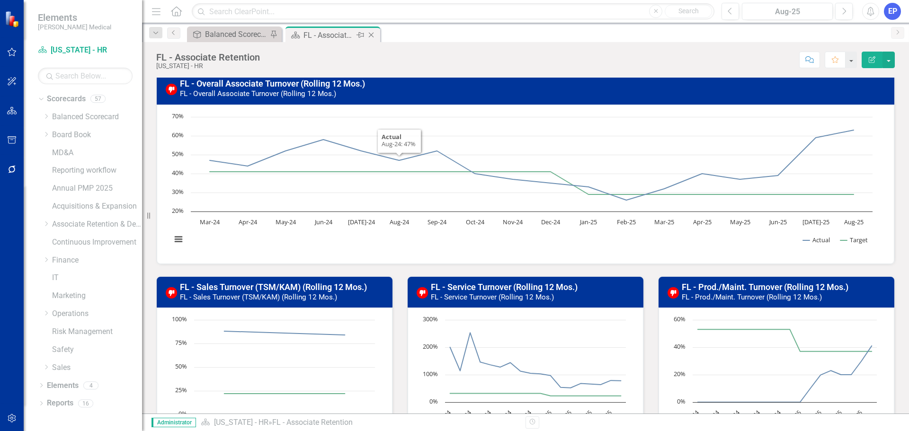
click at [374, 36] on icon "Close" at bounding box center [371, 35] width 9 height 8
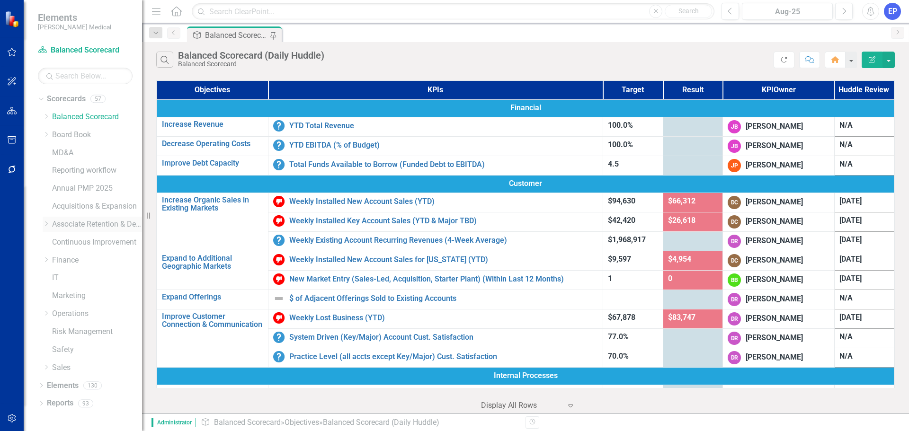
click at [44, 225] on icon "Dropdown" at bounding box center [46, 224] width 7 height 6
click at [56, 262] on icon "Dropdown" at bounding box center [55, 260] width 7 height 6
click at [89, 278] on link "[US_STATE] - HR" at bounding box center [106, 278] width 71 height 11
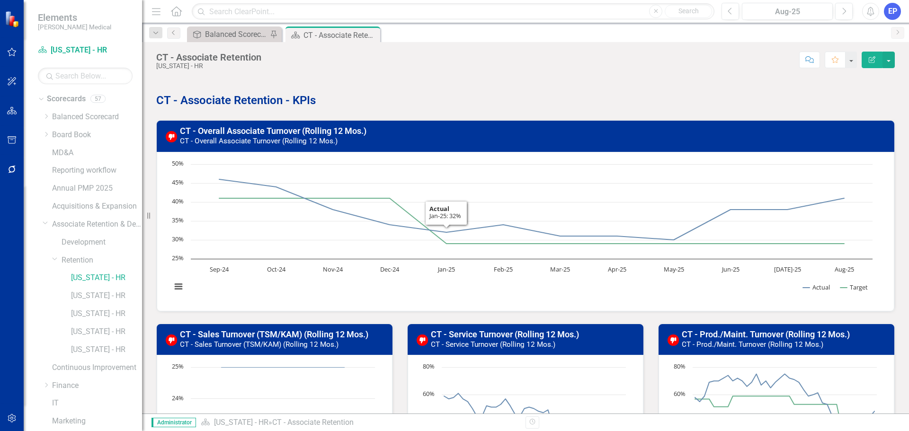
click at [449, 140] on h3 "CT - Overall Associate Turnover (Rolling 12 Mos.) CT - Overall Associate Turnov…" at bounding box center [534, 135] width 709 height 19
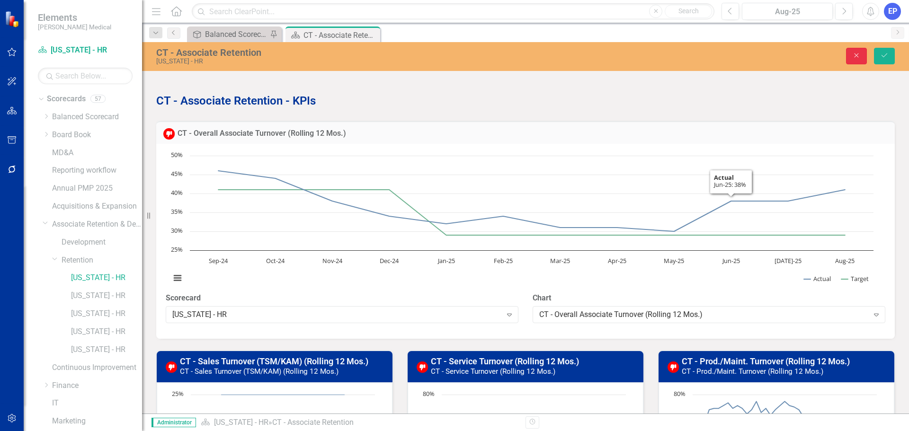
click at [855, 56] on icon "Close" at bounding box center [857, 55] width 9 height 7
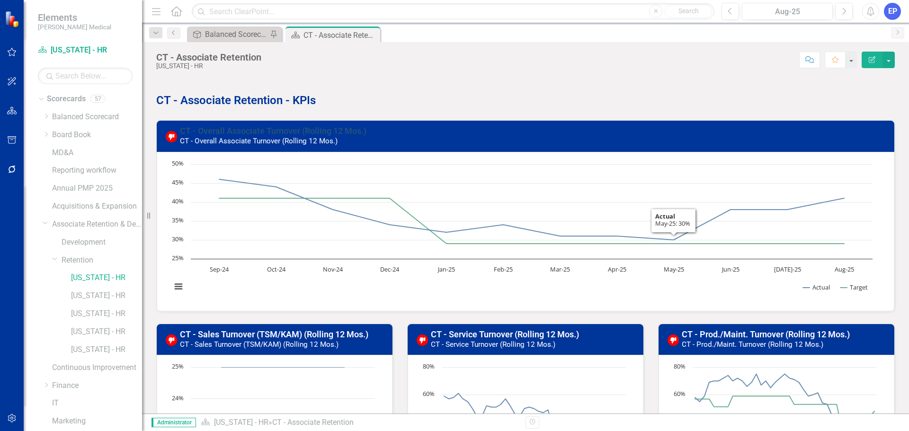
click at [277, 129] on link "CT - Overall Associate Turnover (Rolling 12 Mos.)" at bounding box center [273, 131] width 187 height 10
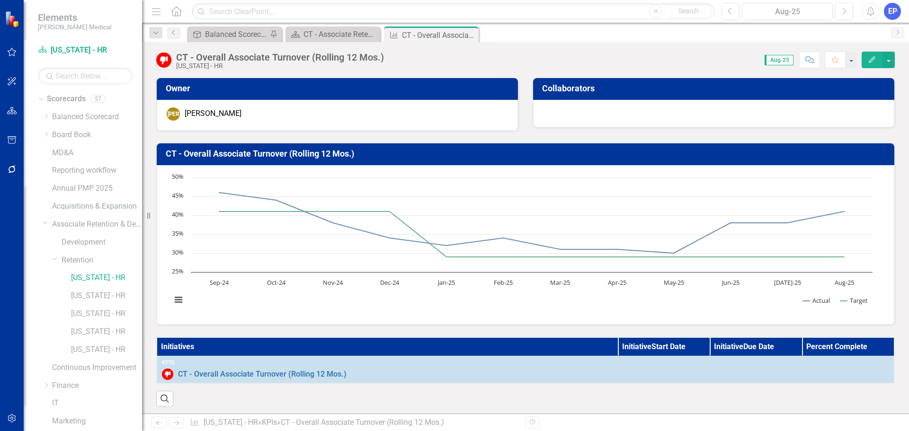
click at [418, 155] on h3 "CT - Overall Associate Turnover (Rolling 12 Mos.)" at bounding box center [527, 153] width 723 height 9
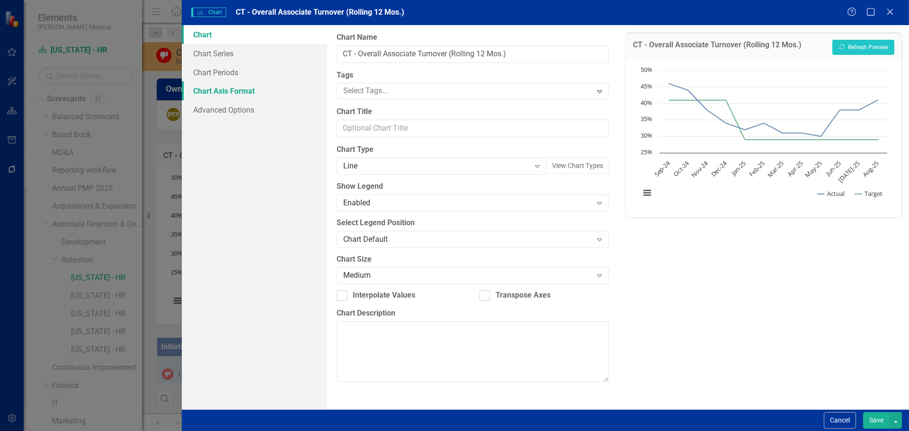
click at [244, 92] on link "Chart Axis Format" at bounding box center [254, 90] width 145 height 19
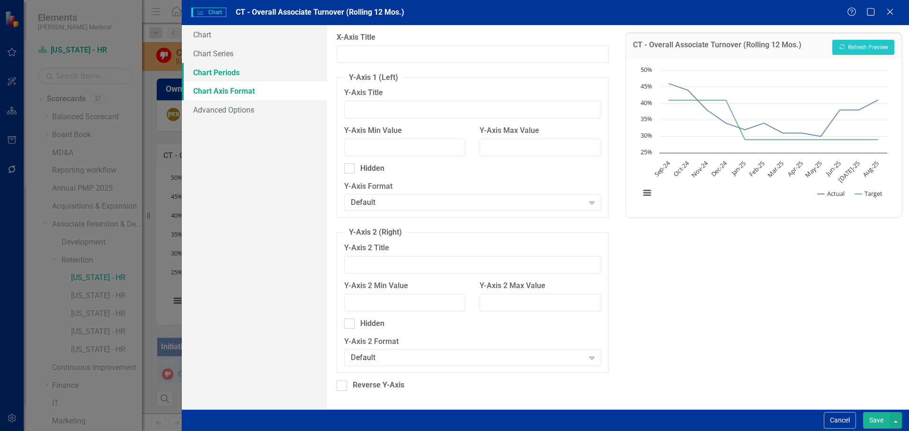
click at [236, 74] on link "Chart Periods" at bounding box center [254, 72] width 145 height 19
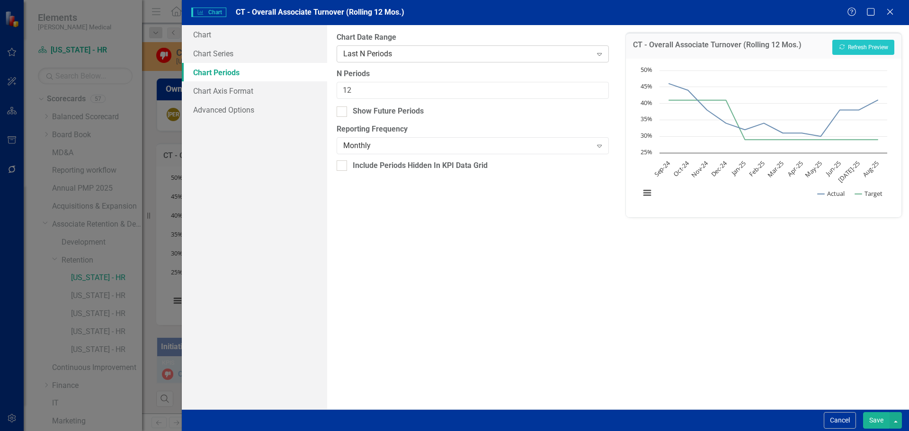
click at [382, 57] on div "Last N Periods" at bounding box center [467, 53] width 249 height 11
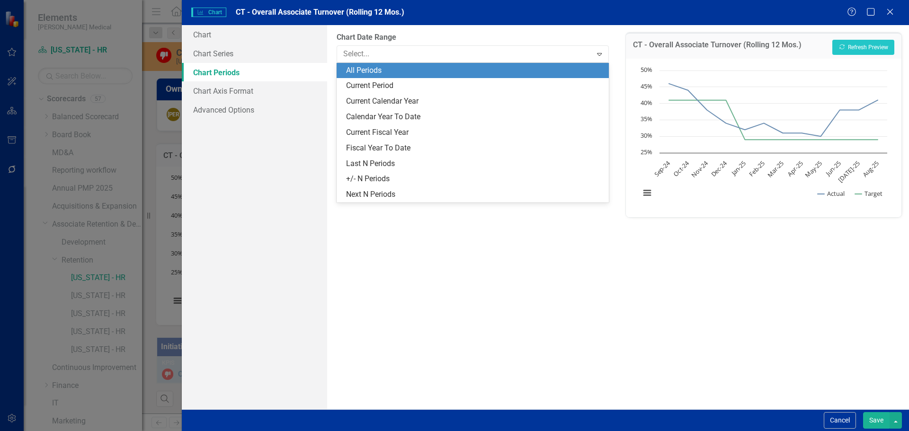
click at [381, 70] on div "All Periods" at bounding box center [474, 70] width 257 height 11
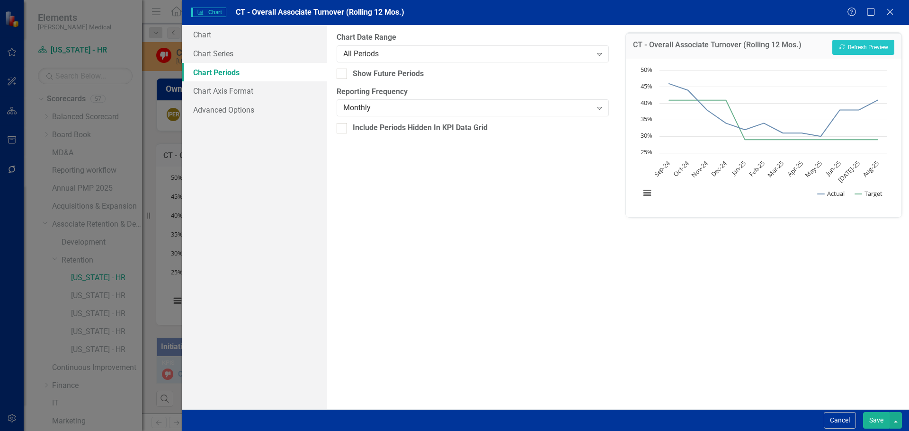
click at [876, 415] on button "Save" at bounding box center [876, 421] width 27 height 17
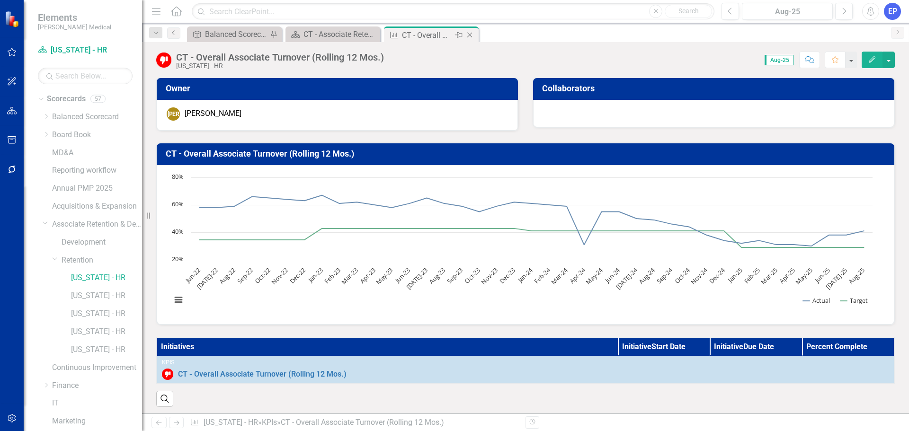
click at [469, 34] on icon at bounding box center [469, 35] width 5 height 5
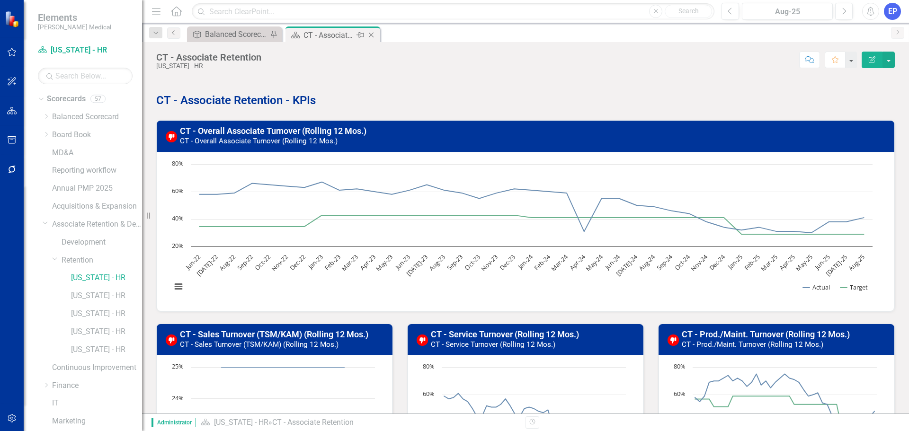
click at [372, 35] on icon "Close" at bounding box center [371, 35] width 9 height 8
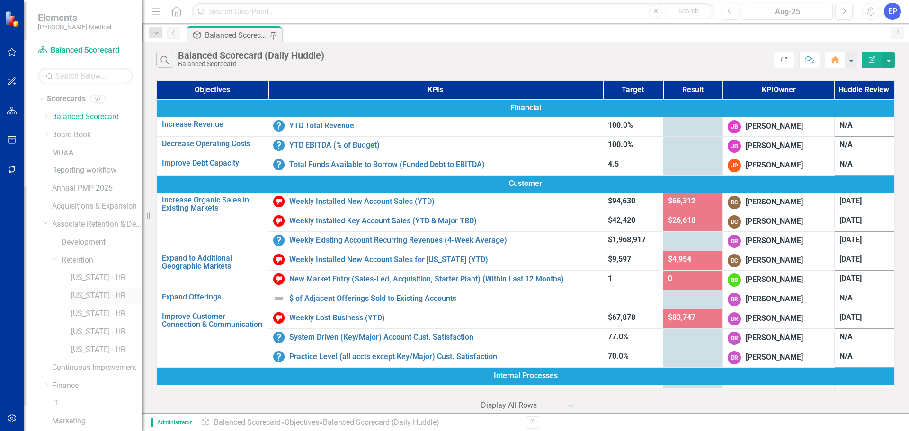
click at [95, 300] on link "[US_STATE] - HR" at bounding box center [106, 296] width 71 height 11
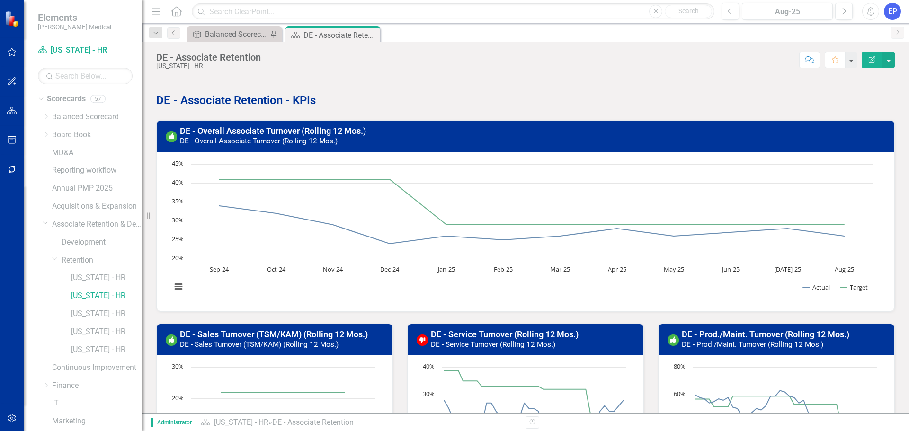
click at [394, 131] on h3 "DE - Overall Associate Turnover (Rolling 12 Mos.) DE - Overall Associate Turnov…" at bounding box center [534, 135] width 709 height 19
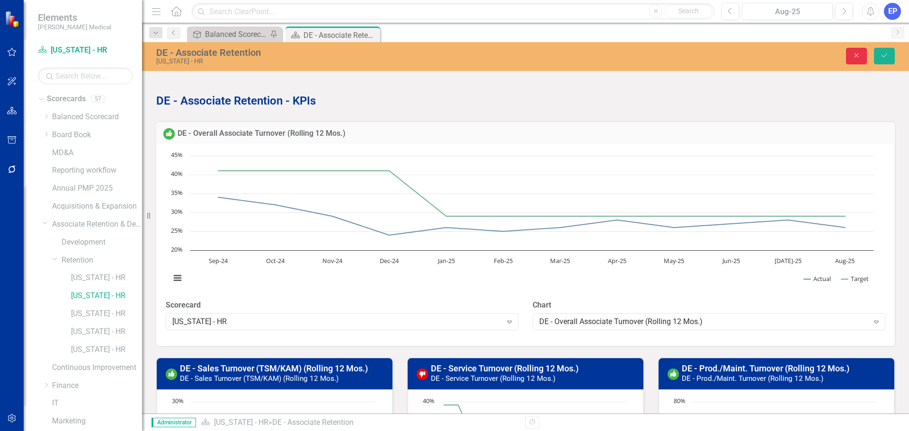
click at [851, 60] on button "Close" at bounding box center [856, 56] width 21 height 17
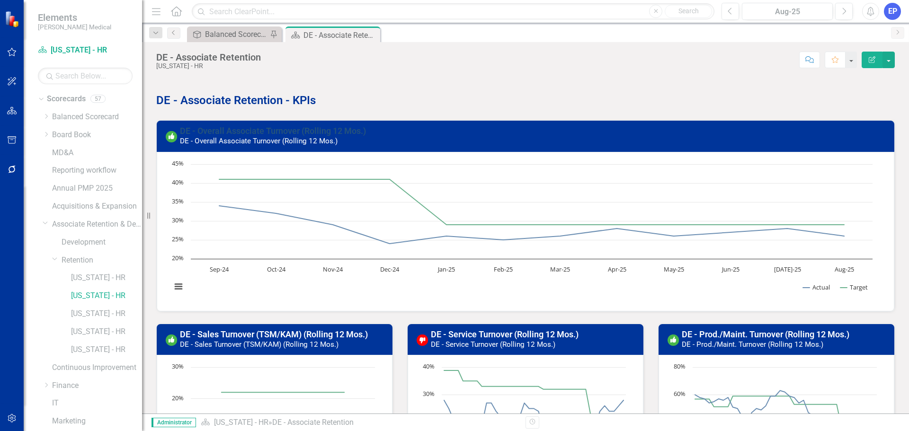
click at [283, 130] on link "DE - Overall Associate Turnover (Rolling 12 Mos.)" at bounding box center [273, 131] width 186 height 10
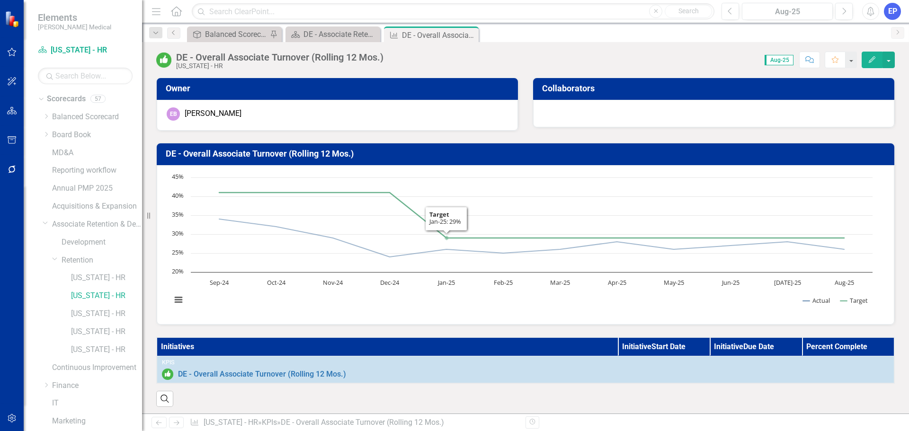
click at [394, 157] on h3 "DE - Overall Associate Turnover (Rolling 12 Mos.)" at bounding box center [527, 153] width 723 height 9
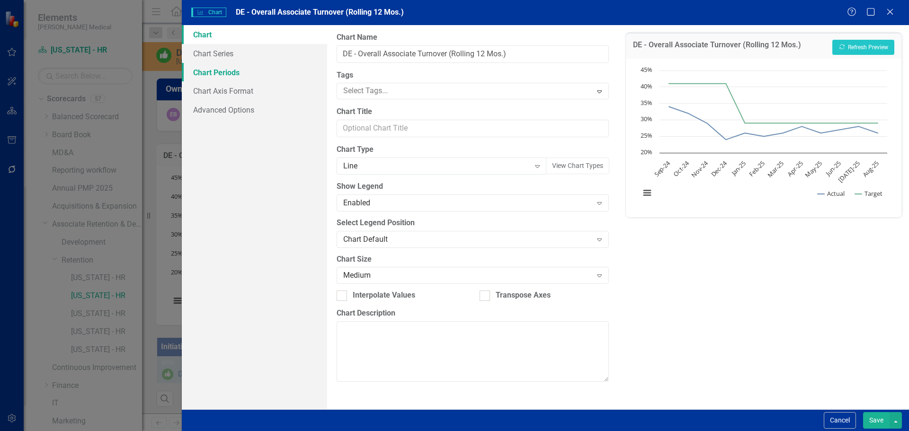
click at [223, 78] on link "Chart Periods" at bounding box center [254, 72] width 145 height 19
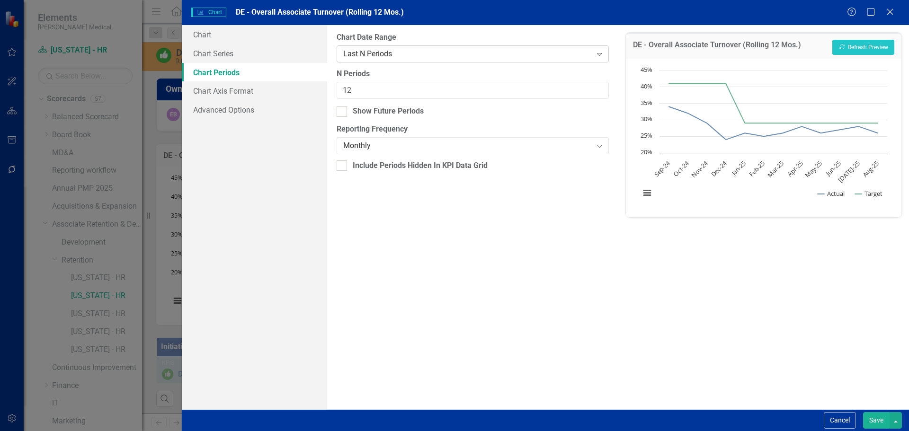
click at [370, 53] on div "Last N Periods" at bounding box center [467, 53] width 249 height 11
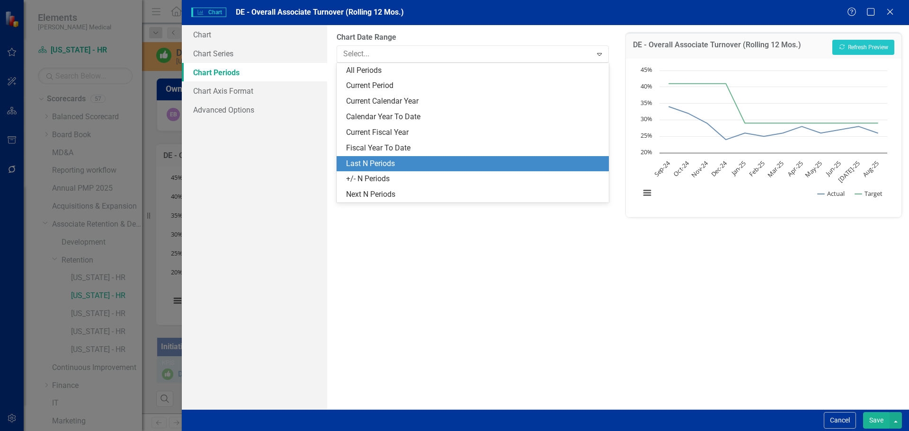
click at [368, 69] on div "All Periods" at bounding box center [474, 70] width 257 height 11
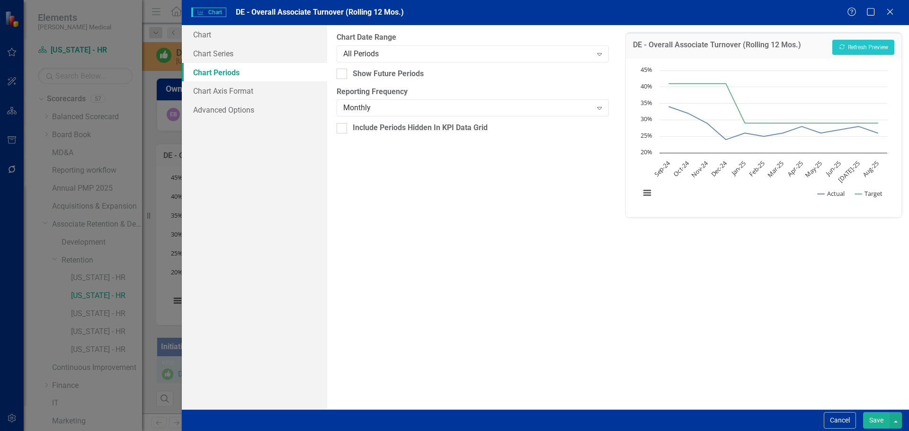
click at [874, 418] on button "Save" at bounding box center [876, 421] width 27 height 17
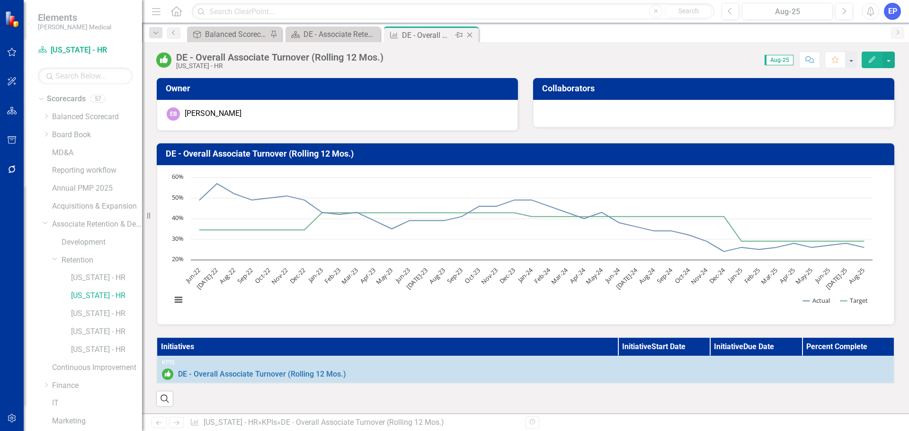
click at [470, 35] on icon "Close" at bounding box center [469, 35] width 9 height 8
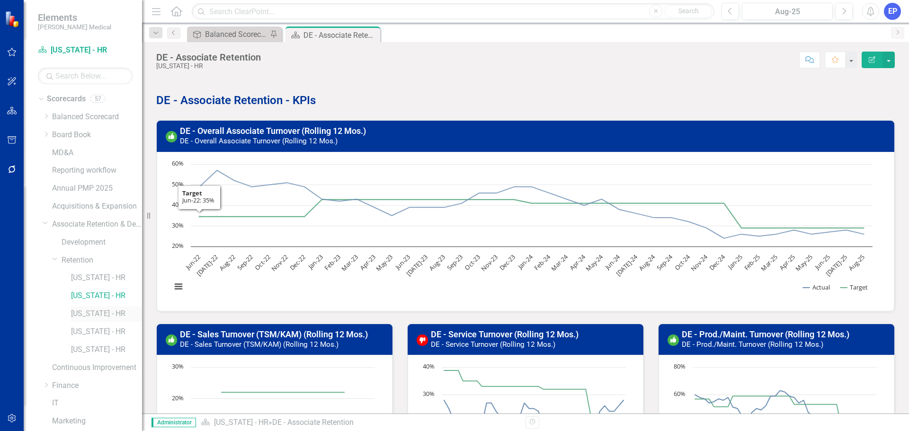
click at [88, 313] on link "[US_STATE] - HR" at bounding box center [106, 314] width 71 height 11
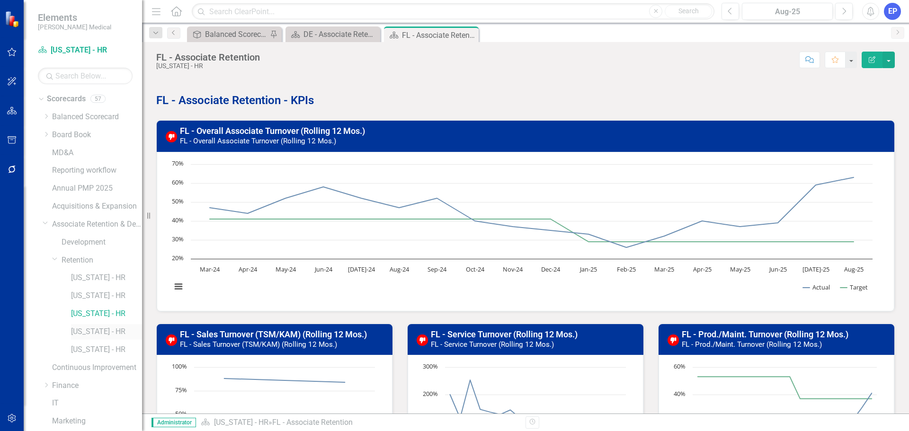
click at [89, 333] on link "[US_STATE] - HR" at bounding box center [106, 332] width 71 height 11
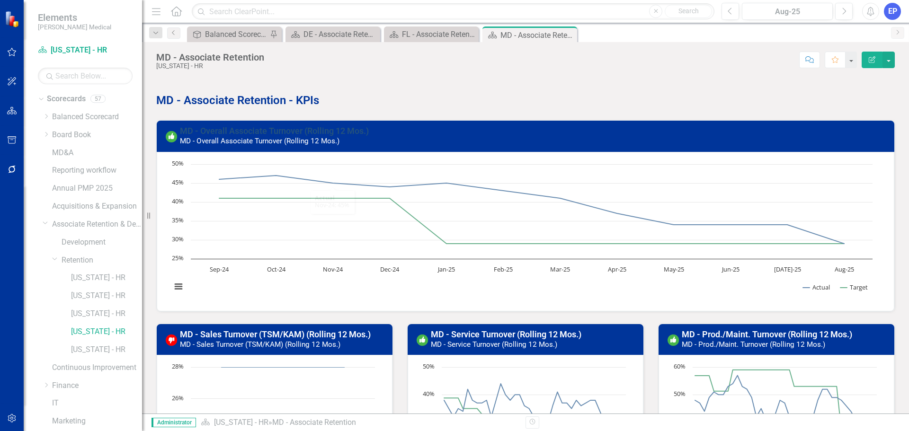
click at [332, 131] on link "MD - Overall Associate Turnover (Rolling 12 Mos.)" at bounding box center [274, 131] width 189 height 10
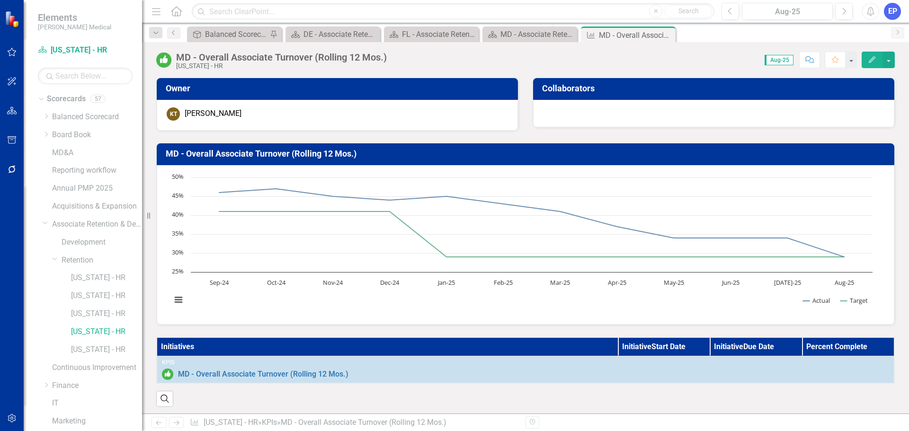
click at [270, 155] on h3 "MD - Overall Associate Turnover (Rolling 12 Mos.)" at bounding box center [527, 153] width 723 height 9
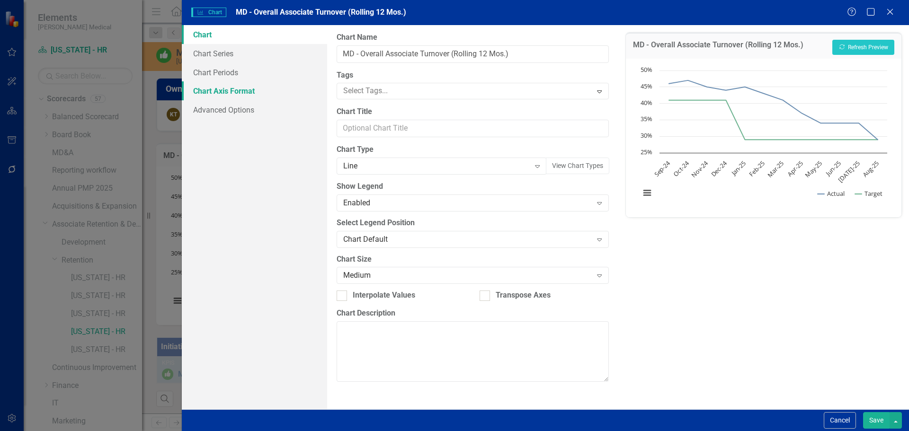
click at [216, 88] on link "Chart Axis Format" at bounding box center [254, 90] width 145 height 19
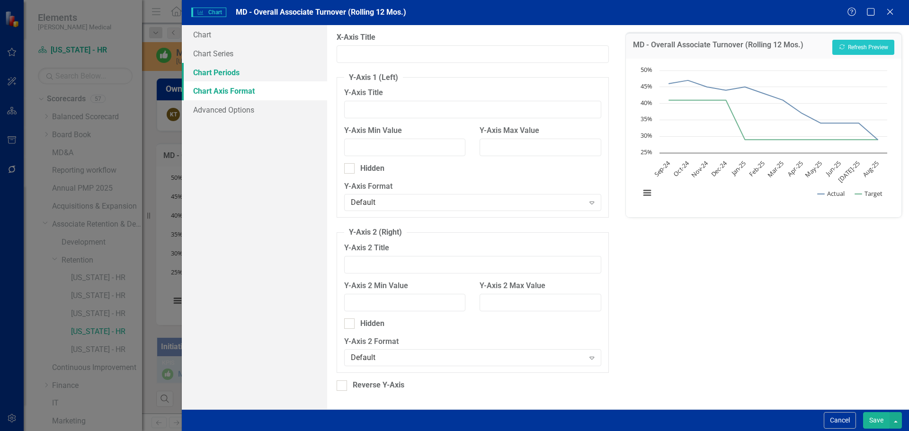
click at [216, 72] on link "Chart Periods" at bounding box center [254, 72] width 145 height 19
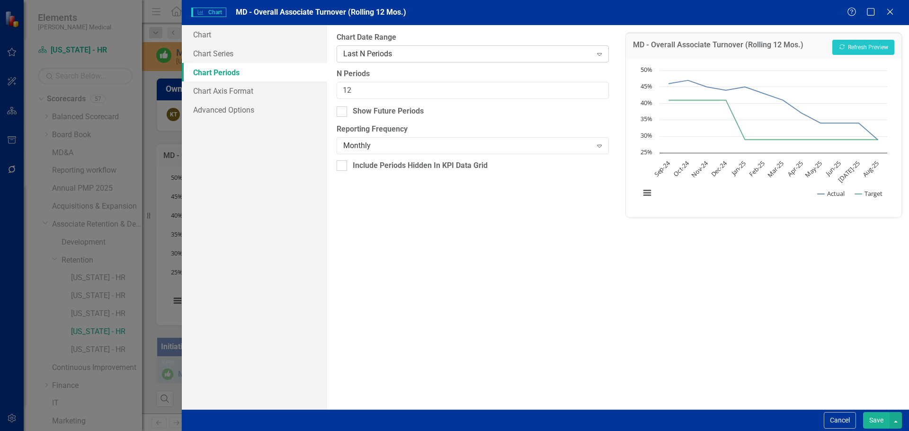
click at [358, 48] on div "Last N Periods" at bounding box center [467, 53] width 249 height 11
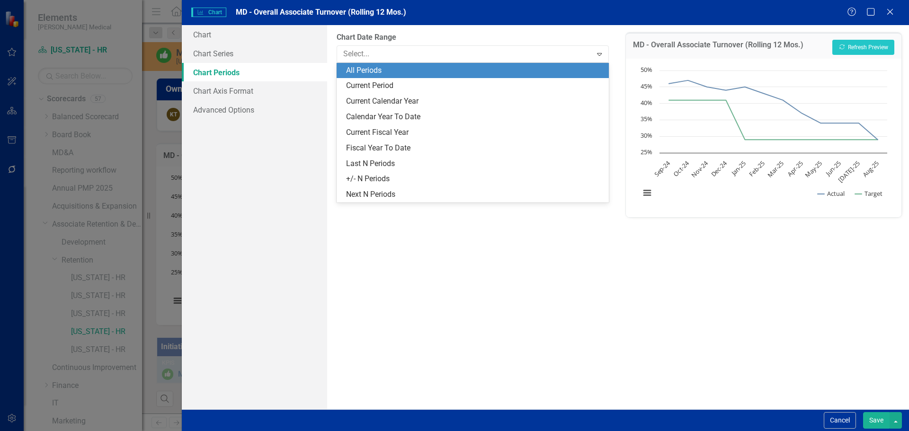
click at [359, 74] on div "All Periods" at bounding box center [474, 70] width 257 height 11
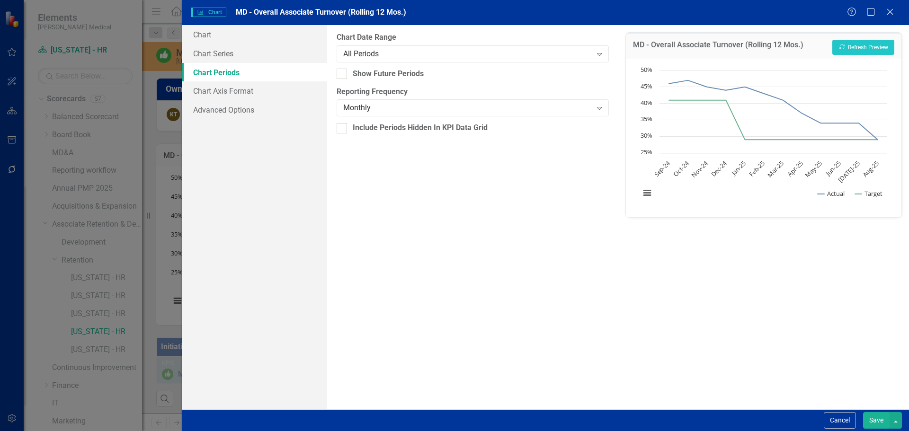
click at [871, 422] on button "Save" at bounding box center [876, 421] width 27 height 17
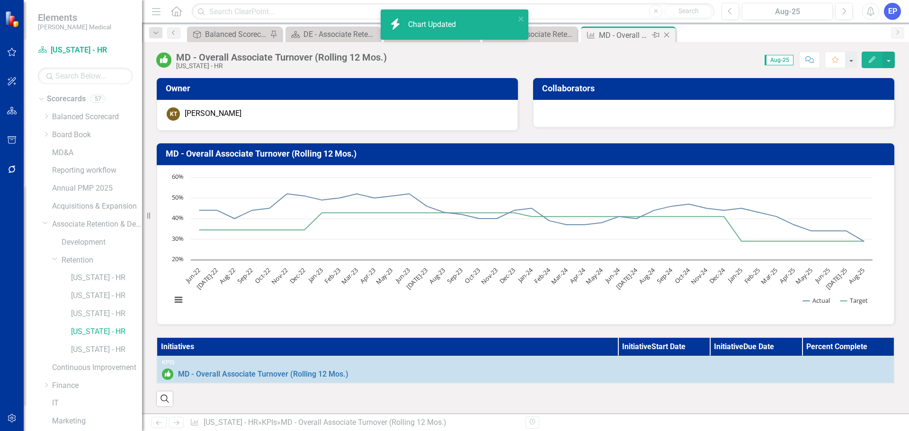
click at [669, 33] on icon "Close" at bounding box center [666, 35] width 9 height 8
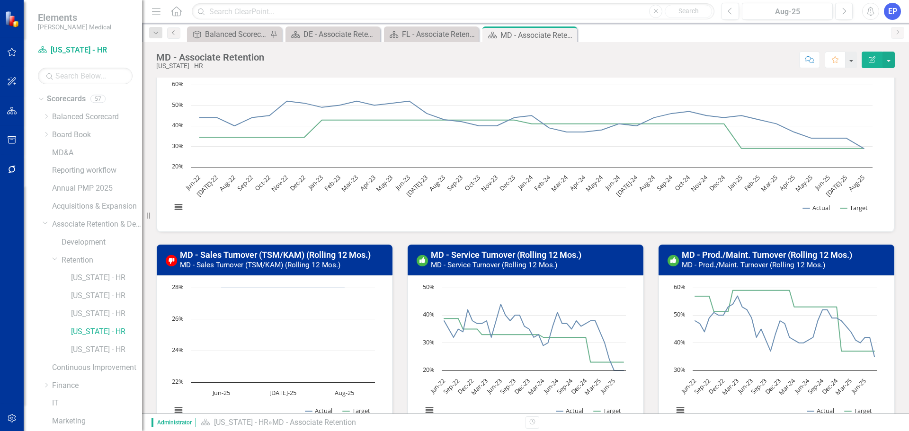
scroll to position [95, 0]
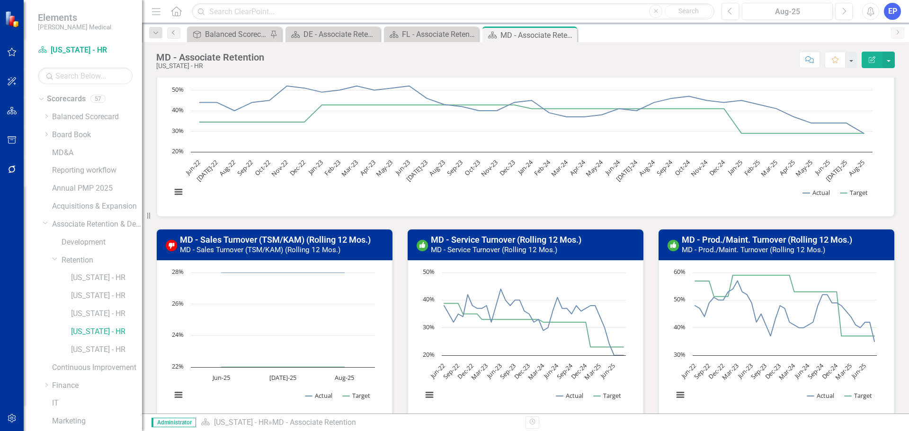
click at [218, 402] on rect "Interactive chart" at bounding box center [273, 339] width 213 height 142
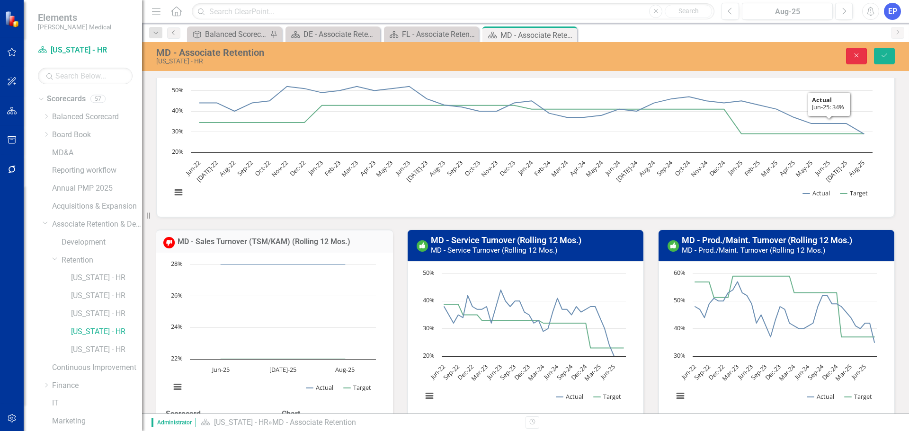
click at [848, 54] on button "Close" at bounding box center [856, 56] width 21 height 17
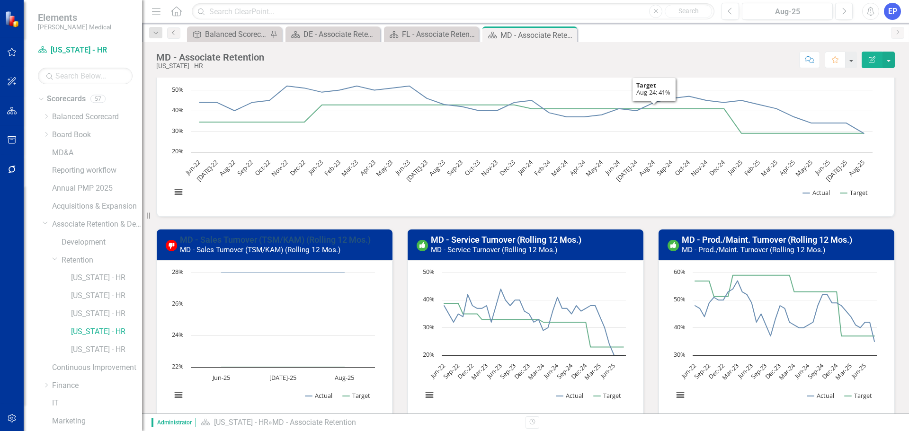
click at [261, 239] on link "MD - Sales Turnover (TSM/KAM) (Rolling 12 Mos.)" at bounding box center [275, 240] width 191 height 10
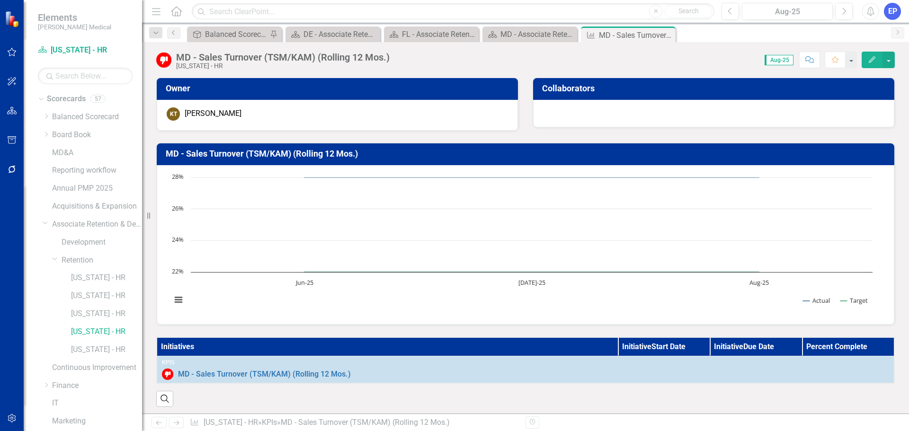
click at [875, 60] on icon "Edit" at bounding box center [872, 59] width 9 height 7
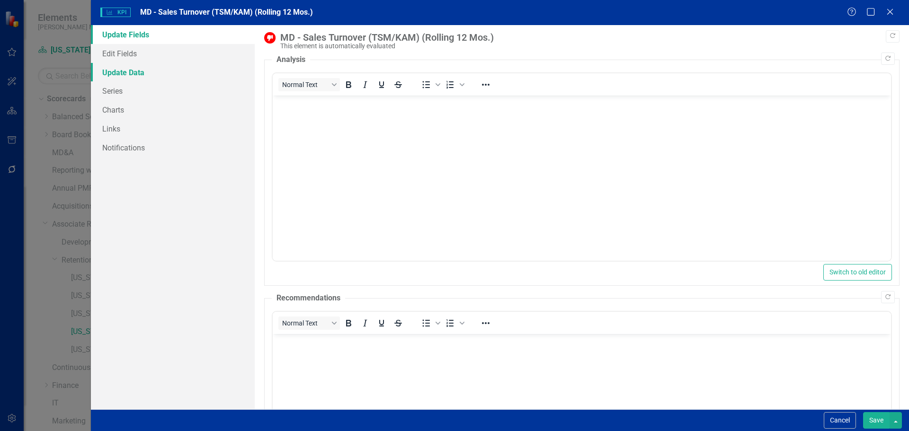
click at [128, 65] on link "Update Data" at bounding box center [173, 72] width 164 height 19
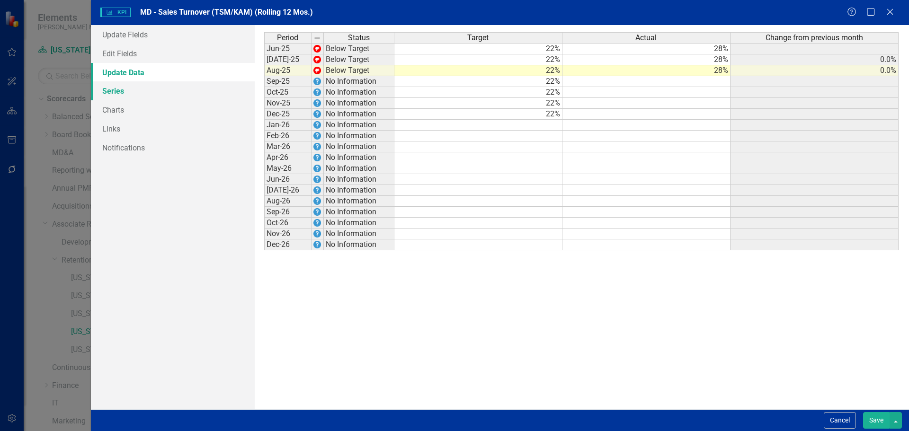
click at [119, 94] on link "Series" at bounding box center [173, 90] width 164 height 19
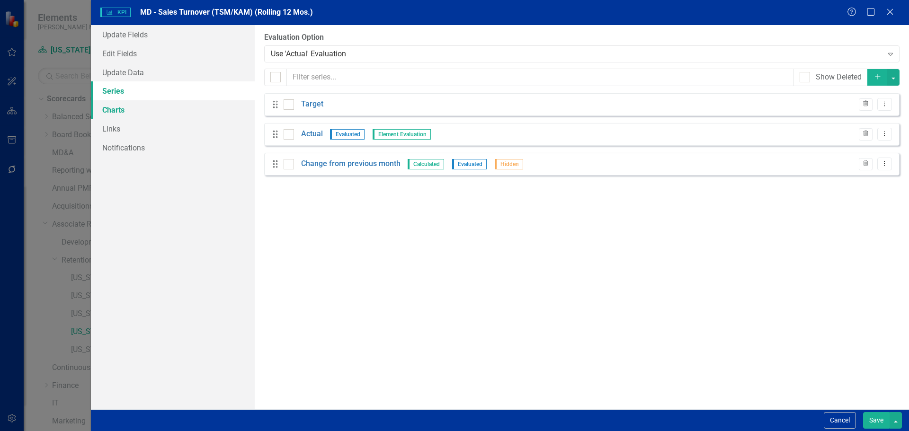
click at [116, 113] on link "Charts" at bounding box center [173, 109] width 164 height 19
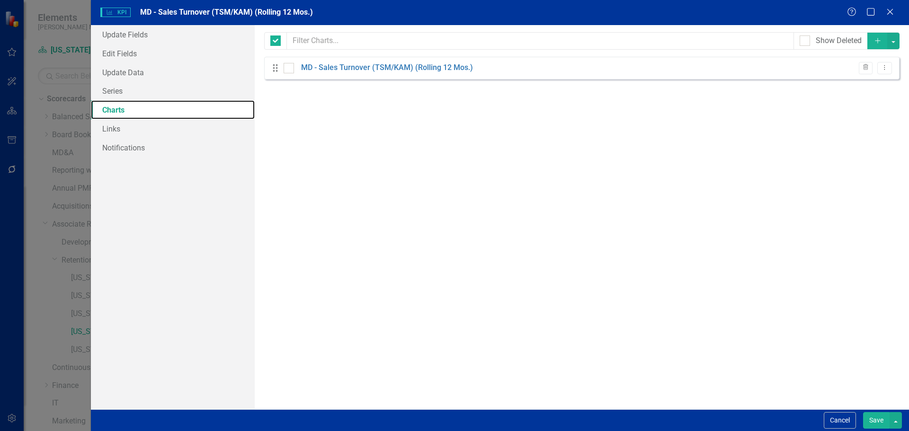
checkbox input "false"
click at [353, 66] on link "MD - Sales Turnover (TSM/KAM) (Rolling 12 Mos.)" at bounding box center [387, 68] width 172 height 11
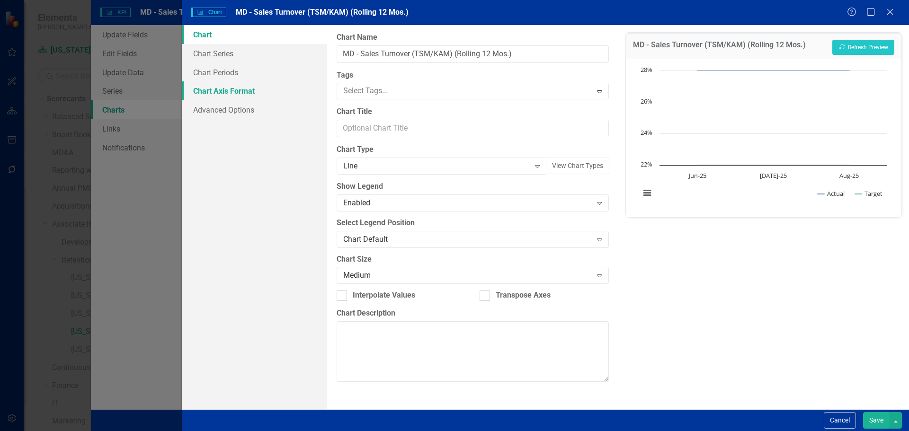
click at [232, 93] on link "Chart Axis Format" at bounding box center [254, 90] width 145 height 19
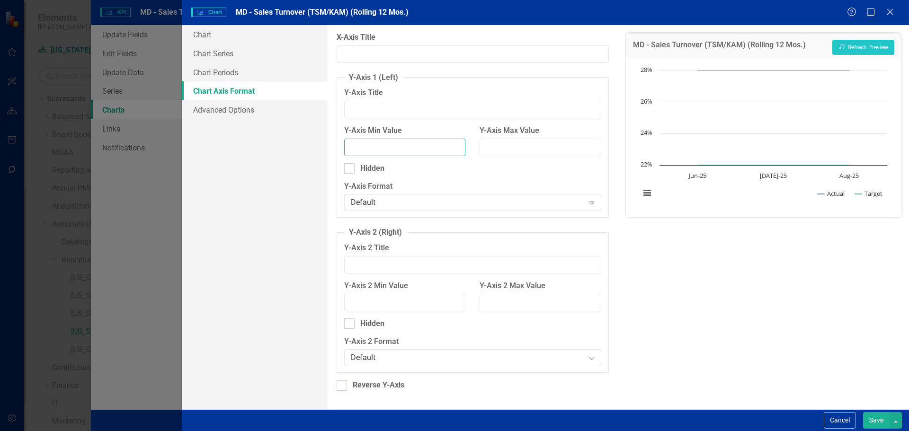
click at [376, 152] on input "Y-Axis Min Value" at bounding box center [404, 148] width 121 height 18
type input "20"
click at [505, 143] on input "Y-Axis Max Value" at bounding box center [540, 148] width 121 height 18
type input "30"
click at [852, 45] on button "Recalculate Refresh Preview" at bounding box center [864, 47] width 62 height 15
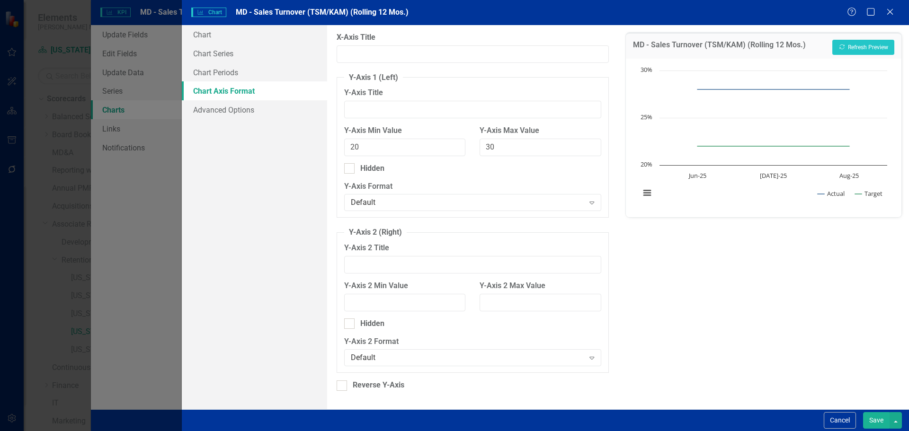
click at [866, 415] on button "Save" at bounding box center [876, 421] width 27 height 17
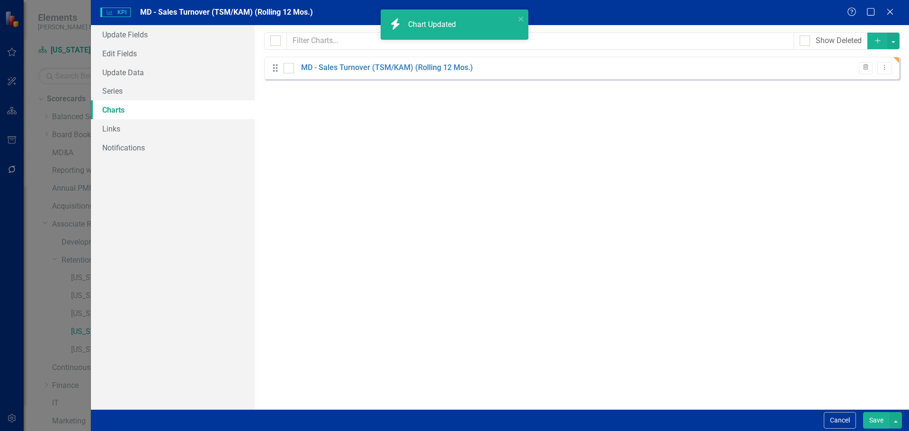
click at [870, 422] on button "Save" at bounding box center [876, 421] width 27 height 17
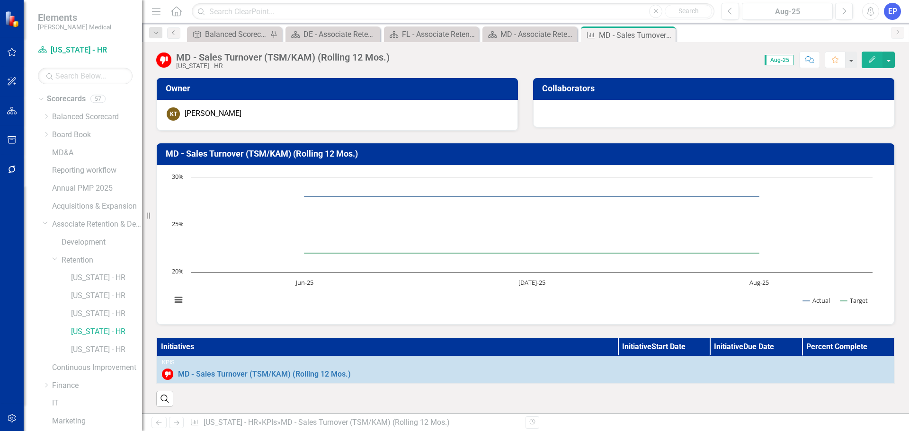
click at [321, 153] on h3 "MD - Sales Turnover (TSM/KAM) (Rolling 12 Mos.)" at bounding box center [527, 153] width 723 height 9
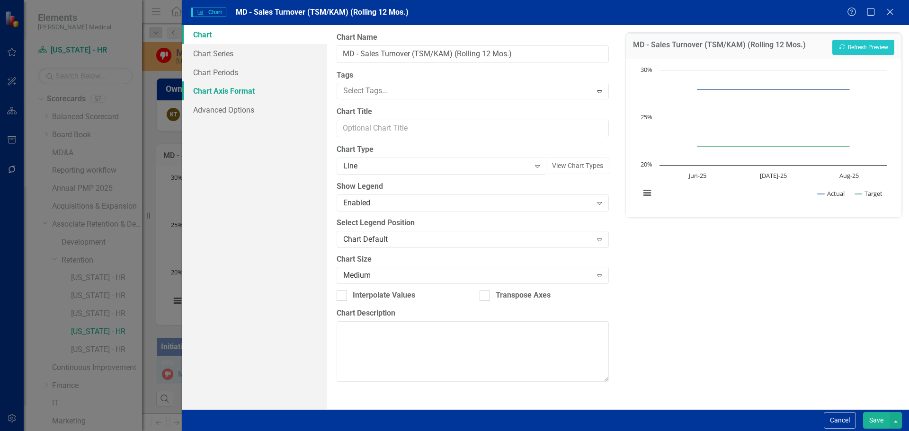
click at [242, 88] on link "Chart Axis Format" at bounding box center [254, 90] width 145 height 19
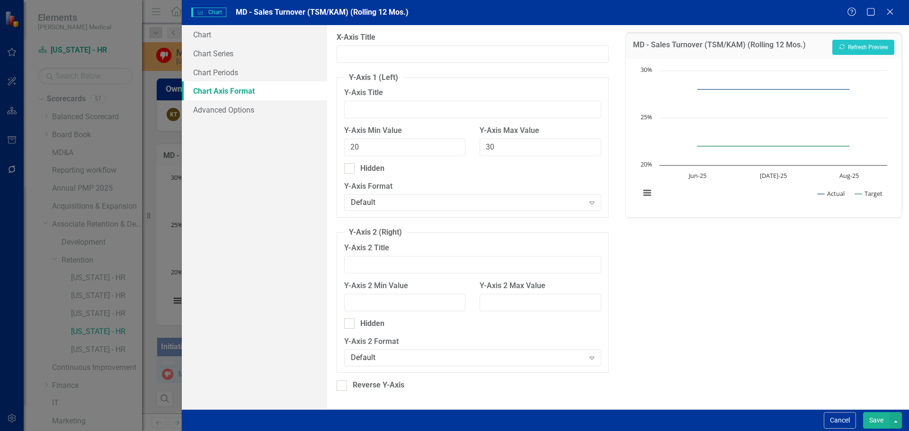
click at [500, 156] on div "Y-Axis Max Value 30" at bounding box center [540, 145] width 135 height 38
click at [499, 142] on input "30" at bounding box center [540, 148] width 121 height 18
type input "35"
click at [365, 142] on input "20" at bounding box center [404, 148] width 121 height 18
type input "2"
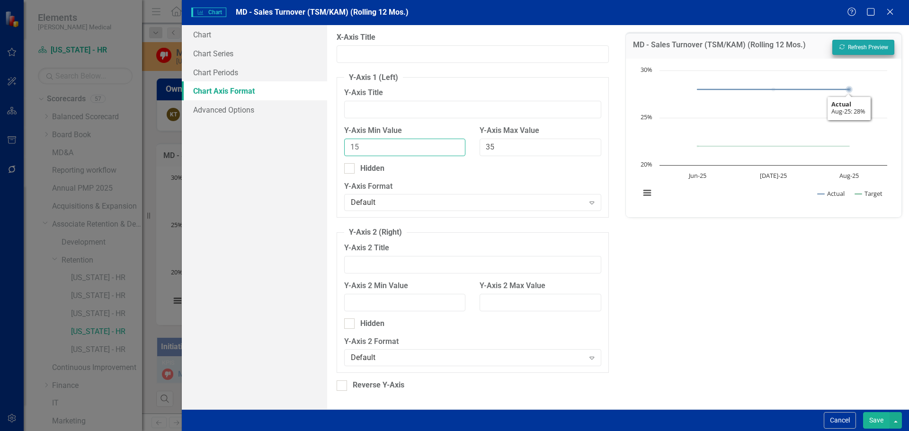
type input "15"
click at [864, 42] on button "Recalculate Refresh Preview" at bounding box center [864, 47] width 62 height 15
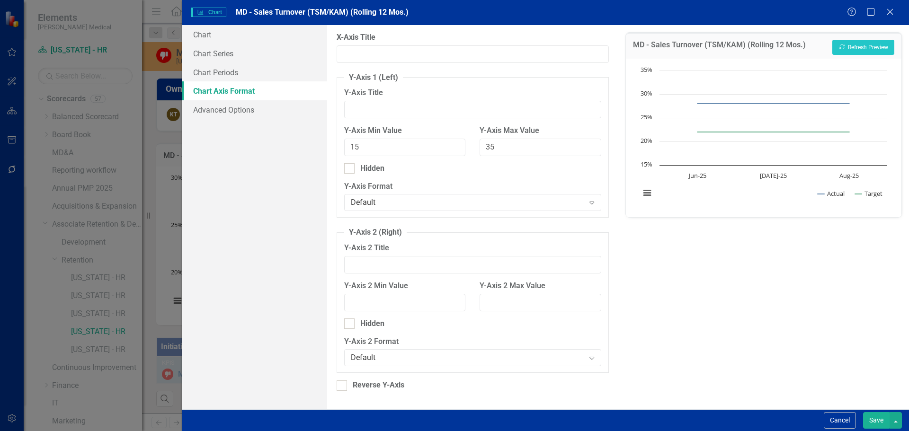
click at [873, 418] on button "Save" at bounding box center [876, 421] width 27 height 17
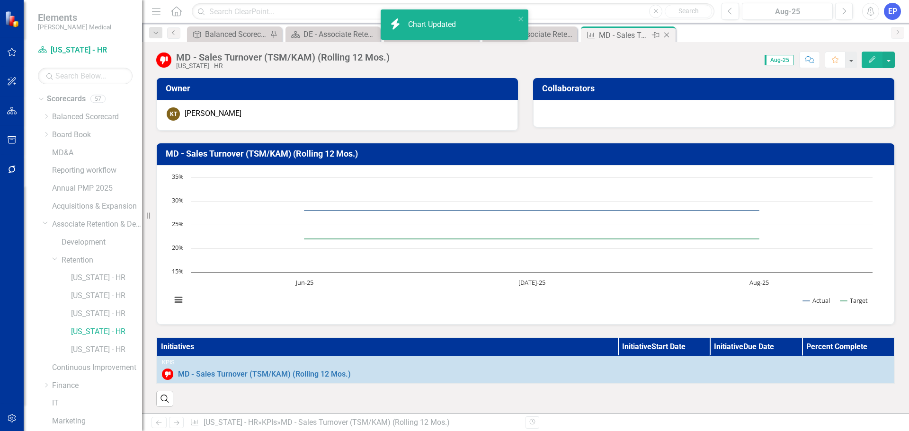
click at [667, 35] on icon at bounding box center [667, 35] width 5 height 5
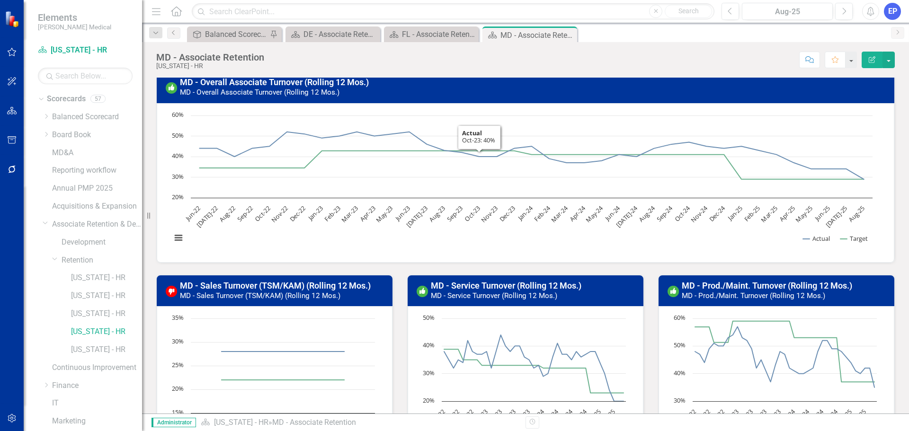
scroll to position [95, 0]
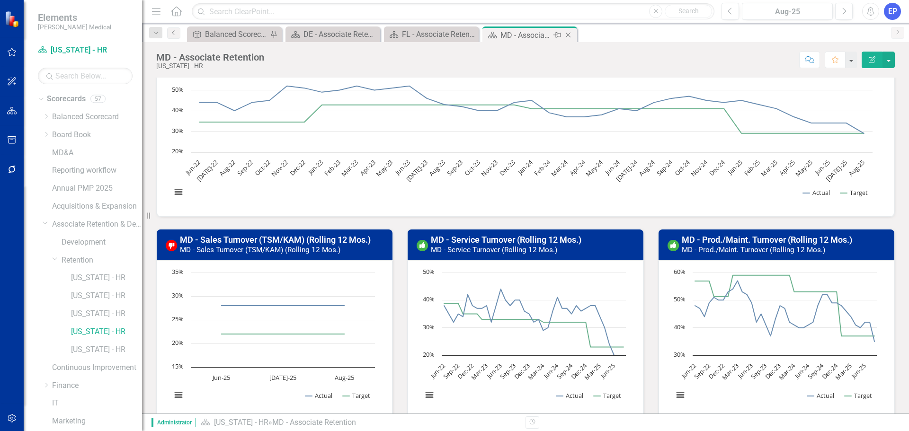
click at [568, 35] on icon "Close" at bounding box center [568, 35] width 9 height 8
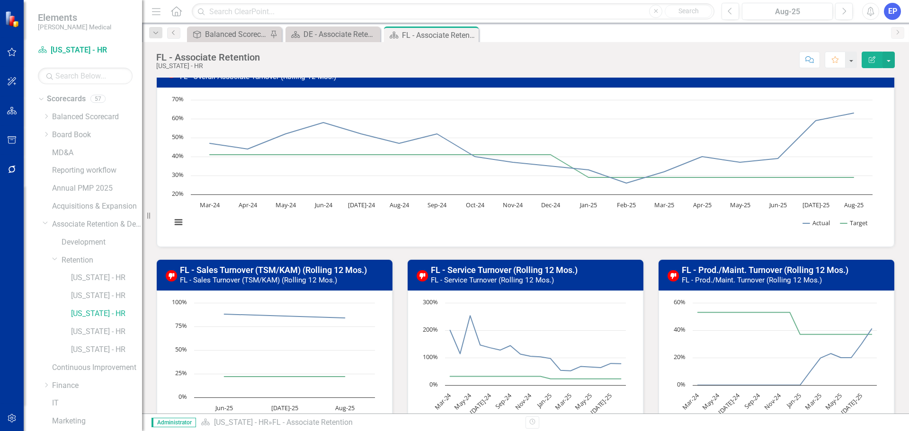
scroll to position [95, 0]
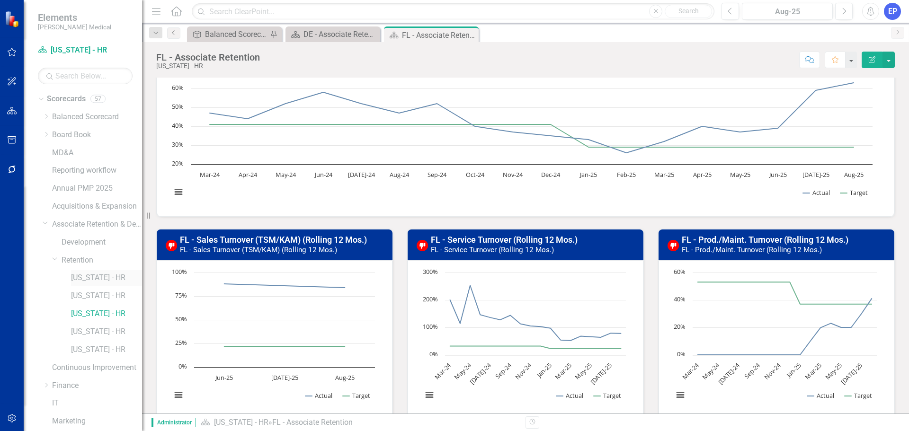
click at [96, 278] on link "[US_STATE] - HR" at bounding box center [106, 278] width 71 height 11
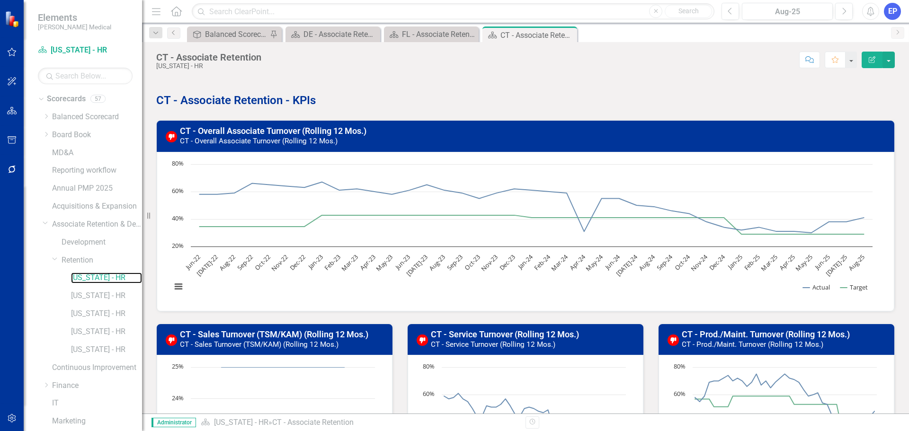
scroll to position [95, 0]
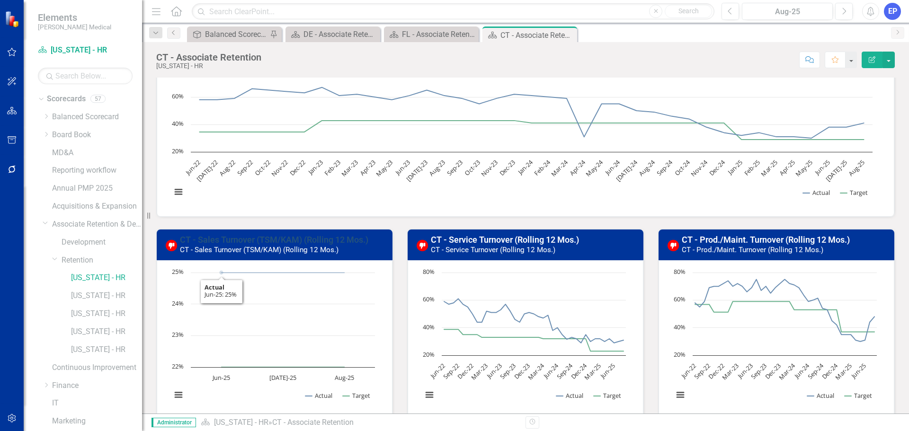
click at [252, 239] on link "CT - Sales Turnover (TSM/KAM) (Rolling 12 Mos.)" at bounding box center [274, 240] width 189 height 10
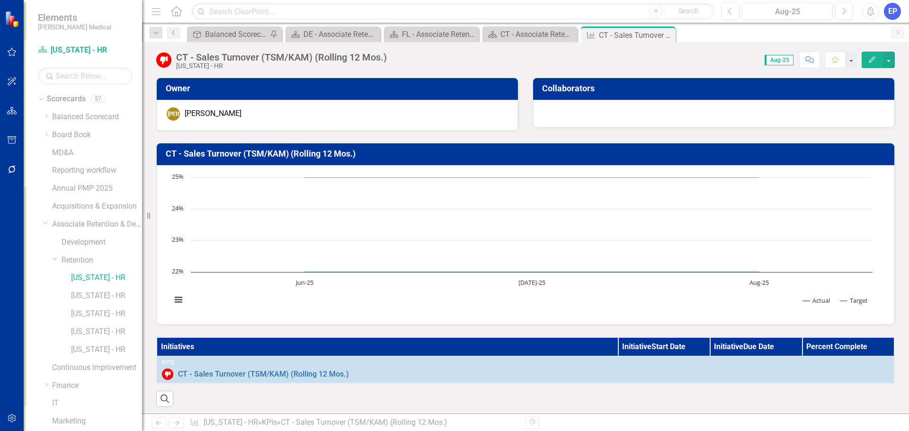
click at [375, 153] on h3 "CT - Sales Turnover (TSM/KAM) (Rolling 12 Mos.)" at bounding box center [527, 153] width 723 height 9
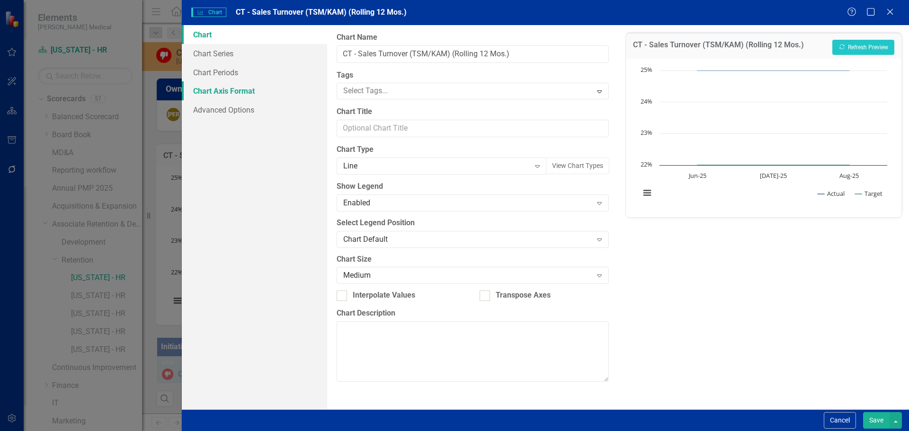
click at [242, 85] on link "Chart Axis Format" at bounding box center [254, 90] width 145 height 19
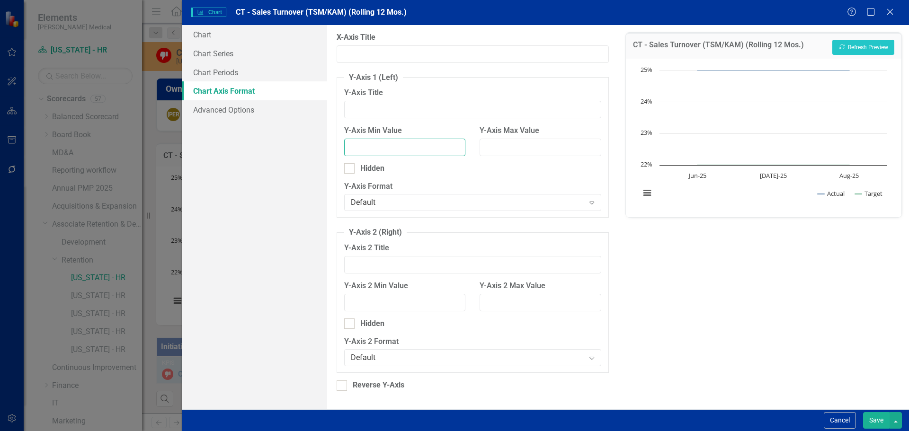
click at [399, 148] on input "Y-Axis Min Value" at bounding box center [404, 148] width 121 height 18
type input "15"
click at [503, 145] on input "Y-Axis Max Value" at bounding box center [540, 148] width 121 height 18
click at [842, 45] on icon "Recalculate" at bounding box center [842, 47] width 7 height 6
click at [527, 138] on div "Y-Axis Max Value 35" at bounding box center [540, 141] width 121 height 31
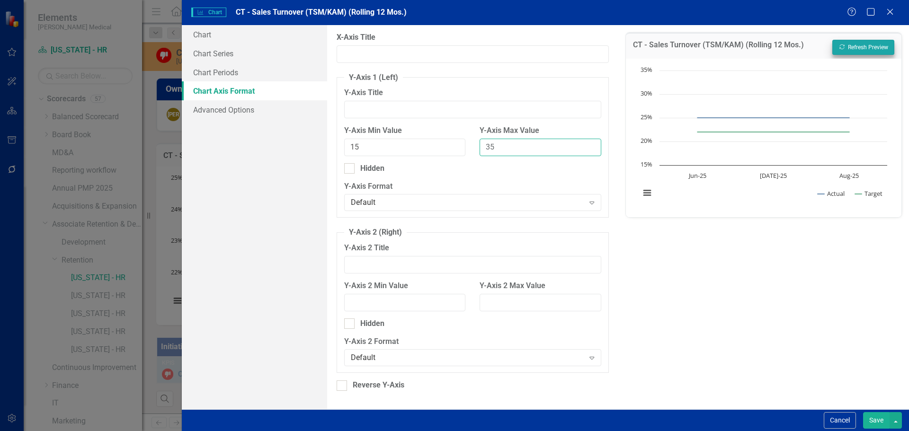
click at [527, 146] on input "35" at bounding box center [540, 148] width 121 height 18
type input "30"
click at [862, 43] on button "Recalculate Refresh Preview" at bounding box center [864, 47] width 62 height 15
click at [870, 419] on button "Save" at bounding box center [876, 421] width 27 height 17
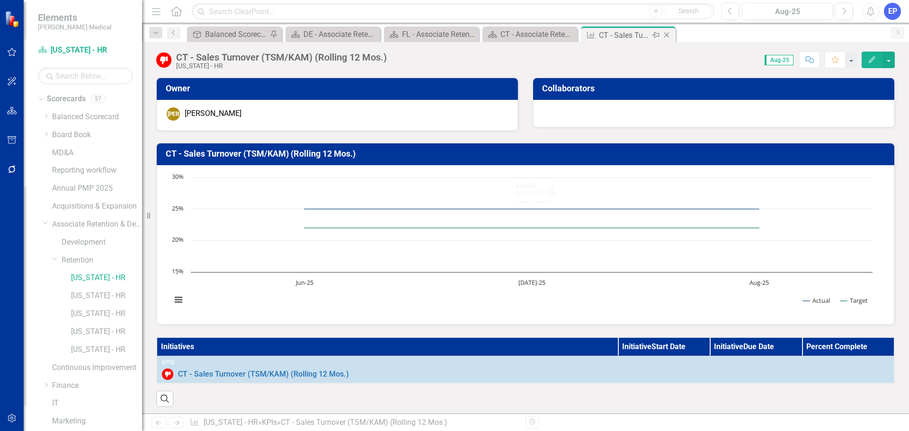
click at [669, 36] on icon "Close" at bounding box center [666, 35] width 9 height 8
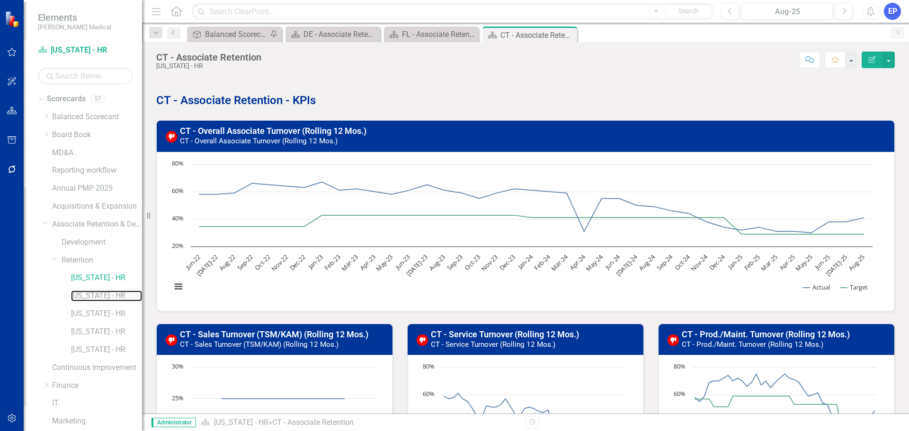
drag, startPoint x: 91, startPoint y: 296, endPoint x: 125, endPoint y: 303, distance: 33.9
click at [91, 296] on link "[US_STATE] - HR" at bounding box center [106, 296] width 71 height 11
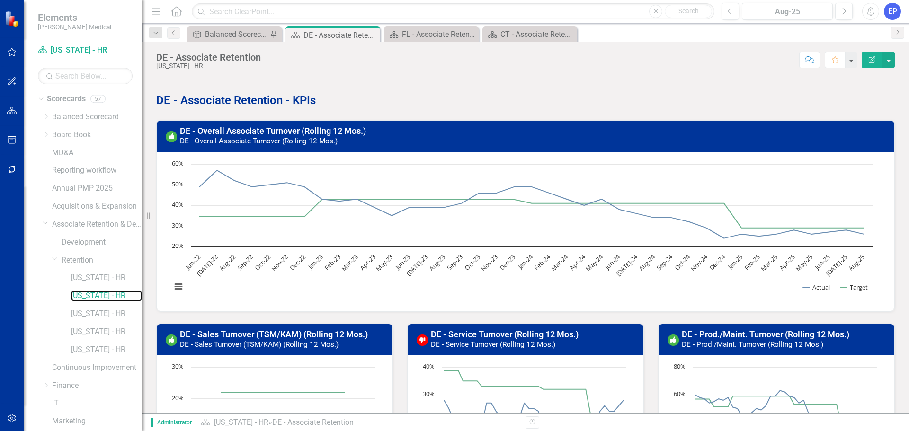
scroll to position [95, 0]
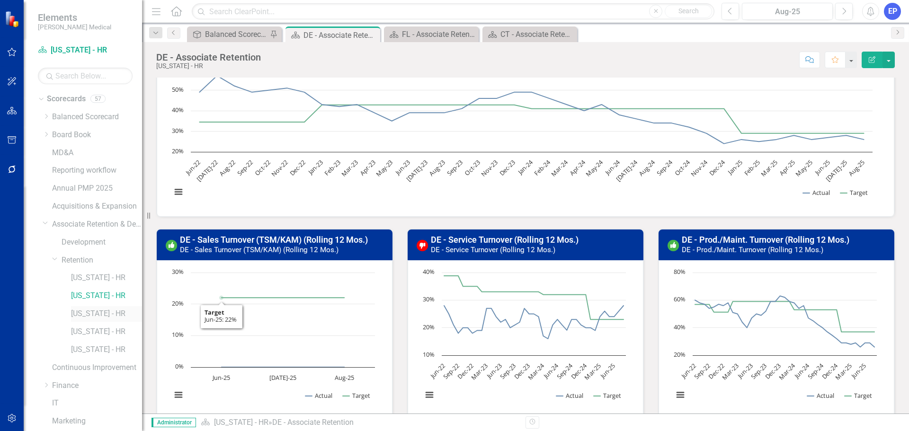
click at [100, 311] on link "[US_STATE] - HR" at bounding box center [106, 314] width 71 height 11
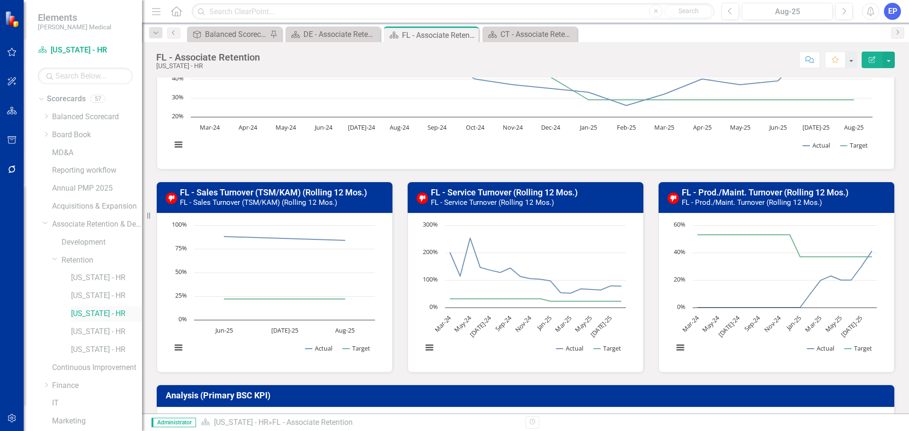
scroll to position [274, 0]
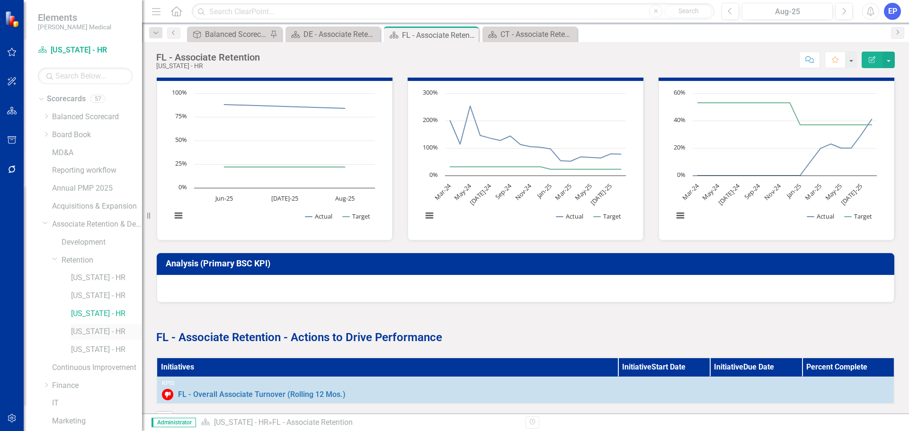
click at [88, 332] on link "[US_STATE] - HR" at bounding box center [106, 332] width 71 height 11
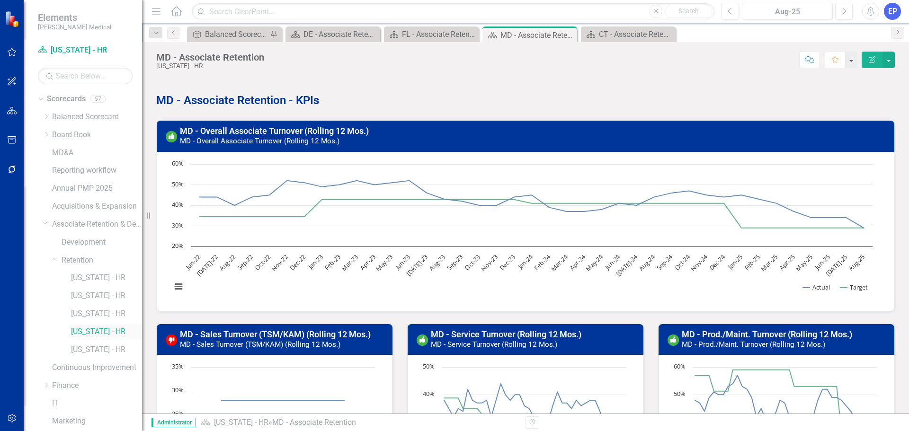
scroll to position [95, 0]
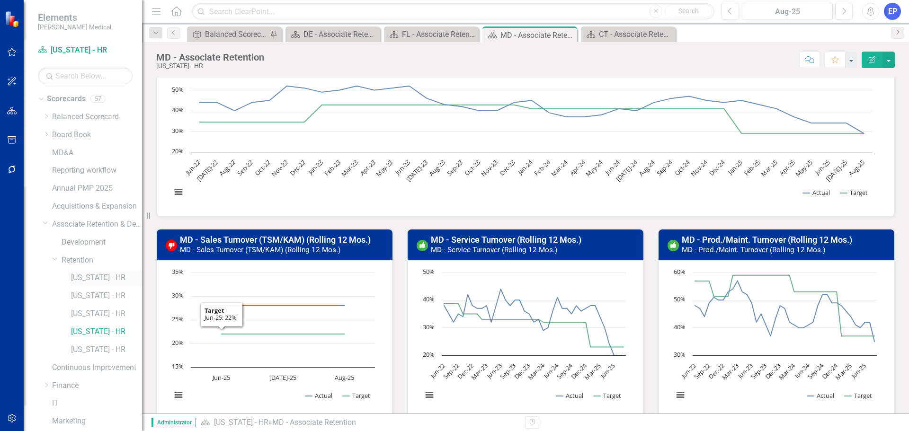
click at [102, 279] on link "[US_STATE] - HR" at bounding box center [106, 278] width 71 height 11
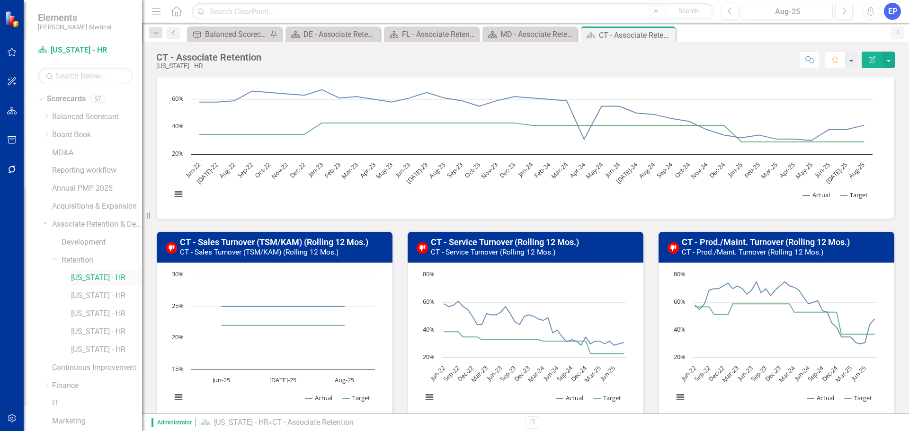
scroll to position [95, 0]
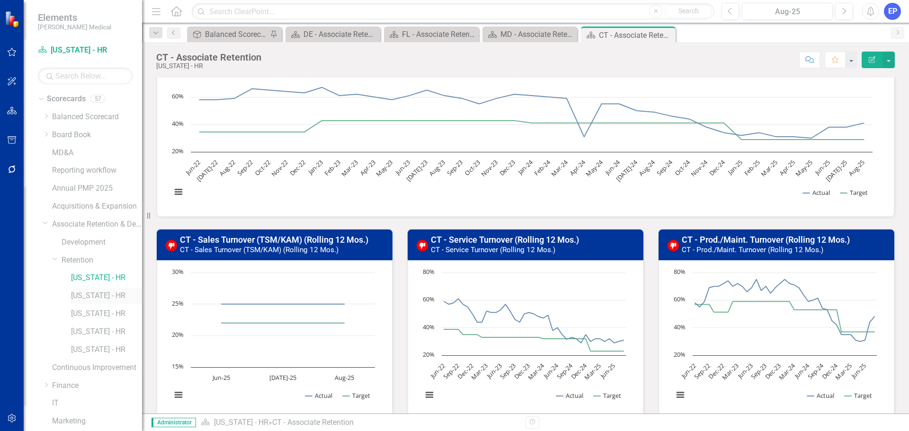
click at [110, 291] on link "[US_STATE] - HR" at bounding box center [106, 296] width 71 height 11
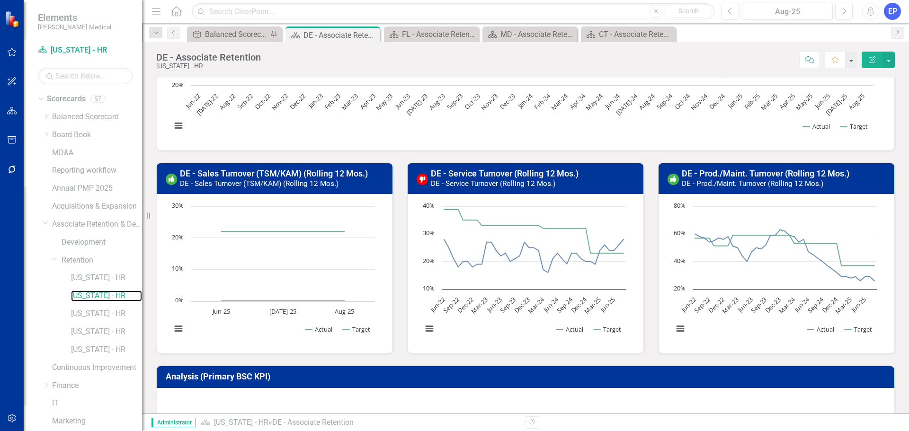
scroll to position [189, 0]
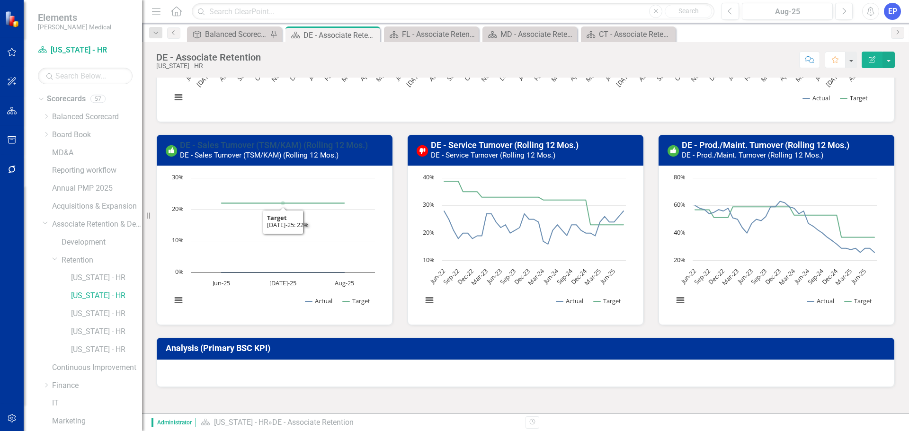
click at [248, 147] on link "DE - Sales Turnover (TSM/KAM) (Rolling 12 Mos.)" at bounding box center [274, 145] width 188 height 10
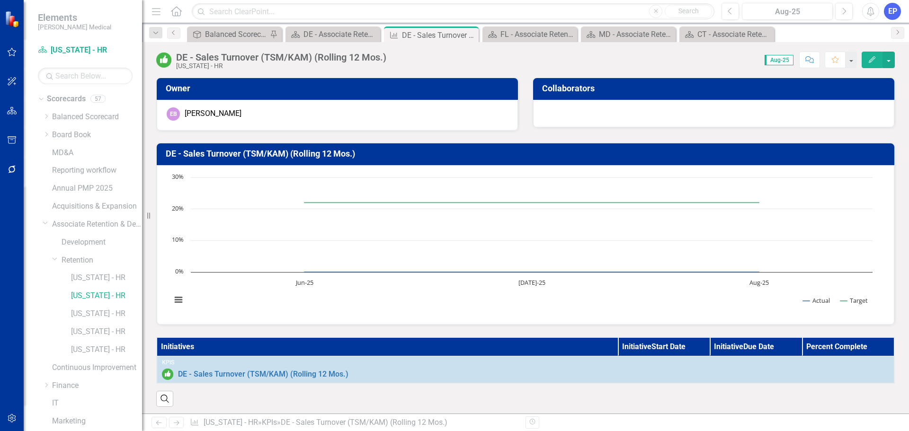
click at [280, 159] on td "DE - Sales Turnover (TSM/KAM) (Rolling 12 Mos.)" at bounding box center [527, 155] width 723 height 17
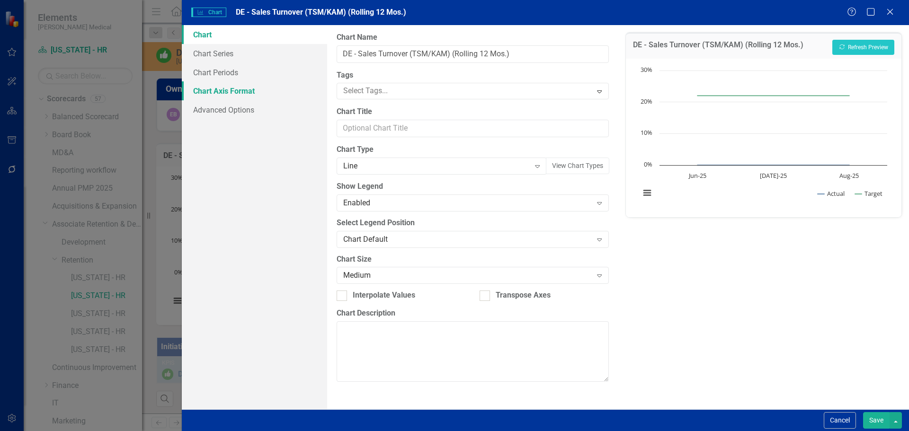
click at [246, 92] on link "Chart Axis Format" at bounding box center [254, 90] width 145 height 19
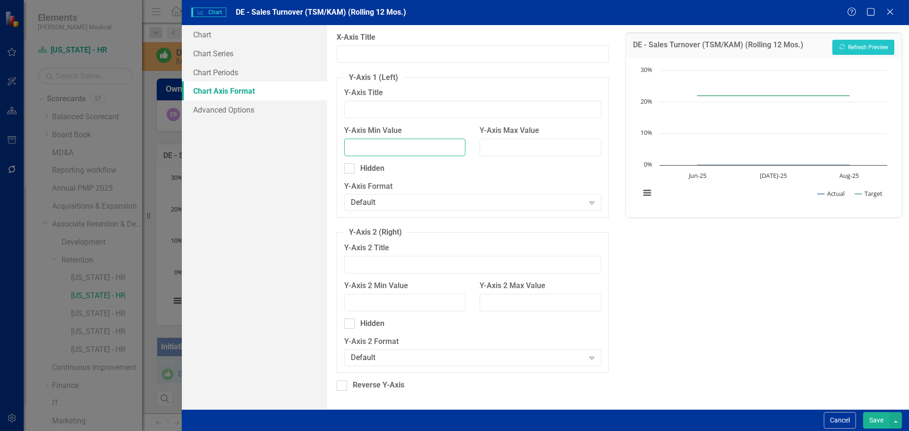
click at [390, 145] on input "Y-Axis Min Value" at bounding box center [404, 148] width 121 height 18
type input "1"
click at [840, 417] on button "Cancel" at bounding box center [840, 421] width 32 height 17
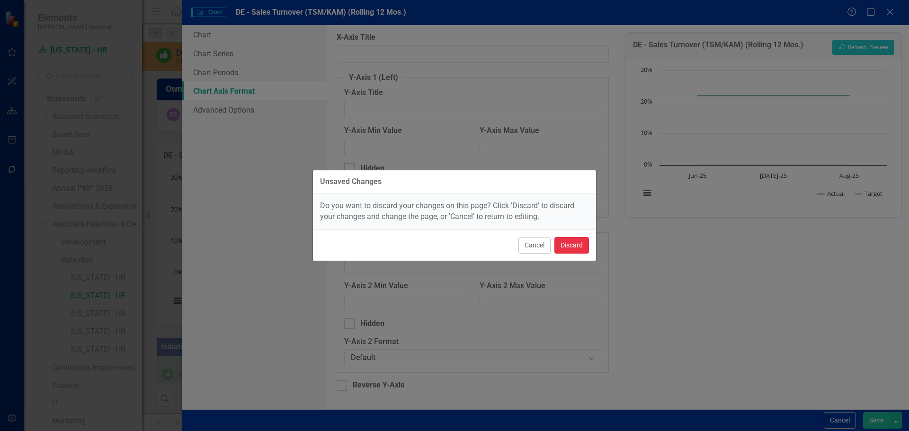
click at [574, 253] on button "Discard" at bounding box center [572, 245] width 35 height 17
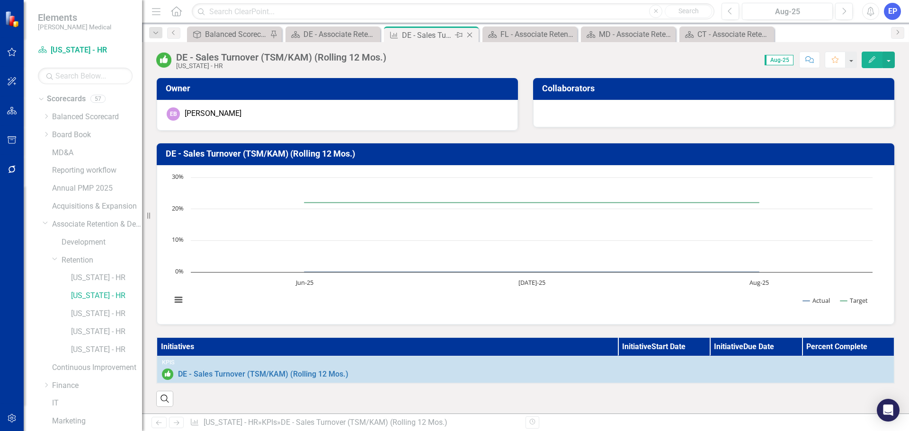
click at [468, 33] on icon "Close" at bounding box center [469, 35] width 9 height 8
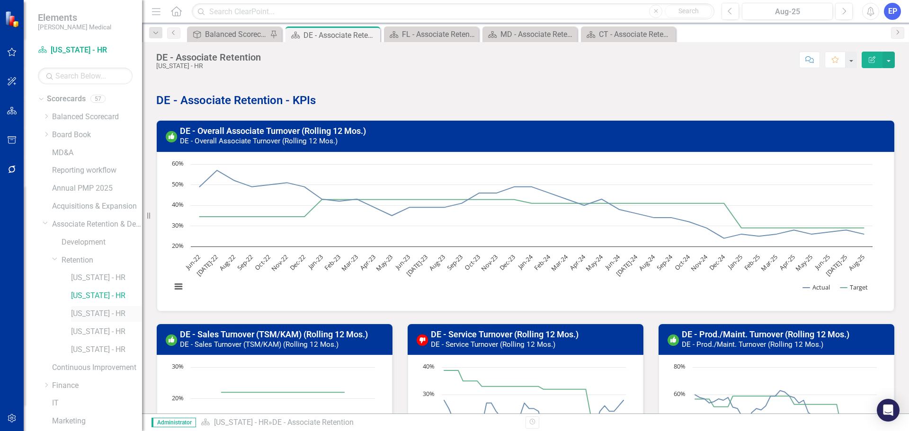
click at [87, 310] on link "[US_STATE] - HR" at bounding box center [106, 314] width 71 height 11
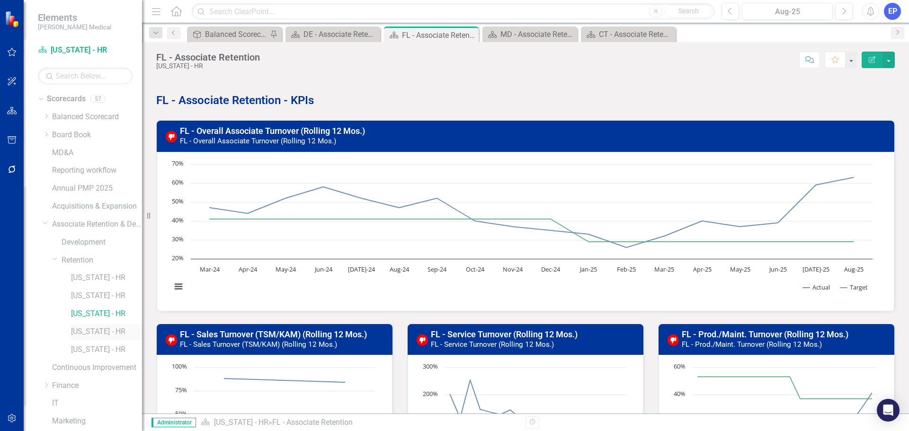
click at [96, 331] on link "[US_STATE] - HR" at bounding box center [106, 332] width 71 height 11
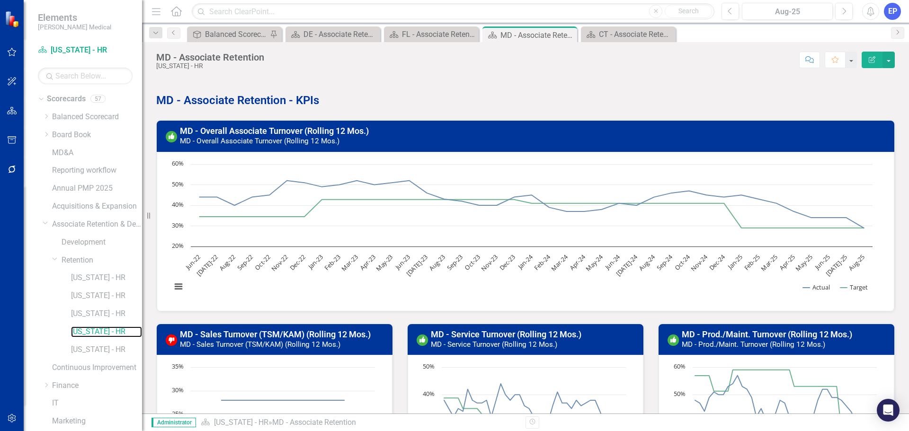
scroll to position [142, 0]
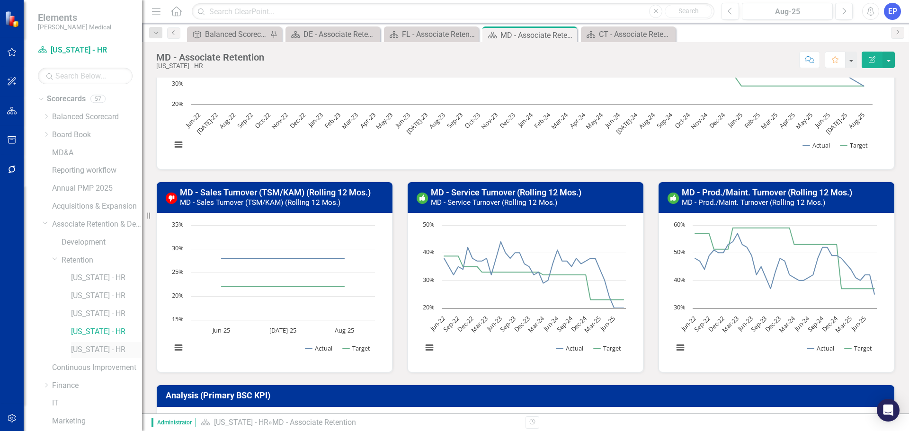
click at [99, 347] on link "[US_STATE] - HR" at bounding box center [106, 350] width 71 height 11
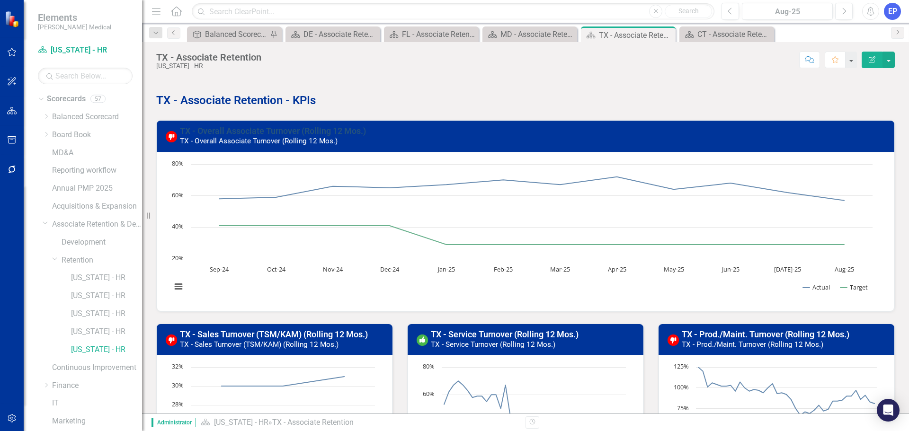
click at [344, 132] on link "TX - Overall Associate Turnover (Rolling 12 Mos.)" at bounding box center [273, 131] width 186 height 10
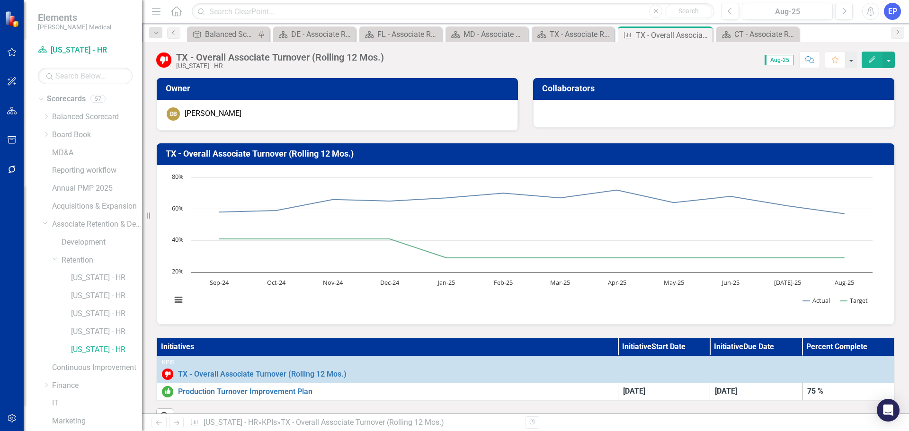
click at [288, 150] on h3 "TX - Overall Associate Turnover (Rolling 12 Mos.)" at bounding box center [527, 153] width 723 height 9
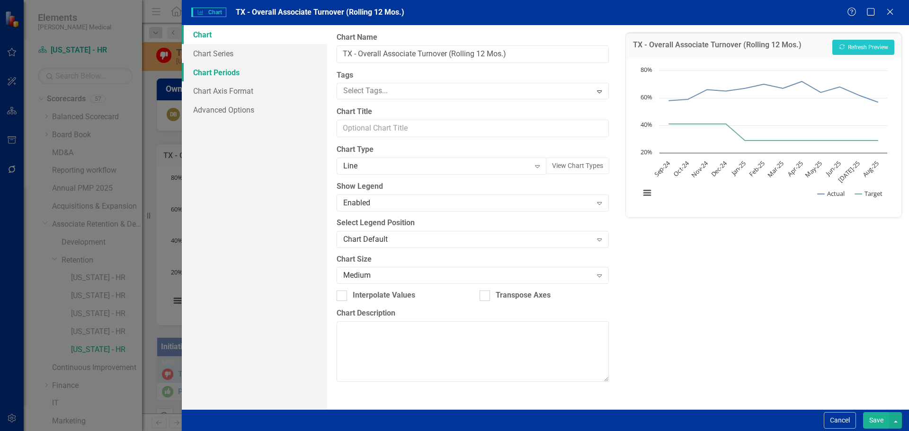
click at [231, 77] on link "Chart Periods" at bounding box center [254, 72] width 145 height 19
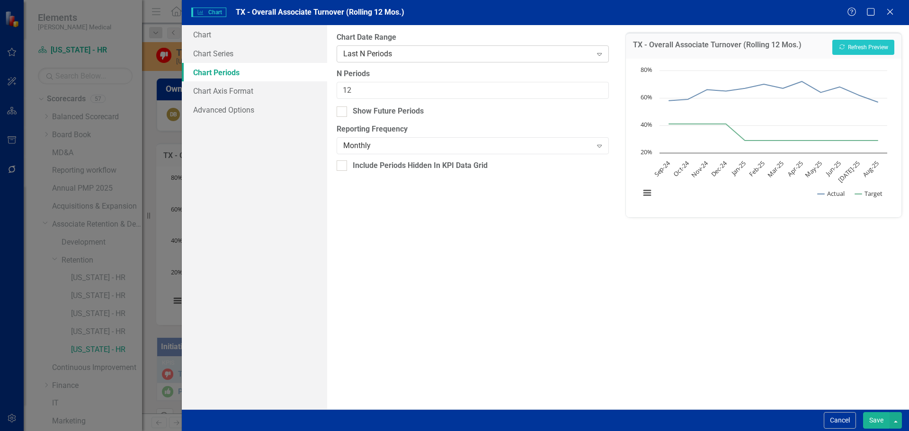
click at [381, 58] on div "Last N Periods" at bounding box center [467, 53] width 249 height 11
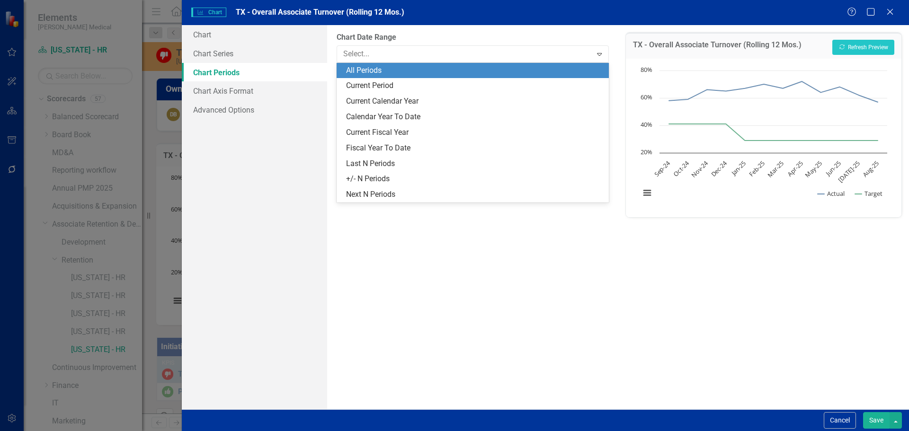
click at [383, 69] on div "All Periods" at bounding box center [474, 70] width 257 height 11
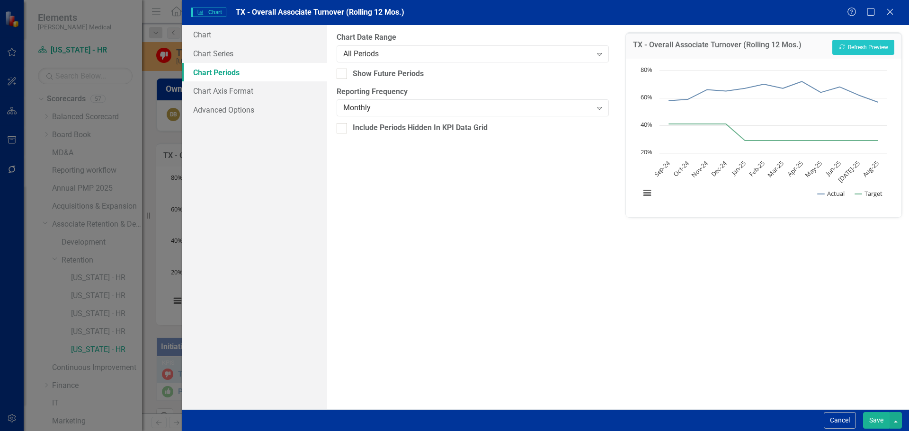
click at [863, 416] on div "Save" at bounding box center [881, 421] width 41 height 17
click at [867, 420] on button "Save" at bounding box center [876, 421] width 27 height 17
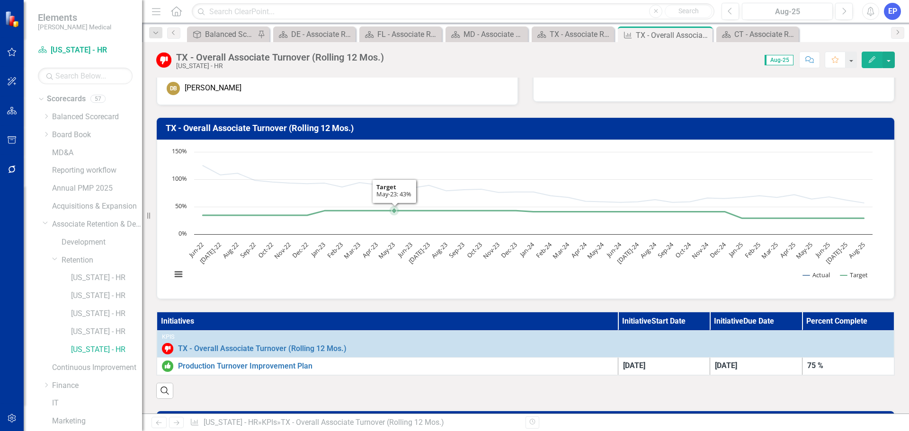
scroll to position [47, 0]
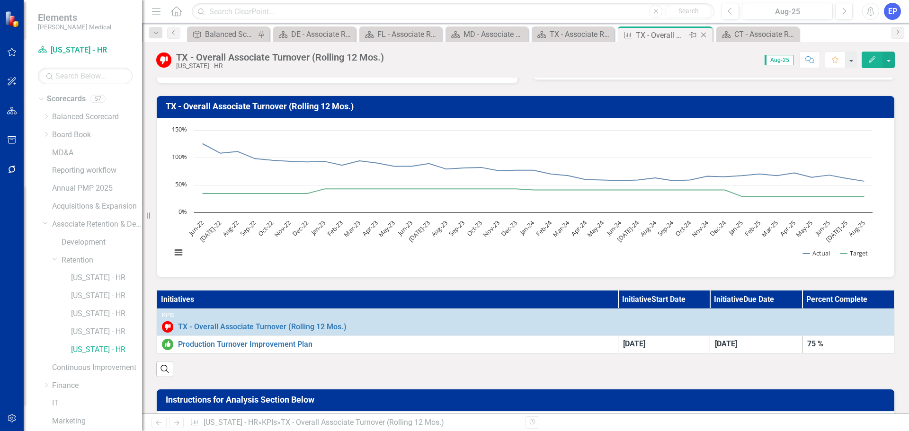
click at [704, 33] on icon "Close" at bounding box center [703, 35] width 9 height 8
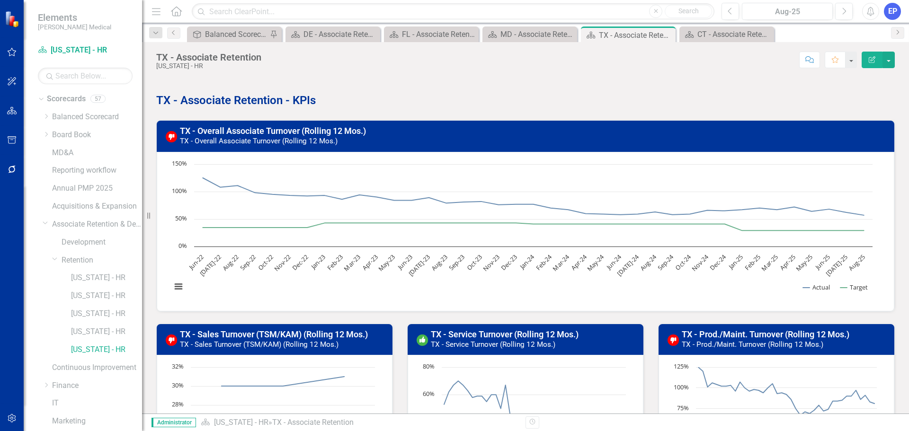
scroll to position [95, 0]
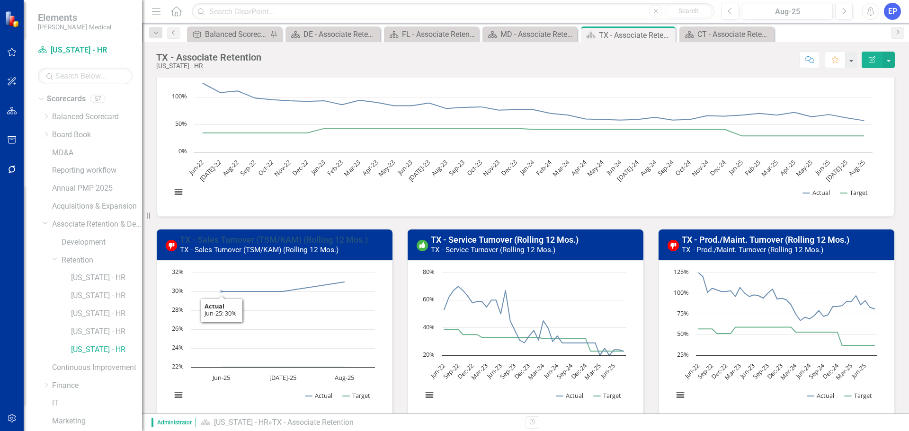
click at [221, 238] on link "TX - Sales Turnover (TSM/KAM) (Rolling 12 Mos.)" at bounding box center [274, 240] width 188 height 10
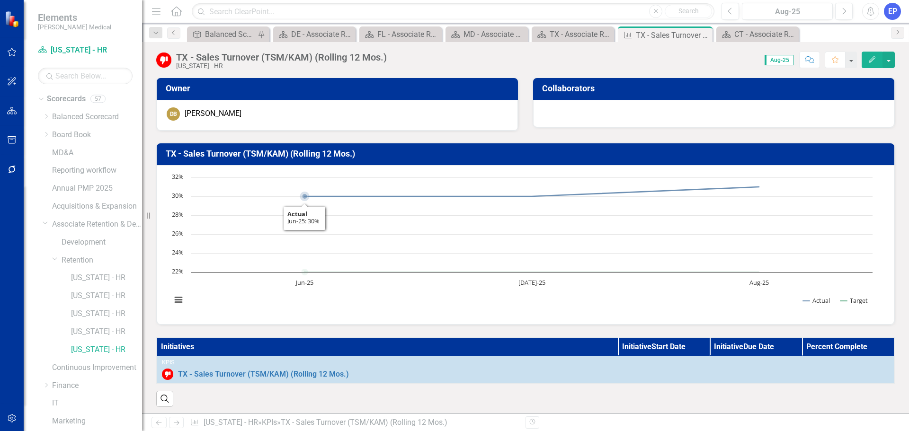
click at [359, 153] on h3 "TX - Sales Turnover (TSM/KAM) (Rolling 12 Mos.)" at bounding box center [527, 153] width 723 height 9
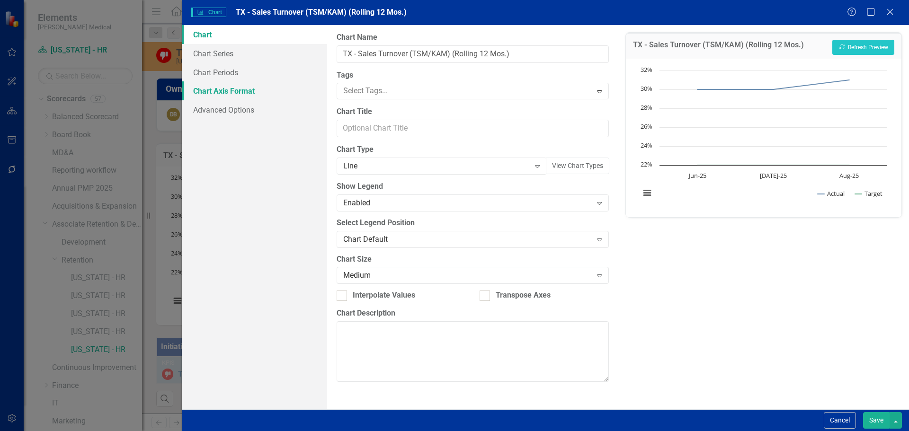
click at [230, 93] on link "Chart Axis Format" at bounding box center [254, 90] width 145 height 19
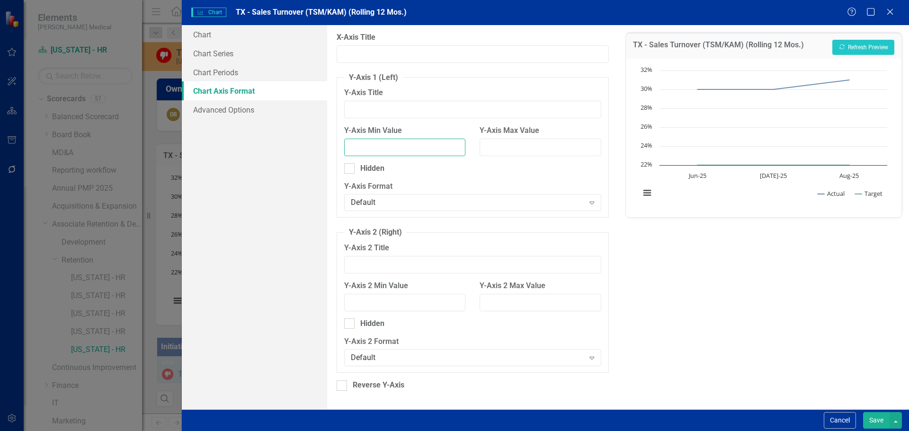
click at [403, 156] on input "Y-Axis Min Value" at bounding box center [404, 148] width 121 height 18
type input "15"
click at [515, 148] on input "Y-Axis Max Value" at bounding box center [540, 148] width 121 height 18
type input "35"
click at [858, 44] on button "Recalculate Refresh Preview" at bounding box center [864, 47] width 62 height 15
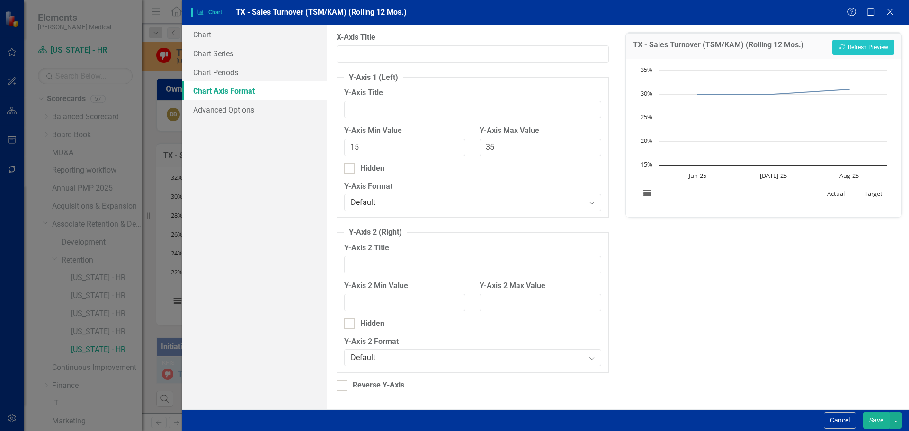
click at [871, 419] on button "Save" at bounding box center [876, 421] width 27 height 17
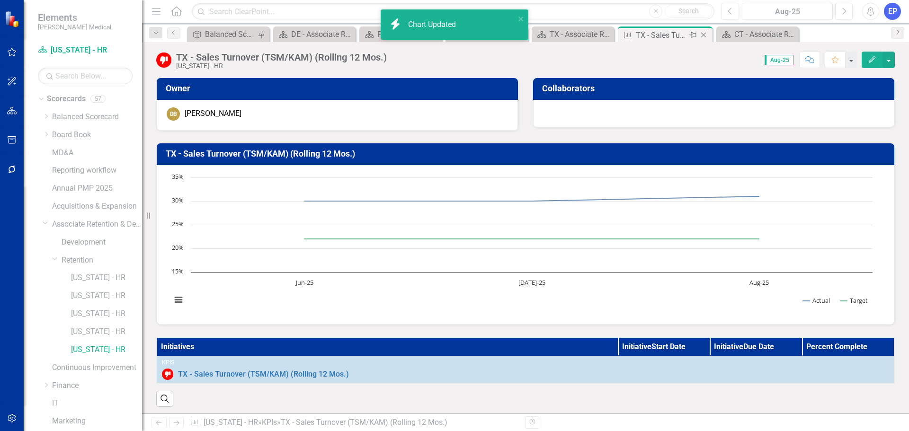
click at [705, 36] on icon "Close" at bounding box center [703, 35] width 9 height 8
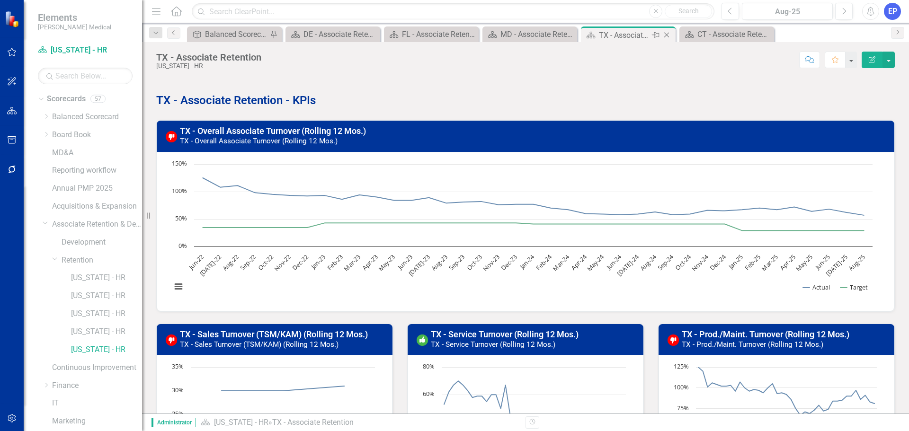
click at [668, 34] on icon at bounding box center [667, 35] width 5 height 5
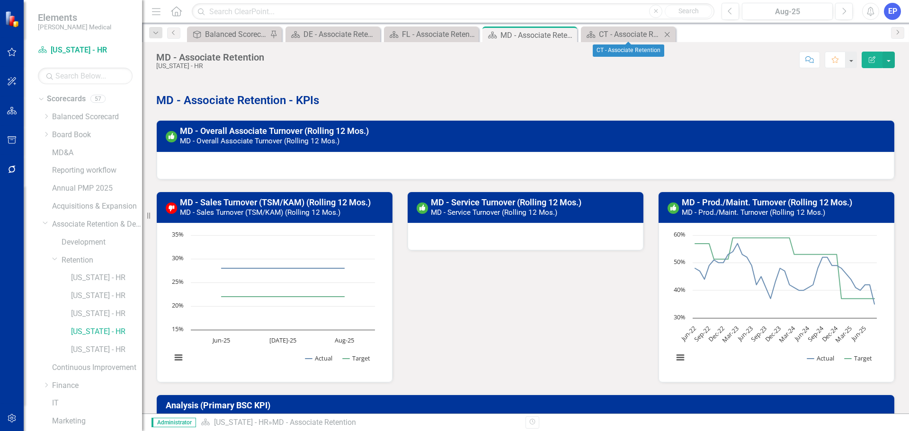
click at [668, 34] on icon at bounding box center [667, 34] width 5 height 5
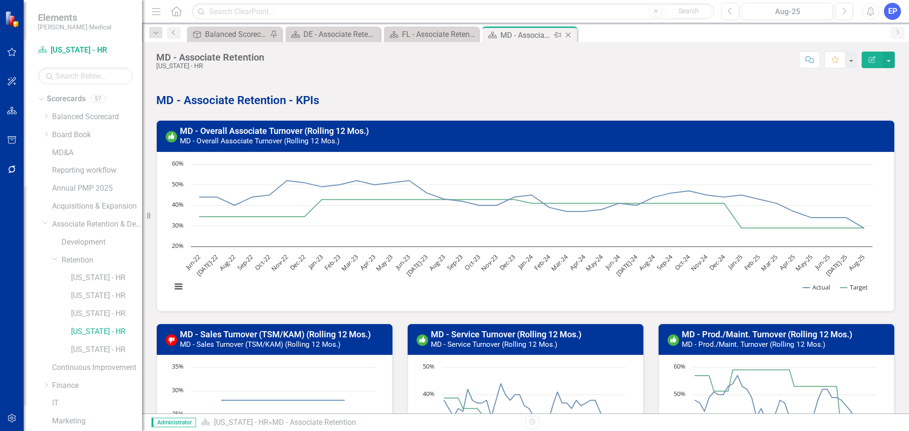
click at [570, 35] on icon "Close" at bounding box center [568, 35] width 9 height 8
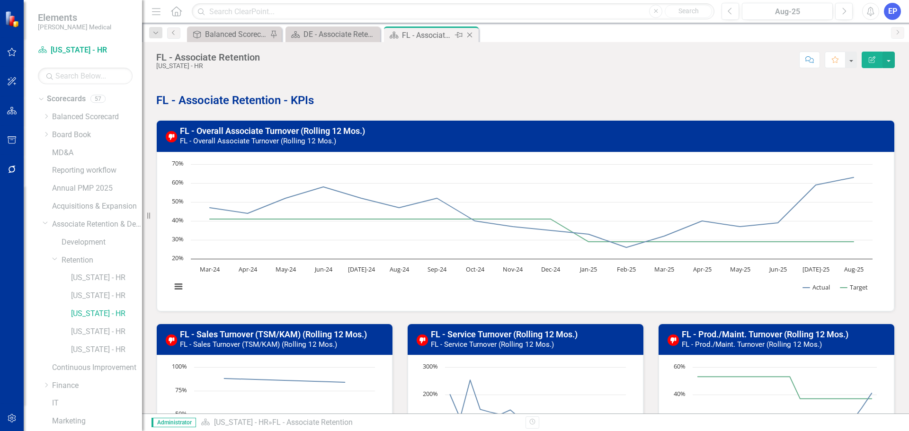
click at [471, 34] on icon at bounding box center [469, 35] width 5 height 5
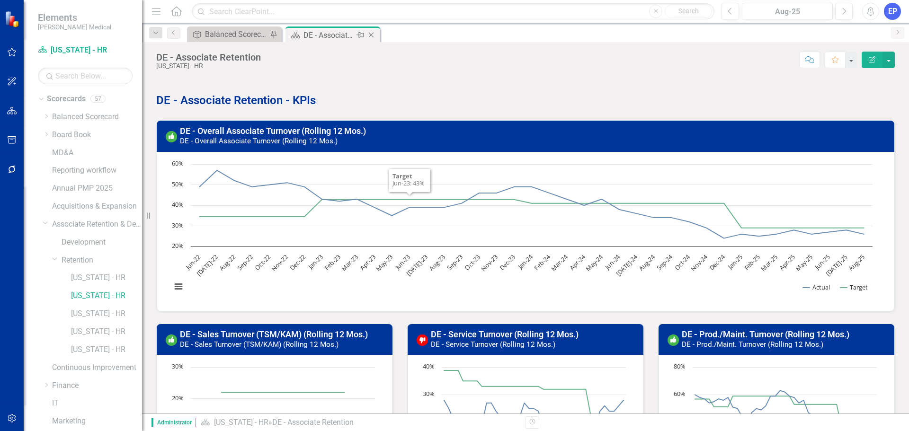
click at [373, 33] on icon "Close" at bounding box center [371, 35] width 9 height 8
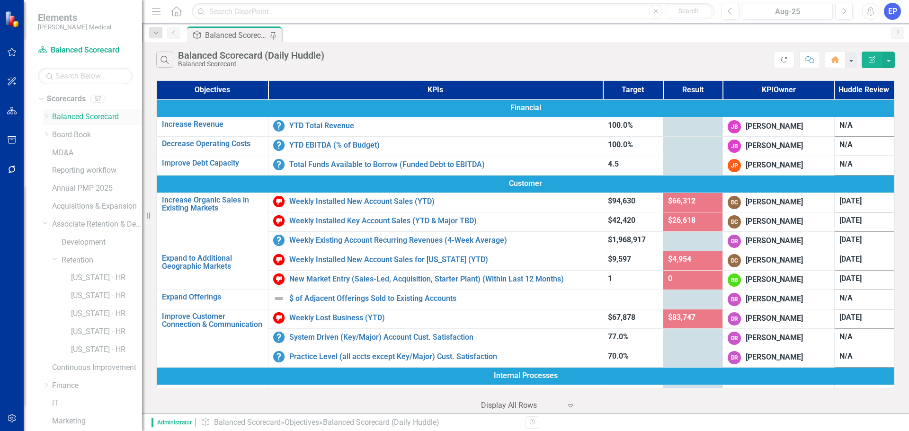
click at [79, 115] on link "Balanced Scorecard" at bounding box center [97, 117] width 90 height 11
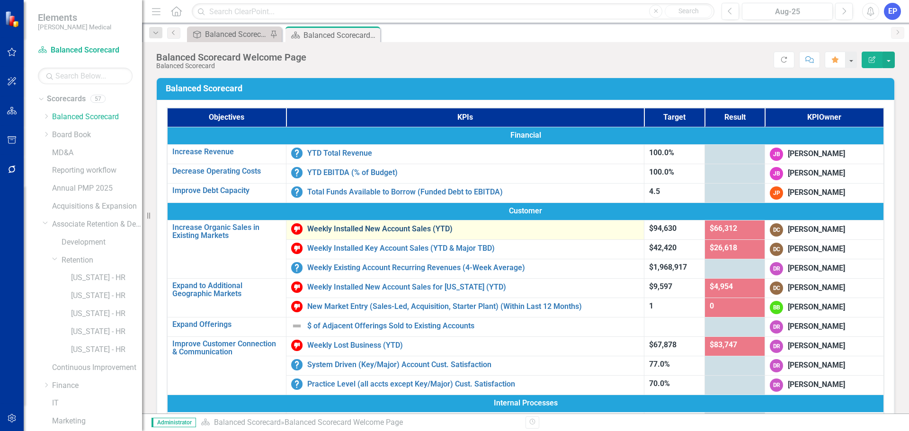
click at [343, 227] on link "Weekly Installed New Account Sales (YTD)" at bounding box center [473, 229] width 332 height 9
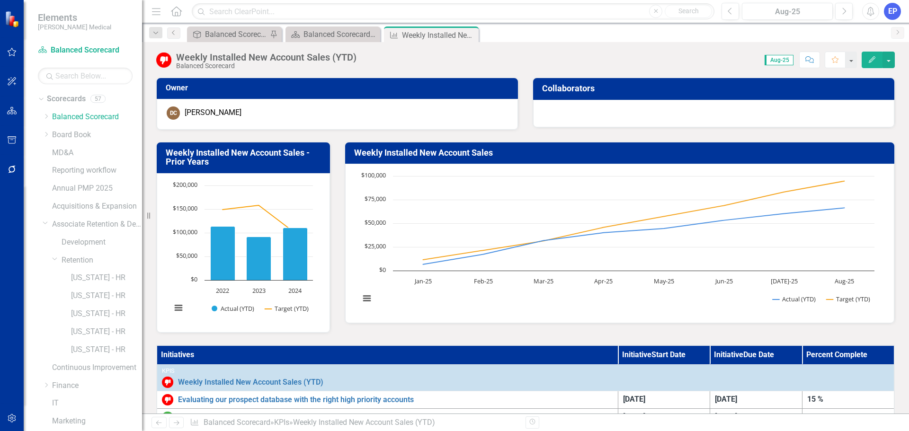
scroll to position [142, 0]
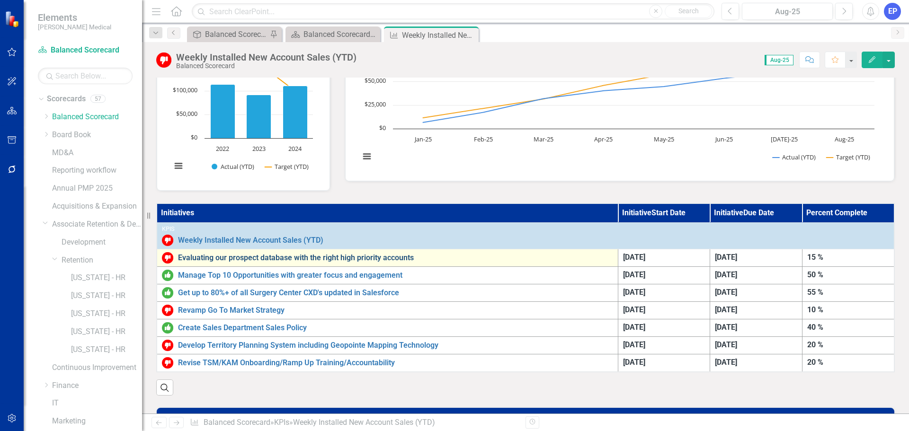
click at [343, 257] on link "Evaluating our prospect database with the right high priority accounts" at bounding box center [395, 258] width 435 height 9
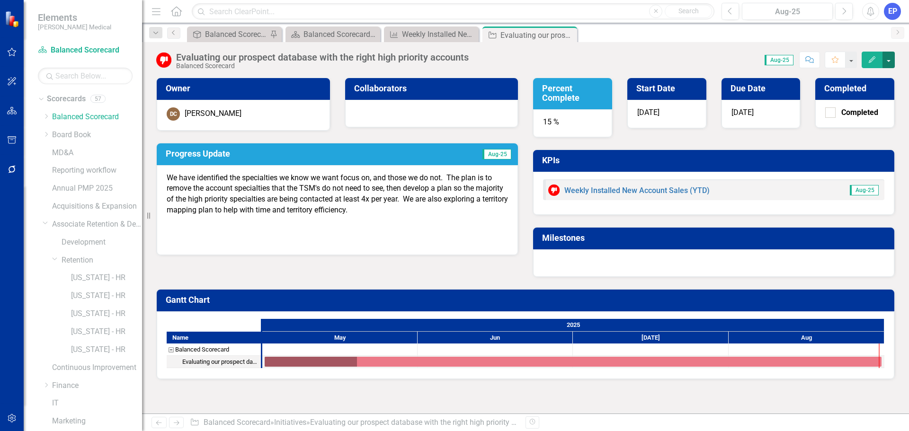
click at [891, 61] on button "button" at bounding box center [889, 60] width 12 height 17
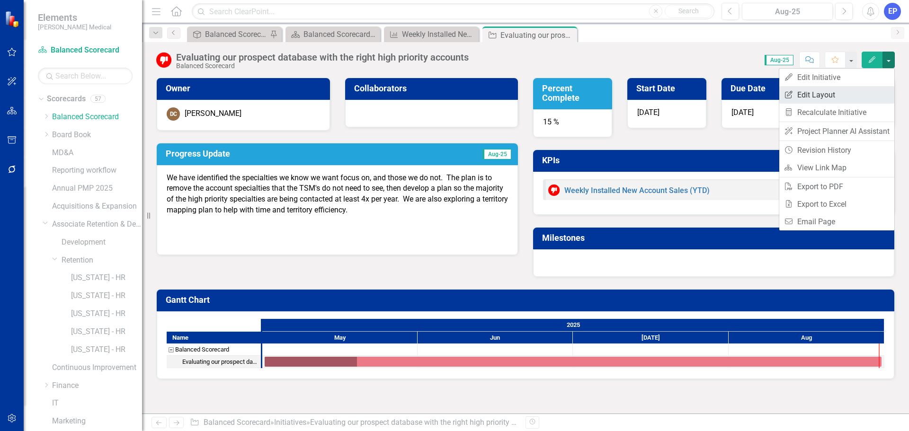
click at [858, 99] on link "Edit Report Edit Layout" at bounding box center [837, 95] width 115 height 18
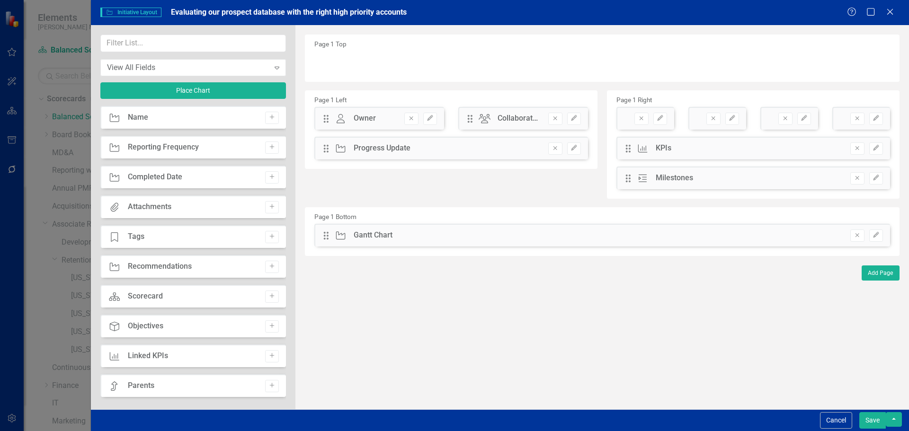
click at [836, 430] on div "Cancel Save" at bounding box center [500, 421] width 818 height 22
click at [836, 422] on button "Cancel" at bounding box center [836, 421] width 32 height 17
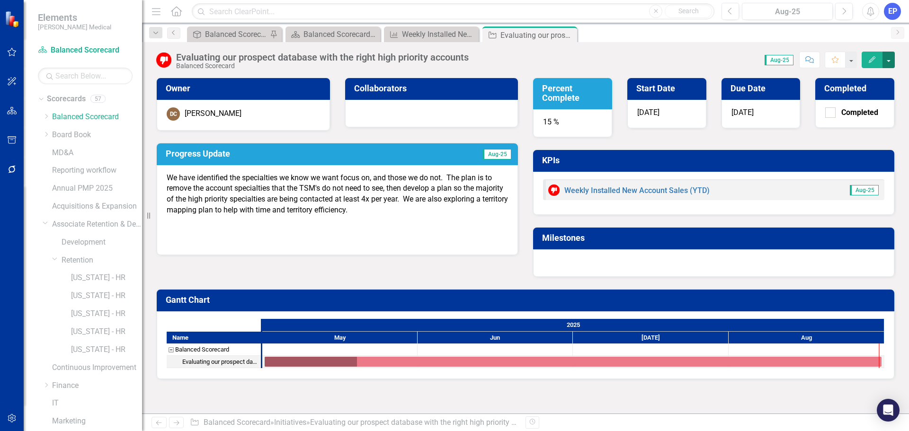
click at [890, 56] on button "button" at bounding box center [889, 60] width 12 height 17
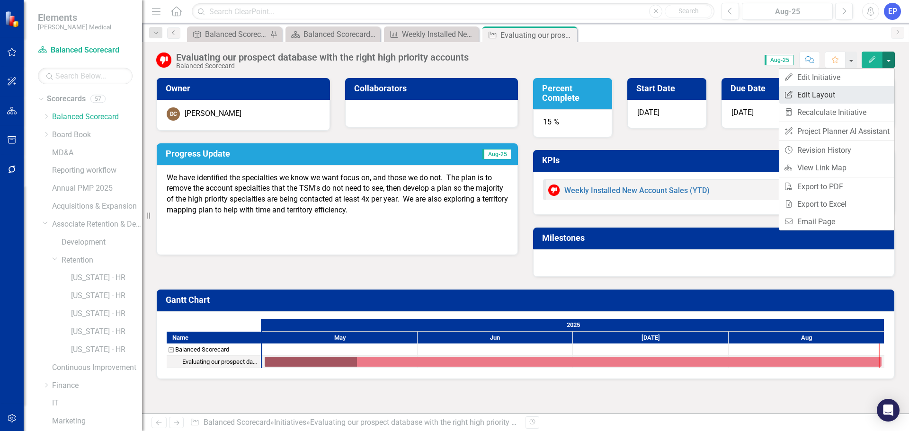
click at [825, 98] on link "Edit Report Edit Layout" at bounding box center [837, 95] width 115 height 18
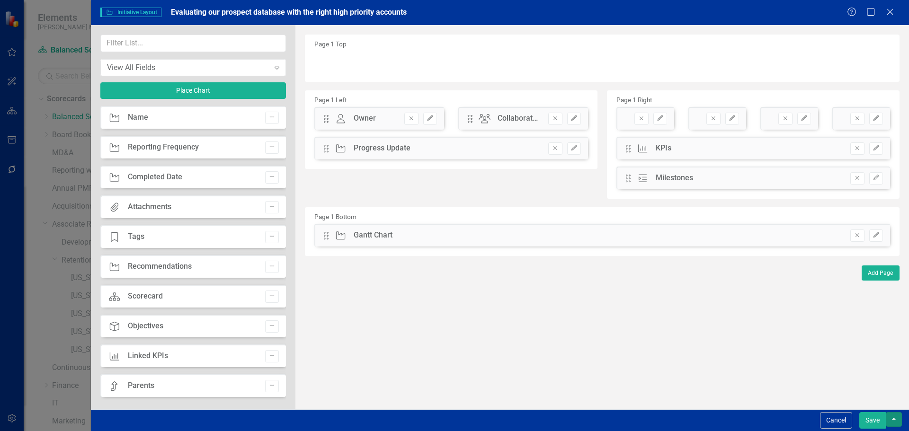
click at [898, 421] on button "button" at bounding box center [894, 420] width 16 height 15
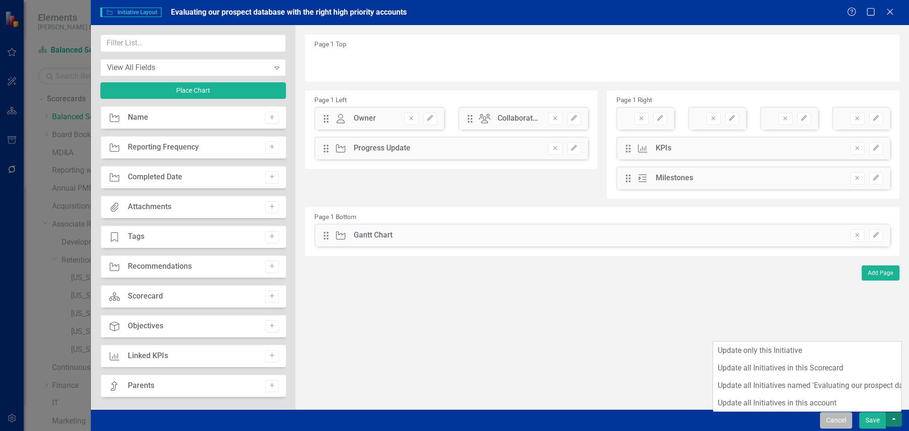
click at [843, 425] on button "Cancel" at bounding box center [836, 421] width 32 height 17
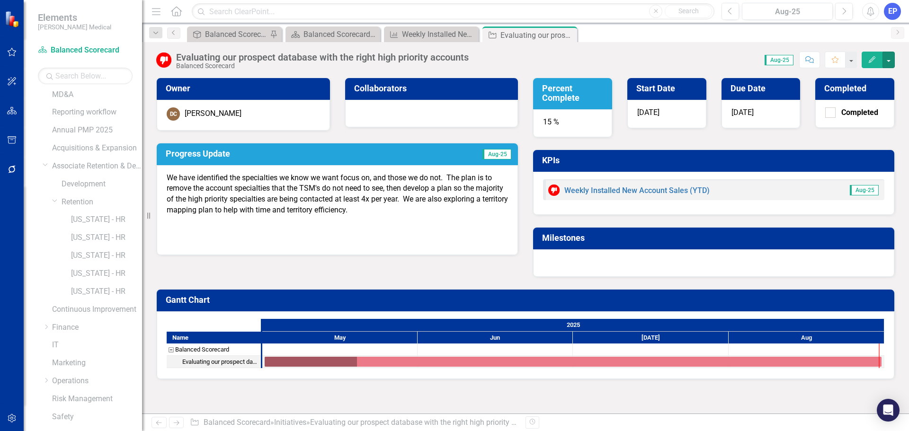
scroll to position [108, 0]
click at [47, 385] on icon "Dropdown" at bounding box center [46, 385] width 7 height 6
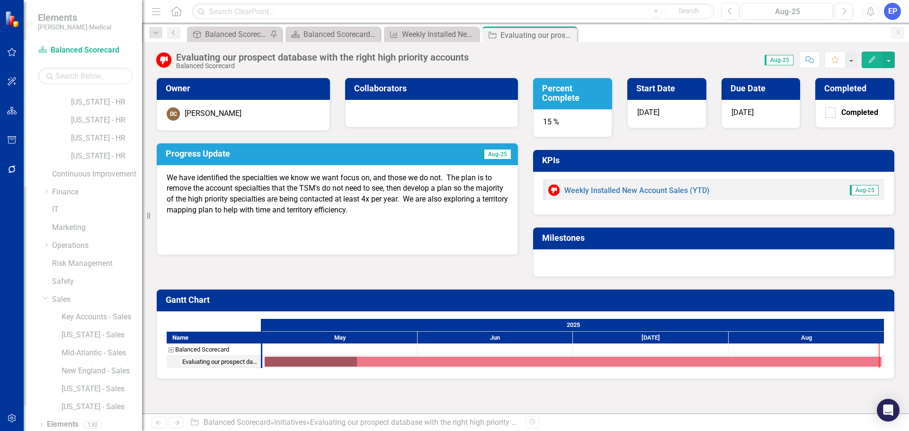
scroll to position [216, 0]
click at [74, 354] on link "New England - Sales" at bounding box center [102, 349] width 81 height 11
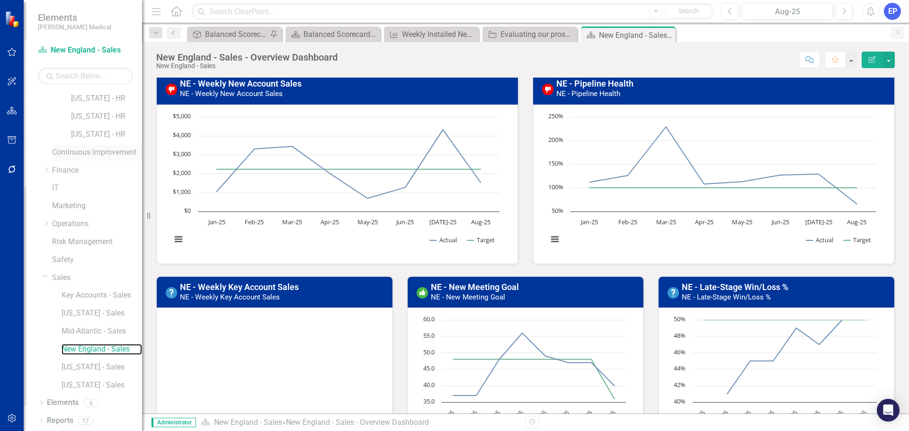
scroll to position [168, 0]
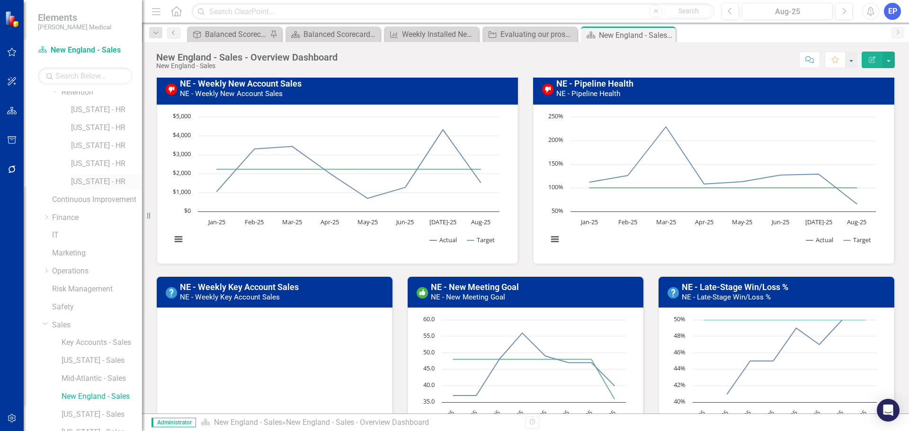
click at [84, 180] on link "[US_STATE] - HR" at bounding box center [106, 182] width 71 height 11
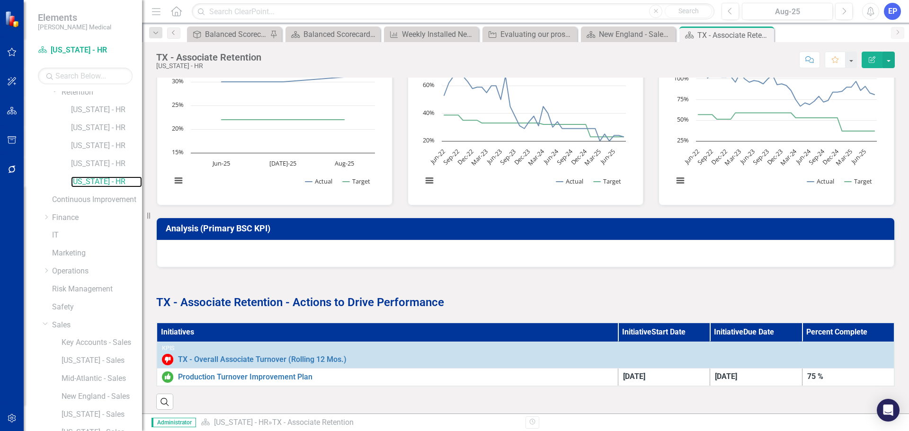
scroll to position [322, 0]
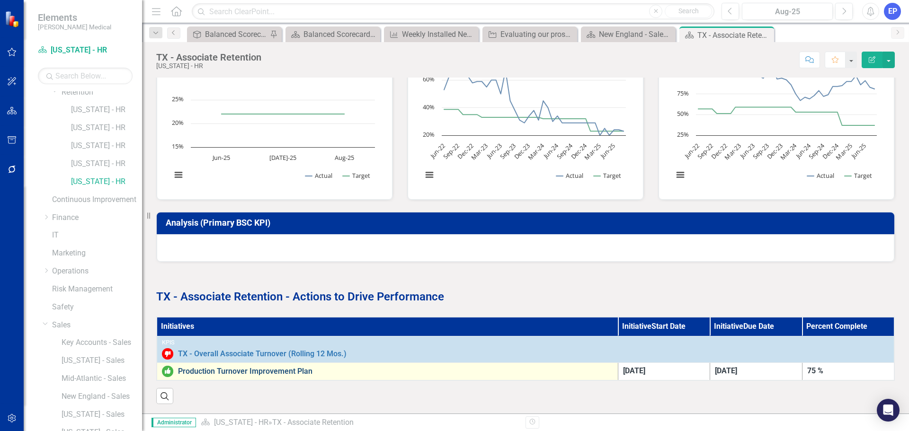
click at [297, 368] on link "Production Turnover Improvement Plan" at bounding box center [395, 372] width 435 height 9
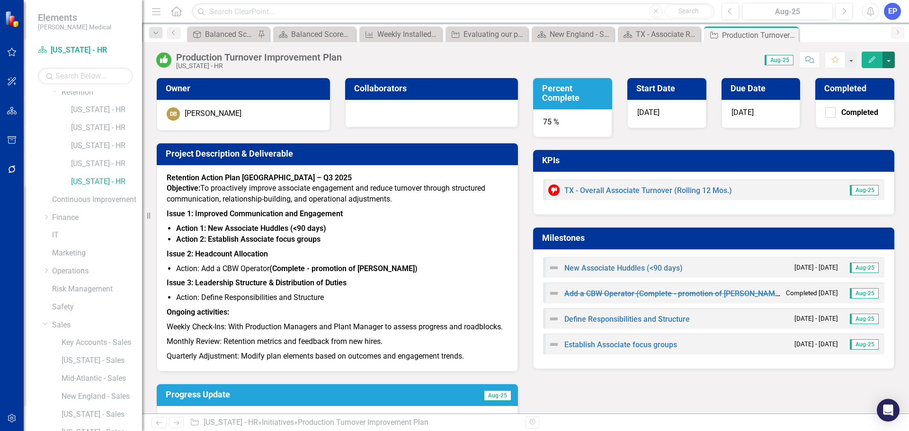
click at [888, 63] on button "button" at bounding box center [889, 60] width 12 height 17
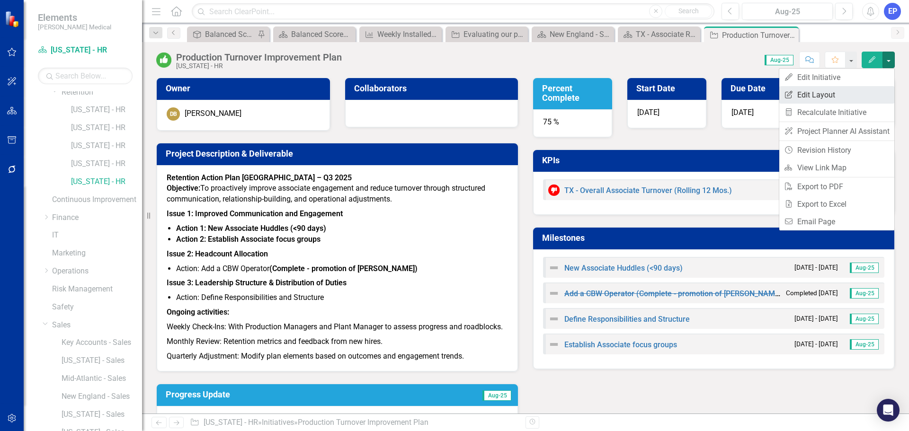
click at [838, 99] on link "Edit Report Edit Layout" at bounding box center [837, 95] width 115 height 18
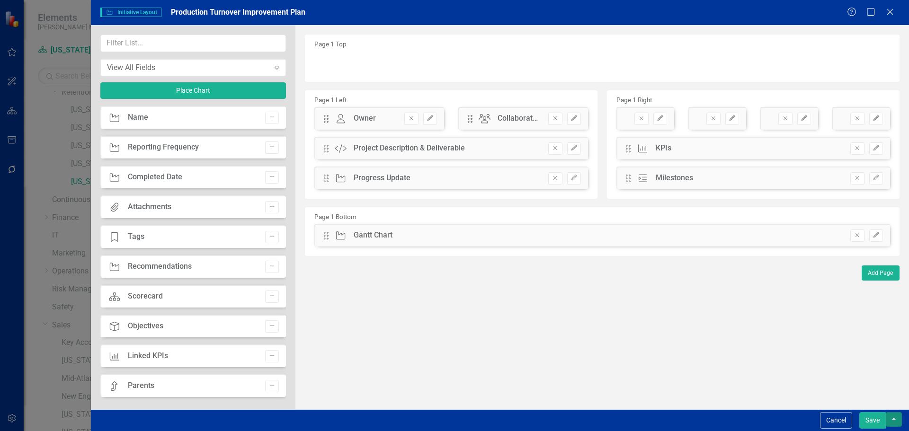
click at [892, 419] on button "button" at bounding box center [894, 420] width 16 height 15
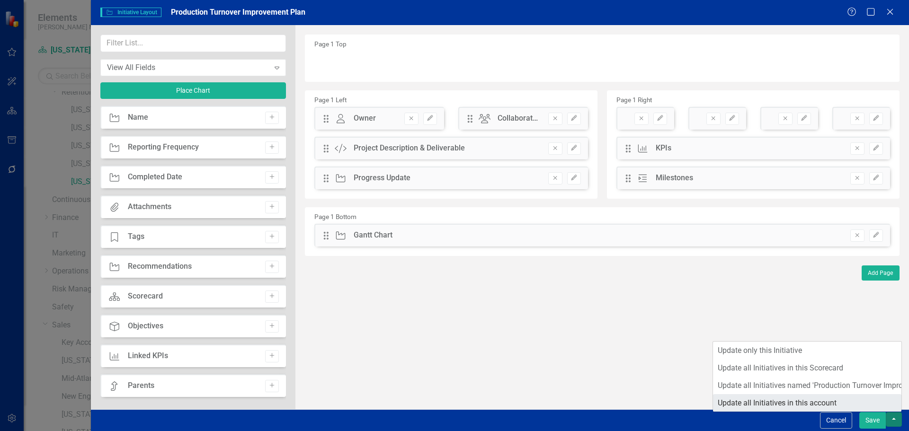
click at [783, 403] on link "Update all Initiatives in this account" at bounding box center [807, 404] width 189 height 18
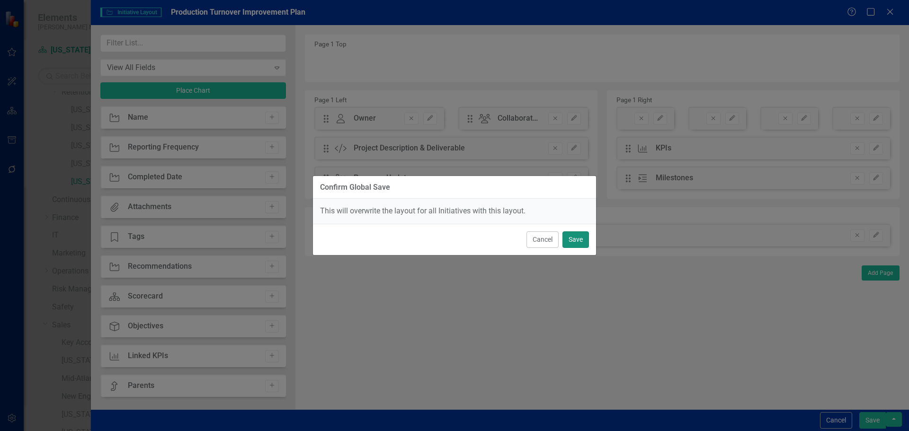
click at [578, 234] on button "Save" at bounding box center [576, 240] width 27 height 17
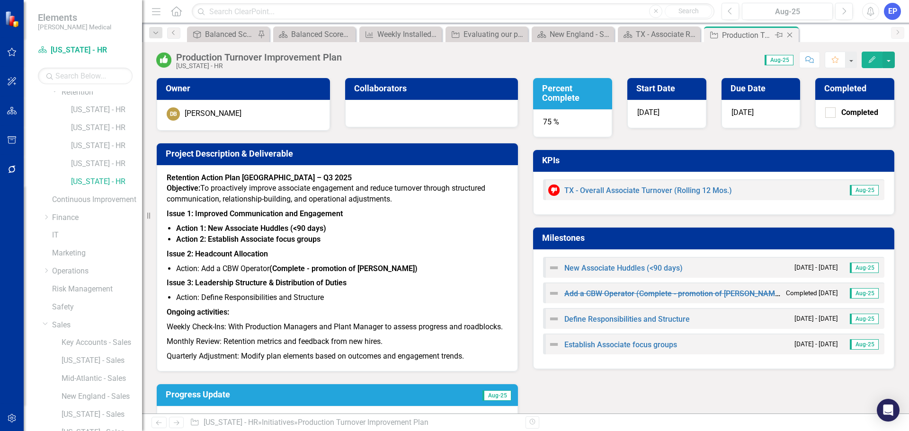
click at [791, 34] on icon "Close" at bounding box center [789, 35] width 9 height 8
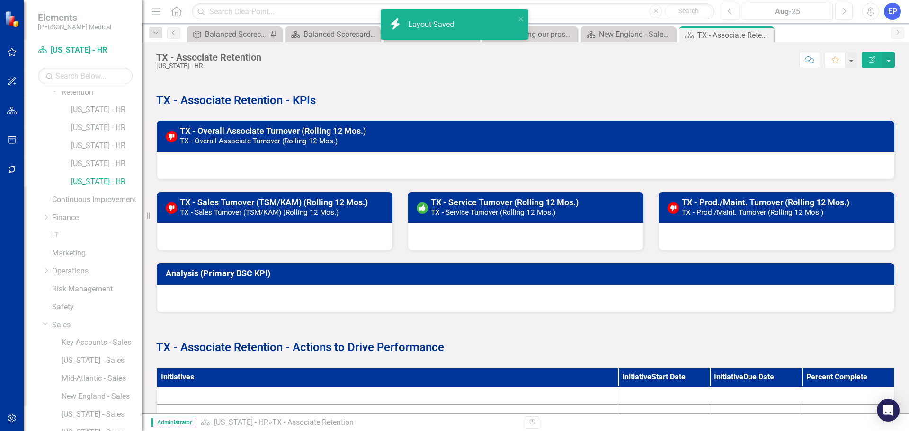
scroll to position [216, 0]
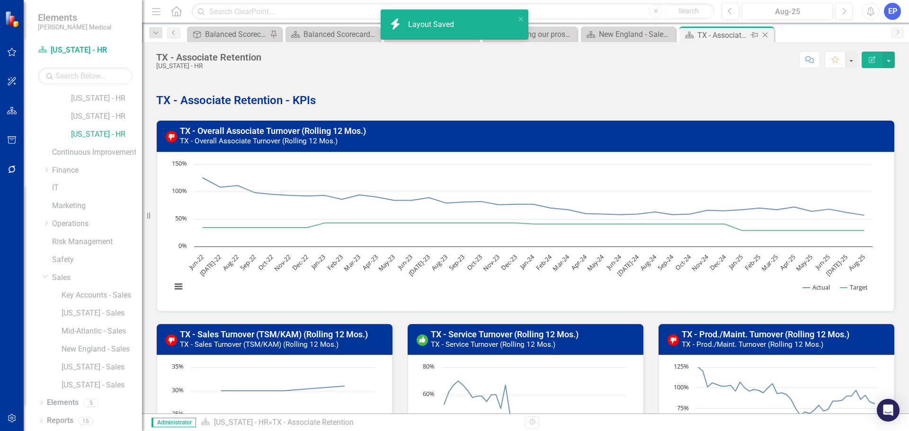
click at [769, 35] on icon "Close" at bounding box center [765, 35] width 9 height 8
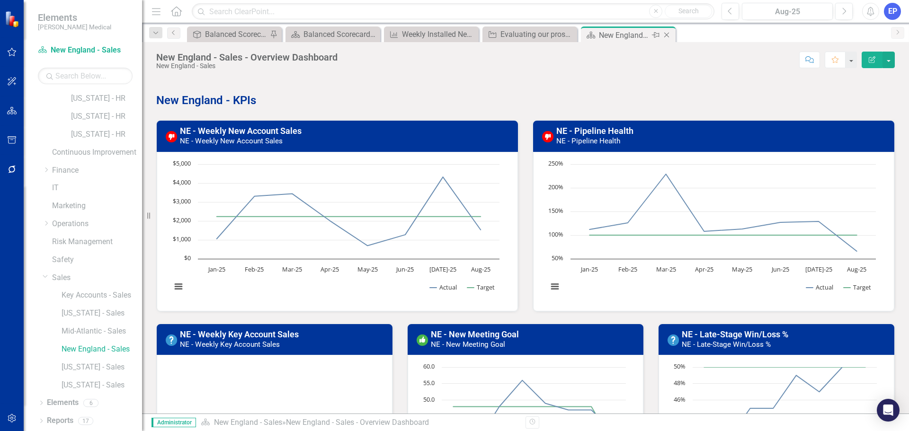
click at [667, 32] on icon "Close" at bounding box center [666, 35] width 9 height 8
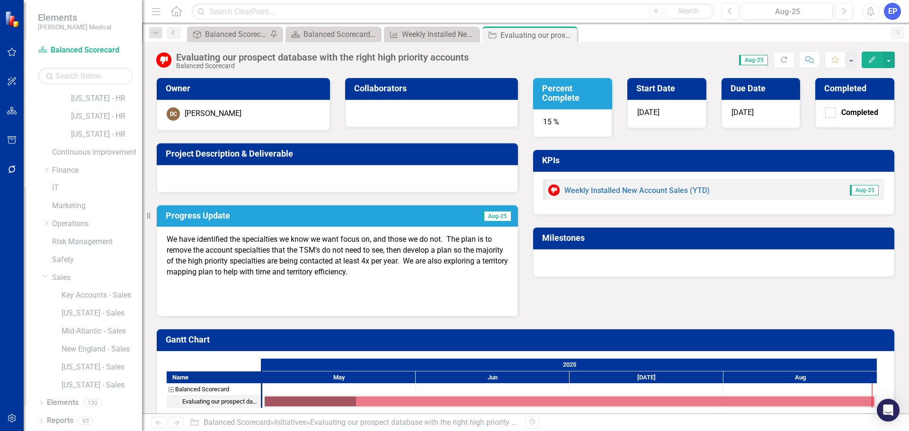
click at [428, 280] on p at bounding box center [337, 287] width 341 height 15
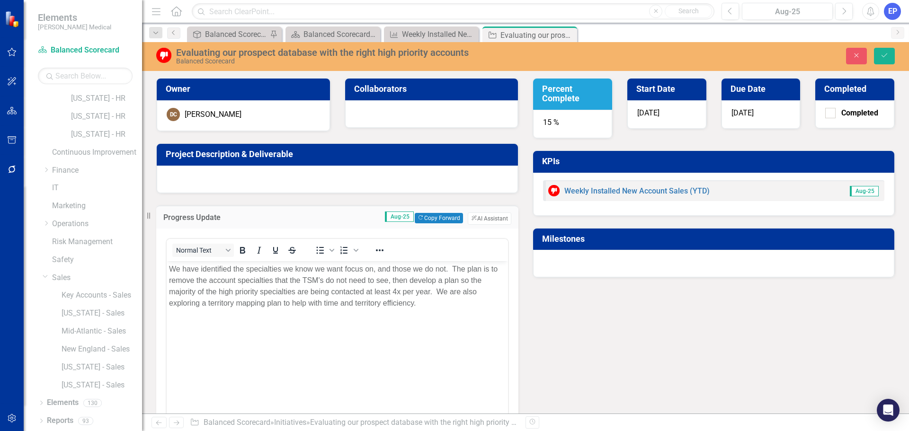
click at [447, 299] on p "We have identified the specialties we know we want focus on, and those we do no…" at bounding box center [337, 286] width 337 height 45
click at [885, 54] on icon "Save" at bounding box center [884, 55] width 9 height 7
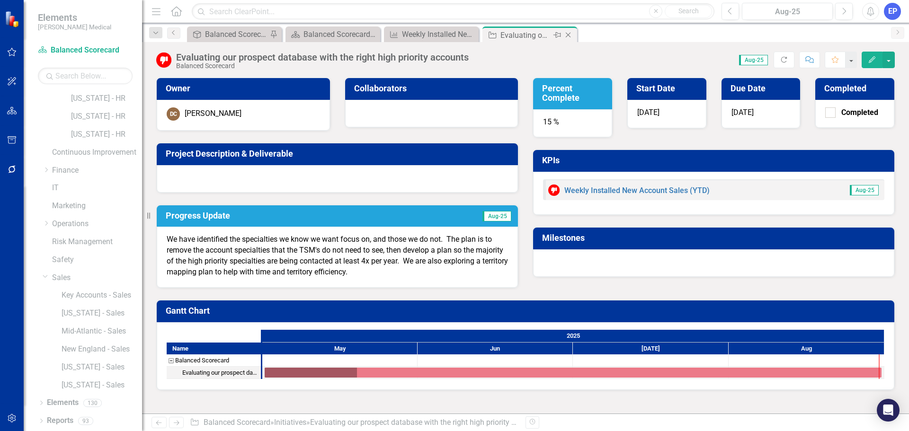
click at [567, 36] on icon "Close" at bounding box center [568, 35] width 9 height 8
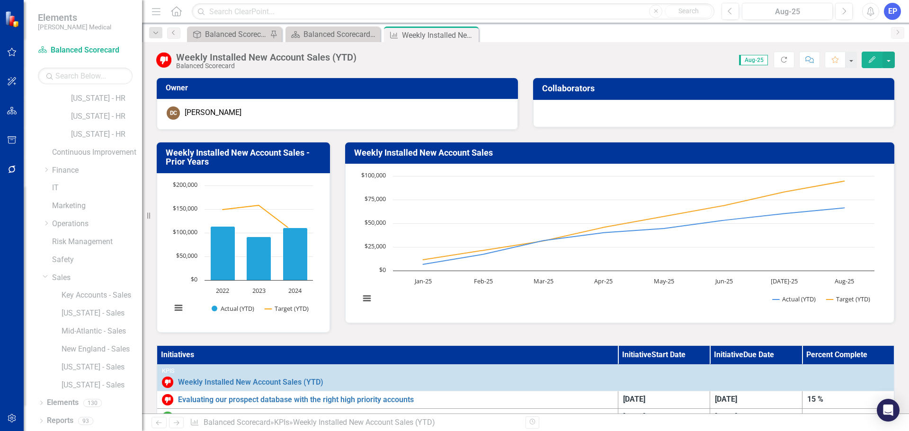
click at [42, 273] on div "Dropdown Scorecards 57 Dropdown Balanced Scorecard Revenue Growth Plan Dropdown…" at bounding box center [90, 136] width 104 height 520
click at [467, 35] on icon "Close" at bounding box center [469, 35] width 9 height 8
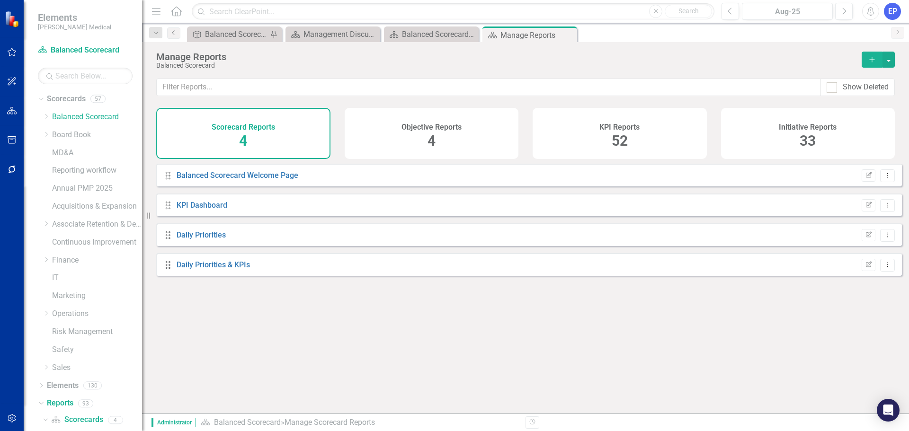
scroll to position [713, 0]
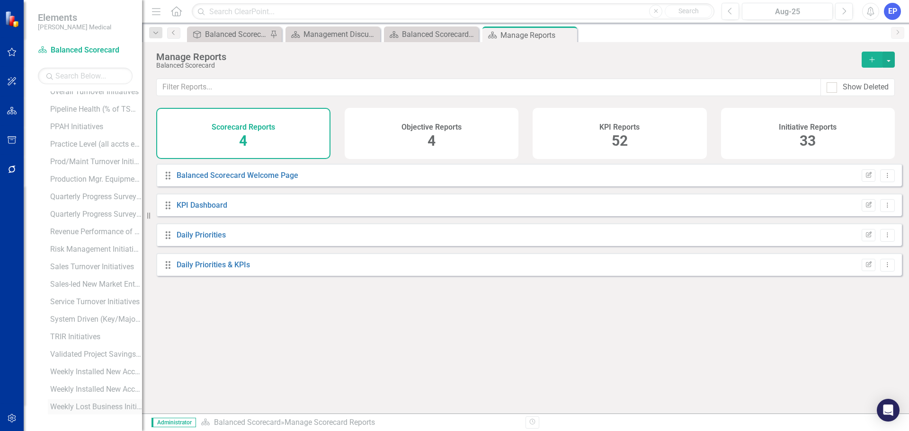
click at [76, 403] on div "Weekly Lost Business Initiatives" at bounding box center [96, 407] width 92 height 9
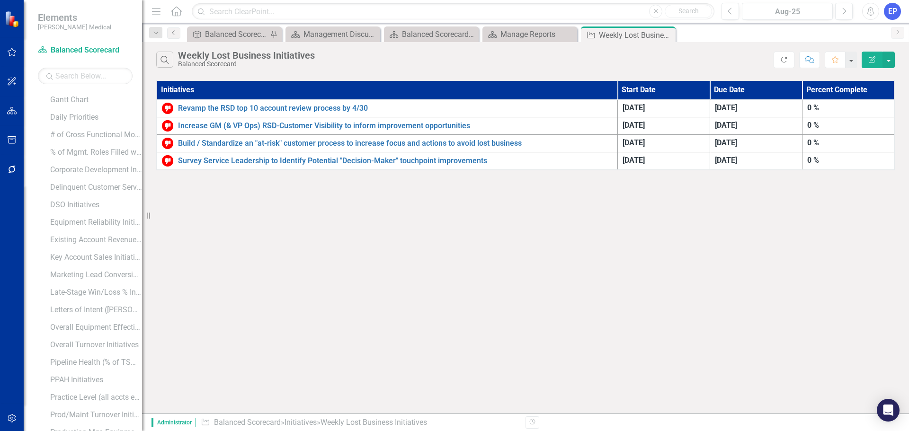
scroll to position [201, 0]
click at [42, 203] on icon "Dropdown" at bounding box center [39, 202] width 5 height 7
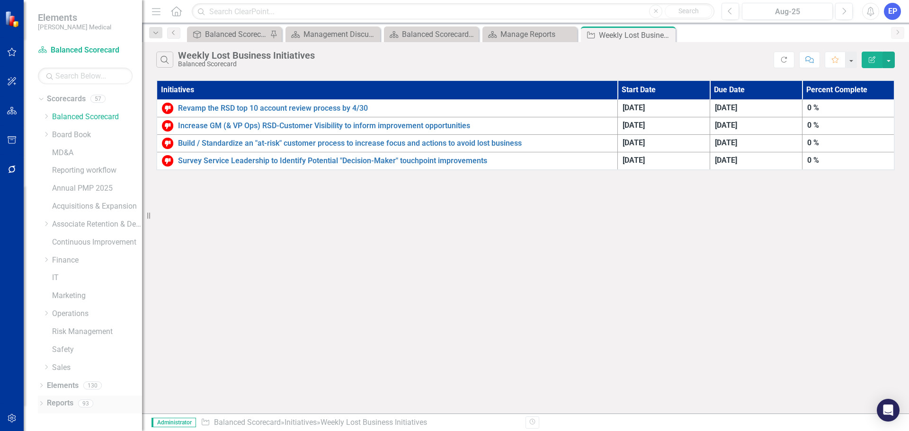
click at [47, 404] on link "Reports" at bounding box center [60, 403] width 27 height 11
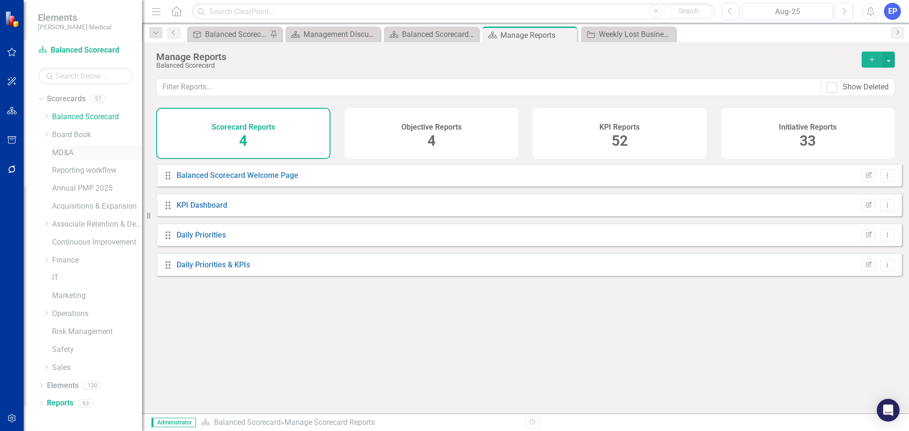
click at [63, 153] on link "MD&A" at bounding box center [97, 153] width 90 height 11
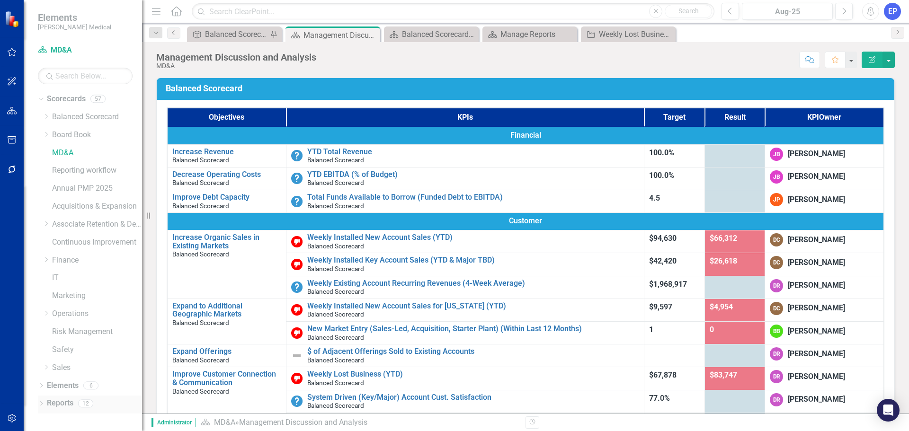
click at [52, 400] on link "Reports" at bounding box center [60, 403] width 27 height 11
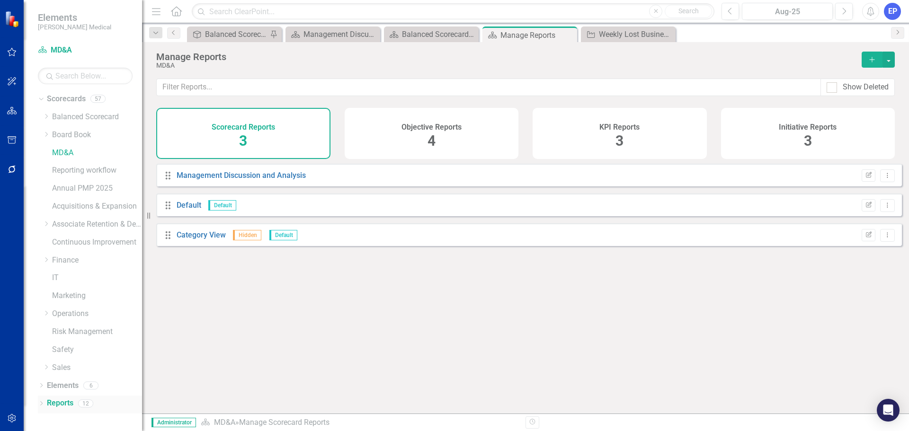
click at [40, 403] on icon "Dropdown" at bounding box center [41, 404] width 7 height 5
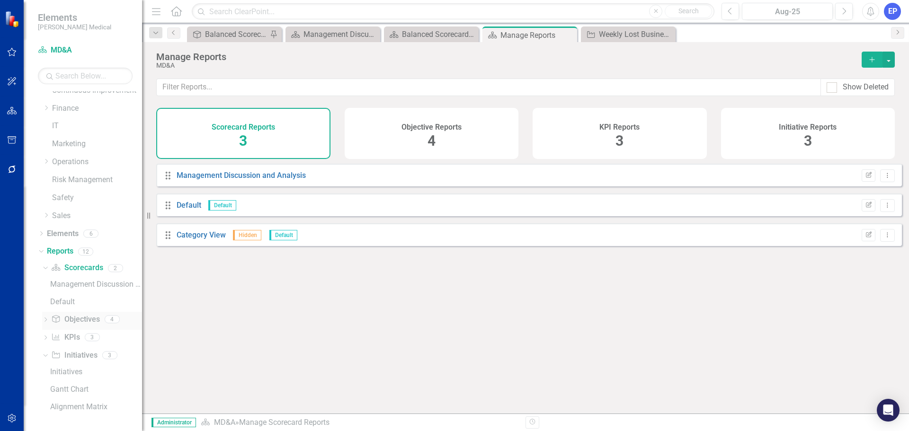
click at [73, 315] on link "Objective Objectives" at bounding box center [75, 319] width 48 height 11
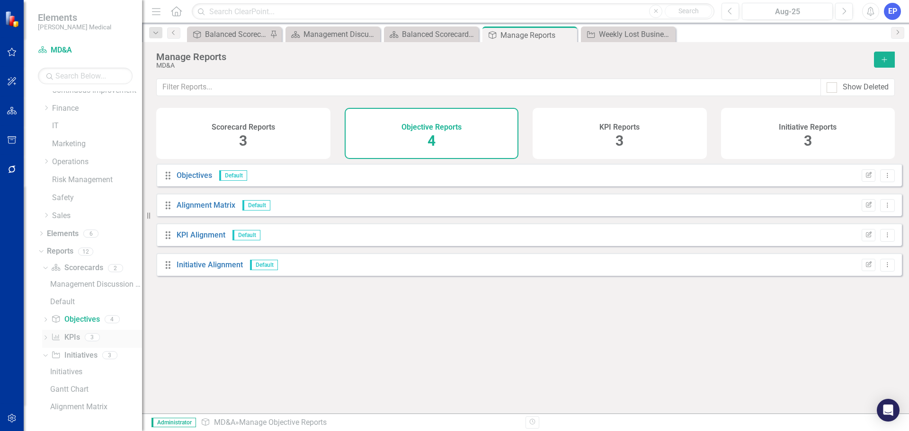
click at [70, 339] on link "KPI KPIs" at bounding box center [65, 337] width 28 height 11
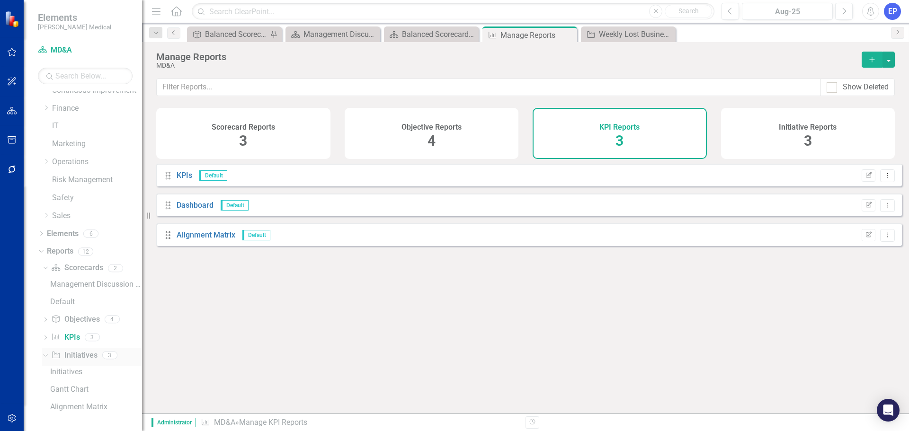
click at [68, 356] on link "Initiative Initiatives" at bounding box center [74, 355] width 46 height 11
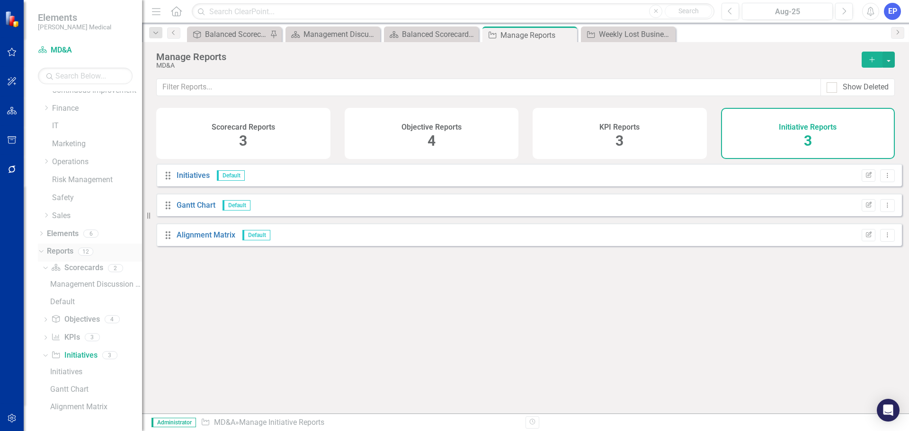
click at [41, 253] on icon "Dropdown" at bounding box center [39, 251] width 5 height 7
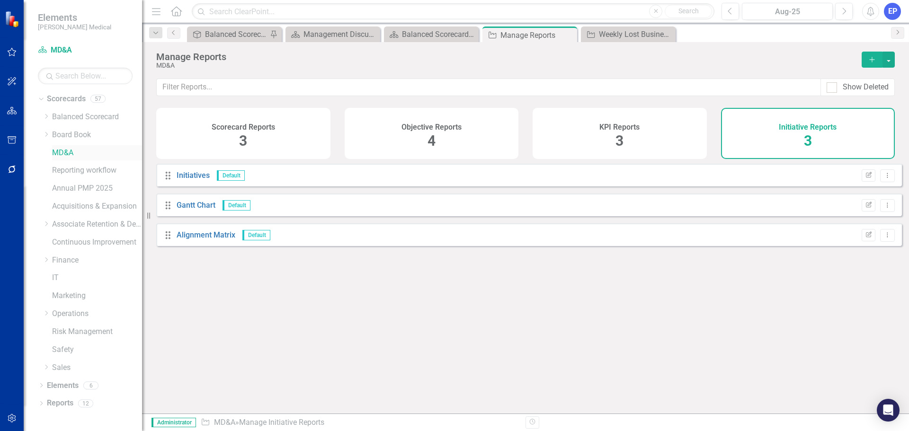
click at [64, 150] on link "MD&A" at bounding box center [97, 153] width 90 height 11
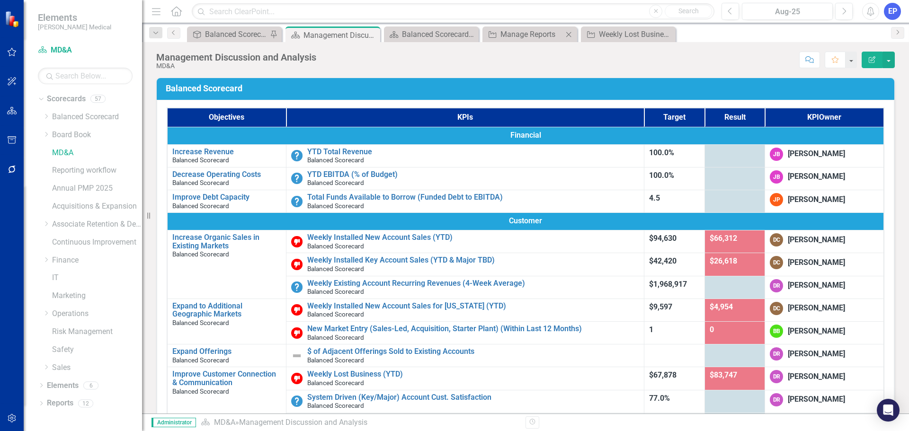
click at [572, 33] on icon "Close" at bounding box center [568, 35] width 9 height 8
click at [568, 34] on icon "Close" at bounding box center [568, 35] width 9 height 8
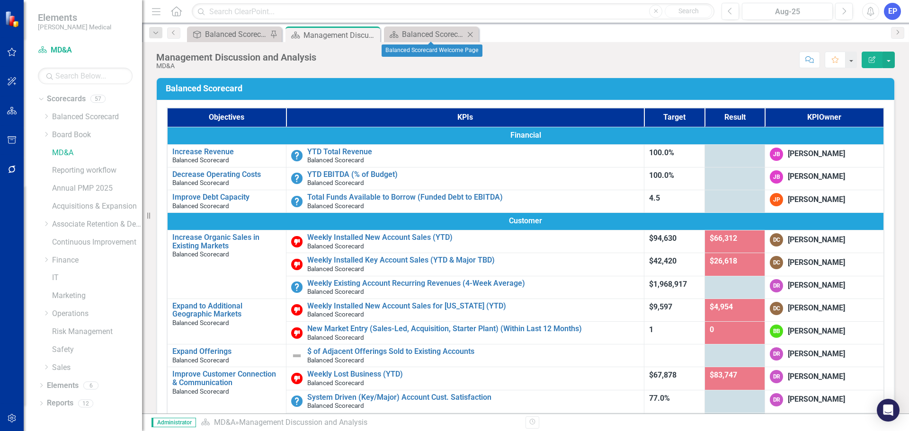
click at [469, 32] on icon "Close" at bounding box center [470, 35] width 9 height 8
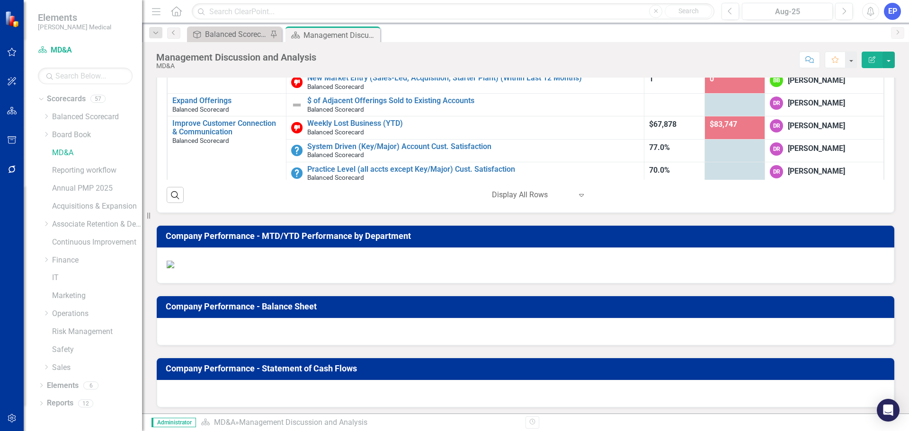
scroll to position [332, 0]
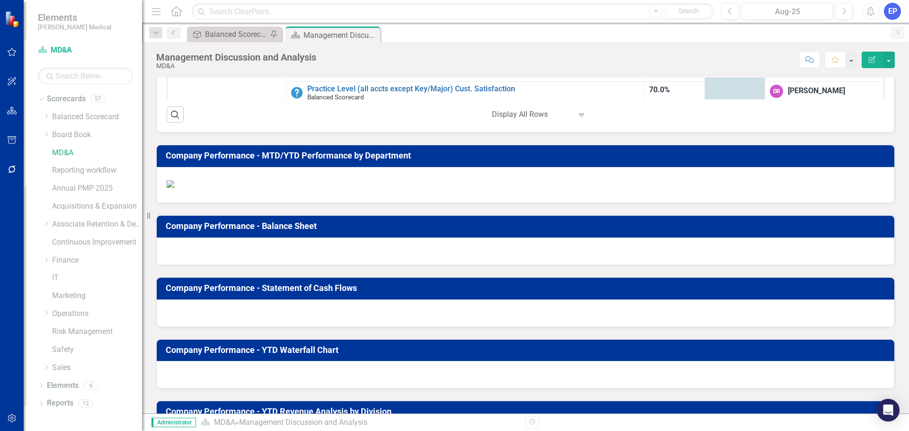
click at [320, 163] on td "Company Performance - MTD/YTD Performance by Department" at bounding box center [527, 157] width 723 height 17
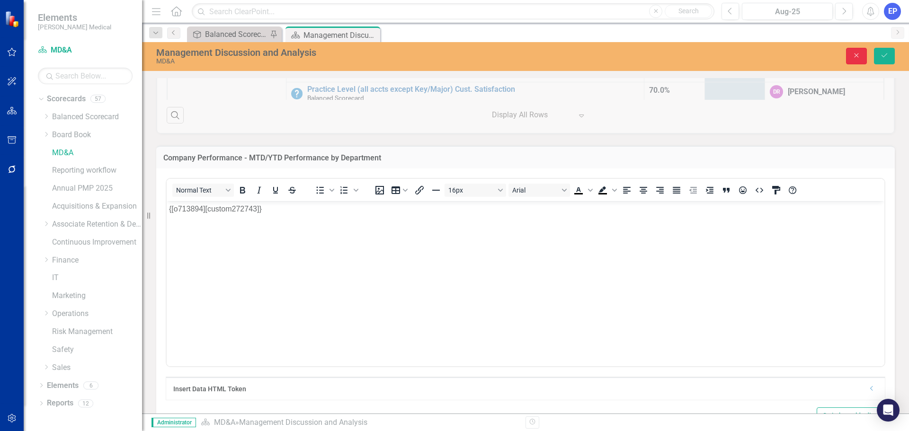
click at [855, 54] on icon "Close" at bounding box center [857, 55] width 9 height 7
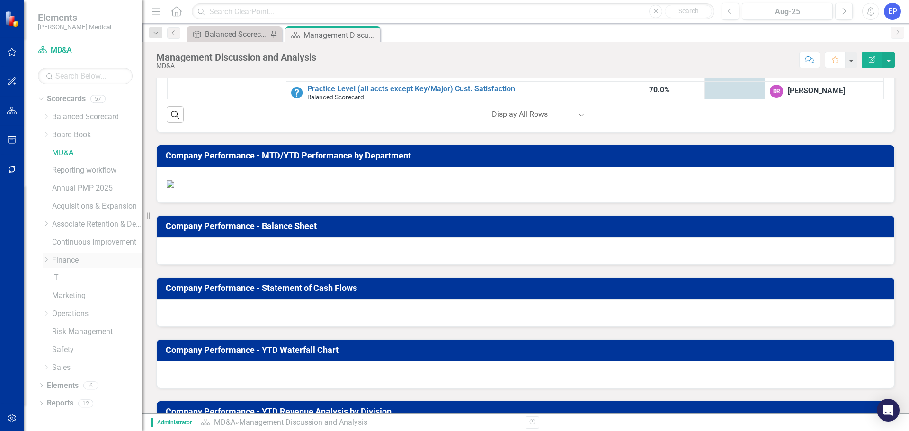
drag, startPoint x: 71, startPoint y: 260, endPoint x: 64, endPoint y: 257, distance: 7.4
click at [71, 260] on link "Finance" at bounding box center [97, 260] width 90 height 11
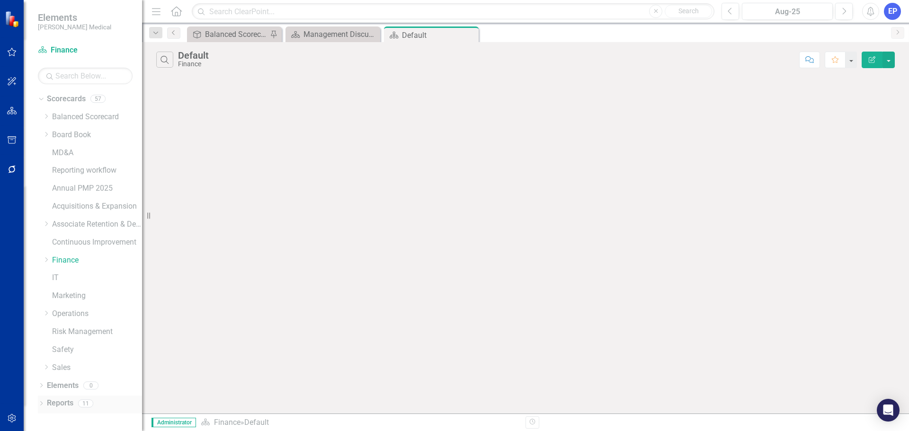
click at [69, 405] on link "Reports" at bounding box center [60, 403] width 27 height 11
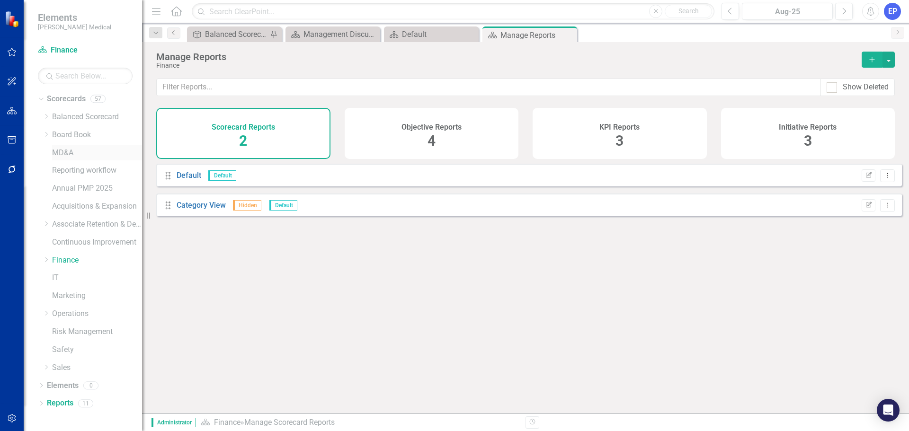
click at [64, 152] on link "MD&A" at bounding box center [97, 153] width 90 height 11
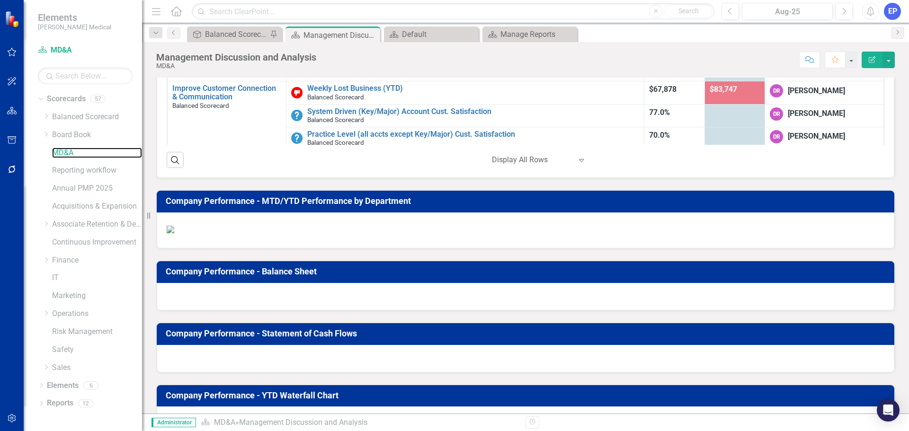
scroll to position [332, 0]
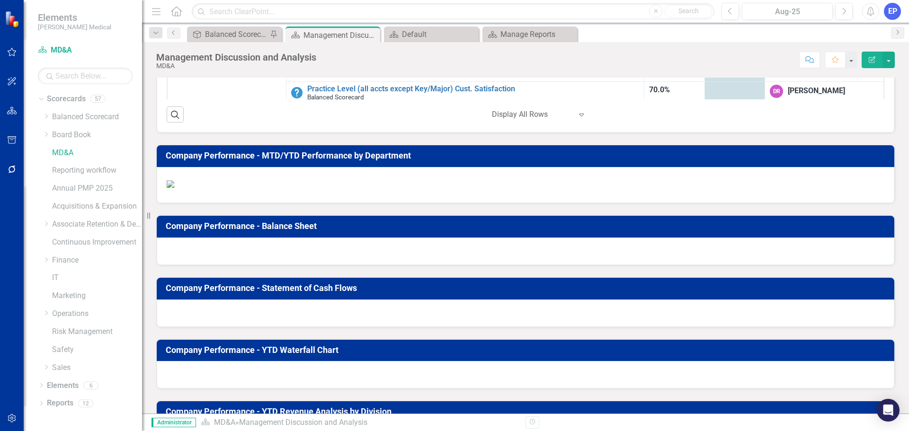
click at [370, 154] on h3 "Company Performance - MTD/YTD Performance by Department" at bounding box center [527, 155] width 723 height 9
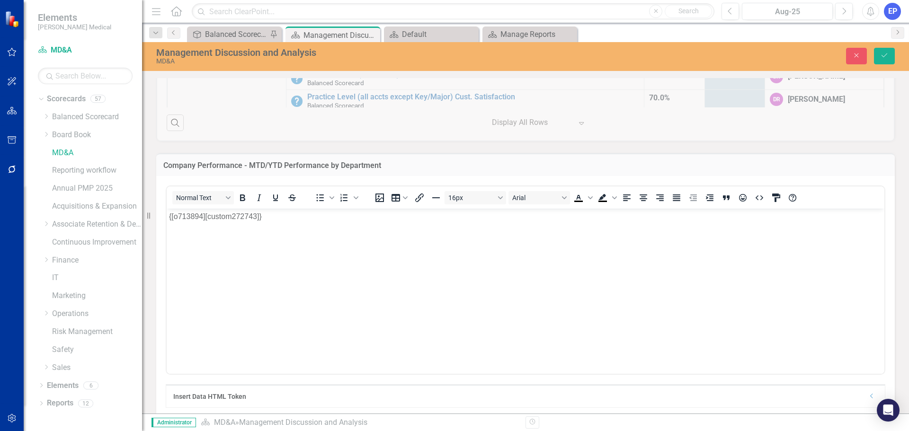
scroll to position [189, 0]
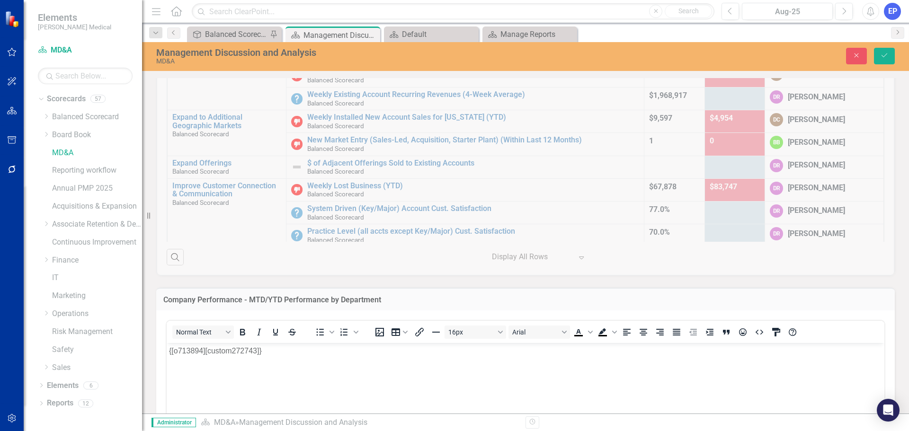
click at [321, 301] on h3 "Company Performance - MTD/YTD Performance by Department" at bounding box center [525, 300] width 725 height 9
drag, startPoint x: 381, startPoint y: 300, endPoint x: 166, endPoint y: 305, distance: 215.1
click at [183, 308] on div "Company Performance - MTD/YTD Performance by Department" at bounding box center [525, 299] width 739 height 23
click at [162, 303] on div "Company Performance - MTD/YTD Performance by Department" at bounding box center [525, 299] width 739 height 23
click at [164, 300] on h3 "Company Performance - MTD/YTD Performance by Department" at bounding box center [525, 300] width 725 height 9
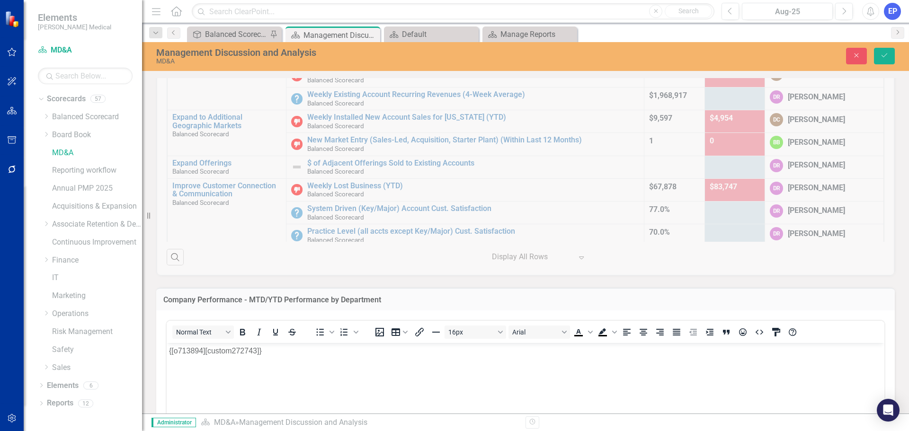
click at [164, 300] on h3 "Company Performance - MTD/YTD Performance by Department" at bounding box center [525, 300] width 725 height 9
click at [853, 58] on icon "Close" at bounding box center [857, 55] width 9 height 7
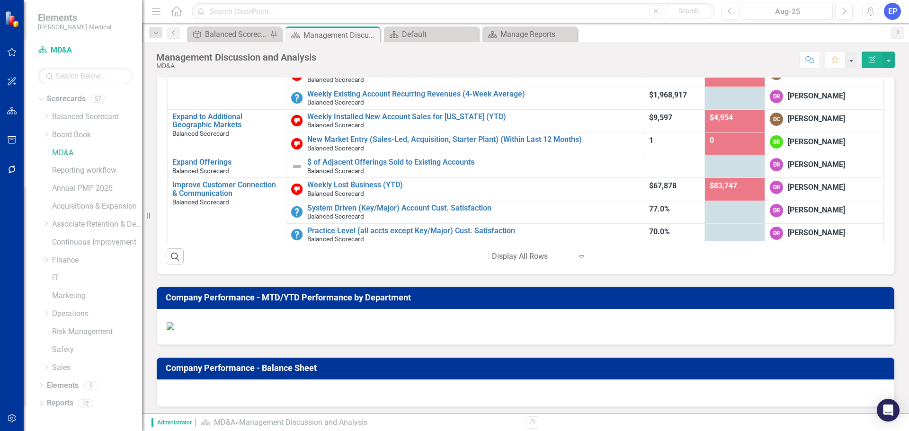
drag, startPoint x: 426, startPoint y: 302, endPoint x: 166, endPoint y: 304, distance: 259.6
click at [166, 304] on td "Company Performance - MTD/YTD Performance by Department" at bounding box center [527, 299] width 723 height 17
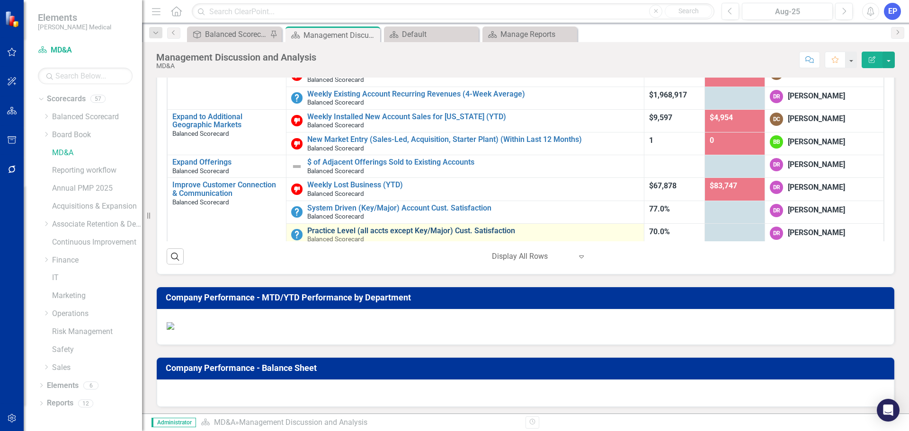
drag, startPoint x: 165, startPoint y: 297, endPoint x: 349, endPoint y: 230, distance: 195.2
click at [346, 300] on div "Company Performance - MTD/YTD Performance by Department" at bounding box center [526, 298] width 738 height 22
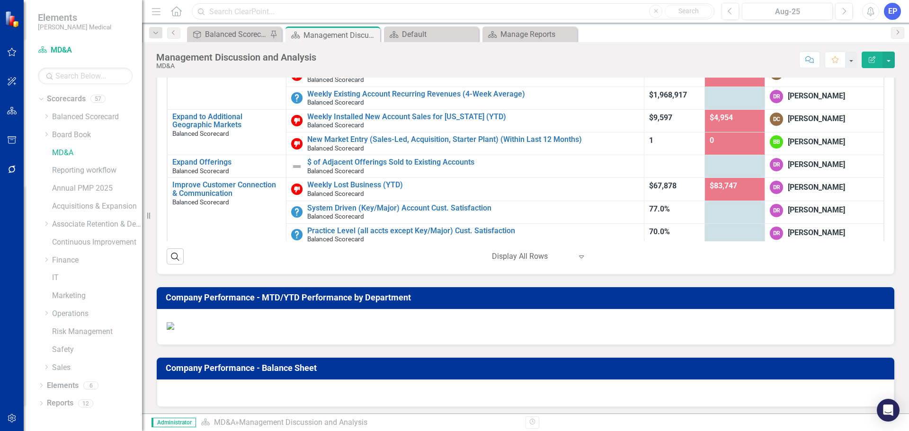
click at [303, 12] on input "text" at bounding box center [453, 11] width 523 height 17
click at [308, 11] on input "company performance" at bounding box center [453, 11] width 523 height 17
drag, startPoint x: 308, startPoint y: 11, endPoint x: 256, endPoint y: 13, distance: 52.6
click at [256, 13] on input "company performance" at bounding box center [453, 11] width 523 height 17
click at [340, 8] on input "company performance" at bounding box center [453, 11] width 523 height 17
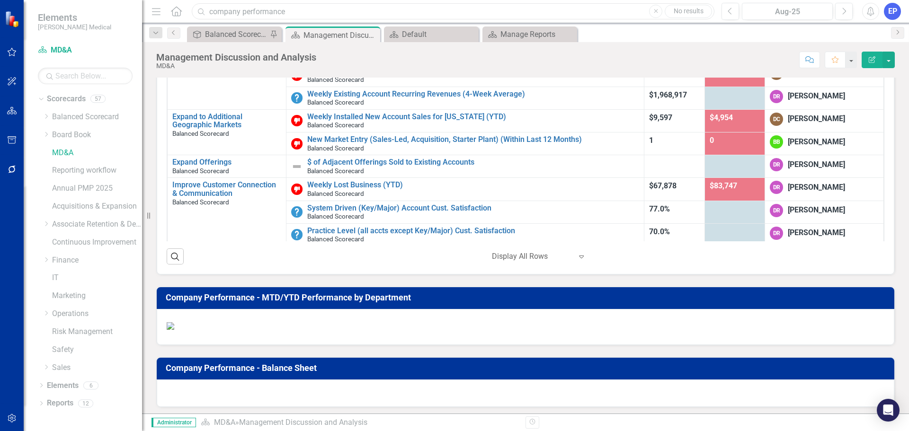
drag, startPoint x: 359, startPoint y: 9, endPoint x: 243, endPoint y: 15, distance: 116.6
click at [243, 15] on input "company performance" at bounding box center [453, 11] width 523 height 17
click at [259, 300] on h3 "Company Performance - MTD/YTD Performance by Department" at bounding box center [527, 297] width 723 height 9
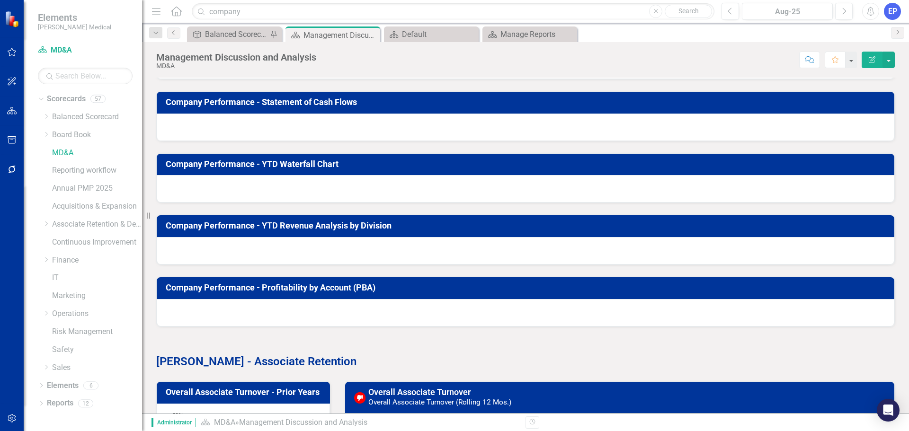
scroll to position [568, 0]
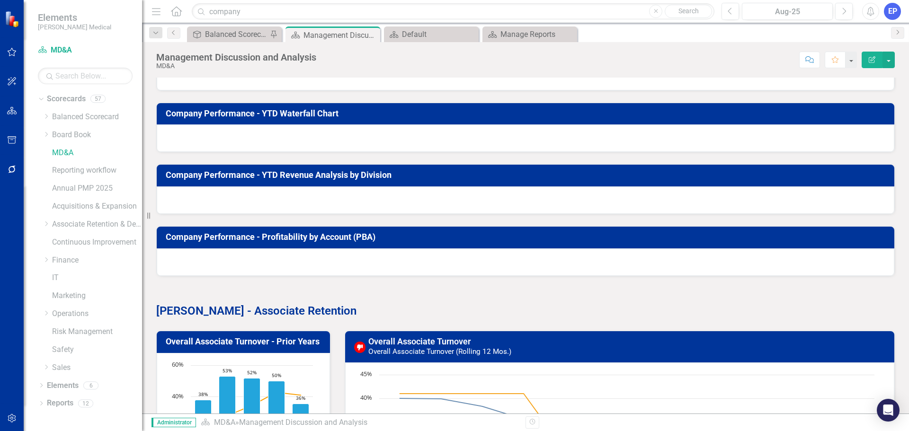
click at [263, 28] on div at bounding box center [526, 14] width 738 height 27
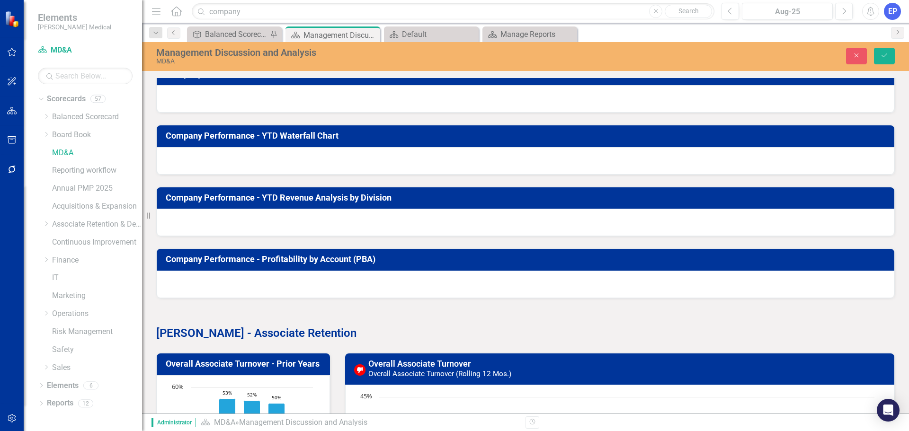
scroll to position [805, 0]
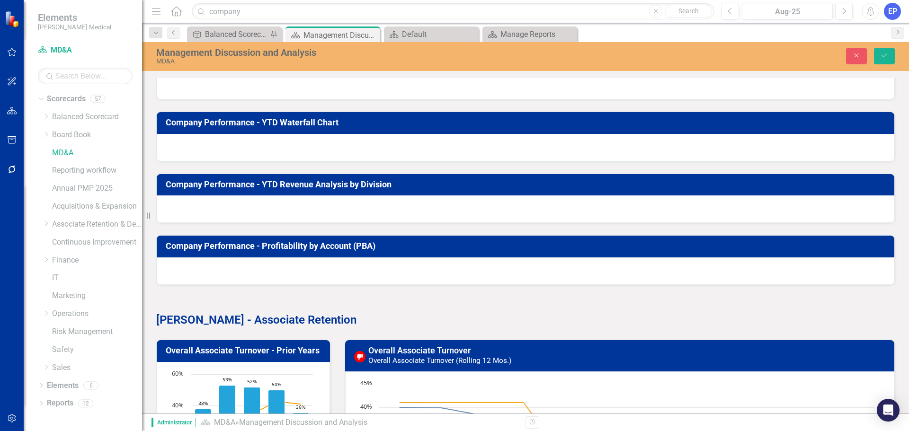
drag, startPoint x: 202, startPoint y: -193, endPoint x: 174, endPoint y: -198, distance: 28.0
copy p "o713896"
click at [860, 57] on icon "Close" at bounding box center [857, 55] width 9 height 7
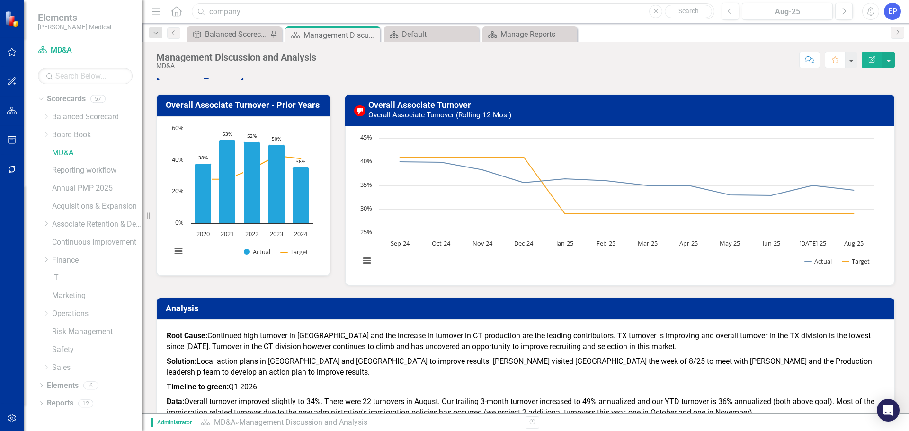
click at [377, 17] on input "company" at bounding box center [453, 11] width 523 height 17
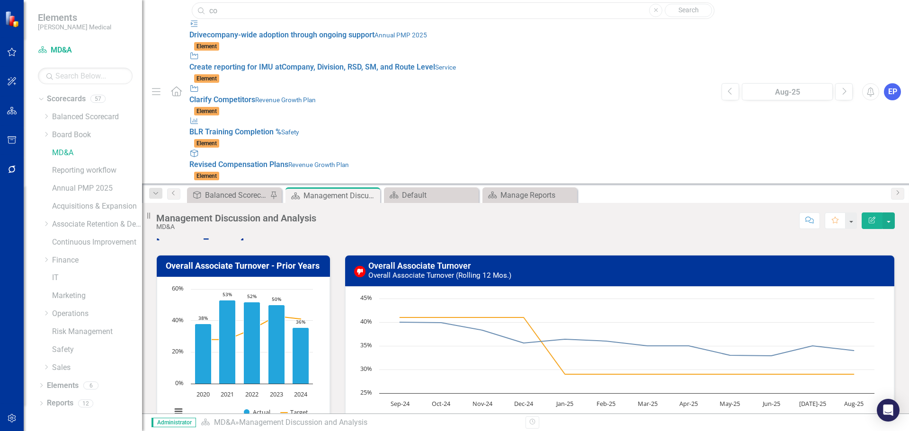
type input "c"
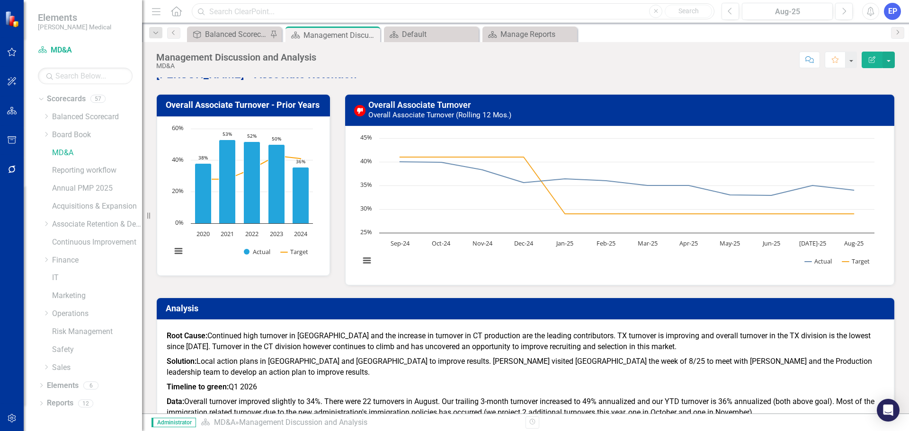
paste input "o713896"
type input "o713896"
click at [656, 10] on icon "button" at bounding box center [656, 11] width 4 height 4
click at [223, 1] on div "Menu Home Search Close Search Previous Aug-25 Next Alerts EP User Edit Profile …" at bounding box center [525, 11] width 767 height 23
click at [223, 7] on input "text" at bounding box center [453, 11] width 523 height 17
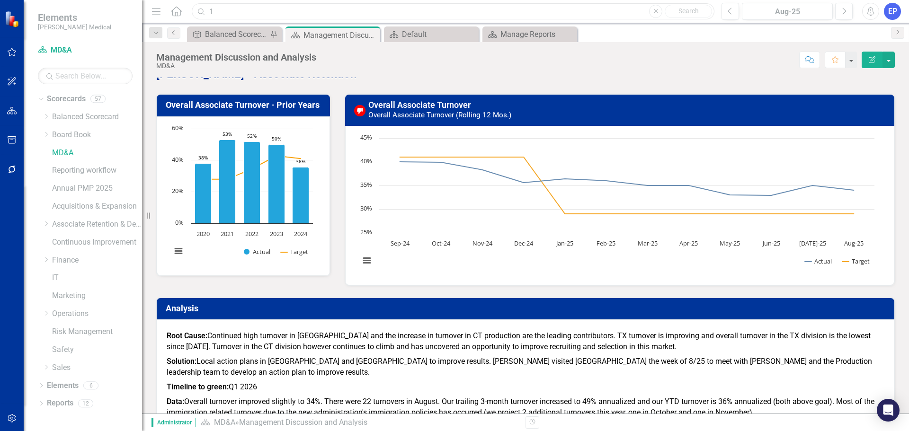
type input "1"
click at [63, 154] on link "MD&A" at bounding box center [97, 153] width 90 height 11
click at [41, 387] on icon at bounding box center [41, 386] width 2 height 4
click at [45, 367] on icon "Dropdown" at bounding box center [46, 368] width 7 height 5
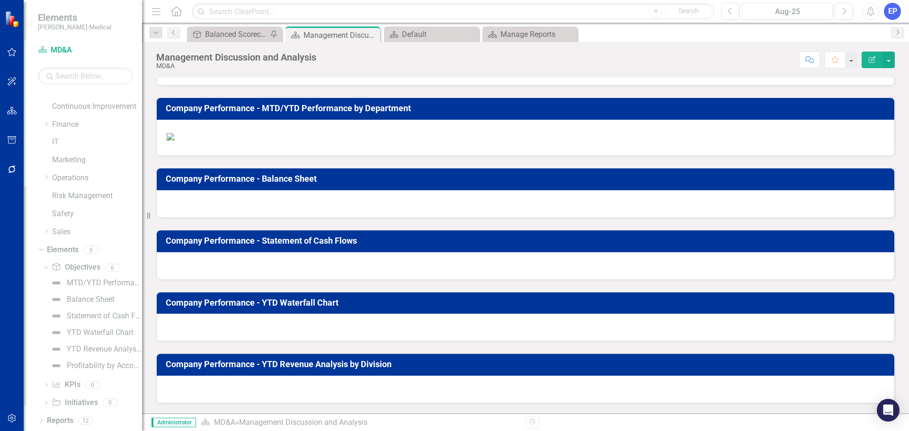
scroll to position [237, 0]
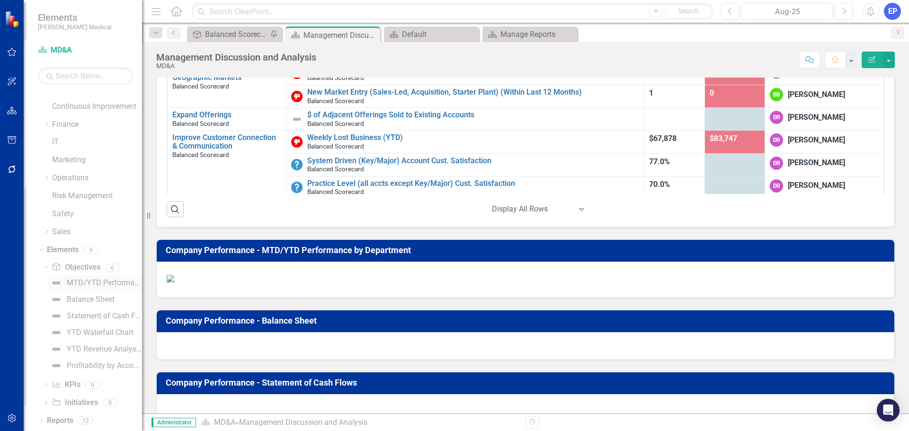
click at [82, 280] on div "MTD/YTD Performance by Department" at bounding box center [104, 283] width 75 height 9
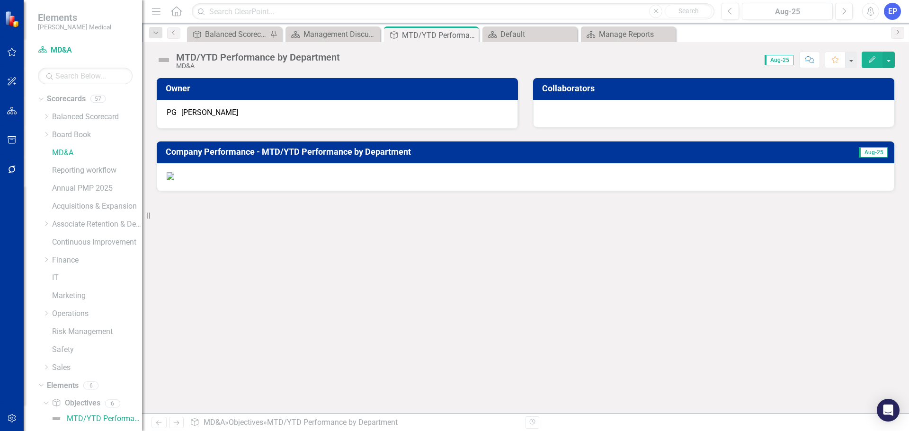
click at [174, 180] on img at bounding box center [171, 176] width 8 height 8
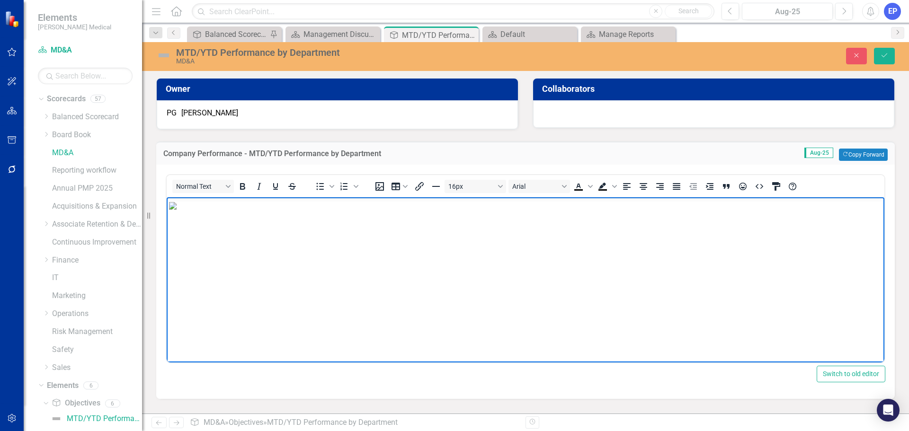
click at [177, 210] on img "Rich Text Area. Press ALT-0 for help." at bounding box center [173, 206] width 8 height 8
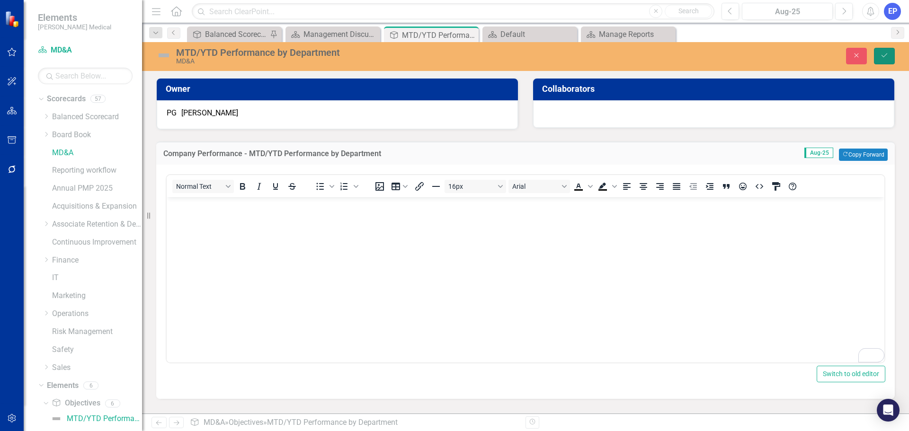
click at [885, 56] on icon "submit" at bounding box center [885, 56] width 6 height 4
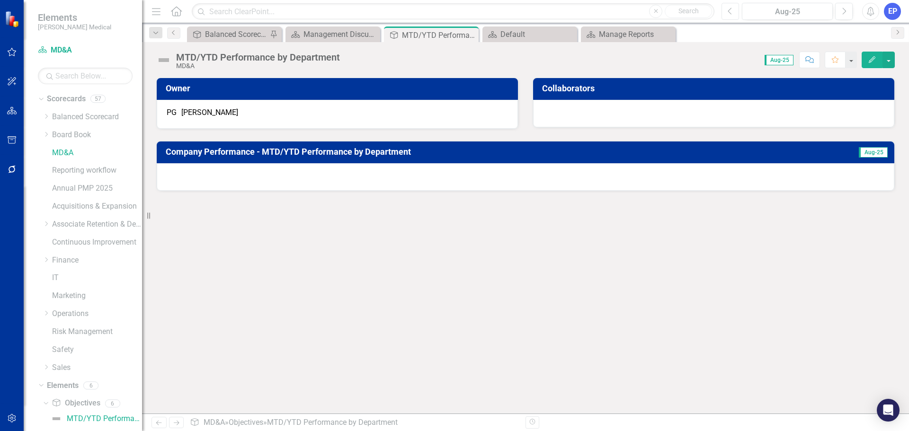
click at [730, 13] on icon "Previous" at bounding box center [730, 11] width 5 height 9
click at [847, 6] on button "Next" at bounding box center [844, 11] width 18 height 17
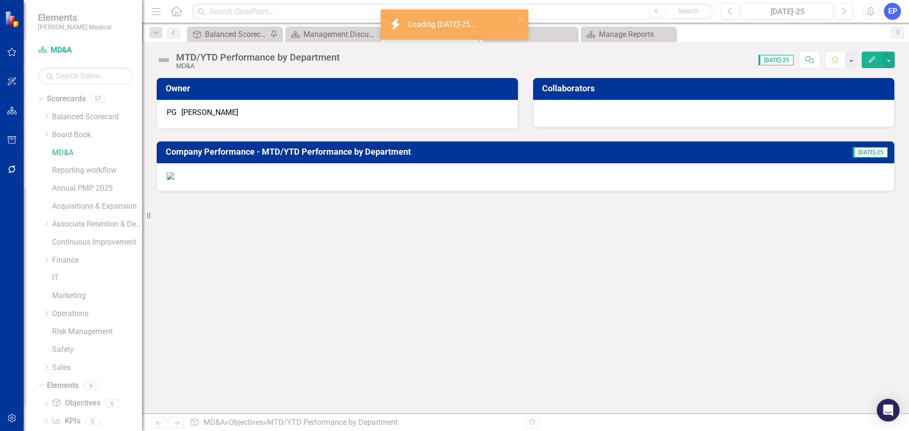
click at [174, 180] on img at bounding box center [171, 176] width 8 height 8
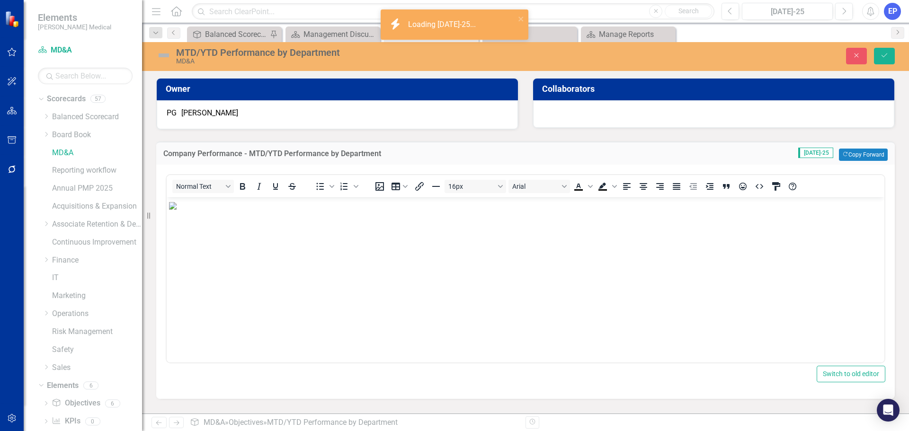
click at [177, 210] on img "Rich Text Area. Press ALT-0 for help." at bounding box center [173, 206] width 8 height 8
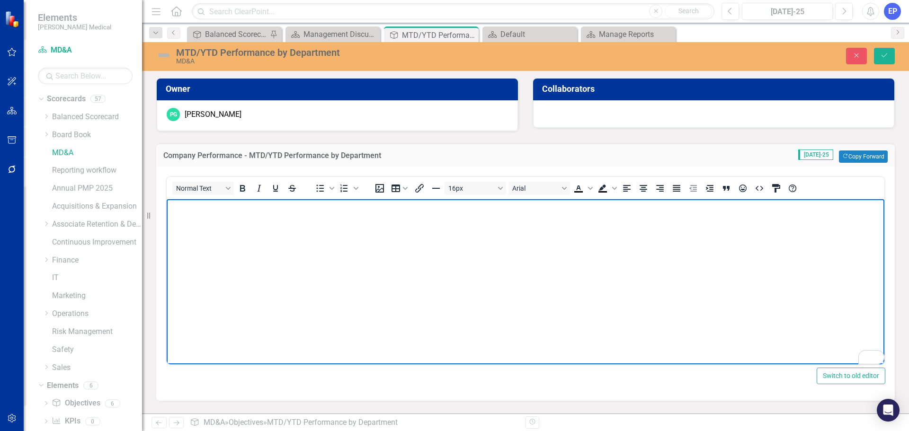
click at [469, 266] on body "To enrich screen reader interactions, please activate Accessibility in Grammarl…" at bounding box center [526, 270] width 718 height 142
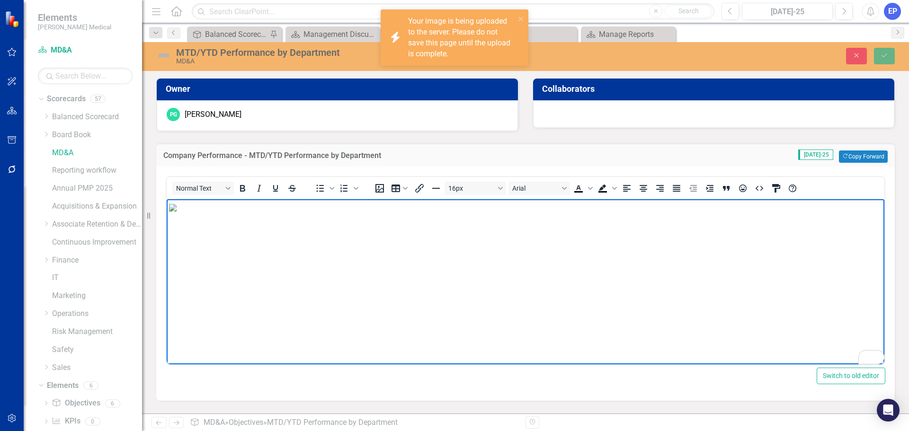
click at [174, 212] on img "To enrich screen reader interactions, please activate Accessibility in Grammarl…" at bounding box center [173, 208] width 8 height 8
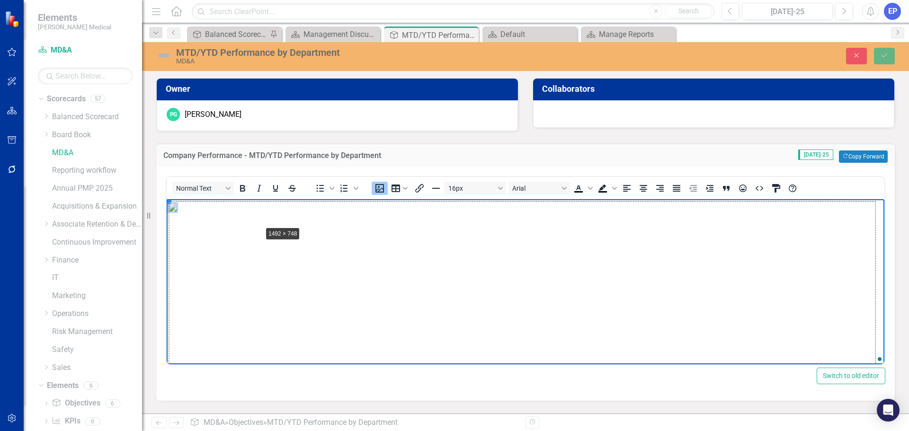
drag, startPoint x: 170, startPoint y: 203, endPoint x: 262, endPoint y: 227, distance: 95.5
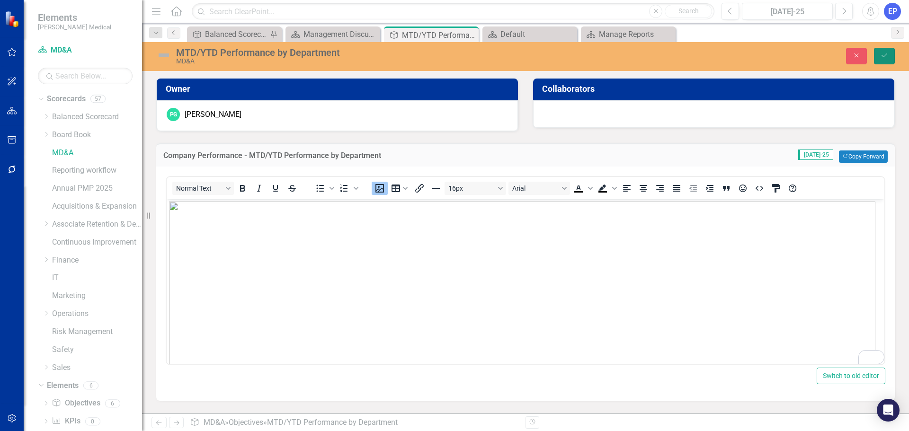
click at [881, 55] on icon "Save" at bounding box center [884, 55] width 9 height 7
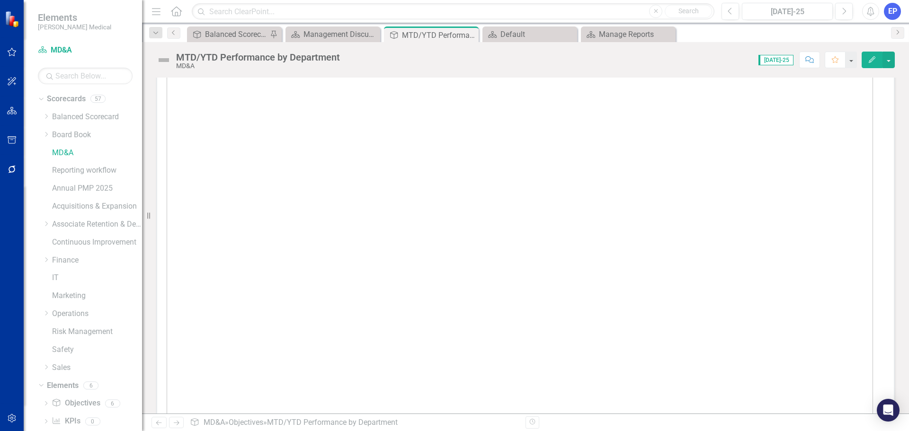
scroll to position [133, 0]
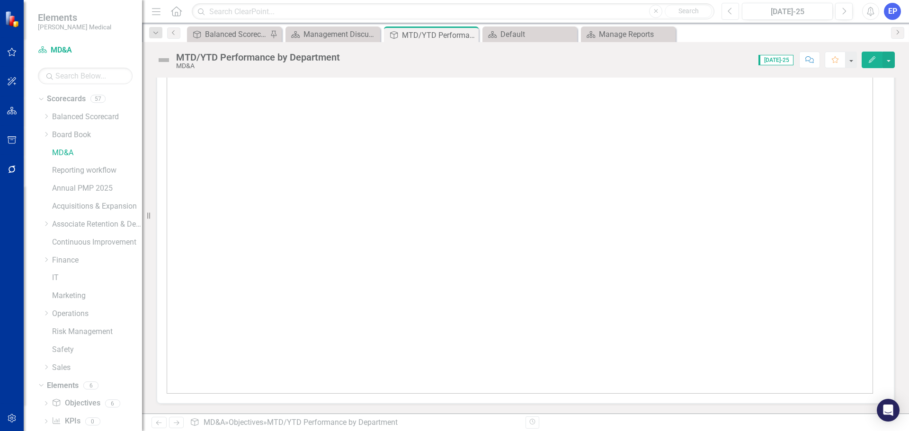
click at [729, 11] on icon "button" at bounding box center [730, 11] width 4 height 7
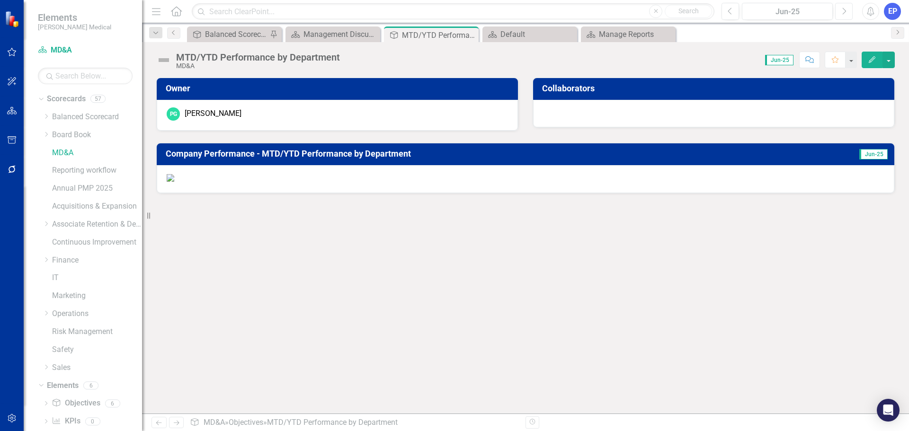
click at [844, 10] on icon "Next" at bounding box center [844, 11] width 5 height 9
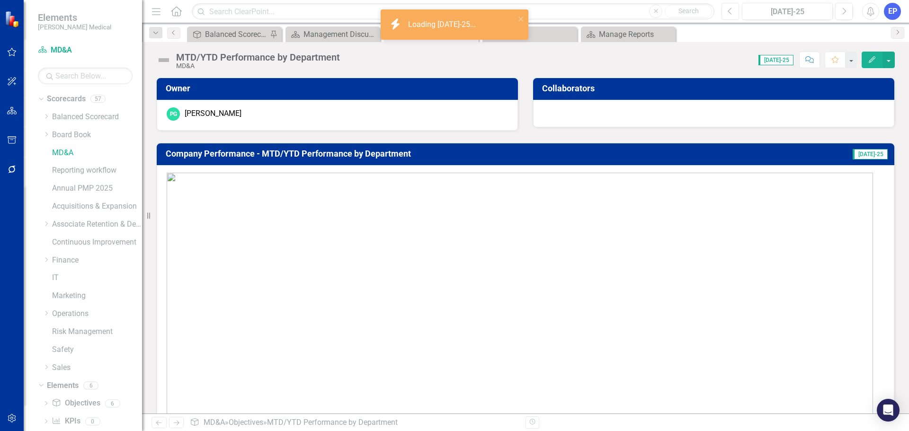
click at [728, 12] on icon "Previous" at bounding box center [730, 11] width 5 height 9
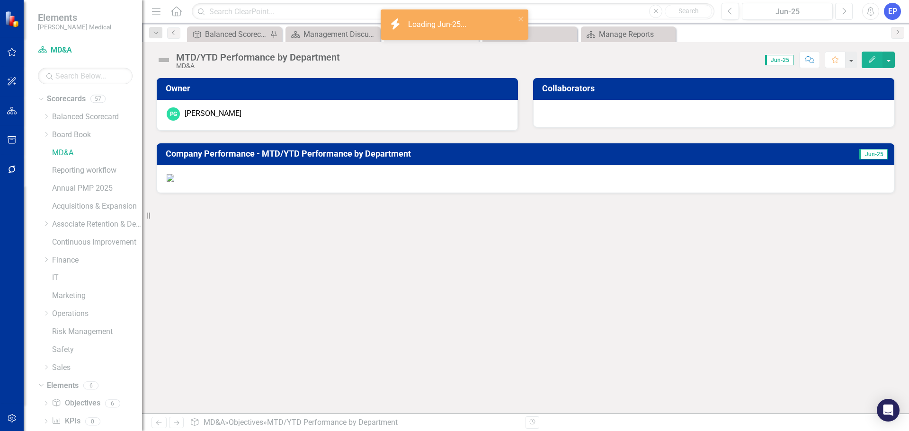
click at [848, 14] on button "Next" at bounding box center [844, 11] width 18 height 17
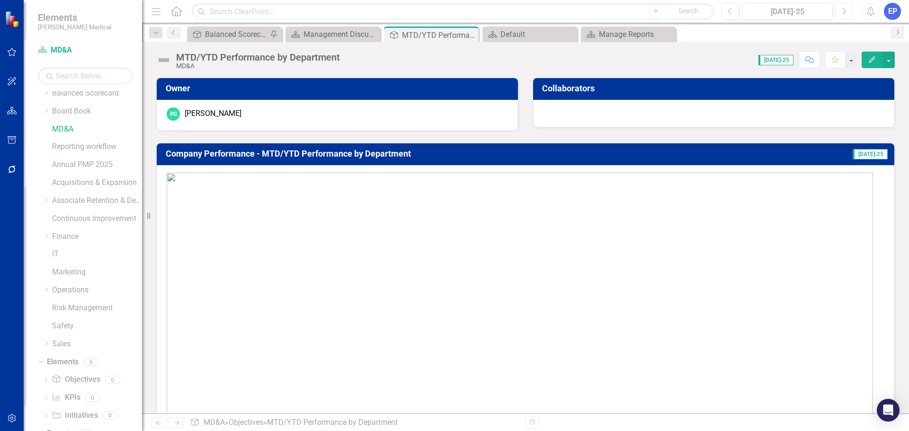
scroll to position [36, 0]
click at [51, 366] on div "Dropdown Objective Objectives 6" at bounding box center [92, 368] width 99 height 18
click at [46, 368] on icon "Dropdown" at bounding box center [46, 368] width 7 height 5
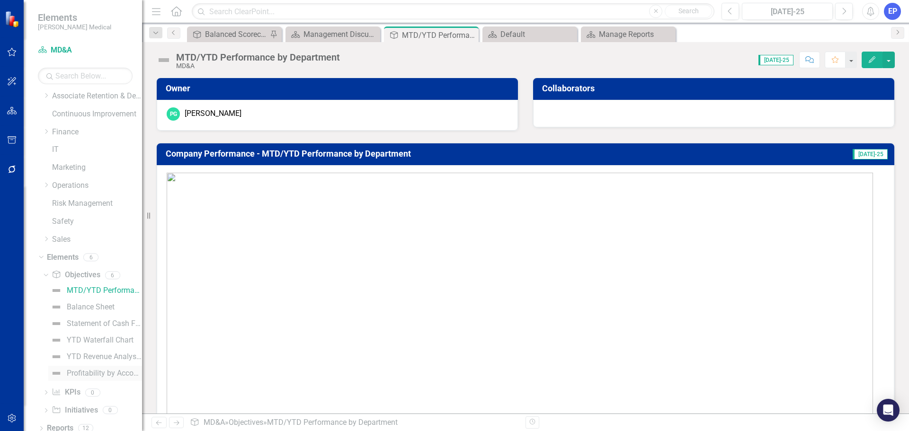
scroll to position [136, 0]
click at [90, 301] on div "Balance Sheet" at bounding box center [91, 300] width 48 height 9
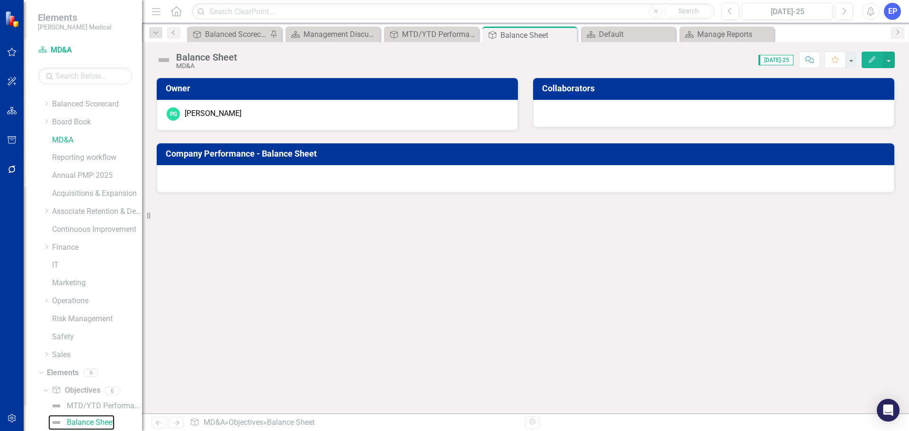
scroll to position [12, 0]
click at [464, 182] on div at bounding box center [526, 178] width 738 height 27
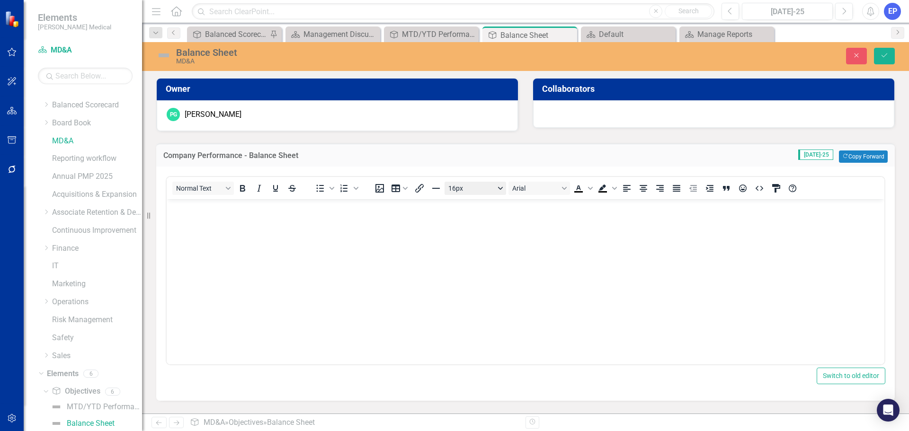
scroll to position [0, 0]
click at [451, 280] on body "Rich Text Area. Press ALT-0 for help." at bounding box center [526, 270] width 718 height 142
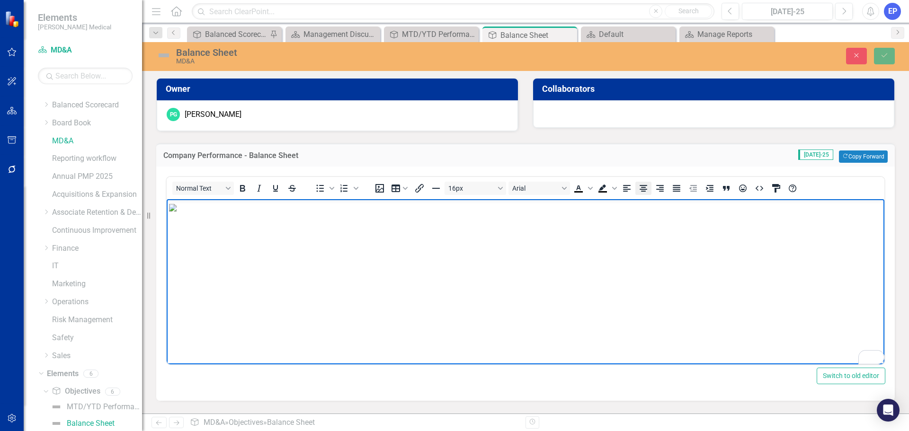
click at [642, 190] on icon "Align center" at bounding box center [644, 188] width 8 height 7
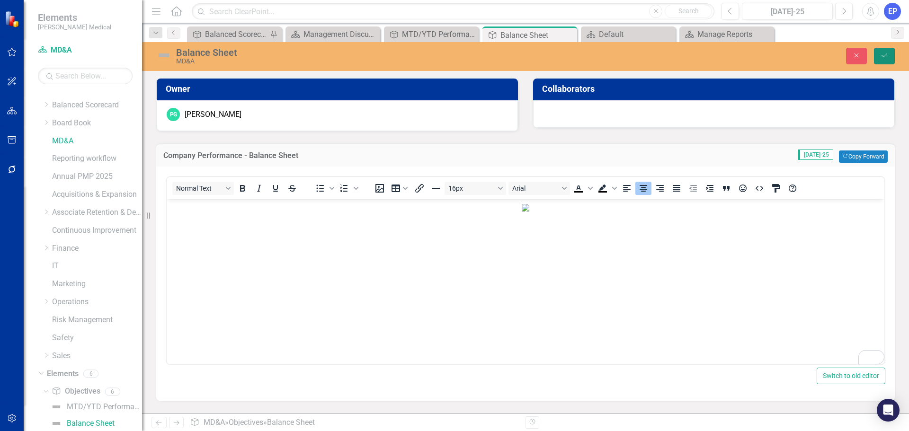
click at [881, 59] on icon "Save" at bounding box center [884, 55] width 9 height 7
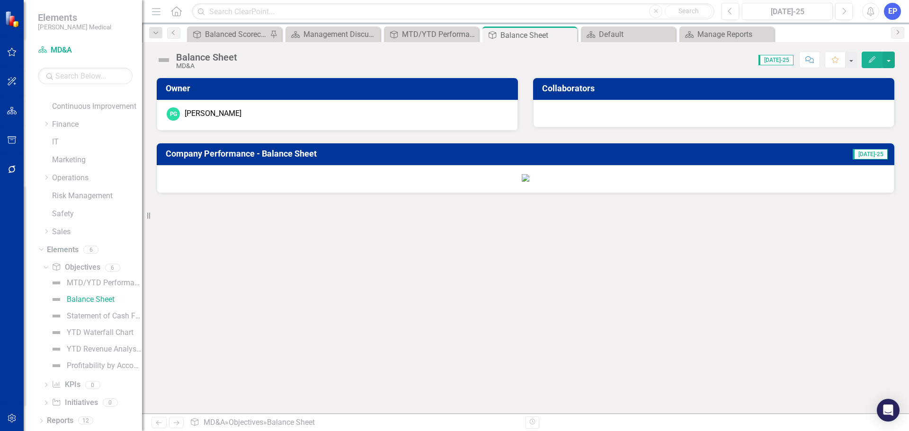
scroll to position [94, 0]
click at [522, 182] on img at bounding box center [526, 178] width 8 height 8
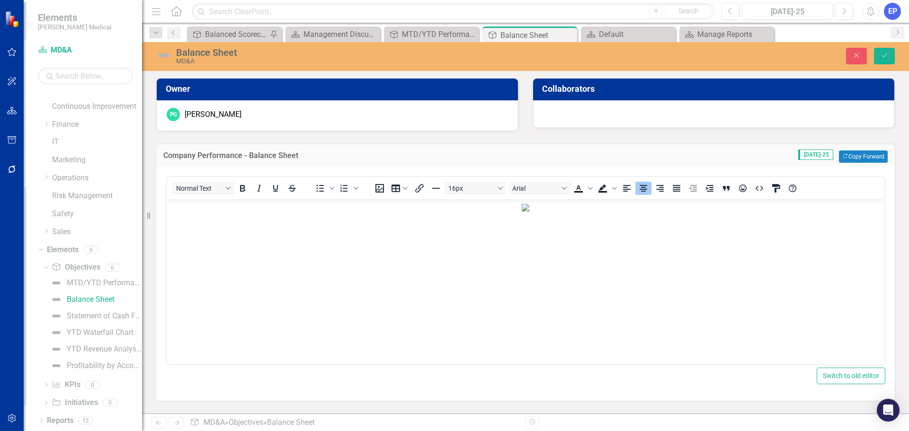
scroll to position [257, 0]
click at [785, 213] on p "Rich Text Area. Press ALT-0 for help." at bounding box center [525, 207] width 713 height 11
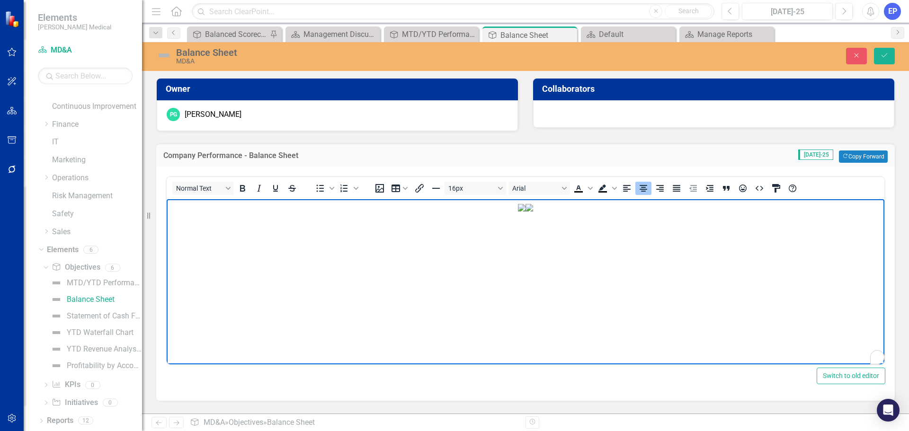
scroll to position [201, 0]
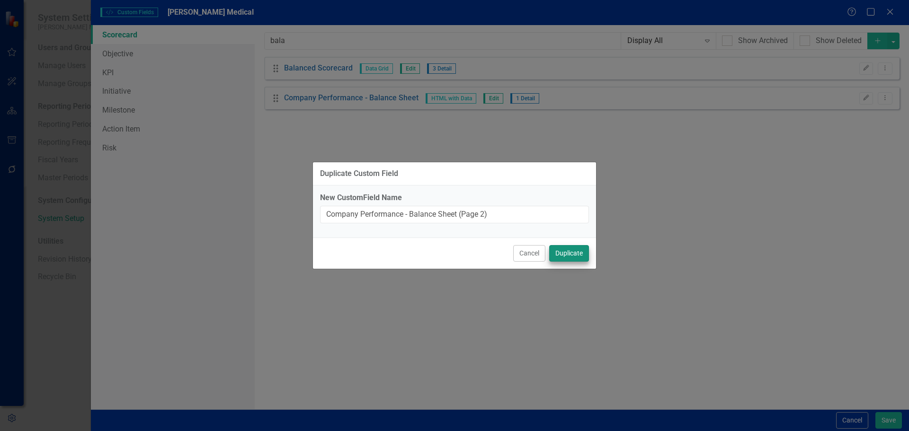
type input "Company Performance - Balance Sheet (Page 2)"
click at [559, 250] on button "Duplicate" at bounding box center [569, 253] width 40 height 17
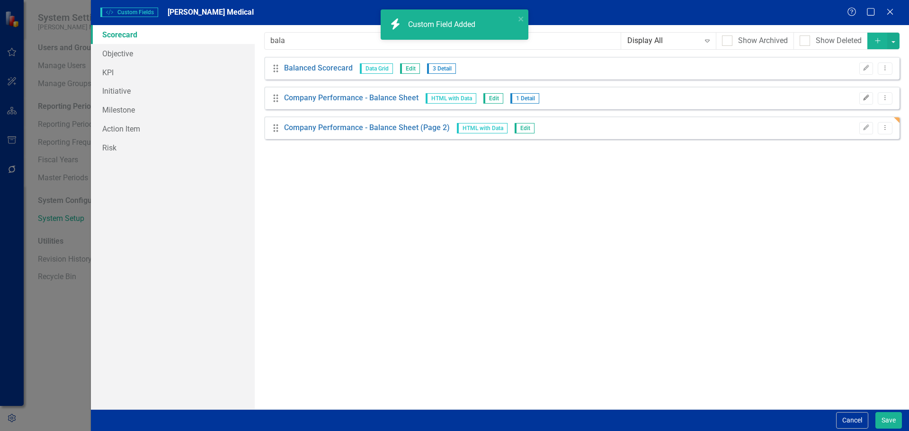
click at [865, 99] on icon "Edit" at bounding box center [866, 98] width 7 height 6
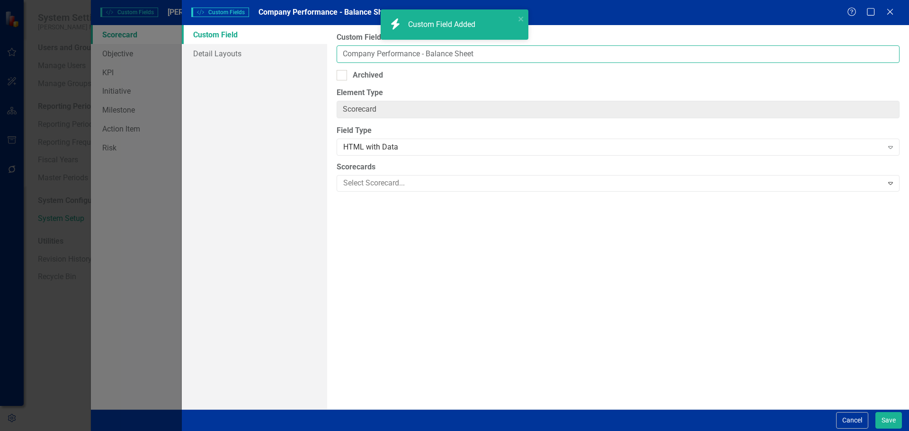
click at [482, 56] on input "Company Performance - Balance Sheet" at bounding box center [618, 54] width 563 height 18
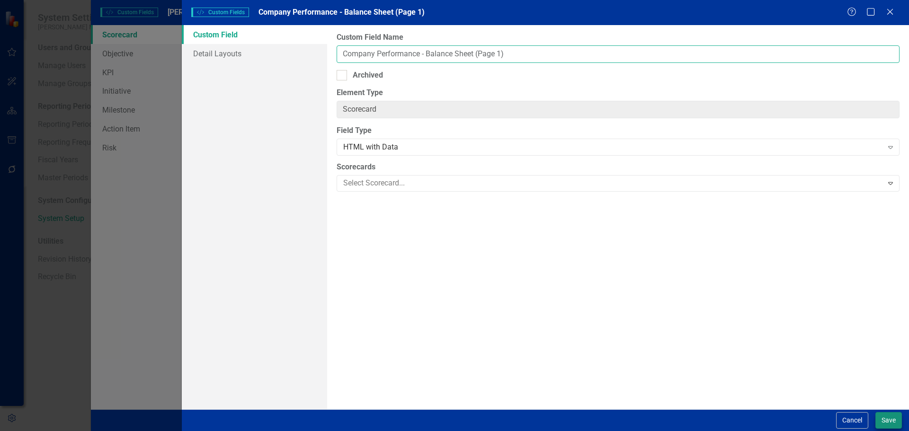
type input "Company Performance - Balance Sheet (Page 1)"
click at [881, 420] on button "Save" at bounding box center [889, 421] width 27 height 17
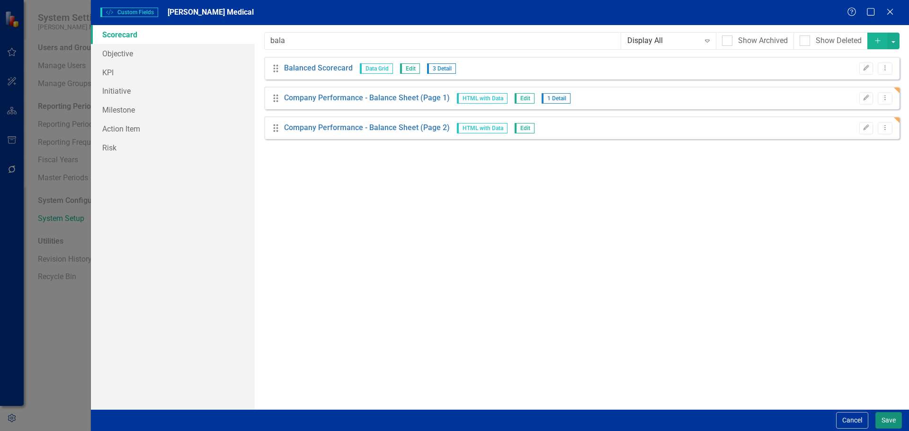
click at [889, 420] on button "Save" at bounding box center [889, 421] width 27 height 17
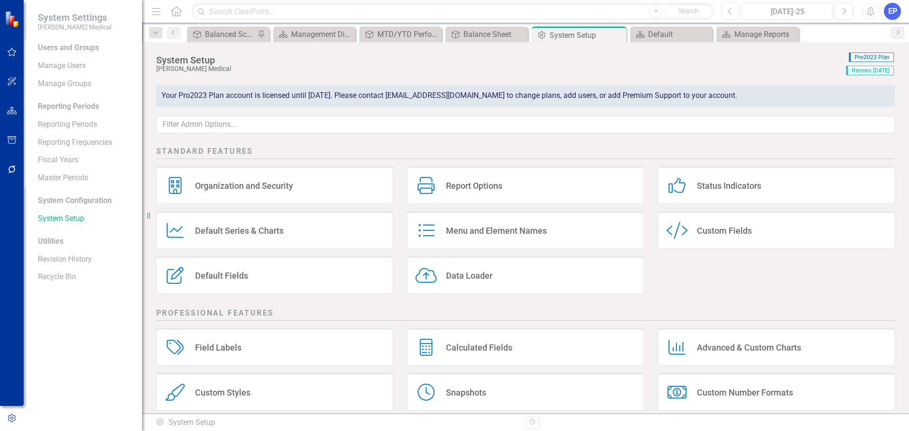
click at [707, 229] on div "Custom Fields" at bounding box center [724, 230] width 55 height 11
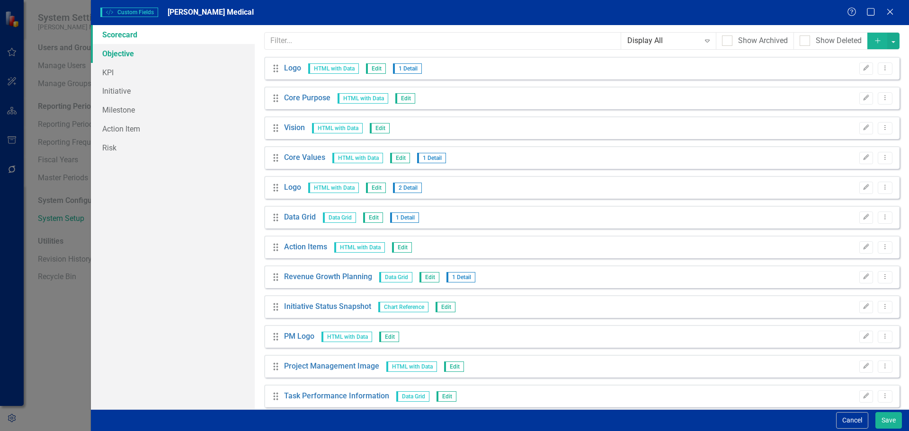
click at [122, 53] on link "Objective" at bounding box center [173, 53] width 164 height 19
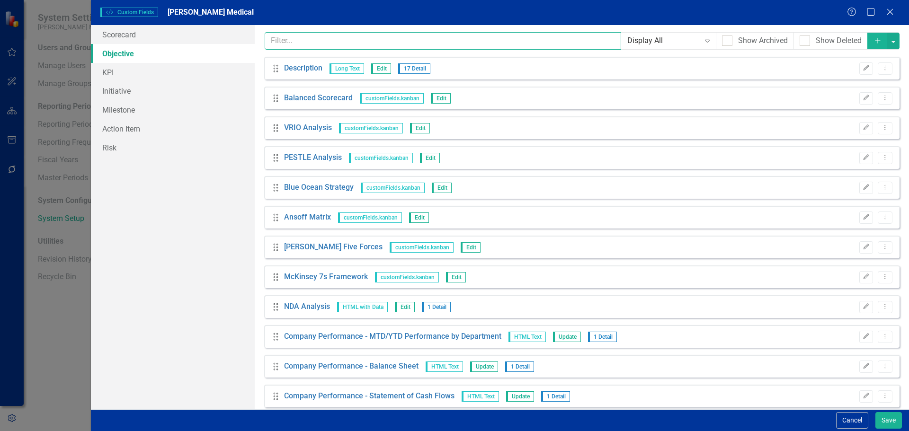
click at [325, 35] on input "text" at bounding box center [443, 41] width 357 height 18
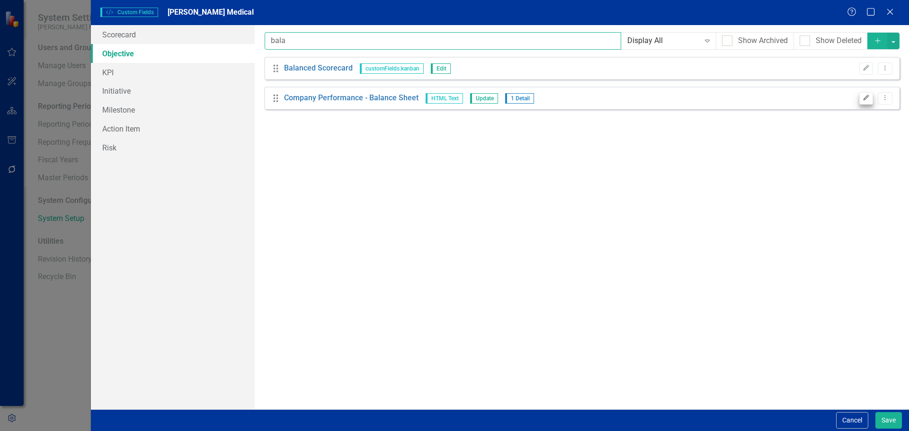
type input "bala"
click at [869, 98] on icon "Edit" at bounding box center [866, 98] width 7 height 6
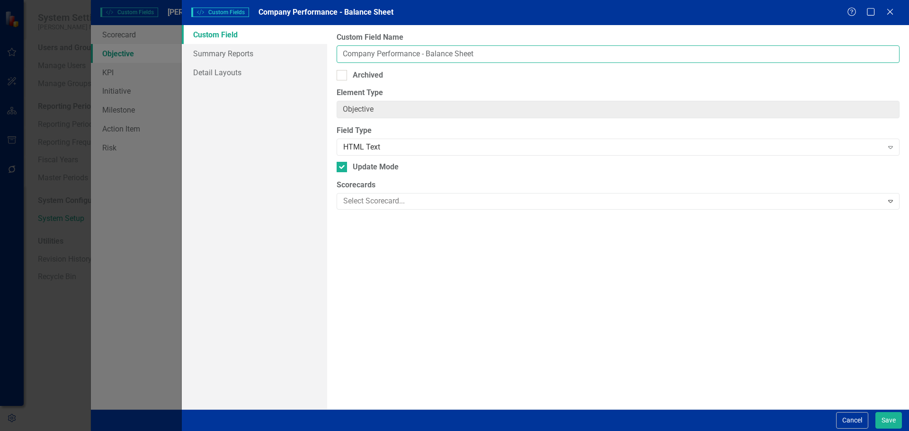
click at [477, 55] on input "Company Performance - Balance Sheet" at bounding box center [618, 54] width 563 height 18
type input "Company Performance - Balance Sheet (Page 1)"
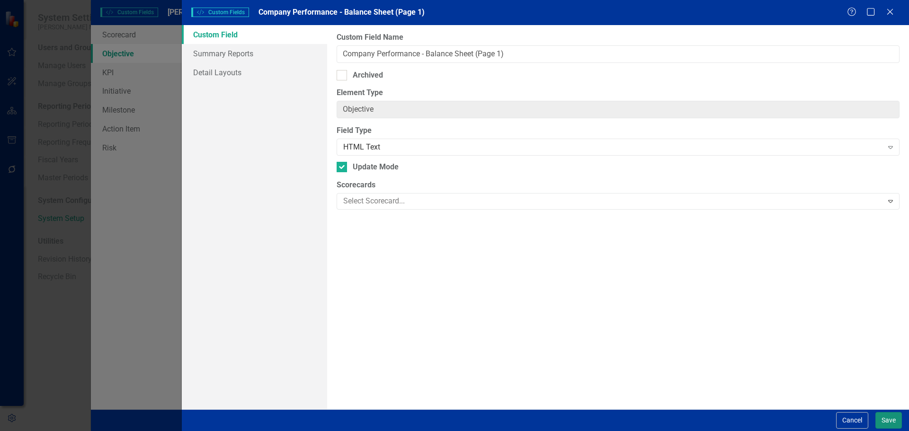
click at [886, 414] on button "Save" at bounding box center [889, 421] width 27 height 17
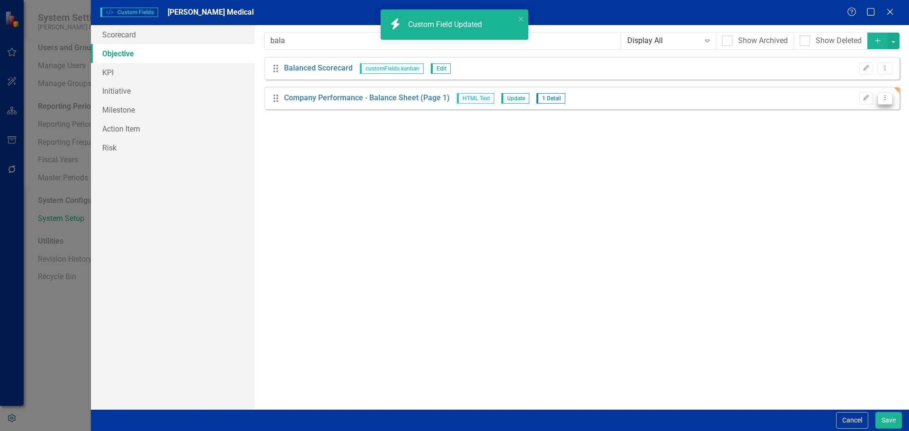
click at [881, 98] on icon "Dropdown Menu" at bounding box center [885, 98] width 8 height 6
click at [870, 129] on link "Copy Duplicate Custom Field" at bounding box center [842, 132] width 100 height 18
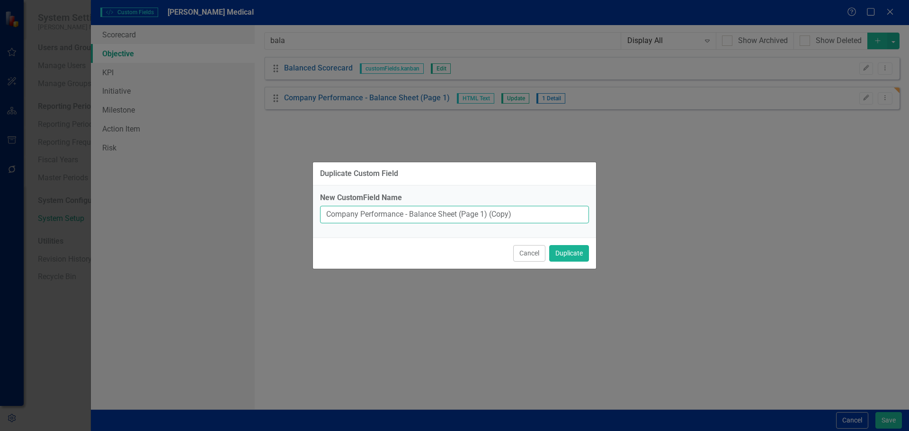
click at [563, 213] on input "Company Performance - Balance Sheet (Page 1) (Copy)" at bounding box center [454, 215] width 269 height 18
type input "Company Performance - Balance Sheet (Page 2)"
click at [562, 251] on button "Duplicate" at bounding box center [569, 253] width 40 height 17
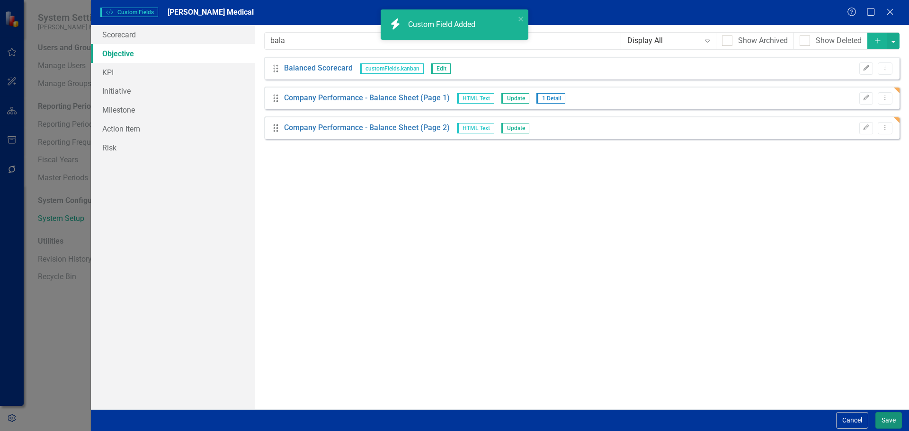
click at [889, 419] on button "Save" at bounding box center [889, 421] width 27 height 17
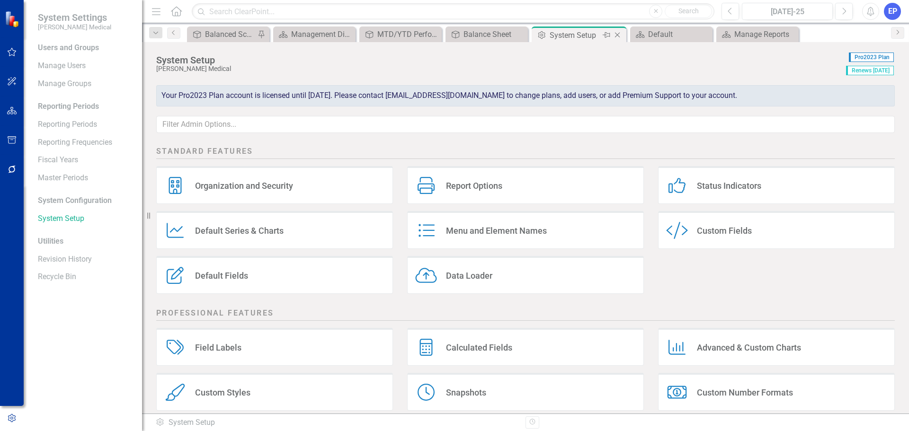
click at [619, 35] on icon "Close" at bounding box center [617, 35] width 9 height 8
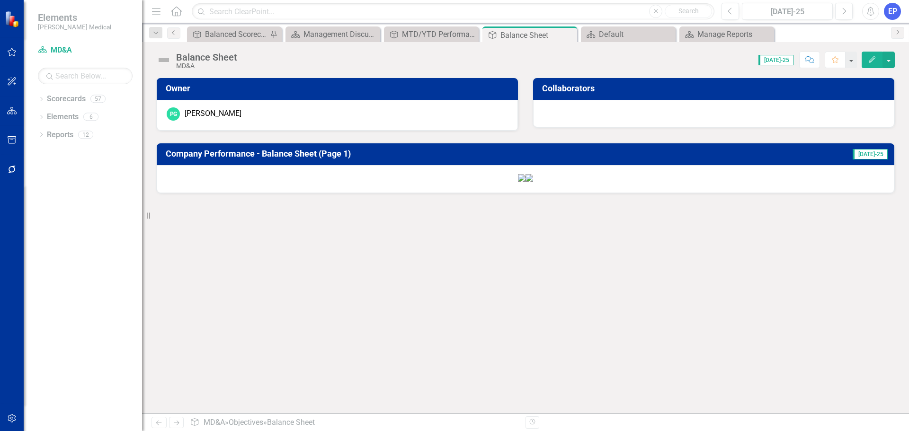
scroll to position [284, 0]
click at [533, 182] on img at bounding box center [530, 178] width 8 height 8
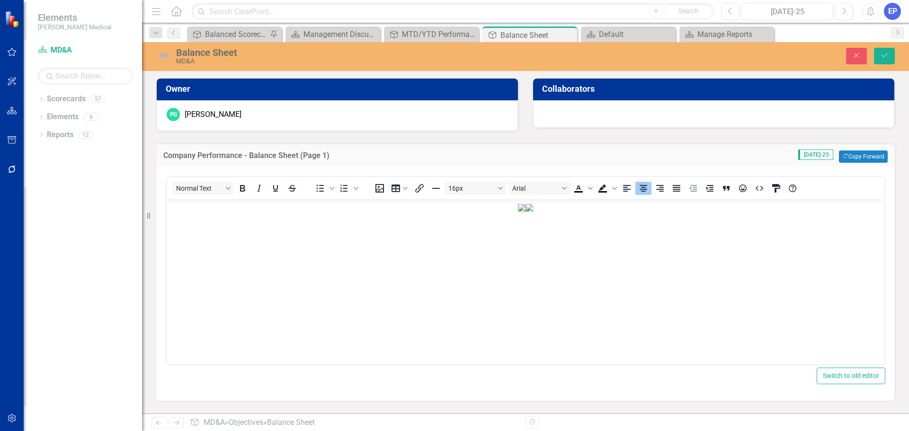
scroll to position [623, 0]
click at [533, 212] on img "Rich Text Area. Press ALT-0 for help." at bounding box center [530, 208] width 8 height 8
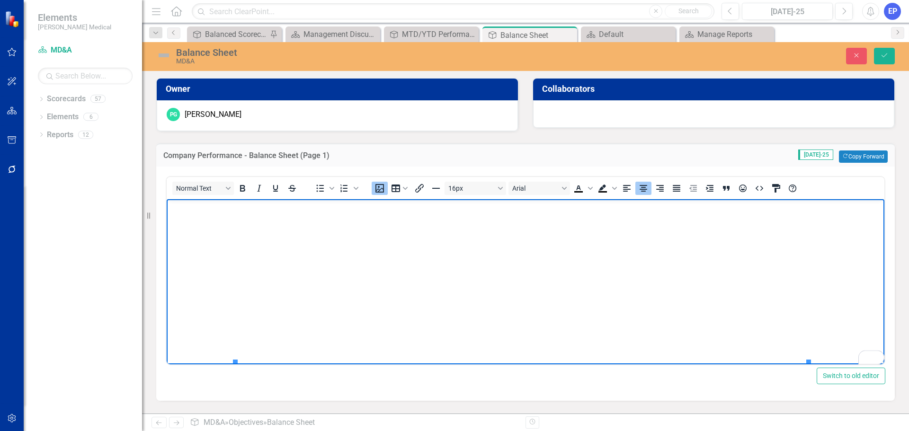
copy img "Rich Text Area. Press ALT-0 for help."
click at [892, 49] on button "Save" at bounding box center [884, 56] width 21 height 17
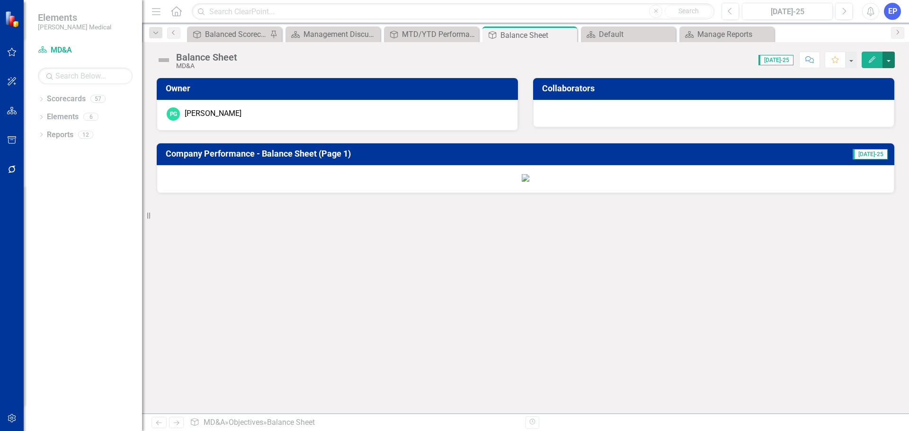
click at [889, 62] on button "button" at bounding box center [889, 60] width 12 height 17
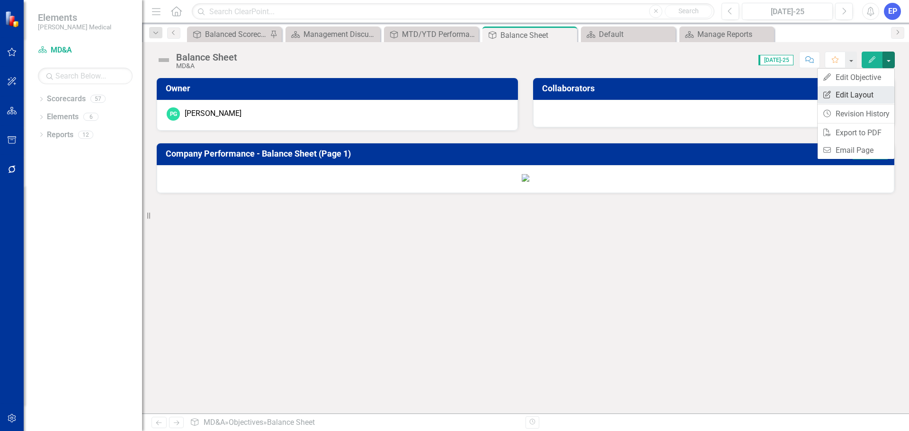
click at [871, 95] on link "Edit Report Edit Layout" at bounding box center [856, 95] width 77 height 18
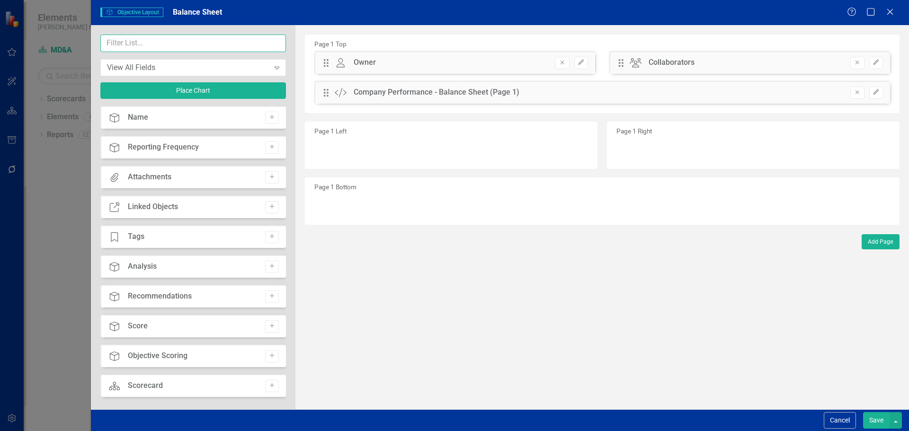
click at [165, 46] on input "text" at bounding box center [193, 44] width 186 height 18
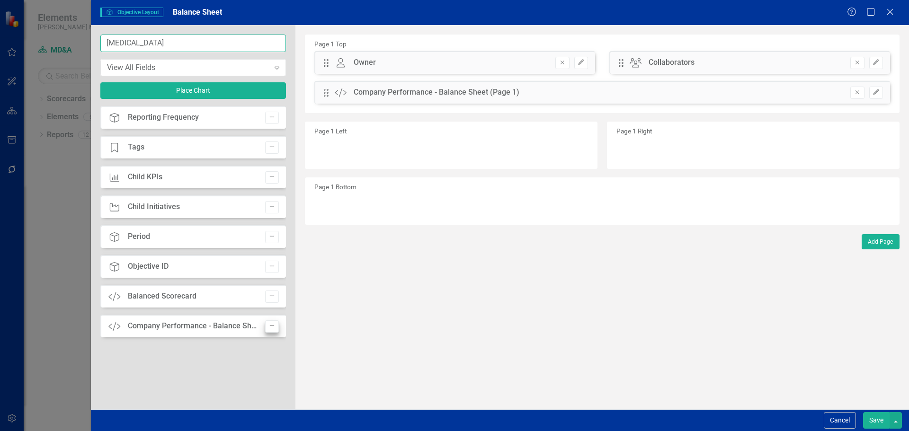
type input "[MEDICAL_DATA]"
click at [274, 325] on icon "Add" at bounding box center [272, 326] width 7 height 6
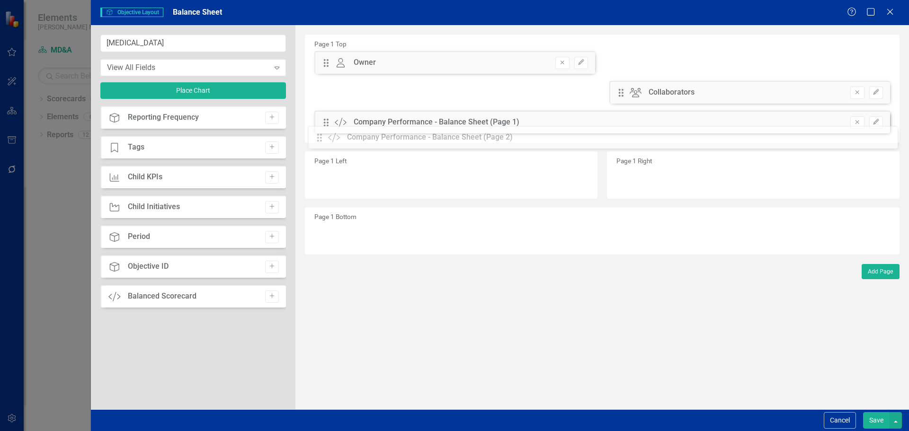
drag, startPoint x: 328, startPoint y: 64, endPoint x: 329, endPoint y: 139, distance: 74.8
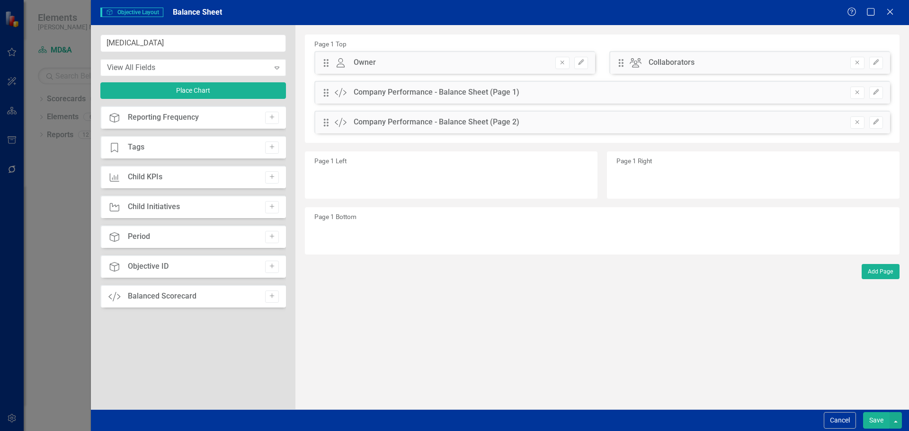
click at [868, 416] on button "Save" at bounding box center [876, 421] width 27 height 17
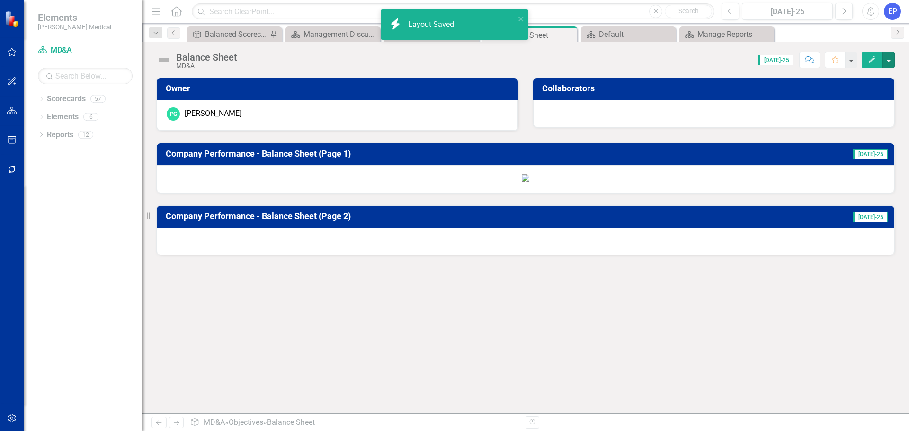
scroll to position [251, 0]
click at [467, 255] on div at bounding box center [526, 241] width 738 height 27
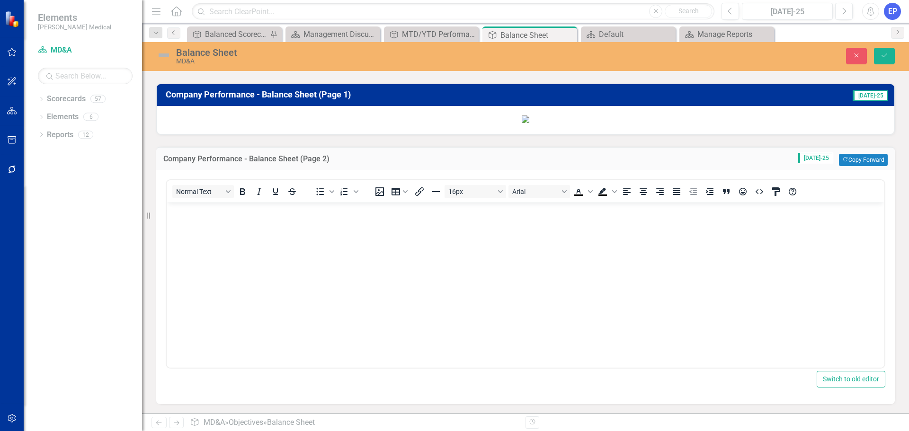
scroll to position [459, 0]
click at [440, 302] on body "Rich Text Area. Press ALT-0 for help." at bounding box center [526, 273] width 718 height 142
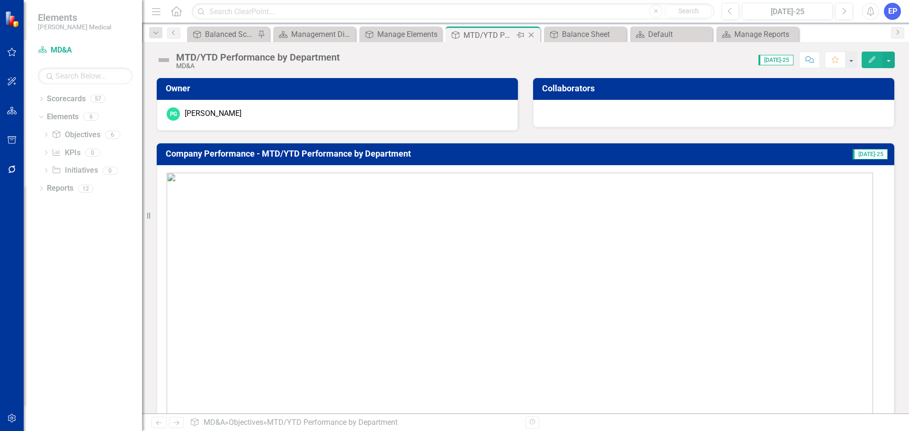
click at [532, 36] on icon at bounding box center [531, 35] width 5 height 5
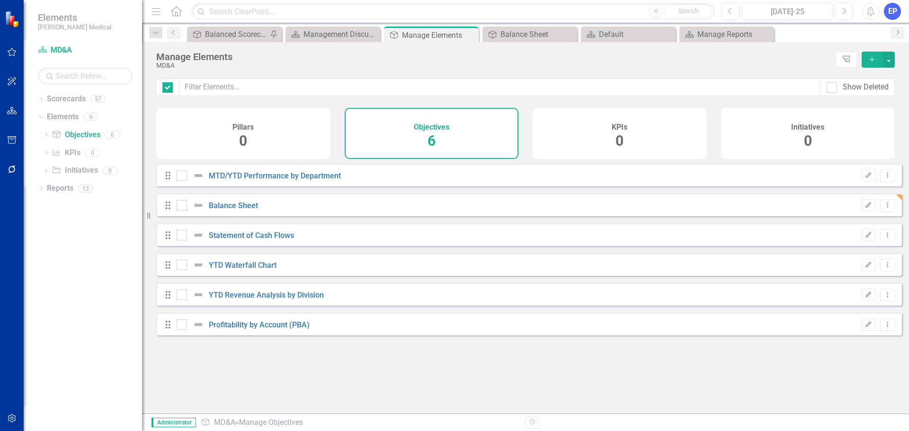
checkbox input "false"
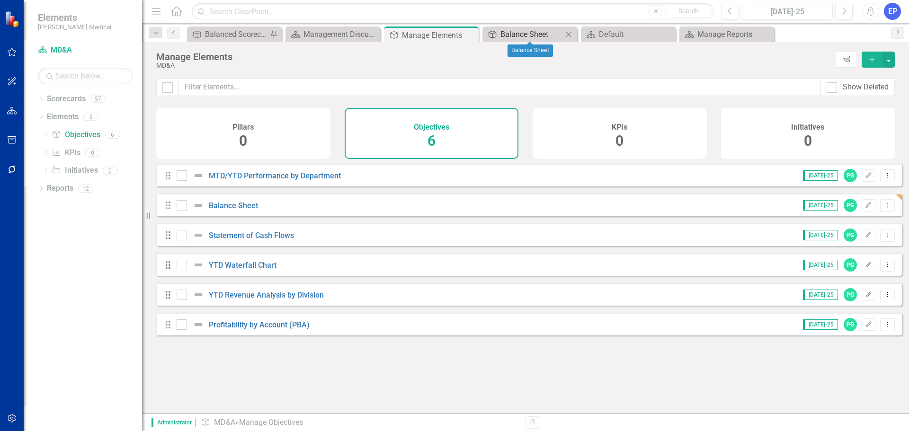
click at [521, 29] on div "Balance Sheet" at bounding box center [532, 34] width 63 height 12
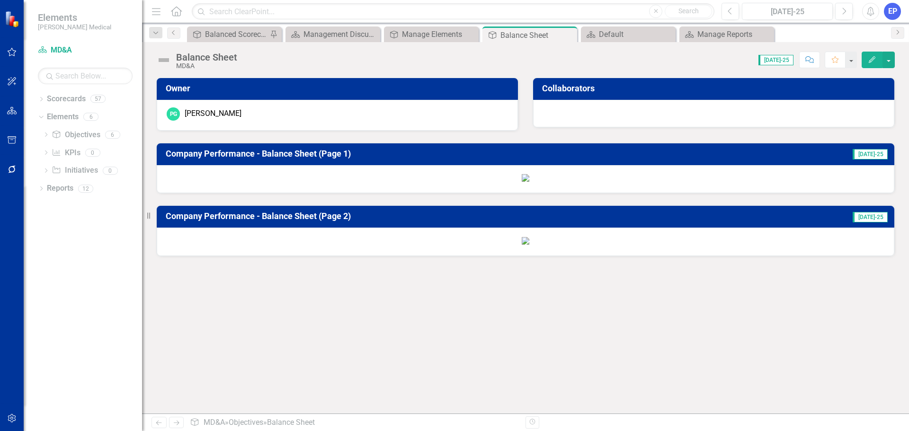
scroll to position [607, 0]
click at [572, 34] on icon "Close" at bounding box center [568, 35] width 9 height 8
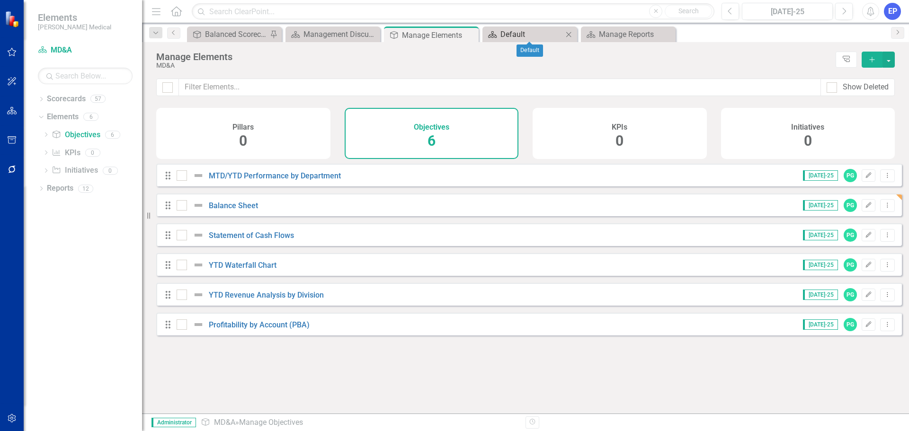
click at [529, 33] on div "Default" at bounding box center [532, 34] width 63 height 12
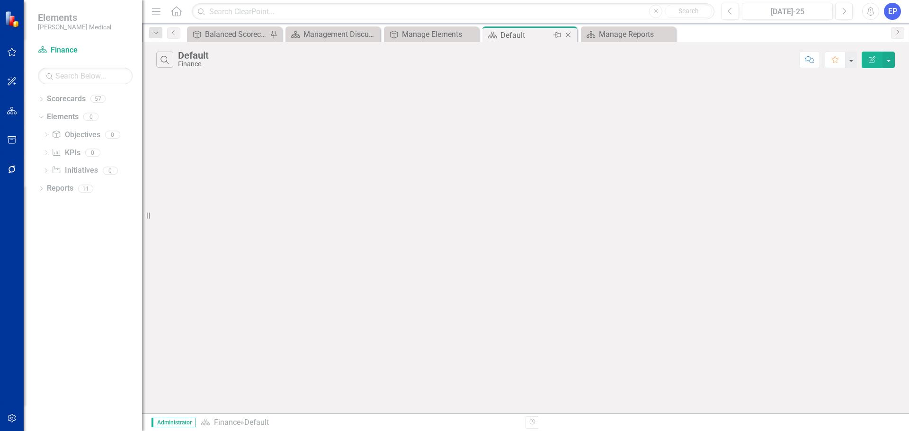
click at [569, 33] on icon "Close" at bounding box center [568, 35] width 9 height 8
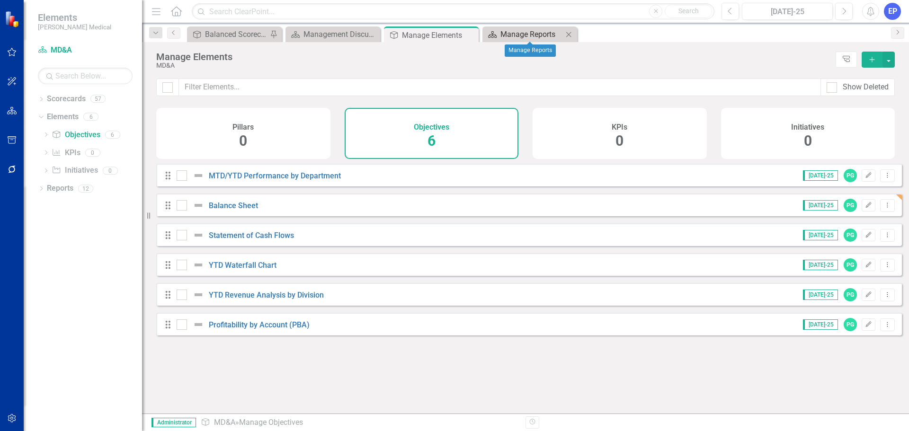
click at [522, 33] on div "Manage Reports" at bounding box center [532, 34] width 63 height 12
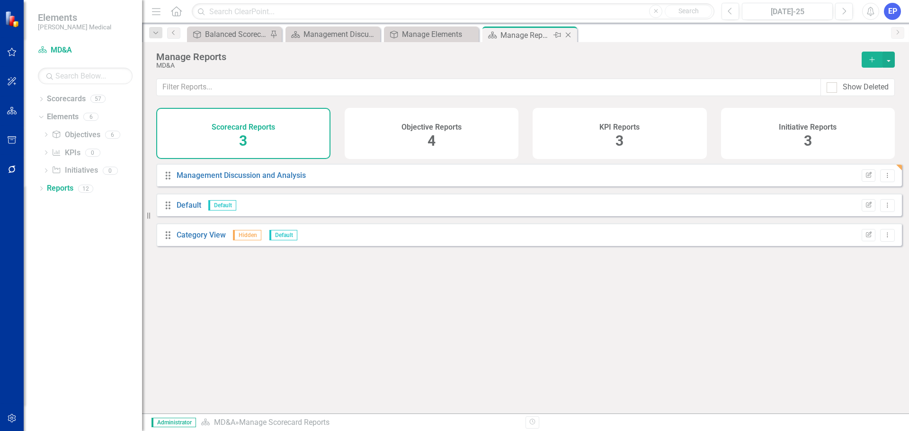
click at [572, 36] on icon "Close" at bounding box center [568, 35] width 9 height 8
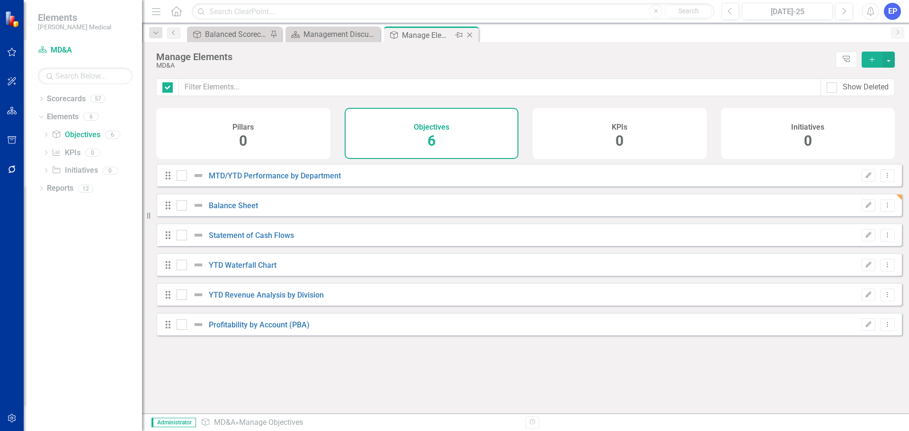
checkbox input "false"
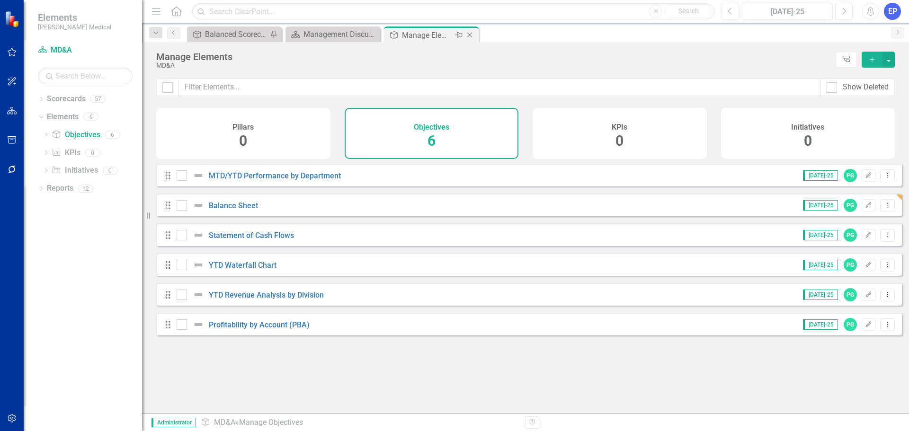
click at [472, 35] on icon "Close" at bounding box center [469, 35] width 9 height 8
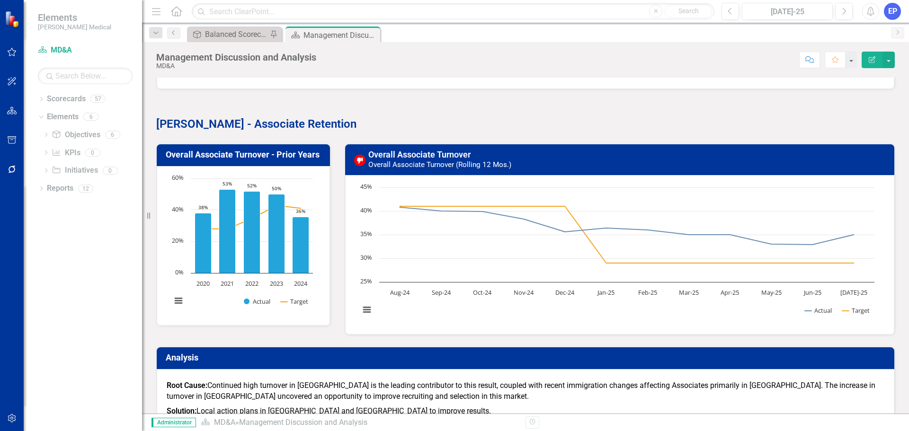
scroll to position [1184, 0]
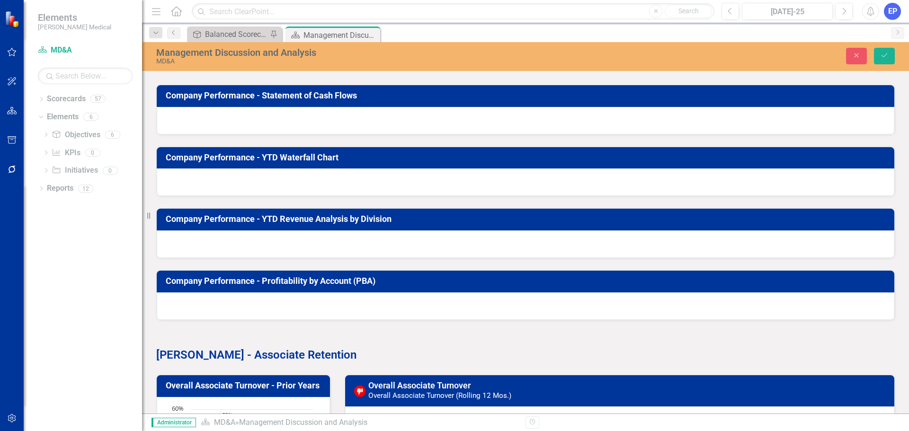
scroll to position [1326, 0]
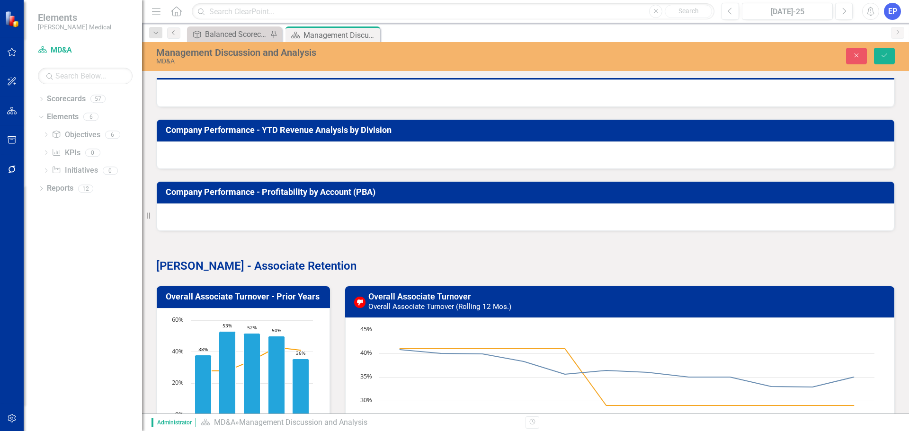
scroll to position [342, 0]
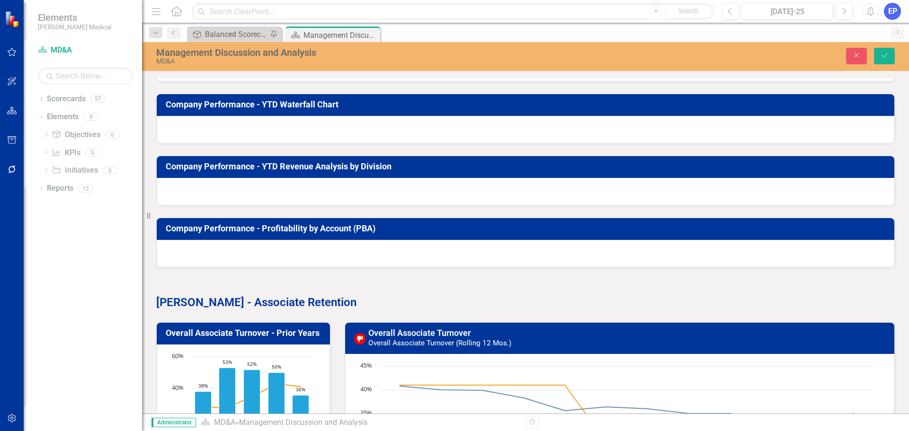
scroll to position [368, 0]
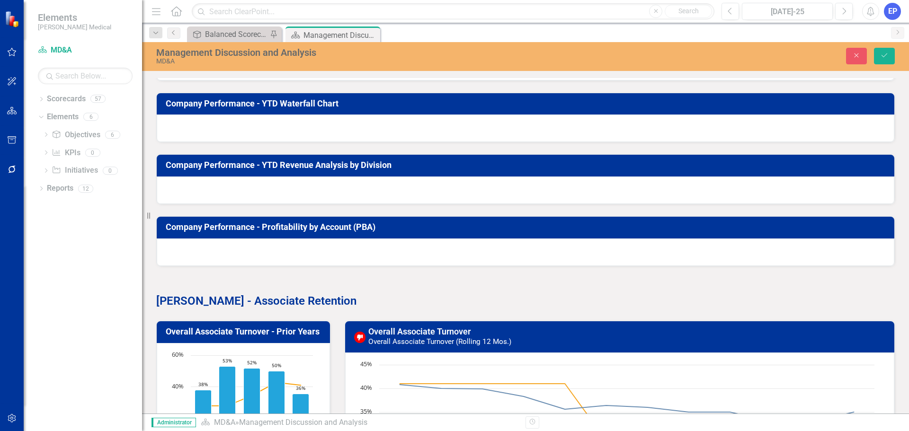
click at [883, 53] on icon "Save" at bounding box center [884, 55] width 9 height 7
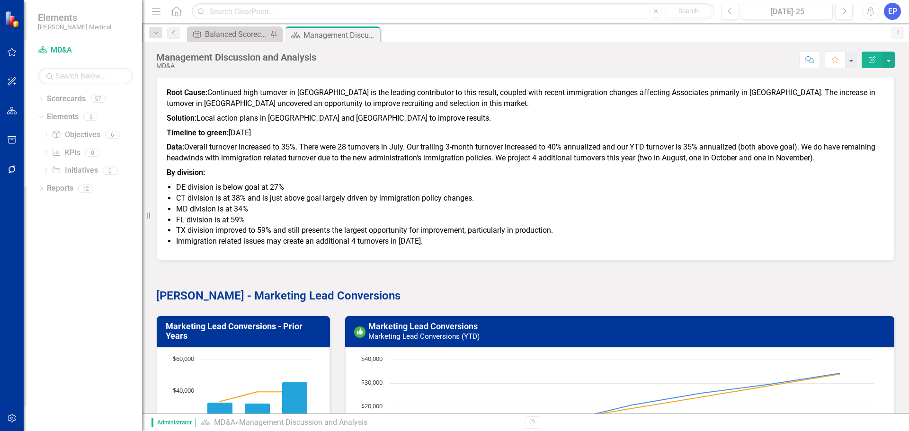
scroll to position [1516, 0]
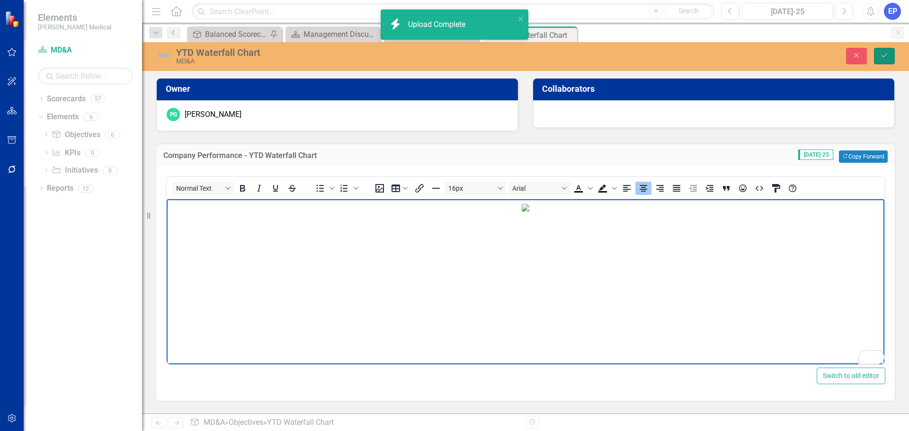
click at [884, 56] on icon "Save" at bounding box center [884, 55] width 9 height 7
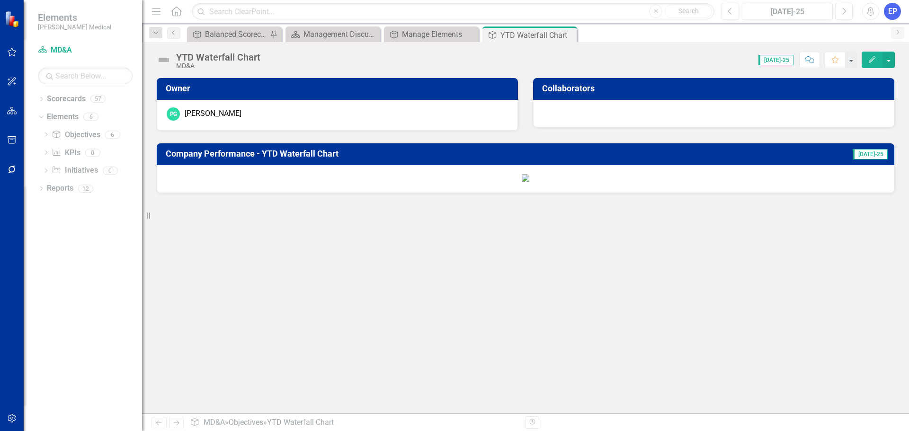
scroll to position [184, 0]
click at [567, 36] on icon "Close" at bounding box center [568, 35] width 9 height 8
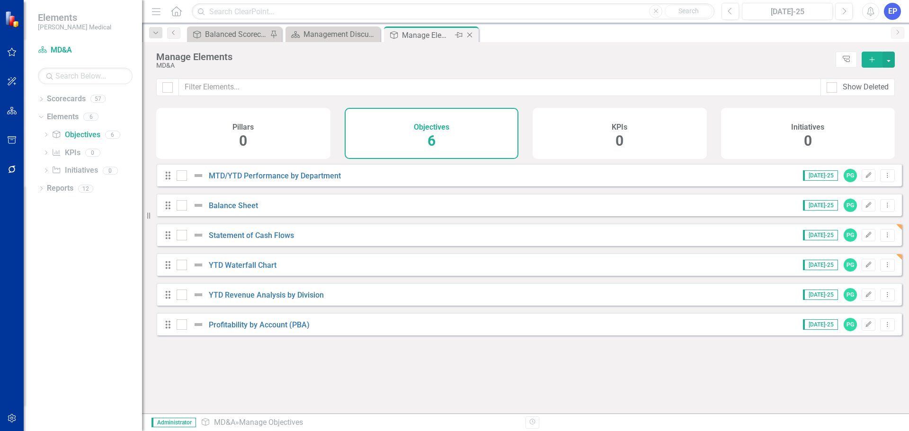
click at [432, 34] on div "Manage Elements" at bounding box center [427, 35] width 51 height 12
click at [287, 300] on link "YTD Revenue Analysis by Division" at bounding box center [266, 295] width 115 height 9
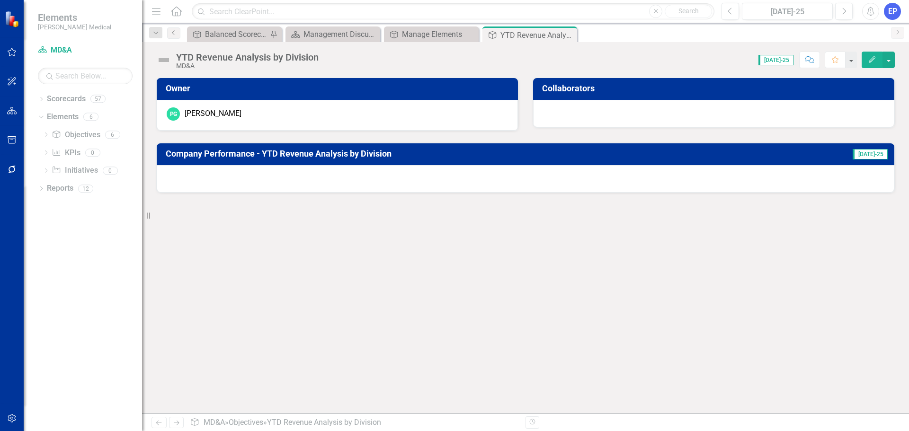
click at [463, 174] on div at bounding box center [526, 178] width 738 height 27
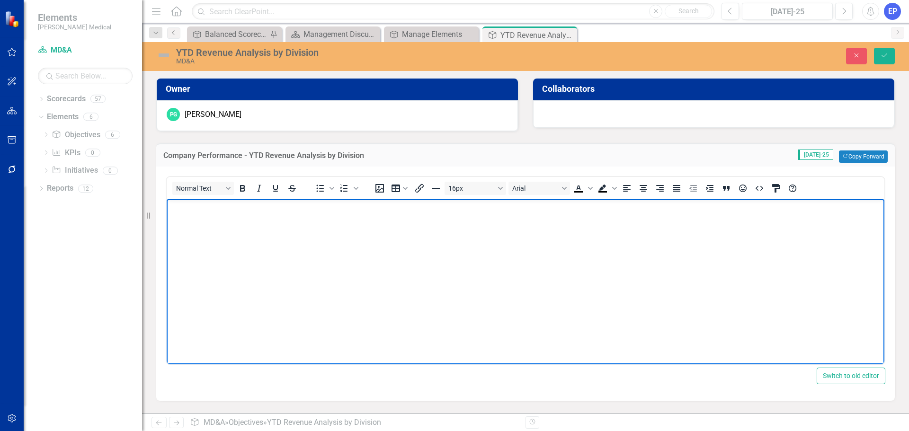
click at [473, 257] on body "Rich Text Area. Press ALT-0 for help." at bounding box center [526, 270] width 718 height 142
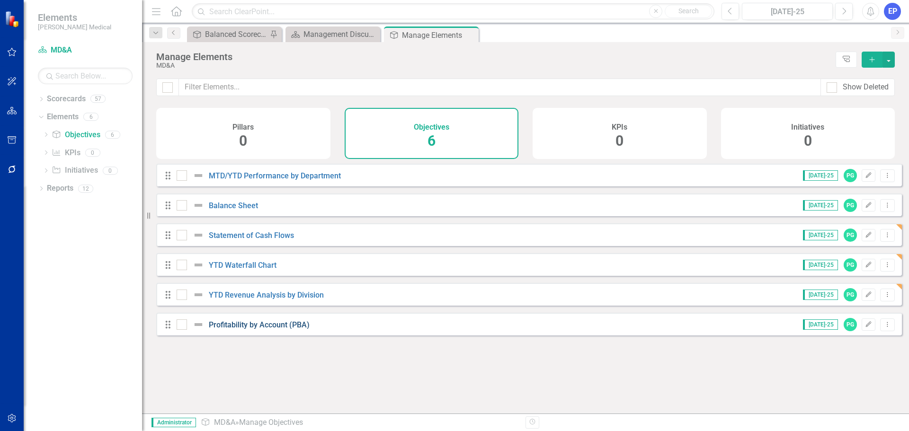
click at [276, 330] on link "Profitability by Account (PBA)" at bounding box center [259, 325] width 101 height 9
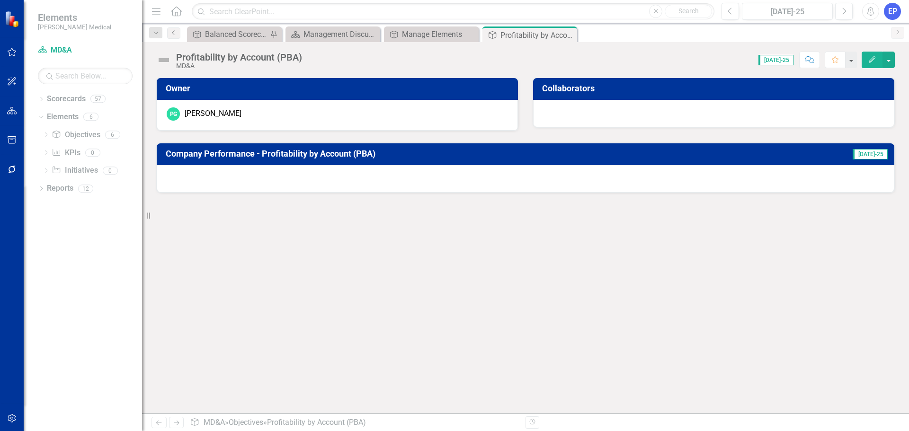
click at [457, 180] on div at bounding box center [526, 178] width 738 height 27
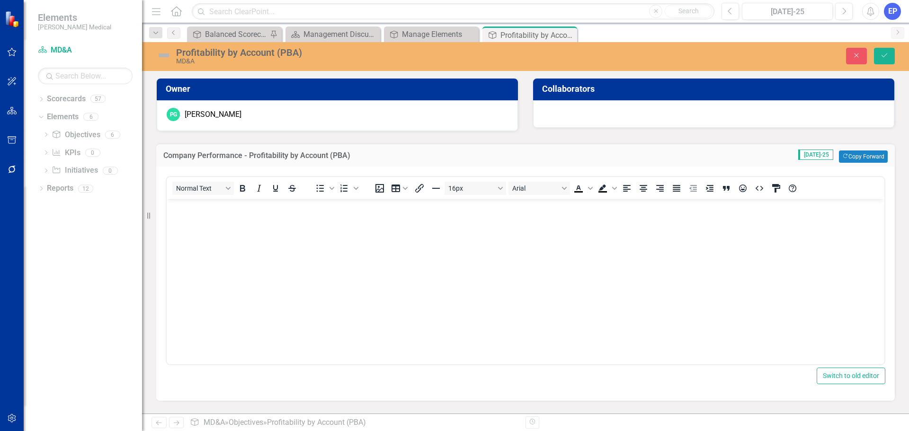
click at [457, 246] on body "Rich Text Area. Press ALT-0 for help." at bounding box center [526, 270] width 718 height 142
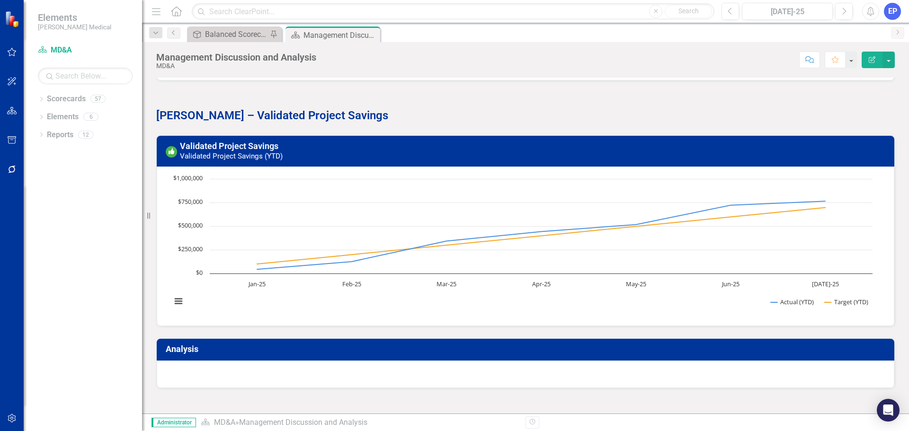
scroll to position [3079, 0]
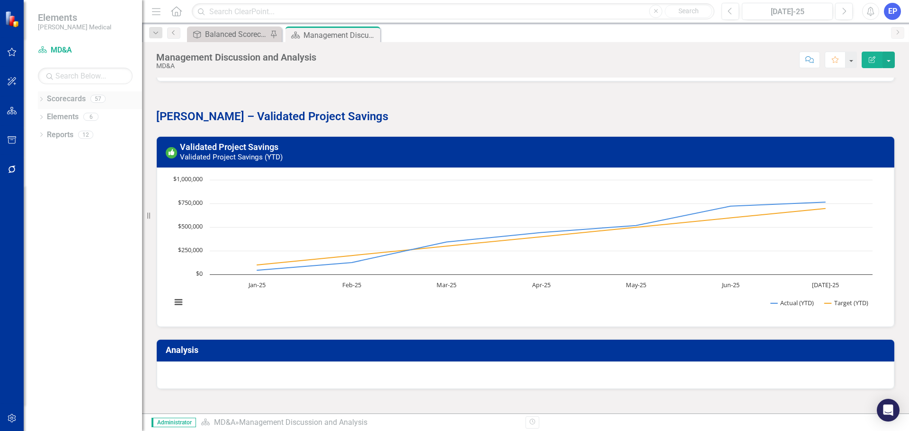
click at [41, 99] on icon "Dropdown" at bounding box center [41, 100] width 7 height 5
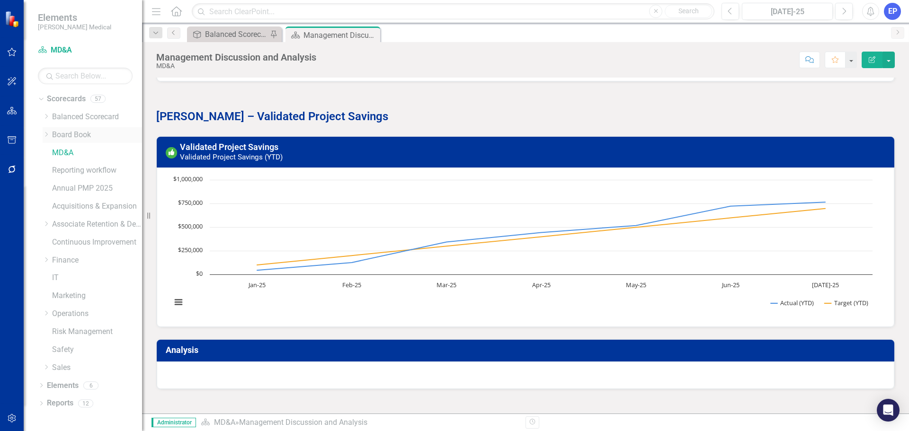
click at [44, 136] on icon "Dropdown" at bounding box center [46, 135] width 7 height 6
click at [89, 206] on link "BoD - Finance" at bounding box center [102, 206] width 81 height 11
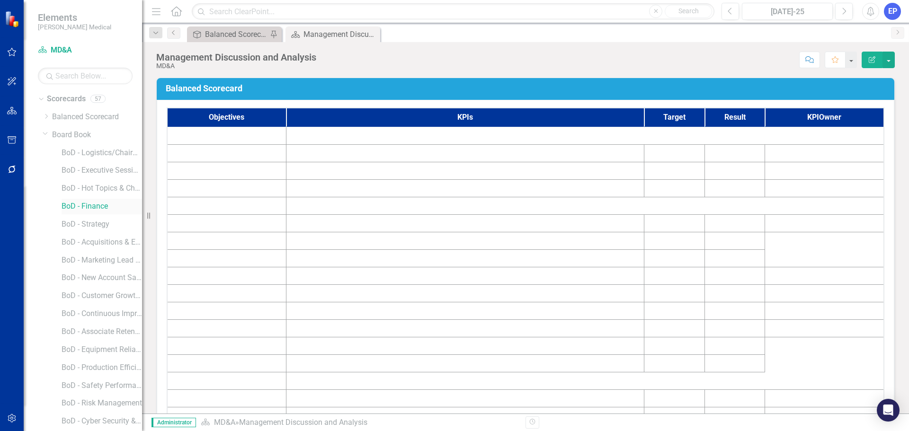
click at [97, 208] on link "BoD - Finance" at bounding box center [102, 206] width 81 height 11
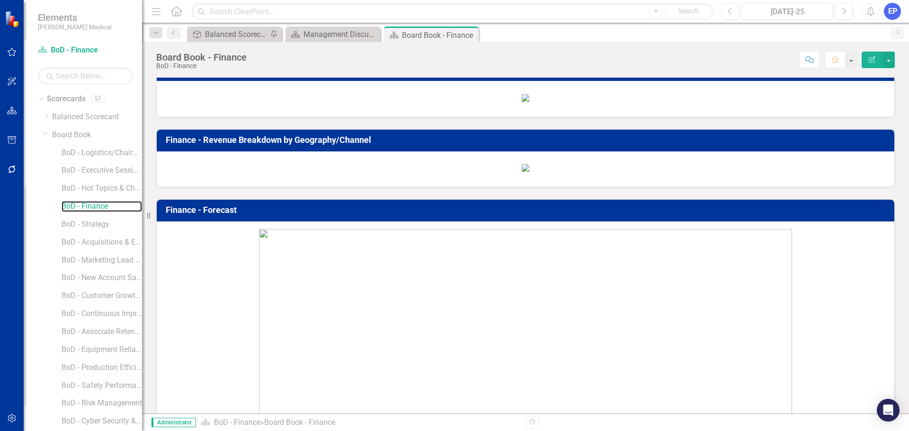
scroll to position [805, 0]
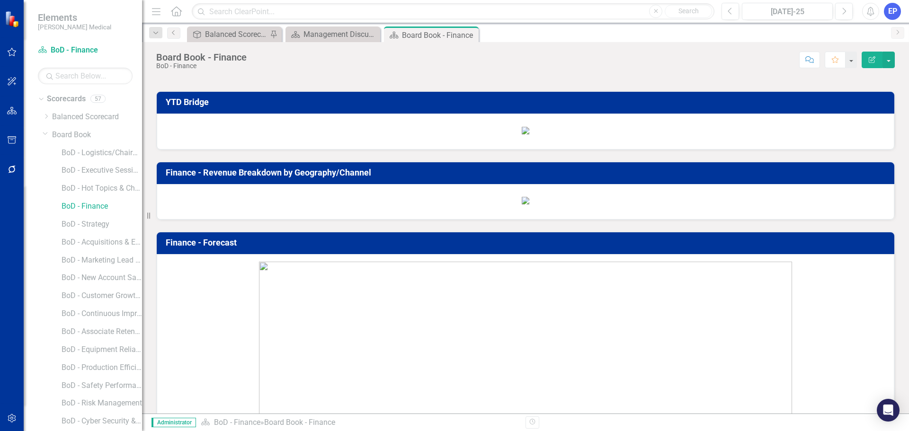
click at [522, 135] on img at bounding box center [526, 131] width 8 height 8
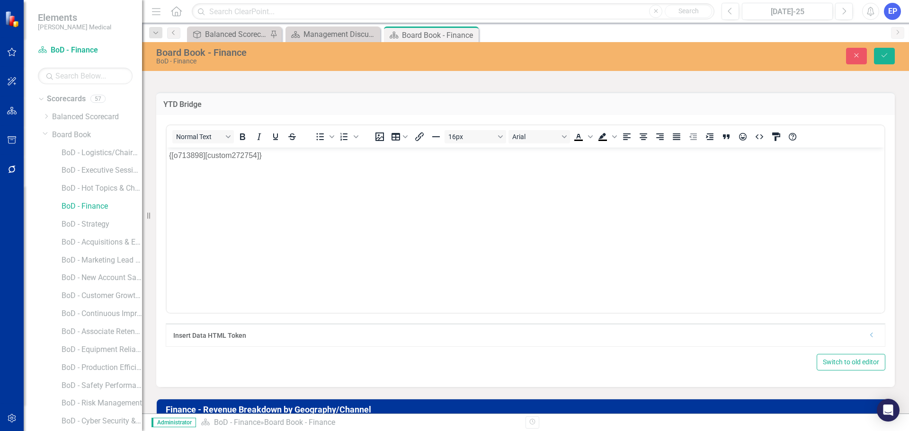
scroll to position [0, 0]
click at [857, 55] on icon "button" at bounding box center [857, 56] width 4 height 4
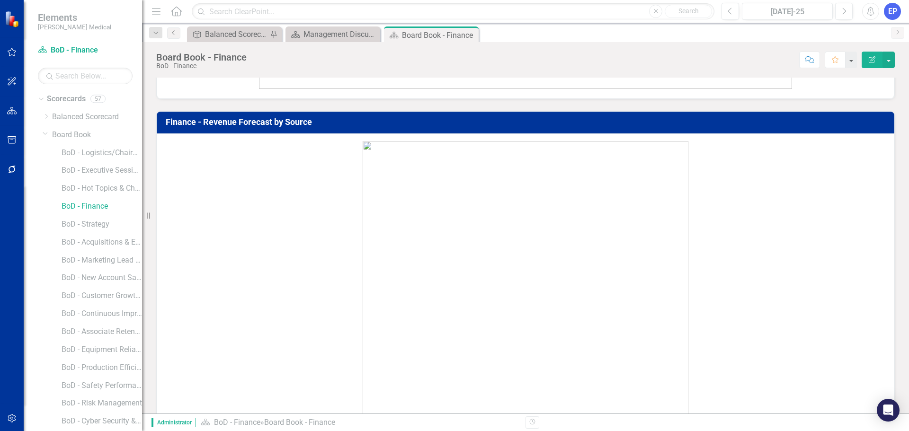
scroll to position [1279, 0]
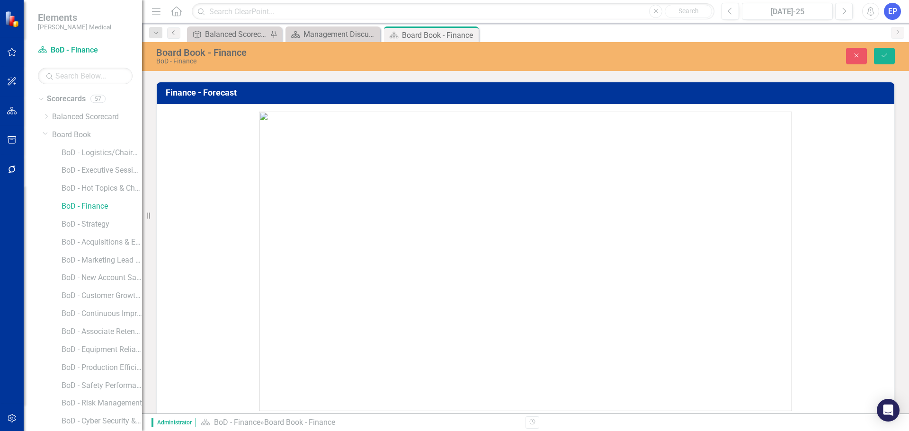
scroll to position [1185, 0]
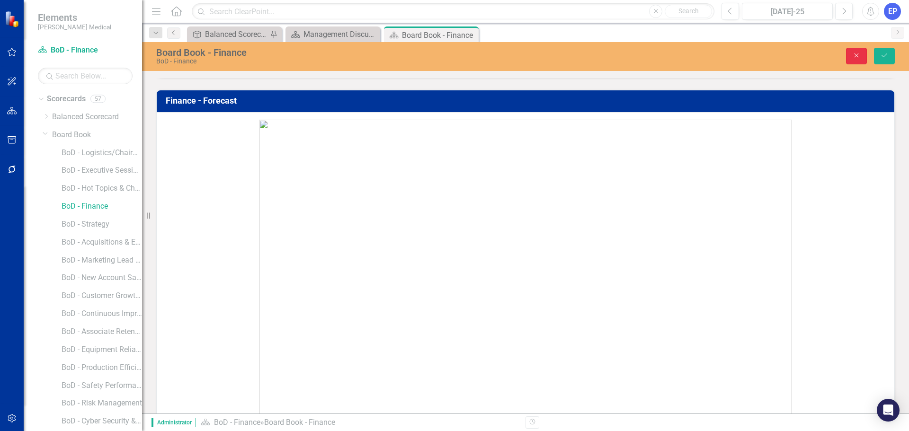
click at [855, 52] on button "Close" at bounding box center [856, 56] width 21 height 17
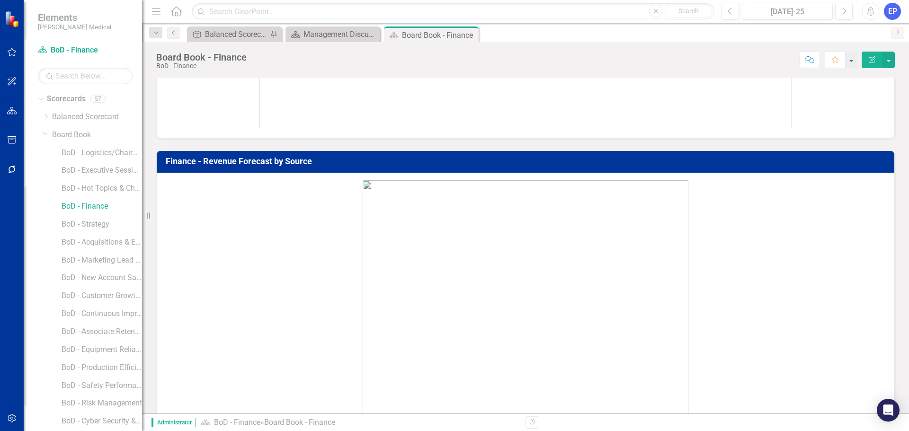
scroll to position [1232, 0]
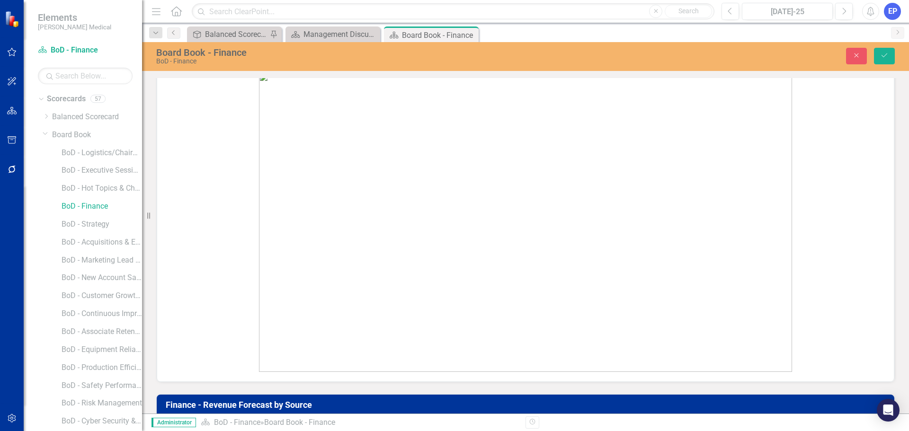
scroll to position [0, 0]
click at [856, 55] on icon "button" at bounding box center [857, 56] width 4 height 4
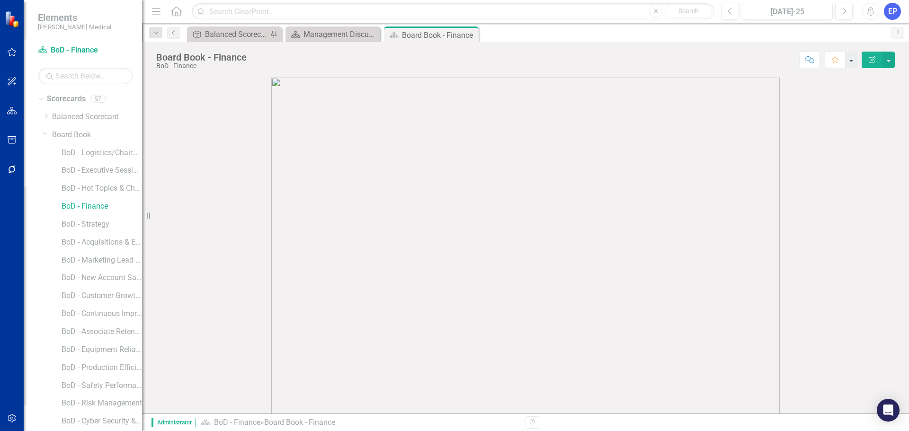
click at [0, 0] on icon "Close" at bounding box center [0, 0] width 0 height 0
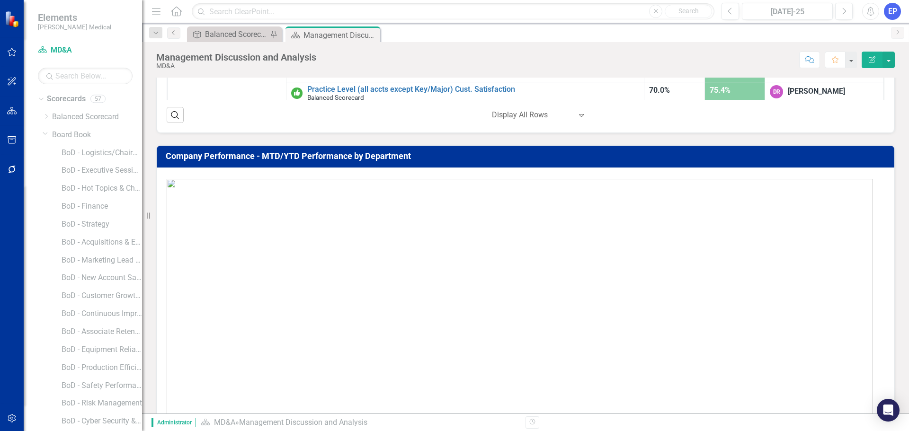
scroll to position [332, 0]
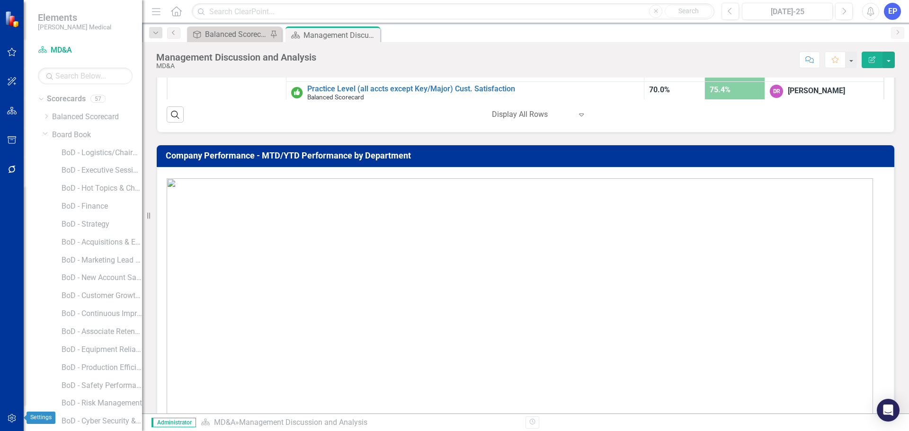
click at [7, 417] on icon "button" at bounding box center [12, 419] width 10 height 8
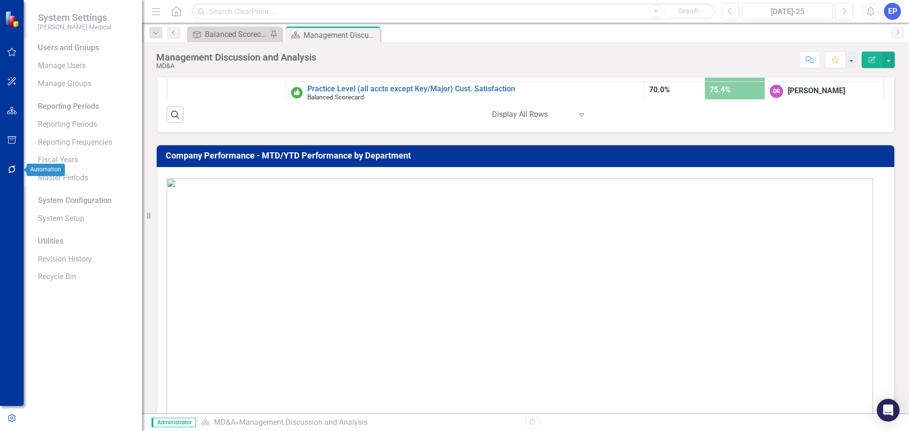
click at [13, 169] on icon "button" at bounding box center [12, 170] width 10 height 8
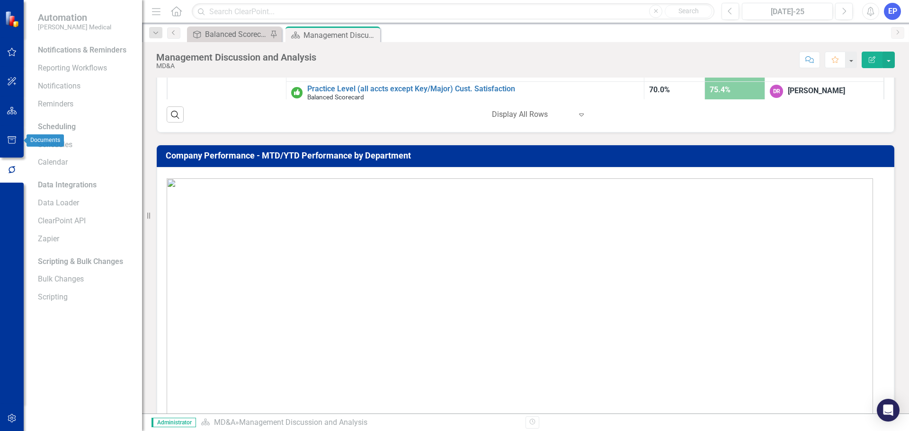
click at [13, 141] on icon "button" at bounding box center [12, 140] width 10 height 8
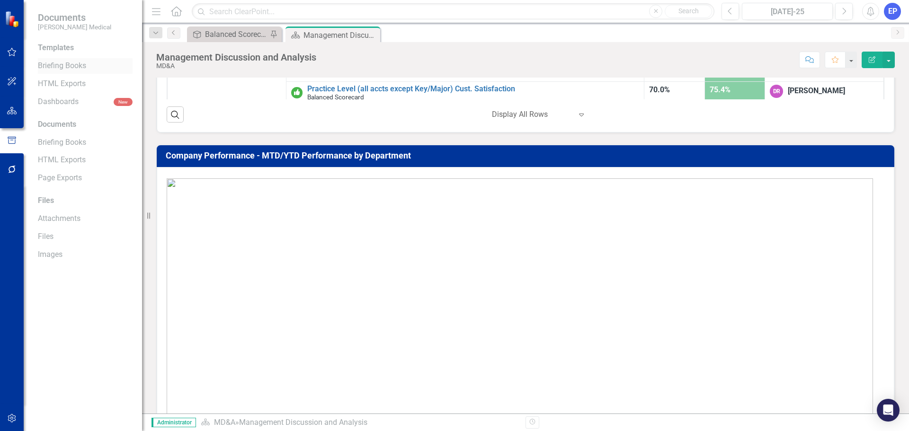
click at [55, 64] on link "Briefing Books" at bounding box center [85, 66] width 95 height 11
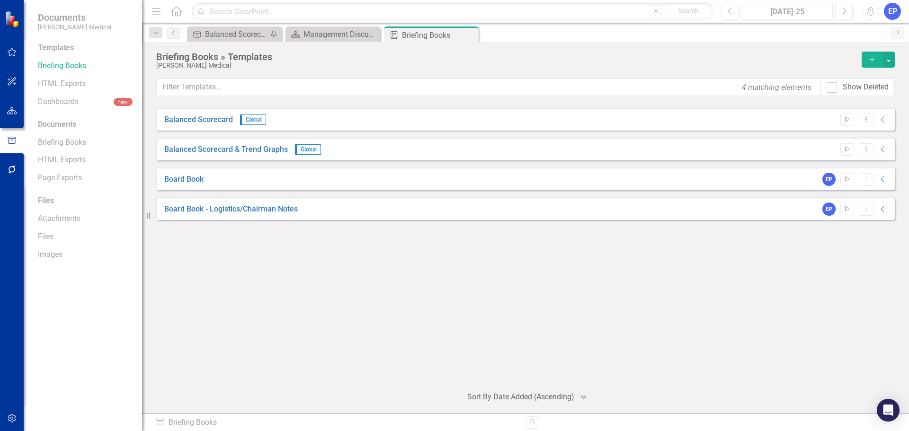
click at [870, 59] on icon "Add" at bounding box center [872, 59] width 9 height 7
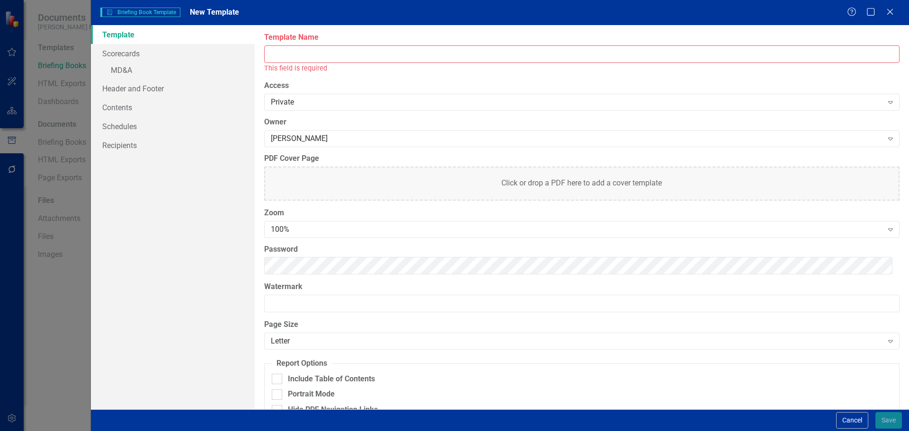
click at [545, 49] on input "Template Name" at bounding box center [582, 54] width 636 height 18
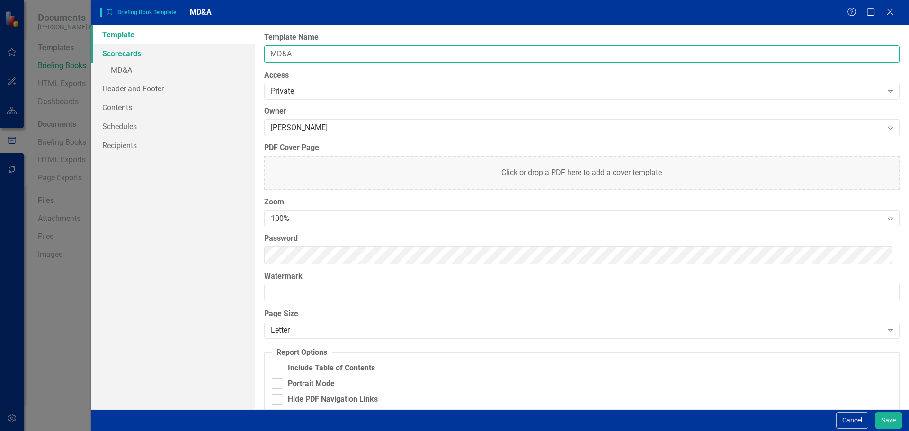
type input "MD&A"
click at [136, 52] on link "Scorecards" at bounding box center [173, 53] width 164 height 19
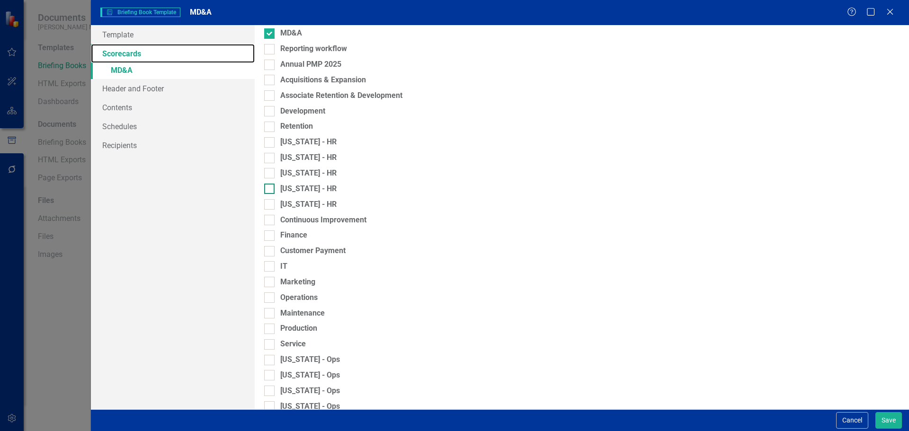
scroll to position [332, 0]
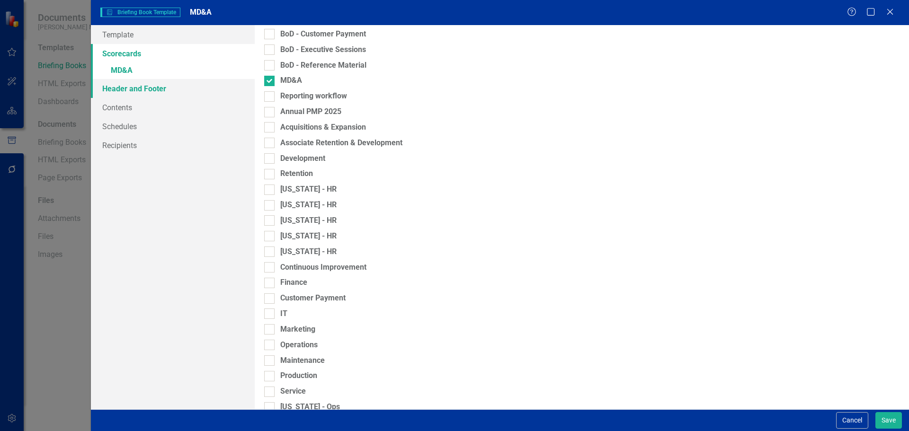
click at [151, 87] on link "Header and Footer" at bounding box center [173, 88] width 164 height 19
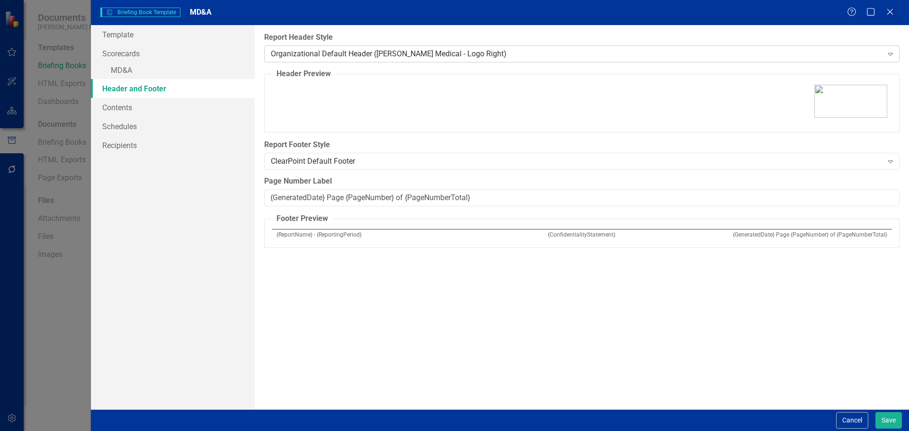
click at [391, 59] on div "Organizational Default Header (Nixon Medical - Logo Right)" at bounding box center [577, 53] width 612 height 11
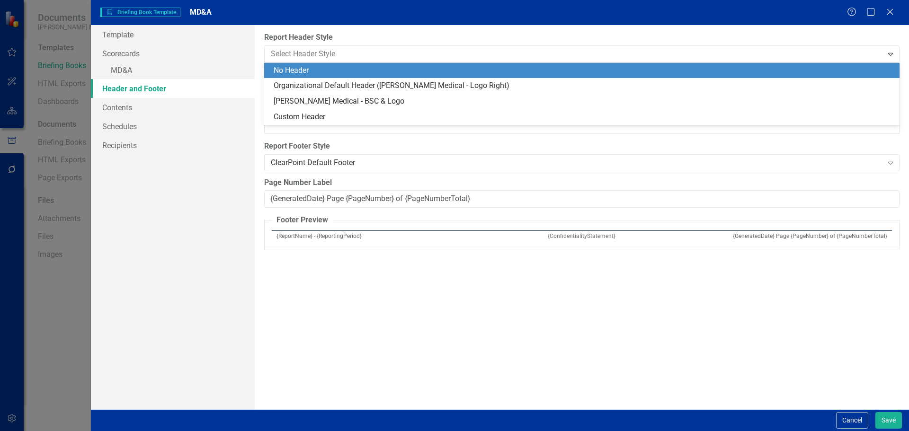
click at [390, 72] on div "No Header" at bounding box center [584, 70] width 620 height 11
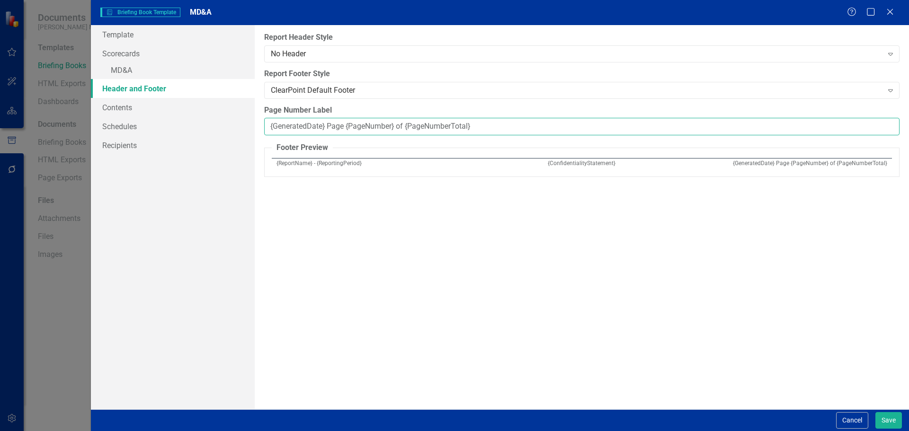
click at [344, 125] on input "{GeneratedDate} Page {PageNumber} of {PageNumberTotal}" at bounding box center [582, 127] width 636 height 18
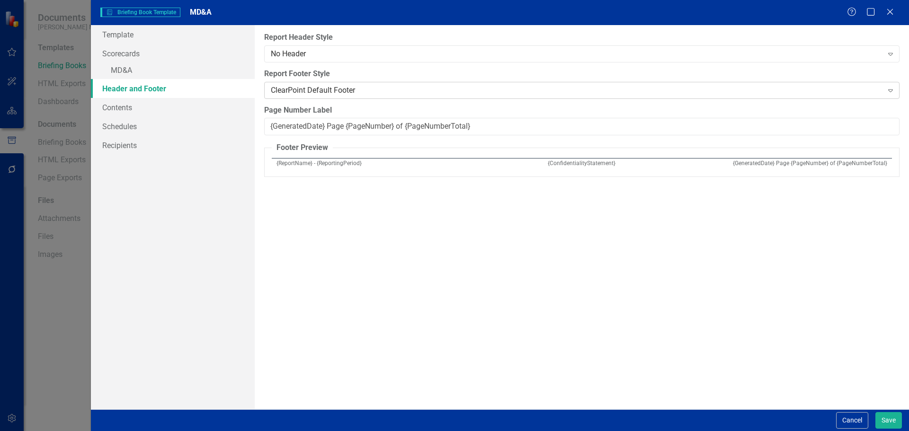
click at [340, 92] on div "ClearPoint Default Footer" at bounding box center [577, 90] width 612 height 11
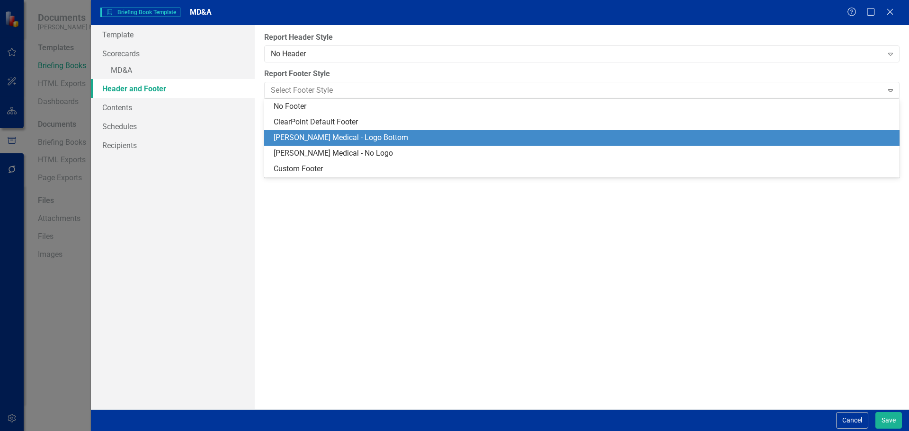
click at [339, 135] on div "Nixon Medical - Logo Bottom" at bounding box center [584, 138] width 620 height 11
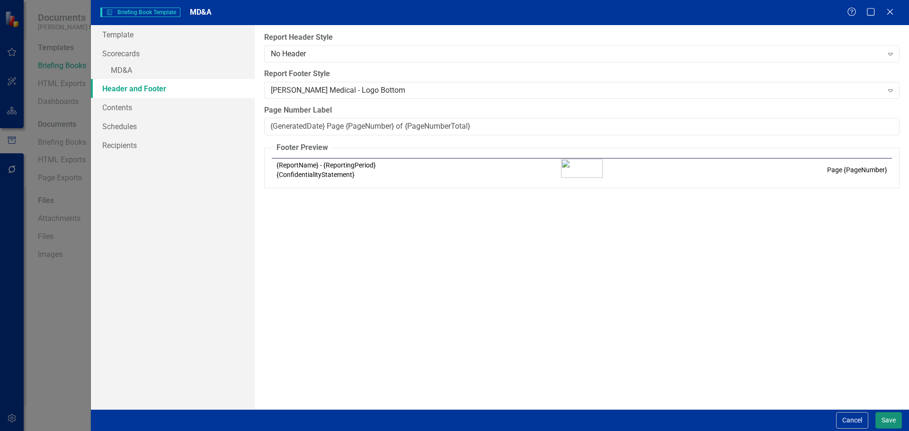
click at [880, 420] on button "Save" at bounding box center [889, 421] width 27 height 17
click at [134, 68] on link "» MD&A" at bounding box center [173, 71] width 164 height 17
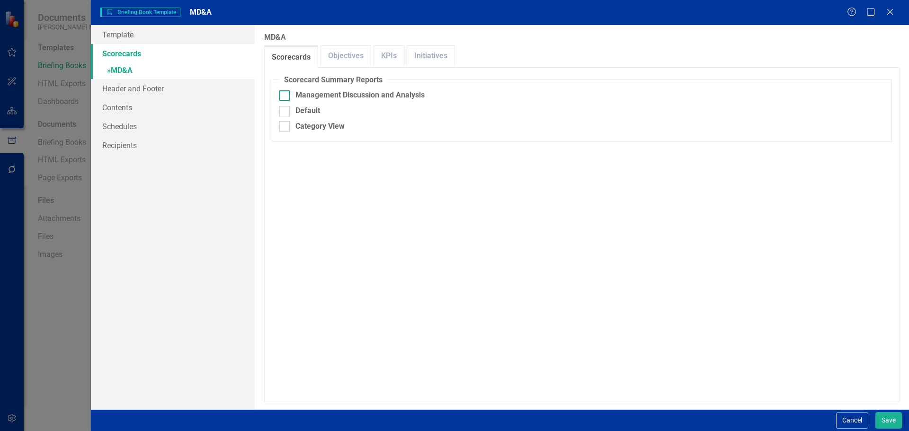
click at [347, 94] on div "Management Discussion and Analysis" at bounding box center [360, 95] width 129 height 11
click at [286, 94] on input "Management Discussion and Analysis" at bounding box center [282, 93] width 6 height 6
checkbox input "true"
click at [318, 172] on div "Print Title Default Page" at bounding box center [335, 172] width 79 height 11
click at [286, 172] on input "Print Title Default Page" at bounding box center [282, 170] width 6 height 6
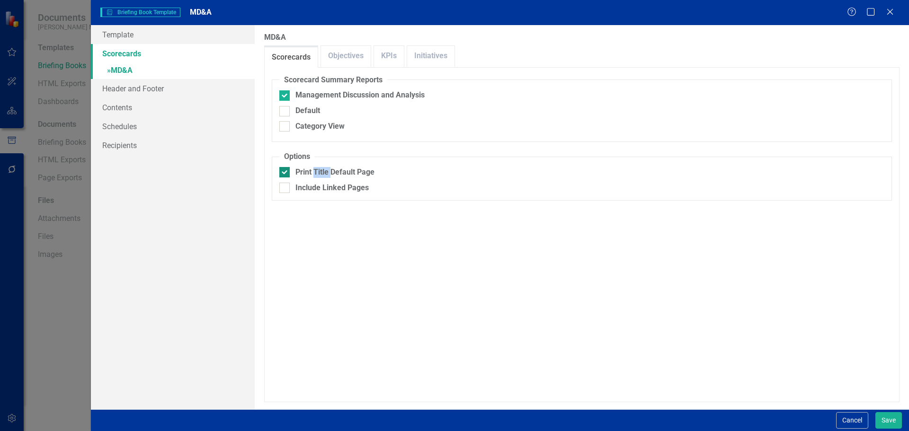
click at [318, 172] on div "Print Title Default Page" at bounding box center [335, 172] width 79 height 11
click at [286, 172] on input "Print Title Default Page" at bounding box center [282, 170] width 6 height 6
click at [340, 171] on div "Print Title Default Page" at bounding box center [335, 172] width 79 height 11
click at [286, 171] on input "Print Title Default Page" at bounding box center [282, 170] width 6 height 6
checkbox input "true"
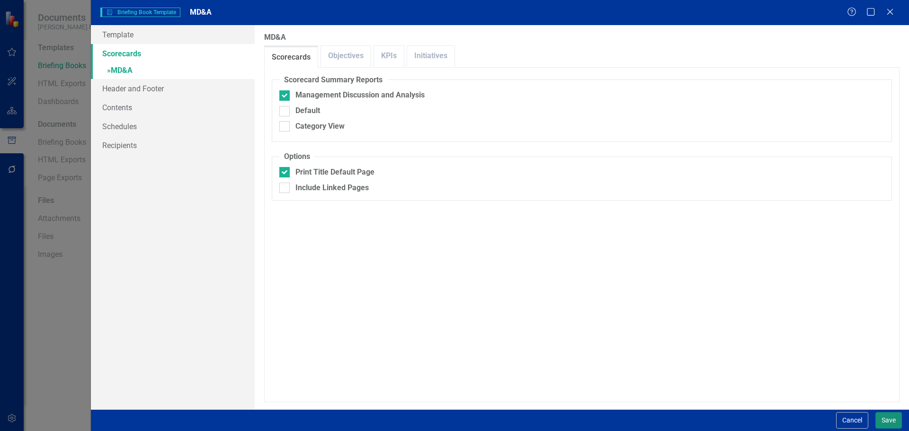
click at [891, 419] on button "Save" at bounding box center [889, 421] width 27 height 17
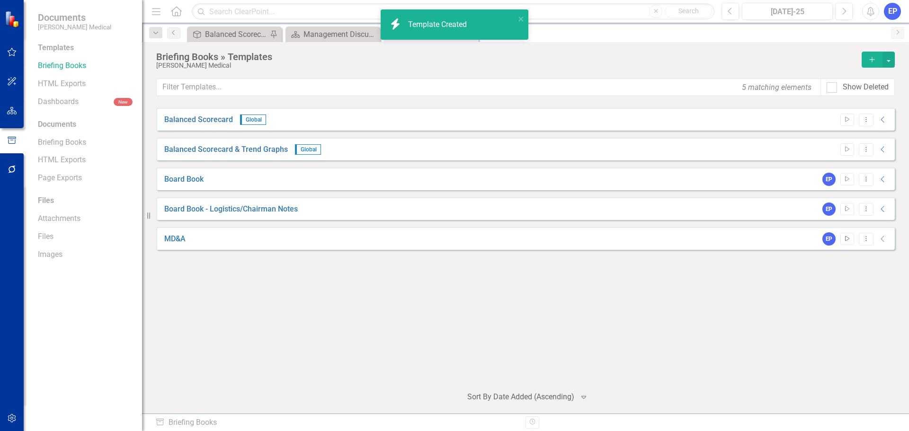
click at [853, 237] on button "Start" at bounding box center [848, 239] width 14 height 12
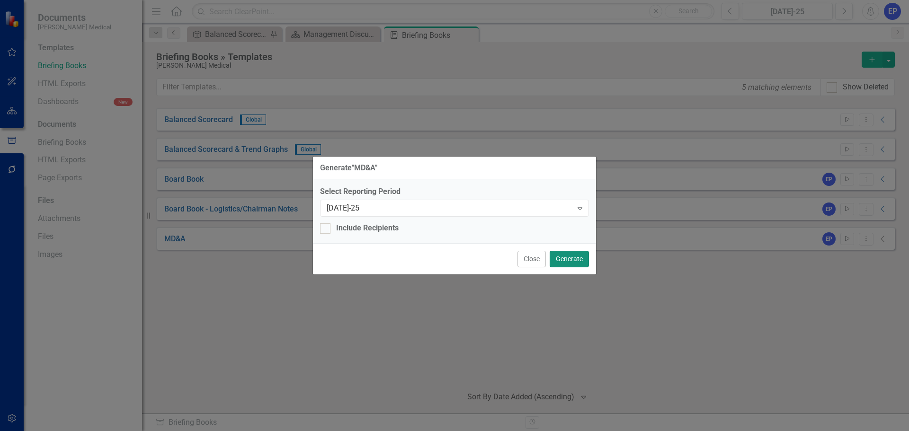
click at [565, 261] on button "Generate" at bounding box center [569, 259] width 39 height 17
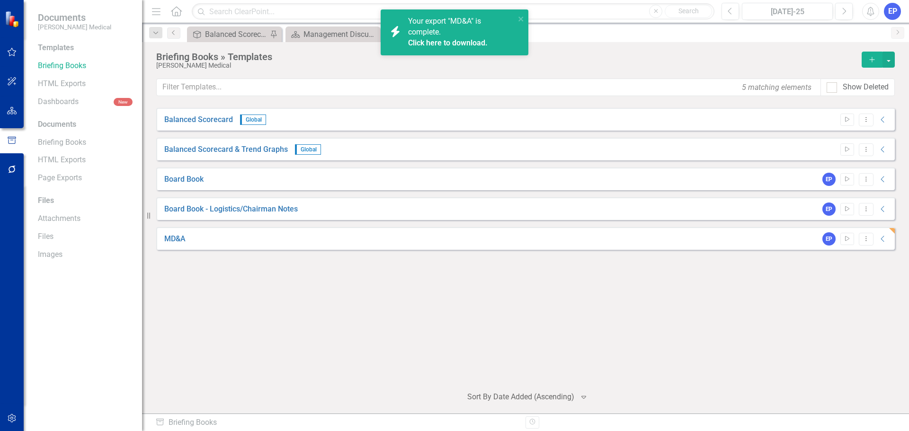
click at [451, 40] on link "Click here to download." at bounding box center [448, 42] width 80 height 9
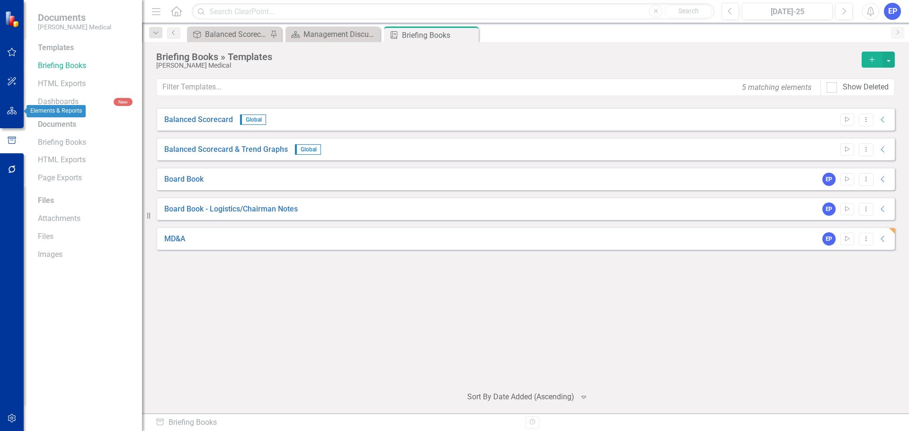
click at [10, 107] on button "button" at bounding box center [11, 111] width 21 height 20
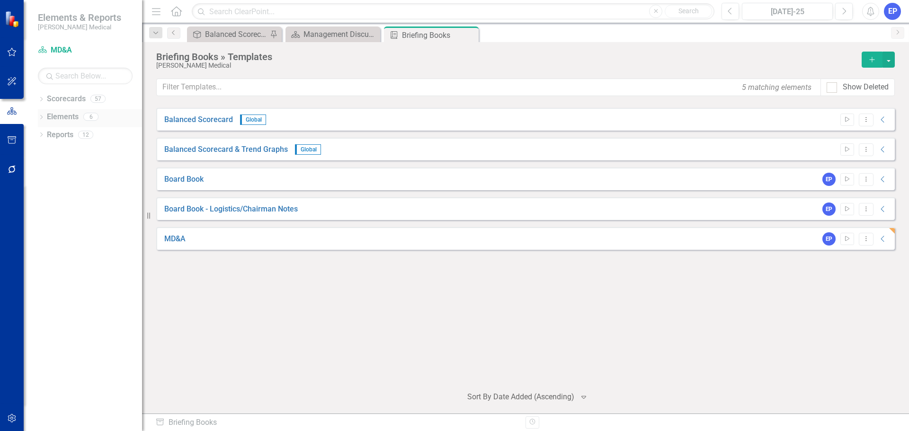
click at [40, 117] on icon "Dropdown" at bounding box center [41, 118] width 7 height 5
click at [72, 136] on link "Objective Objectives" at bounding box center [76, 135] width 48 height 11
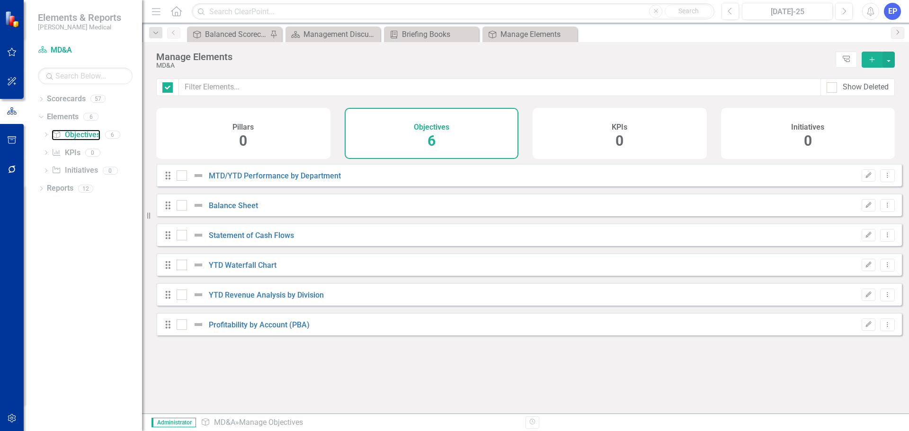
checkbox input "false"
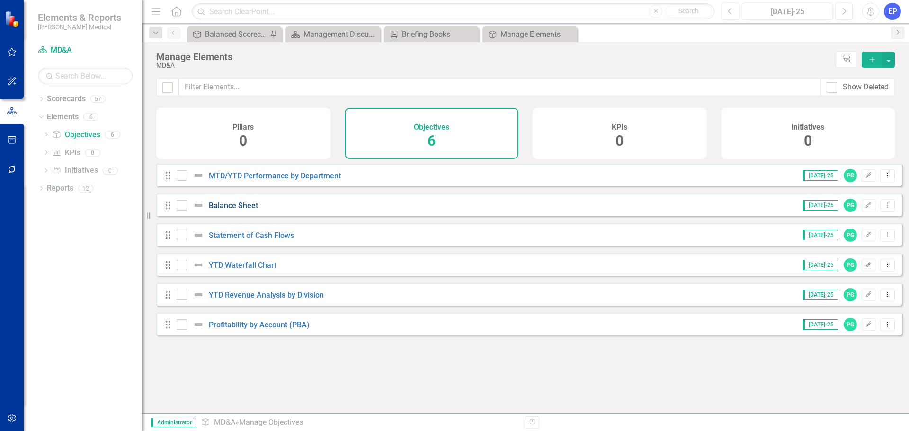
click at [240, 208] on link "Balance Sheet" at bounding box center [233, 205] width 49 height 9
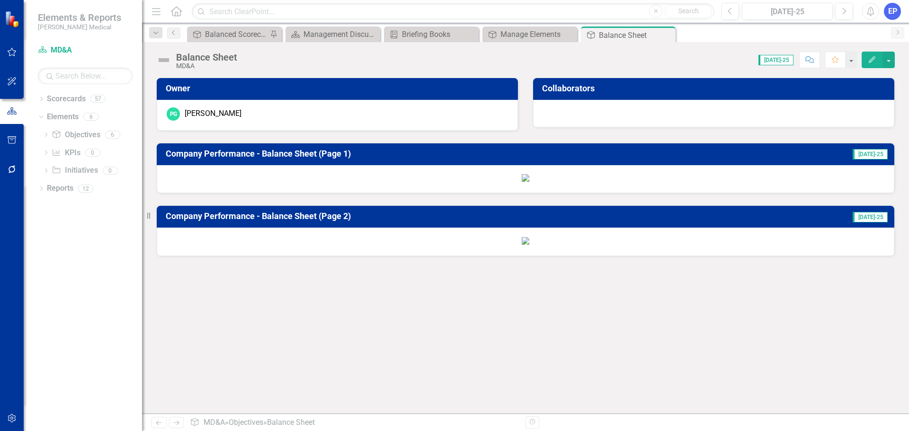
click at [522, 182] on img at bounding box center [526, 178] width 8 height 8
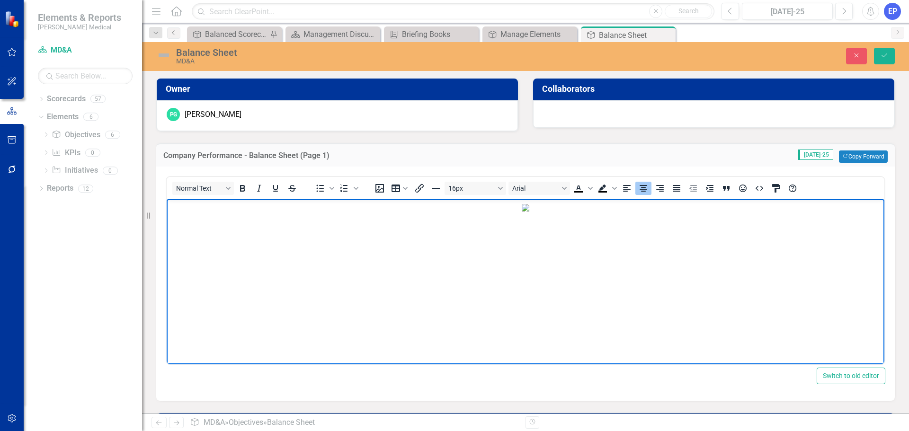
click at [522, 212] on img "Rich Text Area. Press ALT-0 for help." at bounding box center [526, 208] width 8 height 8
drag, startPoint x: 261, startPoint y: 201, endPoint x: 329, endPoint y: 246, distance: 81.7
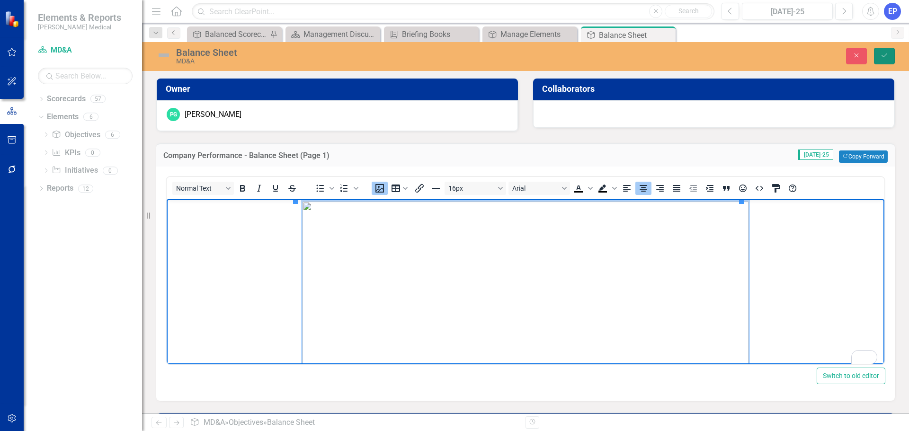
click at [882, 55] on icon "submit" at bounding box center [885, 56] width 6 height 4
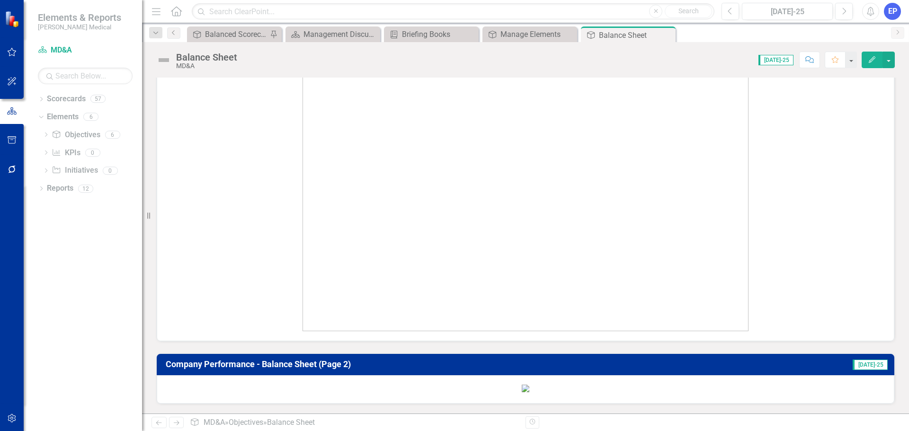
scroll to position [552, 0]
click at [0, 0] on icon "Close" at bounding box center [0, 0] width 0 height 0
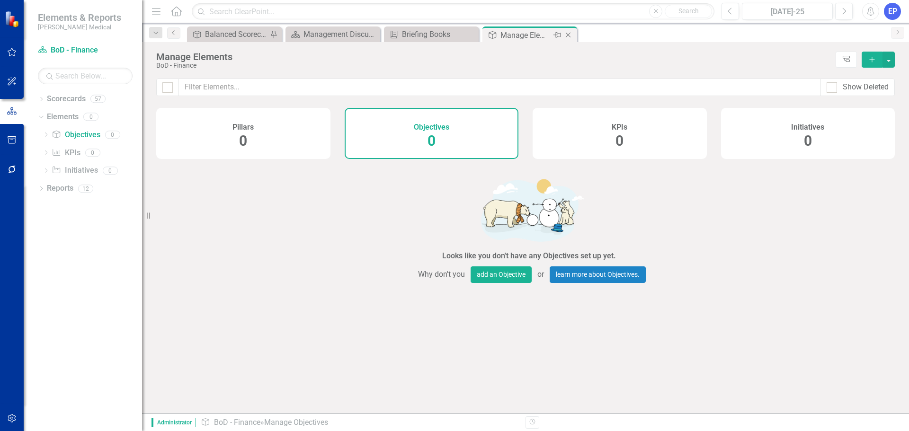
click at [571, 34] on icon "Close" at bounding box center [568, 35] width 9 height 8
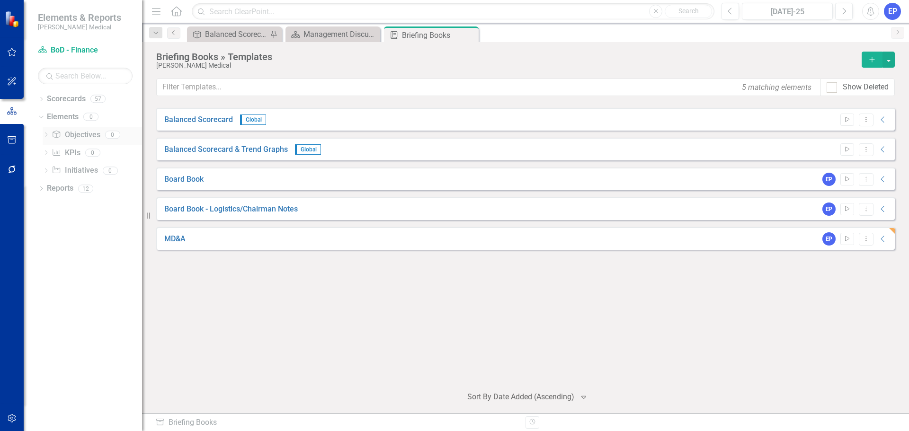
click at [77, 136] on link "Objective Objectives" at bounding box center [76, 135] width 48 height 11
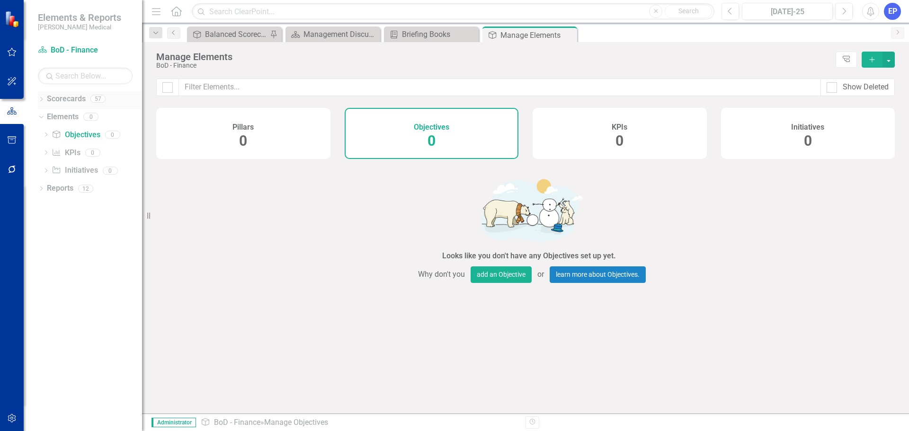
click at [42, 103] on div "Dropdown" at bounding box center [41, 100] width 7 height 8
click at [65, 153] on link "MD&A" at bounding box center [97, 153] width 90 height 11
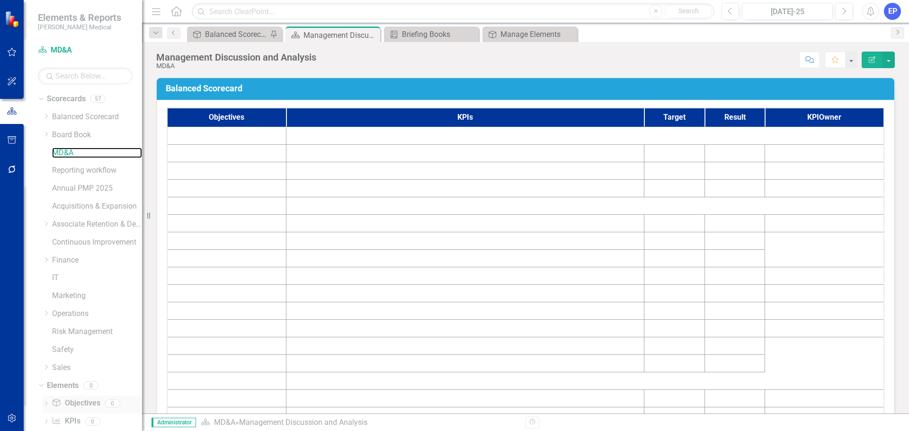
scroll to position [36, 0]
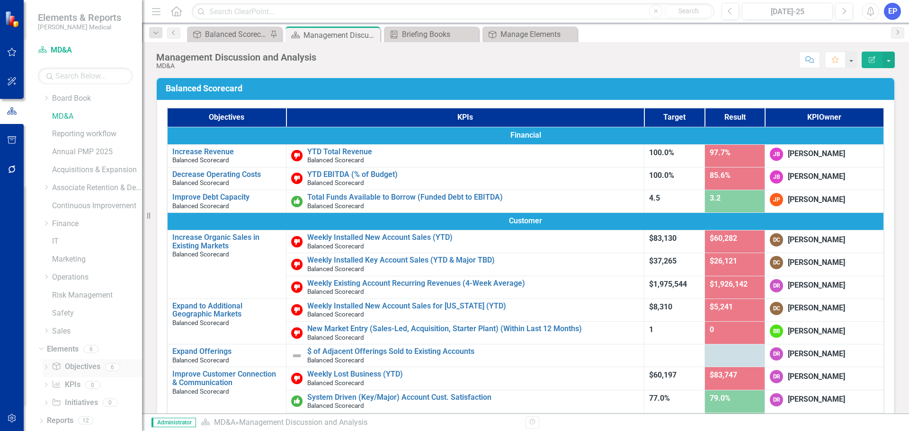
click at [76, 363] on link "Objective Objectives" at bounding box center [76, 367] width 48 height 11
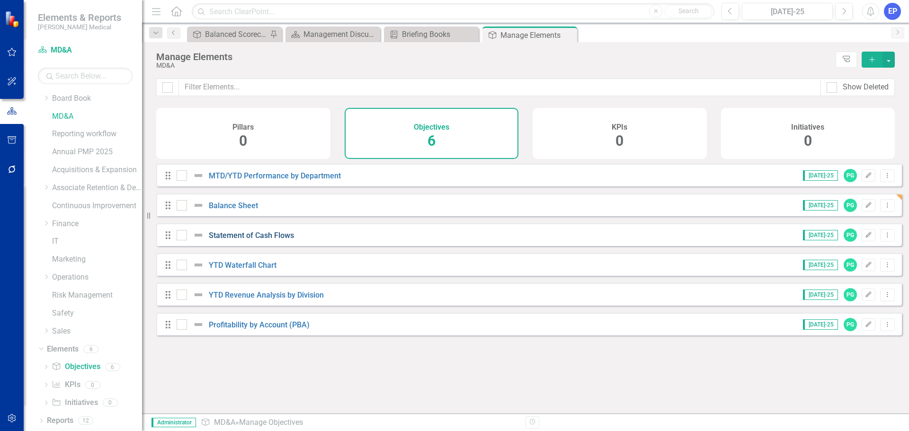
click at [245, 240] on link "Statement of Cash Flows" at bounding box center [251, 235] width 85 height 9
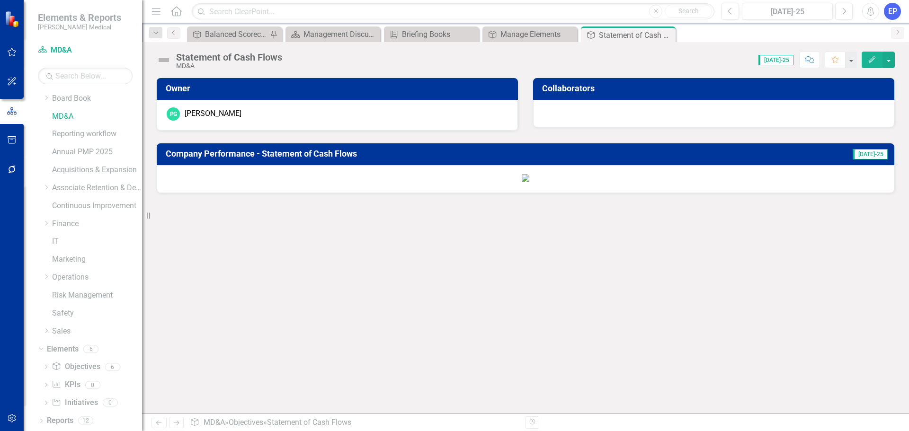
click at [522, 182] on img at bounding box center [526, 178] width 8 height 8
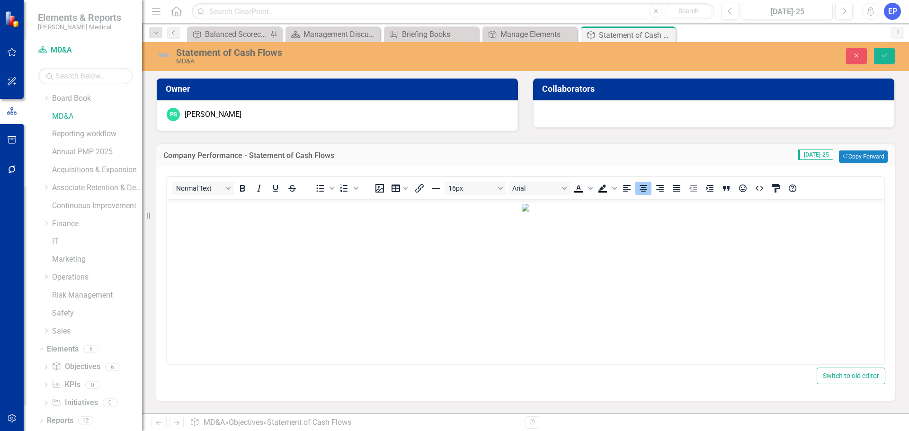
click at [522, 212] on img "Rich Text Area. Press ALT-0 for help." at bounding box center [526, 208] width 8 height 8
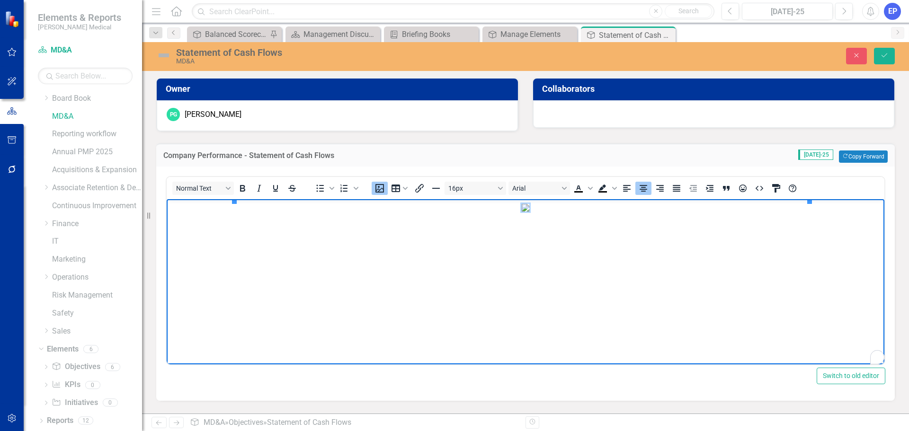
click at [522, 212] on img "To enrich screen reader interactions, please activate Accessibility in Grammarl…" at bounding box center [526, 208] width 8 height 8
drag, startPoint x: 234, startPoint y: 200, endPoint x: 301, endPoint y: 251, distance: 83.7
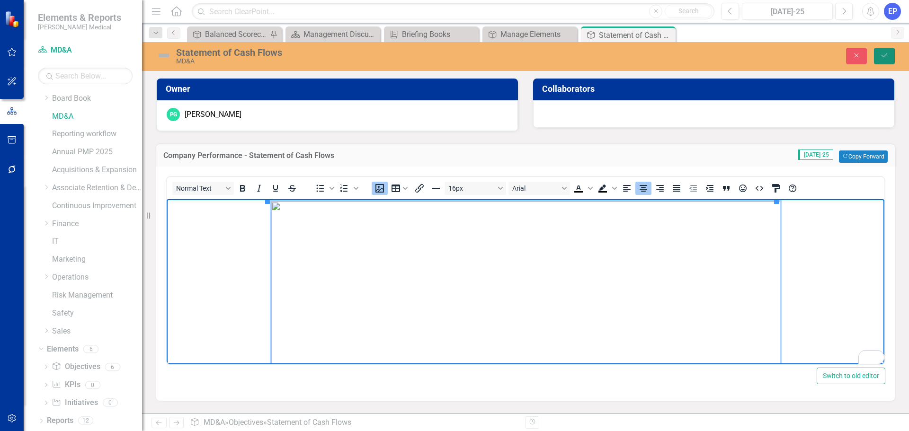
click at [883, 53] on icon "Save" at bounding box center [884, 55] width 9 height 7
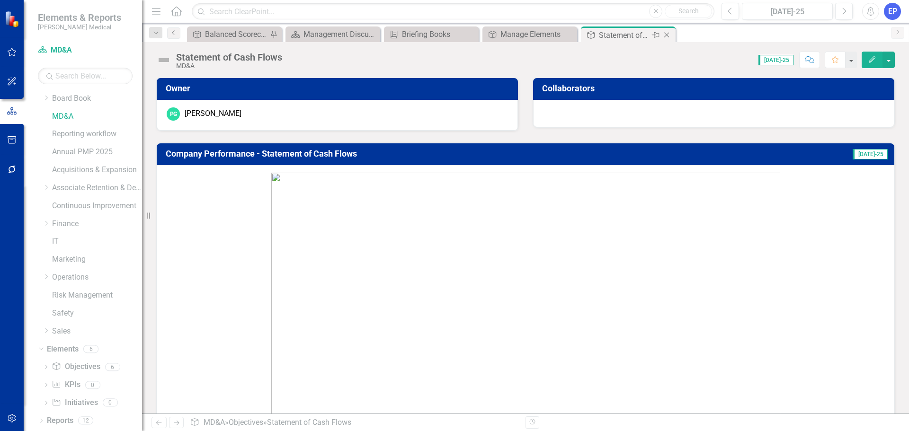
click at [668, 34] on icon at bounding box center [667, 35] width 5 height 5
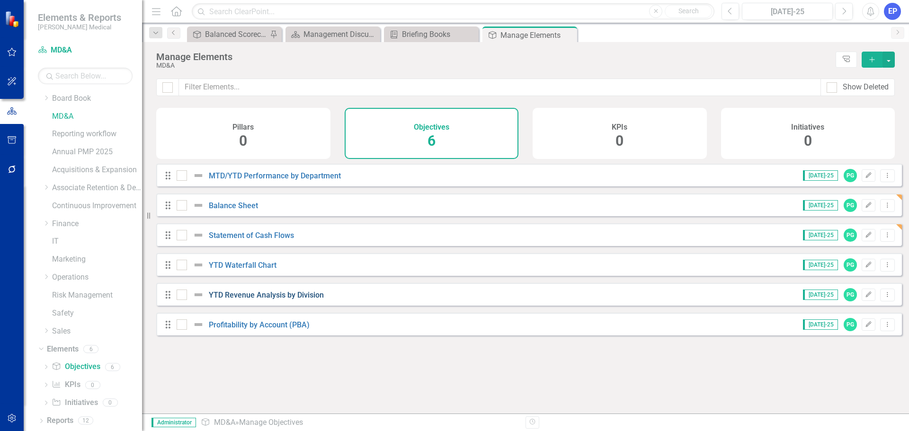
click at [283, 300] on link "YTD Revenue Analysis by Division" at bounding box center [266, 295] width 115 height 9
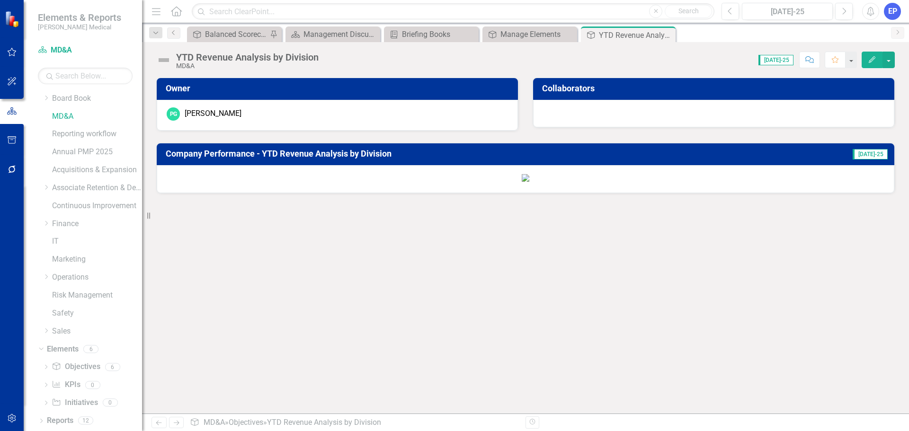
click at [522, 182] on img at bounding box center [526, 178] width 8 height 8
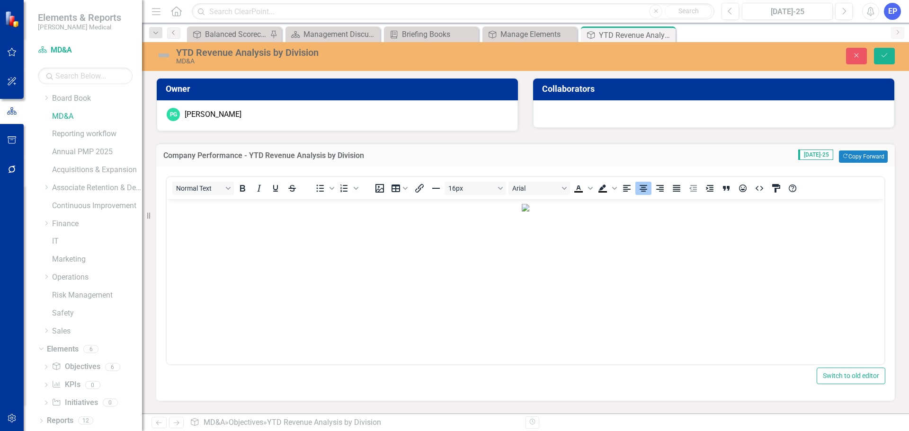
click at [522, 212] on img "Rich Text Area. Press ALT-0 for help." at bounding box center [526, 208] width 8 height 8
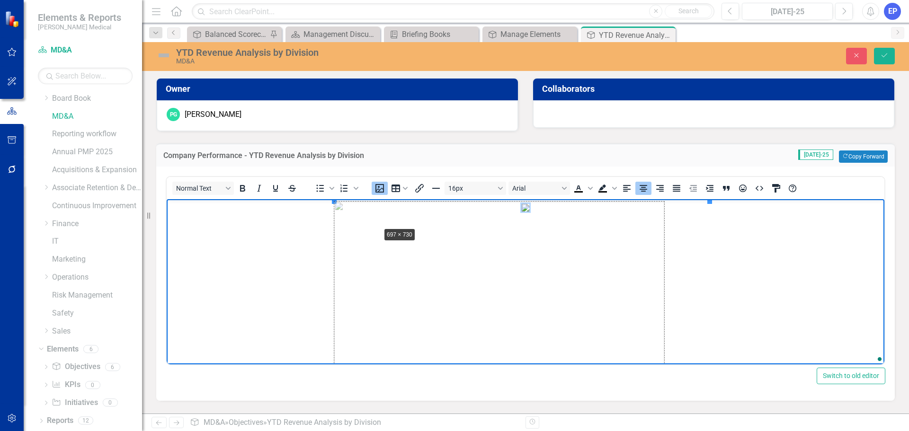
drag, startPoint x: 333, startPoint y: 201, endPoint x: 386, endPoint y: 231, distance: 59.8
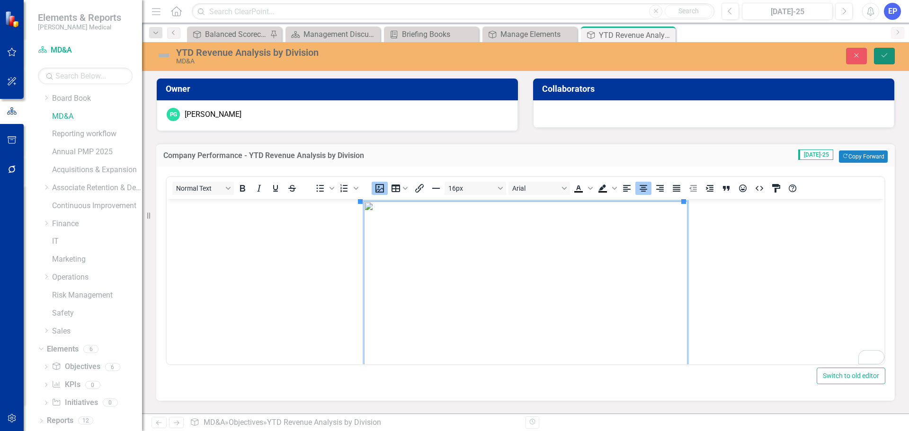
click at [886, 58] on icon "Save" at bounding box center [884, 55] width 9 height 7
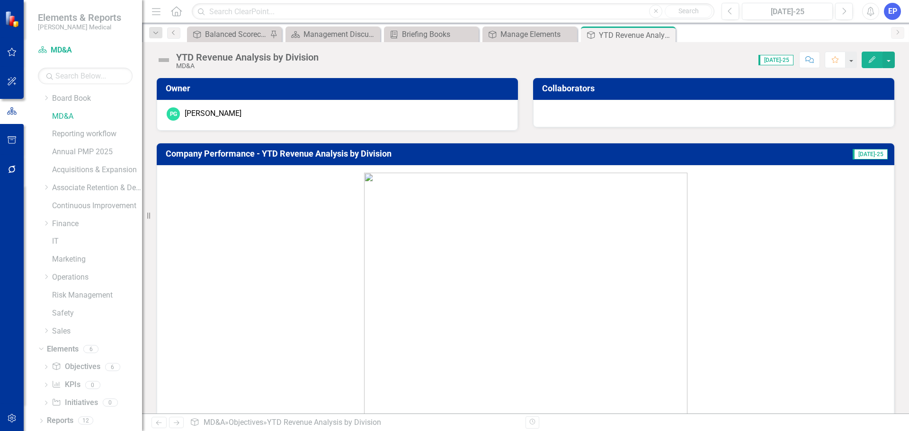
click at [463, 231] on img at bounding box center [525, 342] width 323 height 339
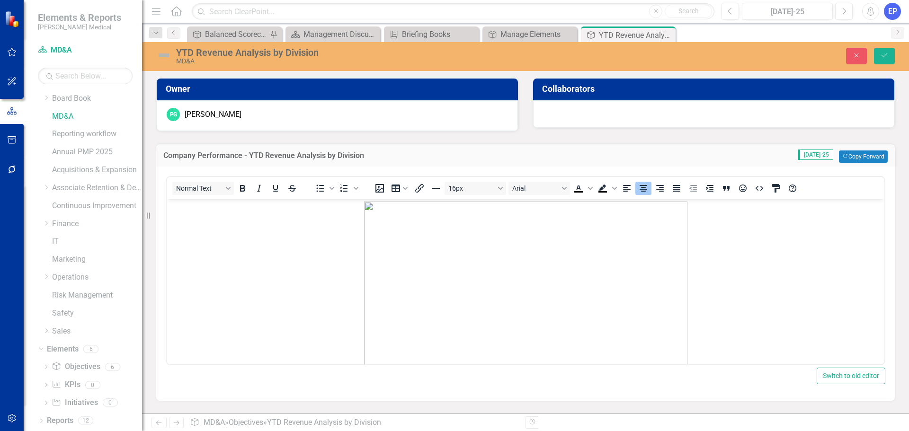
click at [368, 213] on img "Rich Text Area. Press ALT-0 for help." at bounding box center [525, 371] width 323 height 339
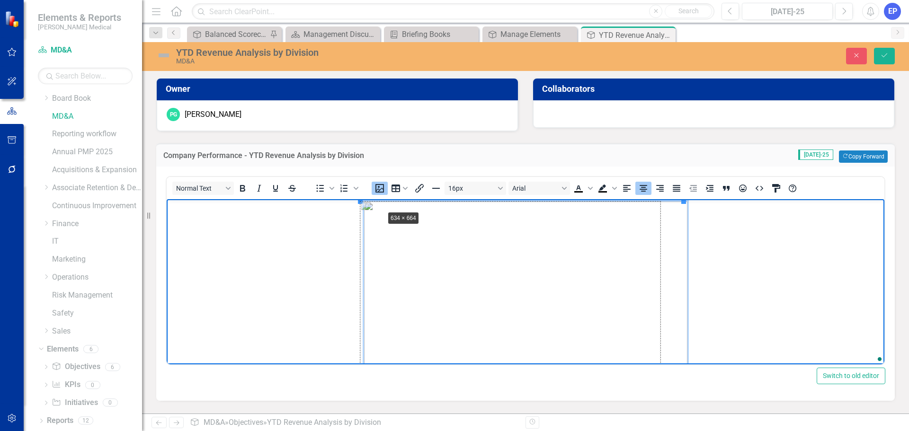
drag, startPoint x: 360, startPoint y: 201, endPoint x: 384, endPoint y: 210, distance: 24.7
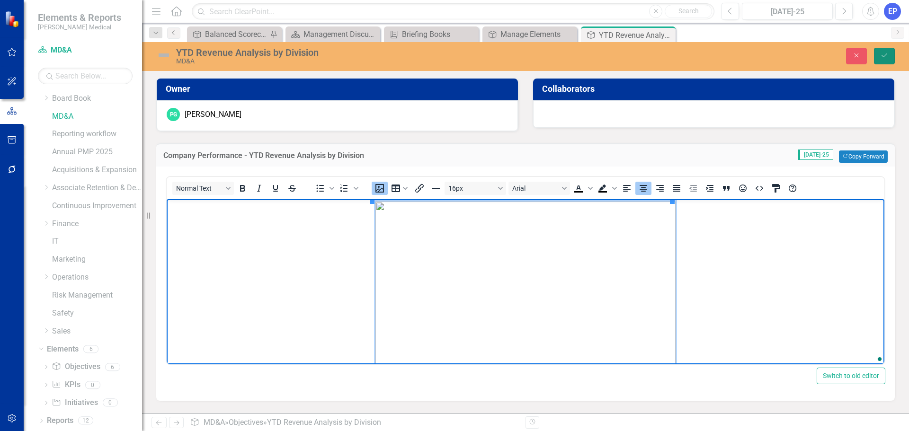
click at [889, 54] on button "Save" at bounding box center [884, 56] width 21 height 17
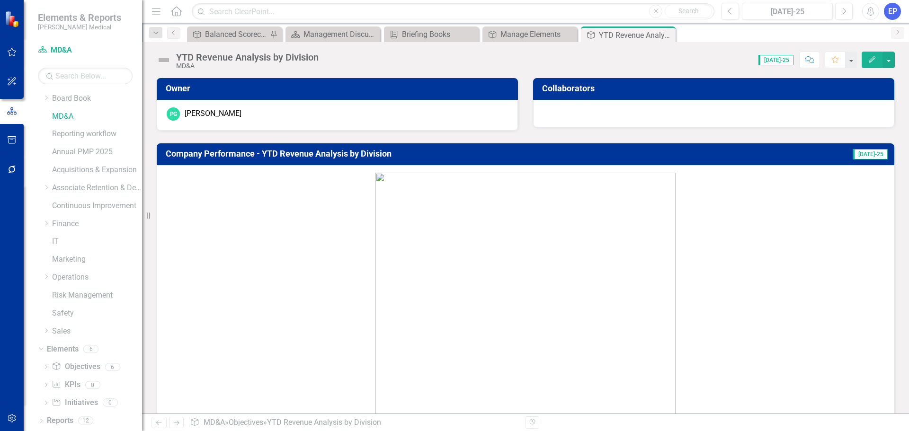
click at [517, 202] on img at bounding box center [526, 330] width 300 height 314
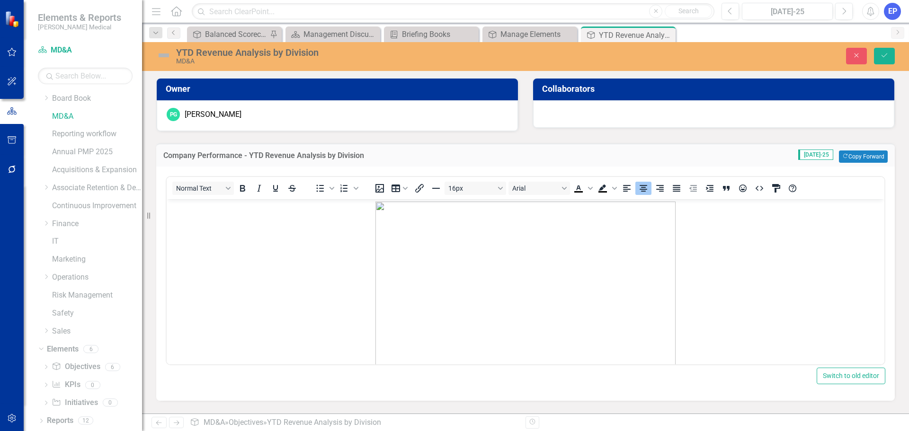
click at [420, 211] on img "Rich Text Area. Press ALT-0 for help." at bounding box center [526, 359] width 300 height 314
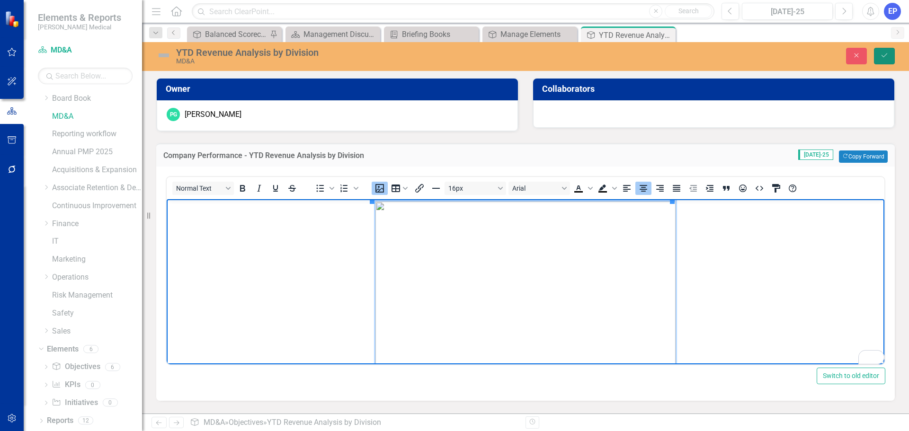
click at [886, 52] on icon "Save" at bounding box center [884, 55] width 9 height 7
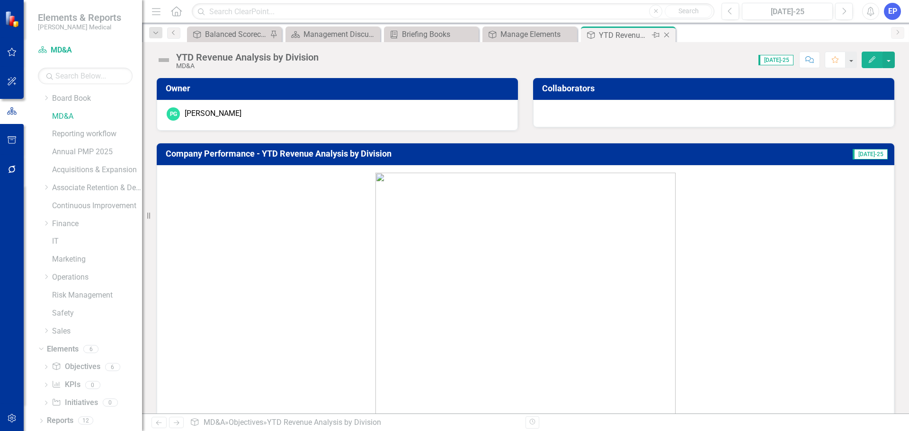
click at [668, 35] on icon "Close" at bounding box center [666, 35] width 9 height 8
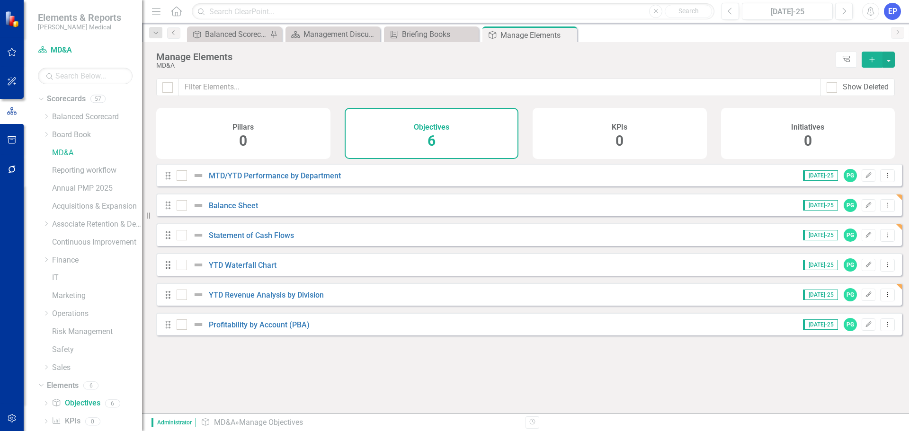
scroll to position [36, 0]
click at [569, 34] on icon "Close" at bounding box center [568, 35] width 9 height 8
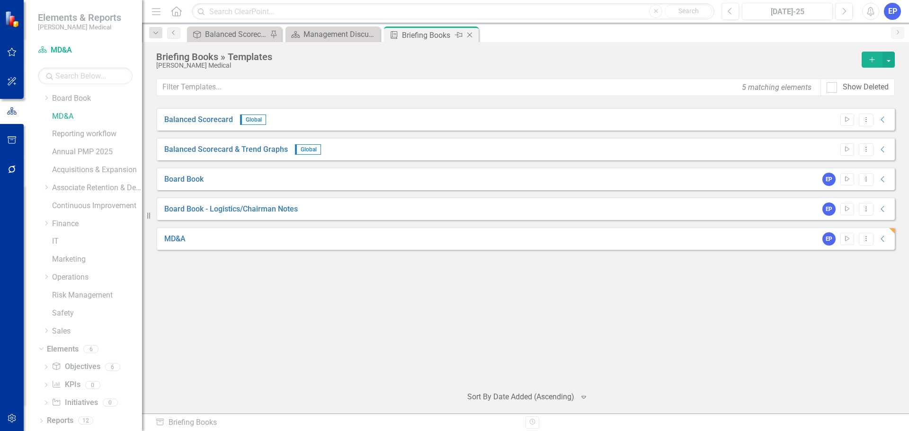
click at [472, 32] on icon "Close" at bounding box center [469, 35] width 9 height 8
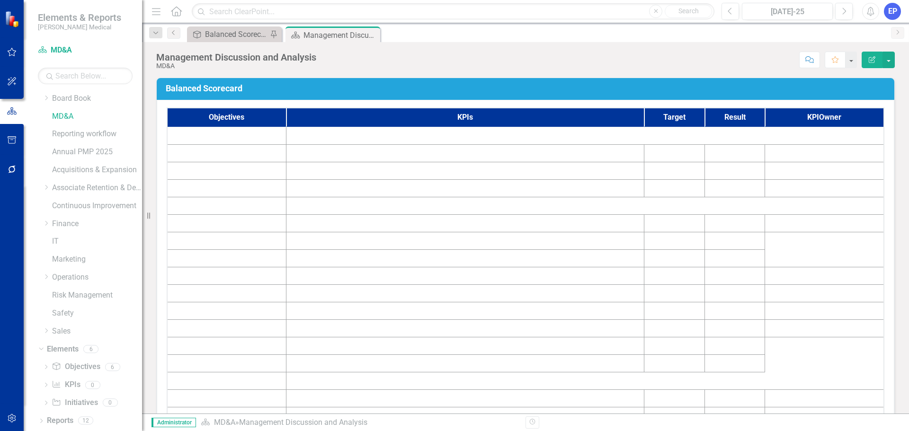
click at [347, 34] on div "Management Discussion and Analysis" at bounding box center [341, 35] width 74 height 12
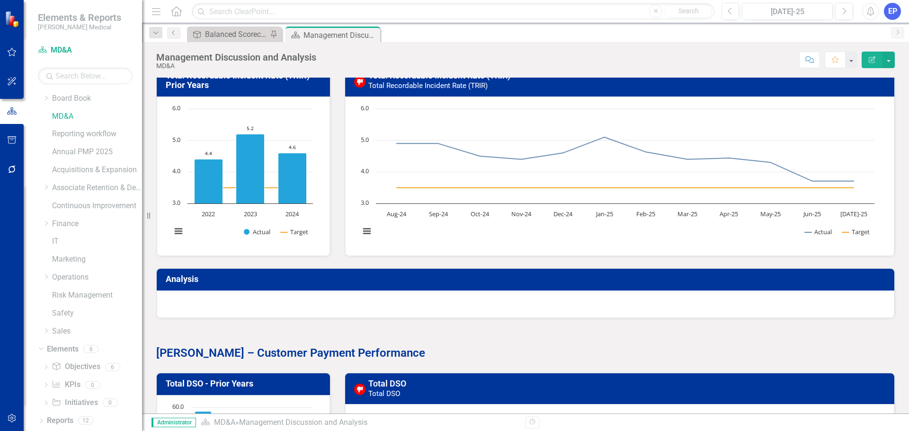
scroll to position [3458, 0]
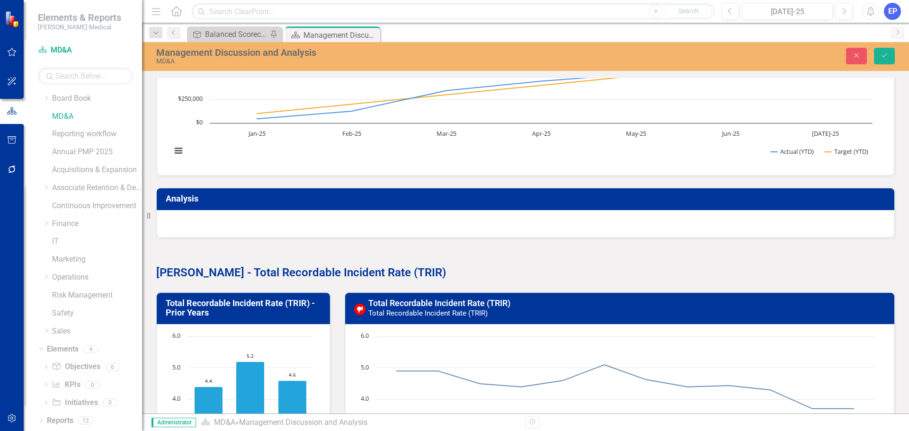
scroll to position [0, 0]
click at [887, 60] on button "Save" at bounding box center [884, 56] width 21 height 17
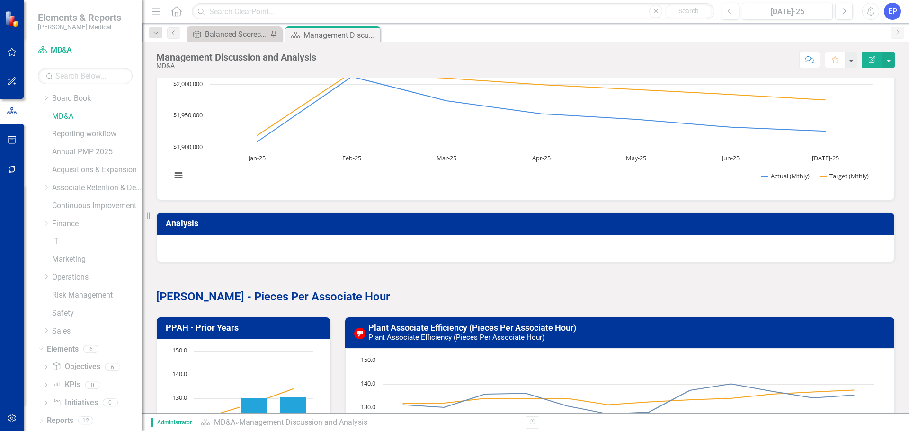
scroll to position [3600, 0]
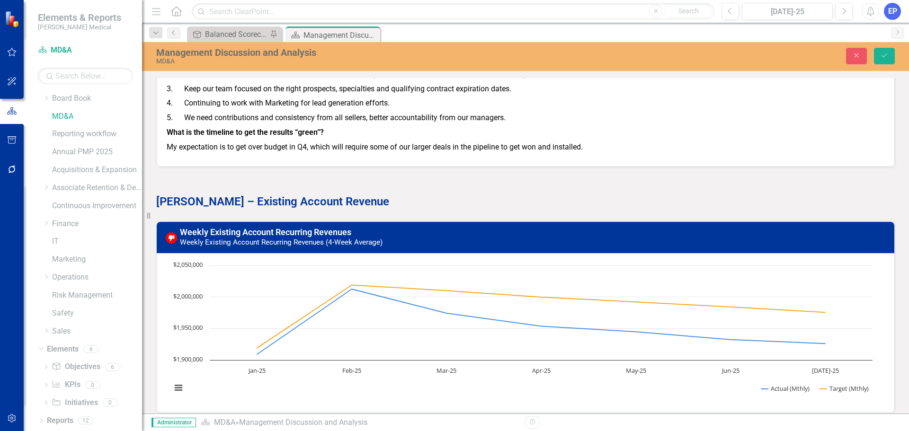
scroll to position [0, 0]
drag, startPoint x: 183, startPoint y: -766, endPoint x: 348, endPoint y: -418, distance: 385.2
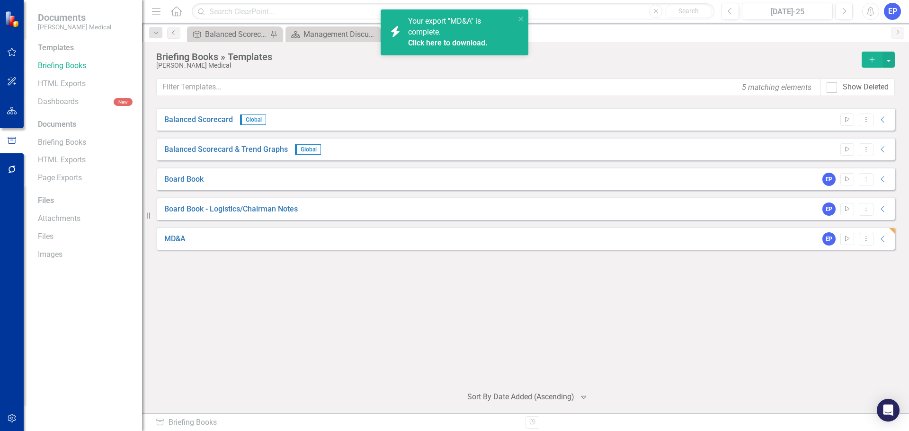
click at [442, 44] on link "Click here to download." at bounding box center [448, 42] width 80 height 9
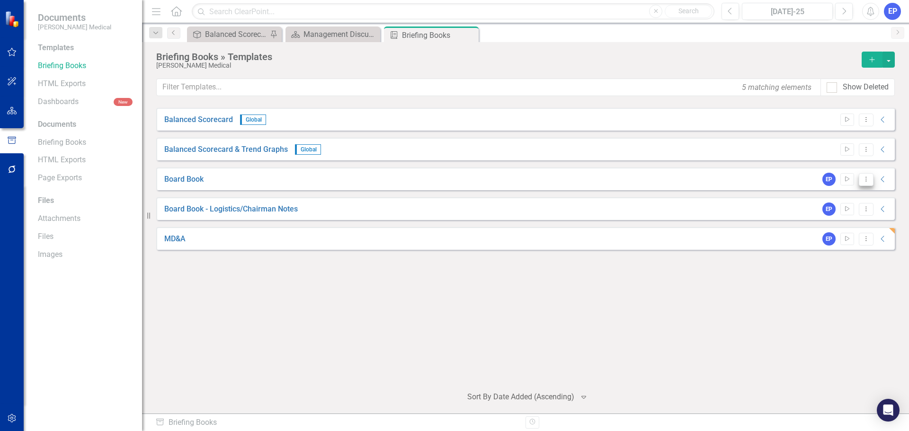
click at [867, 179] on icon "Dropdown Menu" at bounding box center [866, 179] width 8 height 6
click at [831, 227] on link "Edit Edit Template" at bounding box center [830, 231] width 88 height 18
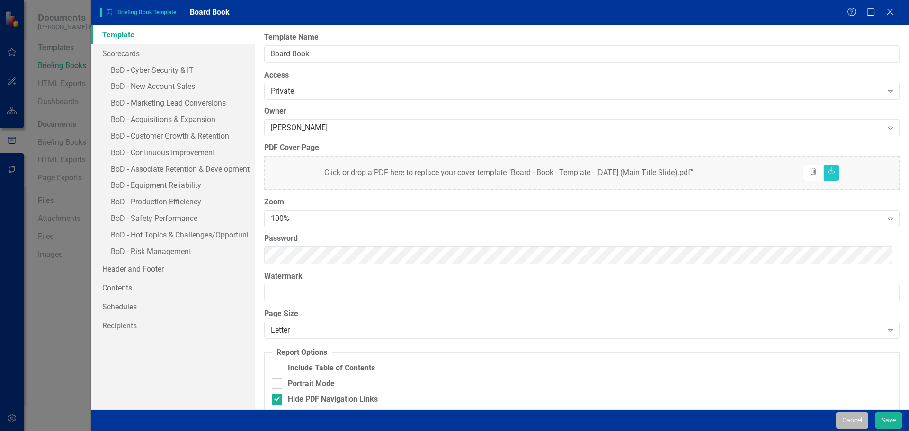
click at [855, 414] on button "Cancel" at bounding box center [852, 421] width 32 height 17
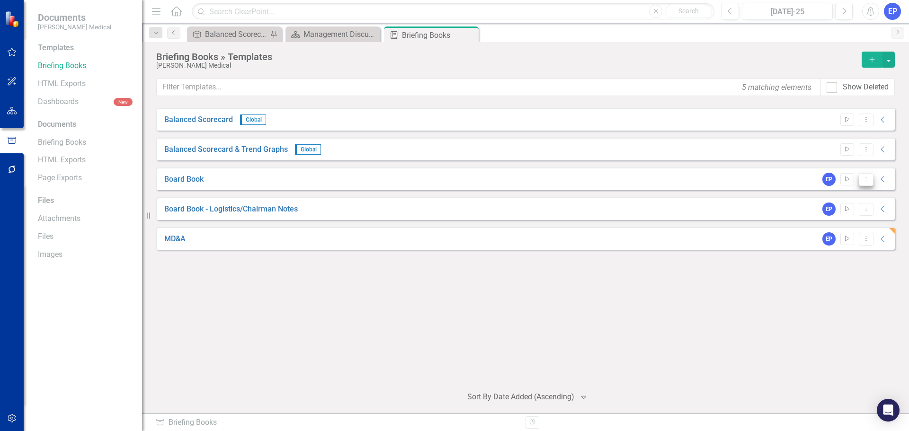
click at [870, 178] on icon "Dropdown Menu" at bounding box center [866, 179] width 8 height 6
click at [833, 230] on link "Edit Edit Template" at bounding box center [830, 231] width 88 height 18
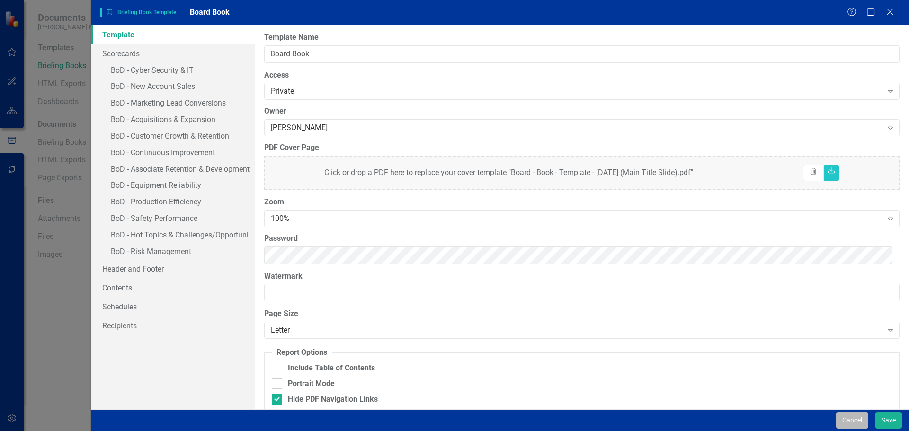
click at [846, 416] on button "Cancel" at bounding box center [852, 421] width 32 height 17
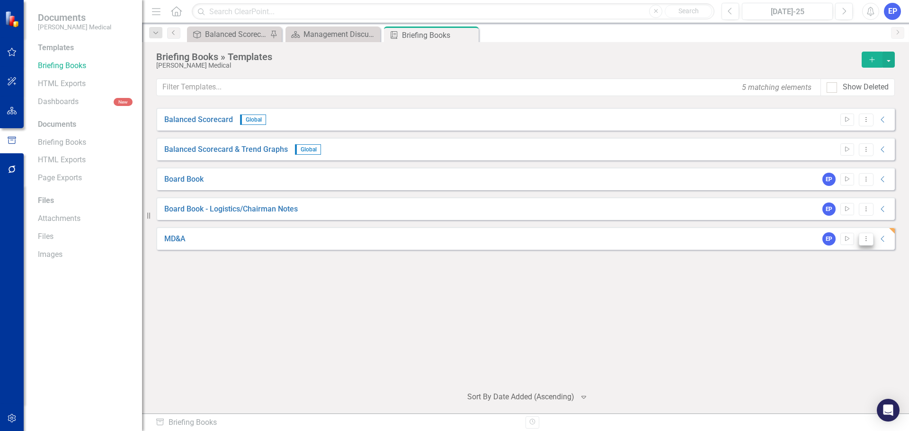
click at [869, 236] on icon "Dropdown Menu" at bounding box center [866, 239] width 8 height 6
click at [827, 288] on link "Edit Edit Template" at bounding box center [830, 290] width 88 height 18
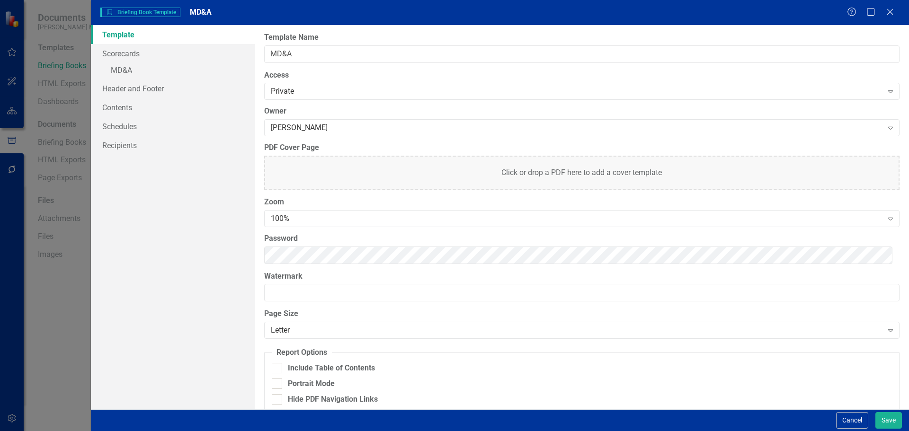
click at [476, 170] on div "Click or drop a PDF here to add a cover template" at bounding box center [582, 173] width 636 height 34
click at [878, 418] on button "Save" at bounding box center [889, 421] width 27 height 17
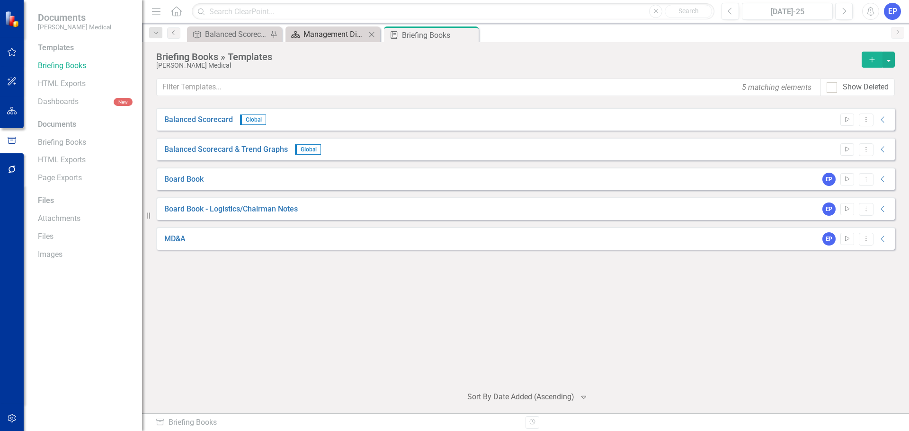
click at [326, 33] on div "Management Discussion and Analysis" at bounding box center [335, 34] width 63 height 12
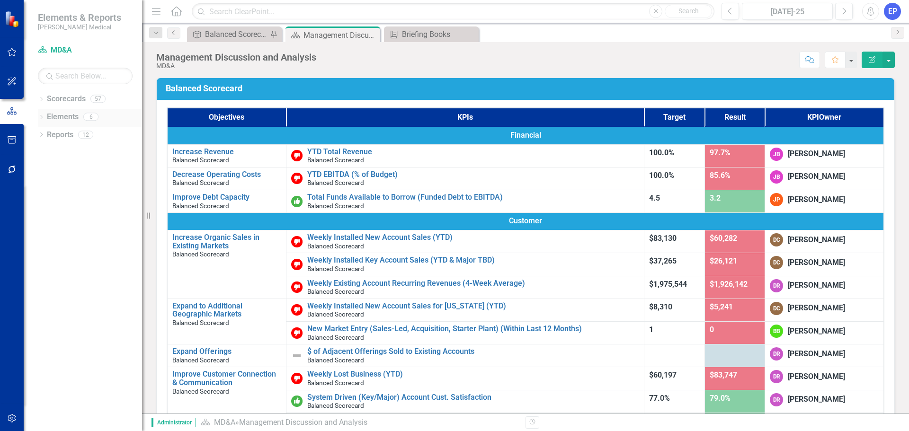
click at [41, 117] on icon "Dropdown" at bounding box center [41, 118] width 7 height 5
click at [68, 136] on link "Objective Objectives" at bounding box center [76, 135] width 48 height 11
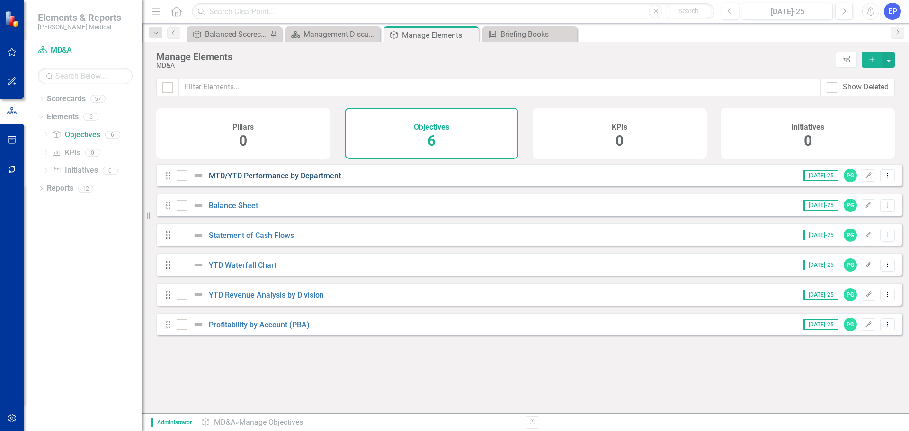
click at [240, 180] on link "MTD/YTD Performance by Department" at bounding box center [275, 175] width 132 height 9
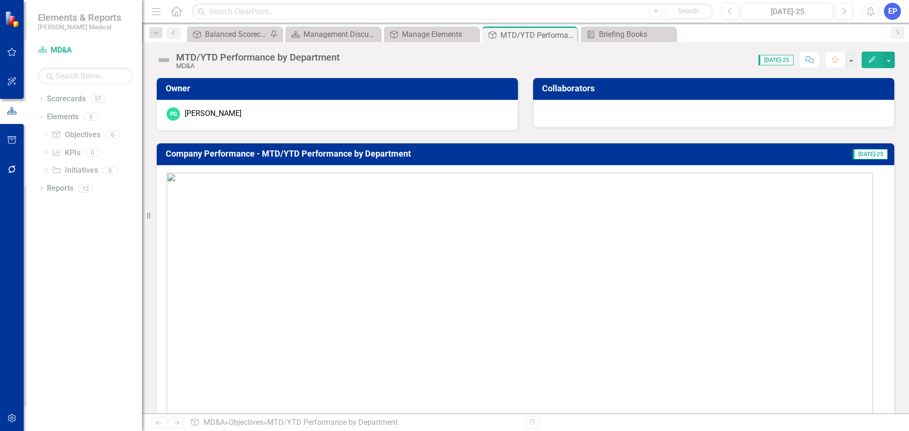
click at [317, 234] on img at bounding box center [520, 350] width 707 height 354
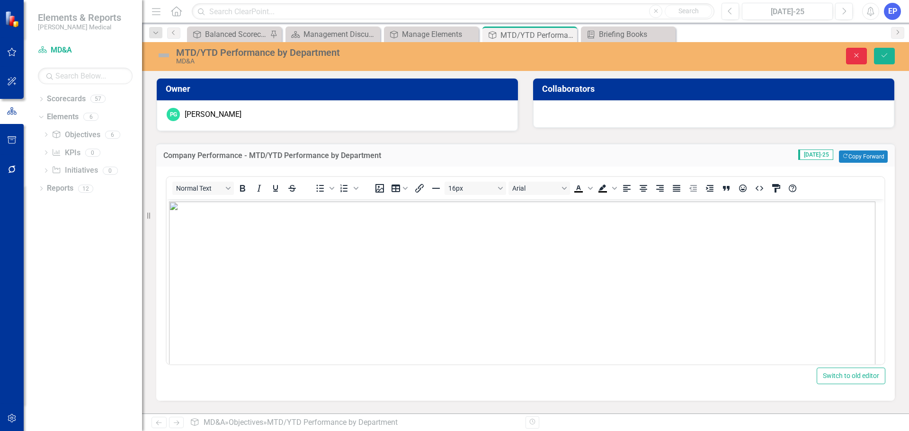
click at [863, 55] on button "Close" at bounding box center [856, 56] width 21 height 17
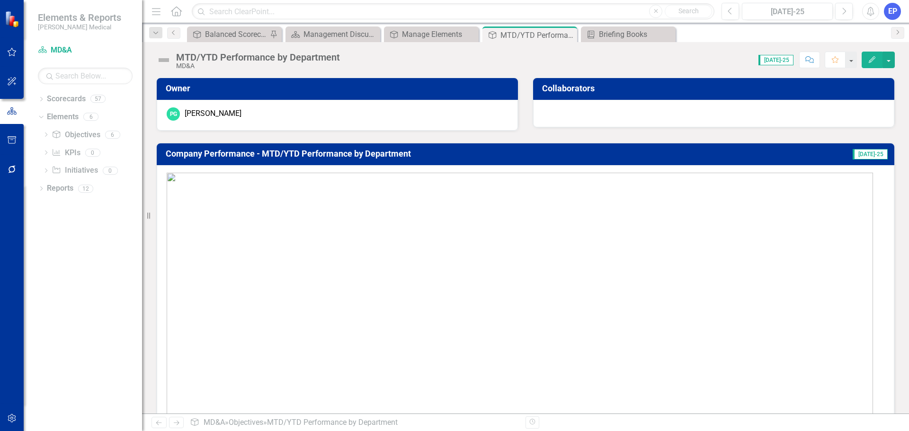
click at [292, 208] on img at bounding box center [520, 350] width 707 height 354
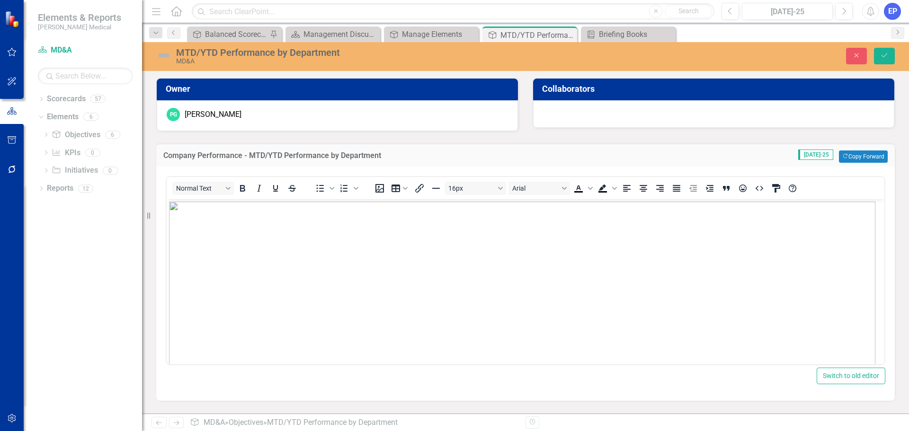
click at [257, 237] on img "Rich Text Area. Press ALT-0 for help." at bounding box center [522, 379] width 707 height 354
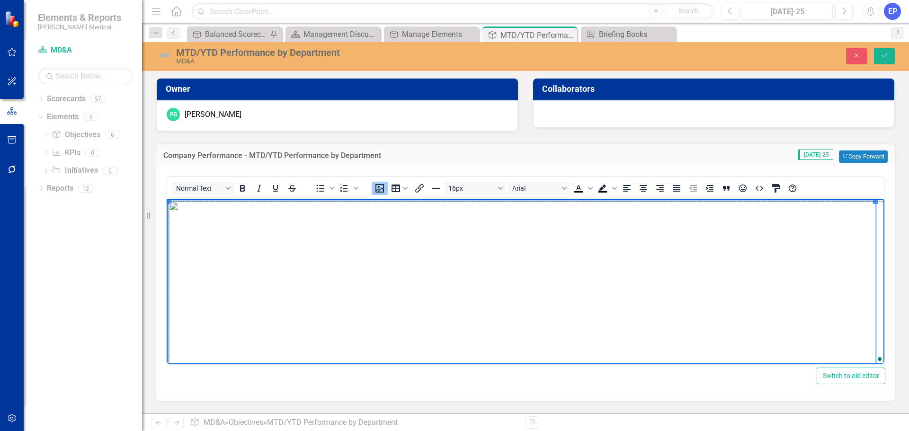
drag, startPoint x: 876, startPoint y: 202, endPoint x: 1051, endPoint y: 402, distance: 266.1
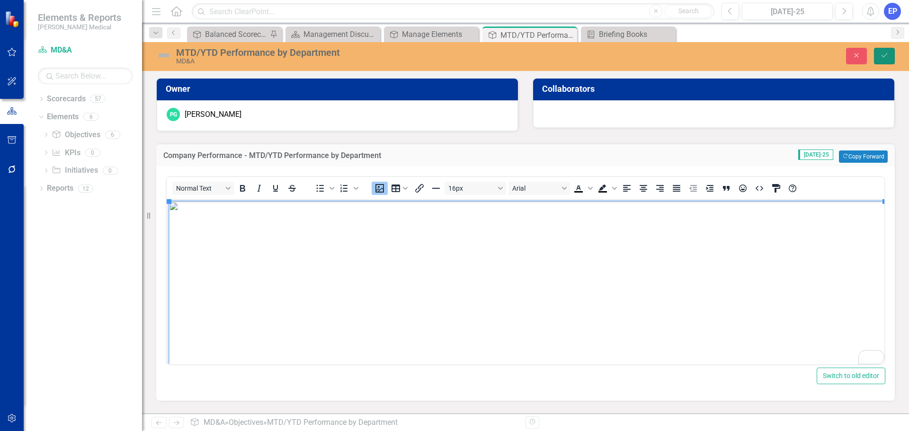
click at [884, 56] on icon "Save" at bounding box center [884, 55] width 9 height 7
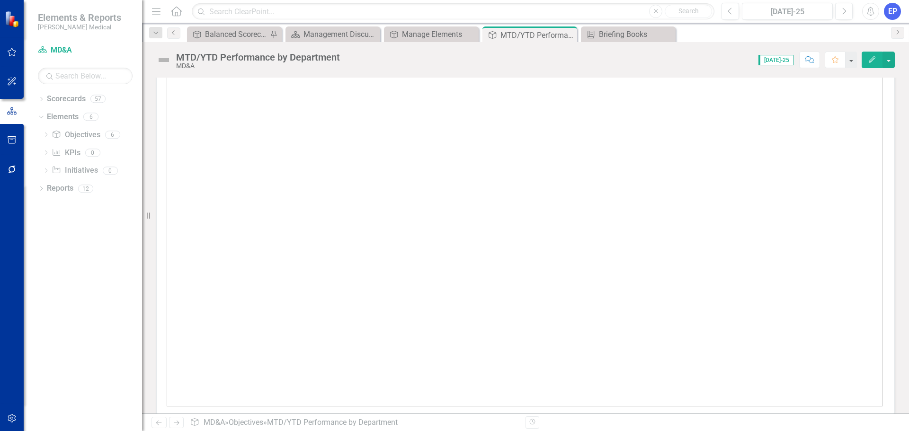
scroll to position [138, 0]
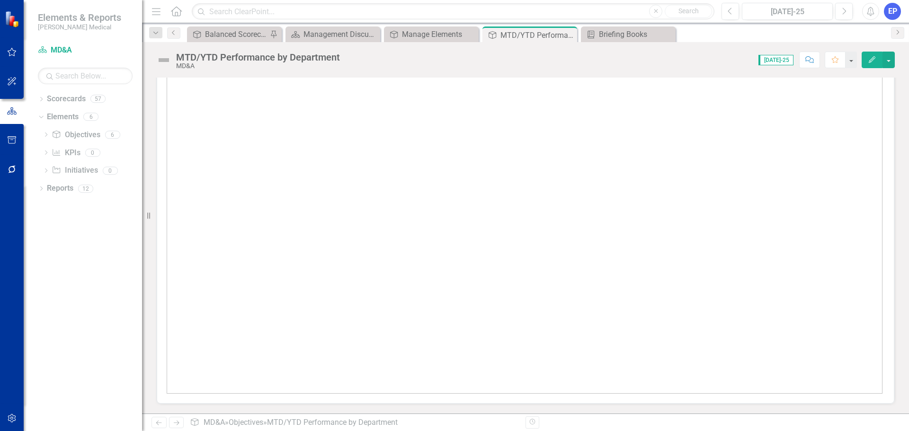
click at [511, 254] on img at bounding box center [525, 214] width 716 height 359
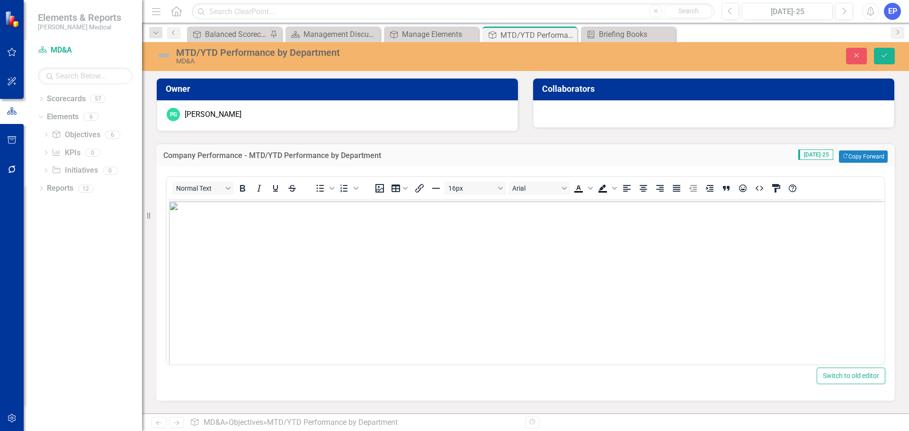
scroll to position [0, 0]
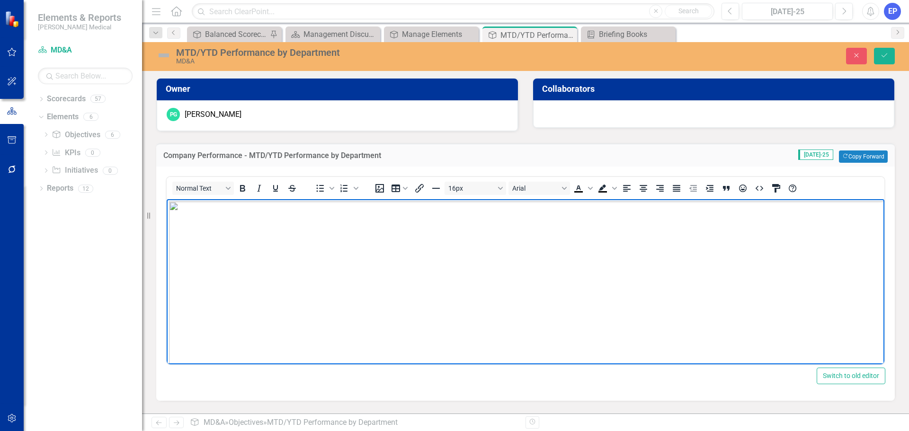
click at [796, 242] on img "Rich Text Area. Press ALT-0 for help." at bounding box center [527, 381] width 716 height 359
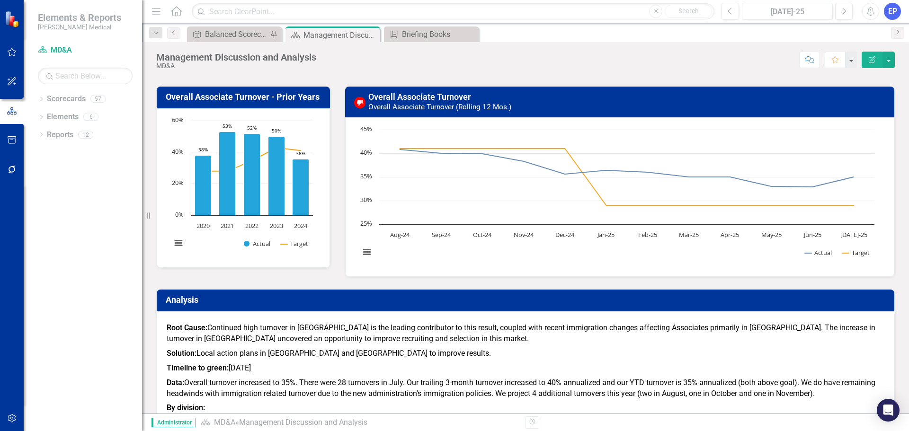
scroll to position [3355, 0]
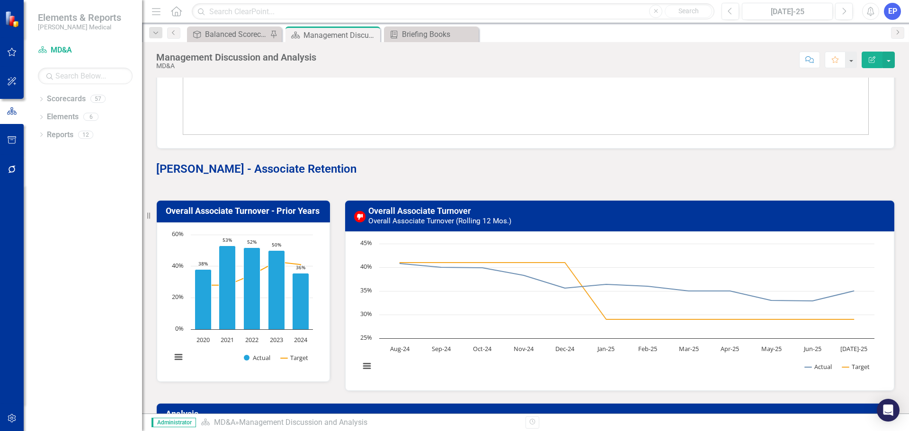
click at [11, 420] on icon "button" at bounding box center [12, 418] width 8 height 9
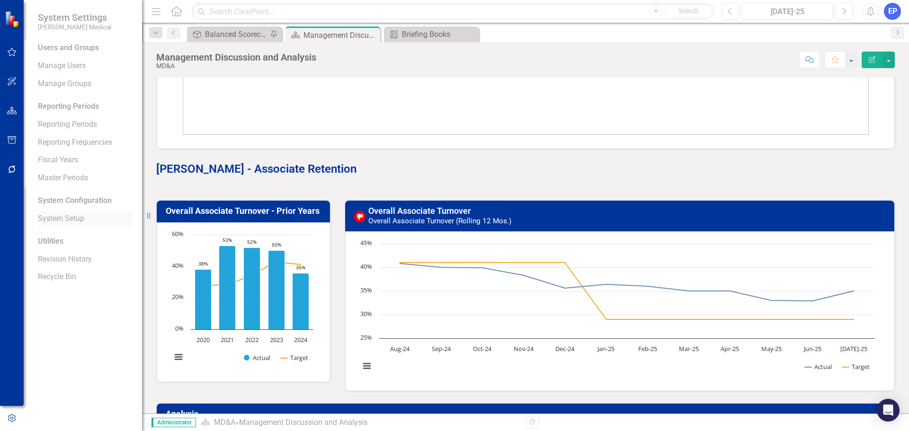
click at [58, 220] on link "System Setup" at bounding box center [85, 219] width 95 height 11
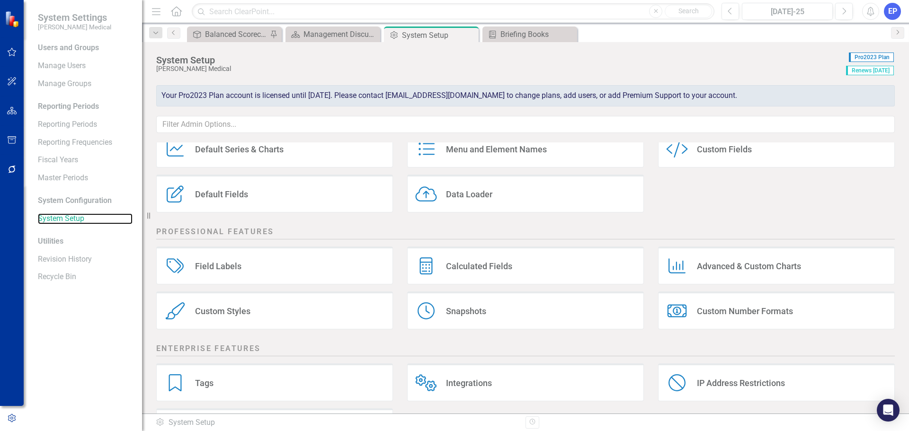
scroll to position [128, 0]
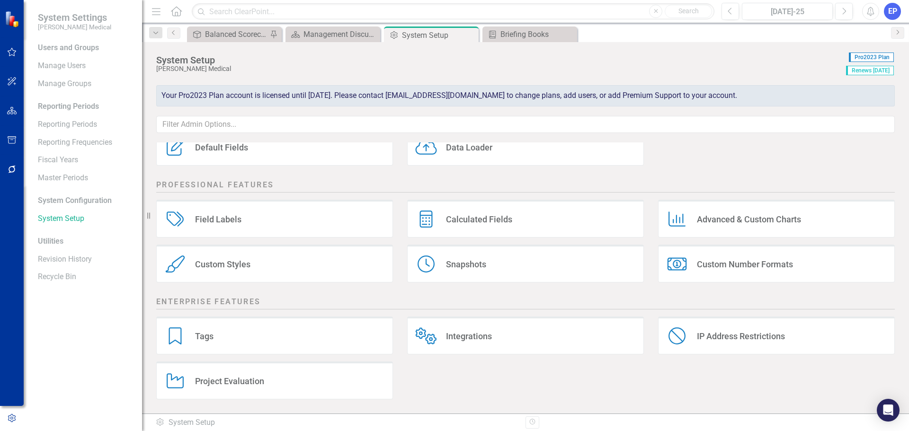
click at [225, 260] on div "Custom Styles" at bounding box center [222, 264] width 55 height 11
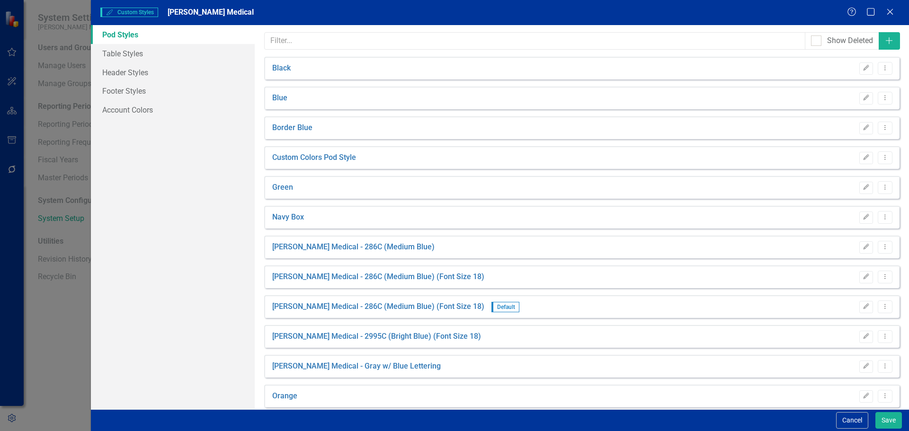
click at [132, 38] on link "Pod Styles" at bounding box center [173, 34] width 164 height 19
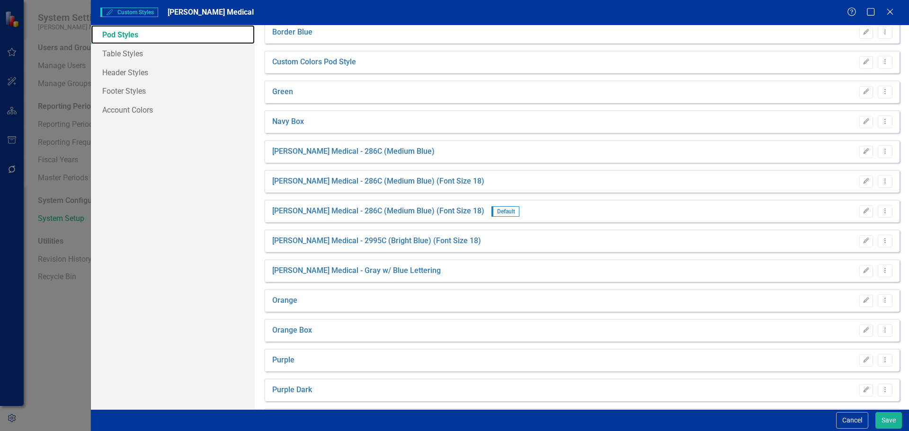
scroll to position [0, 0]
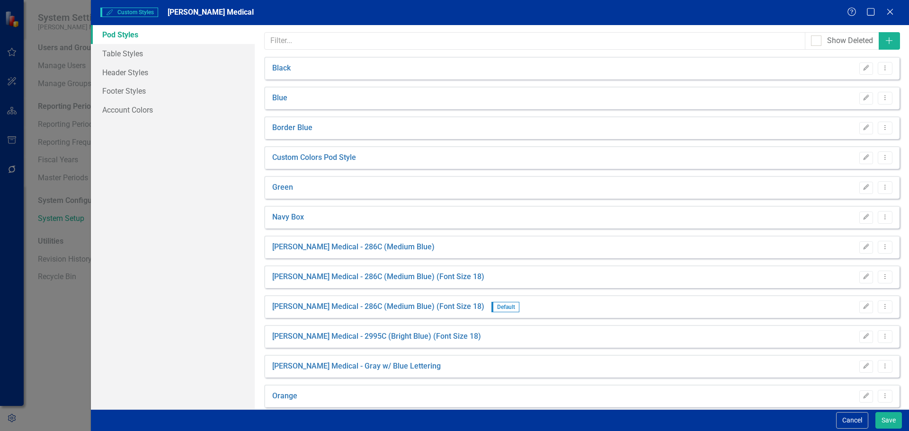
click at [869, 42] on div "Show Deleted" at bounding box center [842, 41] width 74 height 18
click at [885, 42] on icon "Add" at bounding box center [889, 41] width 9 height 8
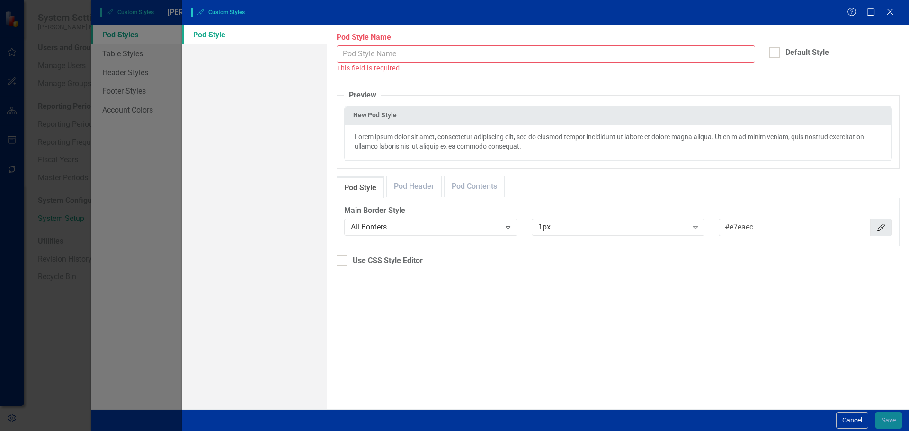
click at [372, 51] on input "Pod Style Name" at bounding box center [546, 54] width 419 height 18
click at [840, 417] on button "Cancel" at bounding box center [852, 421] width 32 height 17
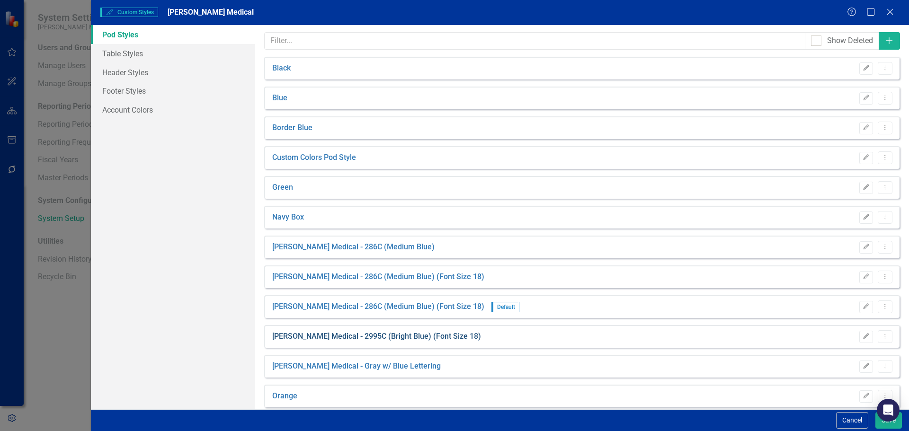
click at [396, 334] on link "[PERSON_NAME] Medical - 2995C (Bright Blue) (Font Size 18)" at bounding box center [376, 337] width 209 height 11
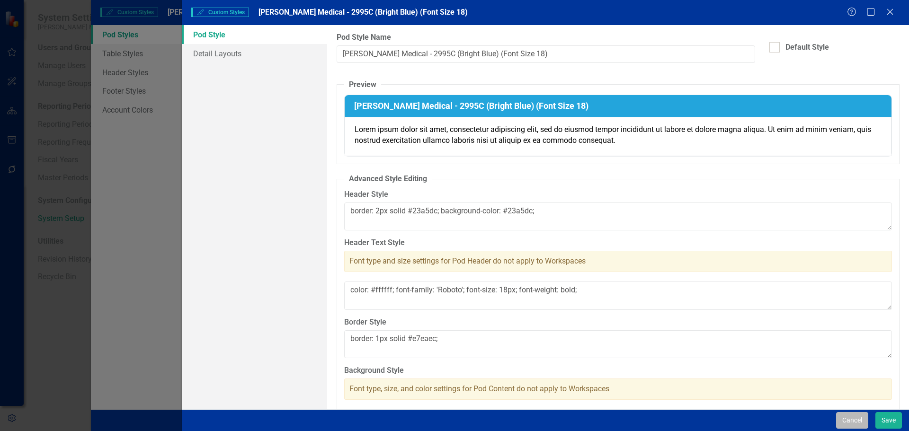
click at [852, 424] on button "Cancel" at bounding box center [852, 421] width 32 height 17
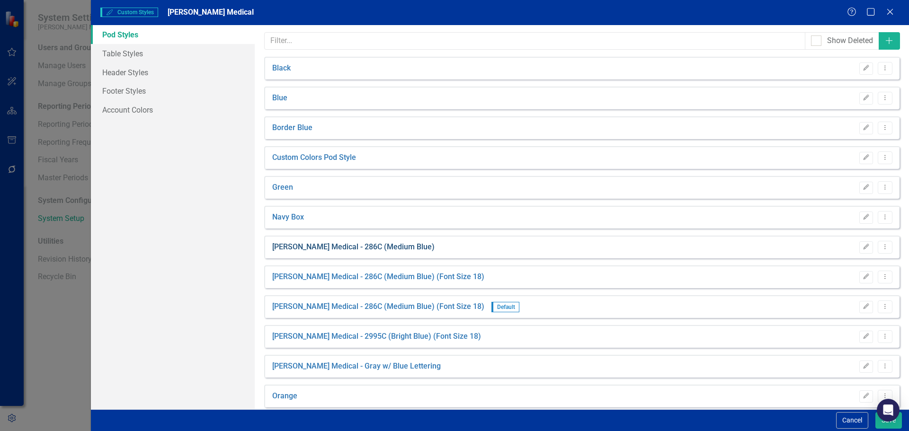
click at [379, 247] on link "Nixon Medical - 286C (Medium Blue)" at bounding box center [353, 247] width 162 height 11
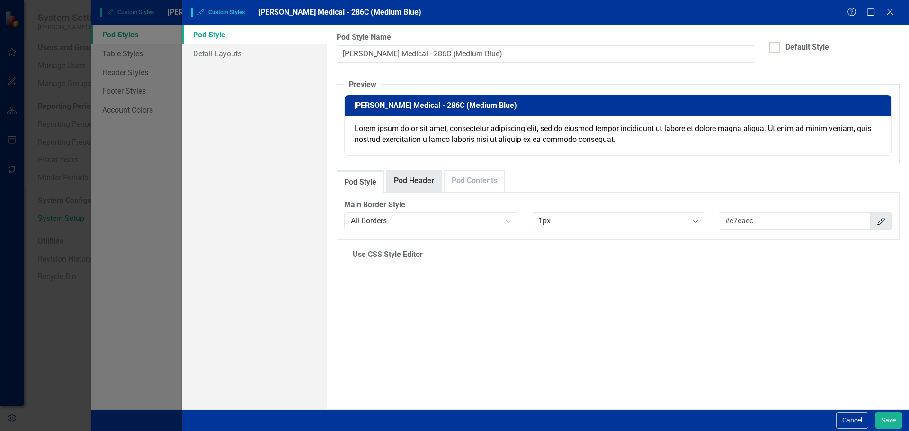
click at [409, 190] on link "Pod Header" at bounding box center [414, 181] width 54 height 20
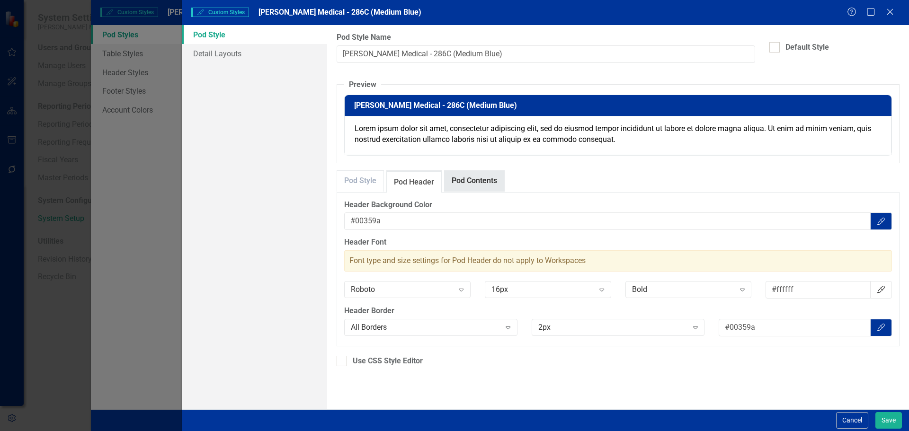
click at [463, 186] on link "Pod Contents" at bounding box center [475, 181] width 60 height 20
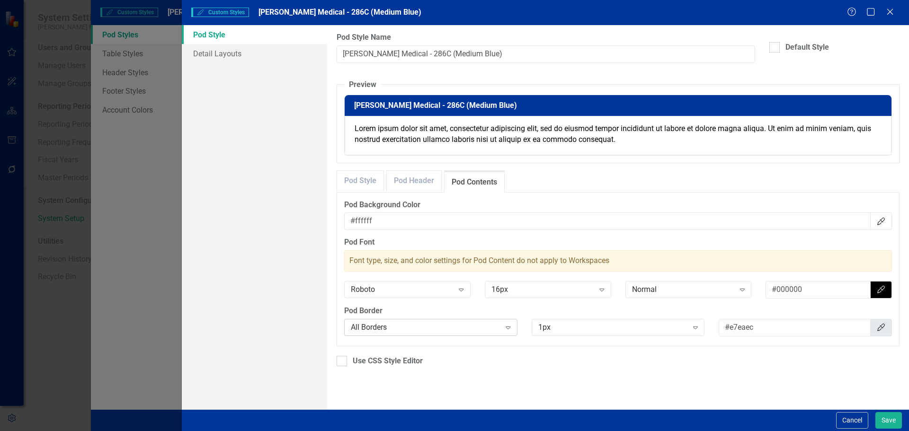
click at [417, 323] on div "All Borders" at bounding box center [426, 327] width 150 height 11
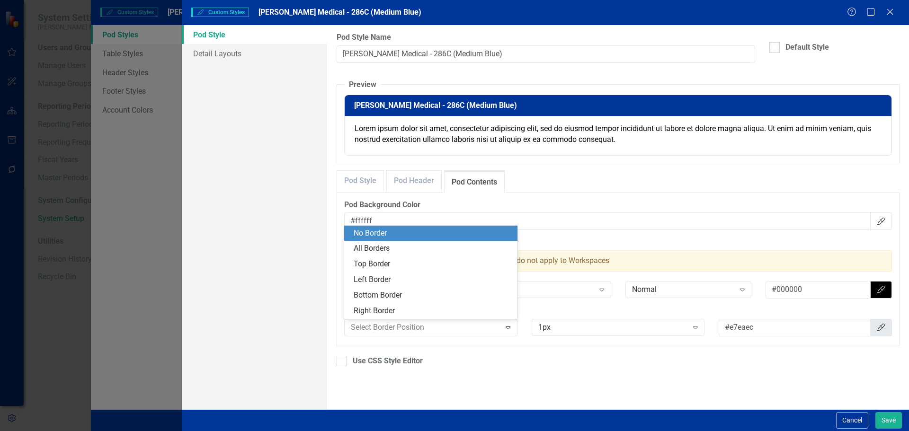
click at [396, 231] on div "No Border" at bounding box center [433, 233] width 158 height 11
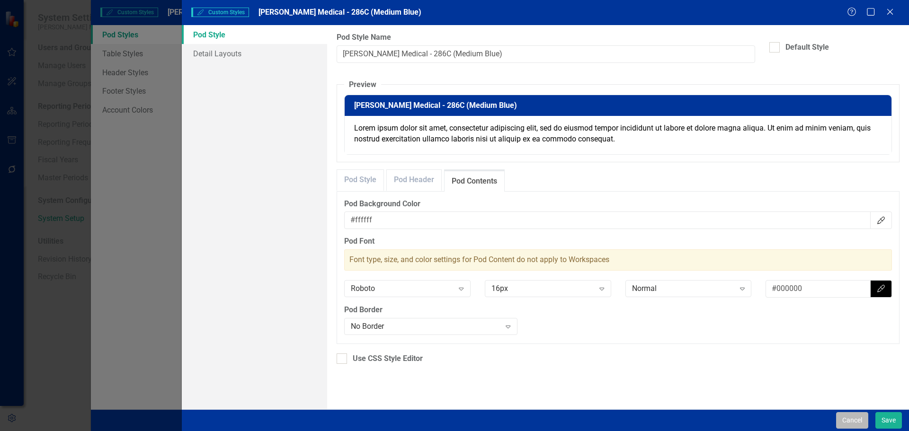
click at [854, 415] on button "Cancel" at bounding box center [852, 421] width 32 height 17
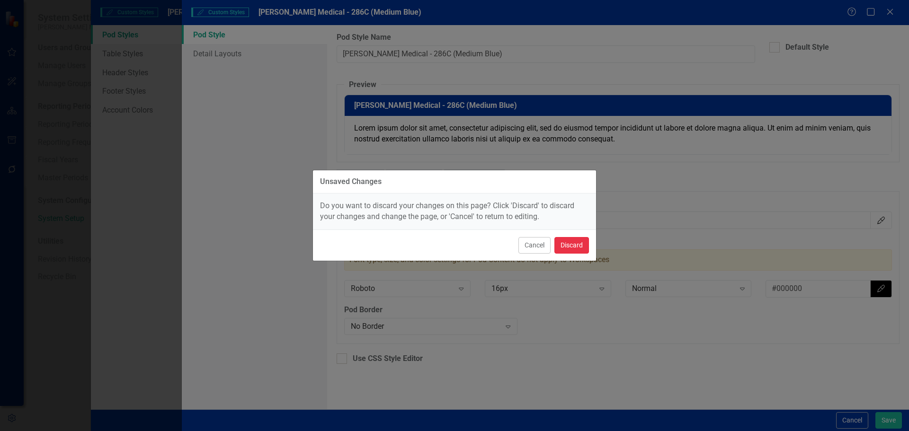
click at [570, 252] on button "Discard" at bounding box center [572, 245] width 35 height 17
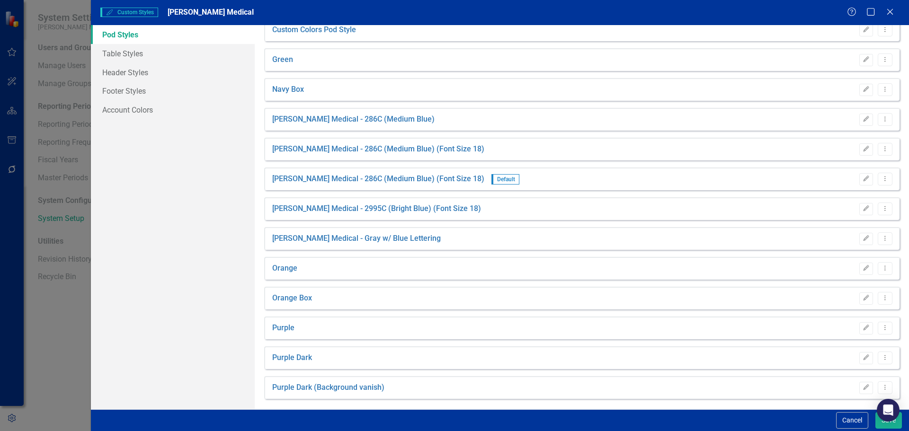
scroll to position [132, 0]
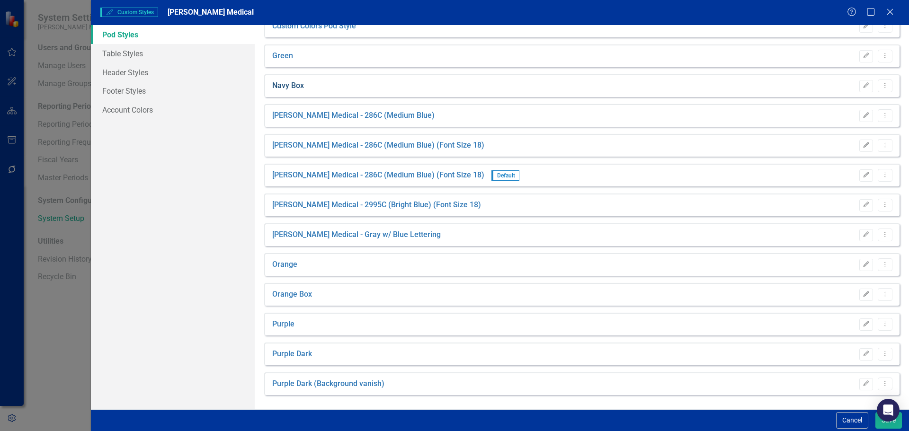
click at [299, 87] on link "Navy Box" at bounding box center [288, 86] width 32 height 11
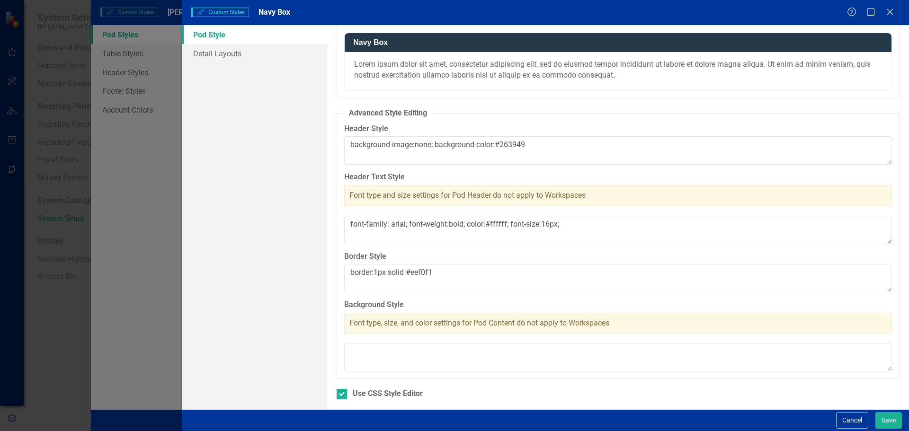
scroll to position [66, 0]
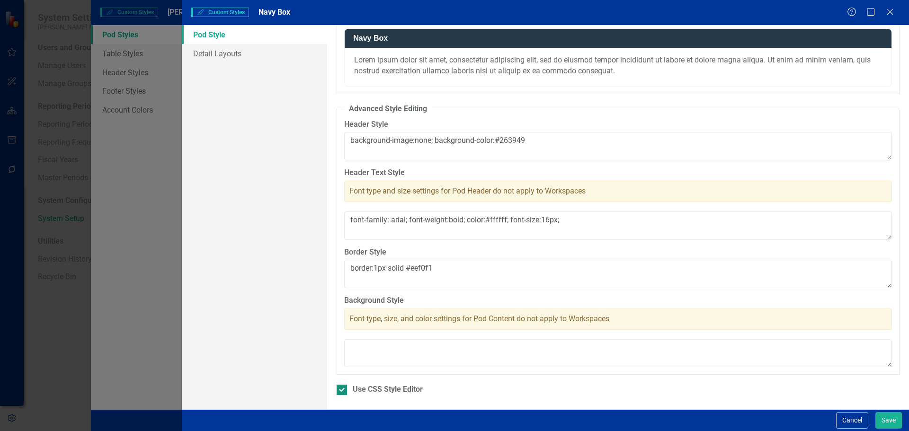
click at [357, 388] on div "Use CSS Style Editor" at bounding box center [388, 390] width 70 height 11
click at [343, 388] on input "Use CSS Style Editor" at bounding box center [340, 388] width 6 height 6
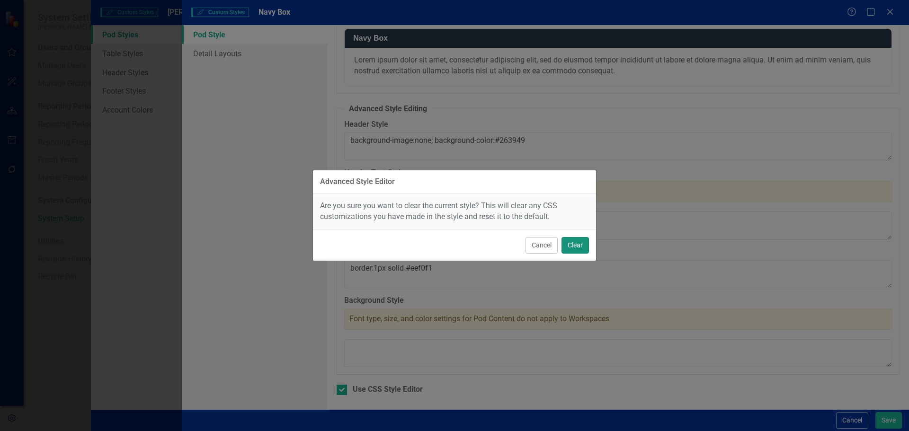
click at [575, 245] on button "Clear" at bounding box center [575, 245] width 27 height 17
checkbox input "false"
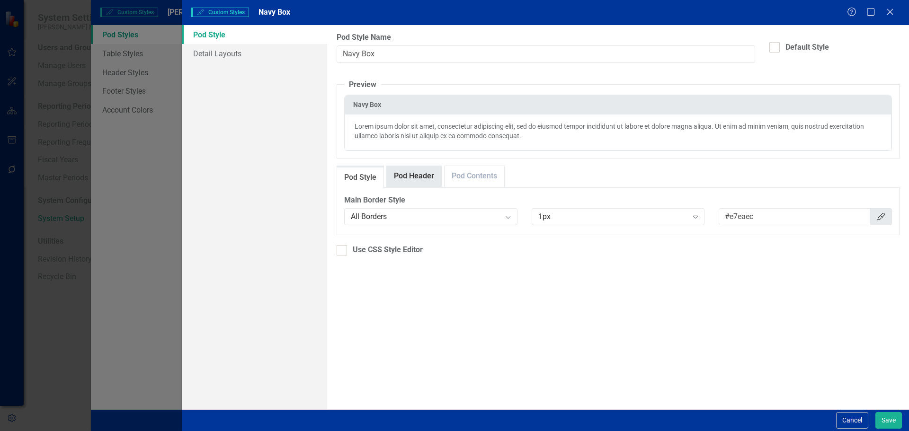
click at [414, 179] on link "Pod Header" at bounding box center [414, 176] width 54 height 20
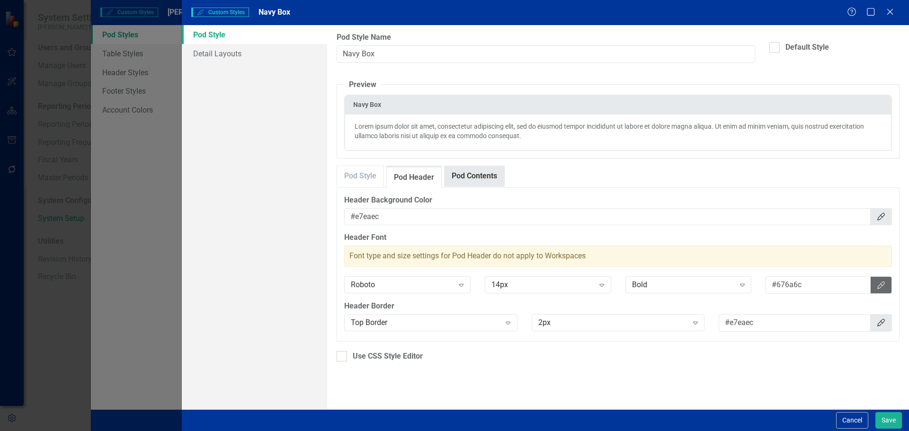
click at [466, 176] on link "Pod Contents" at bounding box center [475, 176] width 60 height 20
click at [843, 417] on button "Cancel" at bounding box center [852, 421] width 32 height 17
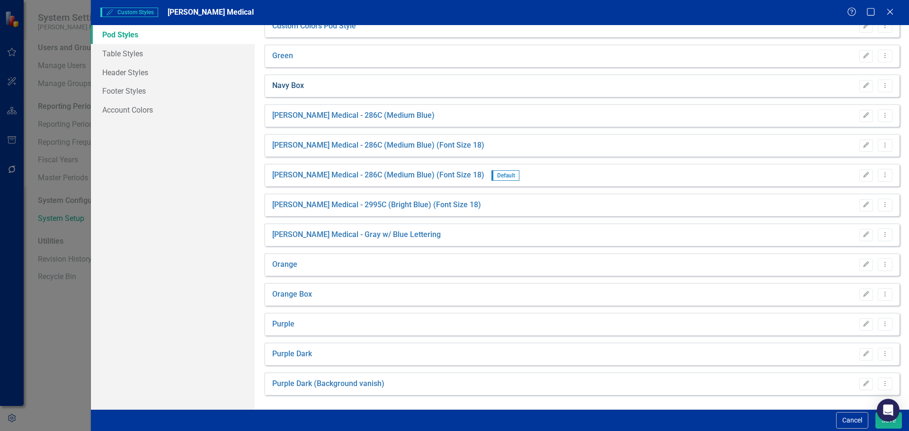
click at [298, 83] on link "Navy Box" at bounding box center [288, 86] width 32 height 11
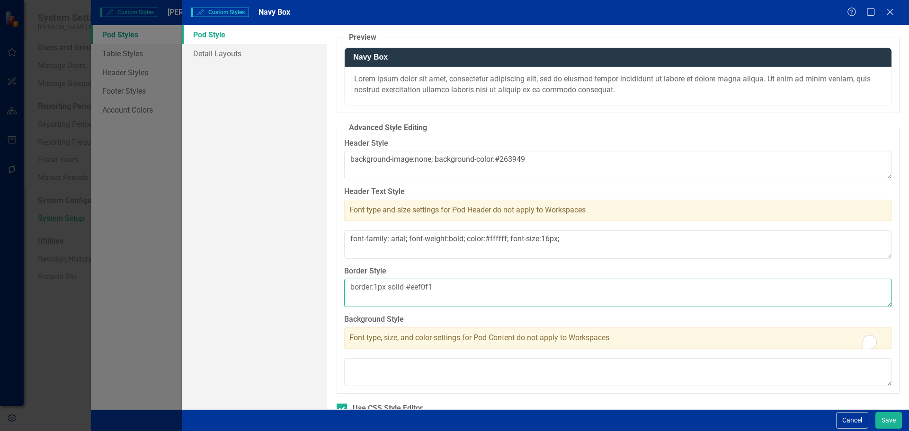
scroll to position [47, 0]
drag, startPoint x: 446, startPoint y: 289, endPoint x: 326, endPoint y: 287, distance: 120.3
click at [326, 287] on div "Pod Style Detail Layouts Pod Styles can be used to customize the look and feel …" at bounding box center [546, 217] width 728 height 385
click at [894, 421] on button "Save" at bounding box center [889, 421] width 27 height 17
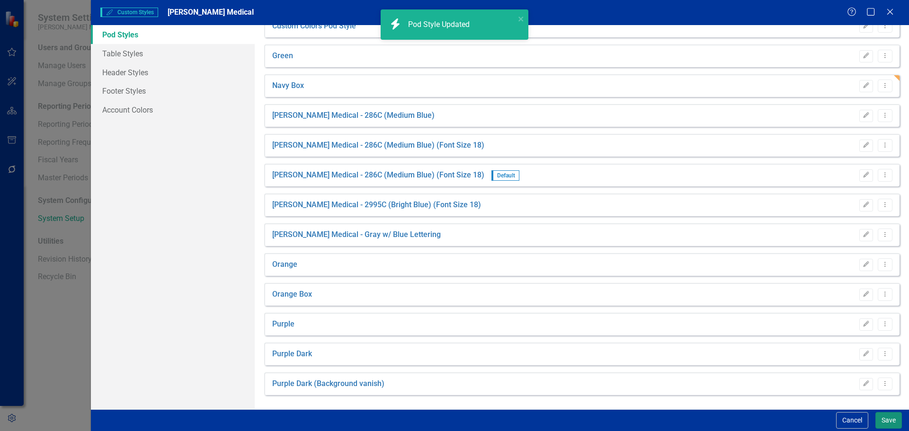
click at [887, 421] on button "Save" at bounding box center [889, 421] width 27 height 17
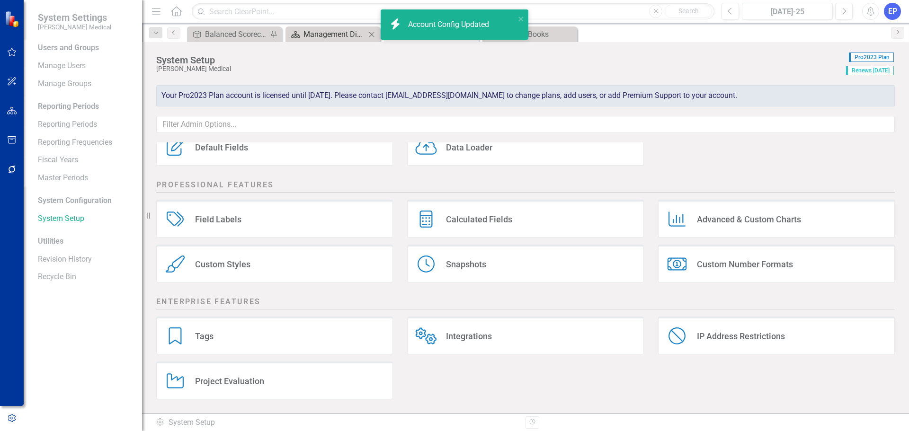
click at [340, 34] on div "Management Discussion and Analysis" at bounding box center [335, 34] width 63 height 12
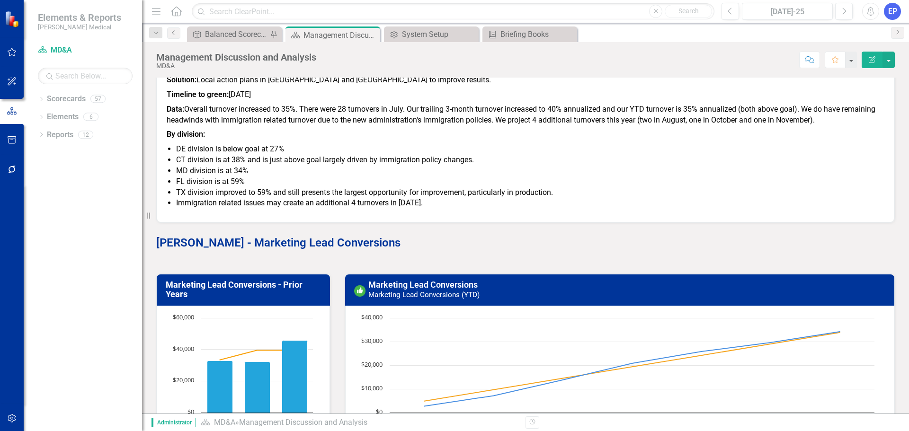
scroll to position [3742, 0]
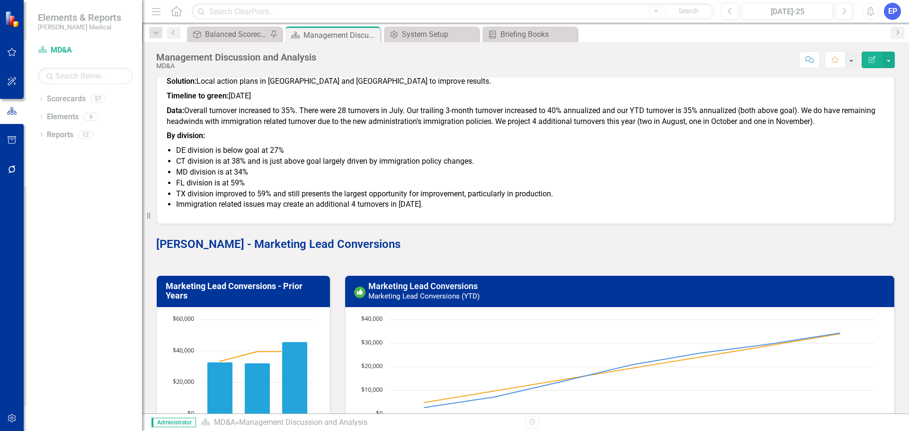
click at [239, 246] on strong "Tracy Chamblee - Marketing Lead Conversions" at bounding box center [278, 244] width 244 height 13
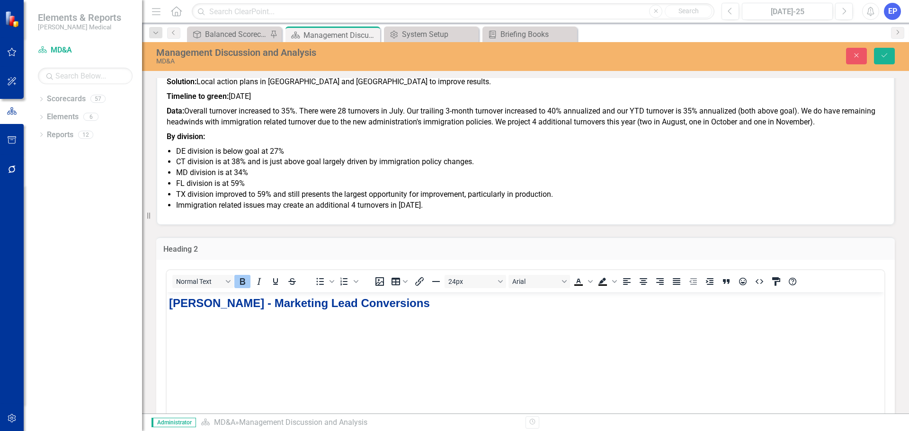
scroll to position [0, 0]
click at [264, 339] on body "Tracy Chamblee - Marketing Lead Conversions" at bounding box center [526, 364] width 718 height 142
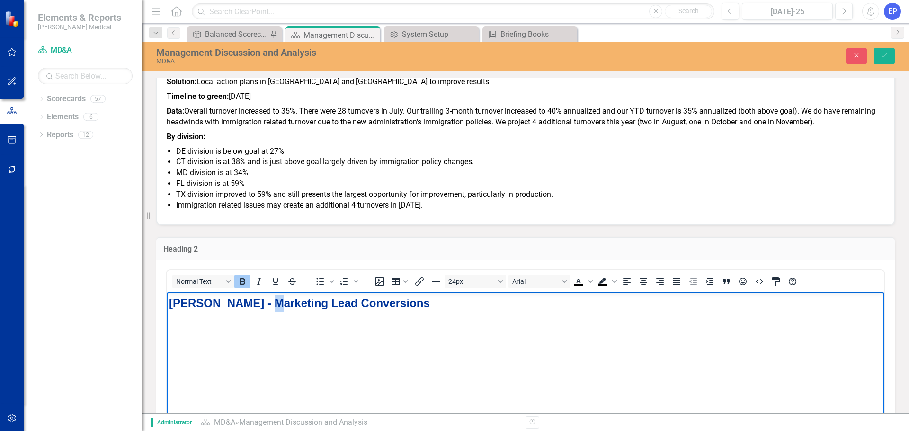
click at [264, 339] on body "Tracy Chamblee - Marketing Lead Conversions" at bounding box center [526, 364] width 718 height 142
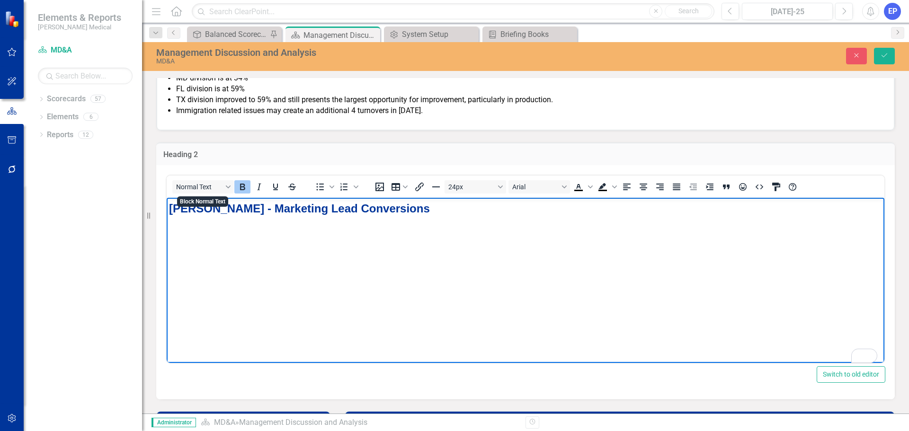
click at [227, 202] on strong "Tracy Chamblee - Marketing Lead Conversions" at bounding box center [299, 208] width 261 height 13
click at [230, 188] on button "Normal Text" at bounding box center [203, 186] width 62 height 13
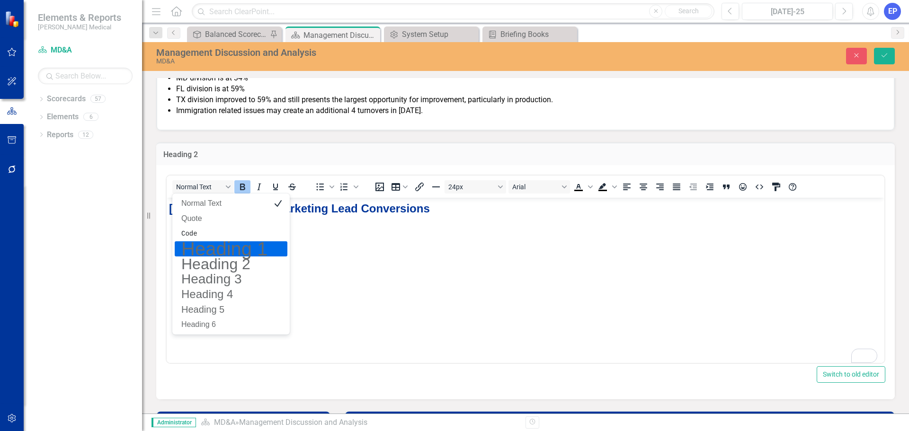
click at [225, 246] on h1 "Heading 1" at bounding box center [224, 248] width 88 height 11
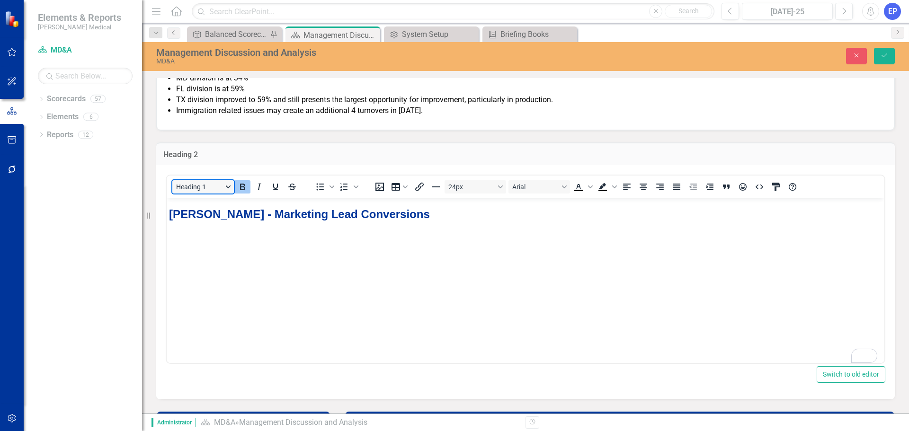
click at [228, 186] on button "Heading 1" at bounding box center [203, 186] width 62 height 13
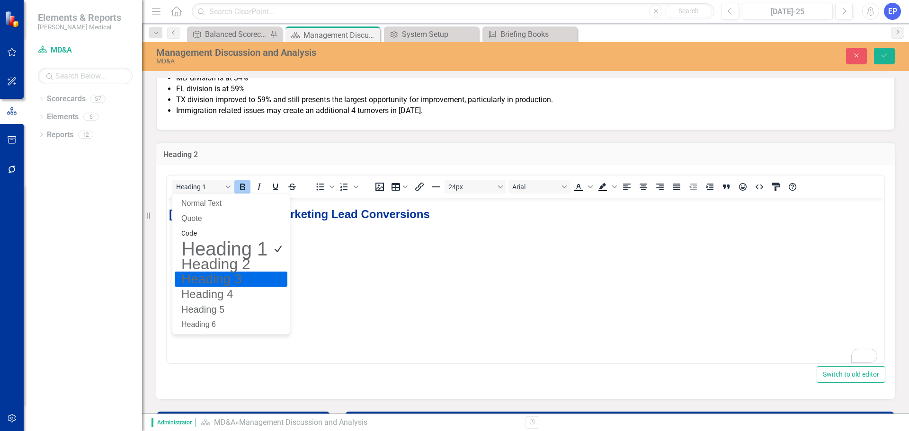
click at [227, 281] on h3 "Heading 3" at bounding box center [224, 279] width 88 height 11
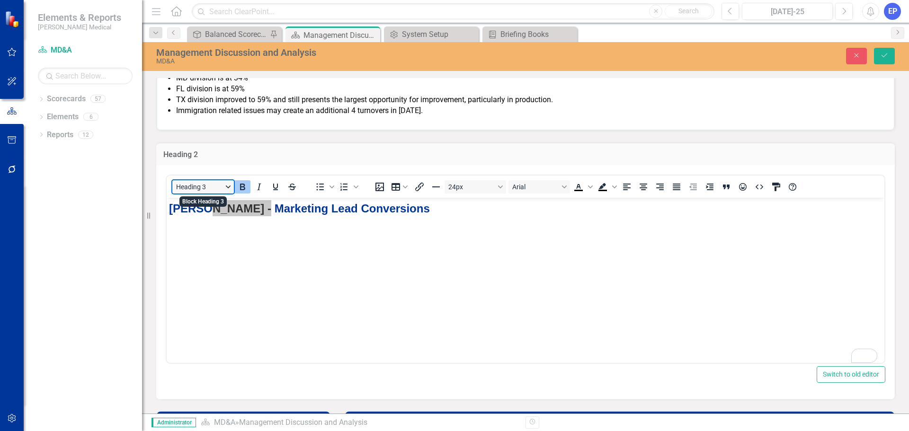
click at [228, 188] on button "Heading 3" at bounding box center [203, 186] width 62 height 13
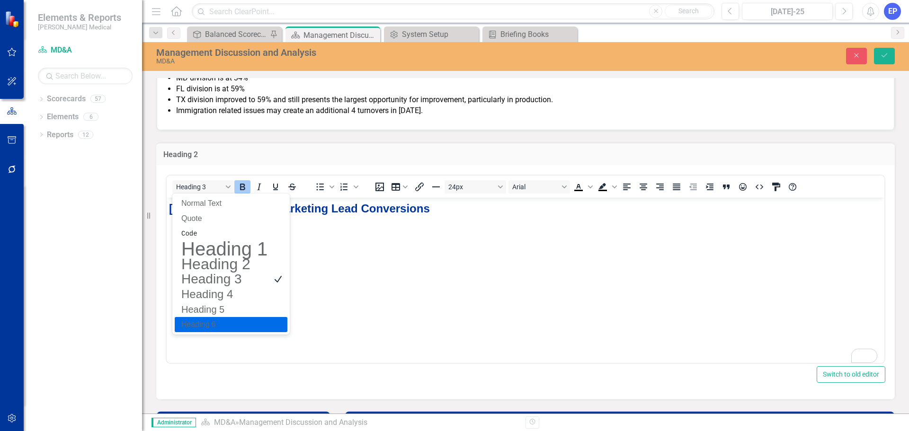
click at [220, 321] on h6 "Heading 6" at bounding box center [224, 324] width 88 height 11
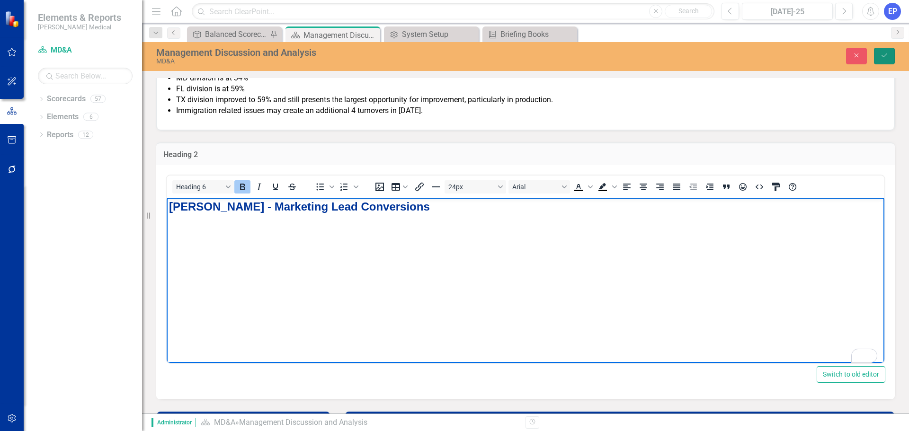
click at [887, 53] on icon "Save" at bounding box center [884, 55] width 9 height 7
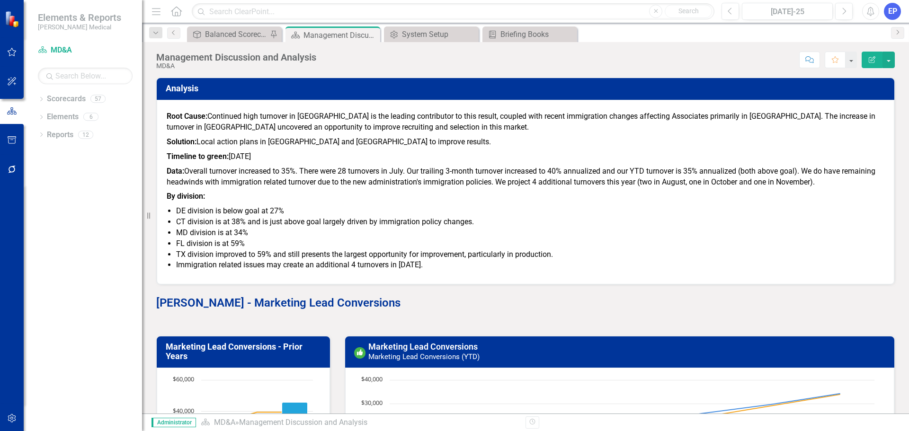
scroll to position [3694, 0]
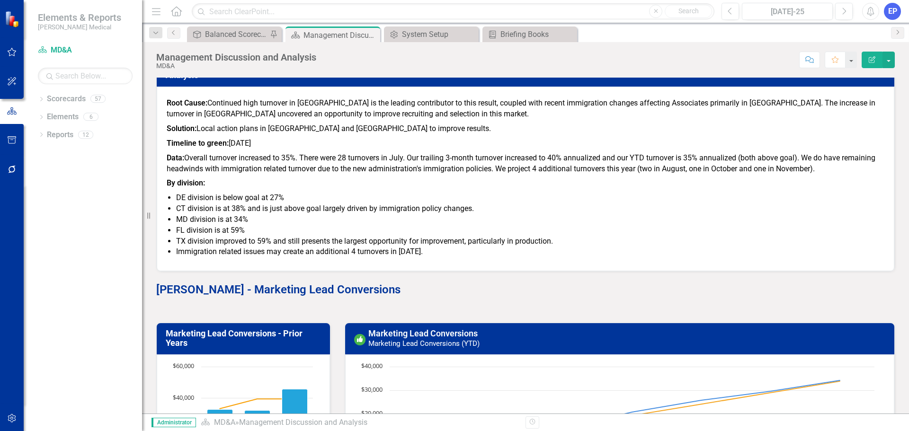
click at [261, 284] on strong "Tracy Chamblee - Marketing Lead Conversions" at bounding box center [278, 289] width 244 height 13
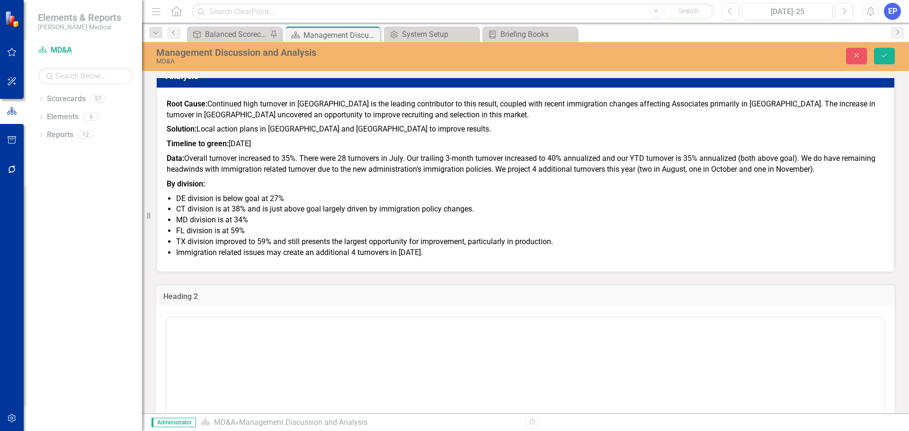
scroll to position [0, 0]
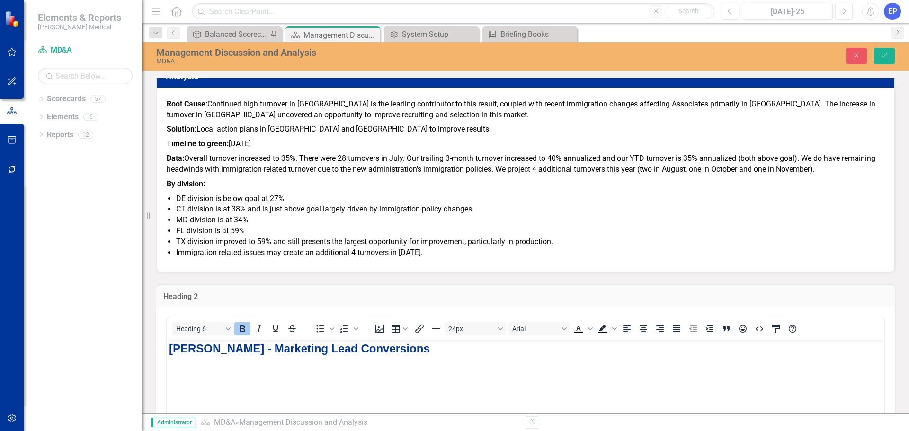
click at [222, 342] on strong "Tracy Chamblee - Marketing Lead Conversions" at bounding box center [299, 348] width 261 height 13
click at [231, 325] on button "Heading 6" at bounding box center [203, 329] width 62 height 13
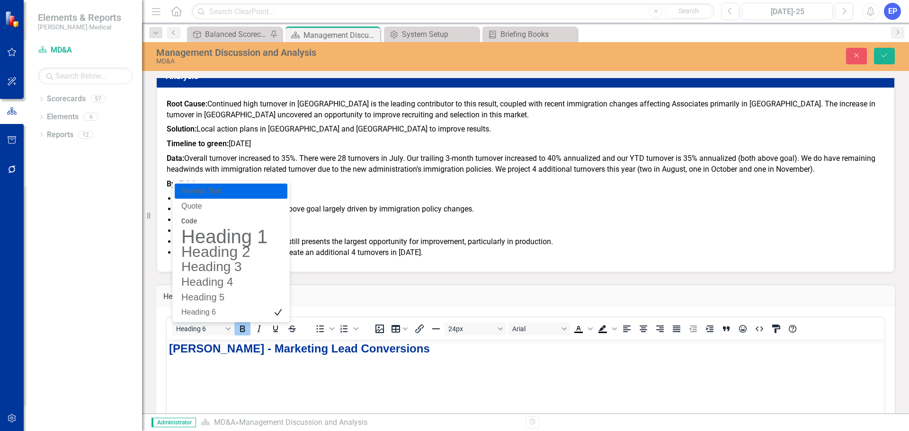
click at [201, 197] on p "Normal Text" at bounding box center [224, 191] width 88 height 11
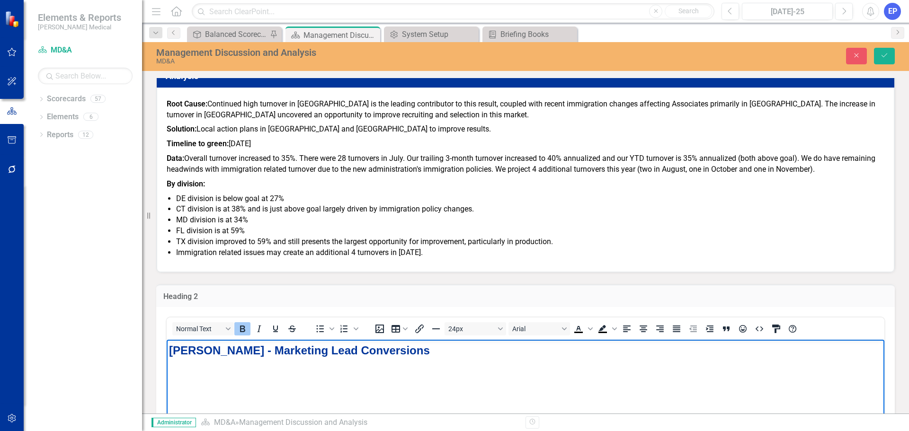
drag, startPoint x: 440, startPoint y: 343, endPoint x: 81, endPoint y: 347, distance: 359.0
click at [167, 347] on html "Tracy Chamblee - Marketing Lead Conversions" at bounding box center [526, 411] width 718 height 142
click at [225, 333] on button "Normal Text" at bounding box center [203, 329] width 62 height 13
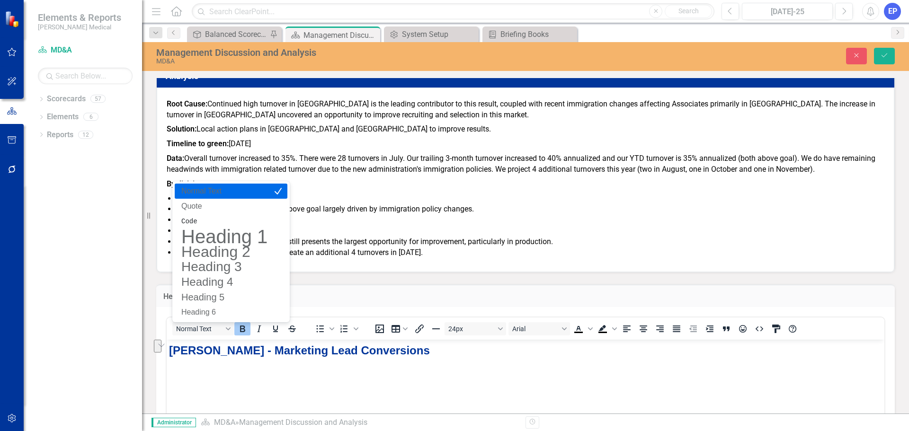
click at [200, 193] on p "Normal Text" at bounding box center [224, 191] width 88 height 11
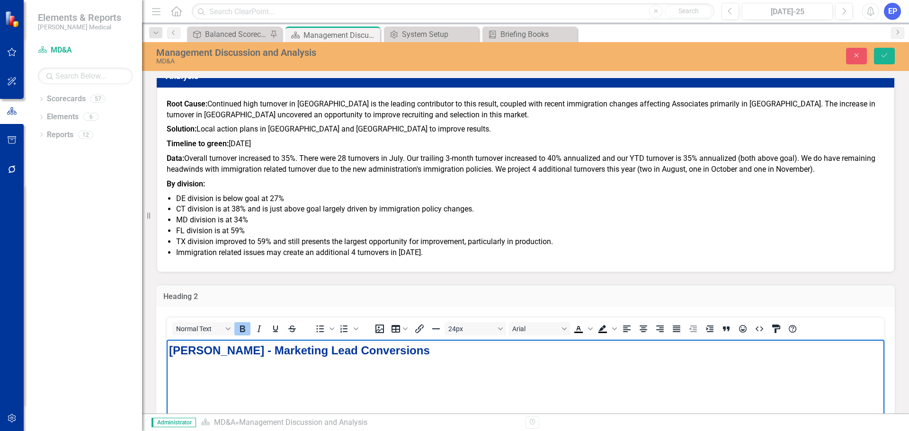
click at [236, 406] on body "Tracy Chamblee - Marketing Lead Conversions" at bounding box center [526, 411] width 718 height 142
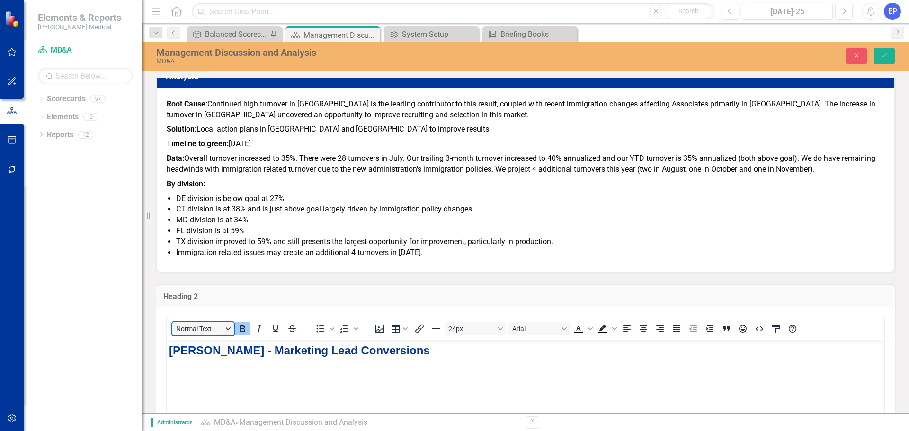
click at [229, 328] on button "Normal Text" at bounding box center [203, 329] width 62 height 13
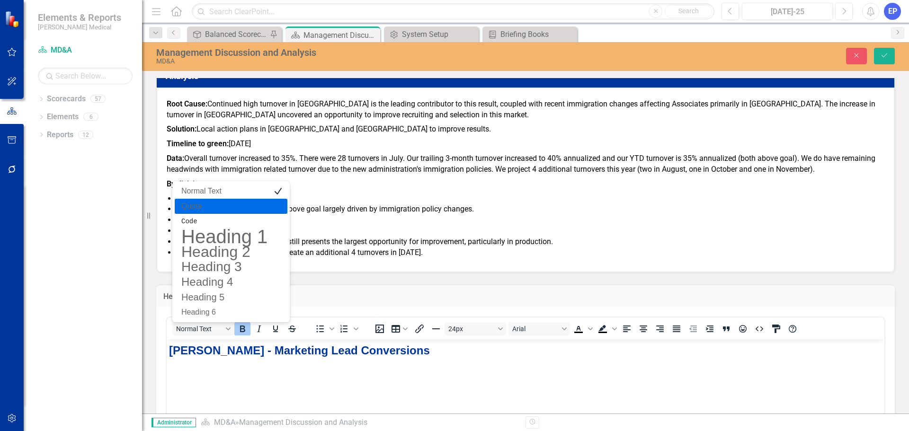
click at [216, 209] on blockquote "Quote" at bounding box center [224, 206] width 88 height 11
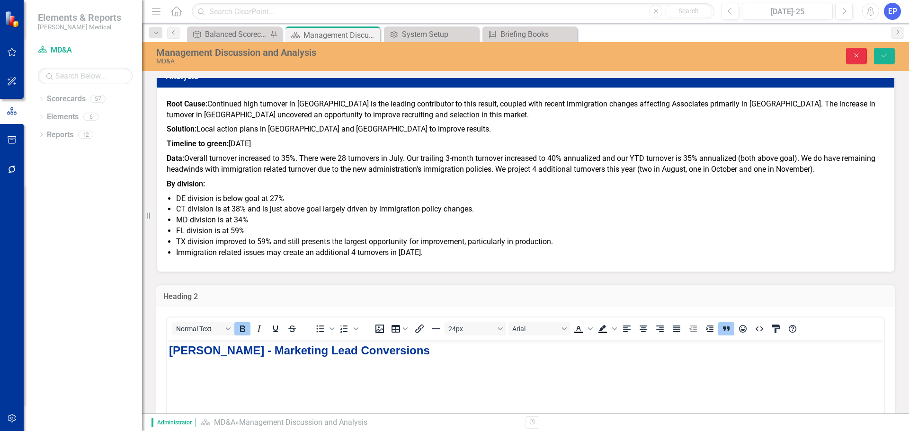
click at [862, 55] on button "Close" at bounding box center [856, 56] width 21 height 17
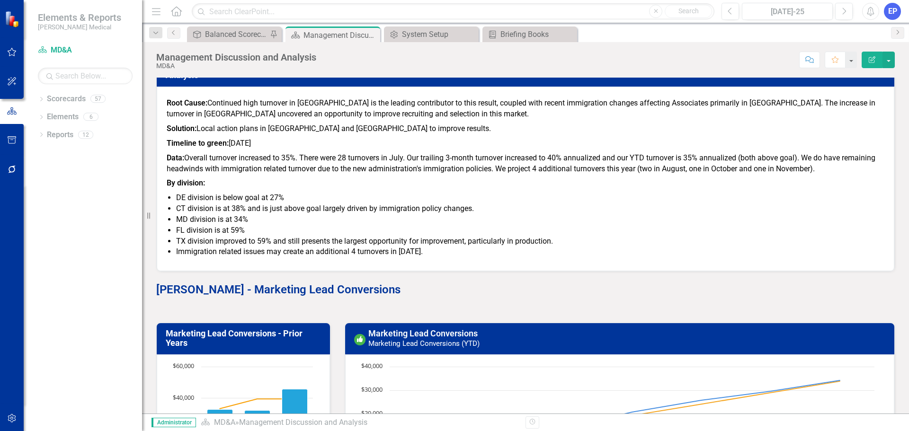
click at [354, 293] on strong "Tracy Chamblee - Marketing Lead Conversions" at bounding box center [278, 289] width 244 height 13
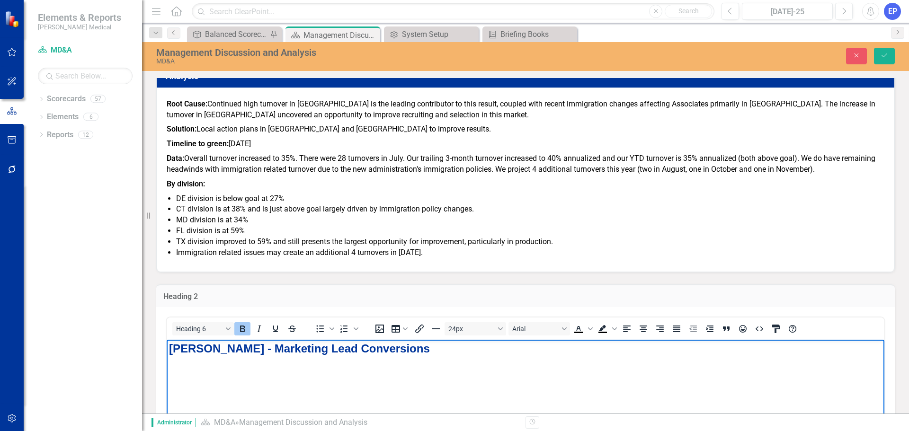
click at [218, 349] on strong "Tracy Chamblee - Marketing Lead Conversions" at bounding box center [299, 348] width 261 height 13
click at [231, 330] on button "Heading 6" at bounding box center [203, 329] width 62 height 13
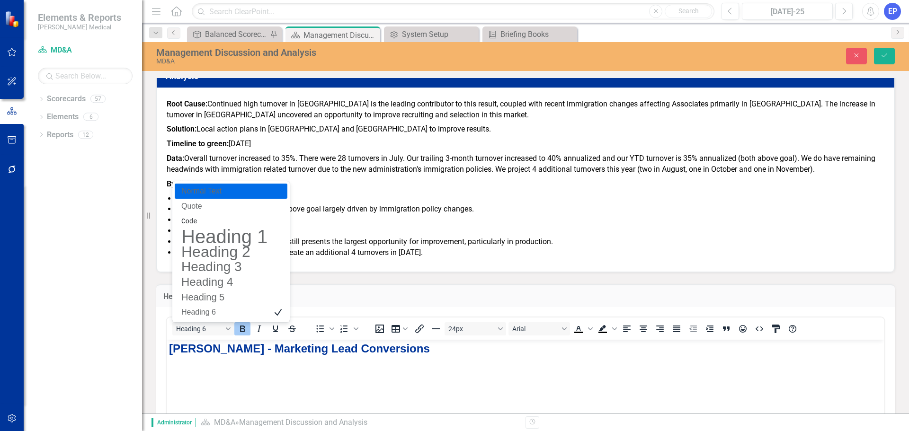
click at [221, 189] on p "Normal Text" at bounding box center [224, 191] width 88 height 11
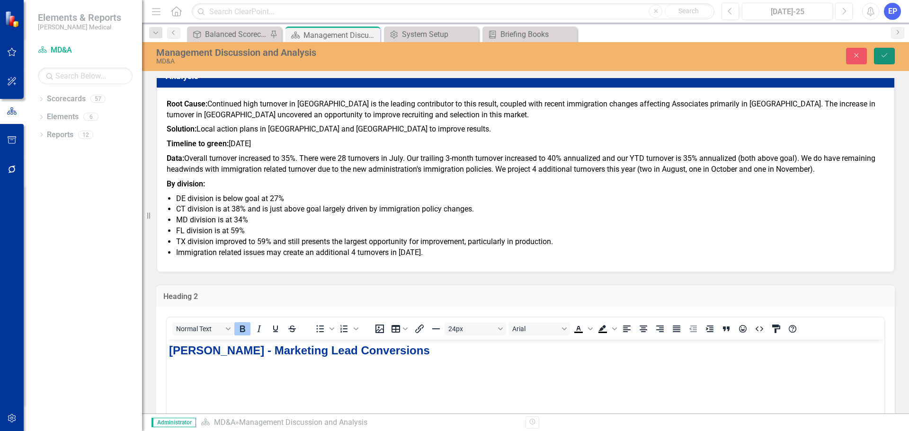
click at [883, 54] on icon "Save" at bounding box center [884, 55] width 9 height 7
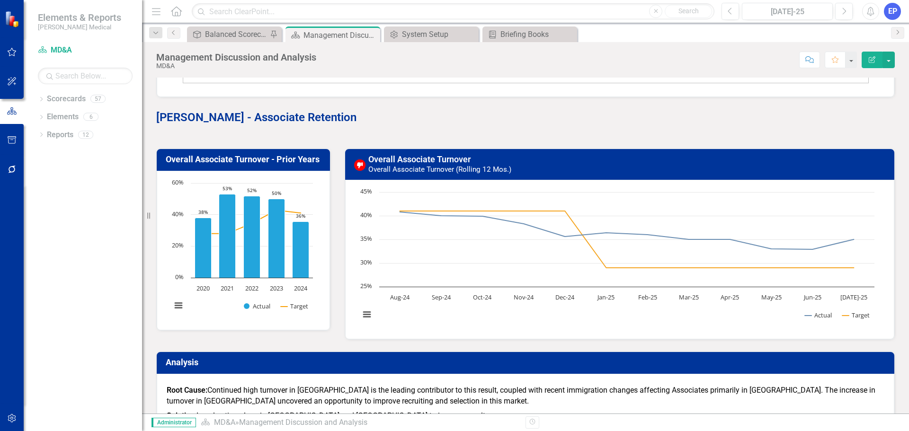
scroll to position [3410, 0]
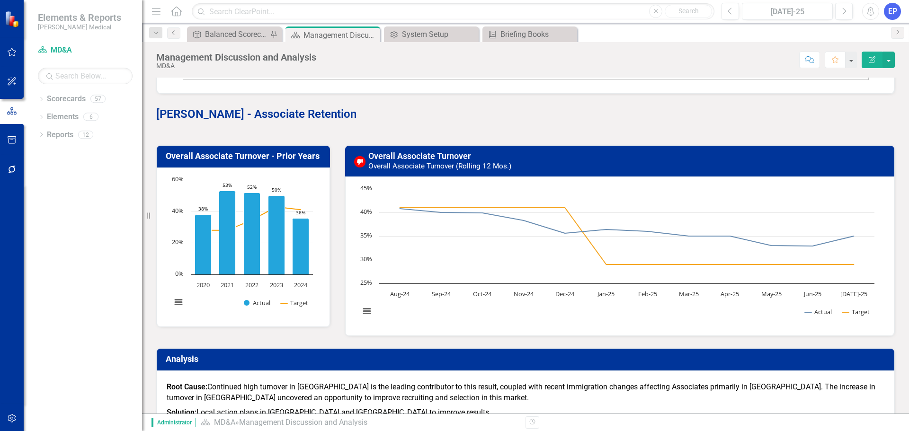
click at [207, 111] on span "Barry Clements - Associate Retention" at bounding box center [256, 114] width 200 height 13
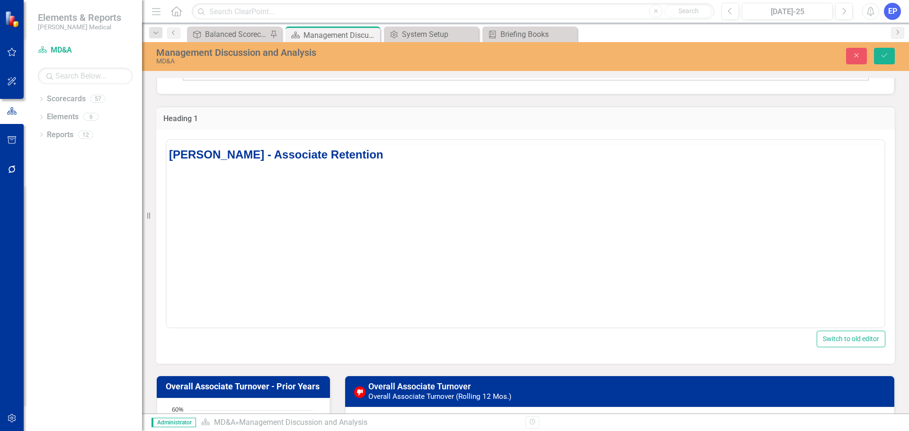
scroll to position [0, 0]
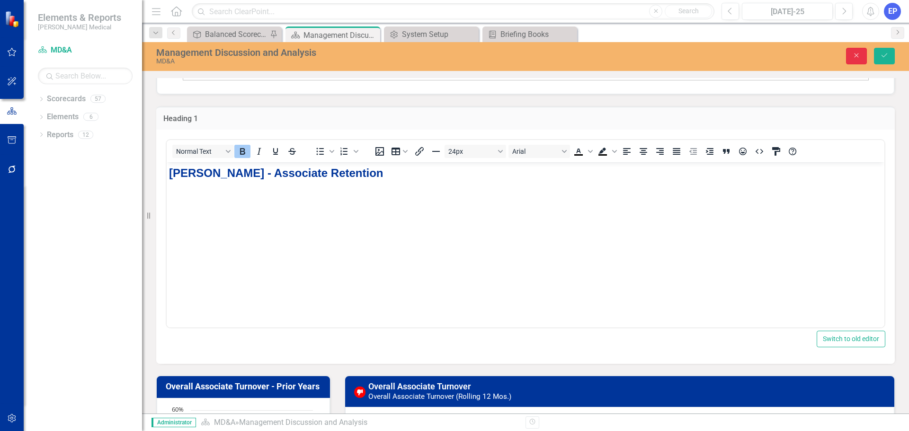
click at [848, 55] on button "Close" at bounding box center [856, 56] width 21 height 17
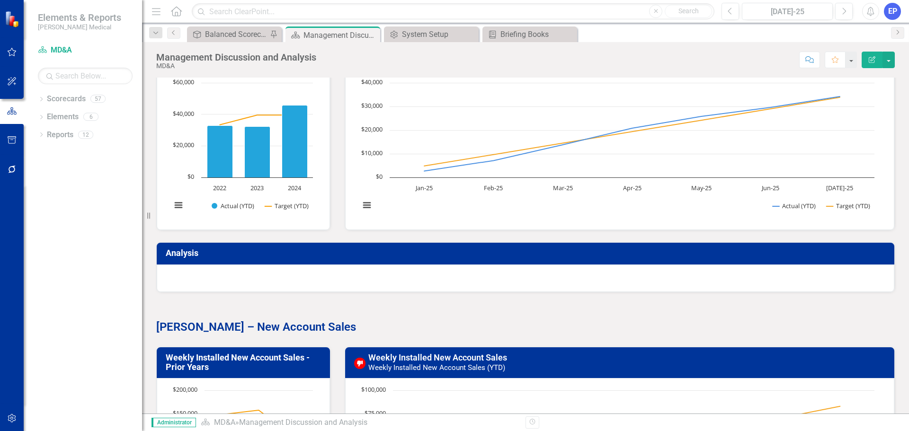
scroll to position [4073, 0]
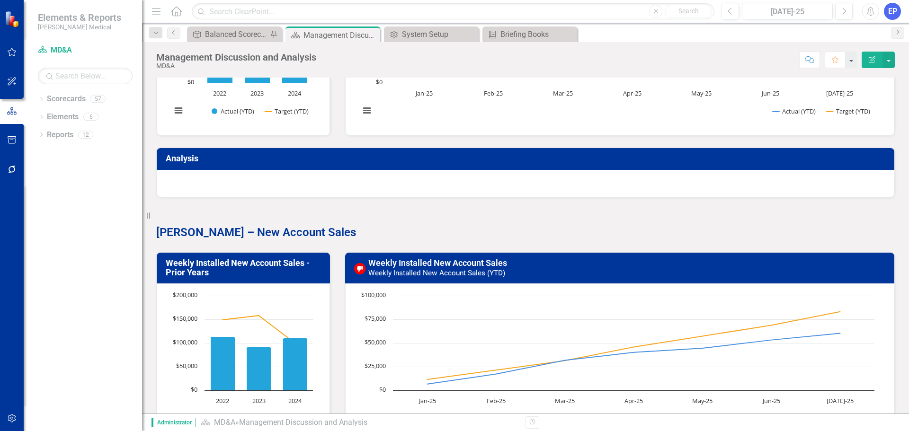
click at [200, 234] on strong "Darren Clark – New Account Sales" at bounding box center [256, 232] width 200 height 13
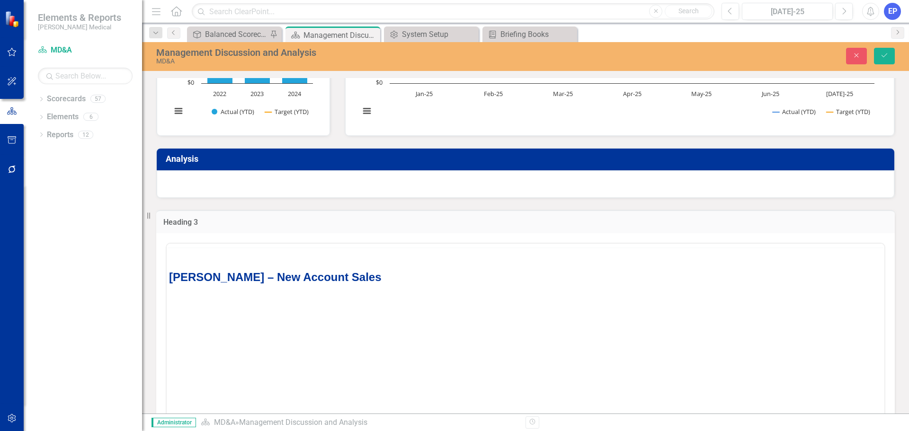
scroll to position [0, 0]
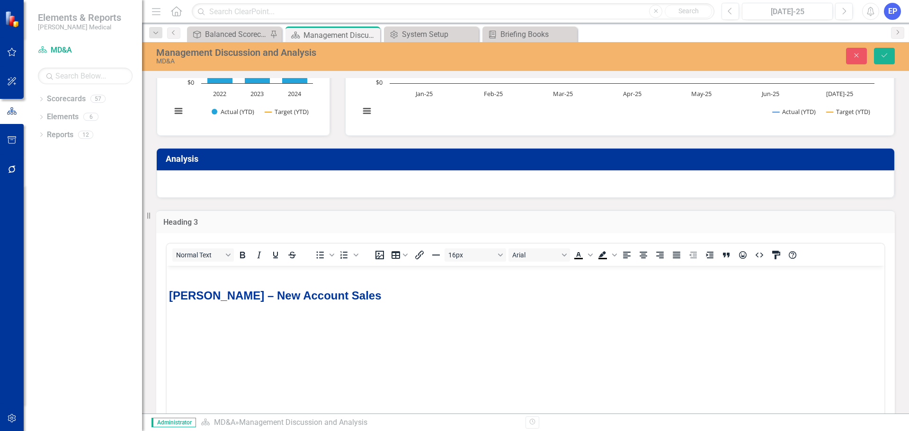
click at [223, 275] on p "Rich Text Area. Press ALT-0 for help." at bounding box center [525, 273] width 713 height 11
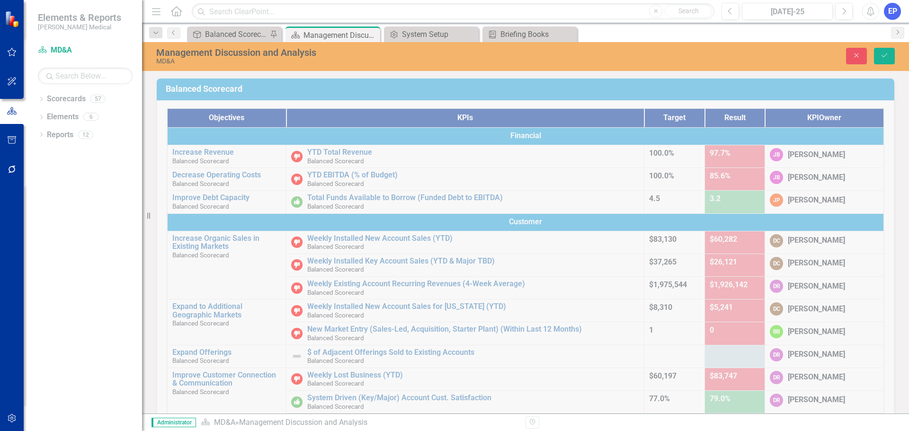
click at [883, 52] on button "Save" at bounding box center [884, 56] width 21 height 17
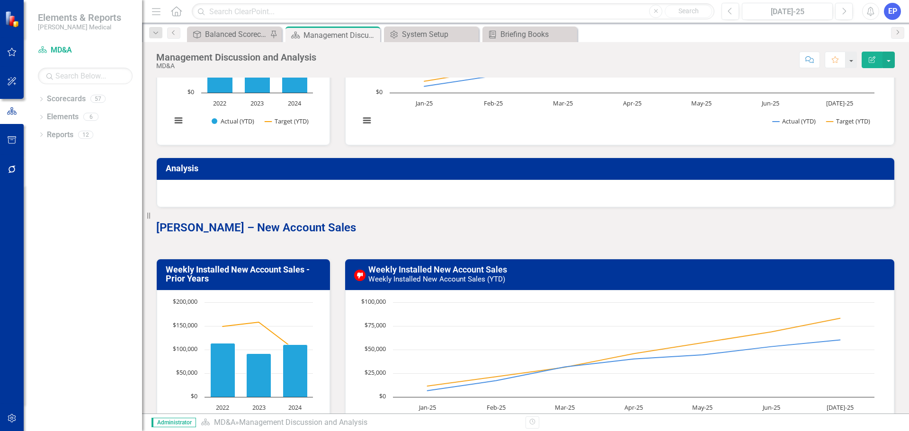
scroll to position [3962, 0]
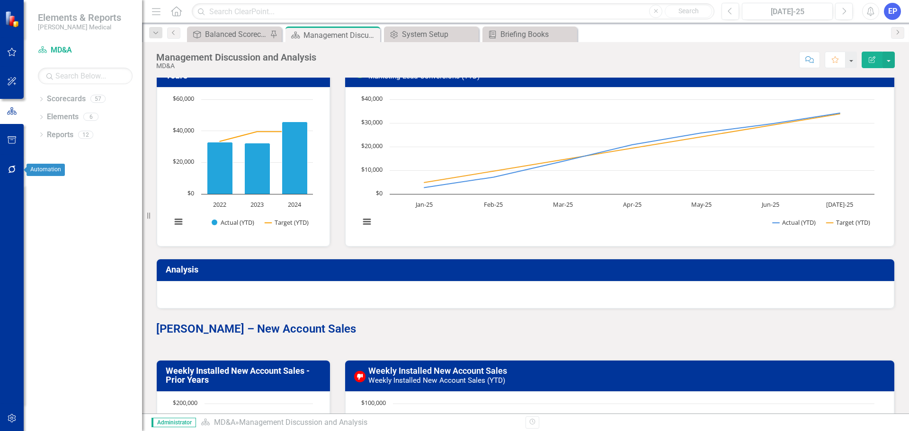
click at [11, 167] on icon "button" at bounding box center [12, 170] width 8 height 8
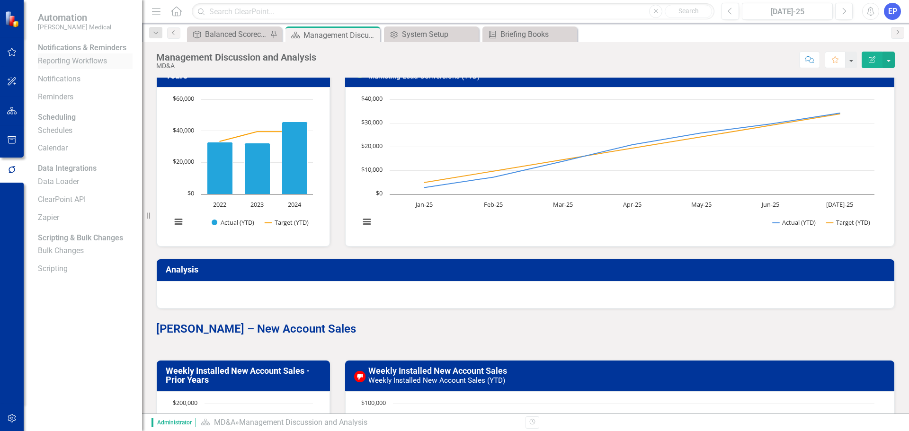
click at [78, 65] on link "Reporting Workflows" at bounding box center [85, 61] width 95 height 11
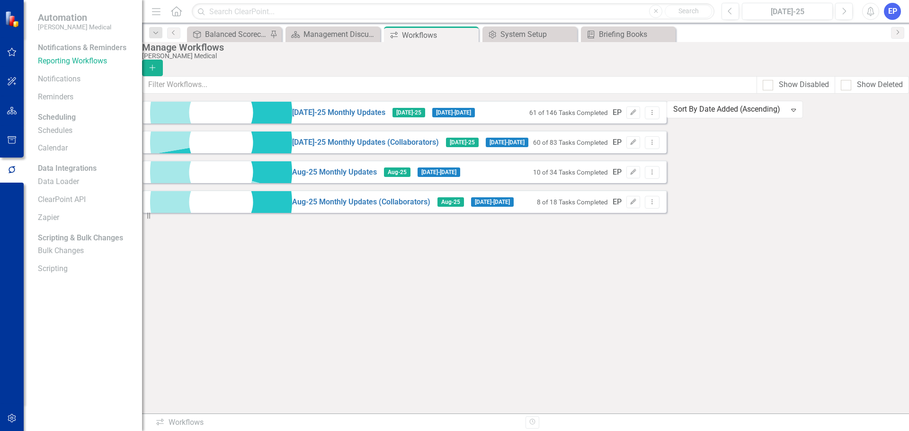
click at [12, 139] on icon "button" at bounding box center [12, 140] width 10 height 8
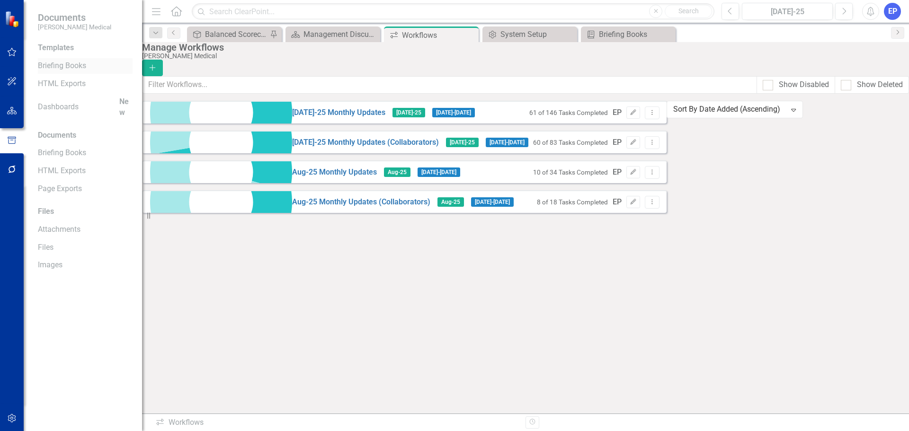
click at [75, 66] on link "Briefing Books" at bounding box center [85, 66] width 95 height 11
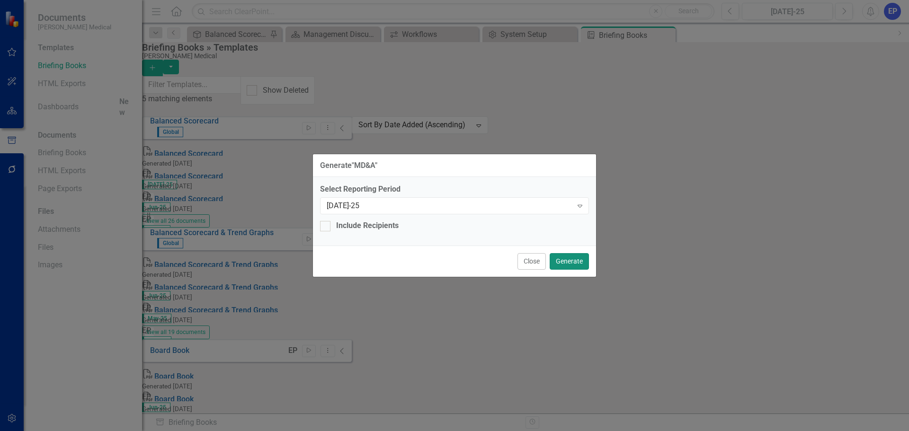
click at [562, 265] on button "Generate" at bounding box center [569, 261] width 39 height 17
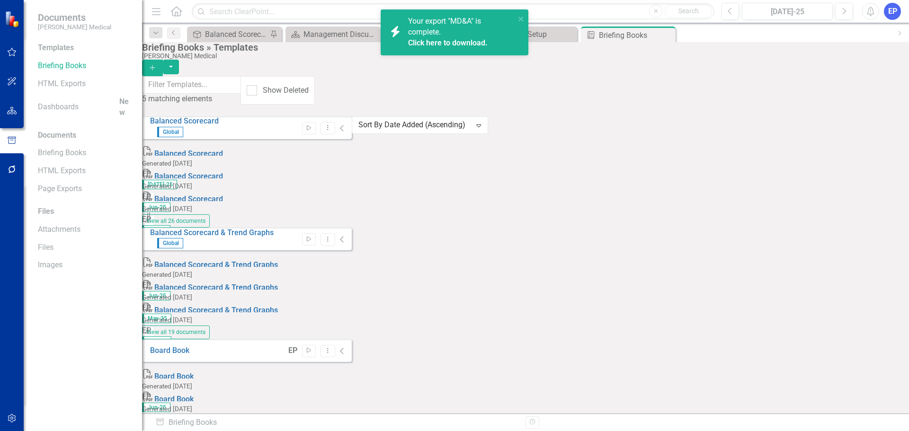
click at [422, 42] on link "Click here to download." at bounding box center [448, 42] width 80 height 9
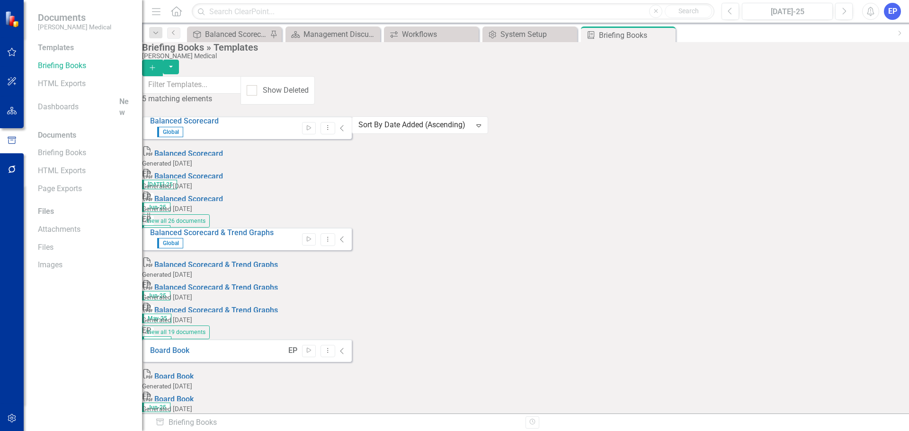
click at [822, 291] on link "Edit Edit Template" at bounding box center [830, 290] width 88 height 18
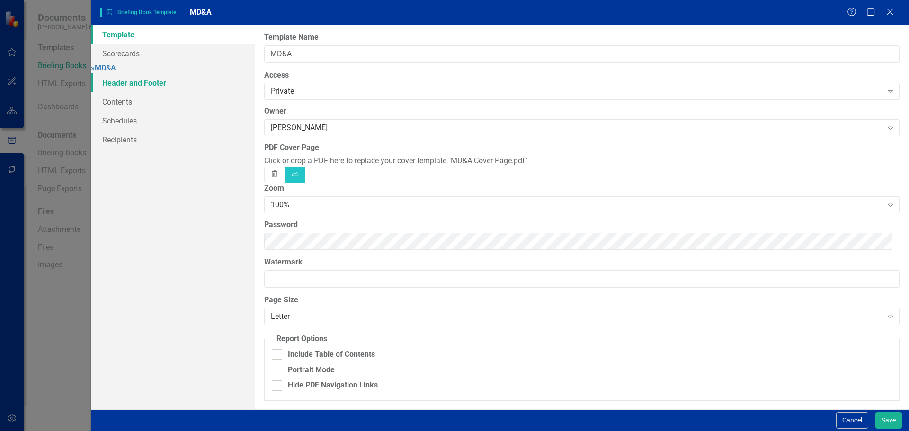
click at [123, 89] on link "Header and Footer" at bounding box center [173, 82] width 164 height 19
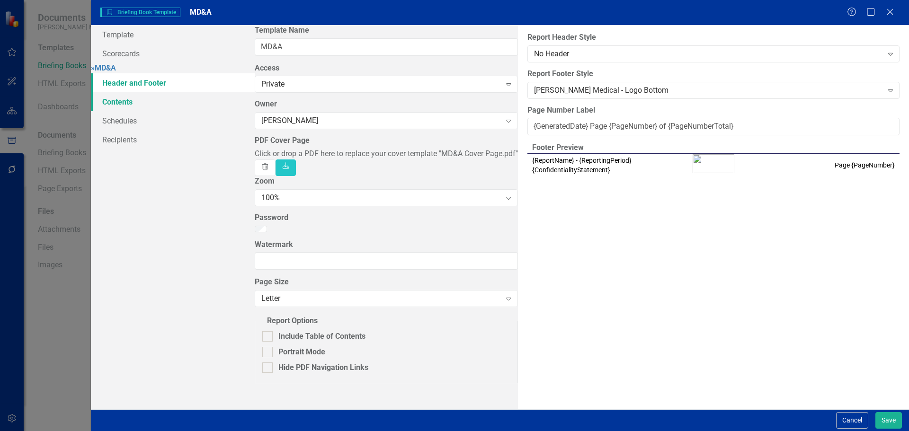
click at [122, 107] on link "Contents" at bounding box center [173, 101] width 164 height 19
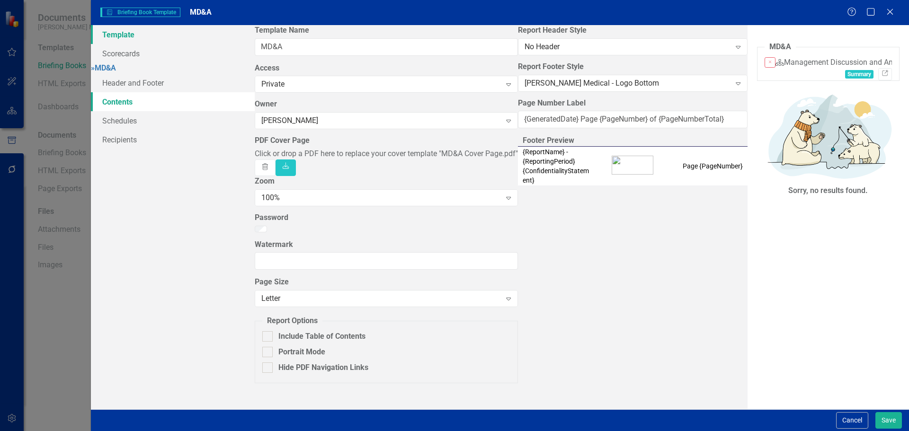
click at [125, 34] on link "Template" at bounding box center [173, 34] width 164 height 19
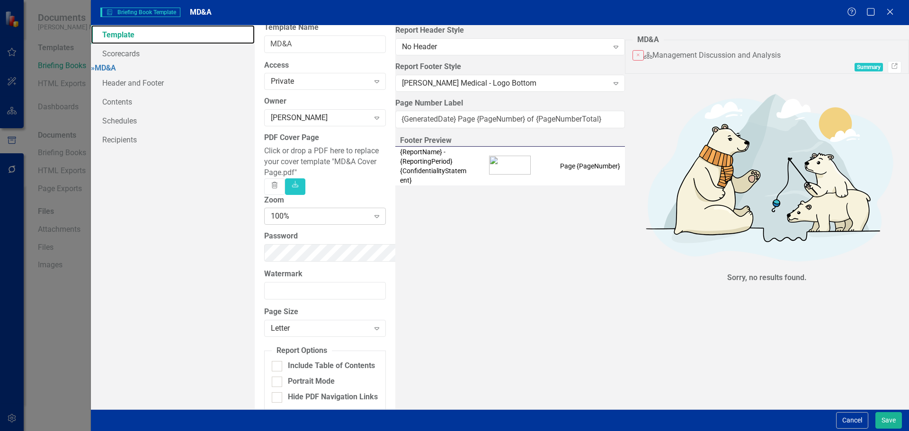
scroll to position [13, 0]
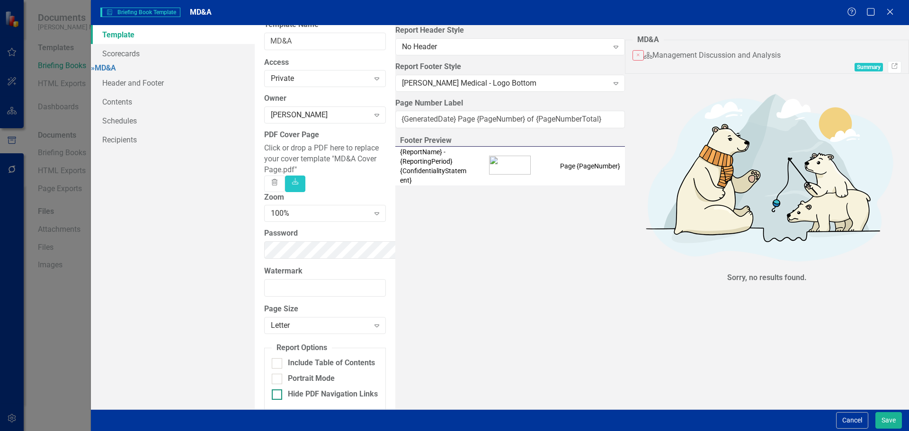
click at [339, 389] on div "Hide PDF Navigation Links" at bounding box center [333, 394] width 90 height 11
click at [278, 390] on input "Hide PDF Navigation Links" at bounding box center [275, 393] width 6 height 6
checkbox input "true"
click at [887, 421] on button "Save" at bounding box center [889, 421] width 27 height 17
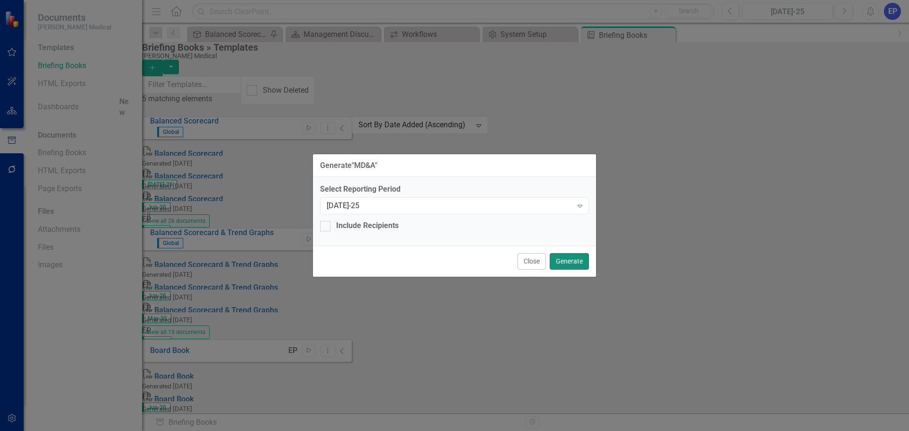
click at [576, 261] on button "Generate" at bounding box center [569, 261] width 39 height 17
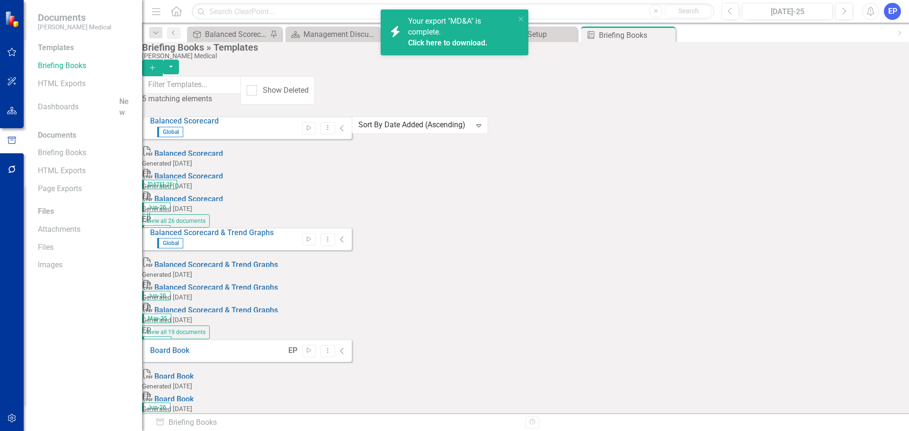
click at [429, 36] on span "Your export "MD&A" is complete. Click here to download." at bounding box center [460, 33] width 105 height 32
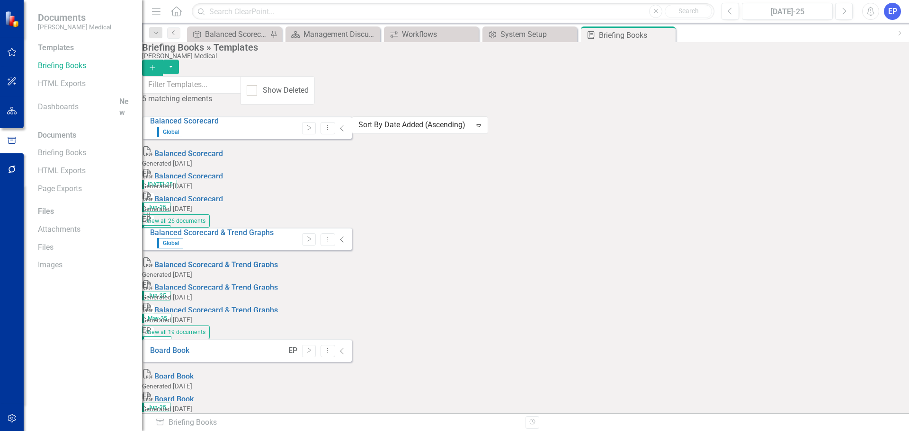
click at [352, 292] on div "Balanced Scorecard Global Start Dropdown Menu Collapse PDF Balanced Scorecard G…" at bounding box center [247, 395] width 210 height 557
drag, startPoint x: 666, startPoint y: 32, endPoint x: 648, endPoint y: 33, distance: 18.0
click at [0, 0] on icon "Close" at bounding box center [0, 0] width 0 height 0
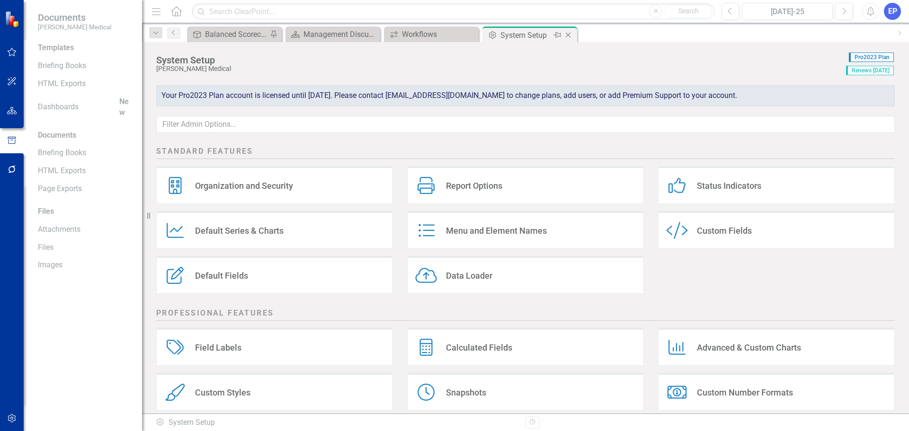
click at [570, 35] on icon "Close" at bounding box center [568, 35] width 9 height 8
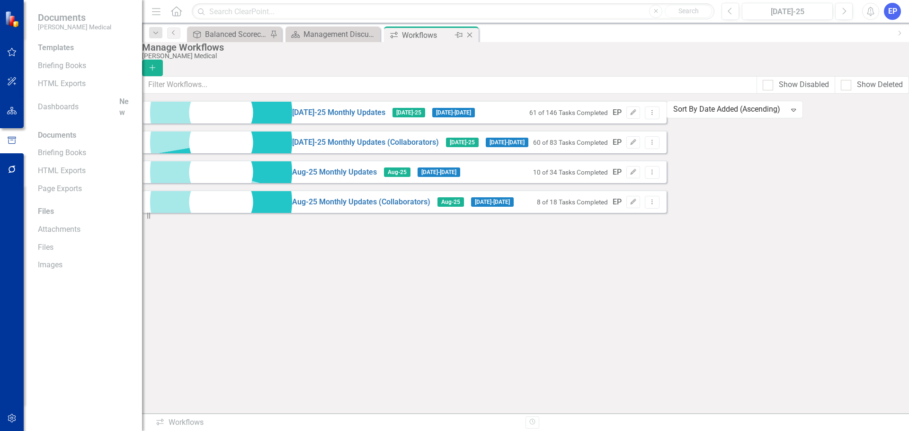
click at [469, 35] on icon at bounding box center [469, 35] width 5 height 5
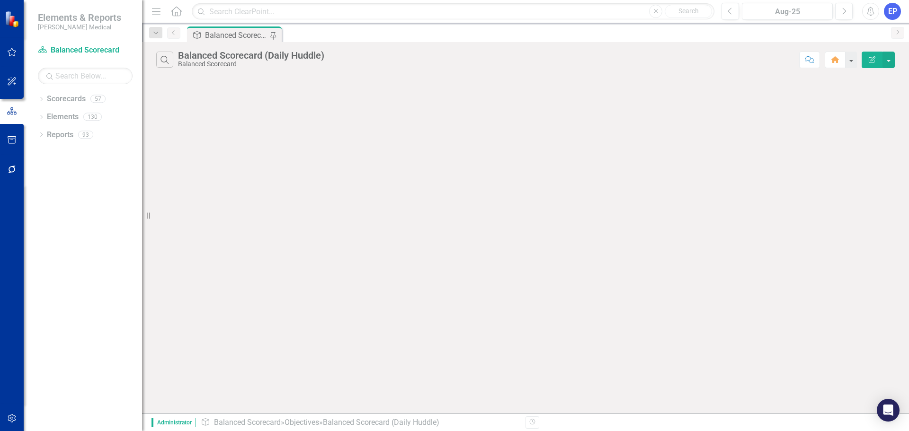
click at [11, 419] on icon "button" at bounding box center [12, 419] width 10 height 8
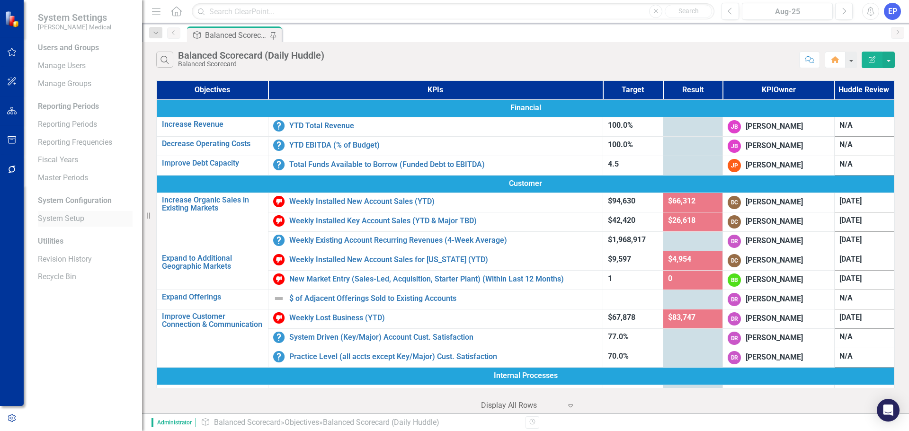
drag, startPoint x: 81, startPoint y: 218, endPoint x: 106, endPoint y: 222, distance: 25.9
click at [81, 218] on link "System Setup" at bounding box center [85, 219] width 95 height 11
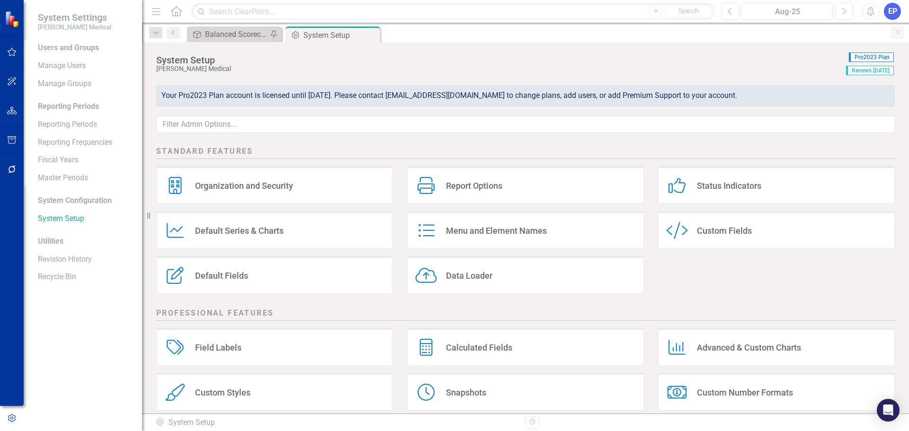
click at [707, 228] on div "Custom Fields" at bounding box center [724, 230] width 55 height 11
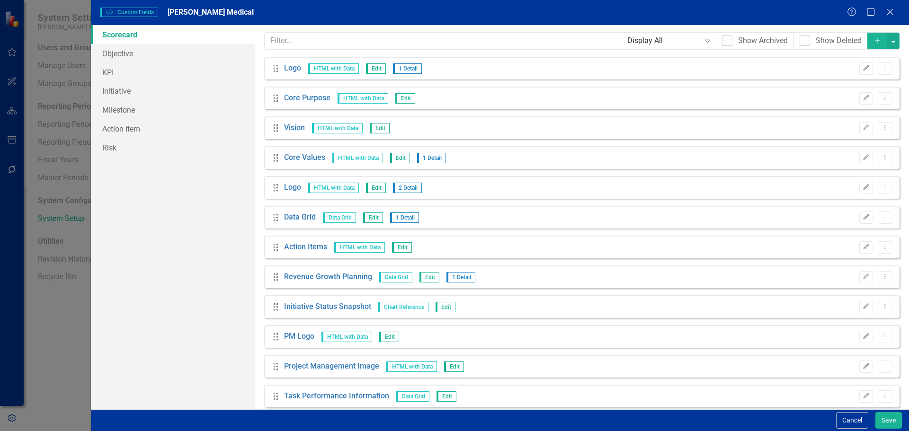
click at [845, 417] on button "Cancel" at bounding box center [852, 421] width 32 height 17
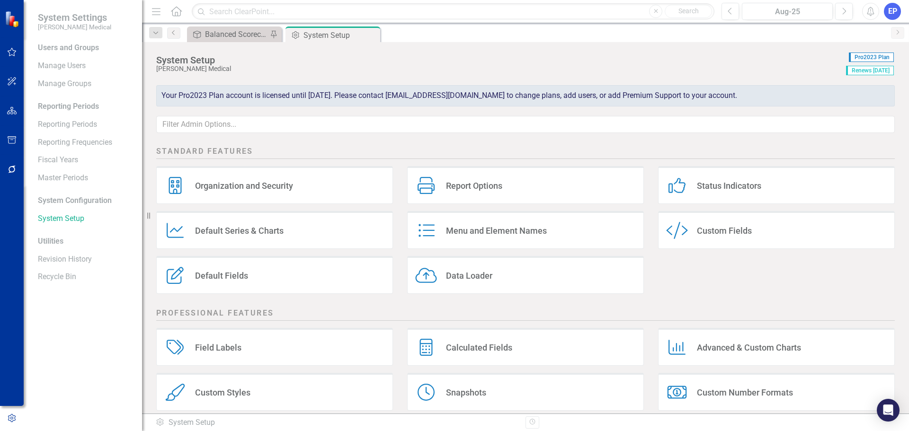
click at [234, 394] on div "Custom Styles" at bounding box center [222, 392] width 55 height 11
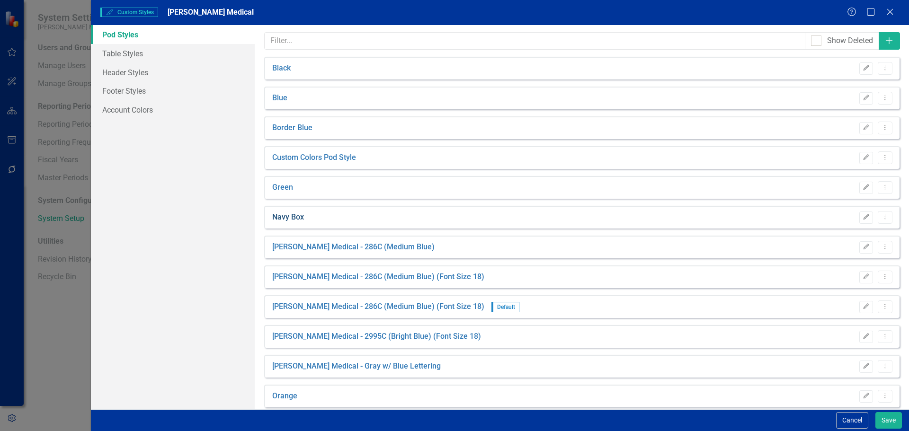
click at [301, 217] on link "Navy Box" at bounding box center [288, 217] width 32 height 11
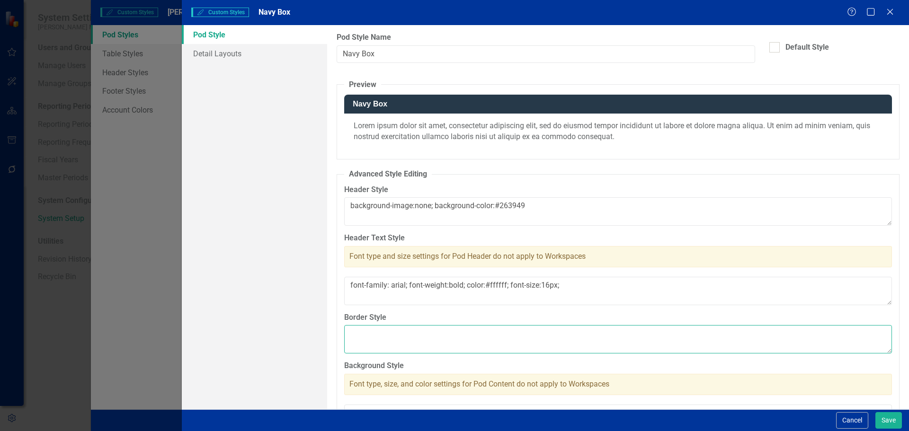
click at [424, 340] on textarea "Border Style" at bounding box center [618, 339] width 548 height 28
paste textarea "border:1px solid #eef0f1"
type textarea "border:1px solid #eef0f1"
